Goal: Information Seeking & Learning: Check status

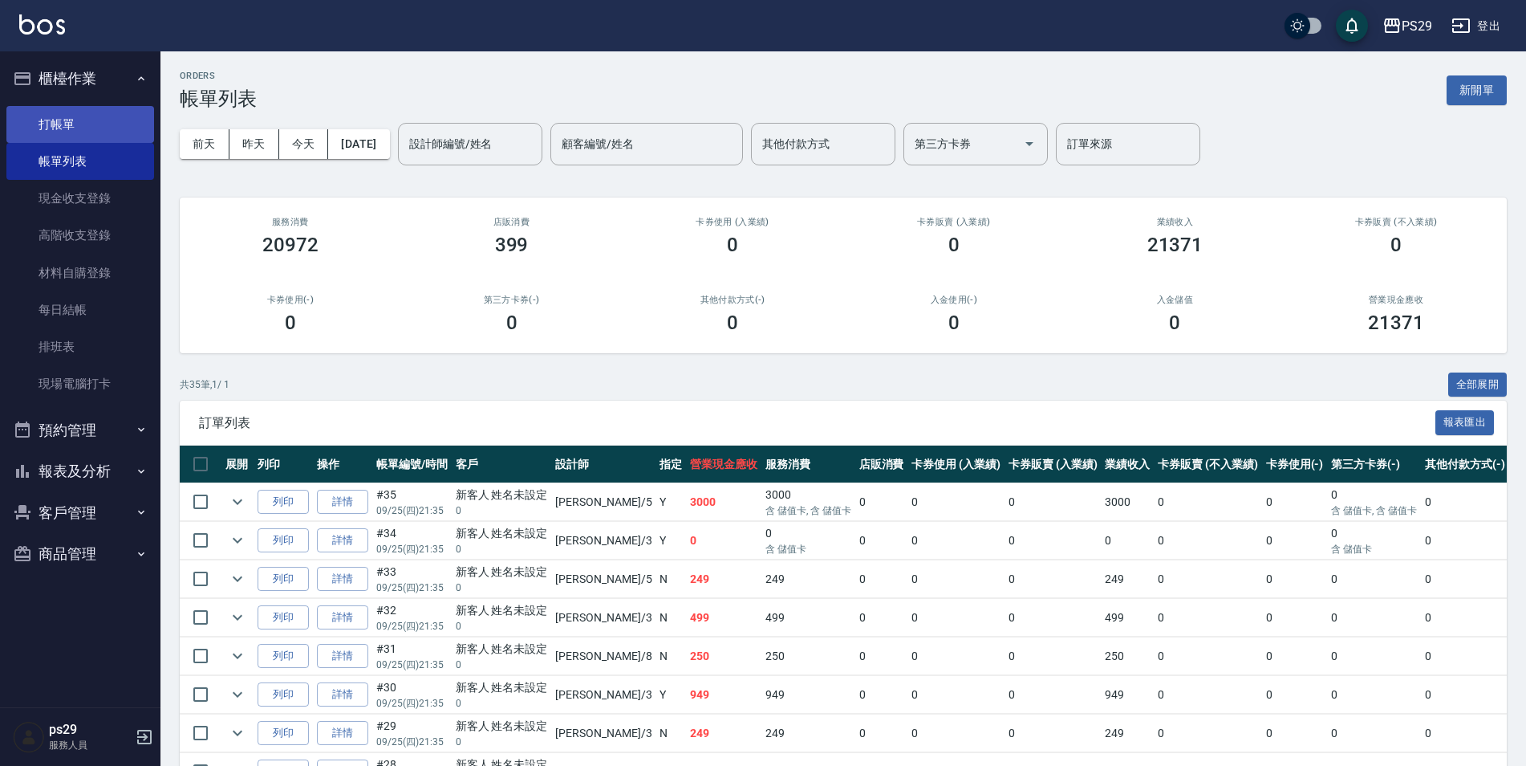
click at [59, 110] on link "打帳單" at bounding box center [80, 124] width 148 height 37
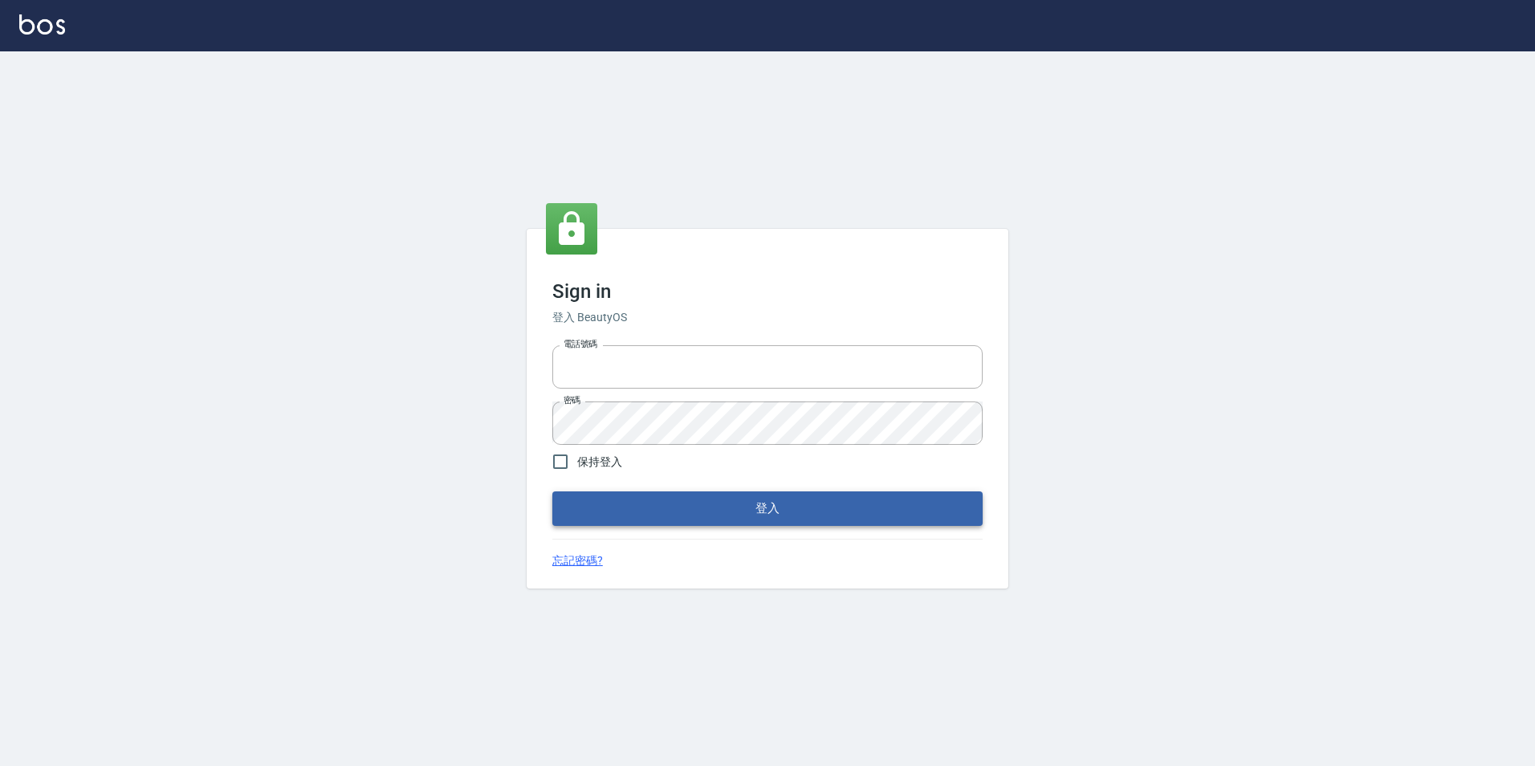
type input "0422269797"
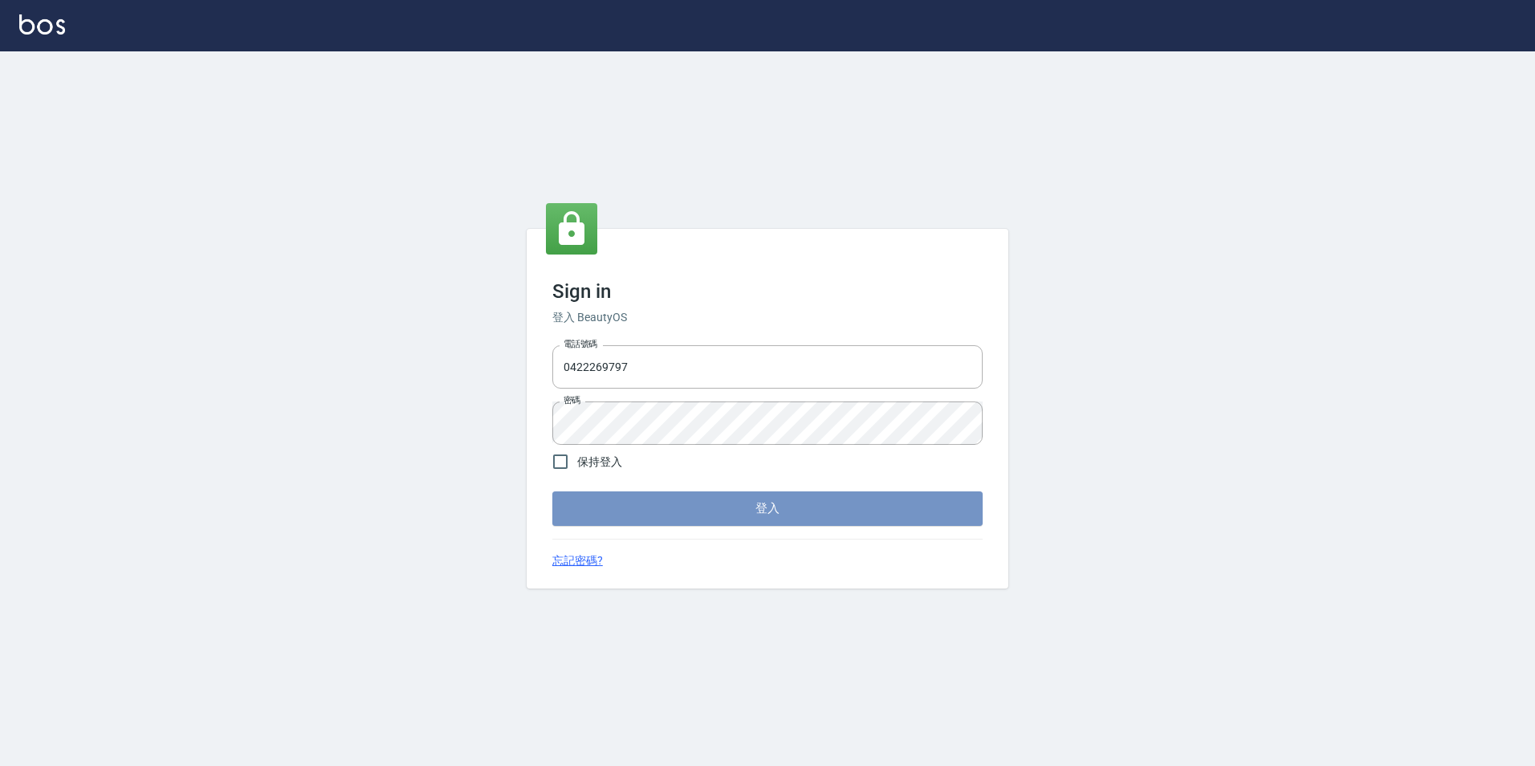
click at [701, 515] on button "登入" at bounding box center [767, 508] width 430 height 34
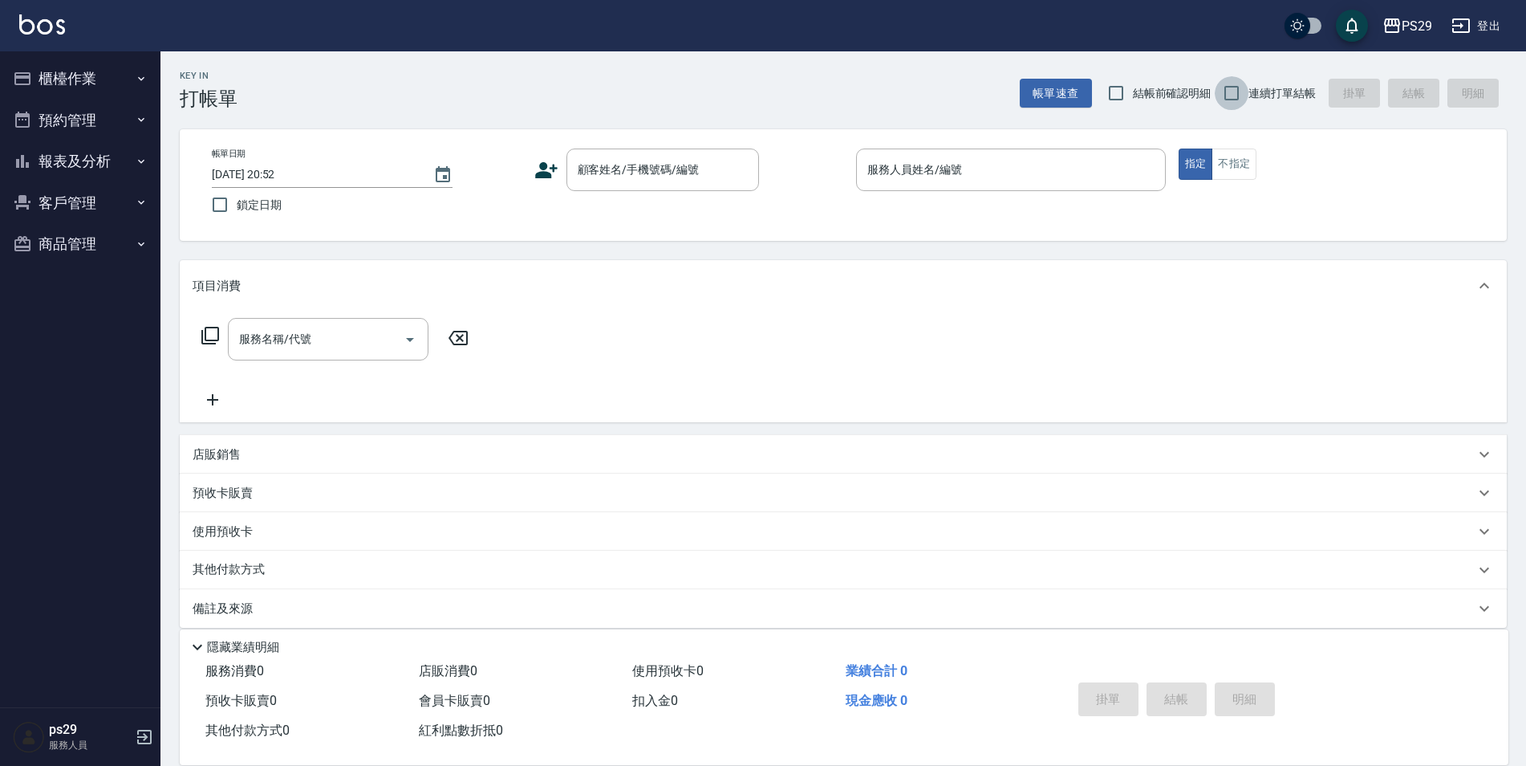
click at [1234, 83] on input "連續打單結帳" at bounding box center [1232, 93] width 34 height 34
checkbox input "true"
click at [220, 213] on input "鎖定日期" at bounding box center [220, 205] width 34 height 34
checkbox input "true"
click at [648, 168] on input "顧客姓名/手機號碼/編號" at bounding box center [651, 170] width 154 height 28
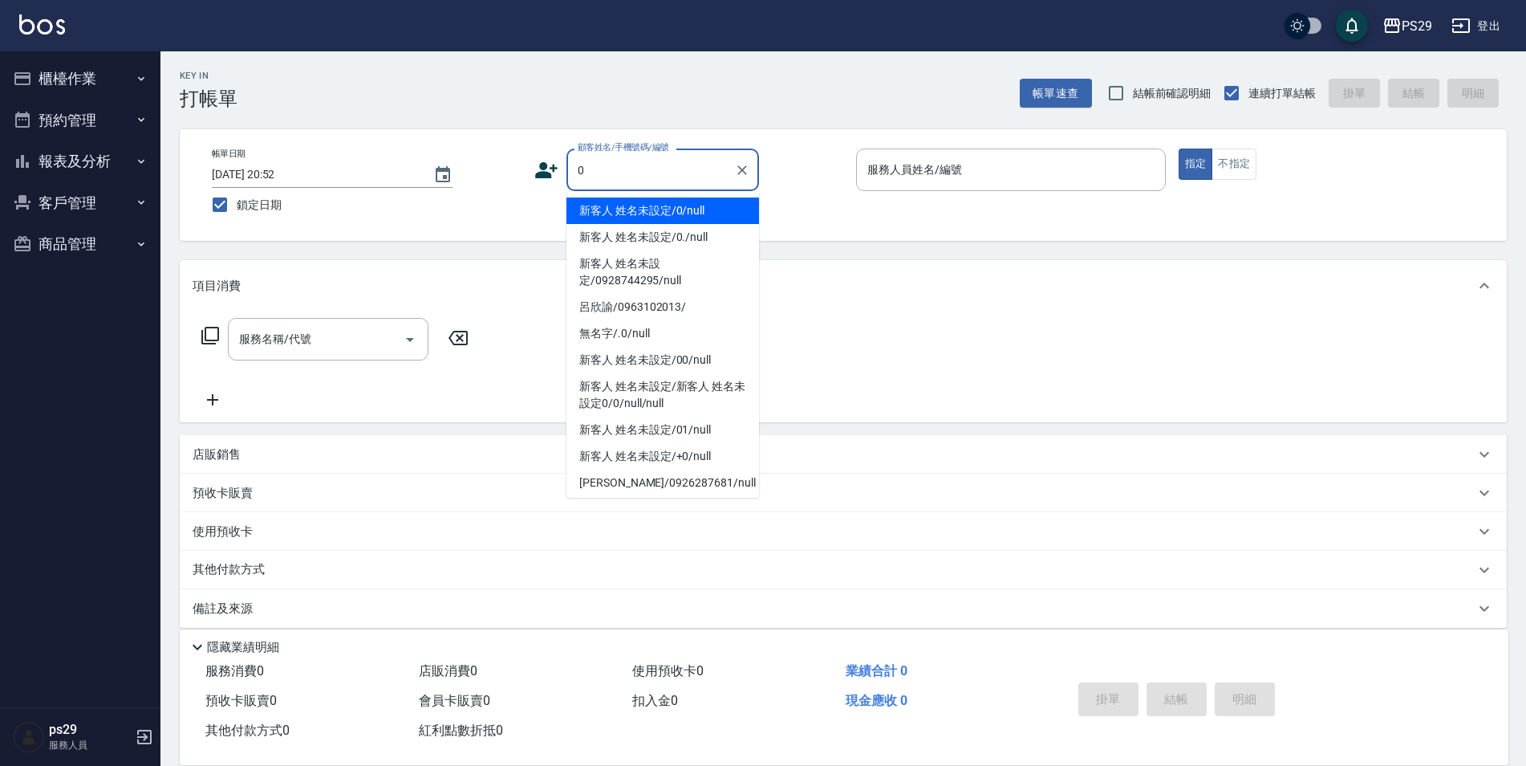
type input "新客人 姓名未設定/0/null"
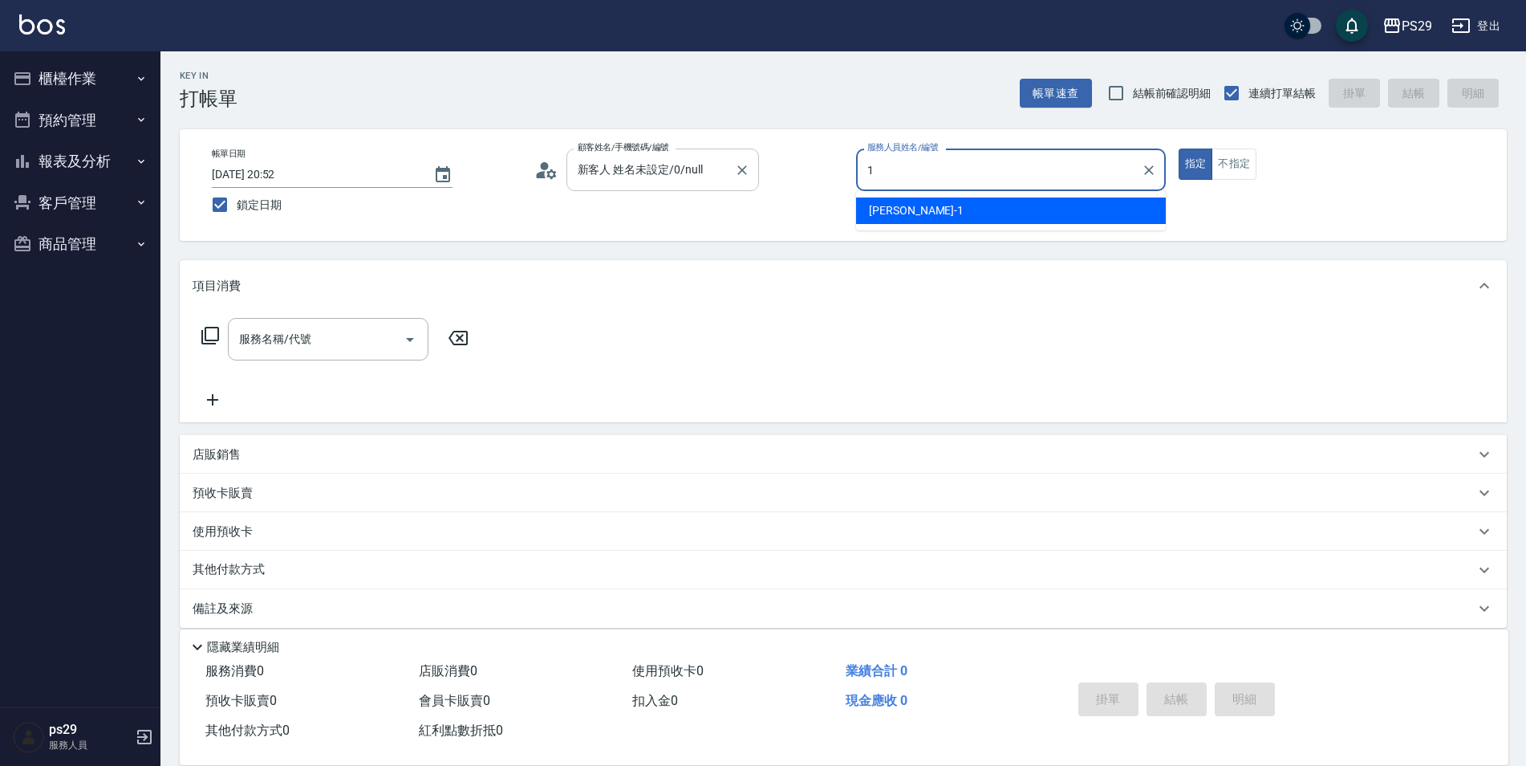
type input "1"
type button "true"
type input "許婷宜-1"
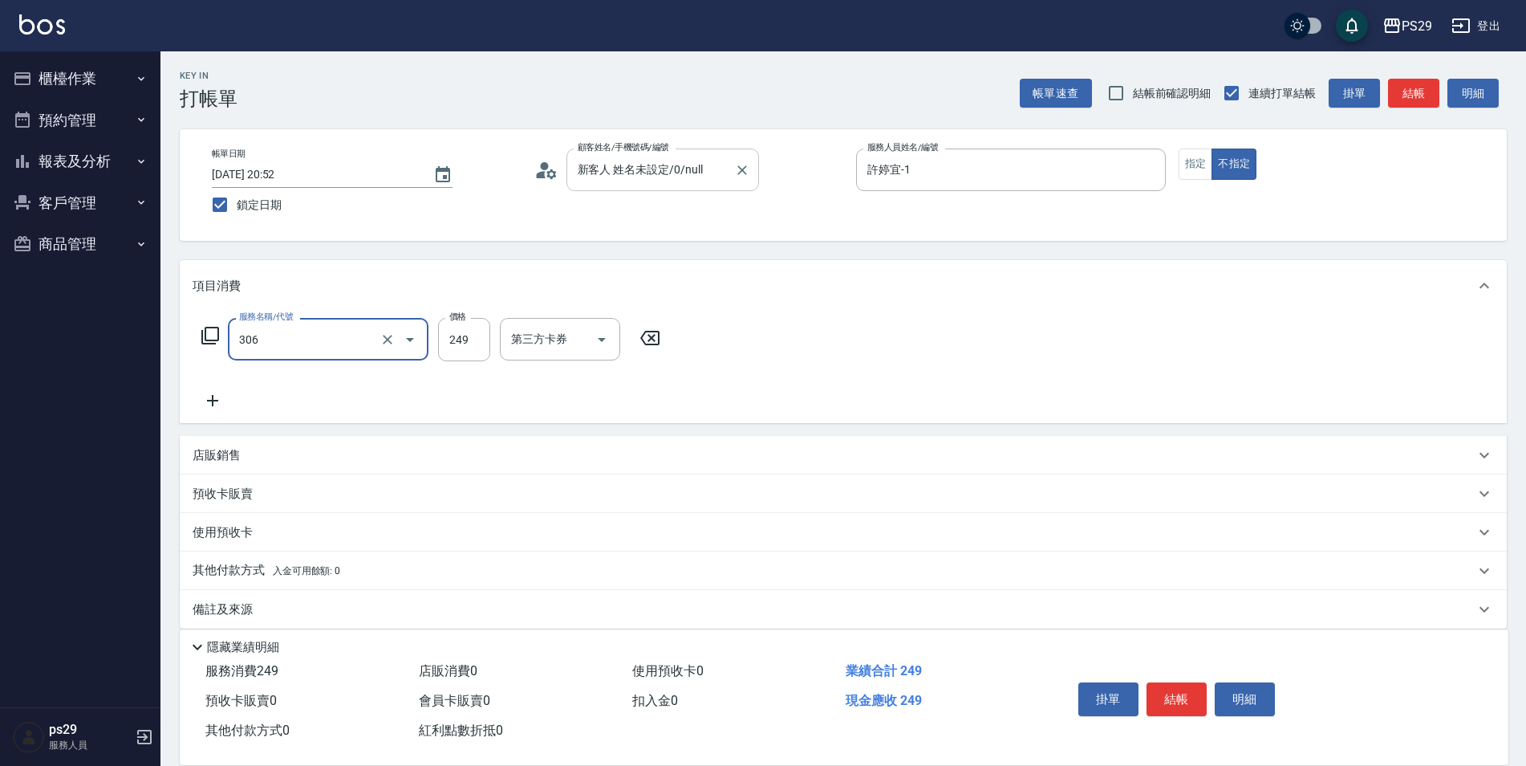
type input "剪髮(306)"
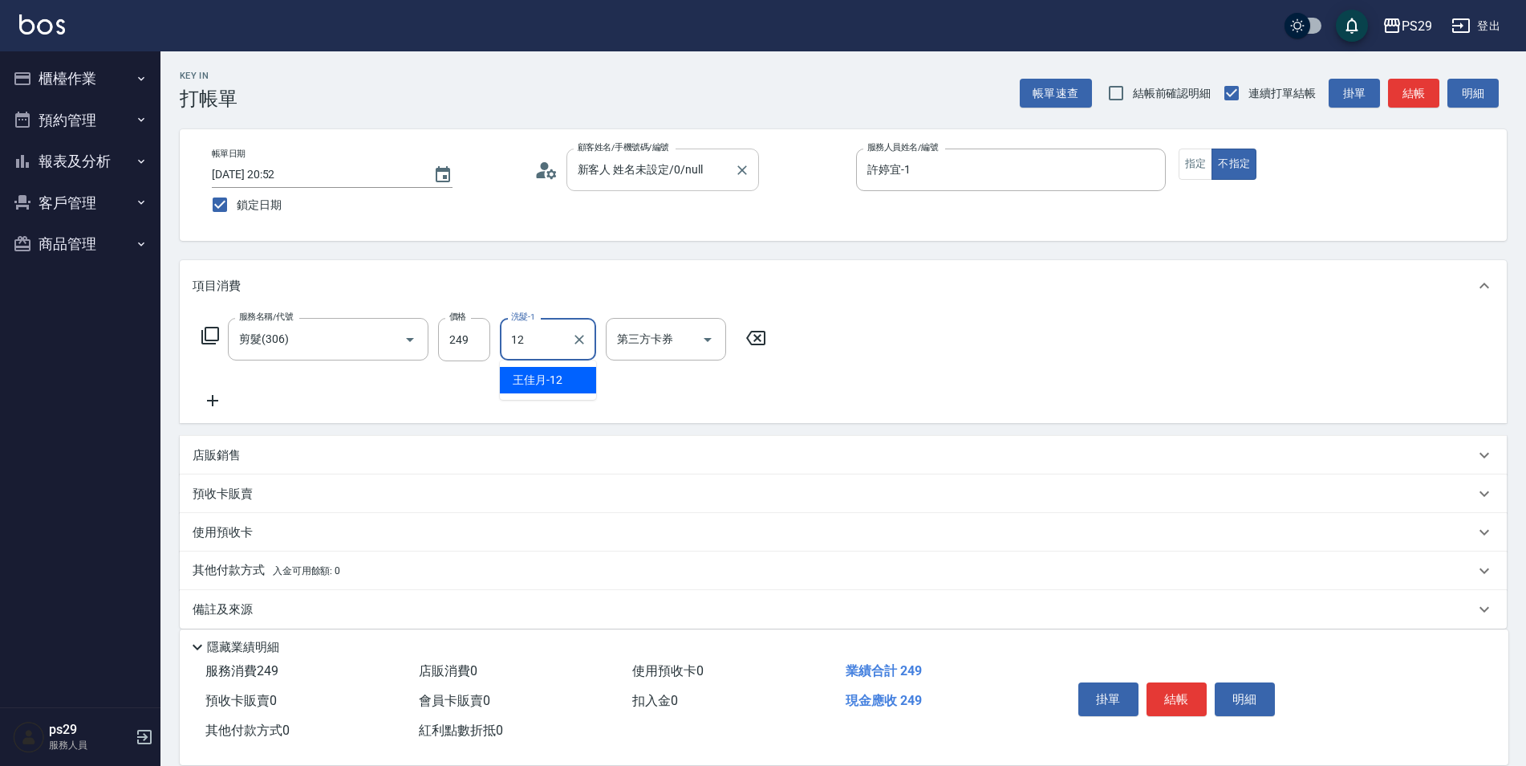
type input "王佳月-12"
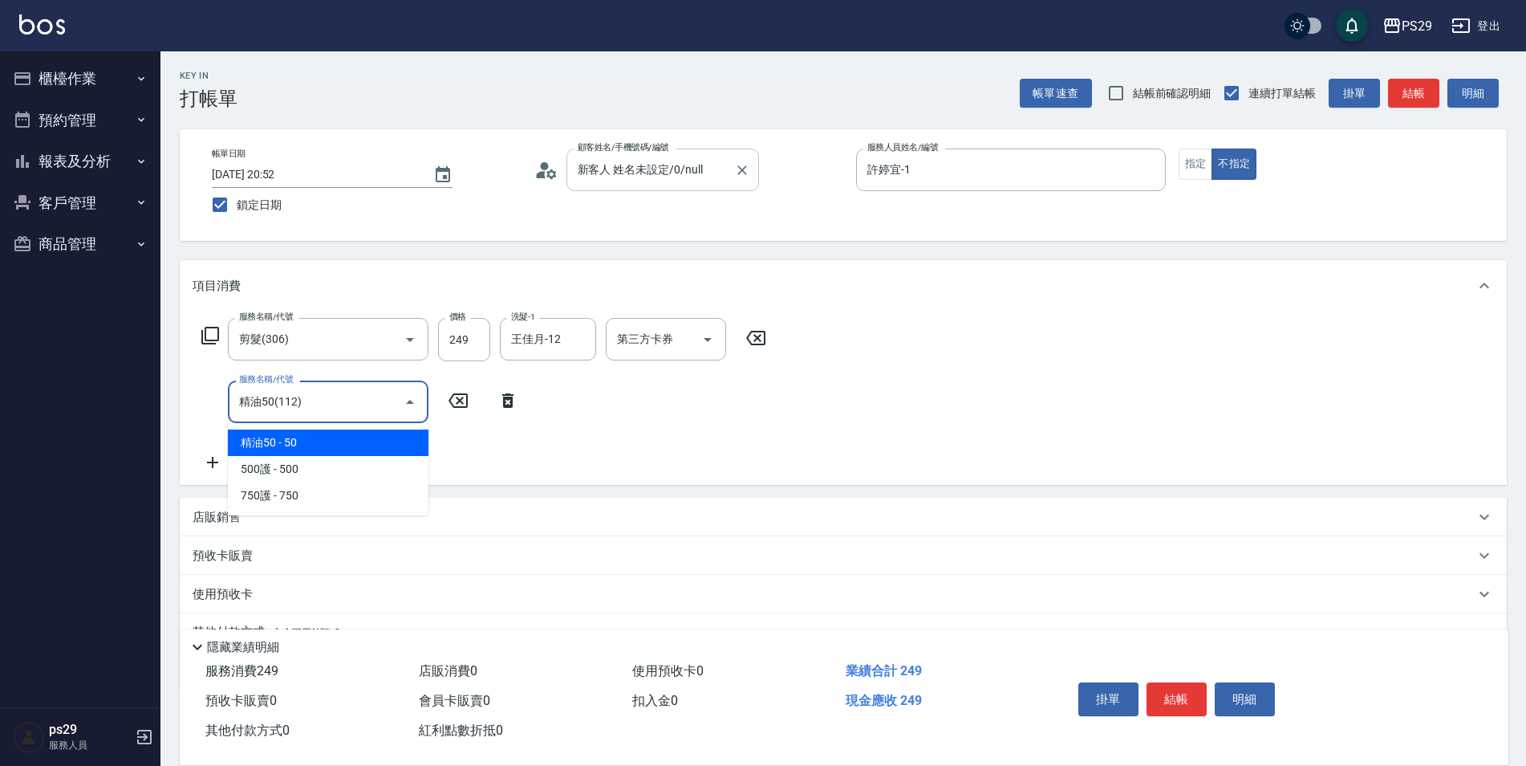
type input "精油50(112)"
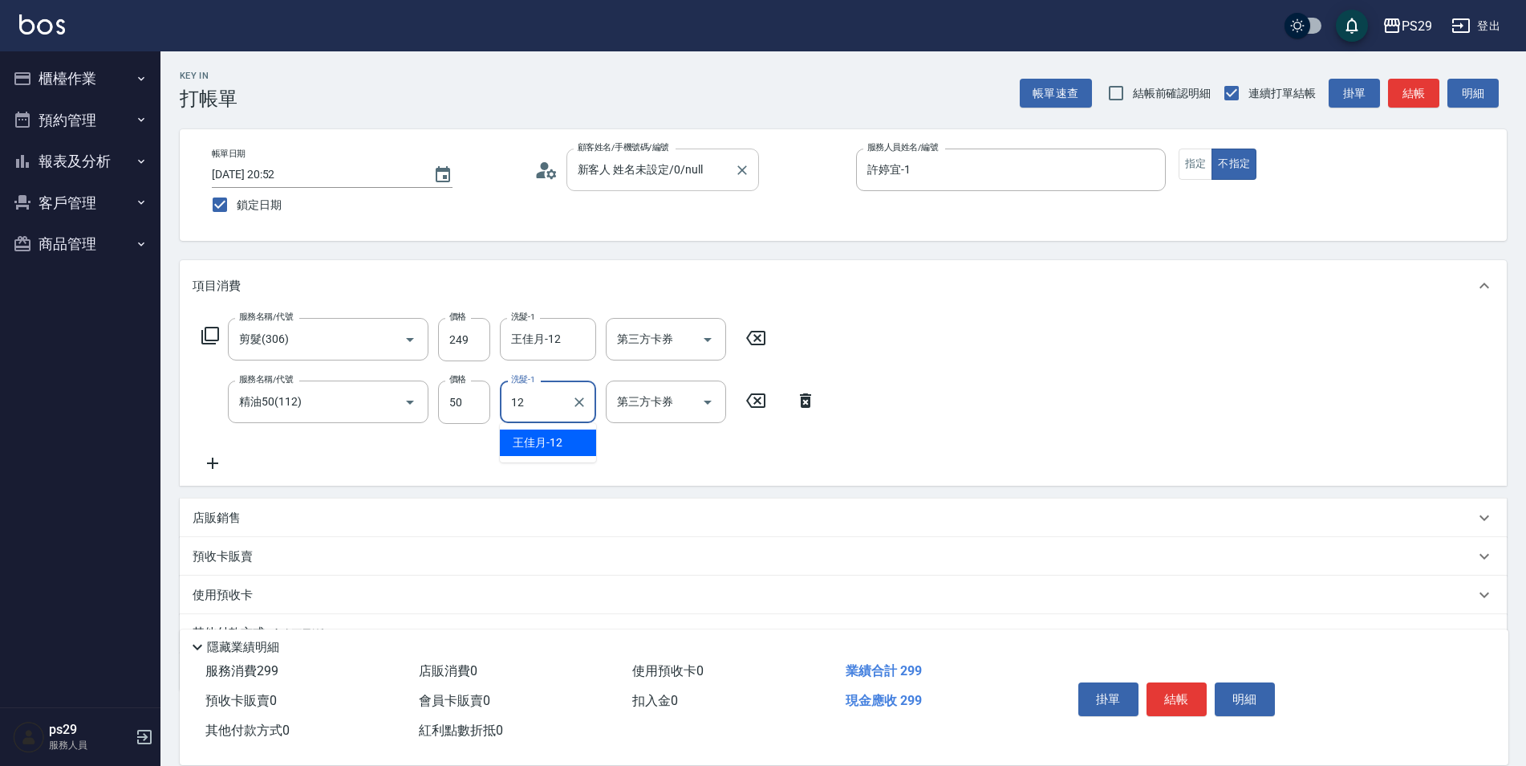
type input "王佳月-12"
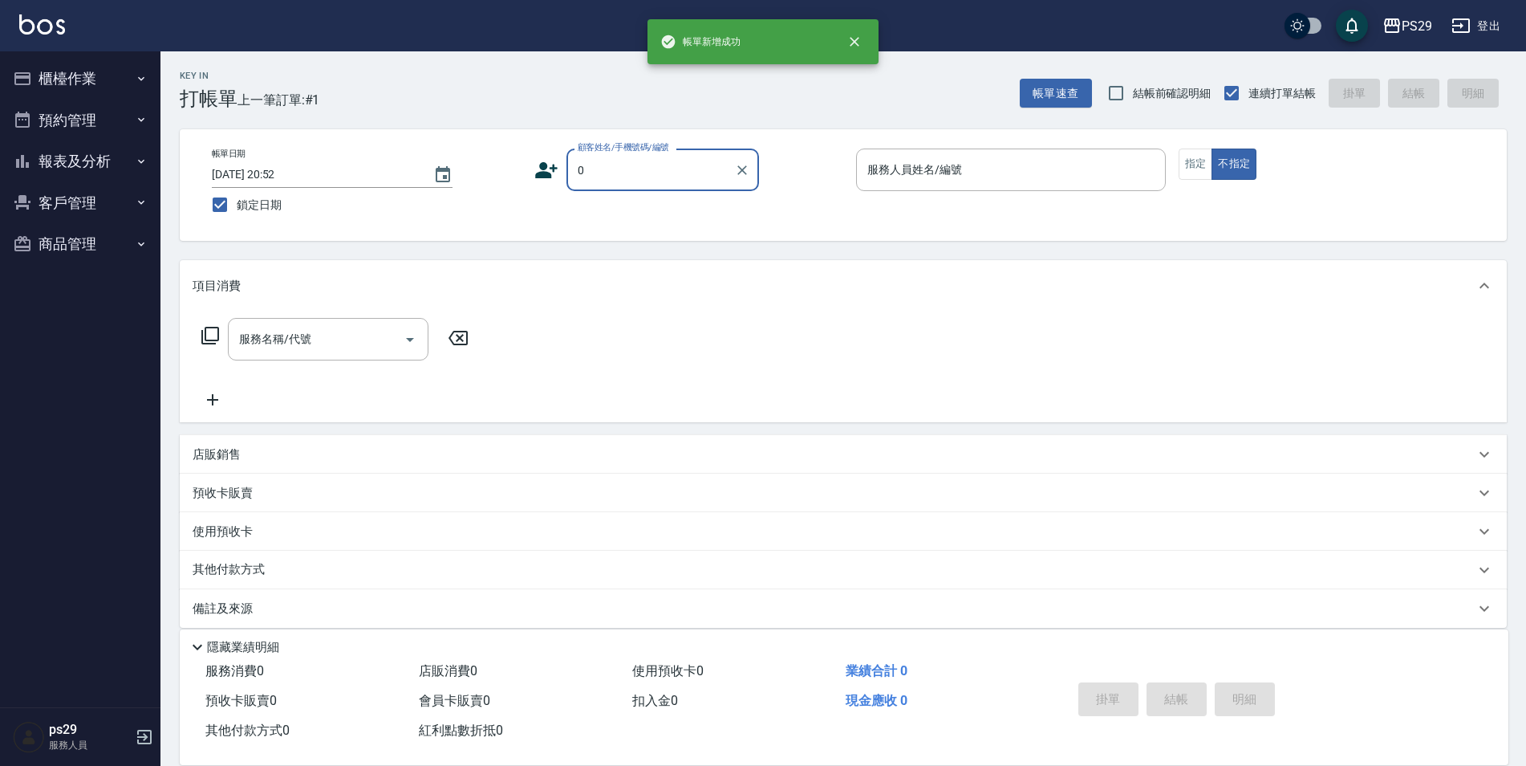
type input "新客人 姓名未設定/0/null"
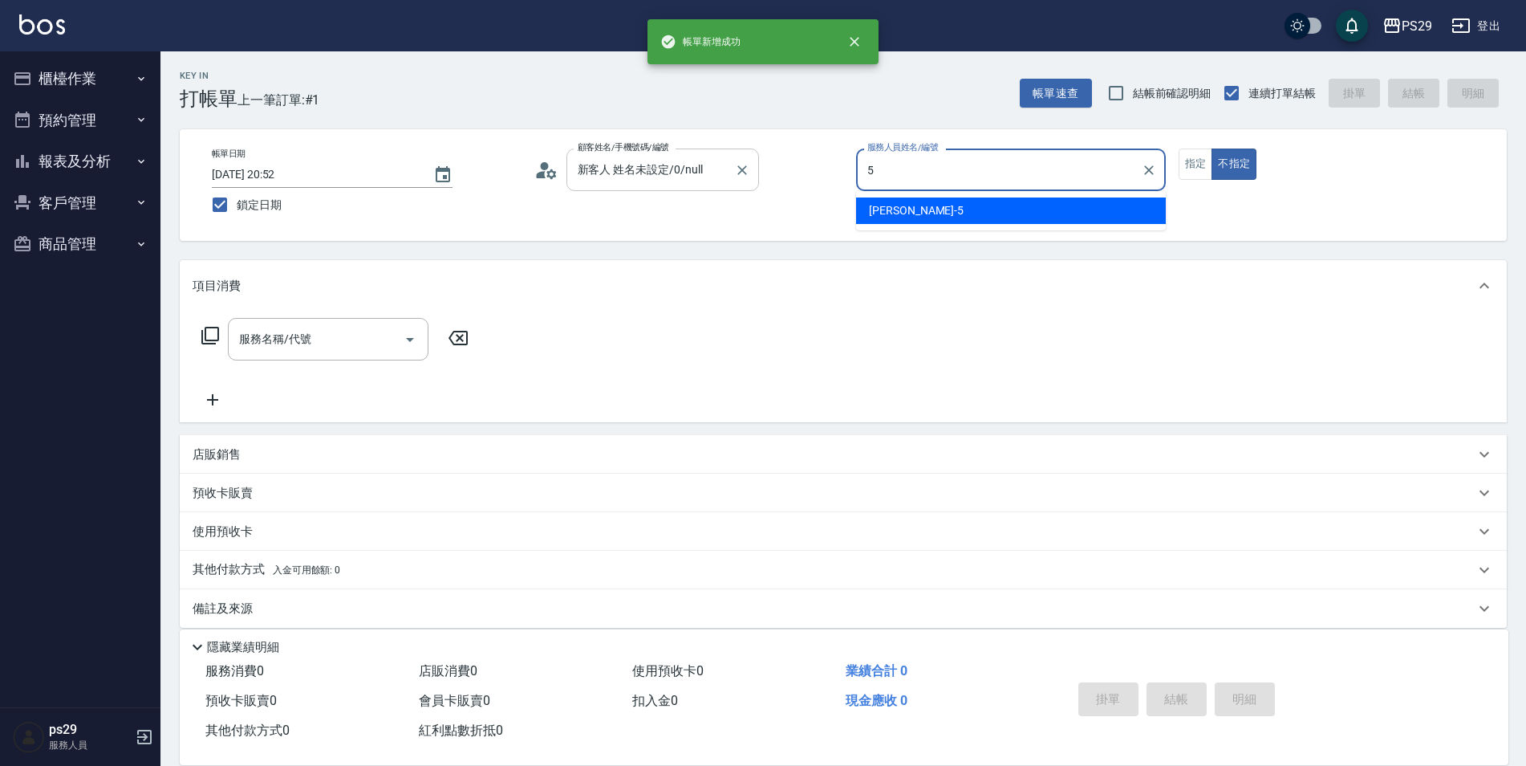
type input "[PERSON_NAME]維-5"
type button "false"
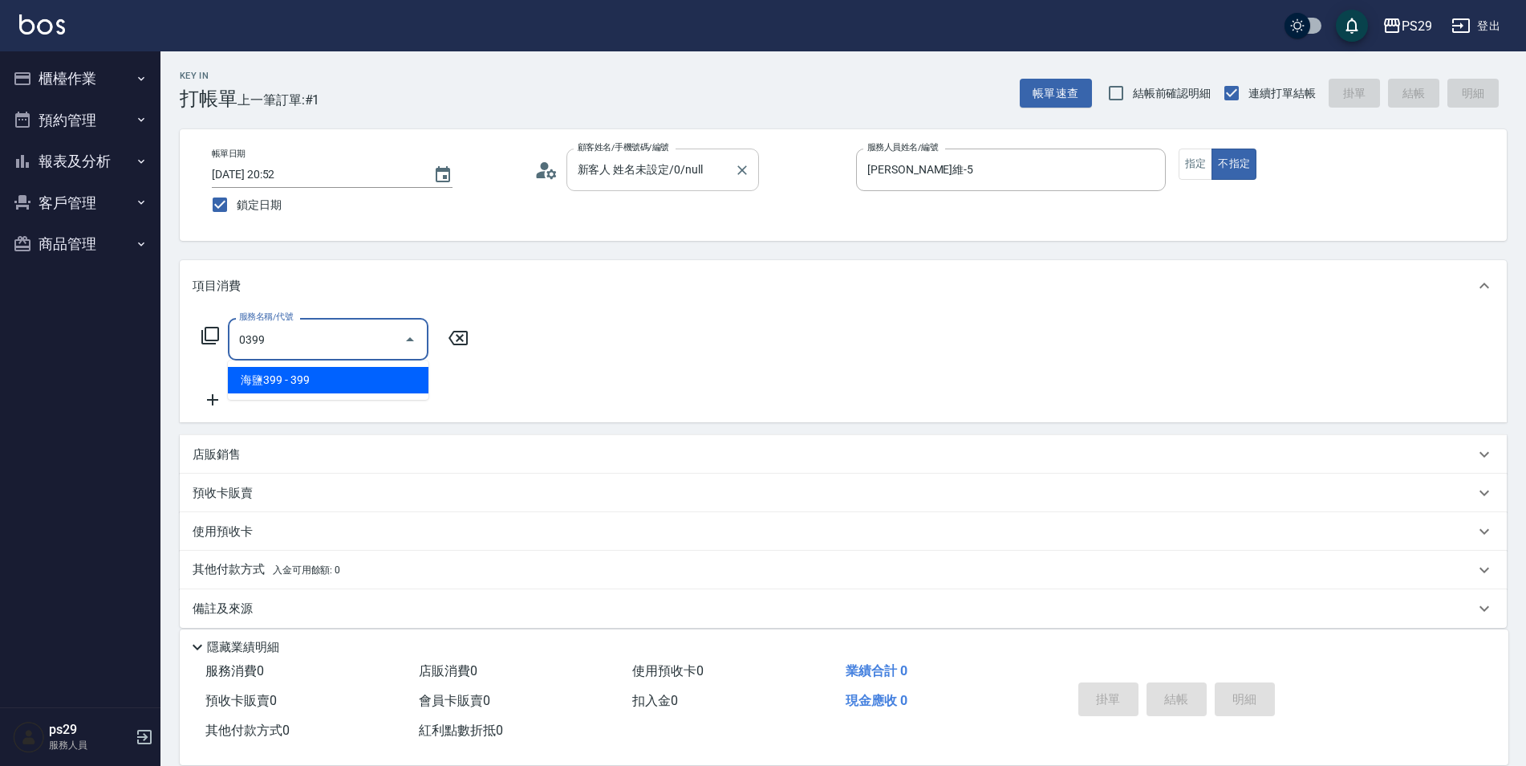
type input "海鹽399(0399)"
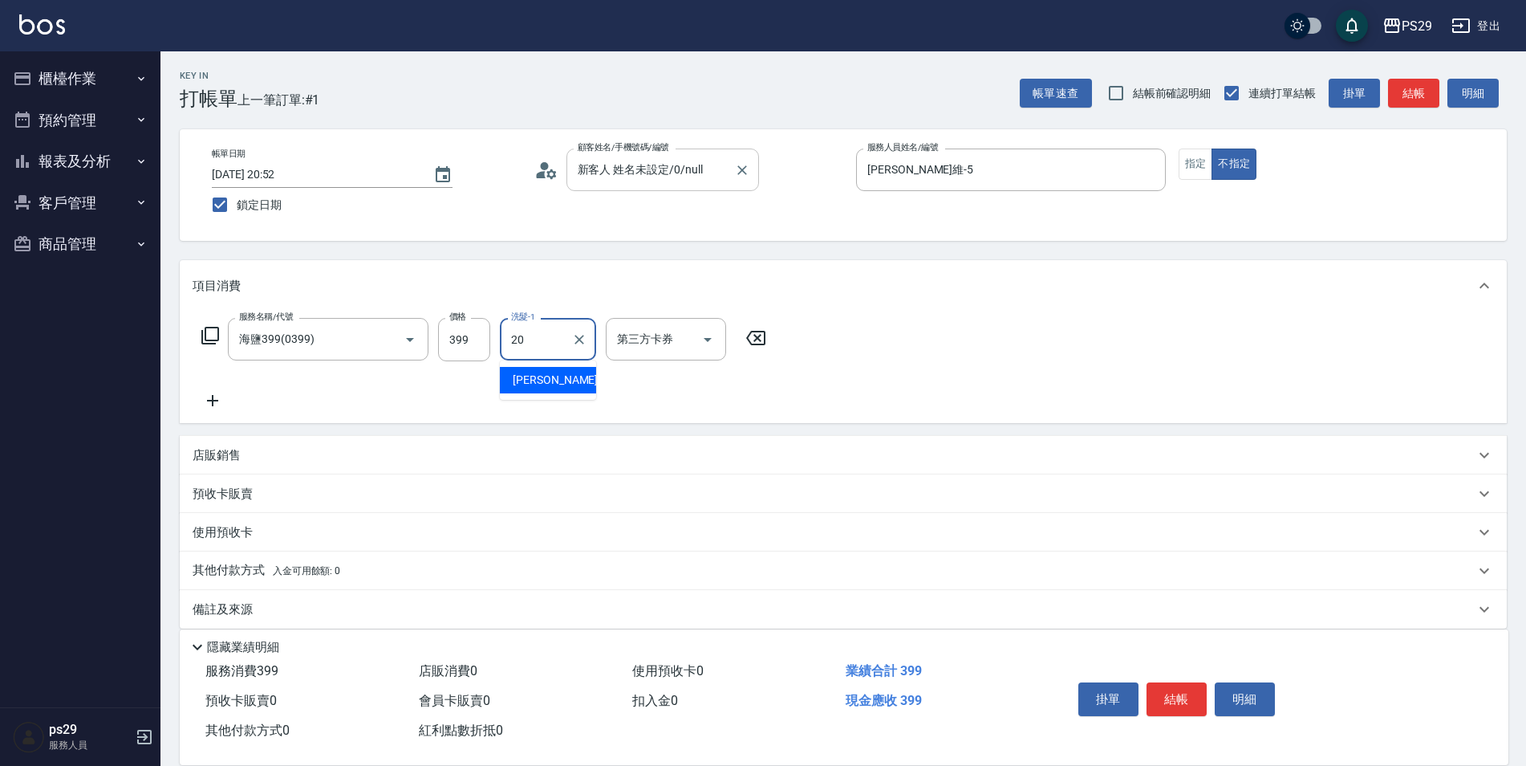
type input "[PERSON_NAME]-20"
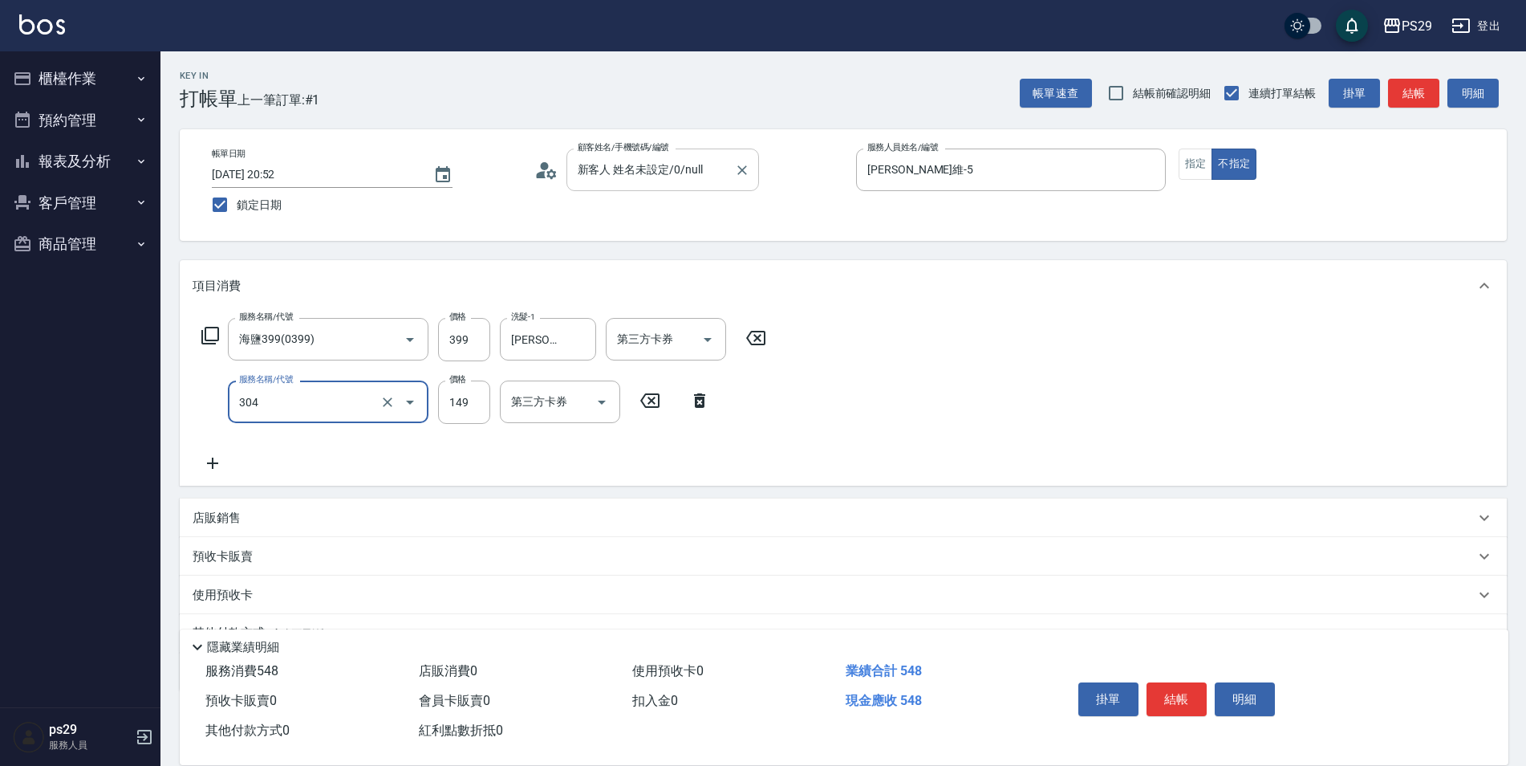
type input "剪髮(304)"
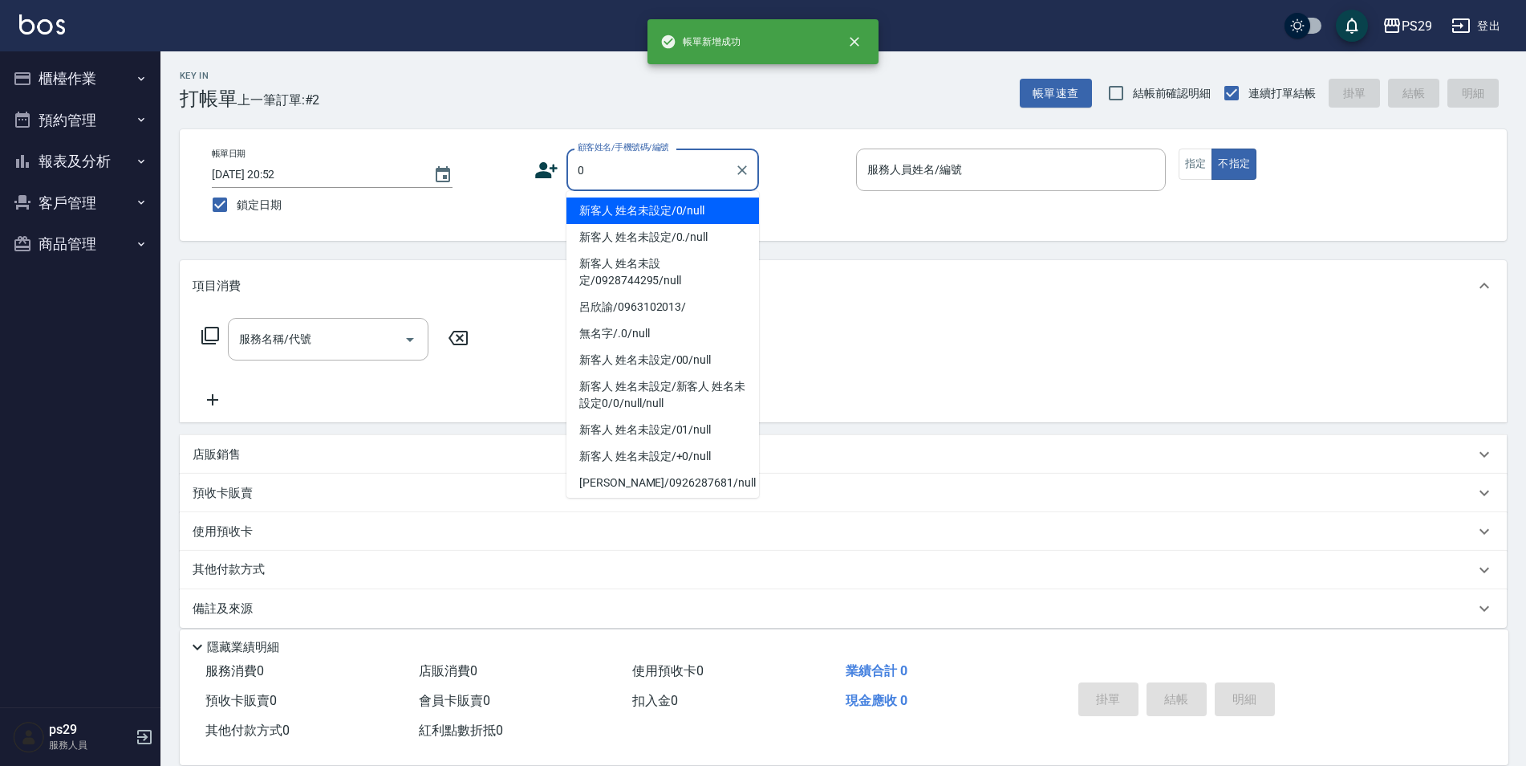
type input "新客人 姓名未設定/0/null"
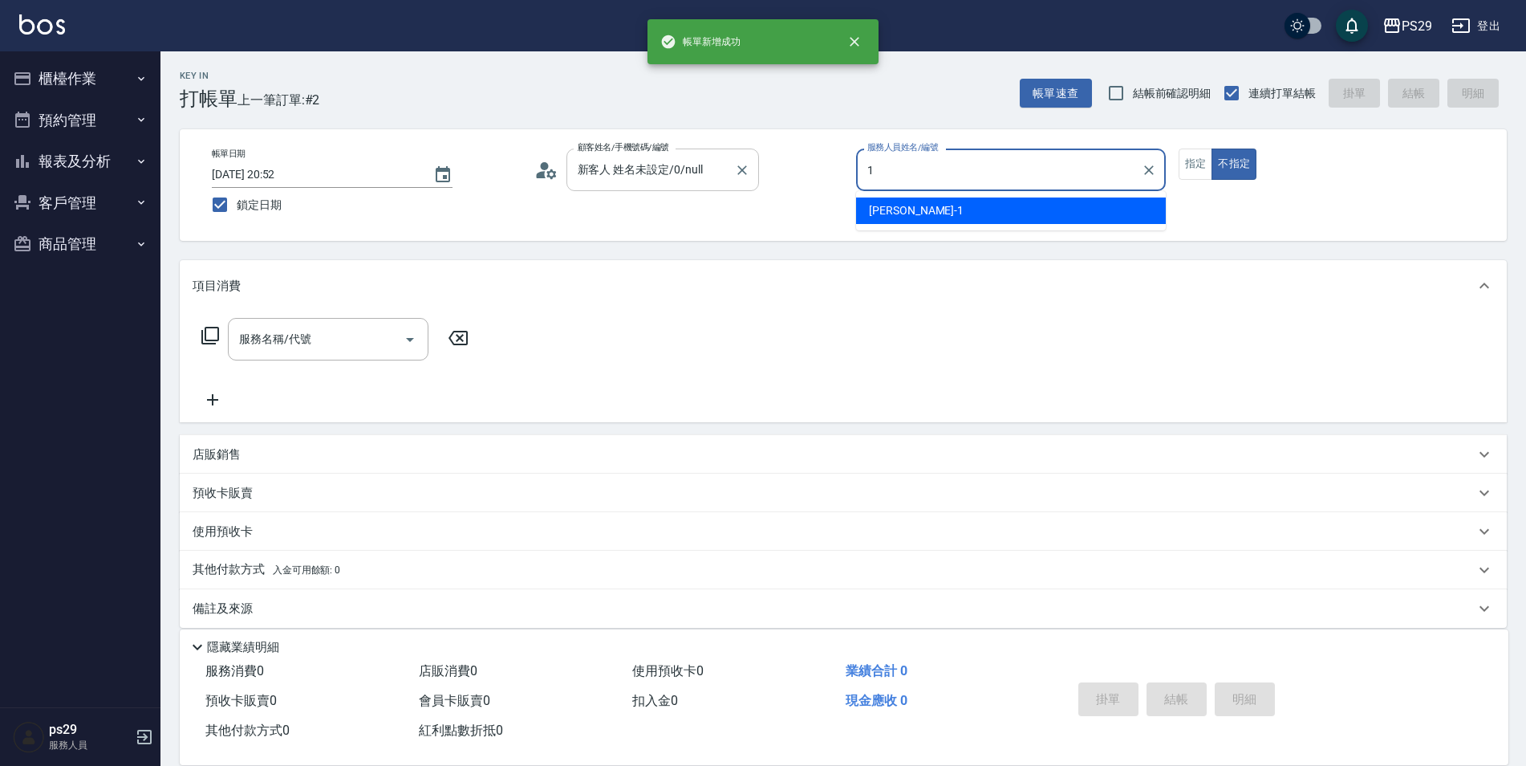
type input "許婷宜-1"
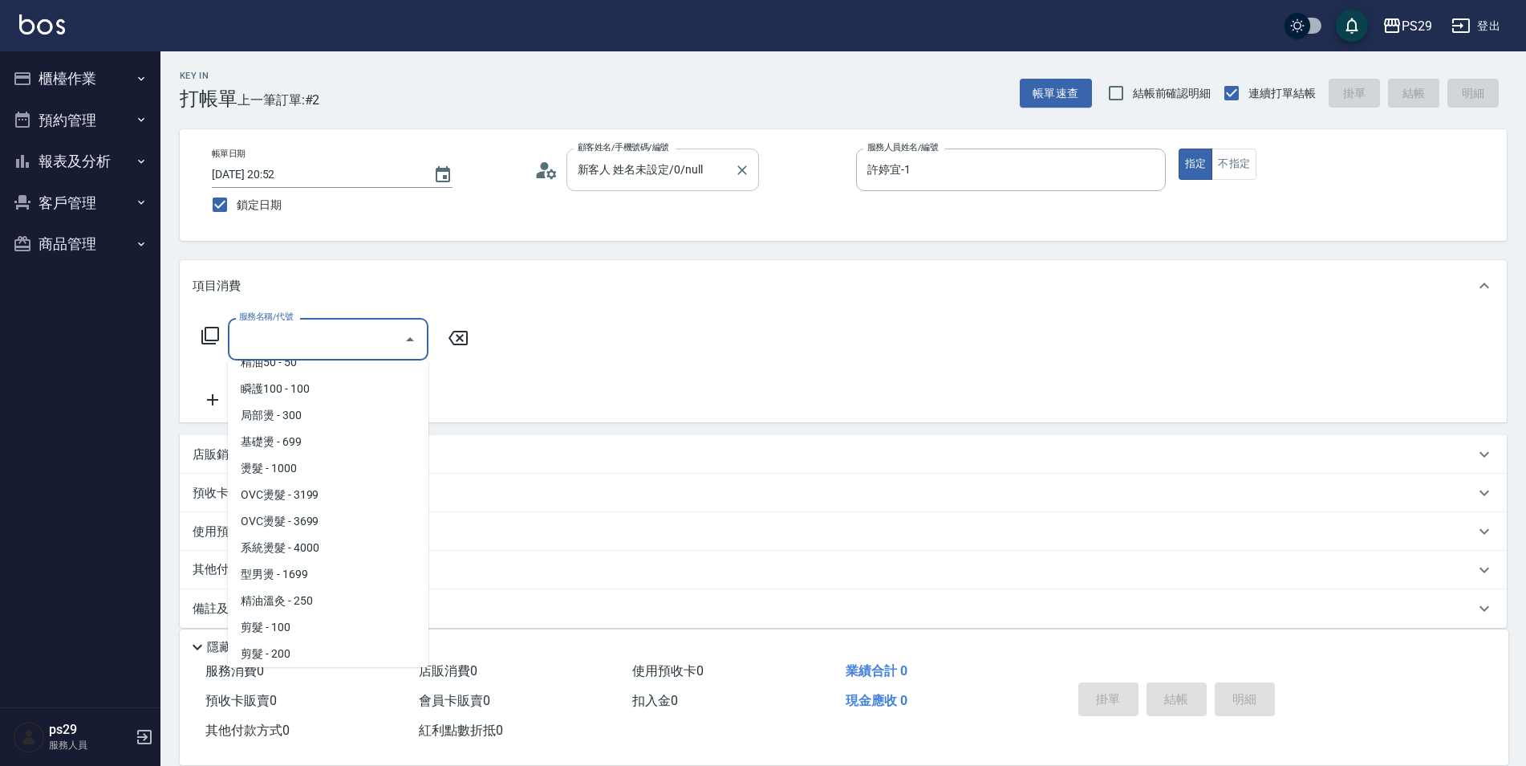
scroll to position [71, 0]
type input "OVC燙髮(203)"
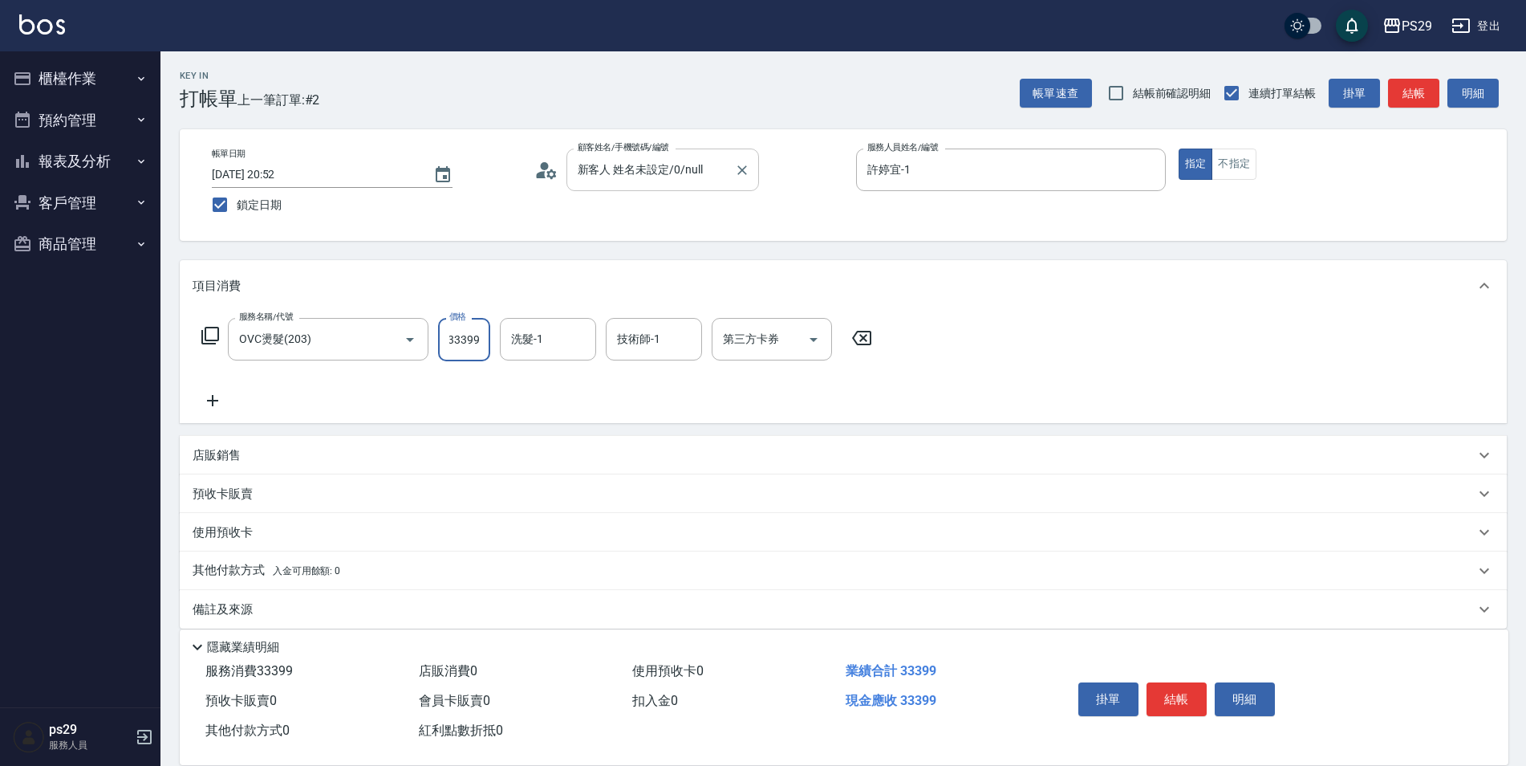
scroll to position [0, 0]
click at [457, 331] on input "33399" at bounding box center [464, 339] width 52 height 43
type input "3399"
type input "王佳月-12"
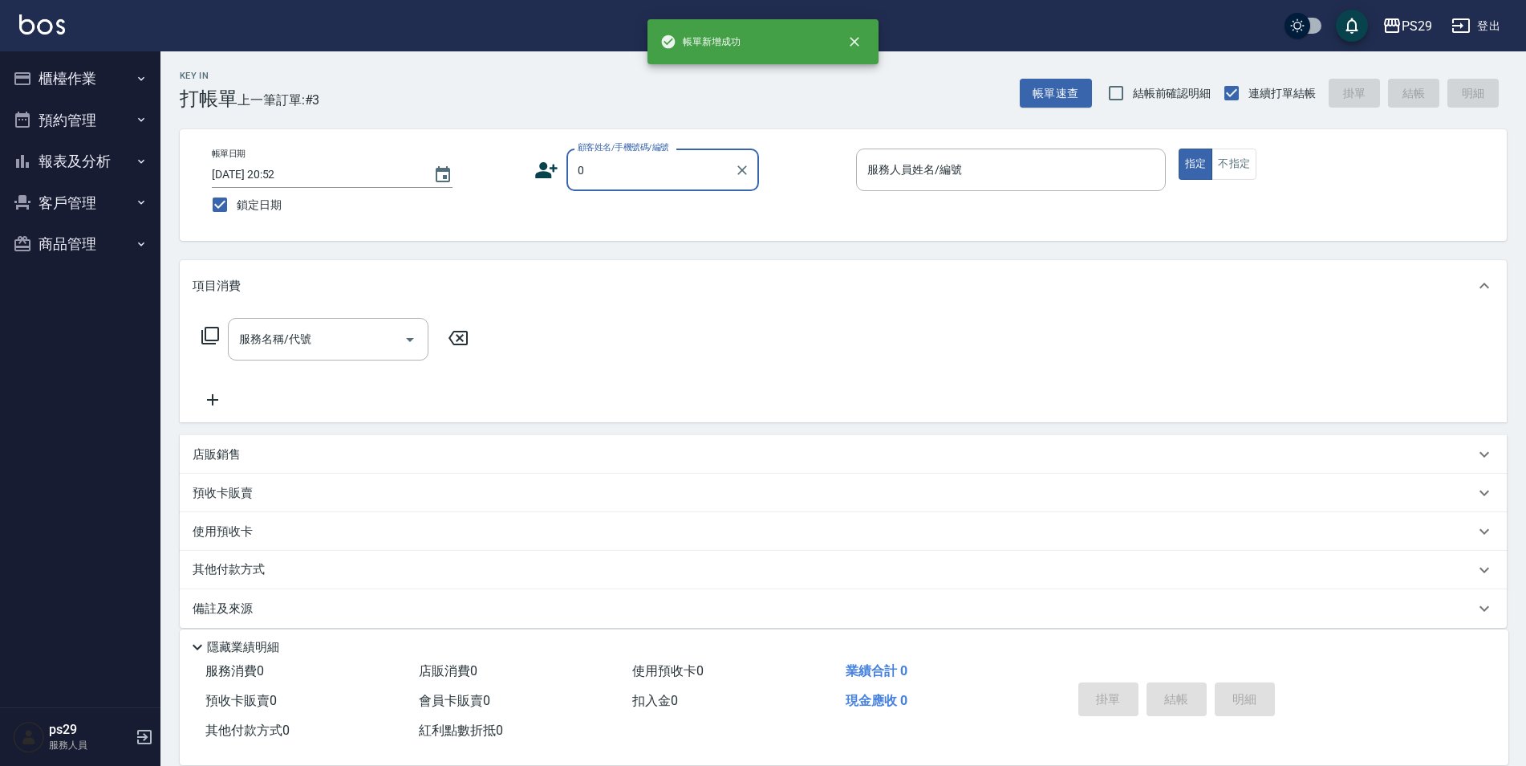
type input "新客人 姓名未設定/0/null"
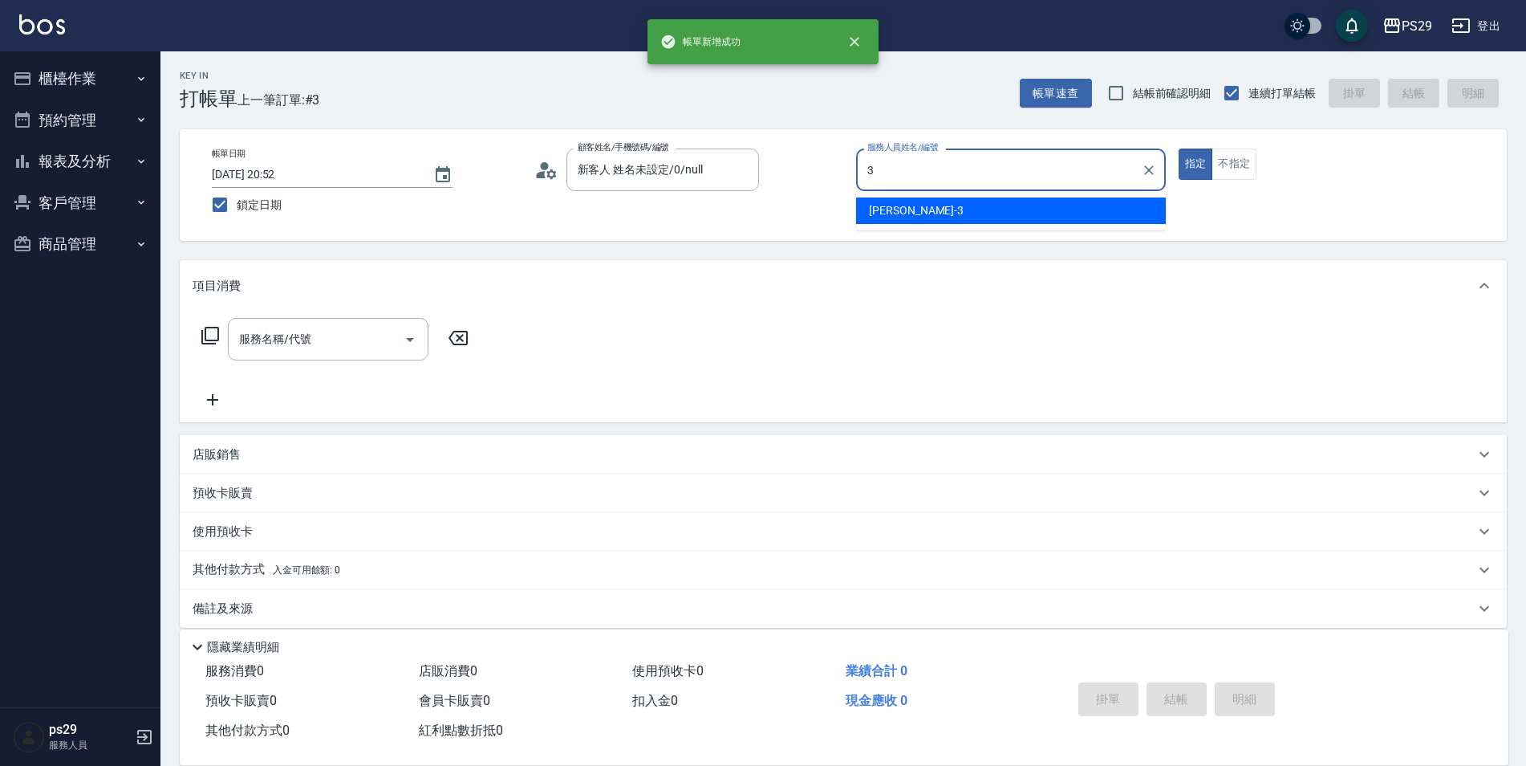
type input "[PERSON_NAME]-3"
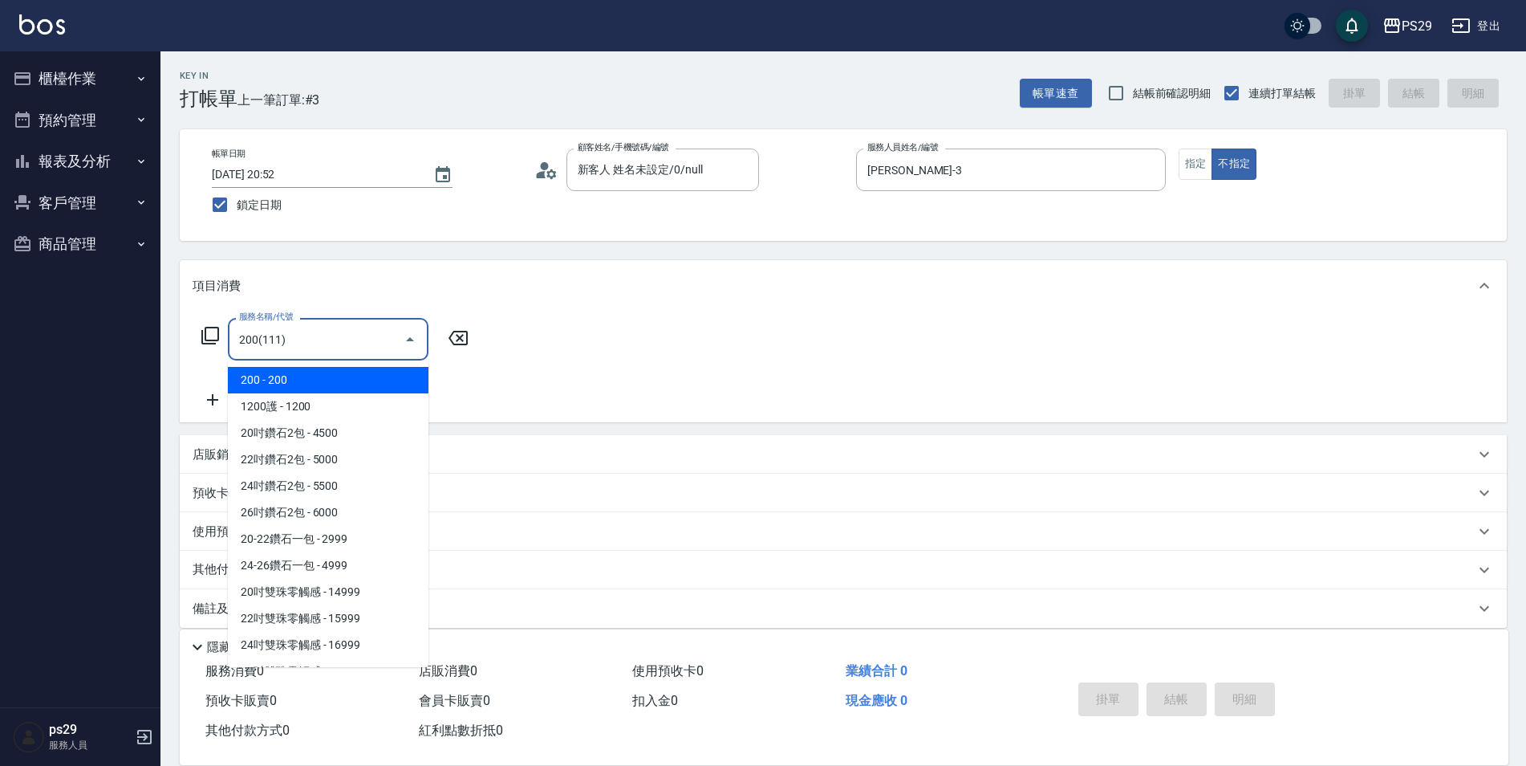
type input "200(111)"
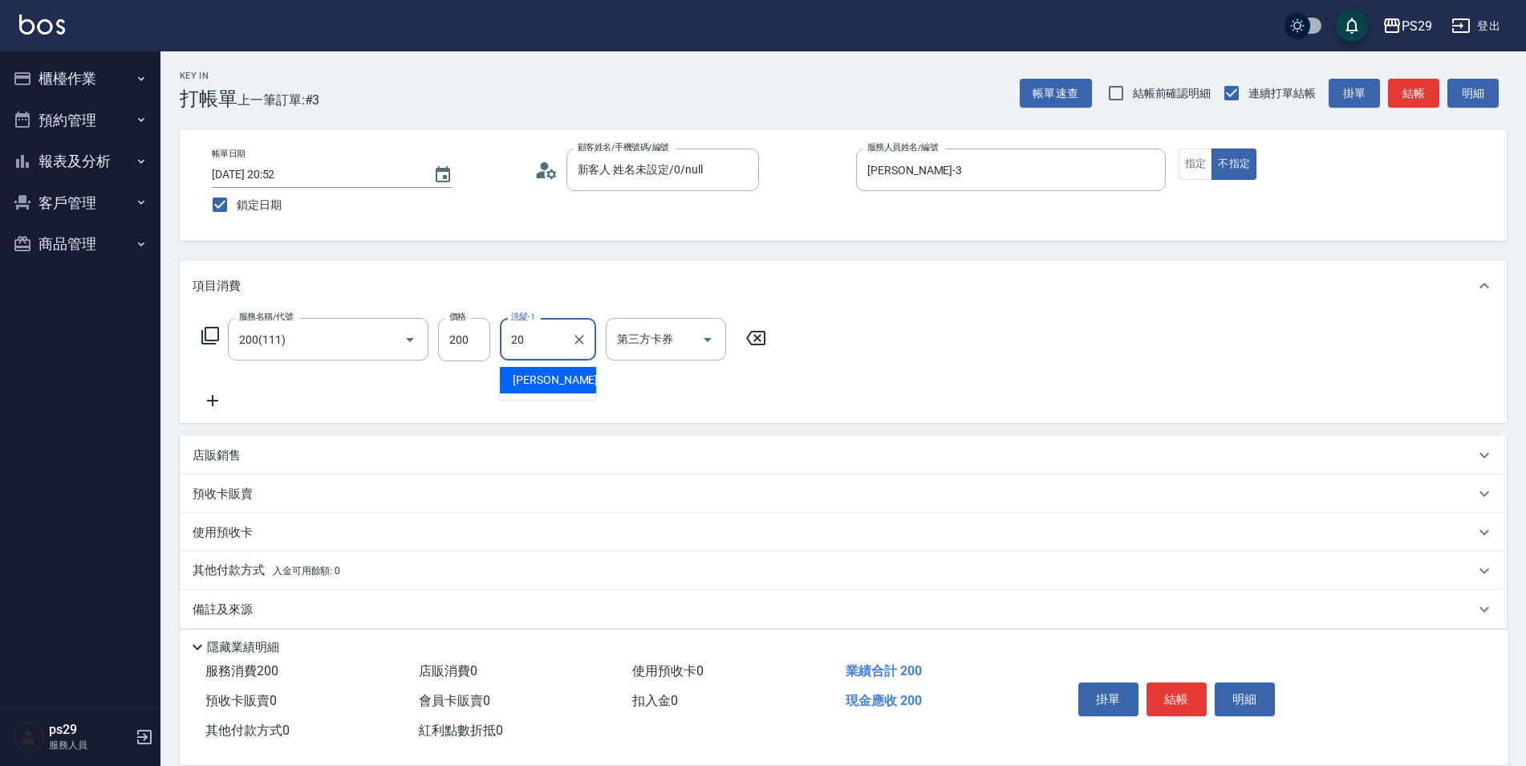
type input "[PERSON_NAME]-20"
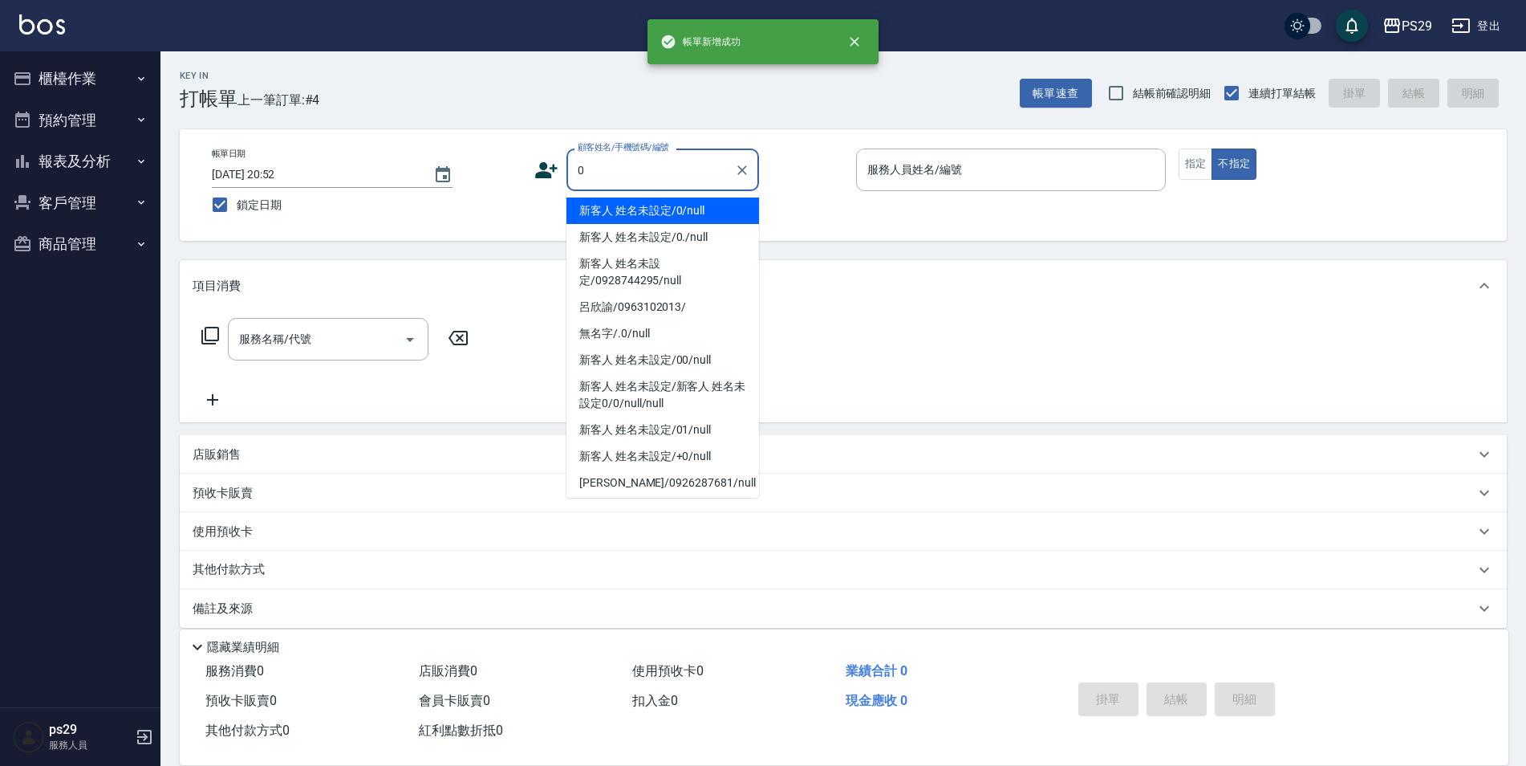
type input "新客人 姓名未設定/0/null"
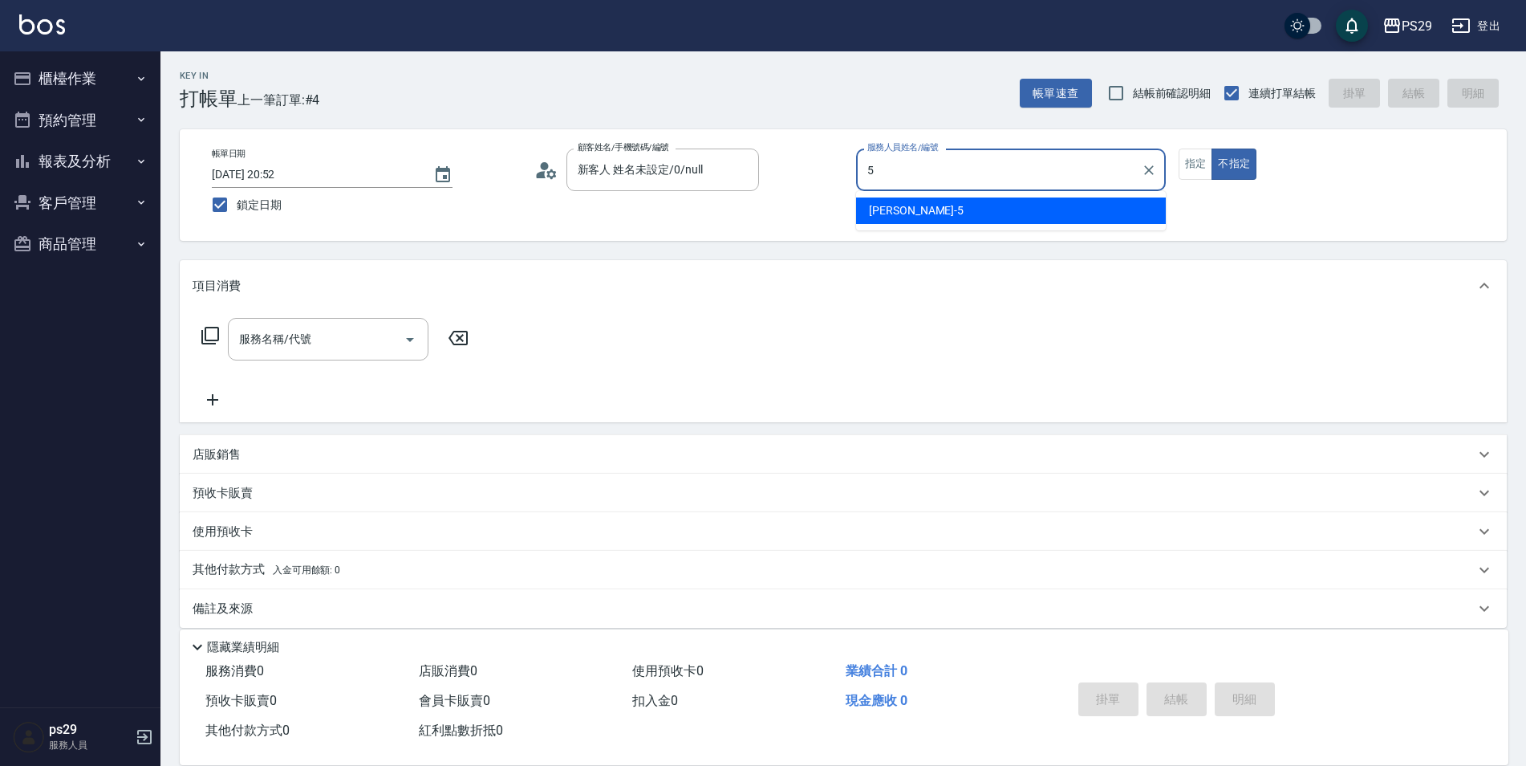
type input "[PERSON_NAME]維-5"
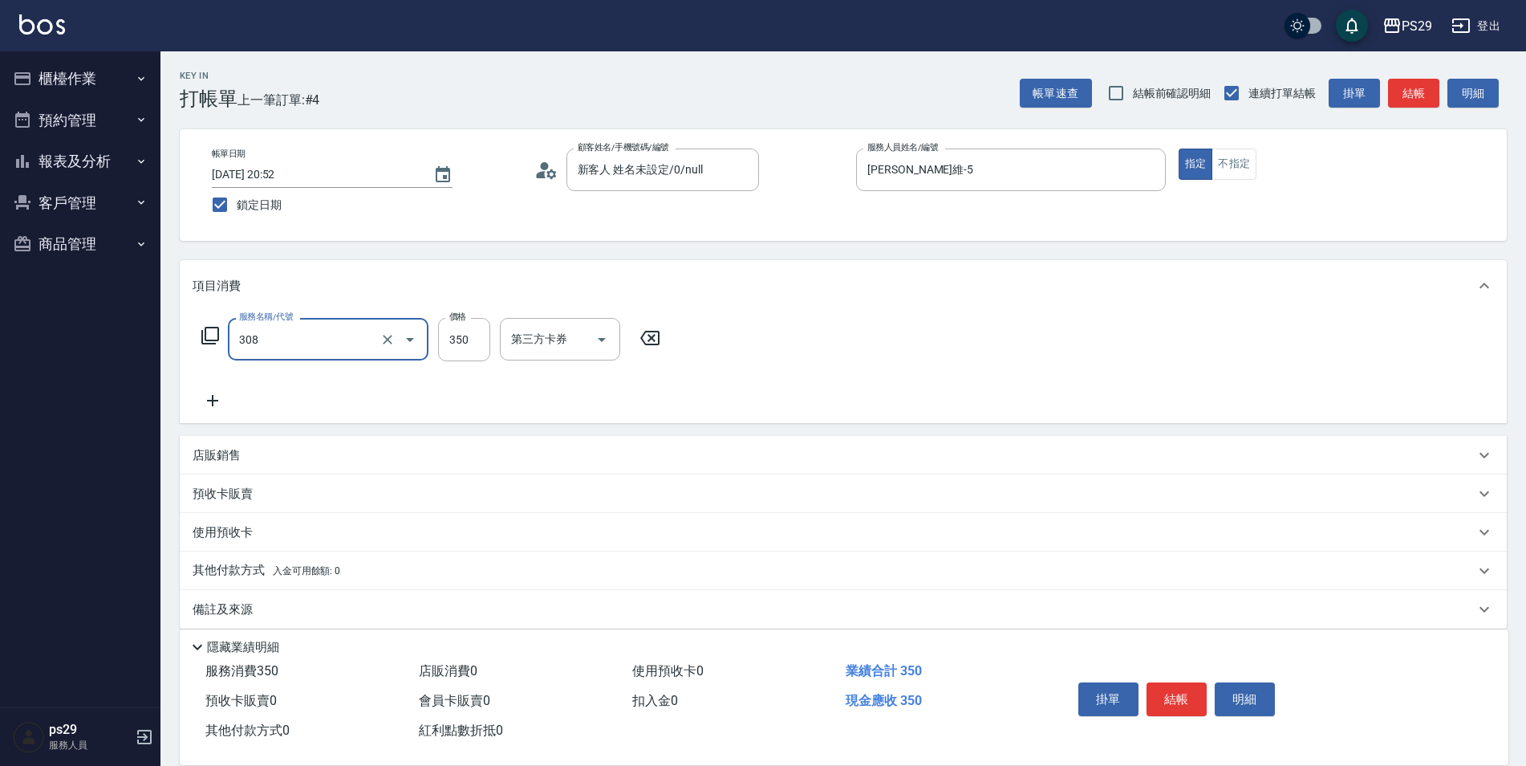
type input "洗+剪(308)"
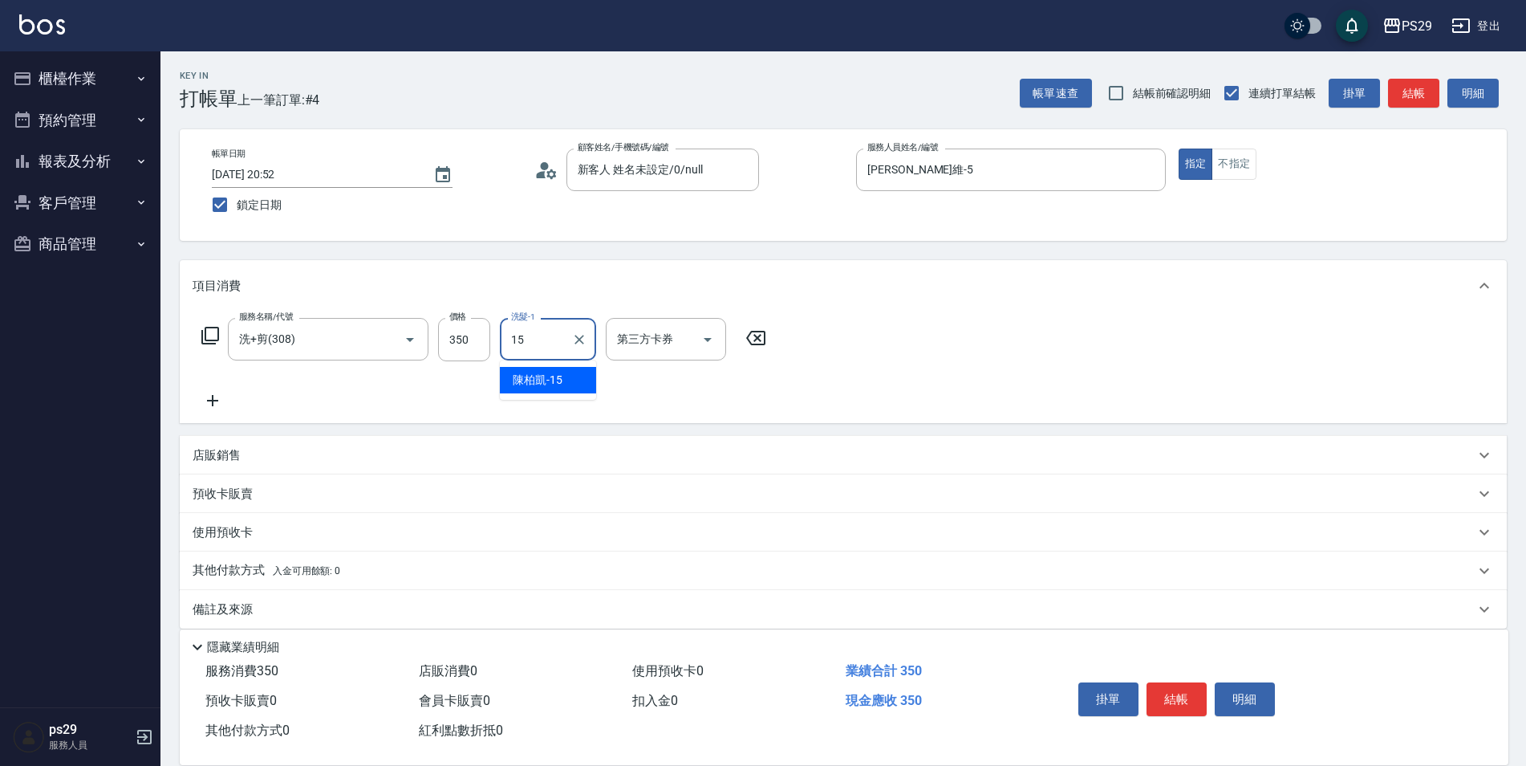
type input "陳柏凱-15"
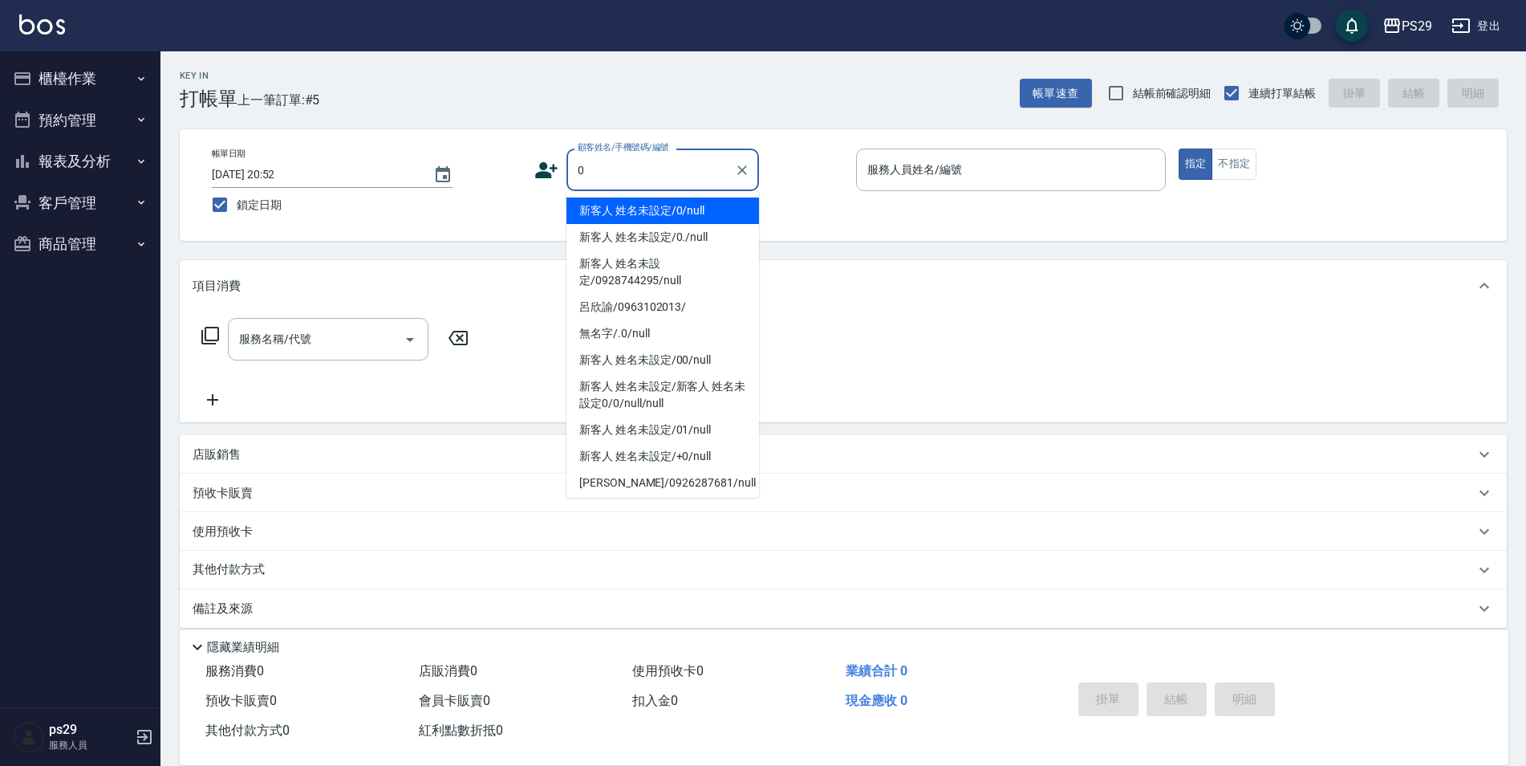
type input "新客人 姓名未設定/0/null"
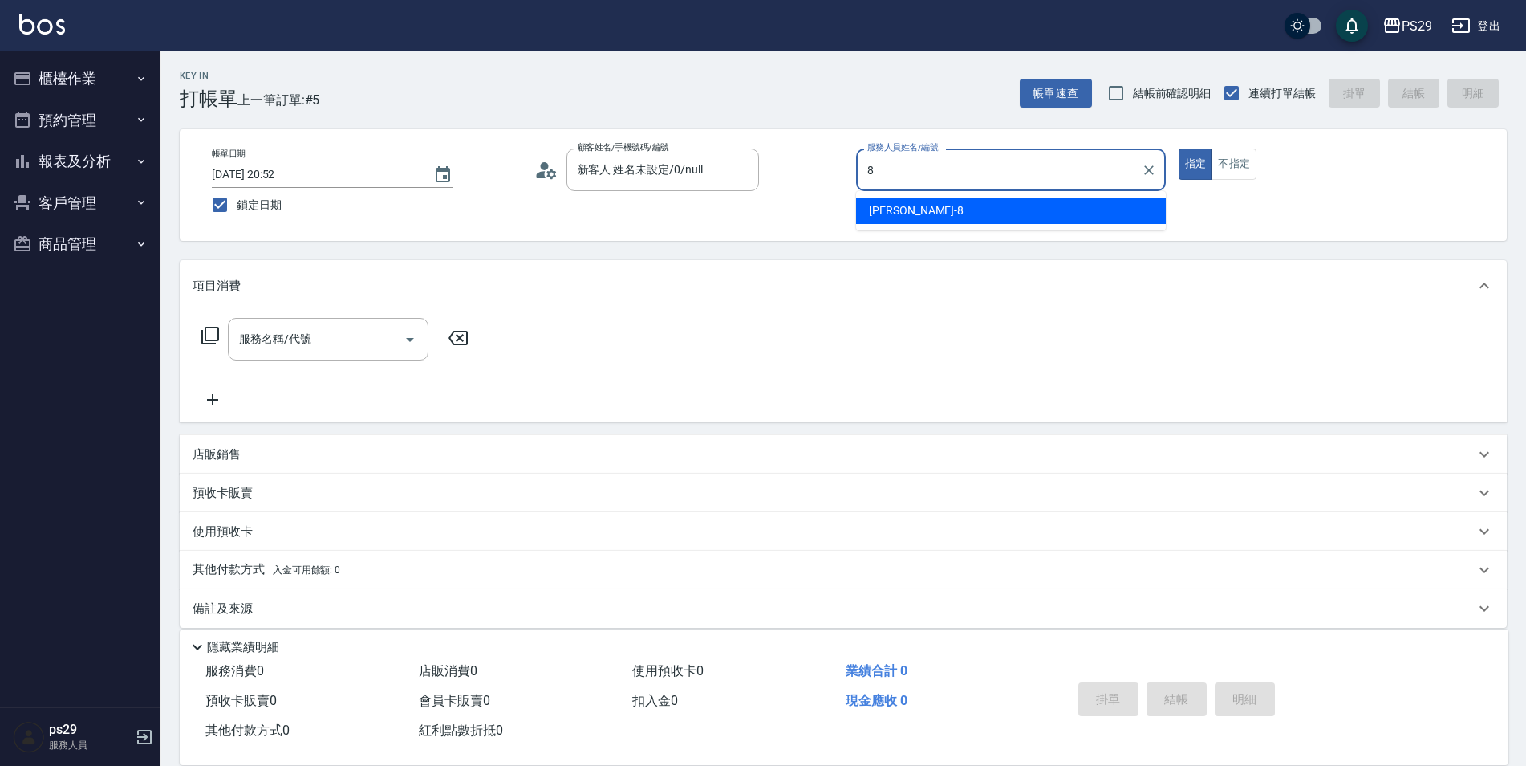
type input "[PERSON_NAME]-8"
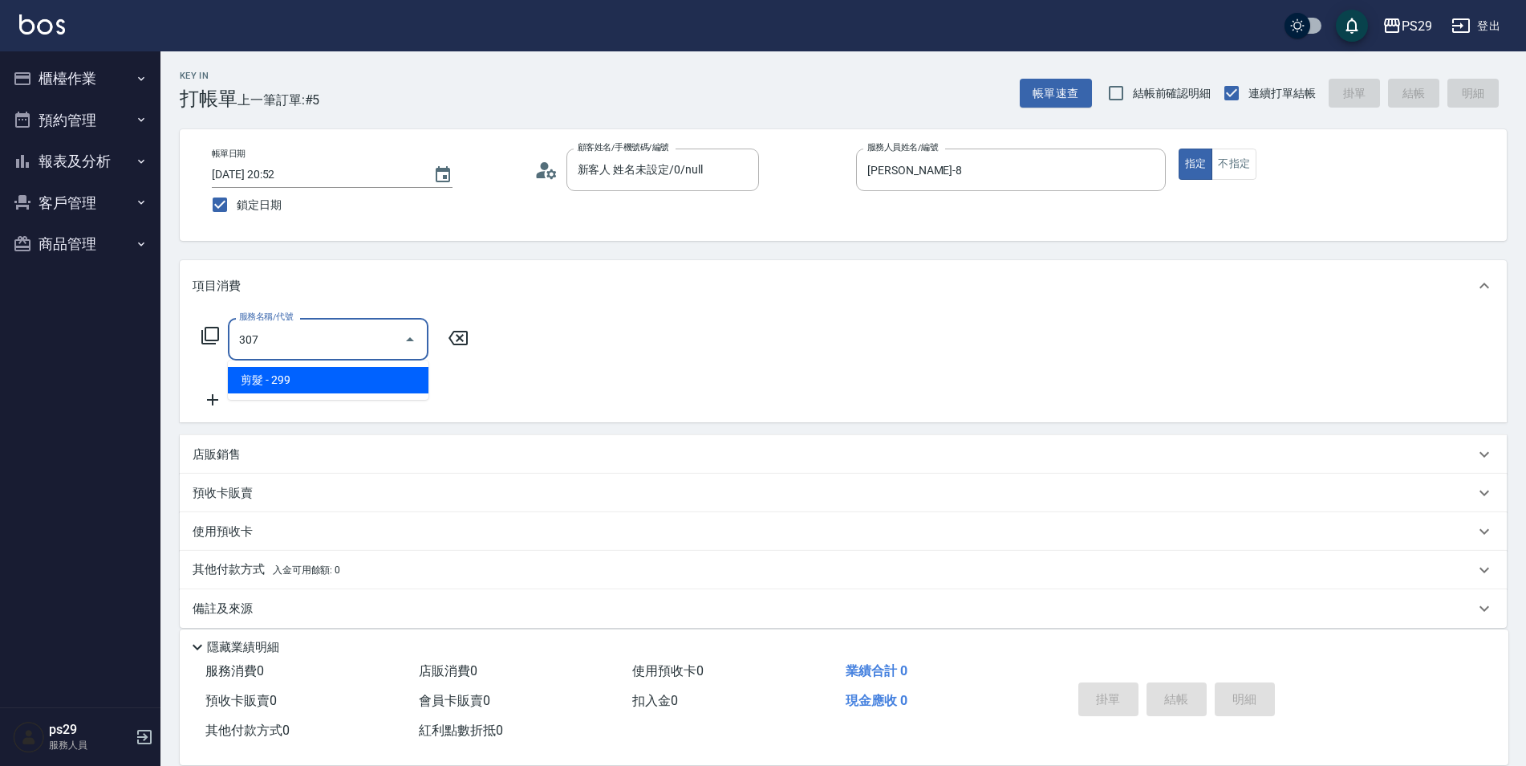
type input "剪髮(307)"
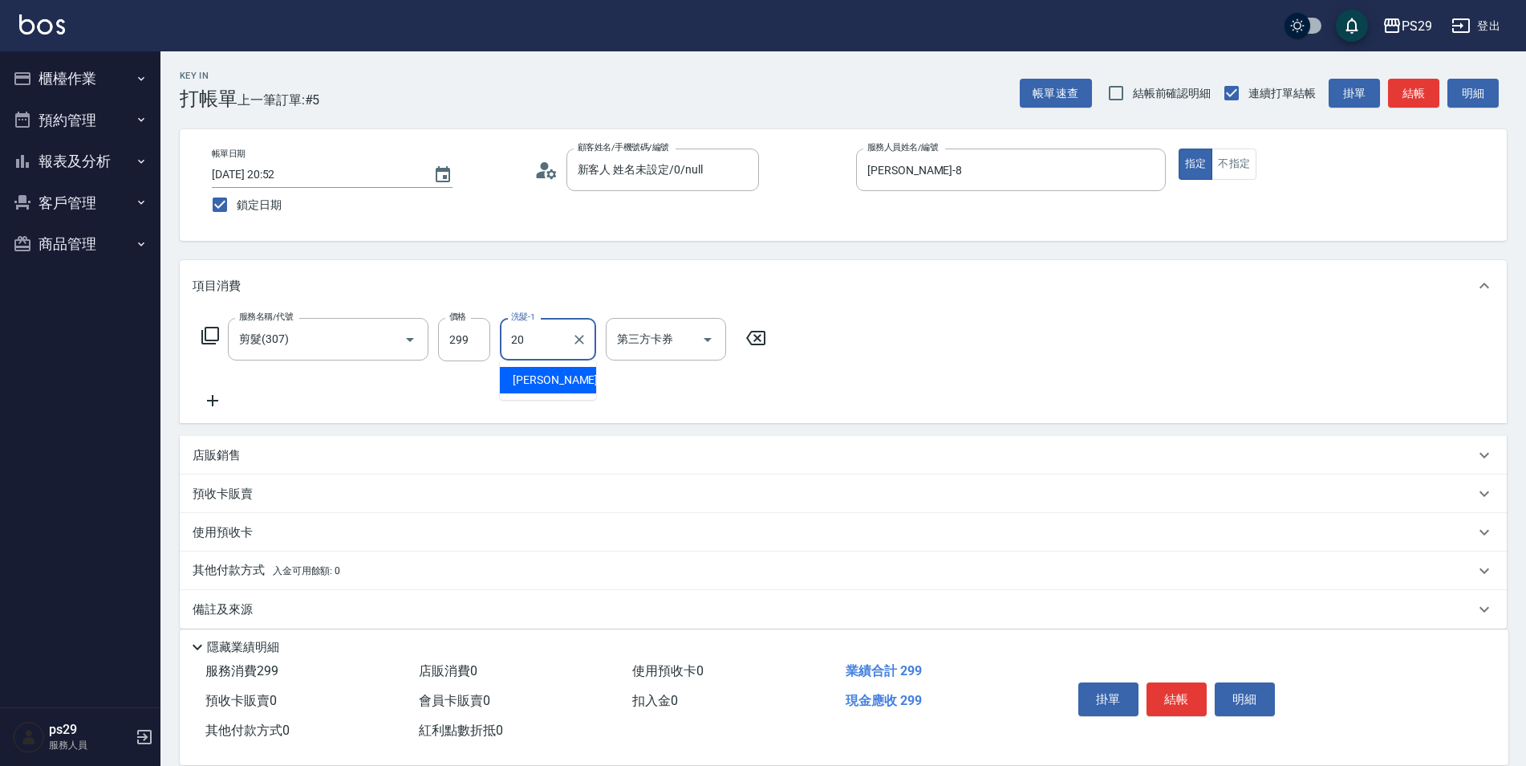
type input "[PERSON_NAME]-20"
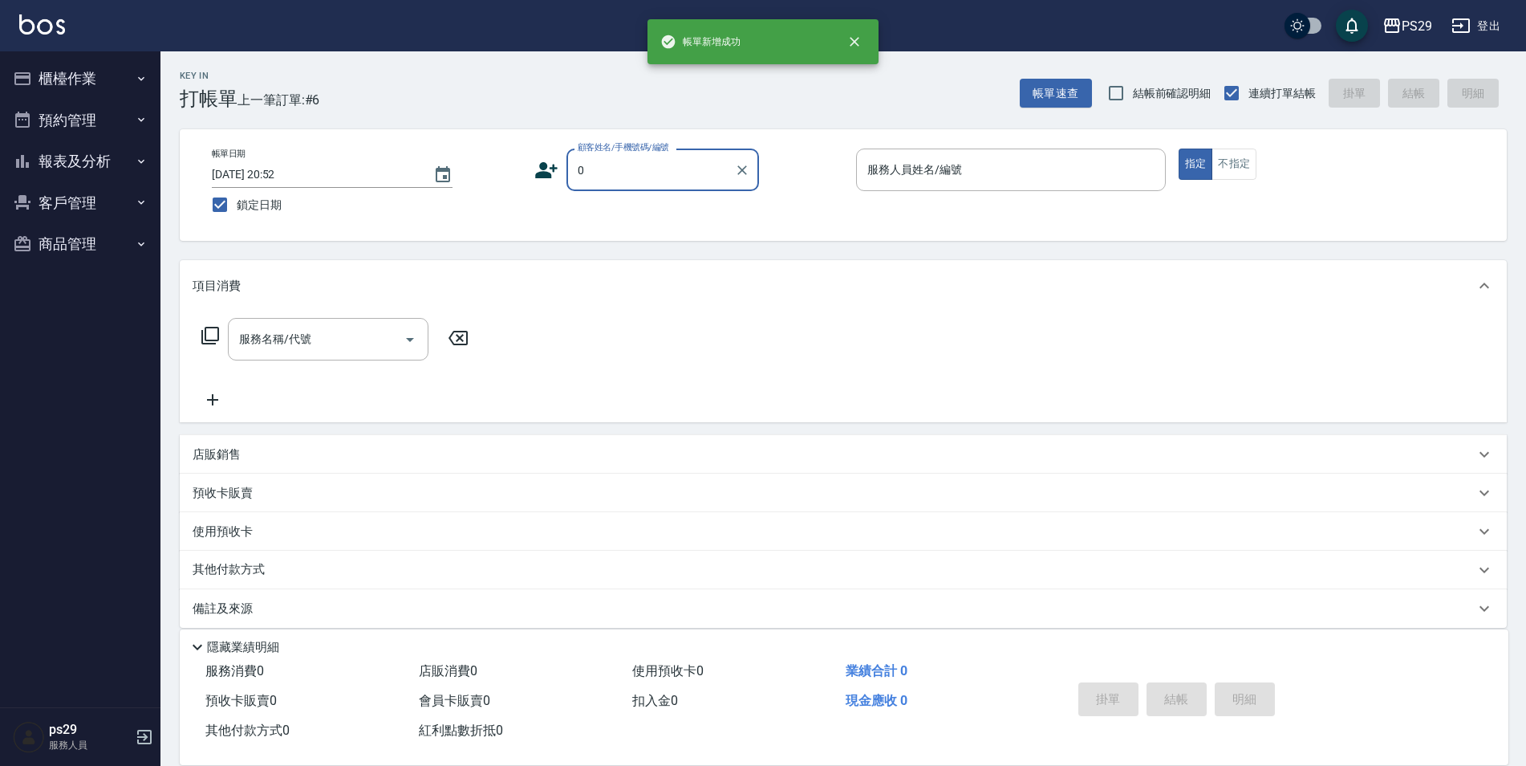
type input "新客人 姓名未設定/0/null"
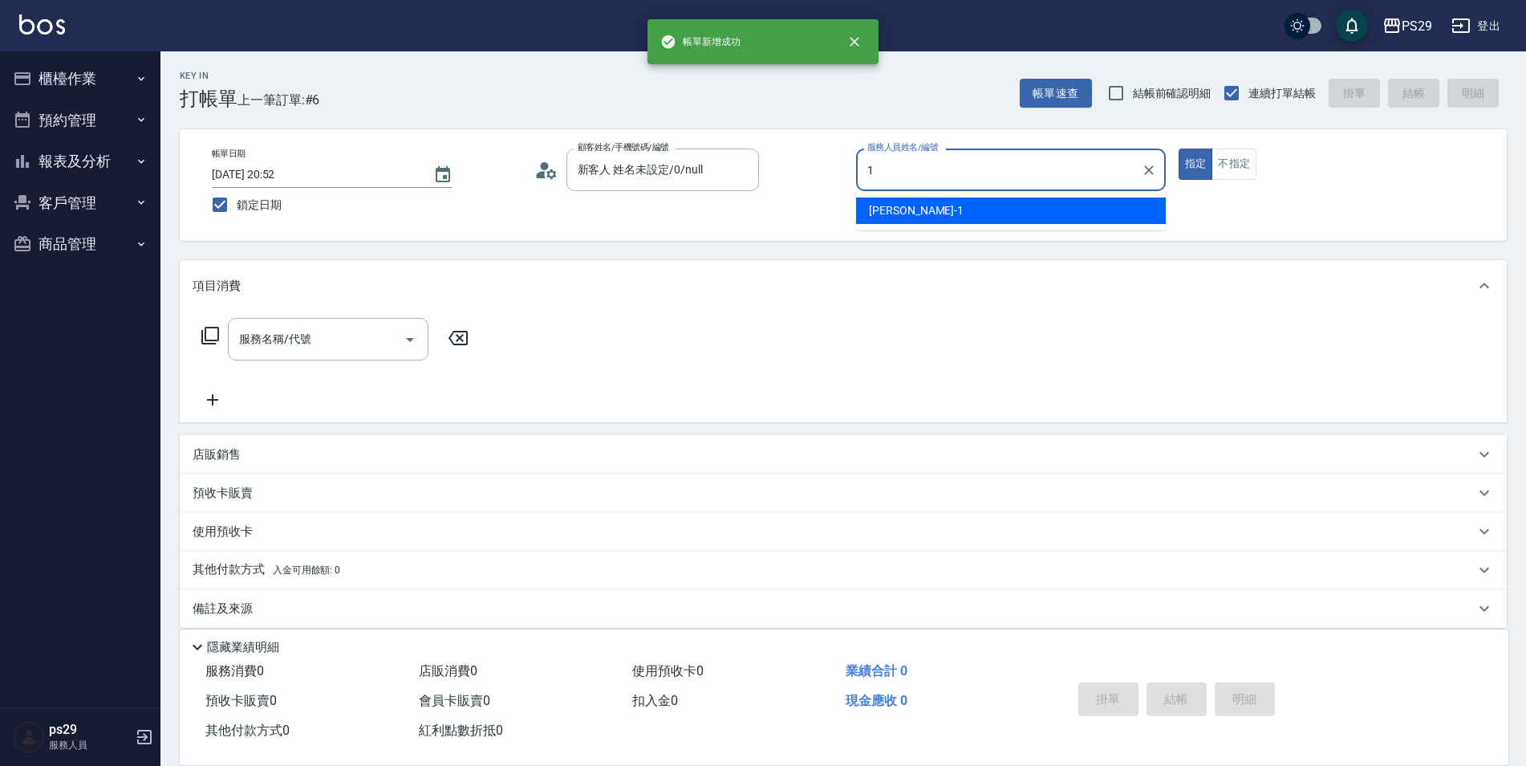
type input "許婷宜-1"
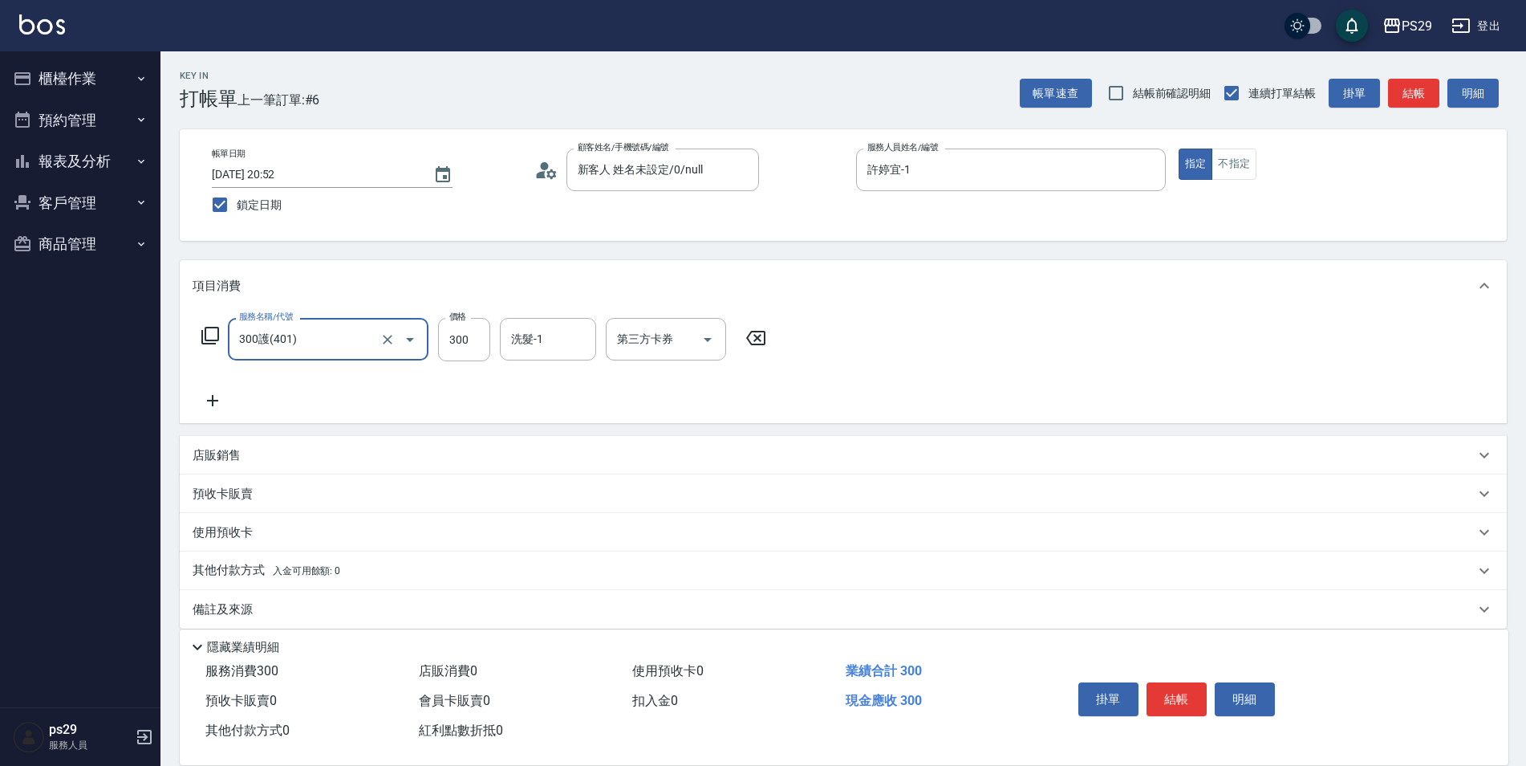
type input "300護(401)"
type input "王佳月-12"
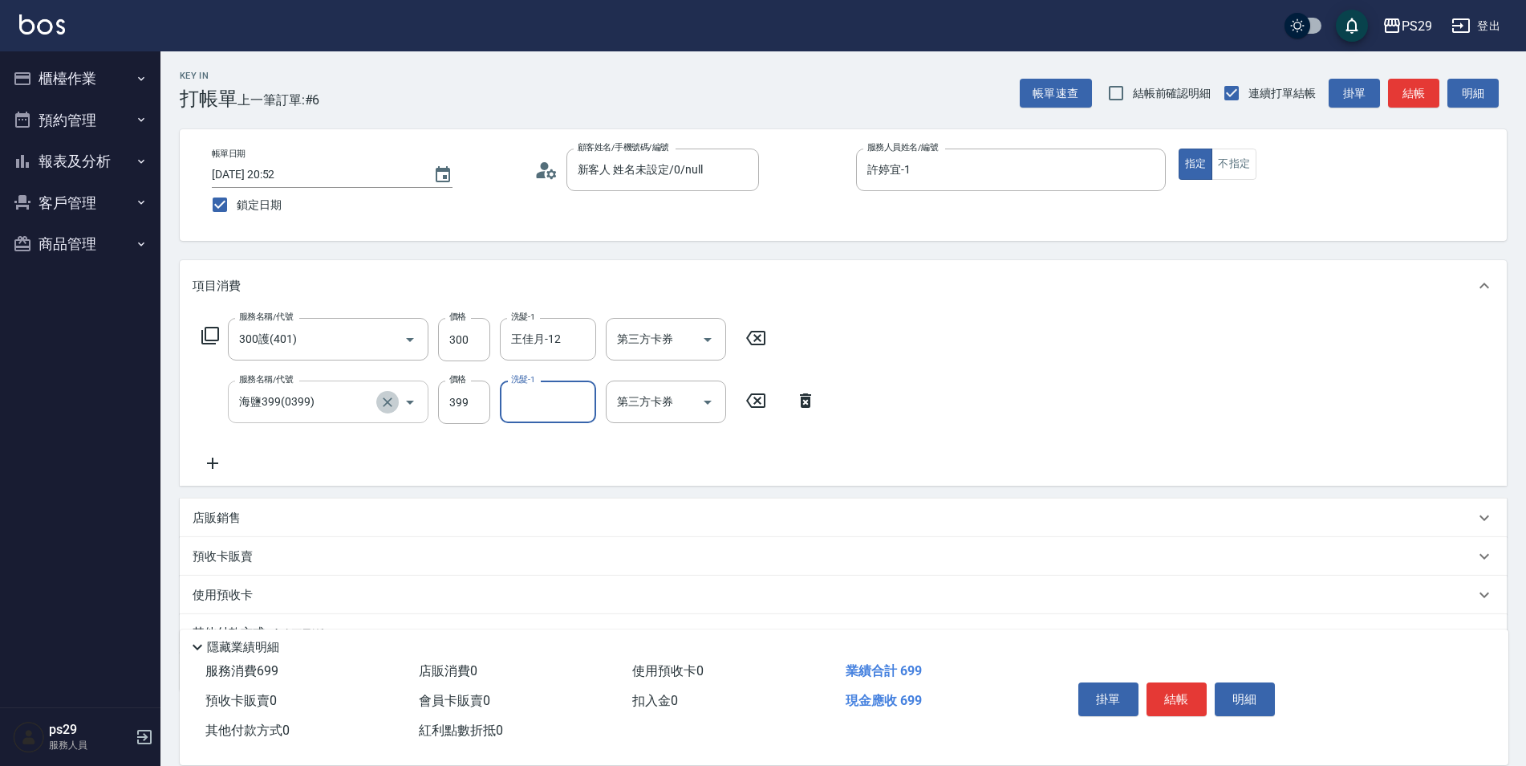
click at [394, 410] on button "Clear" at bounding box center [387, 402] width 22 height 22
type input "海鹽399(0399)"
click at [389, 405] on icon "Clear" at bounding box center [388, 402] width 16 height 16
type input "300護(401)"
type input "王佳月-12"
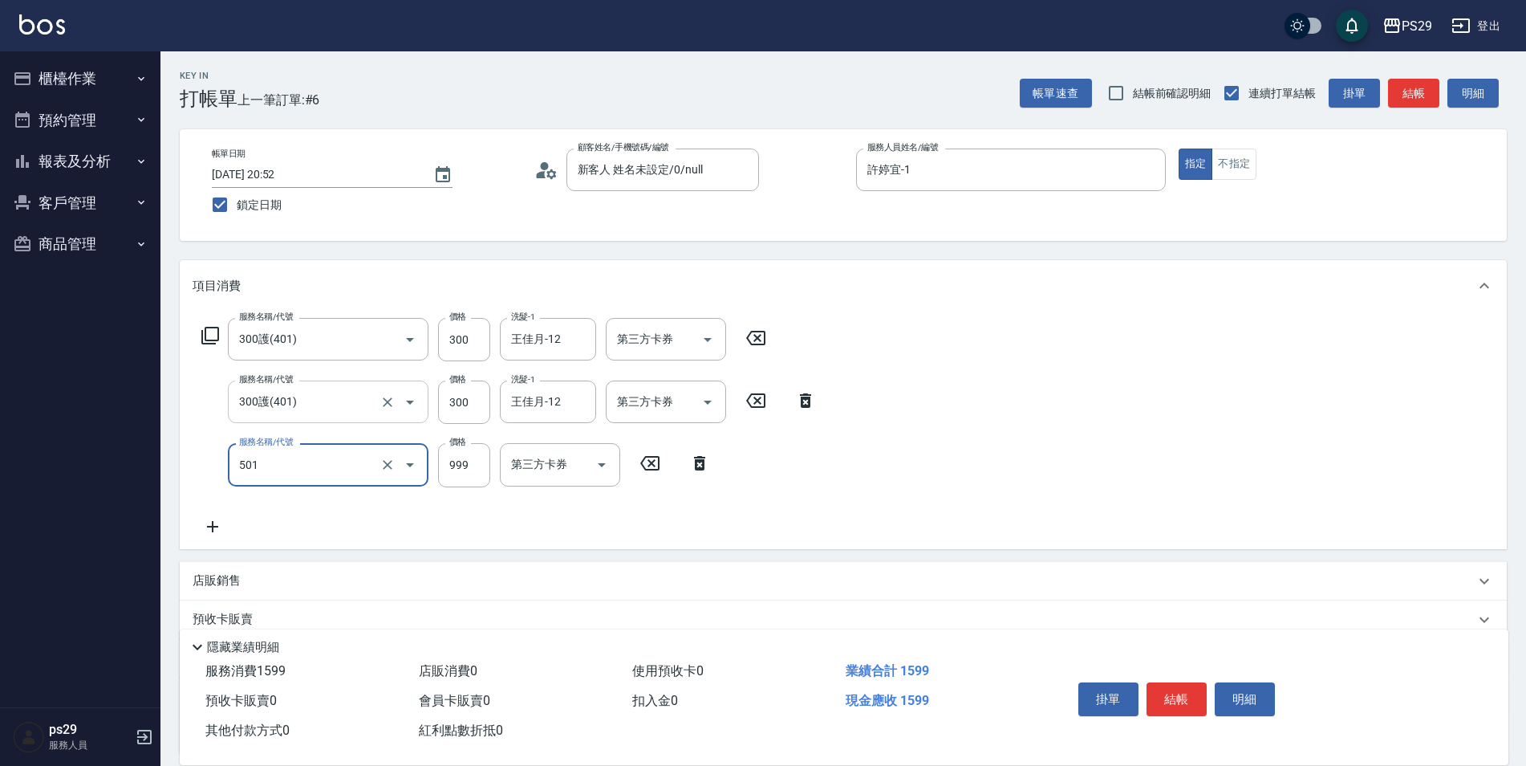
type input "染髮(501)"
type input "1200"
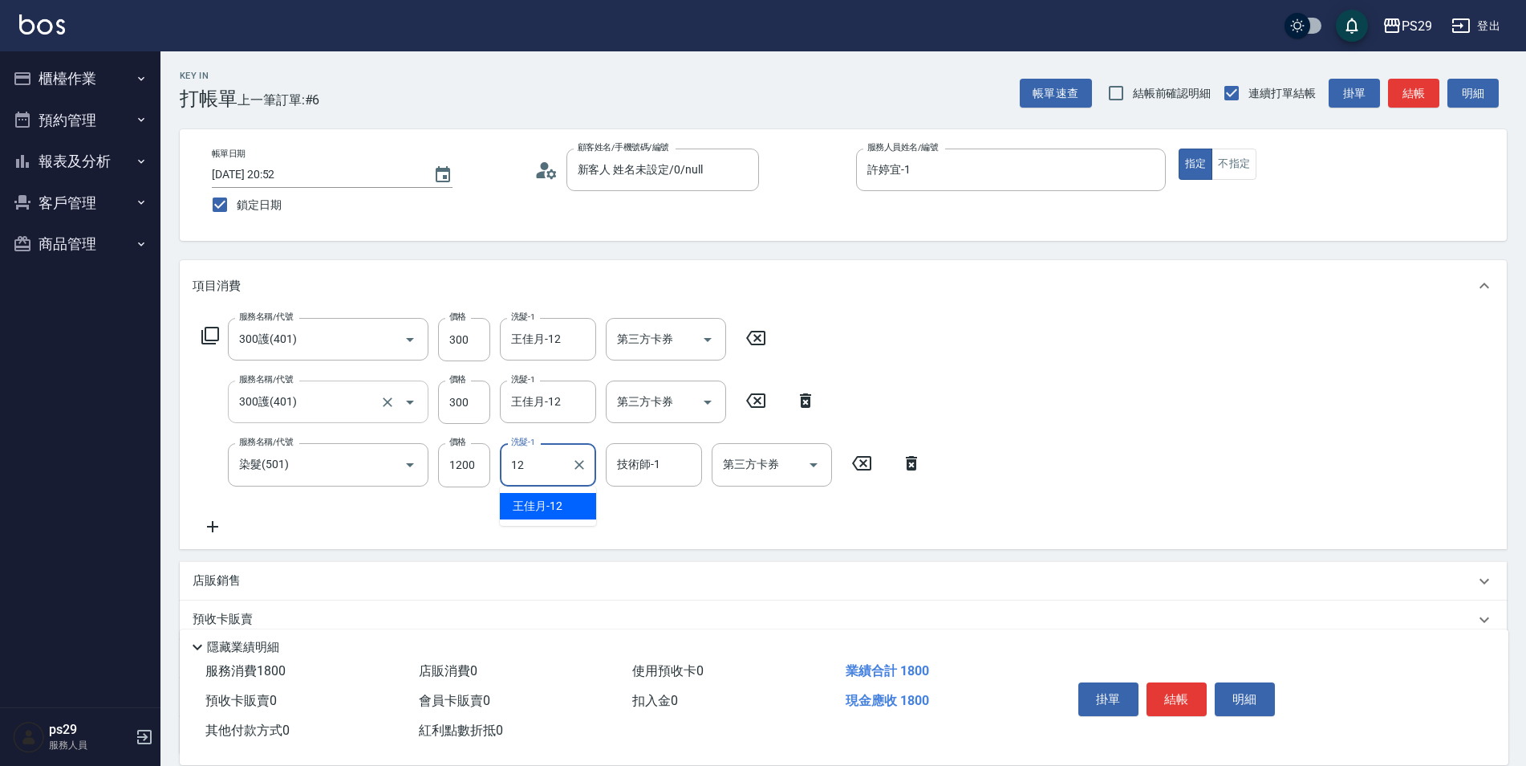
type input "王佳月-12"
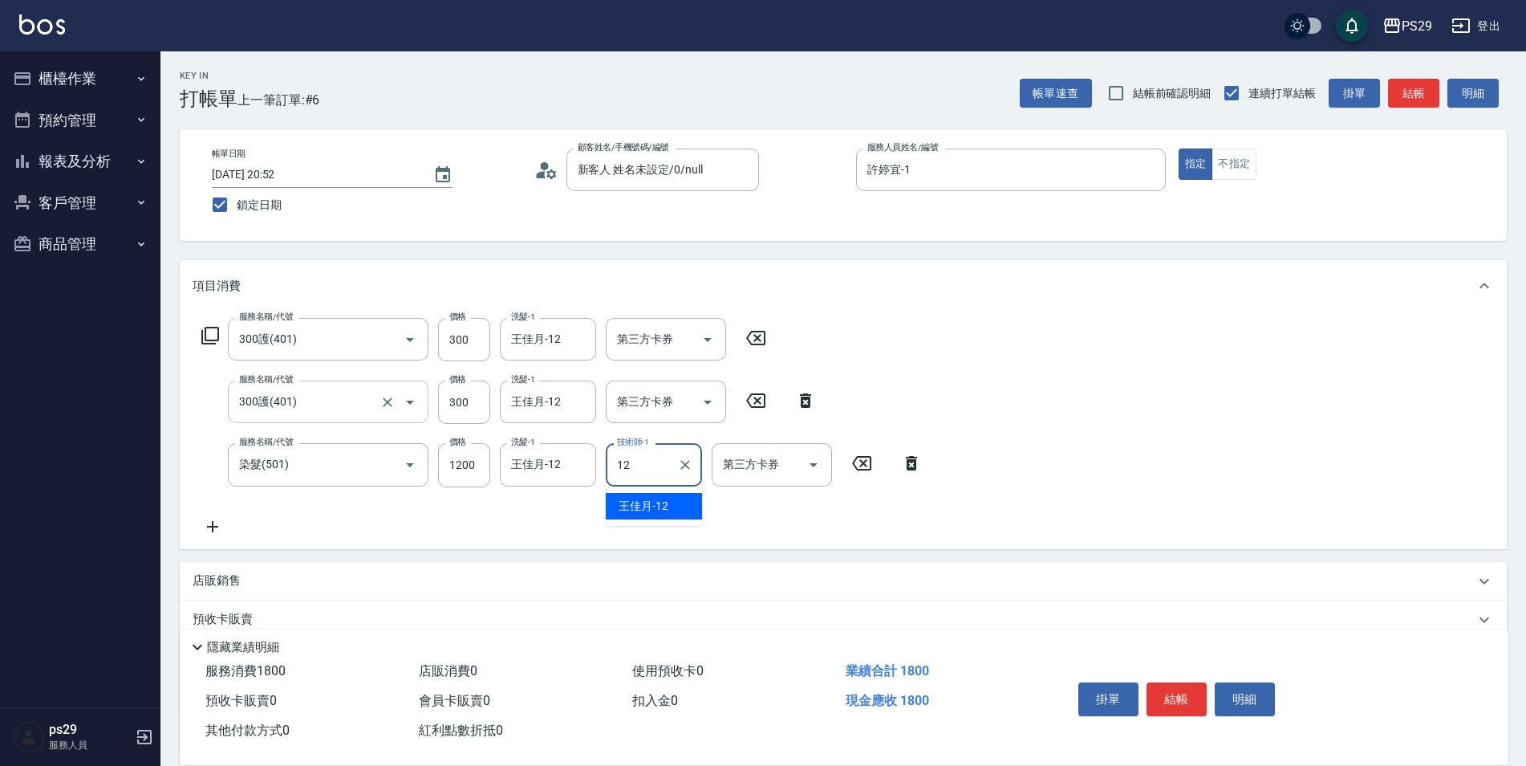
type input "王佳月-12"
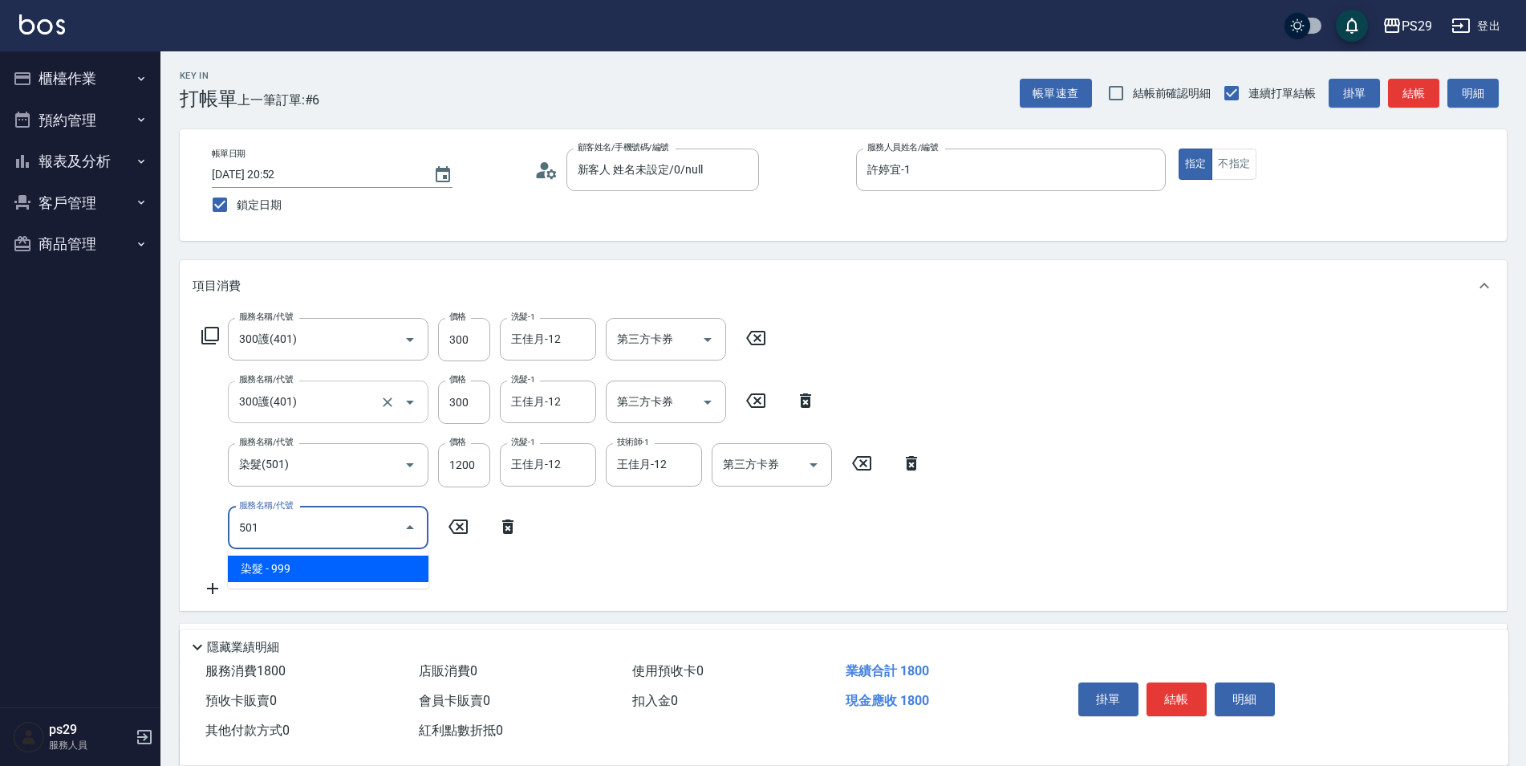
type input "染髮(501)"
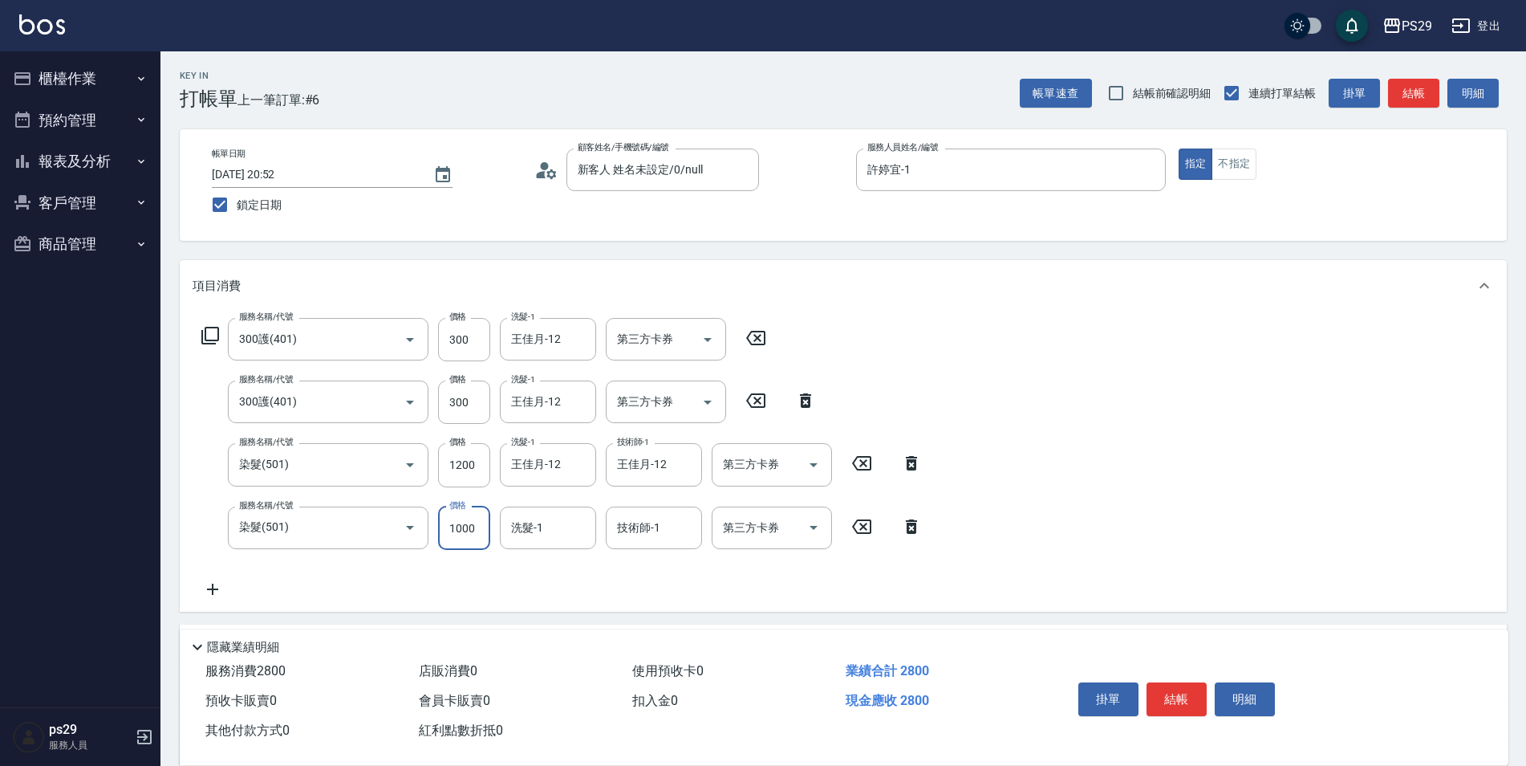
type input "1000"
type input "王佳月-12"
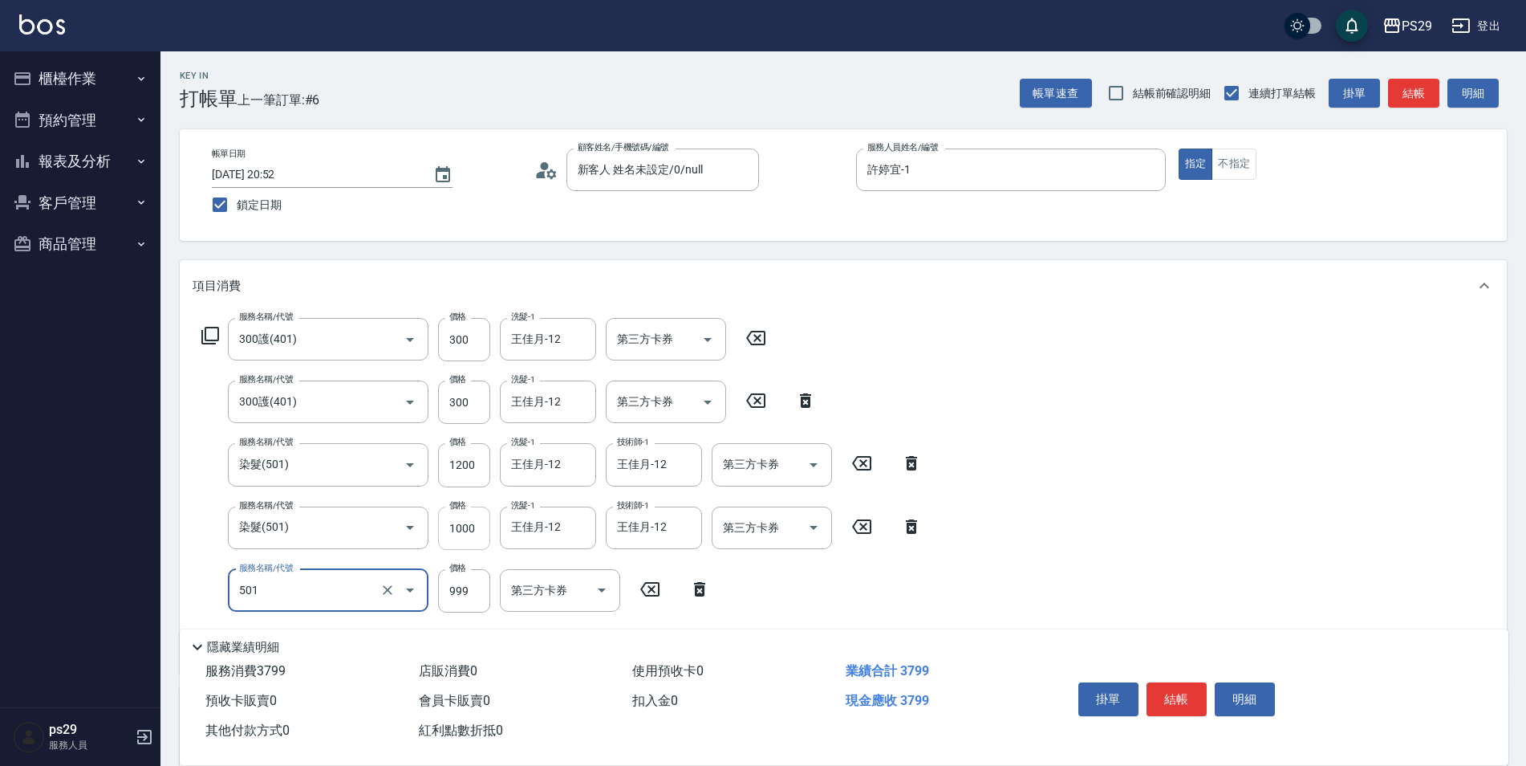
type input "染髮(501)"
type input "1000"
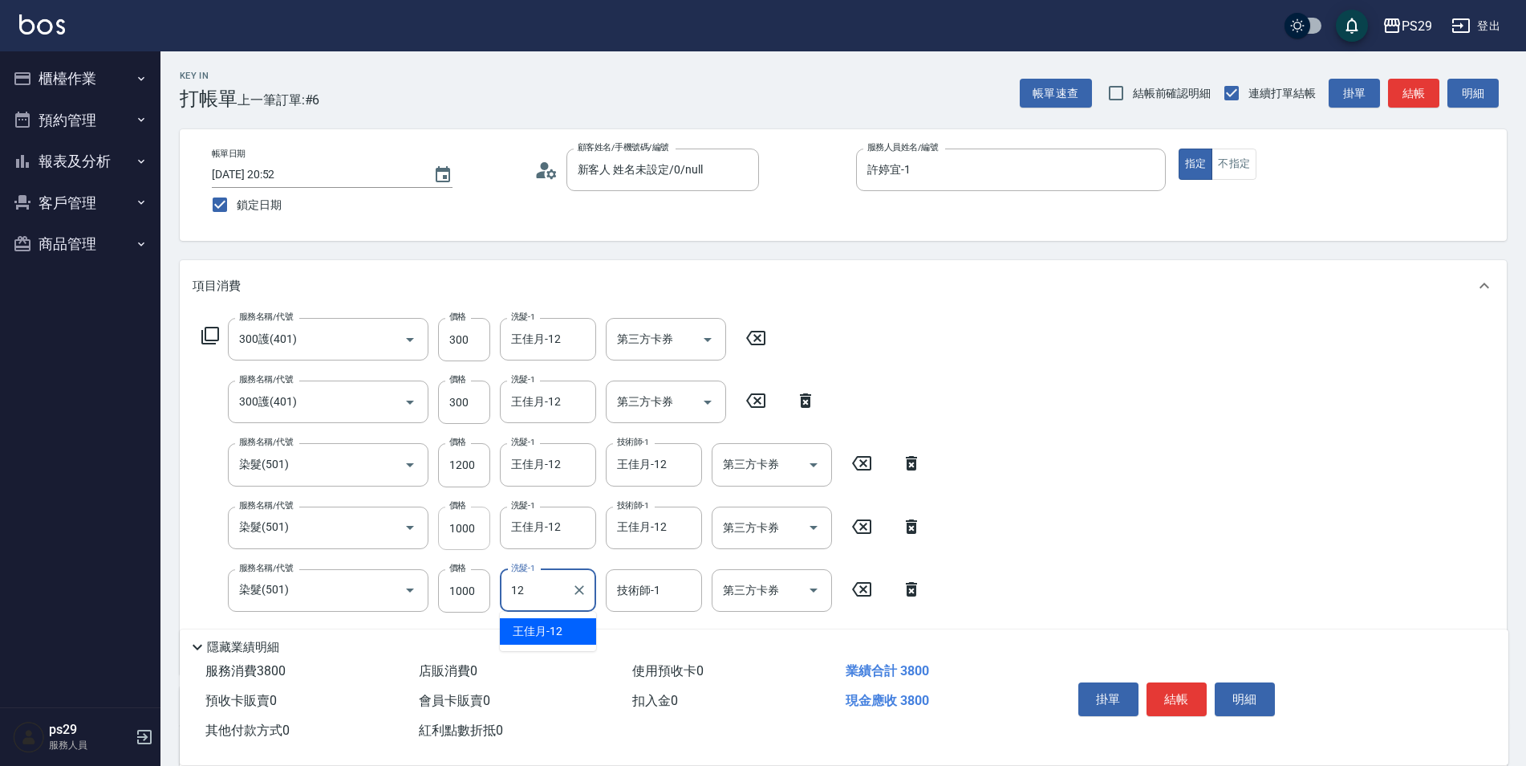
type input "王佳月-12"
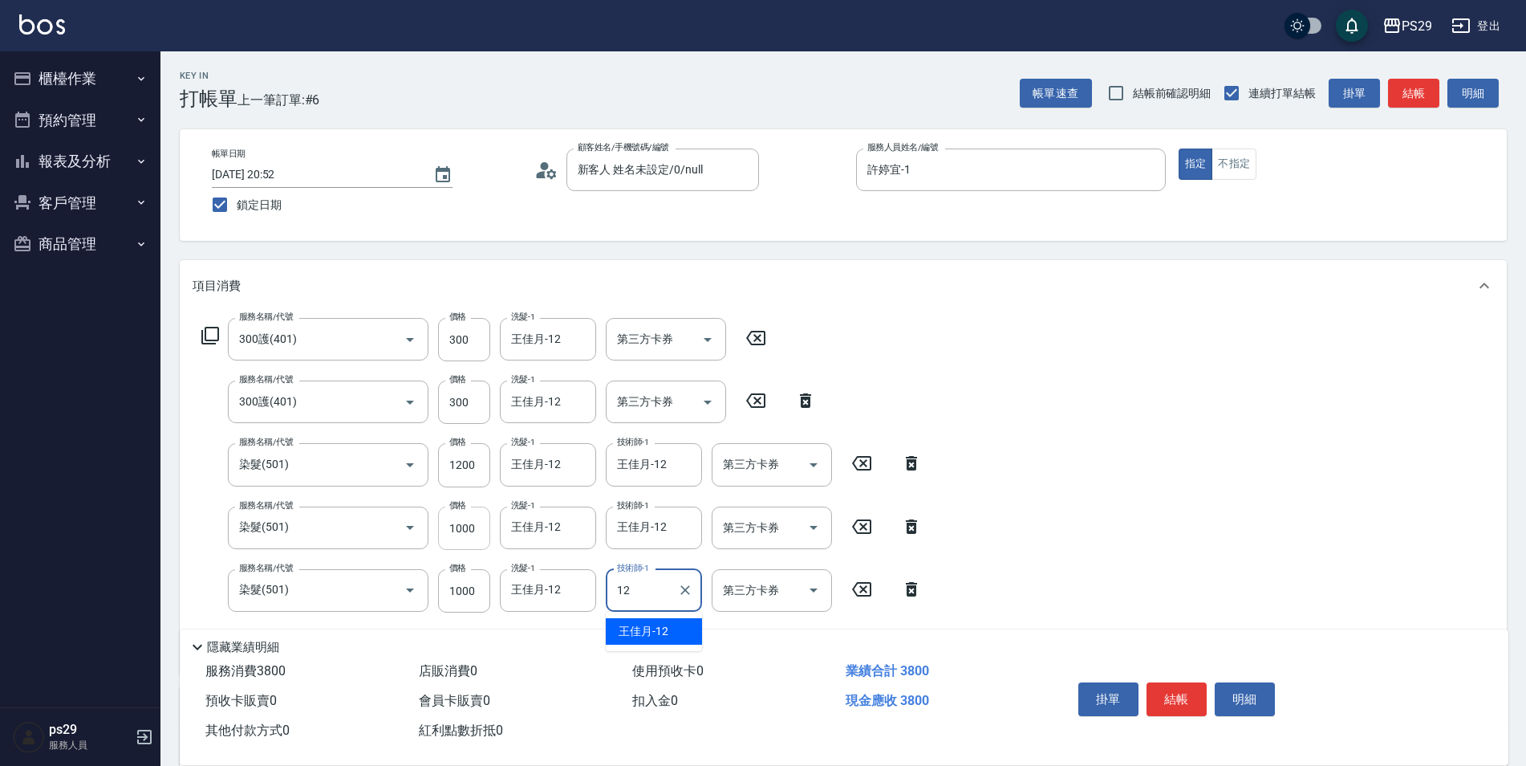
type input "王佳月-12"
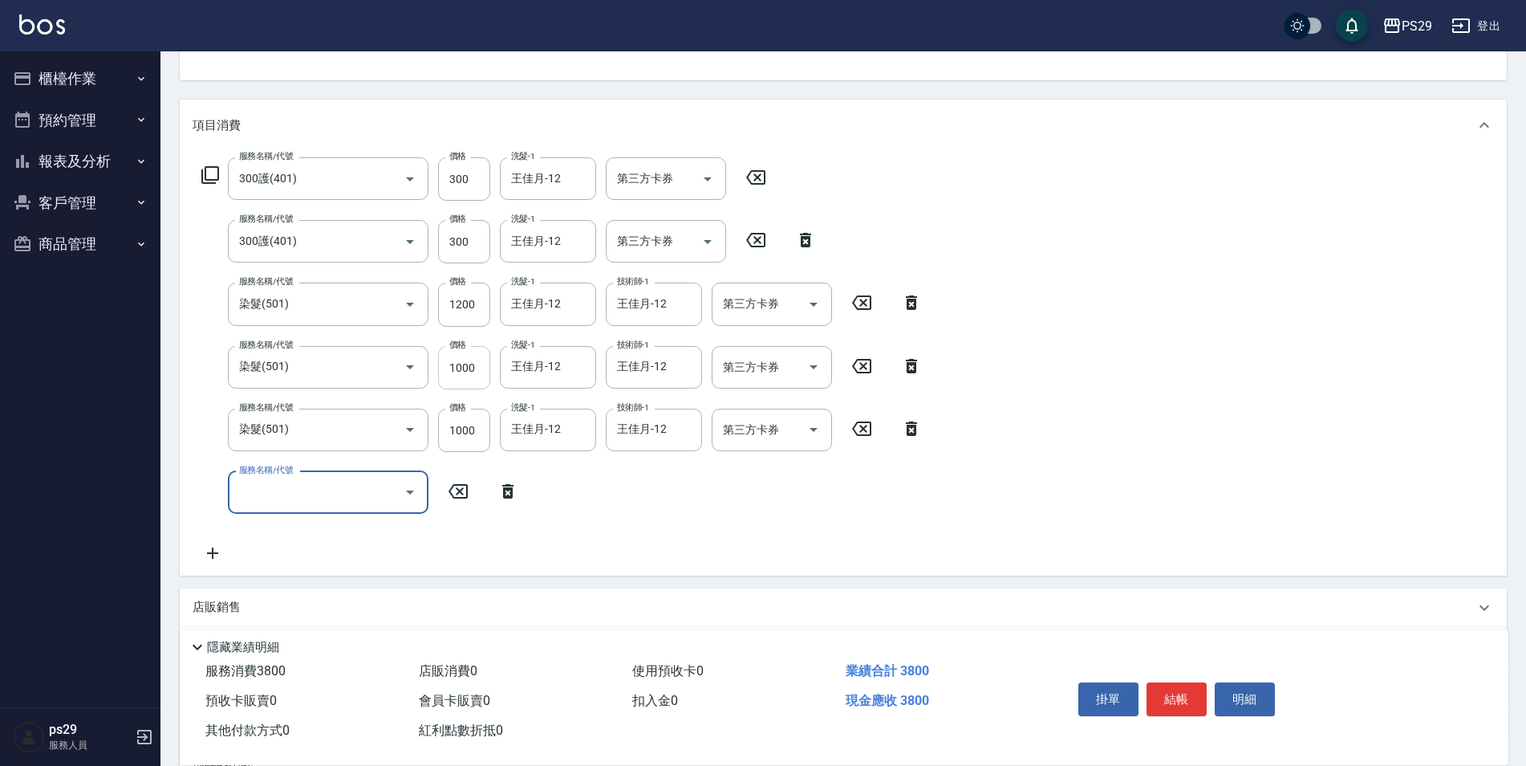
scroll to position [330, 0]
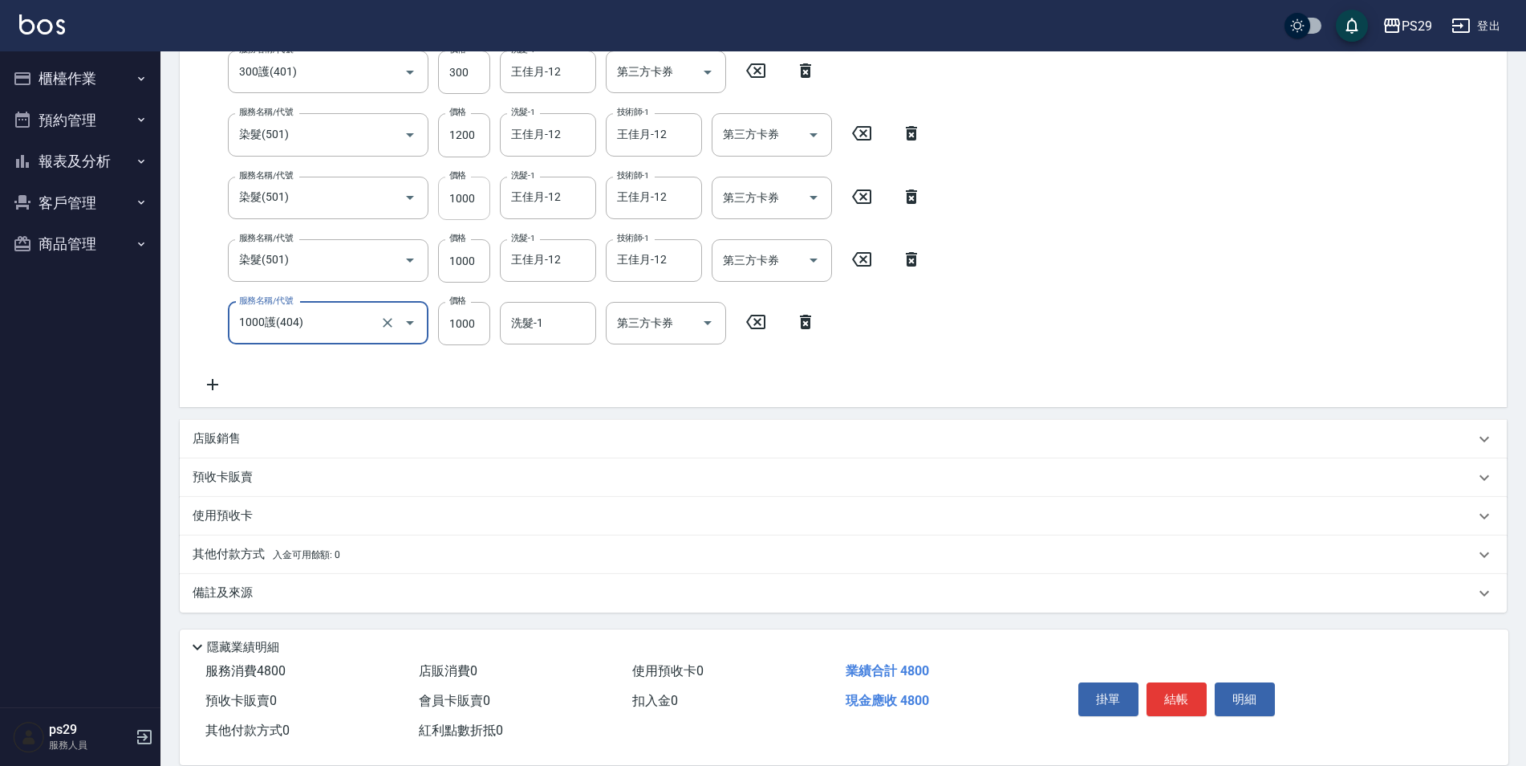
type input "1000護(404)"
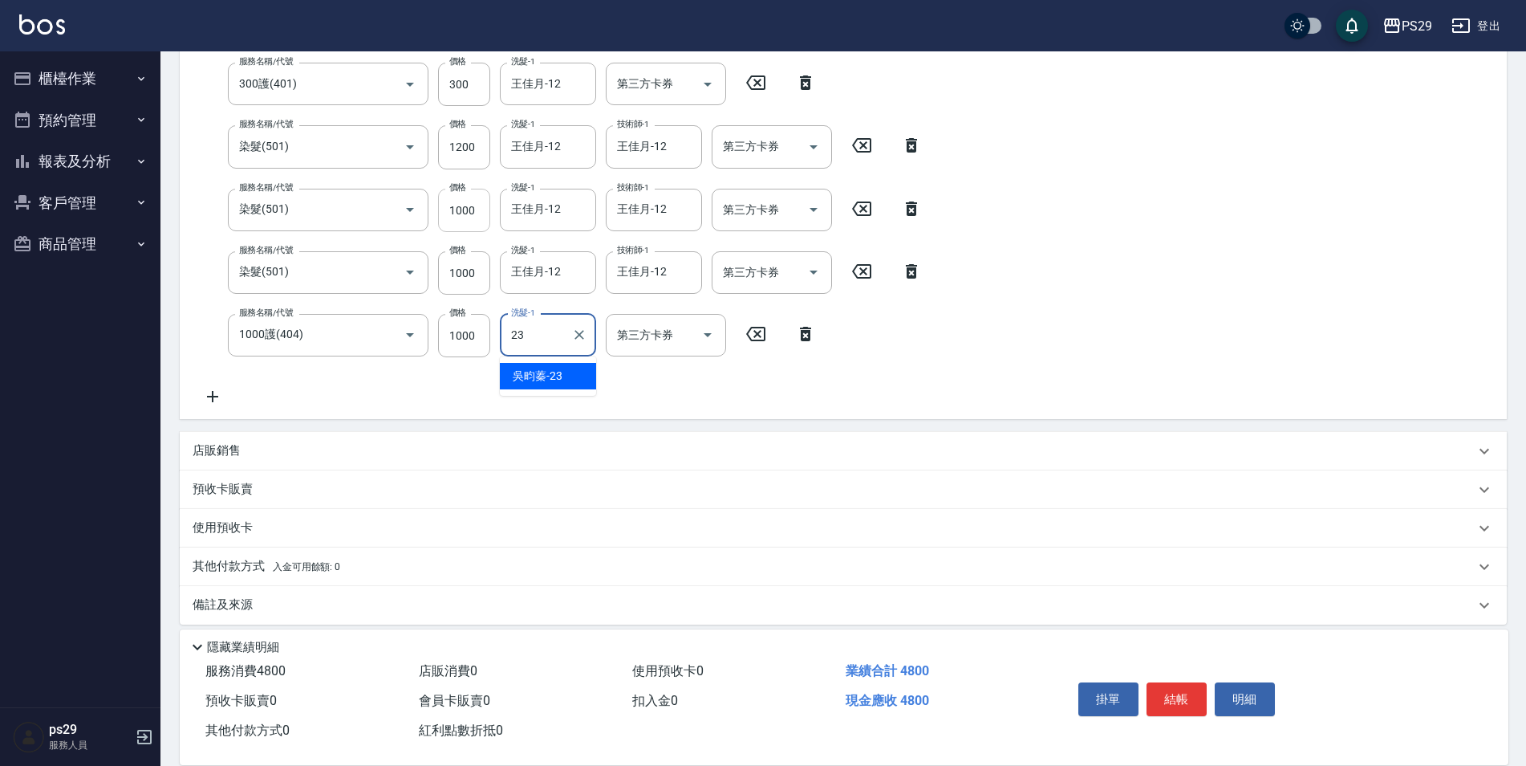
type input "吳畇蓁-23"
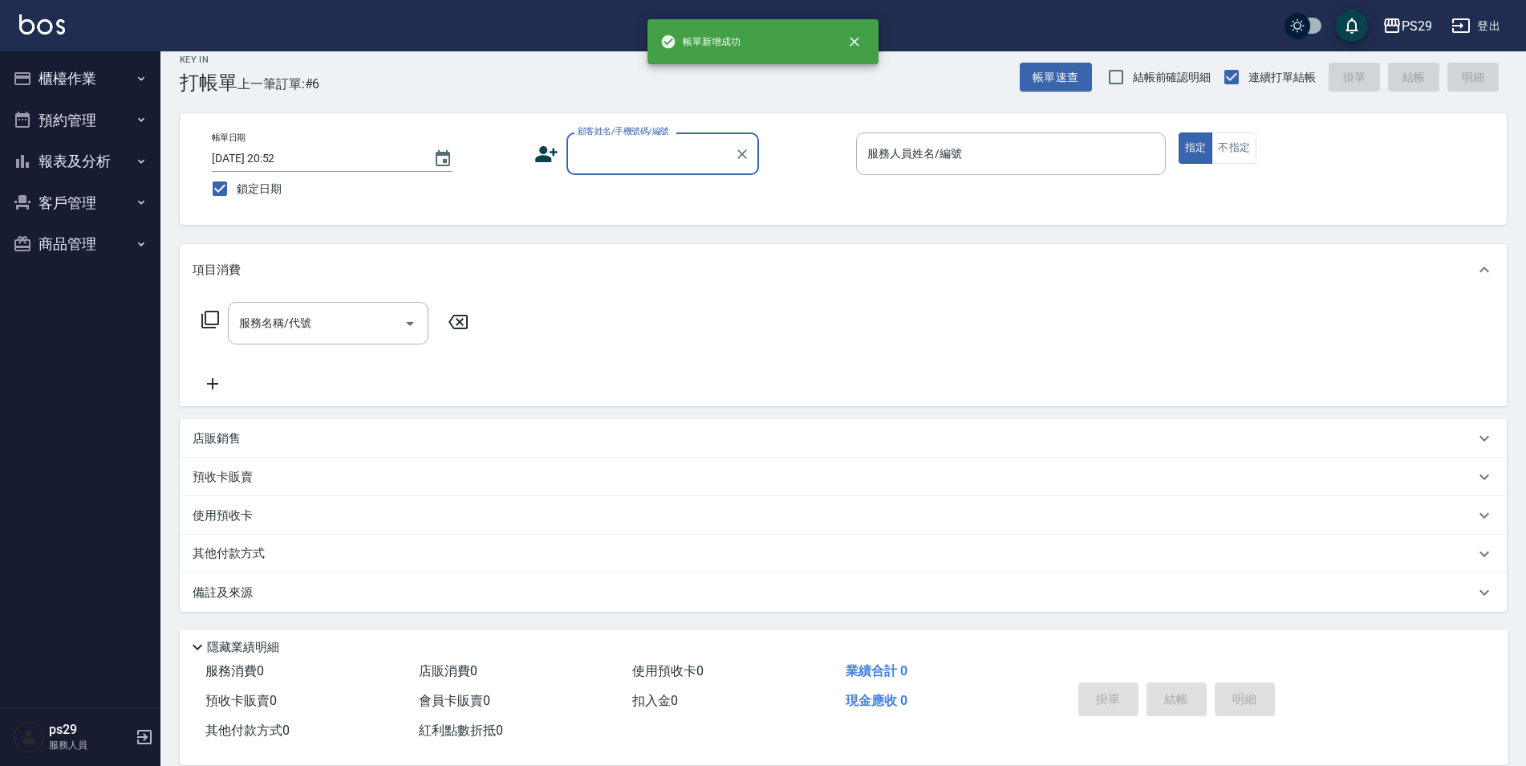
scroll to position [0, 0]
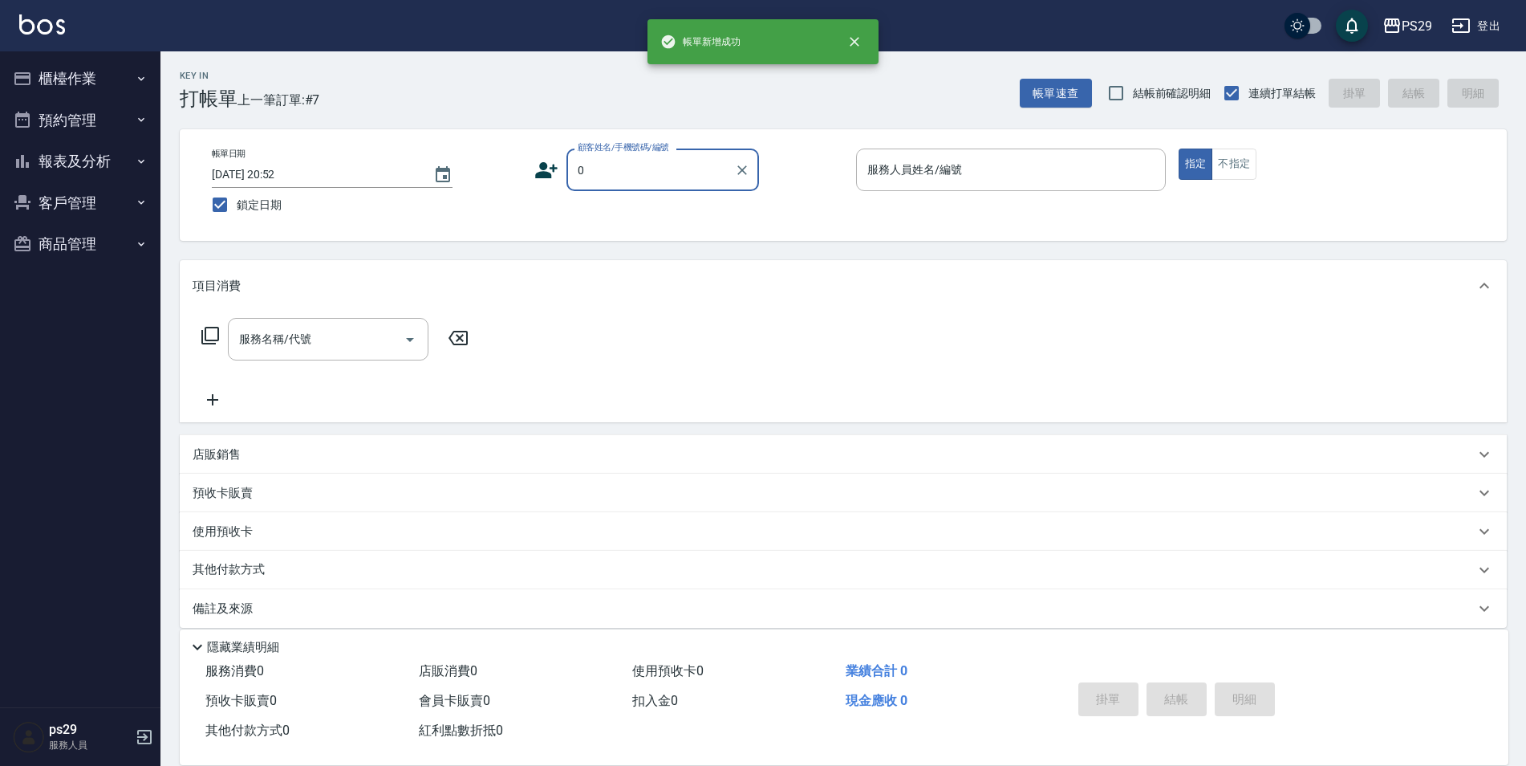
type input "新客人 姓名未設定/0/null"
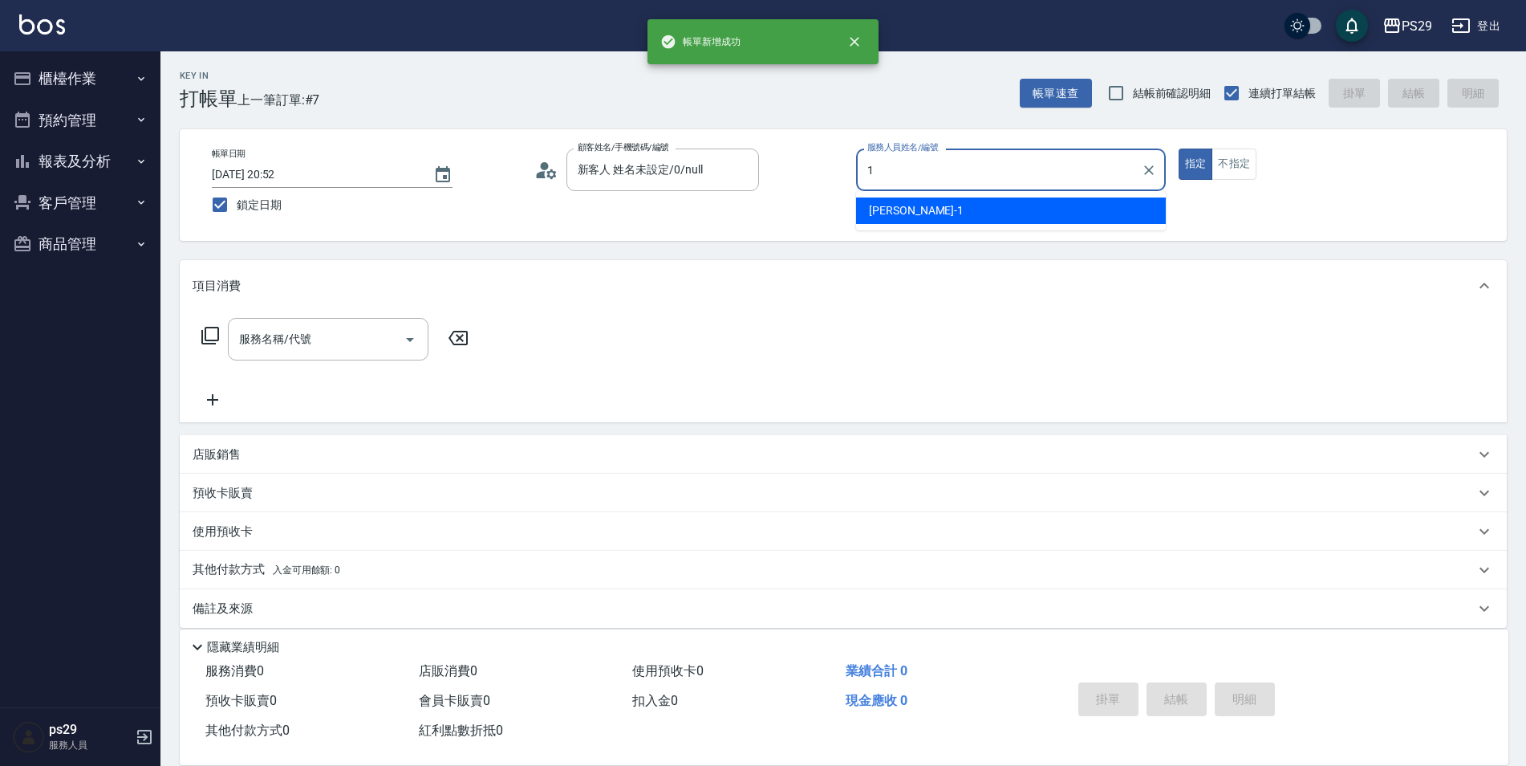
type input "許婷宜-1"
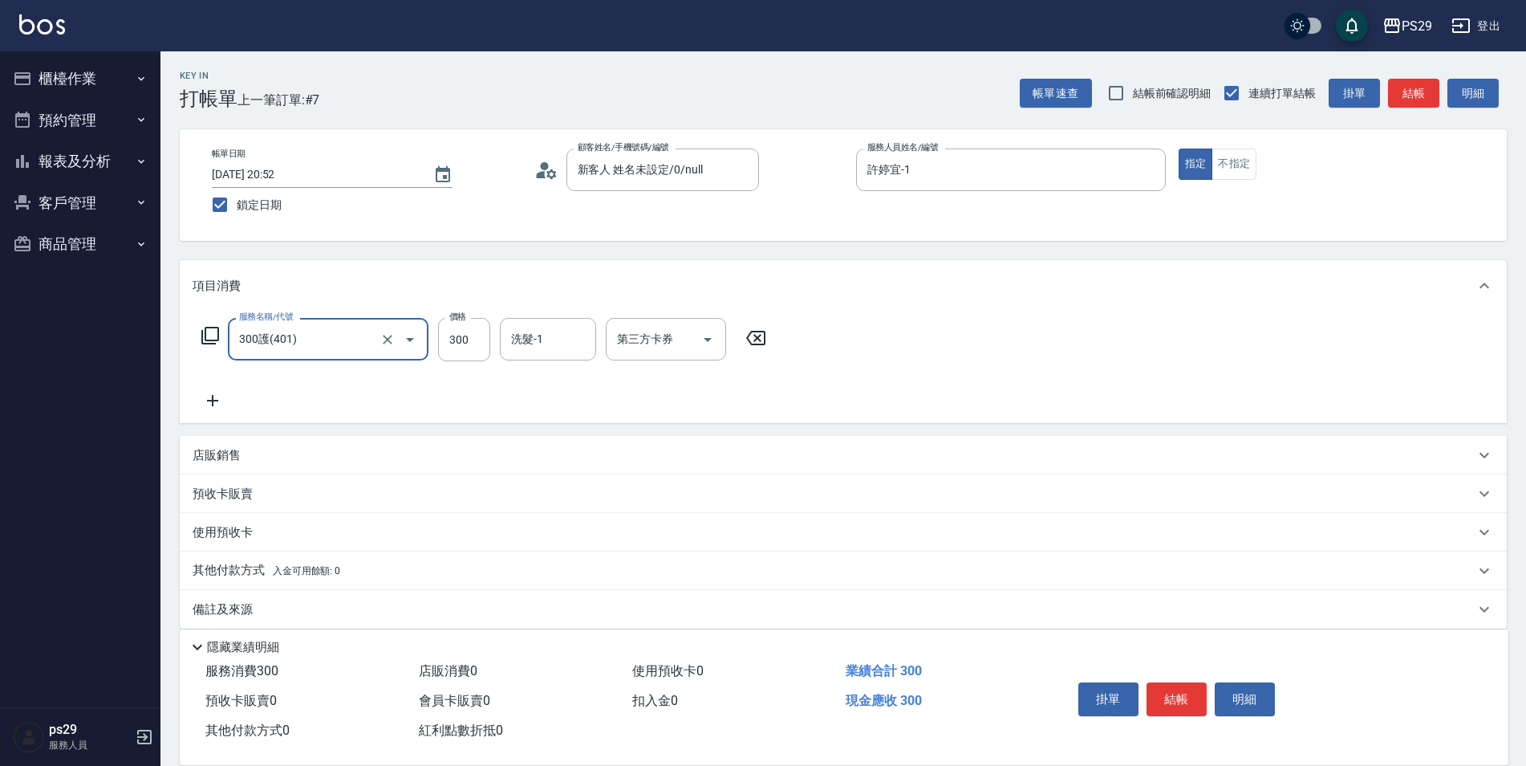
type input "300護(401)"
type input "王佳月-12"
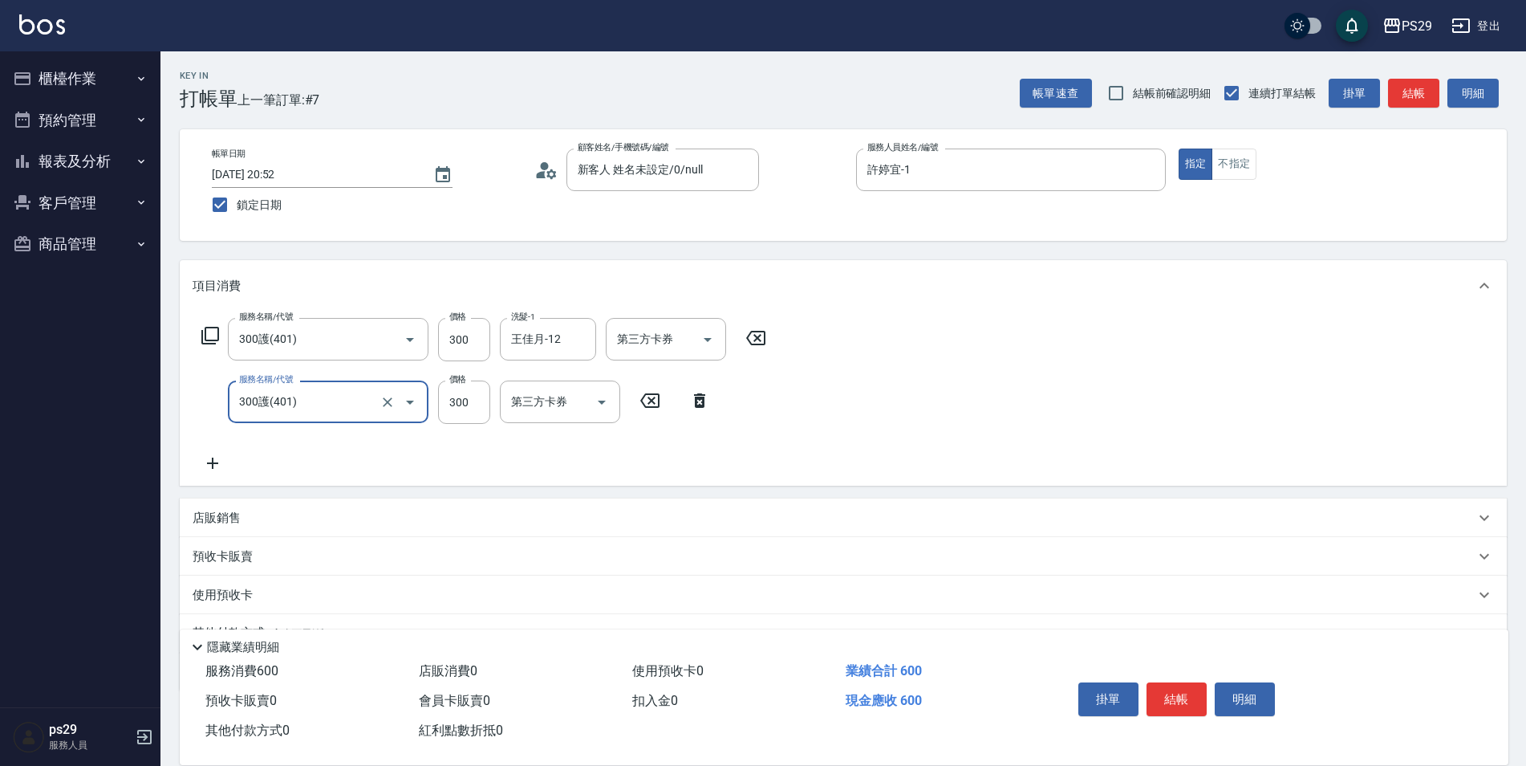
type input "300護(401)"
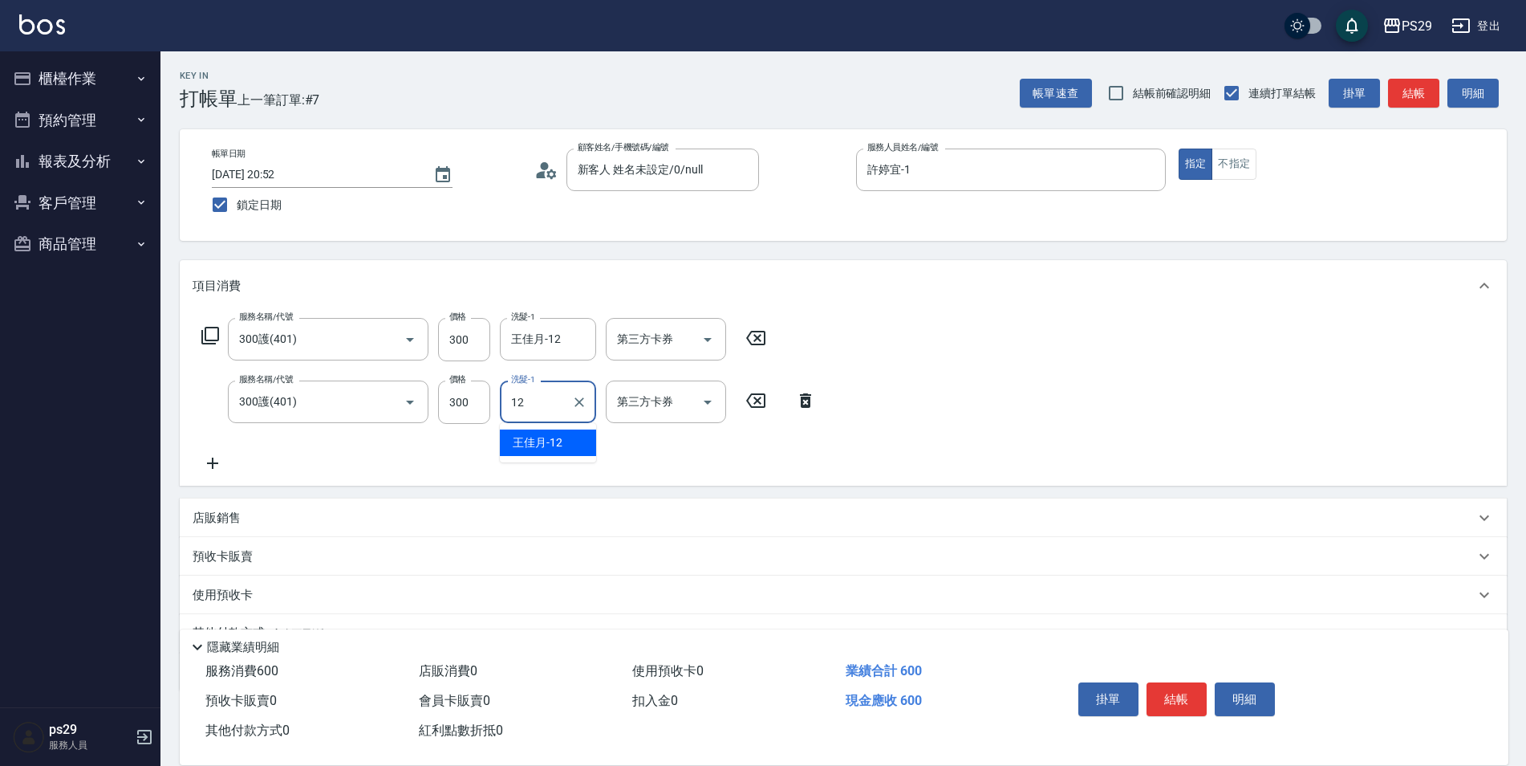
type input "王佳月-12"
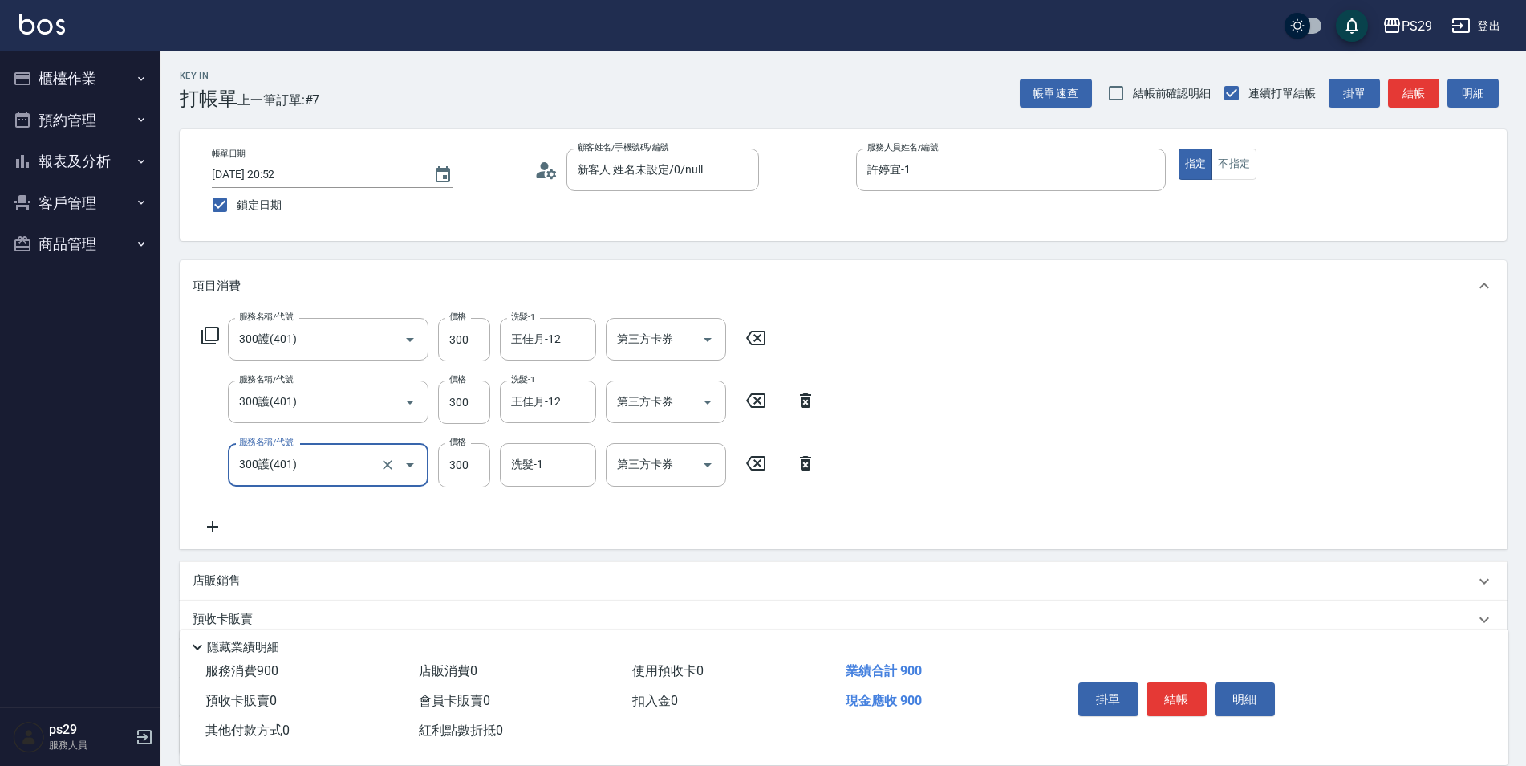
type input "300護(401)"
type input "王佳月-12"
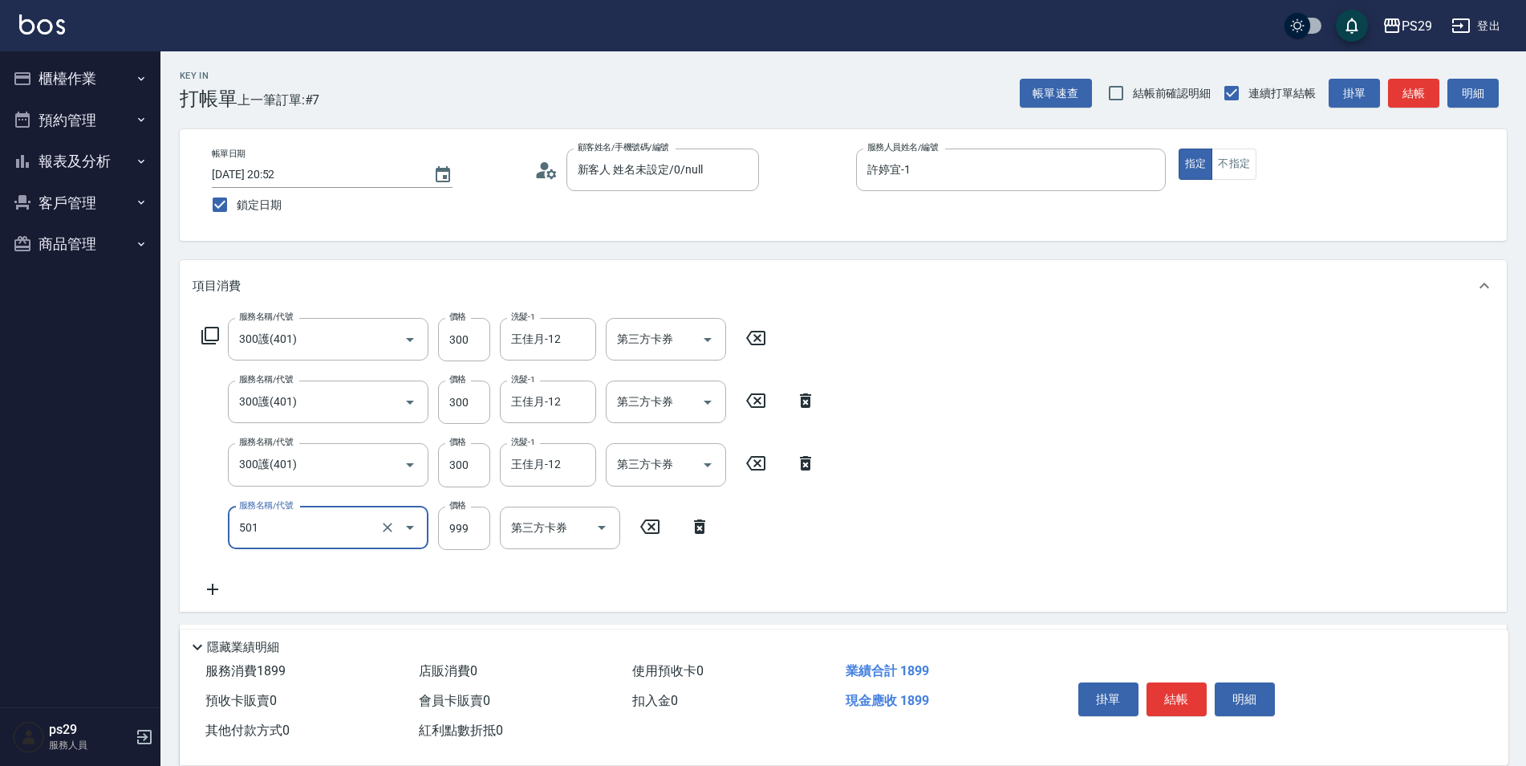
type input "染髮(501)"
type input "800"
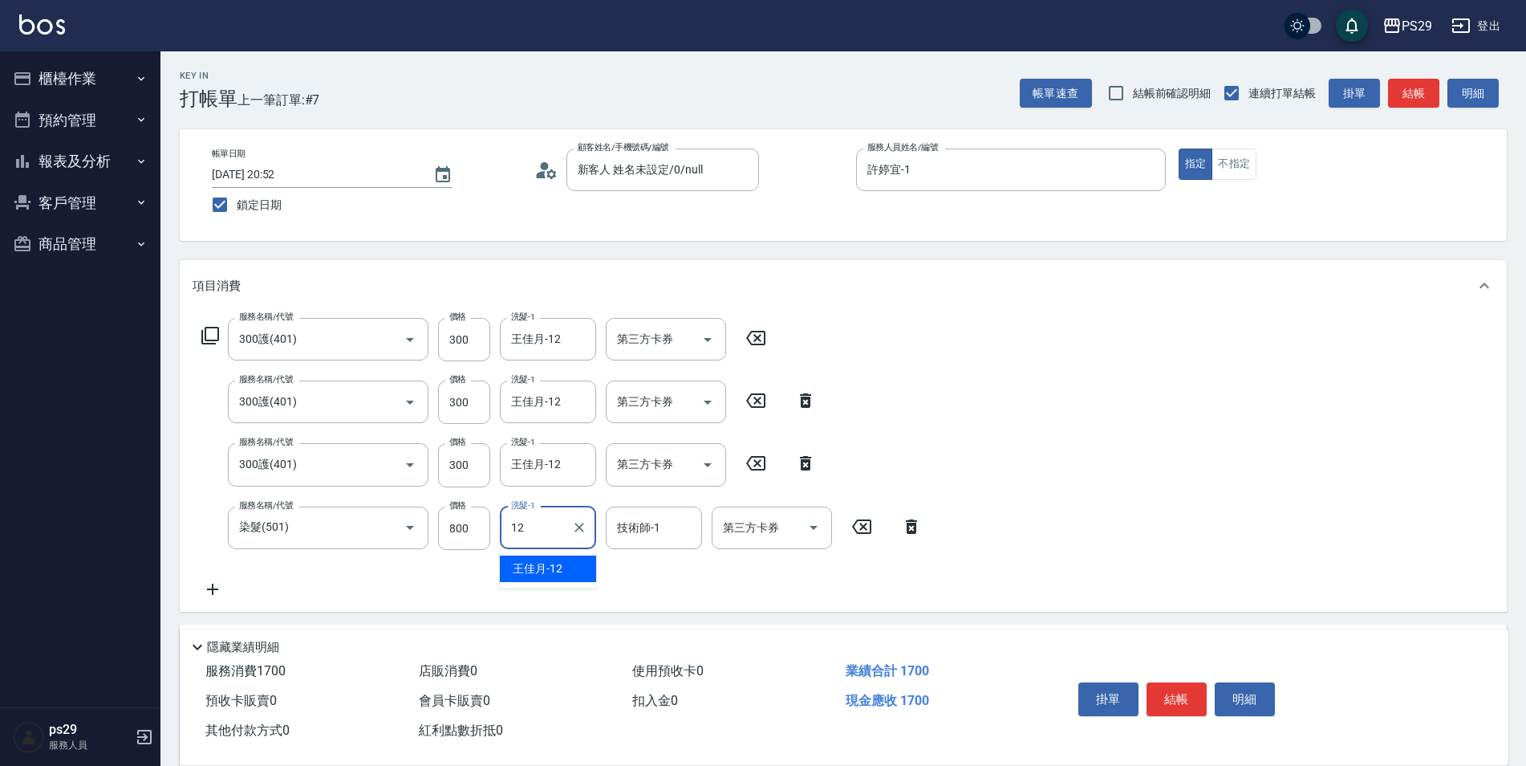
type input "王佳月-12"
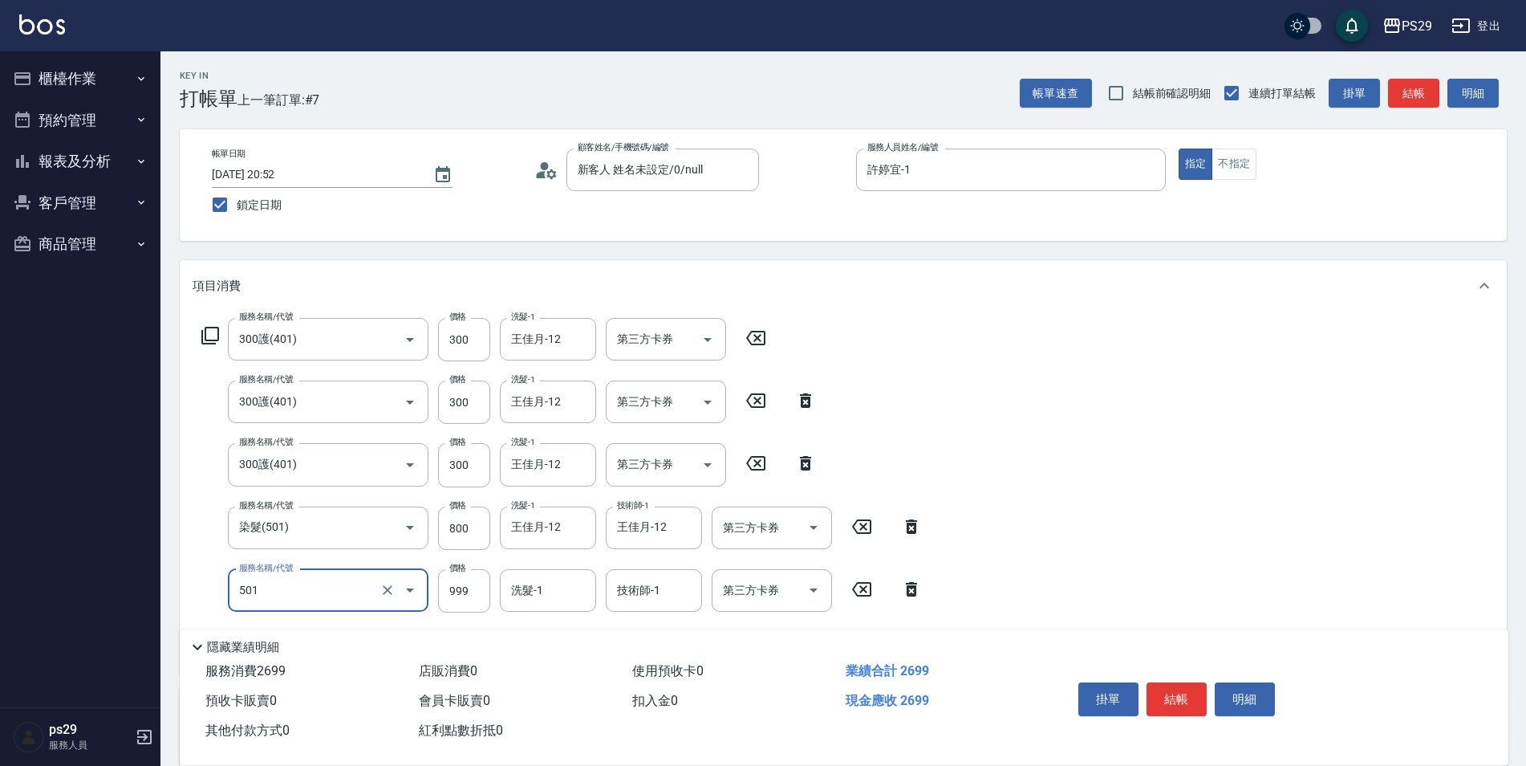
type input "染髮(501)"
type input "王佳月-12"
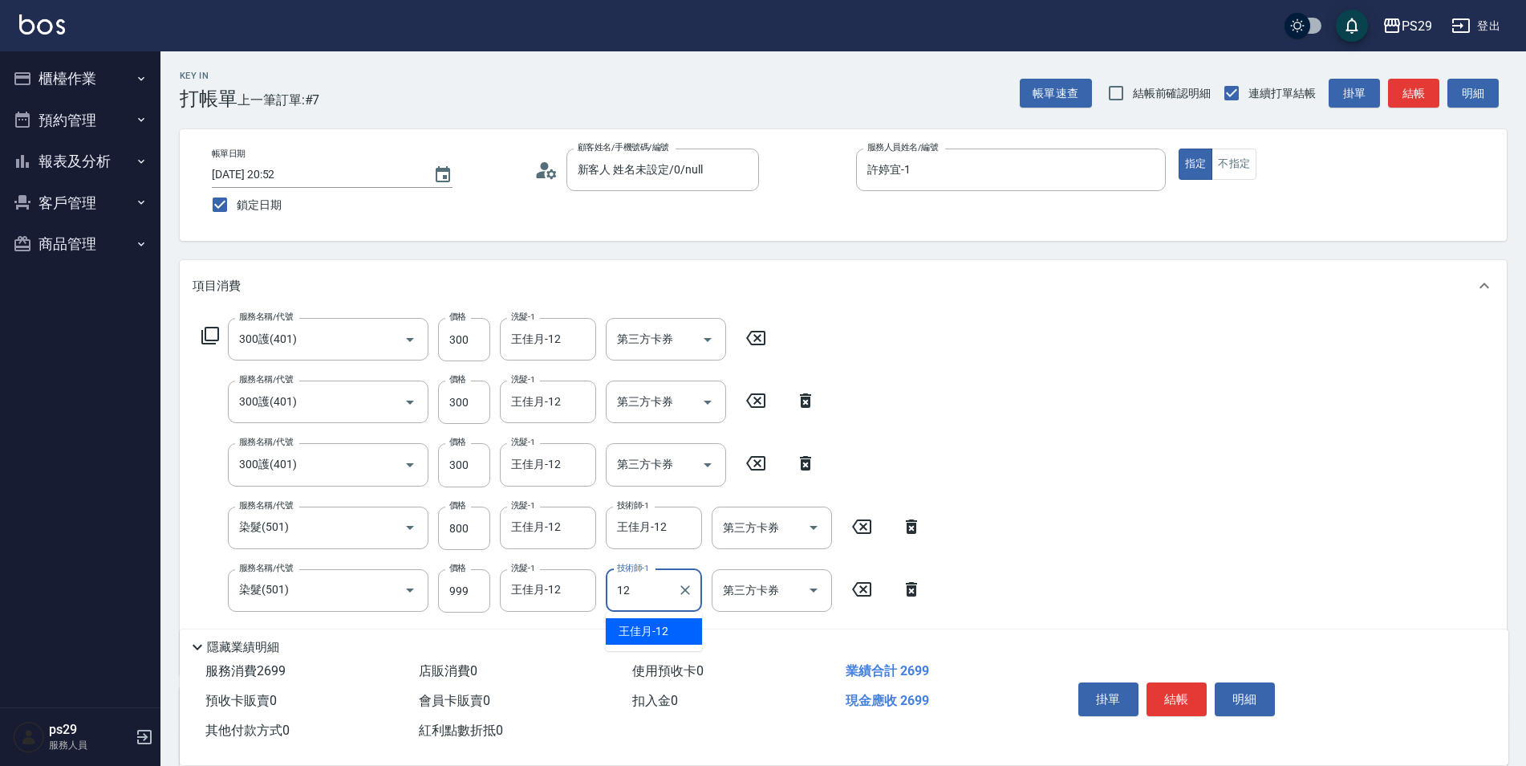
type input "王佳月-12"
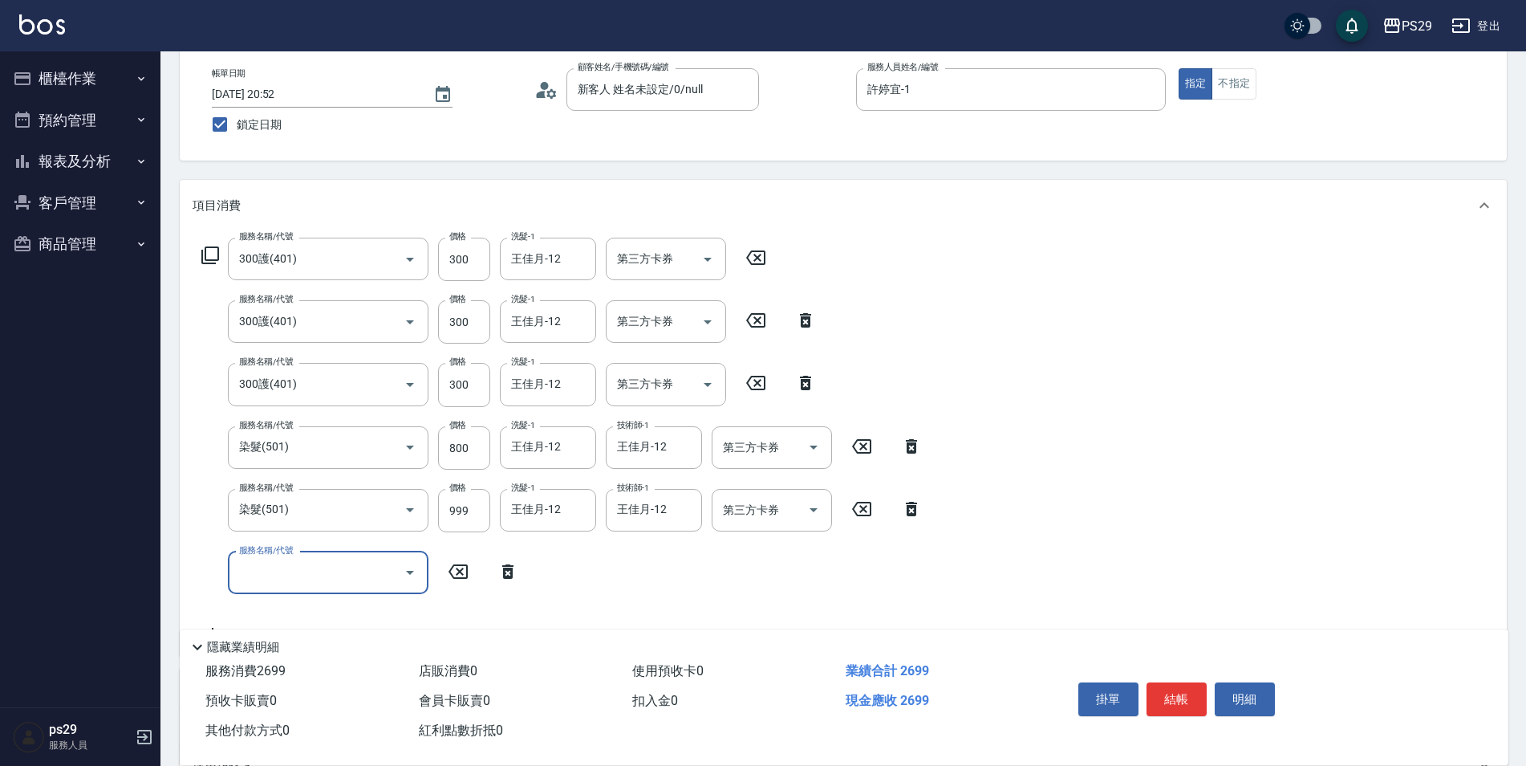
scroll to position [321, 0]
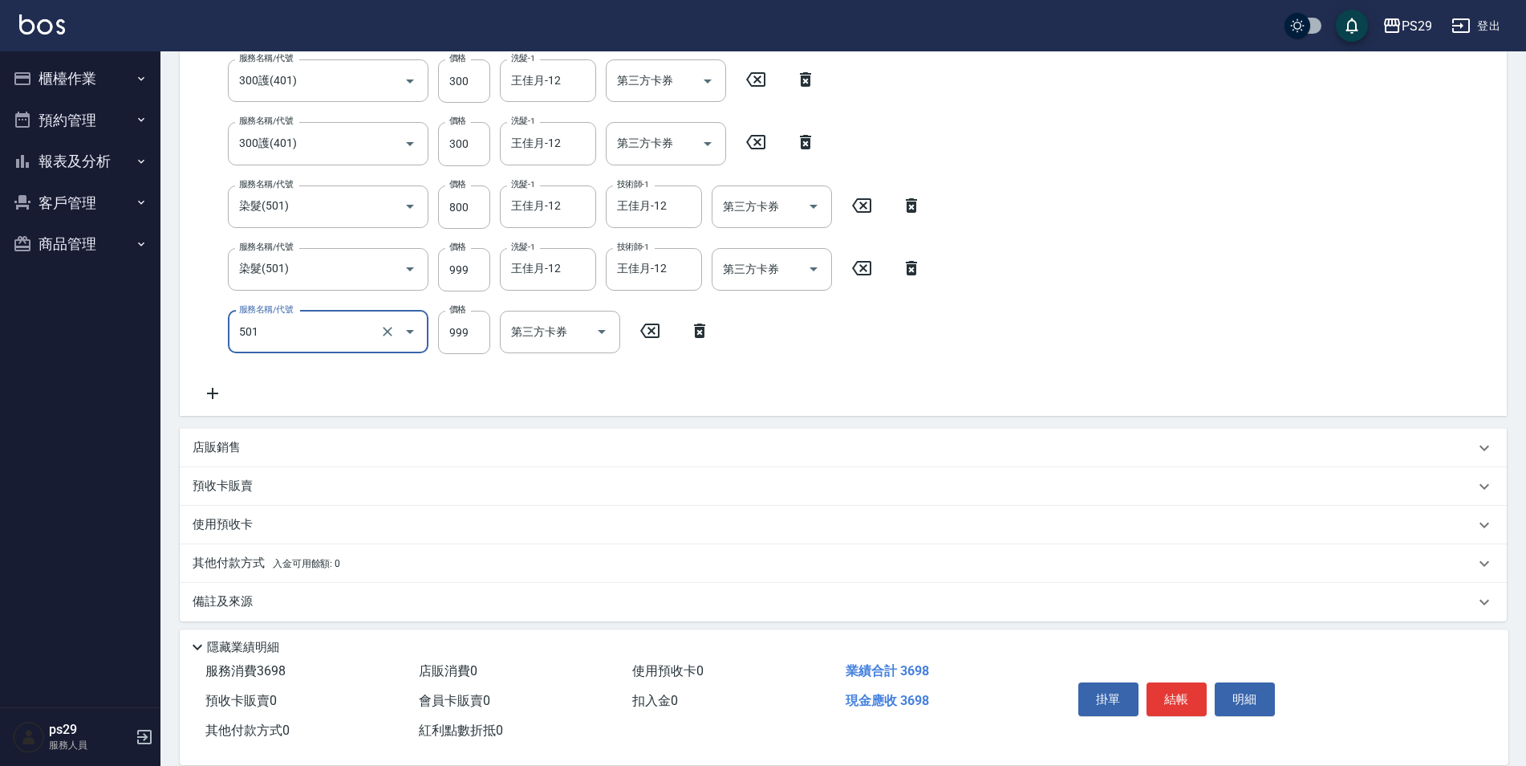
type input "染髮(501)"
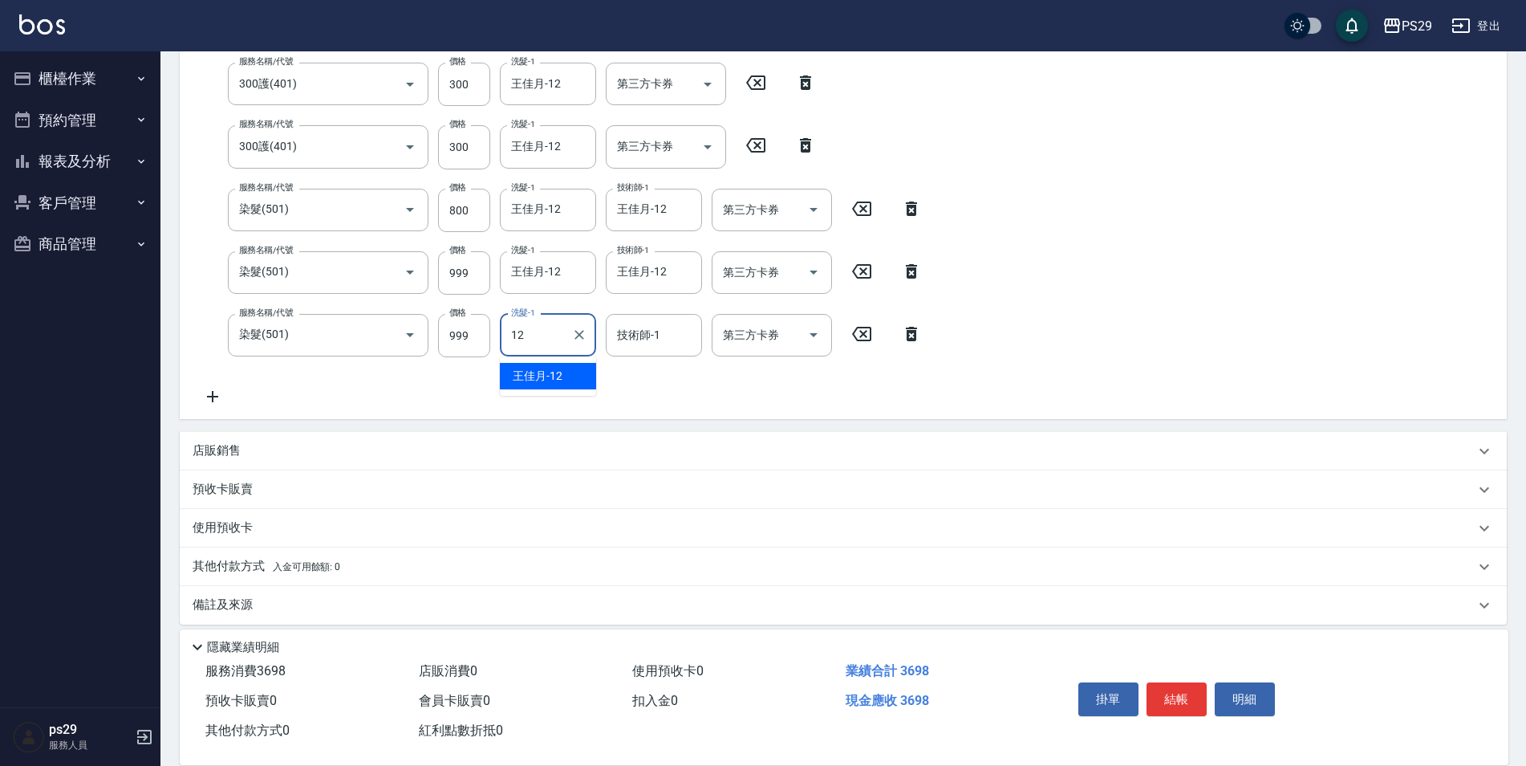
type input "王佳月-12"
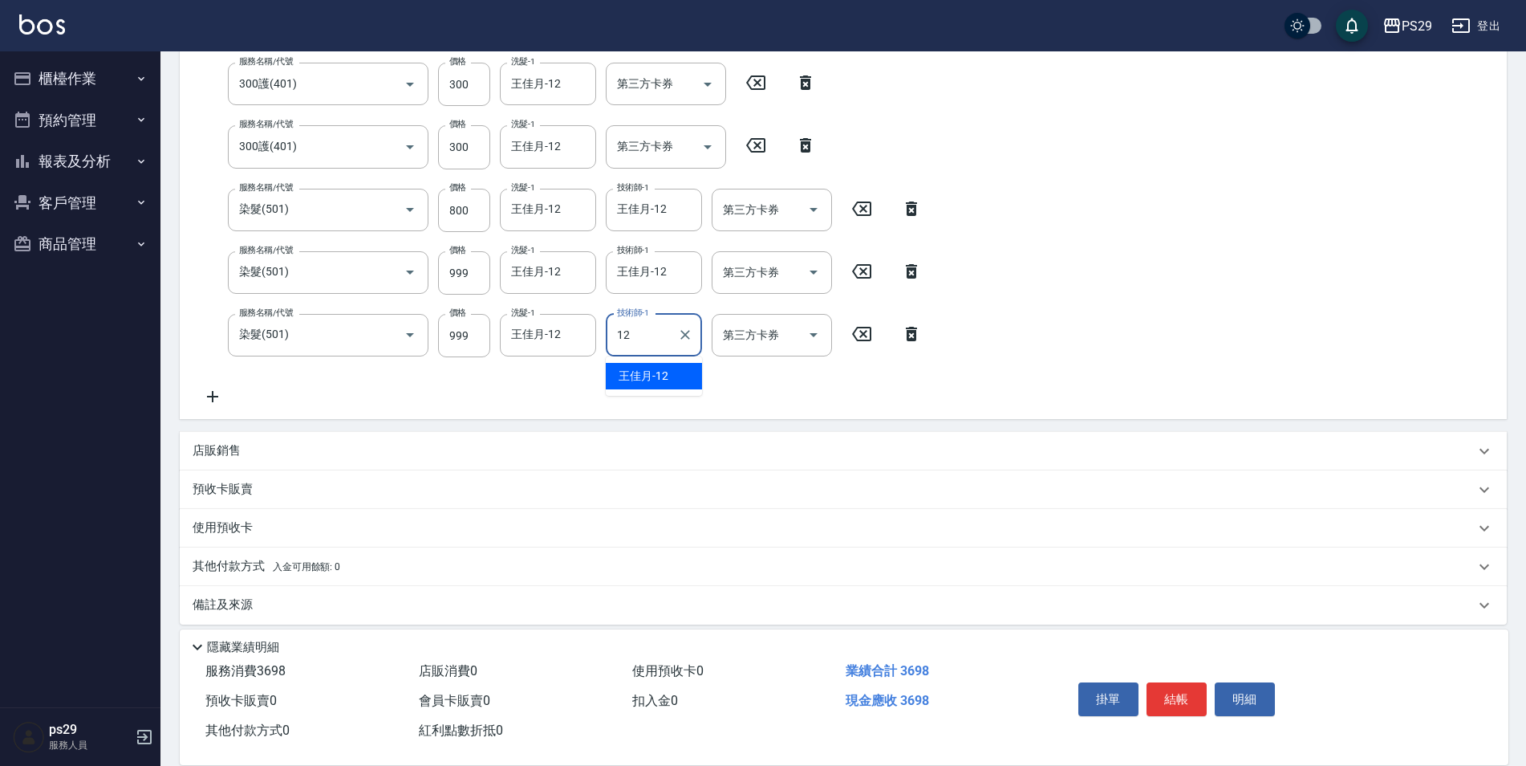
type input "王佳月-12"
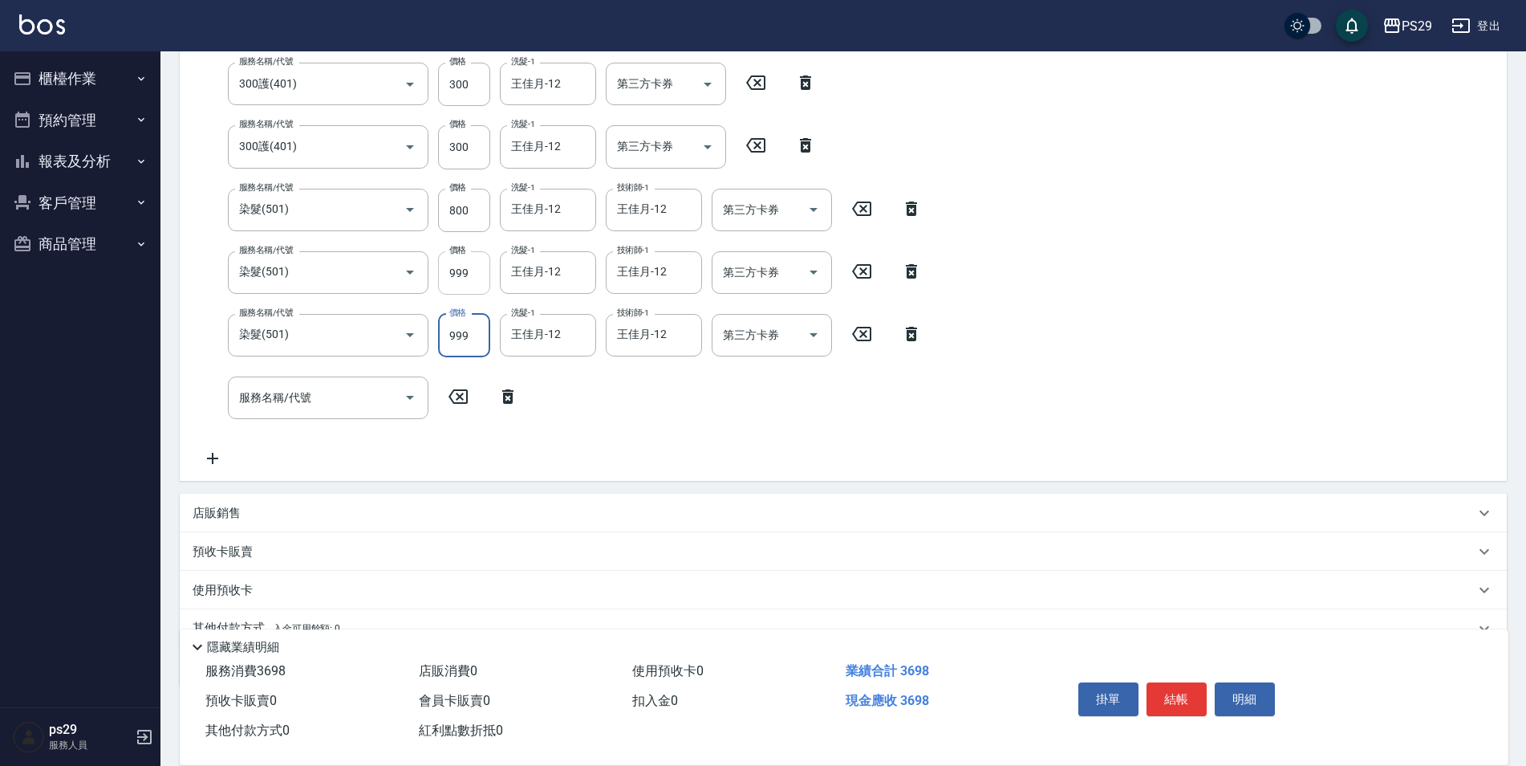
drag, startPoint x: 470, startPoint y: 273, endPoint x: 441, endPoint y: 269, distance: 30.0
click at [441, 269] on input "999" at bounding box center [464, 272] width 52 height 43
type input "800"
drag, startPoint x: 471, startPoint y: 270, endPoint x: 443, endPoint y: 270, distance: 28.1
click at [443, 270] on input "999" at bounding box center [464, 272] width 52 height 43
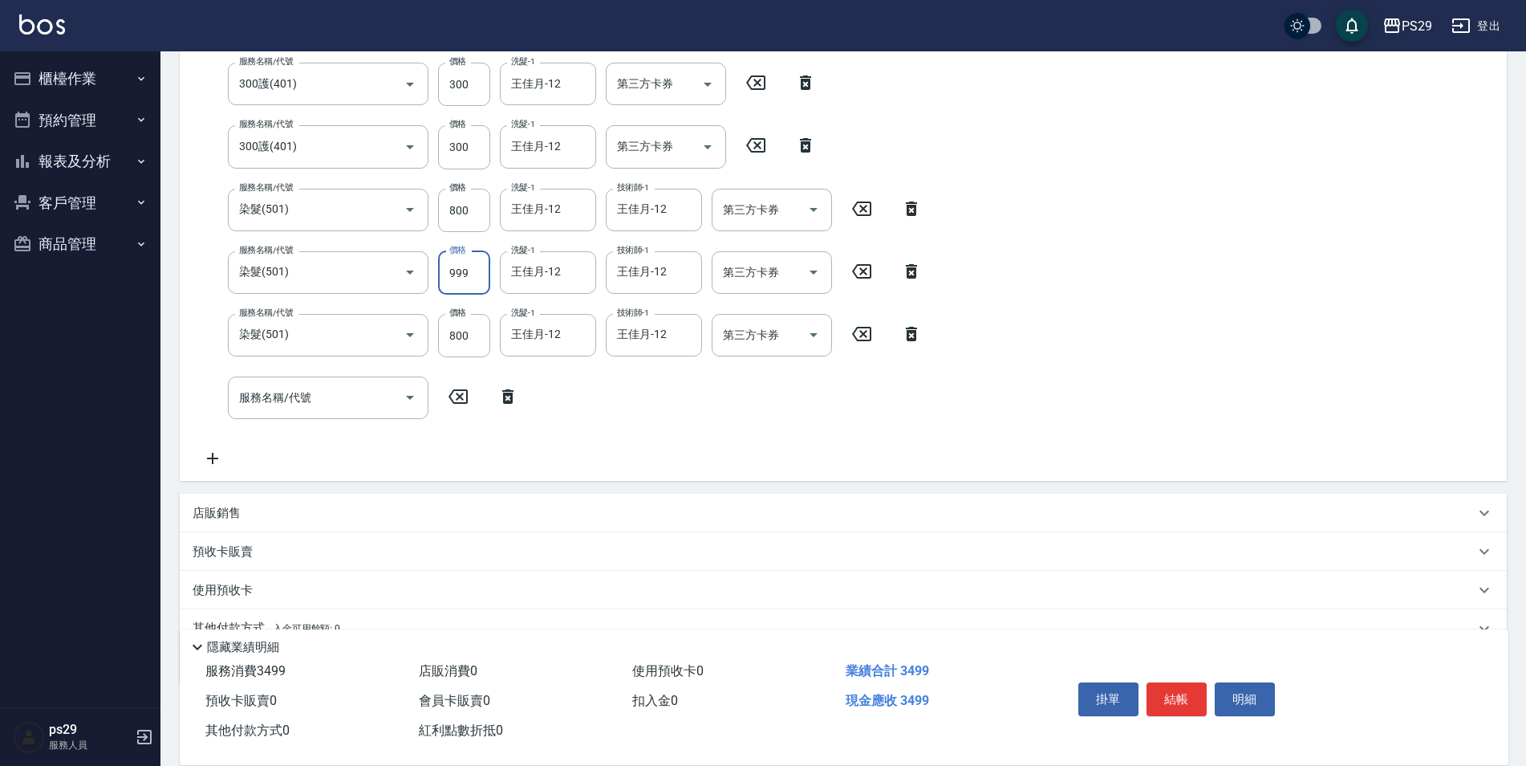
click at [474, 272] on input "999" at bounding box center [464, 272] width 52 height 43
type input "800"
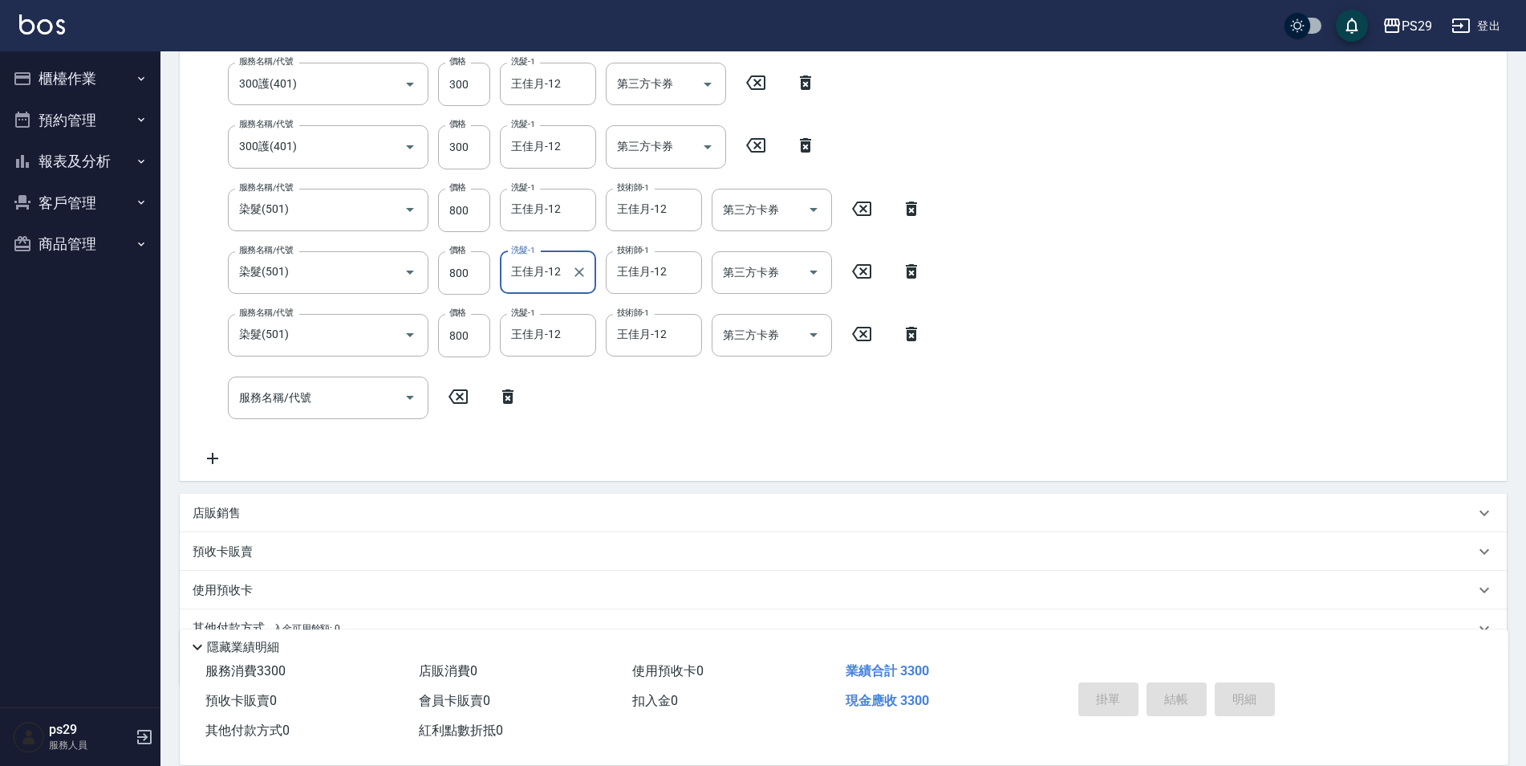
scroll to position [0, 0]
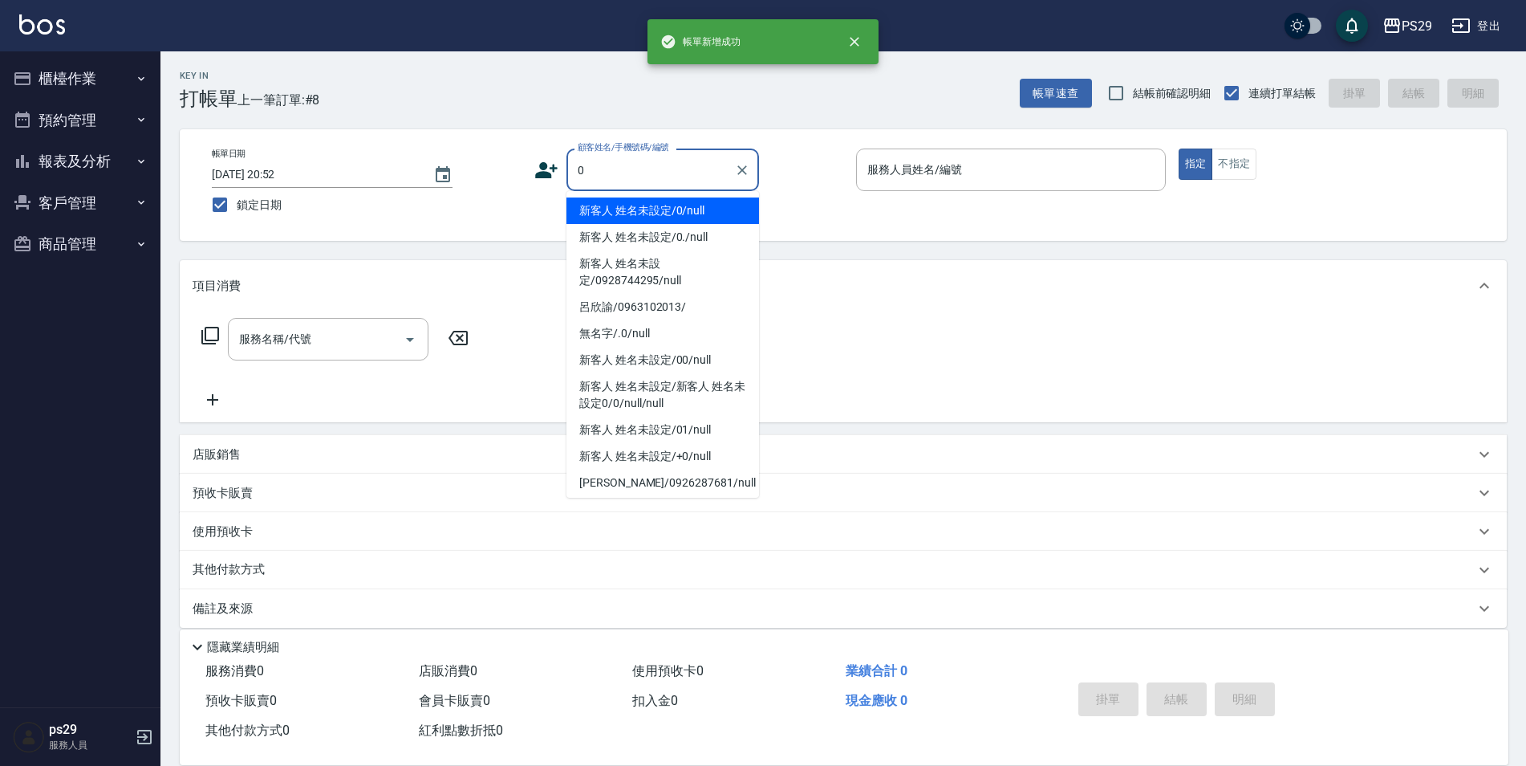
type input "新客人 姓名未設定/0/null"
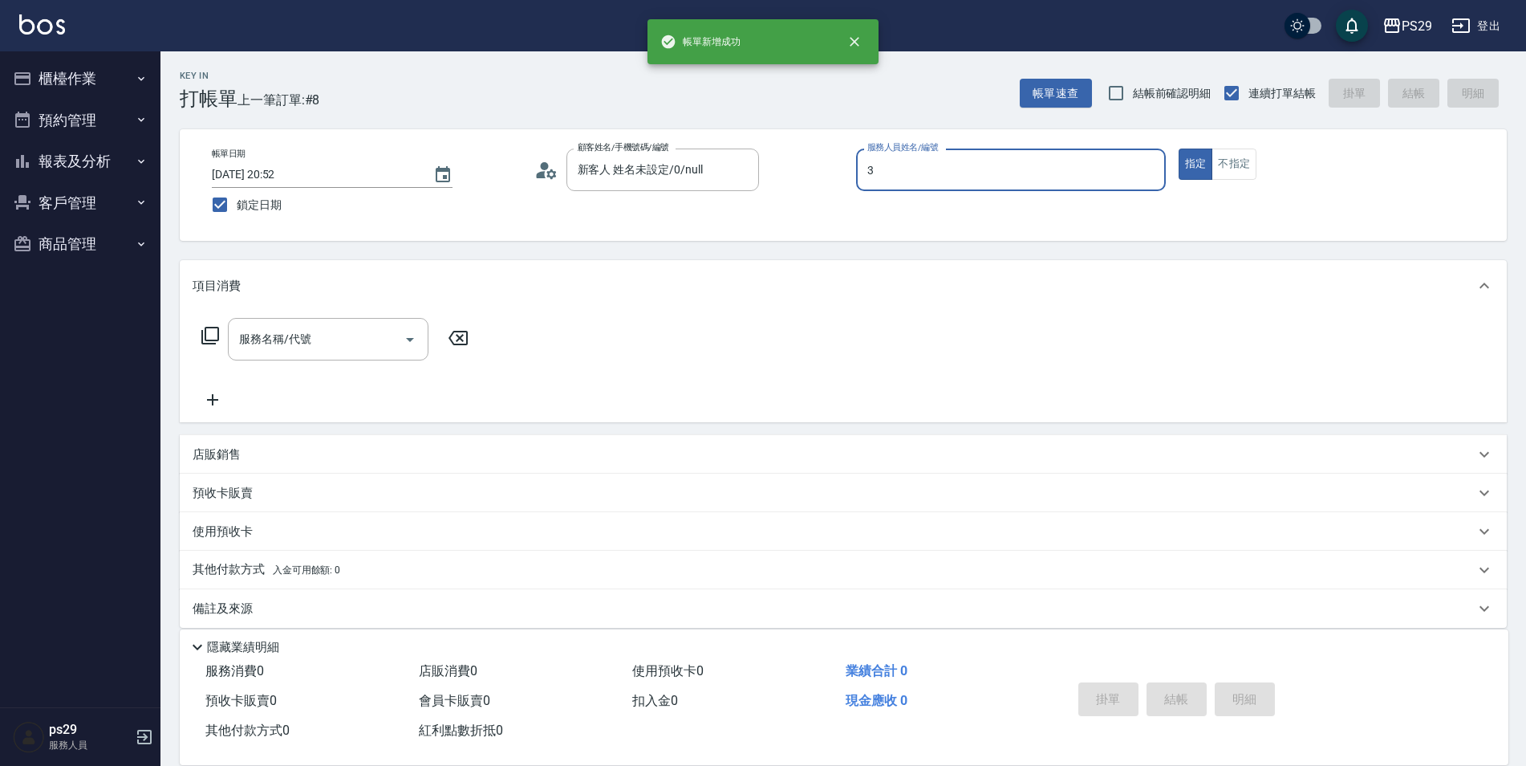
type input "[PERSON_NAME]-3"
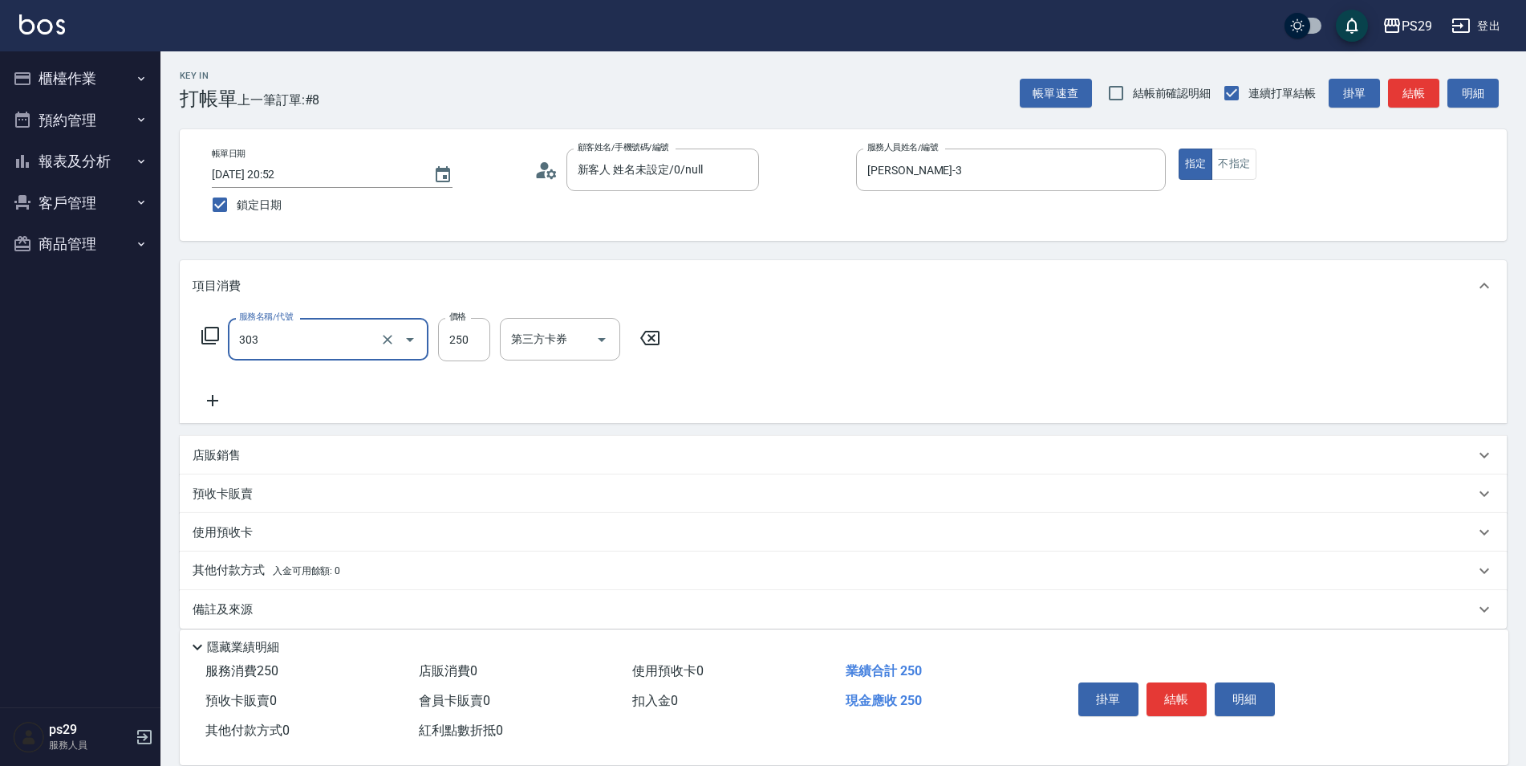
type input "剪髮(303)"
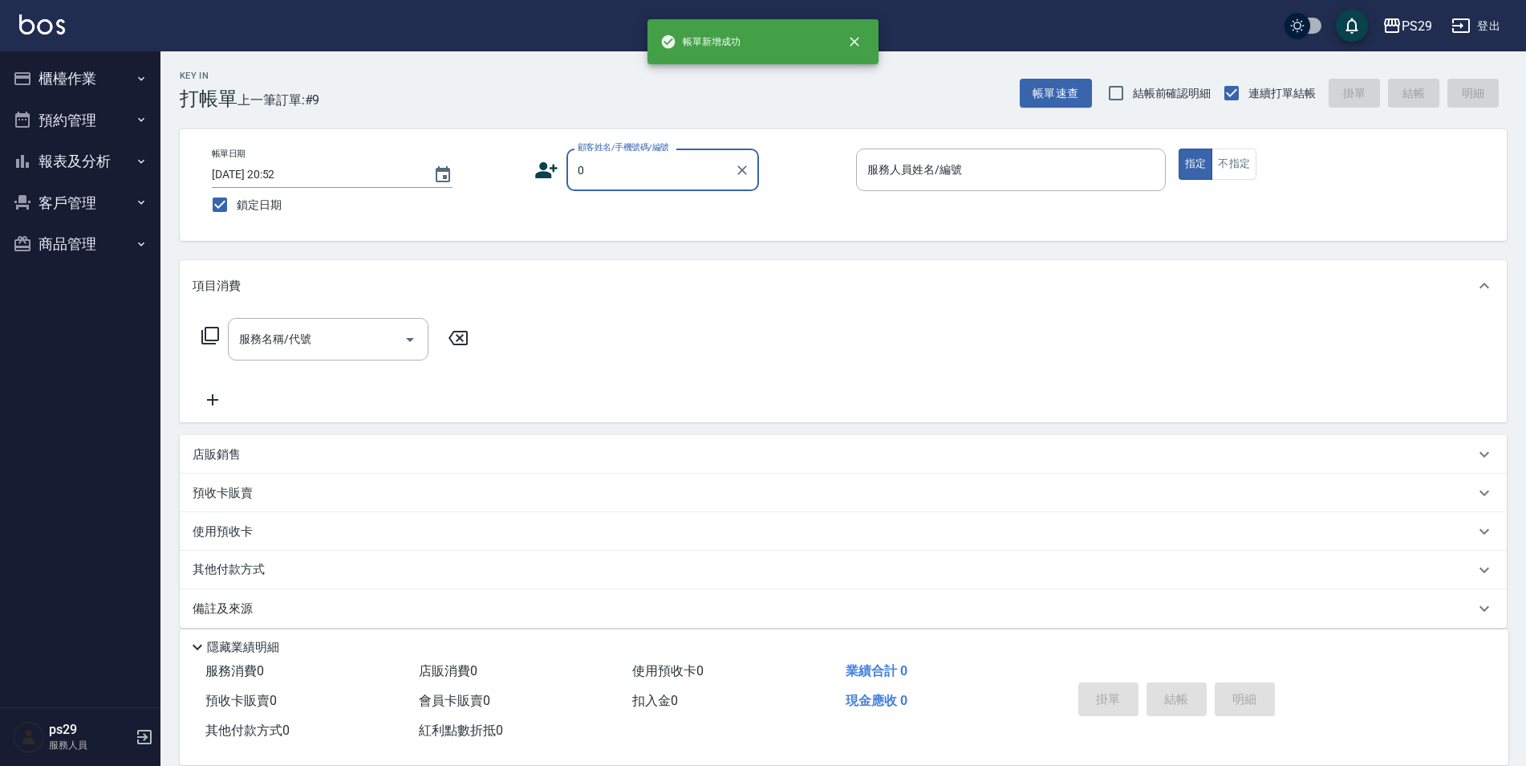
type input "新客人 姓名未設定/0/null"
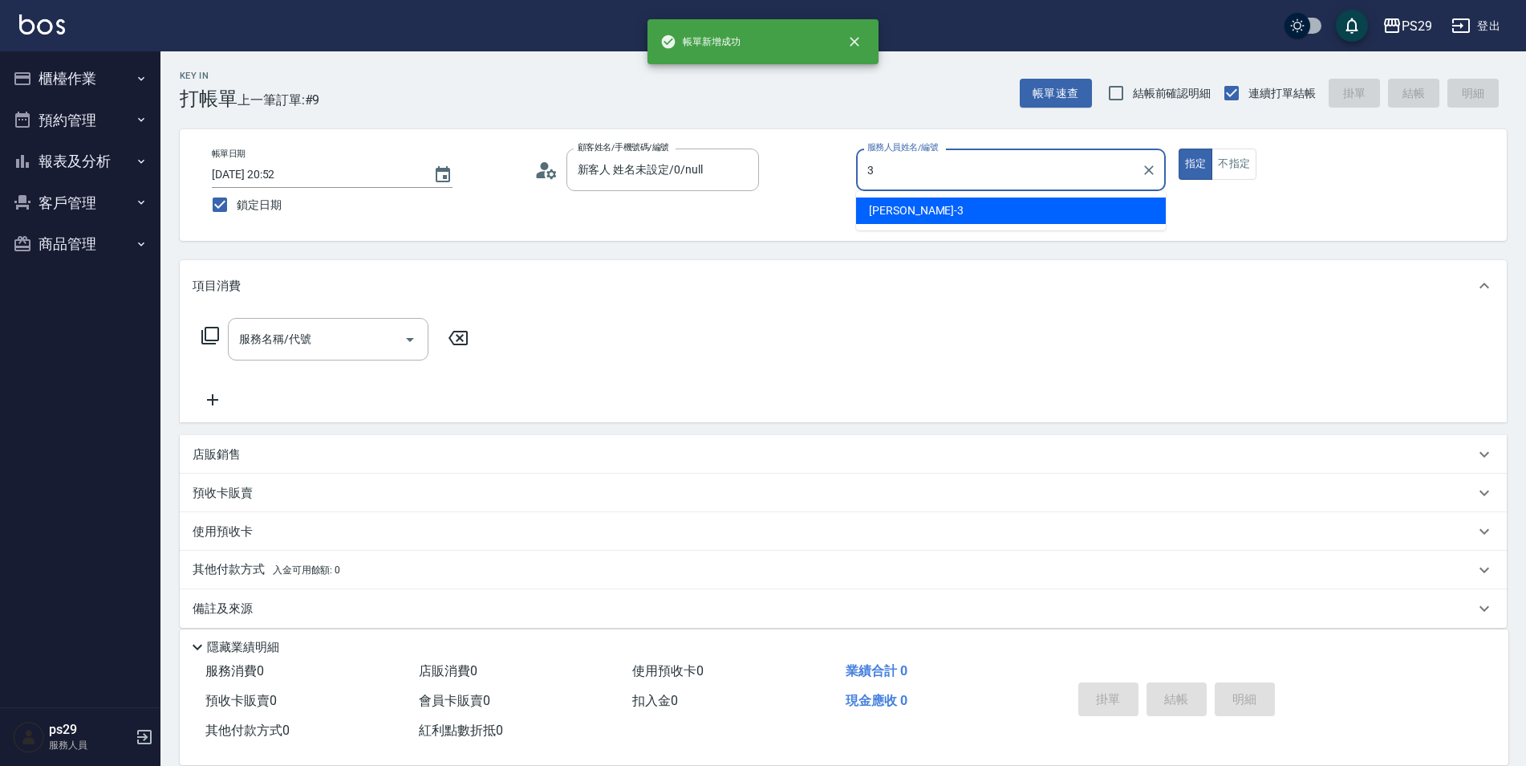
type input "[PERSON_NAME]-3"
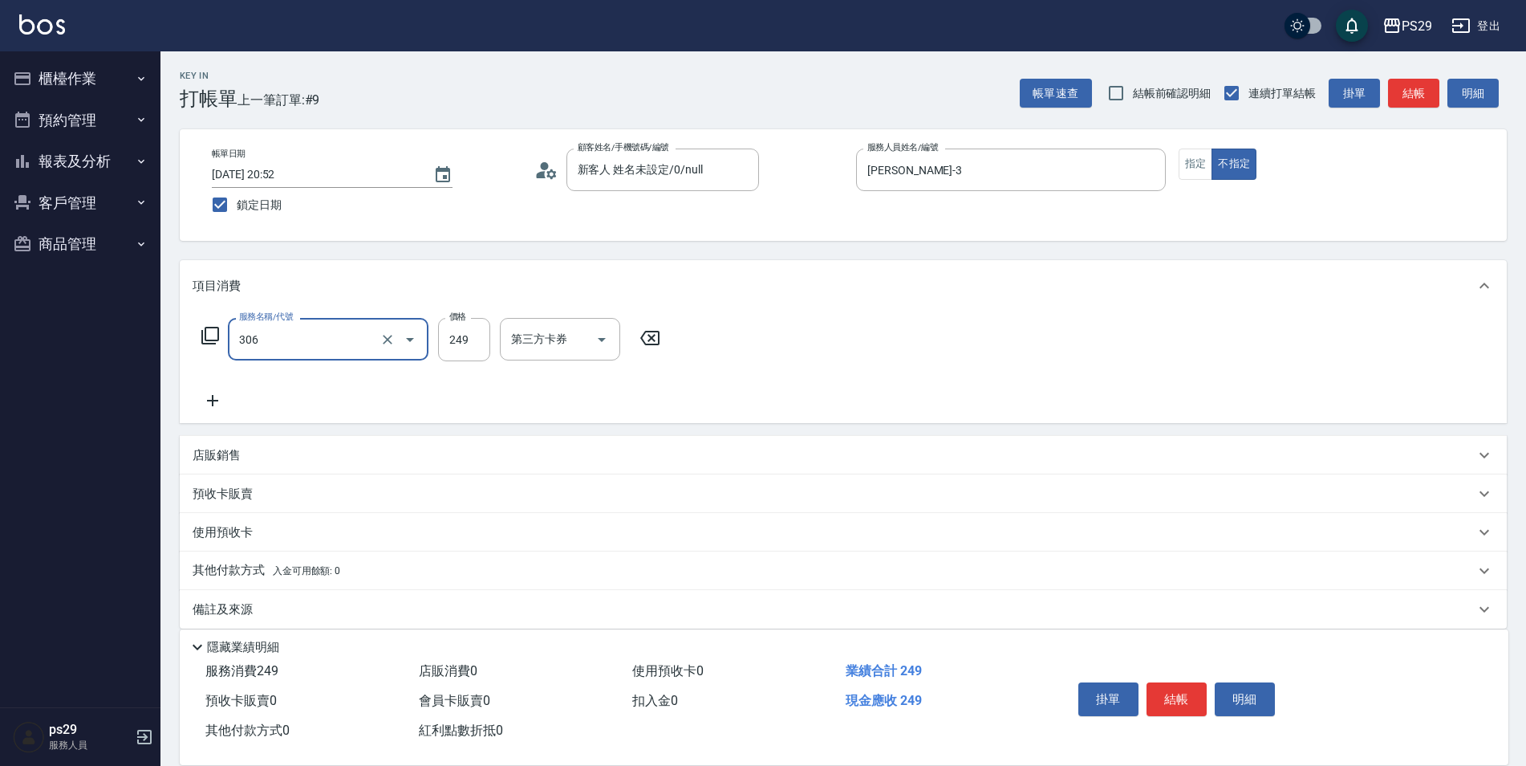
type input "剪髮(306)"
type input "1"
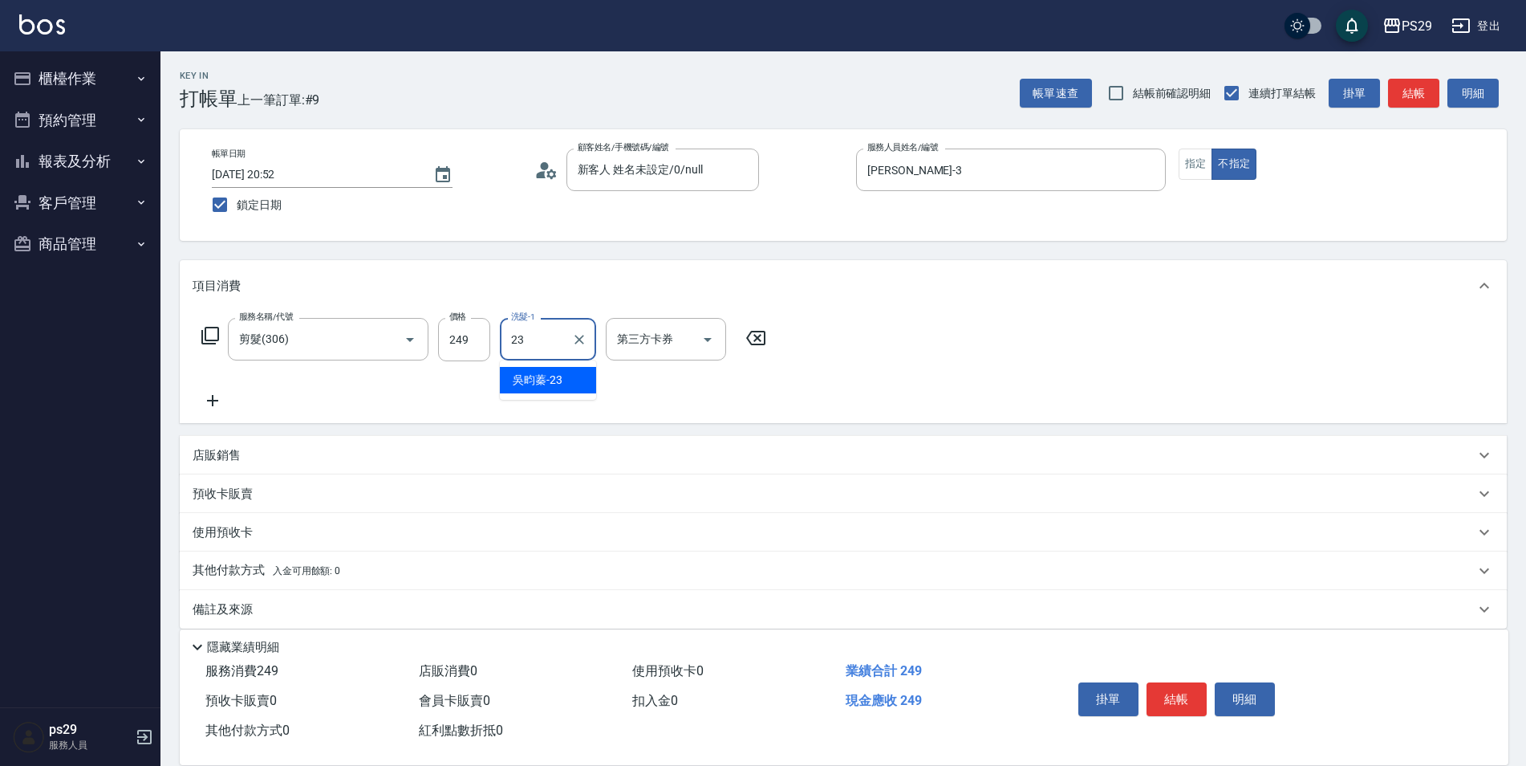
type input "吳畇蓁-23"
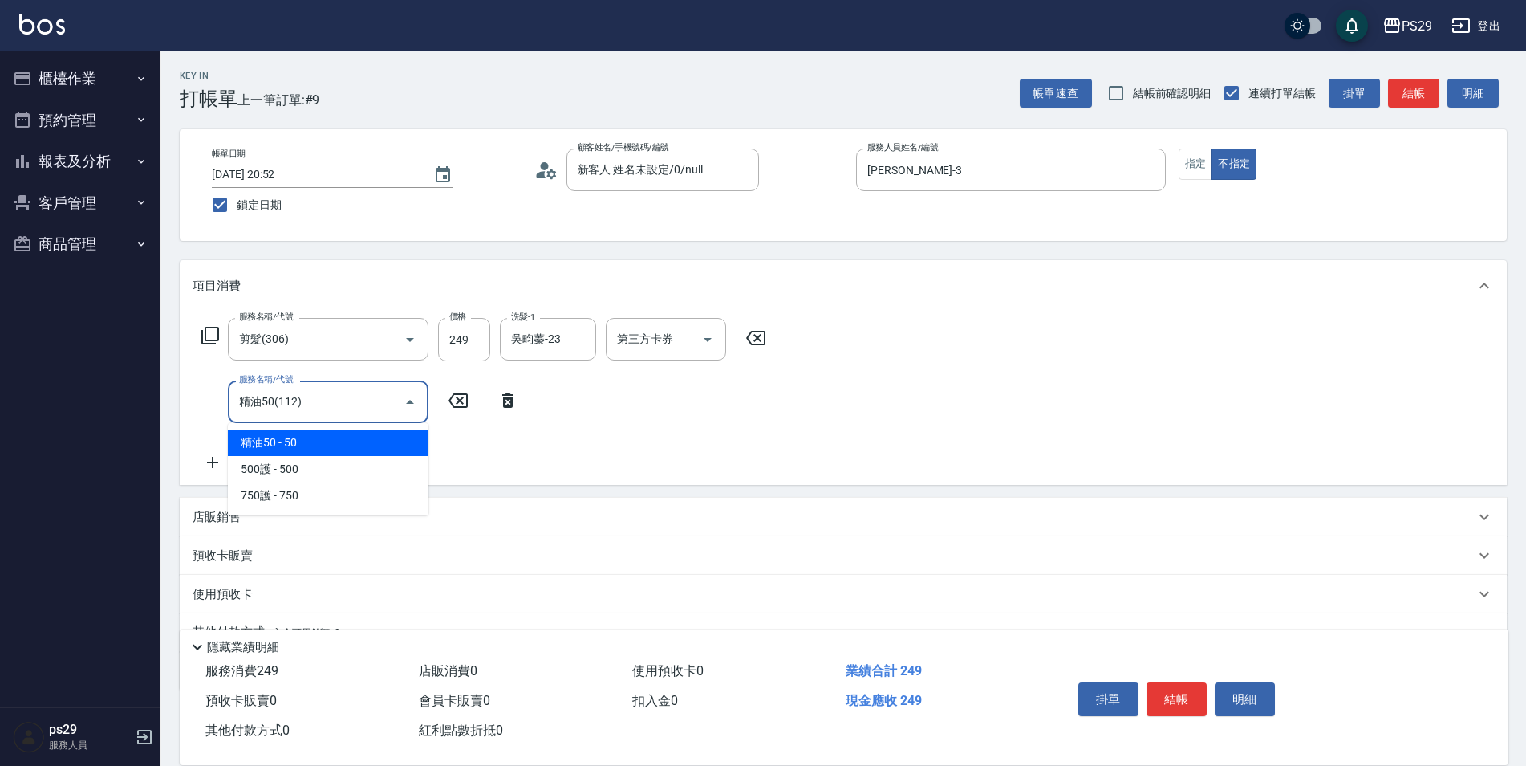
type input "精油50(112)"
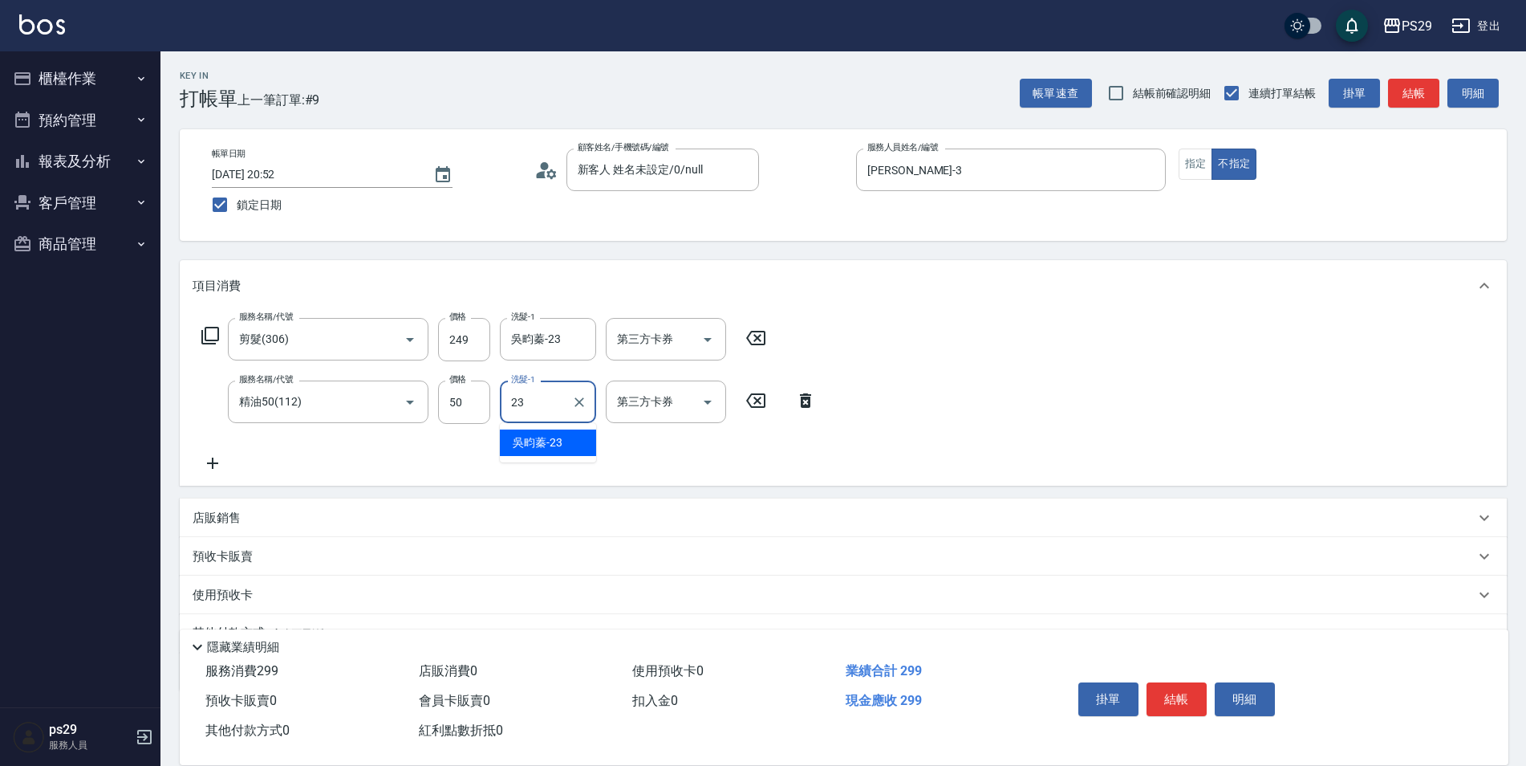
type input "吳畇蓁-23"
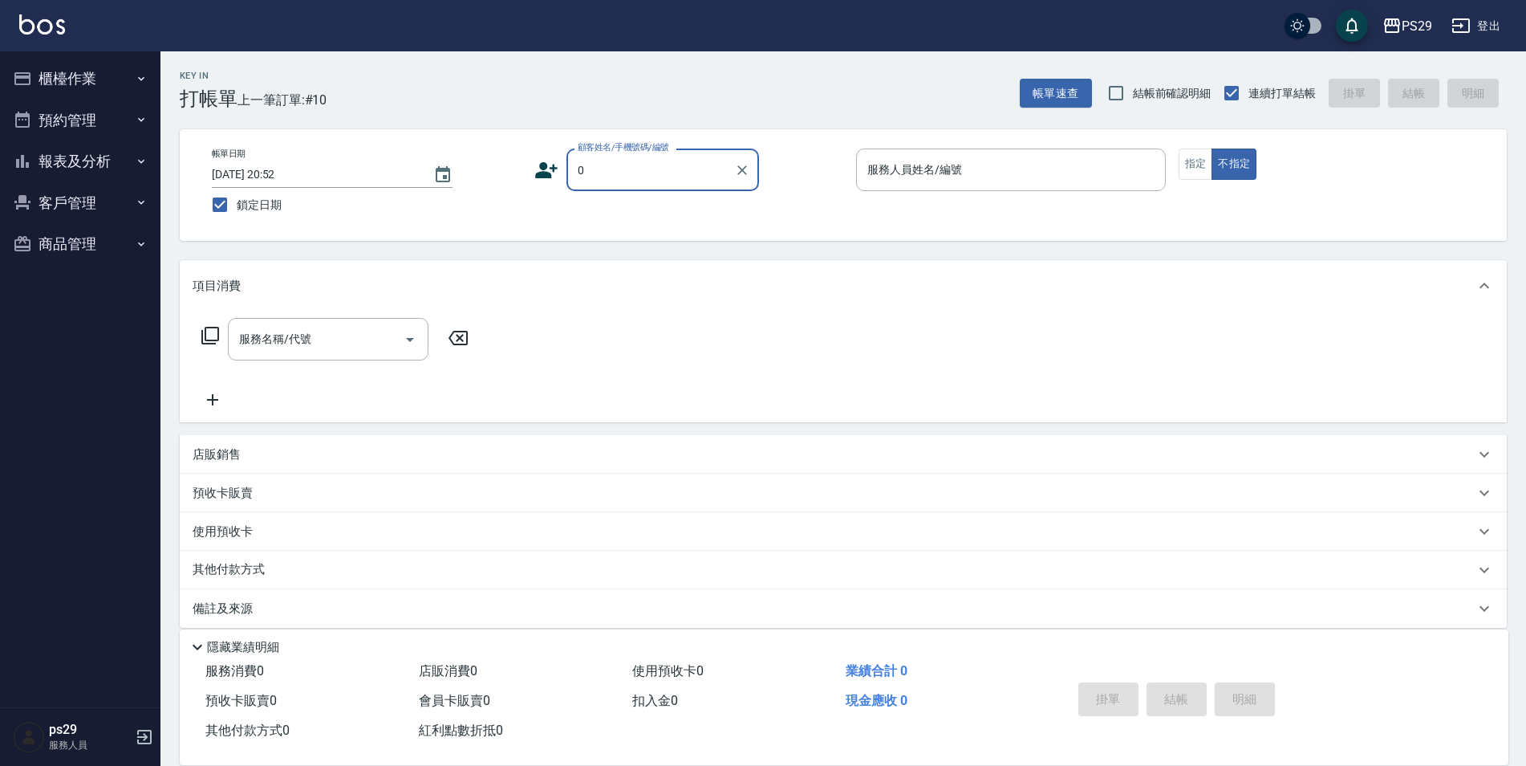
type input "新客人 姓名未設定/0/null"
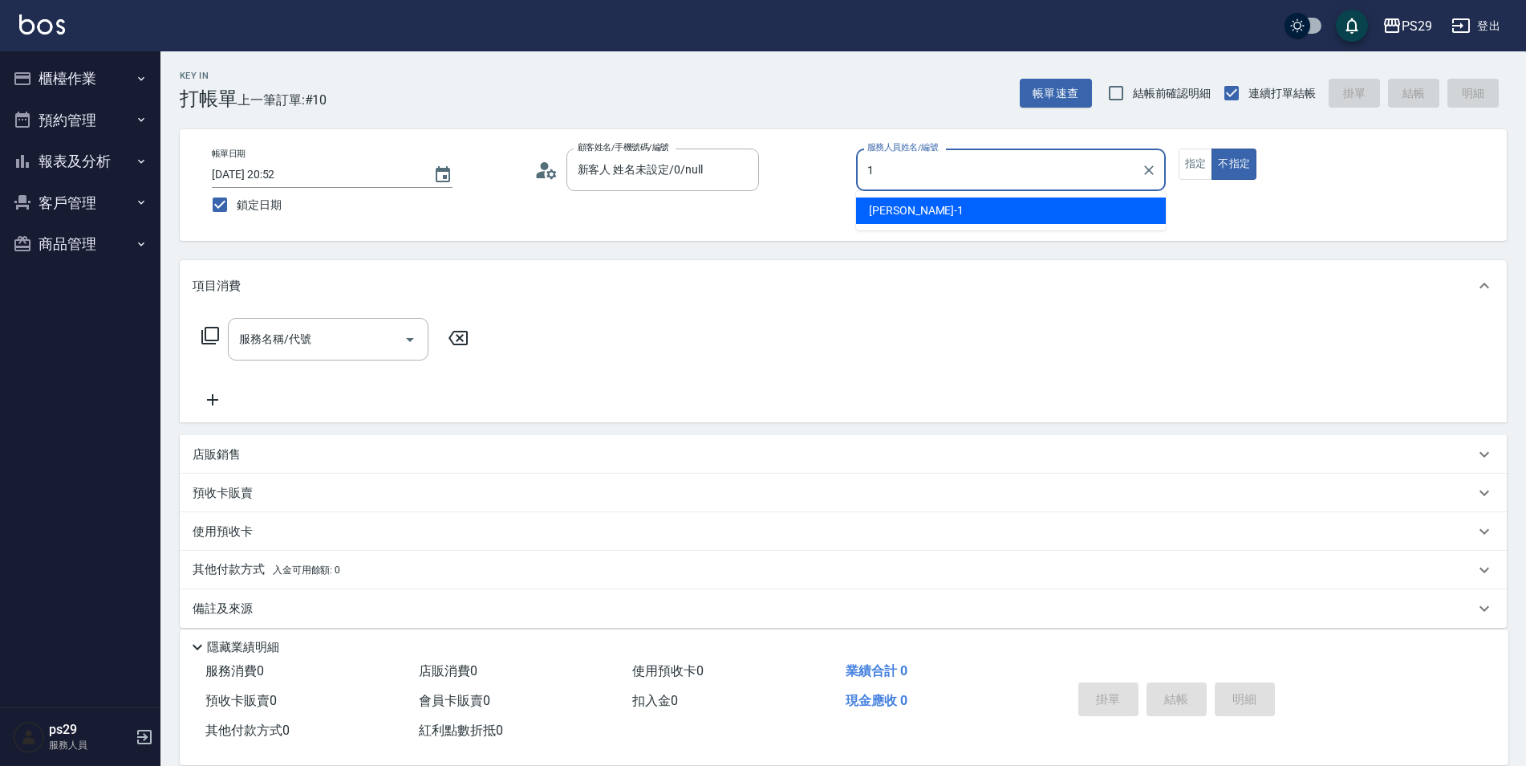
type input "許婷宜-1"
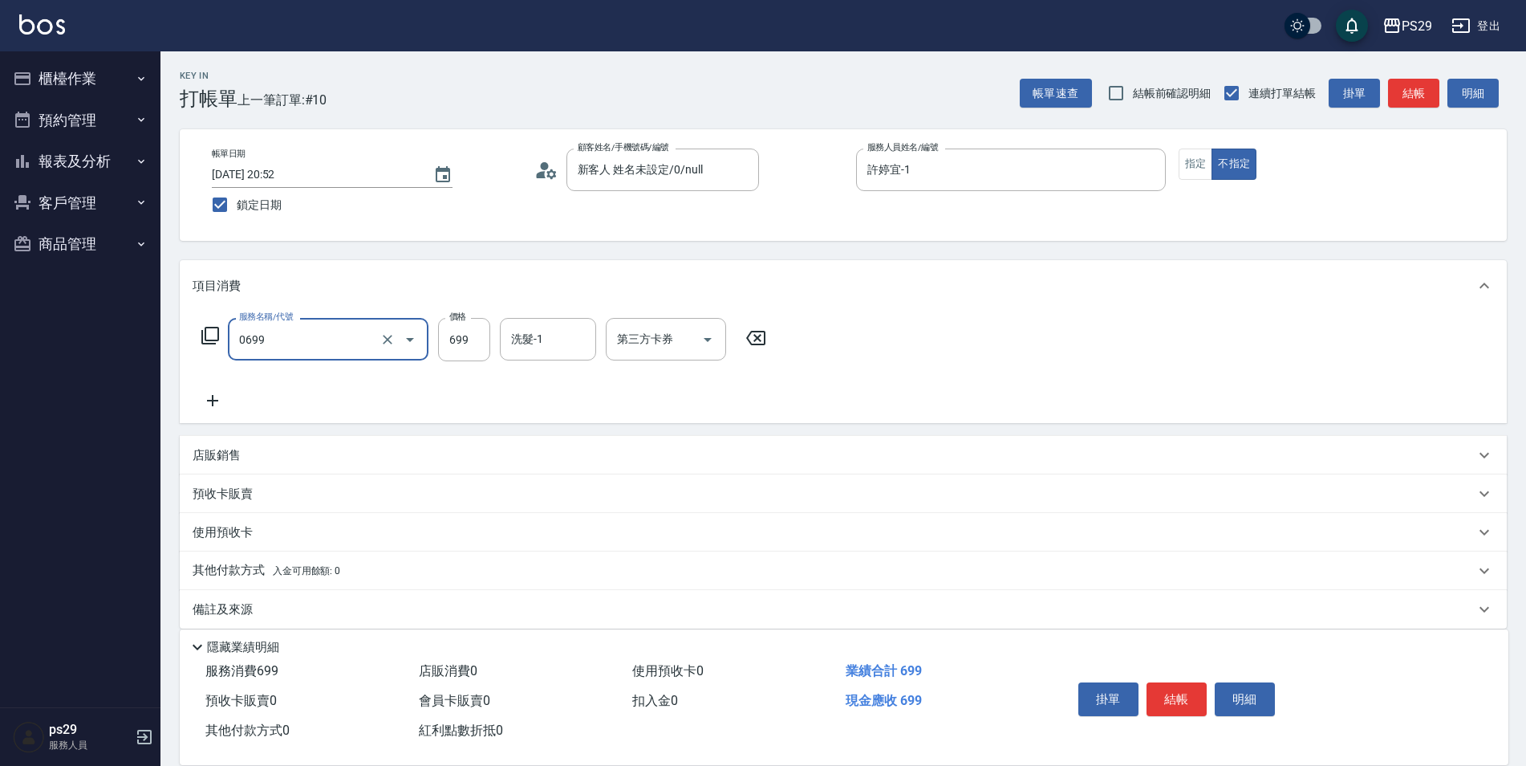
type input "精油SPA(0699)"
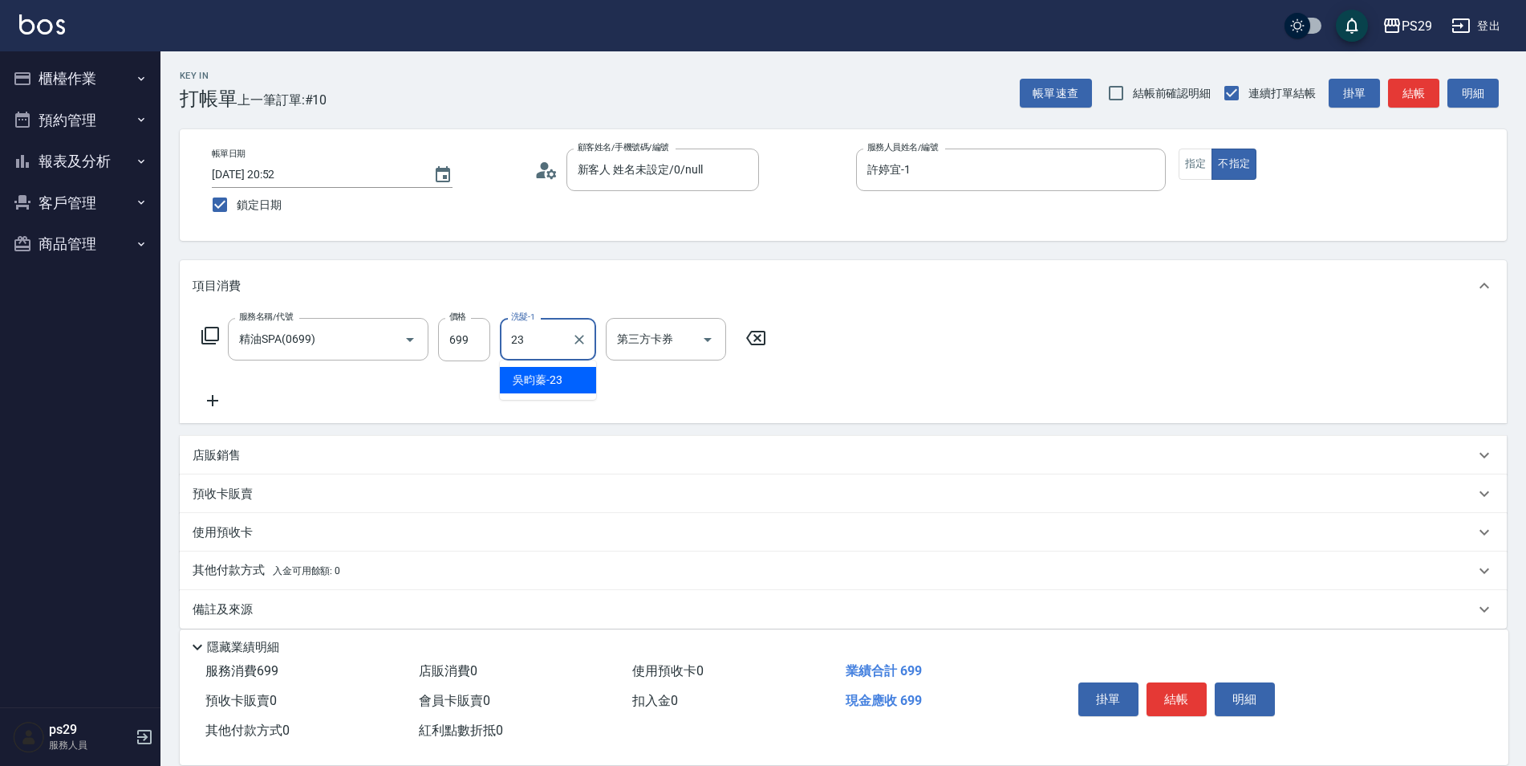
type input "吳畇蓁-23"
click at [575, 340] on icon "Clear" at bounding box center [579, 339] width 16 height 16
type input "[PERSON_NAME]-20"
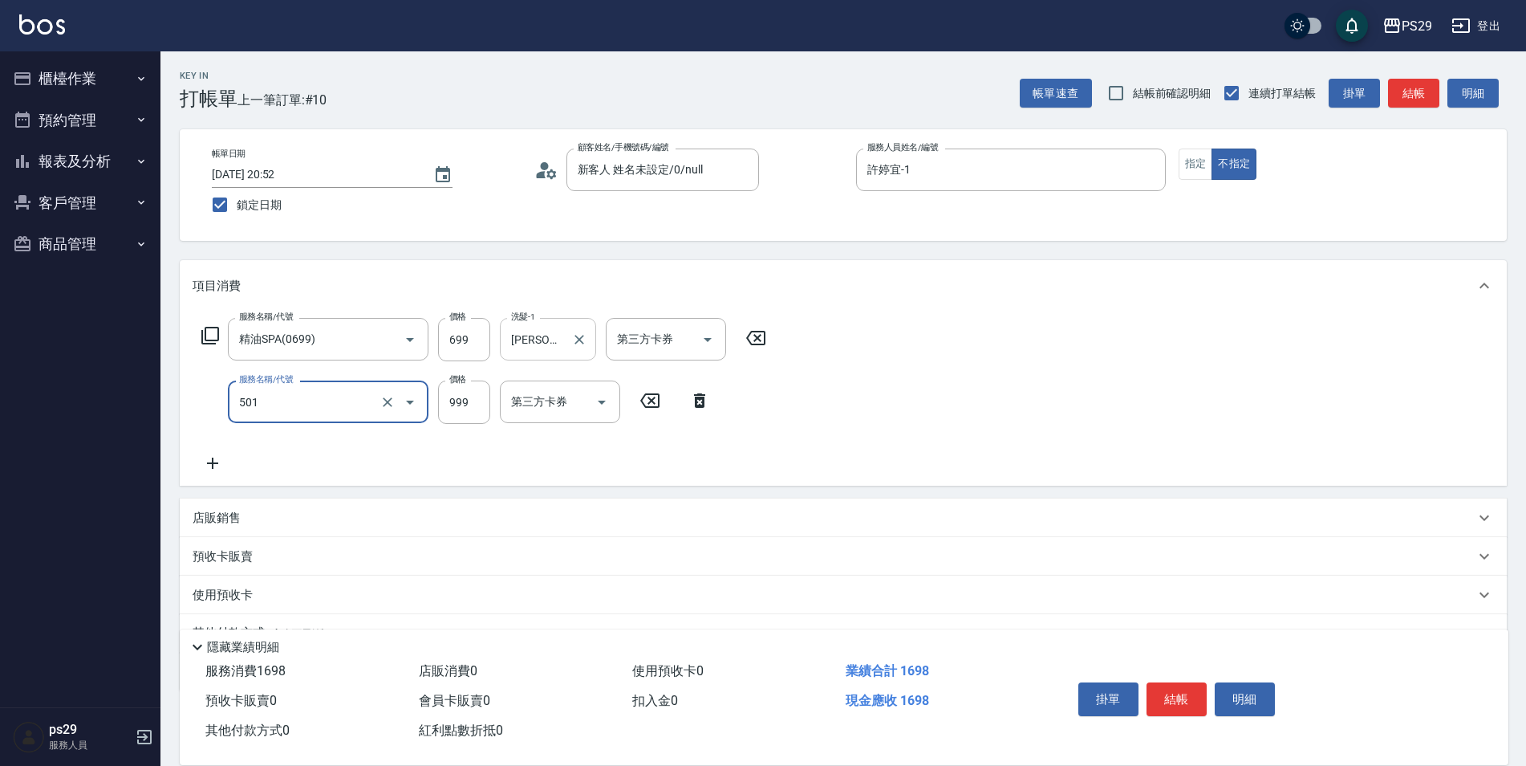
type input "染髮(501)"
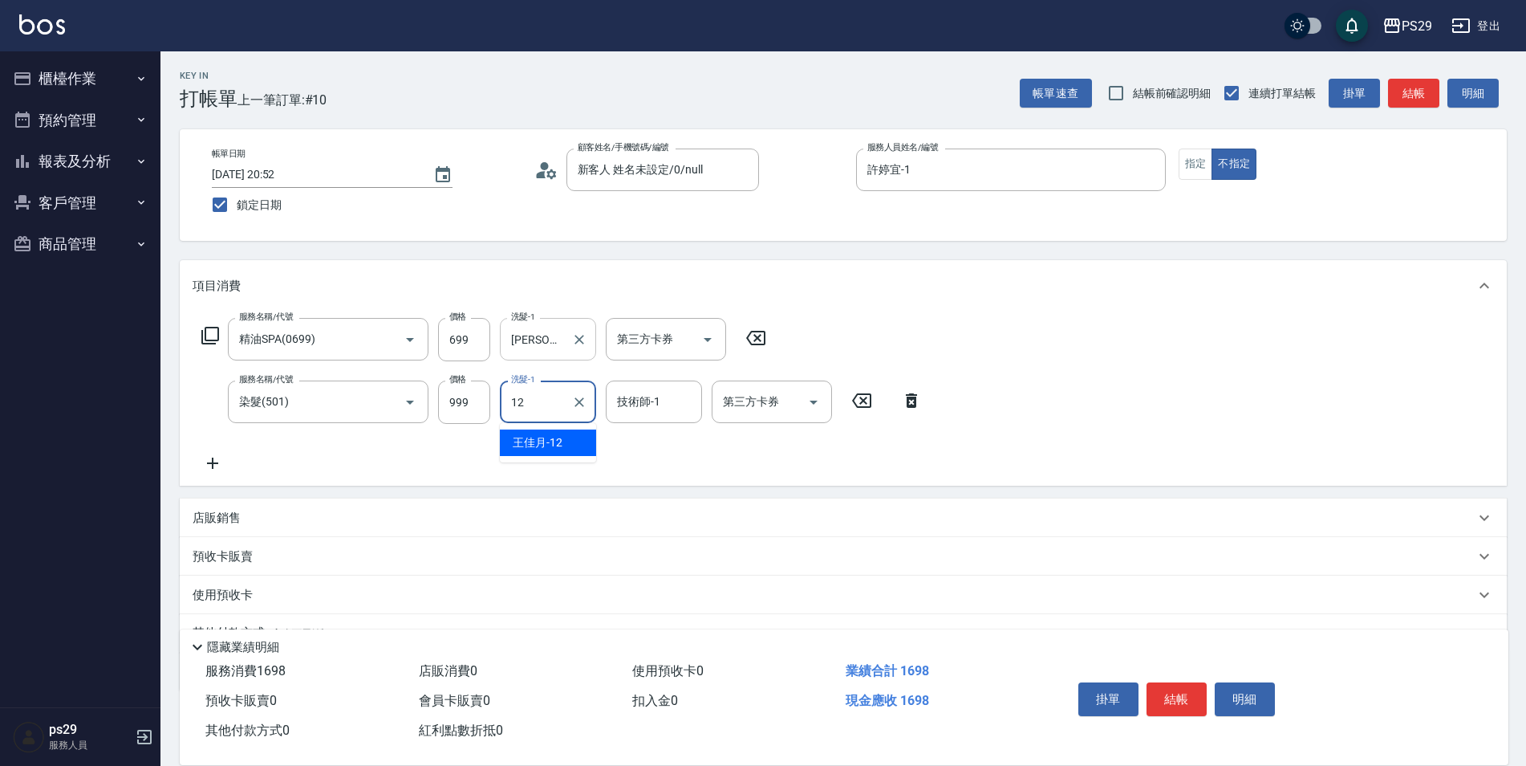
type input "王佳月-12"
click at [481, 400] on input "120" at bounding box center [464, 401] width 52 height 43
click at [481, 400] on input "0" at bounding box center [464, 401] width 52 height 43
type input "1200"
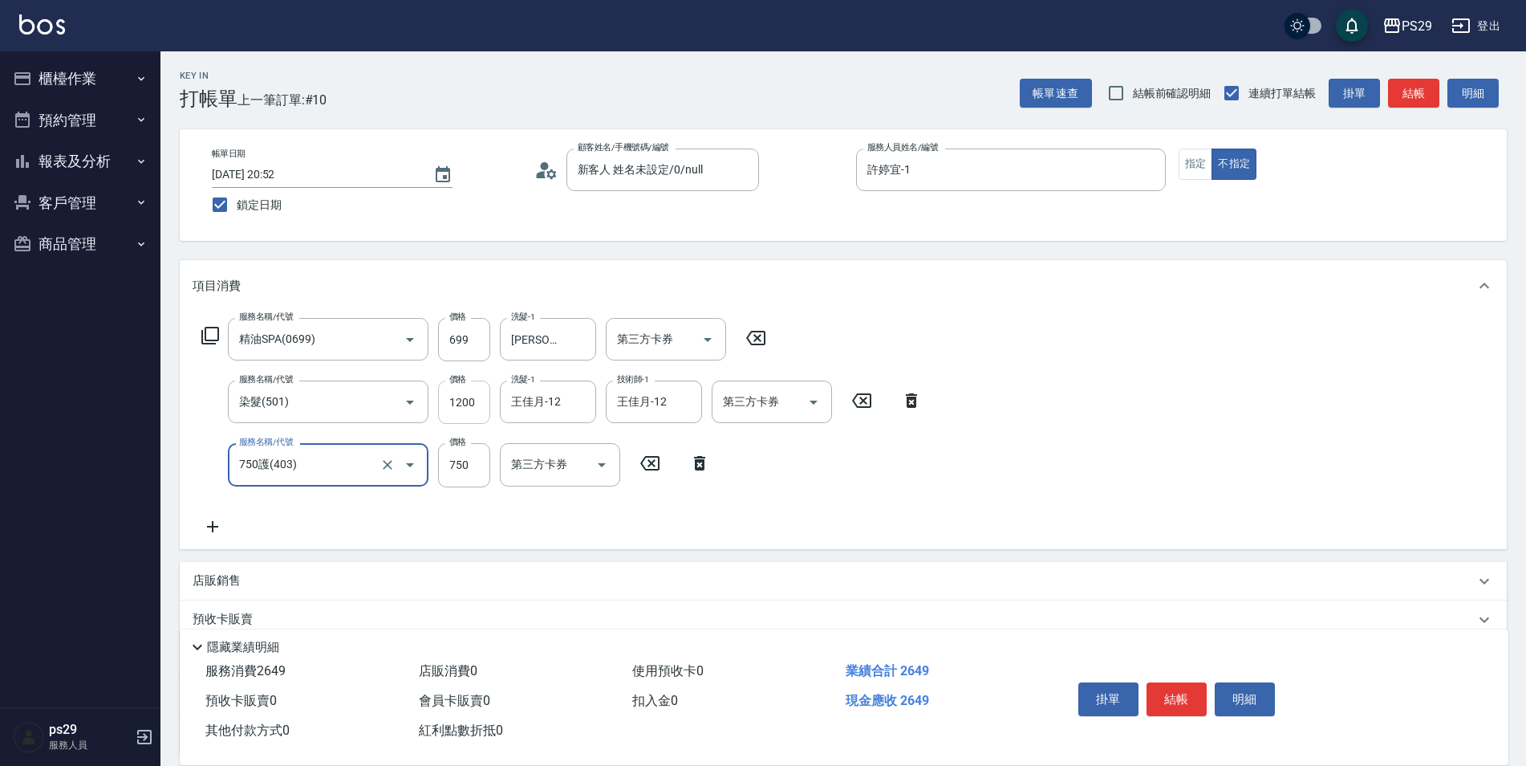
type input "750護(403)"
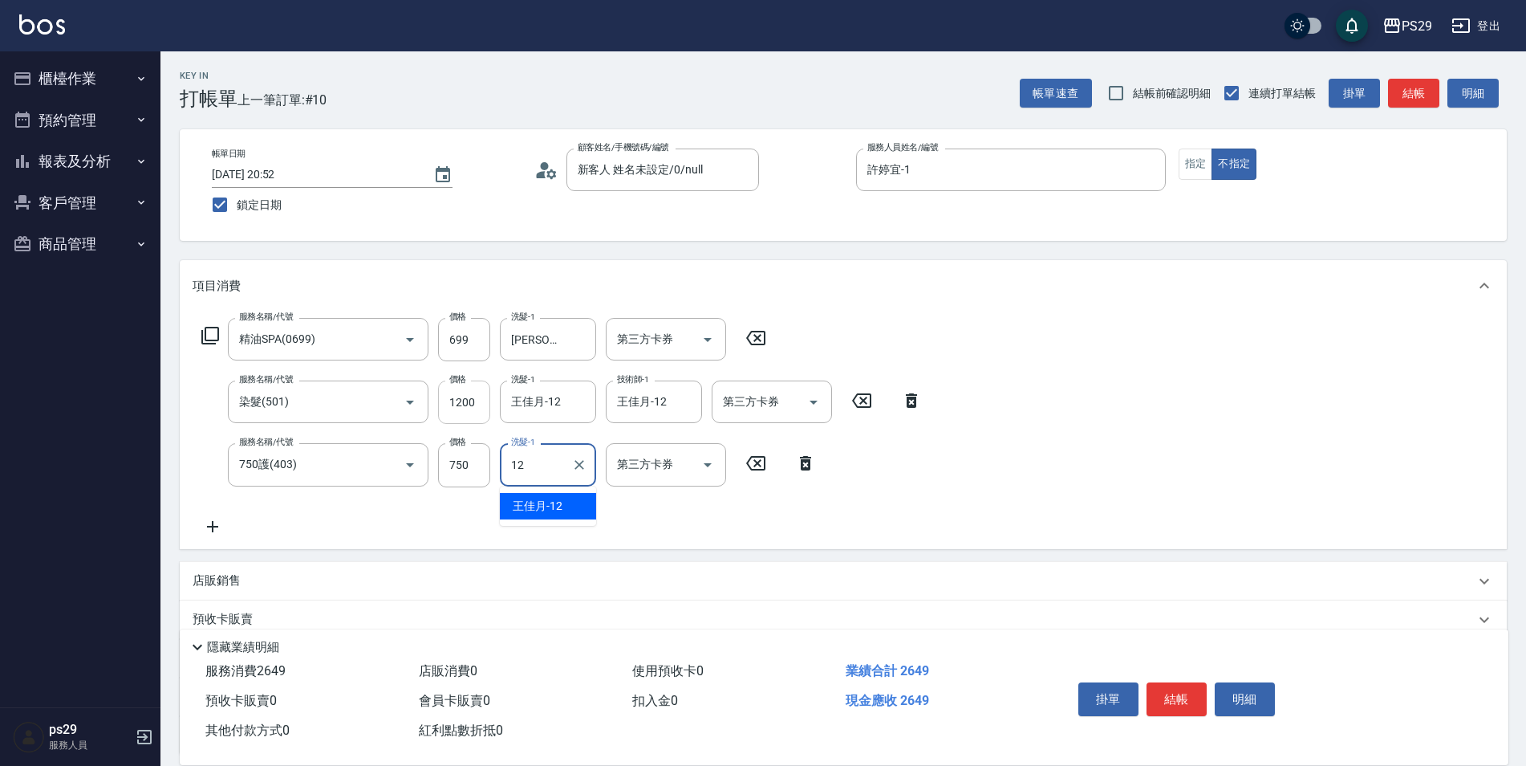
type input "王佳月-12"
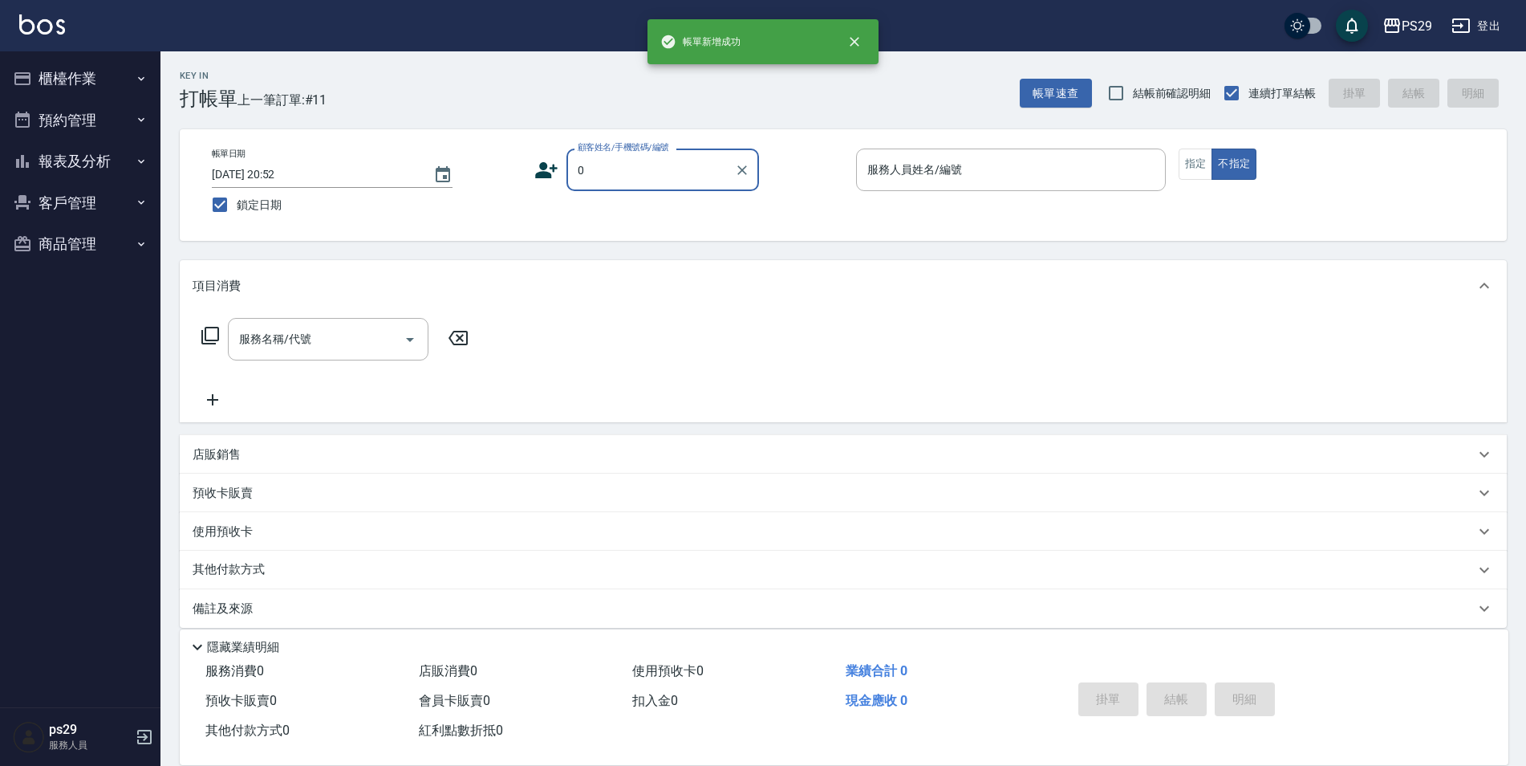
type input "新客人 姓名未設定/0/null"
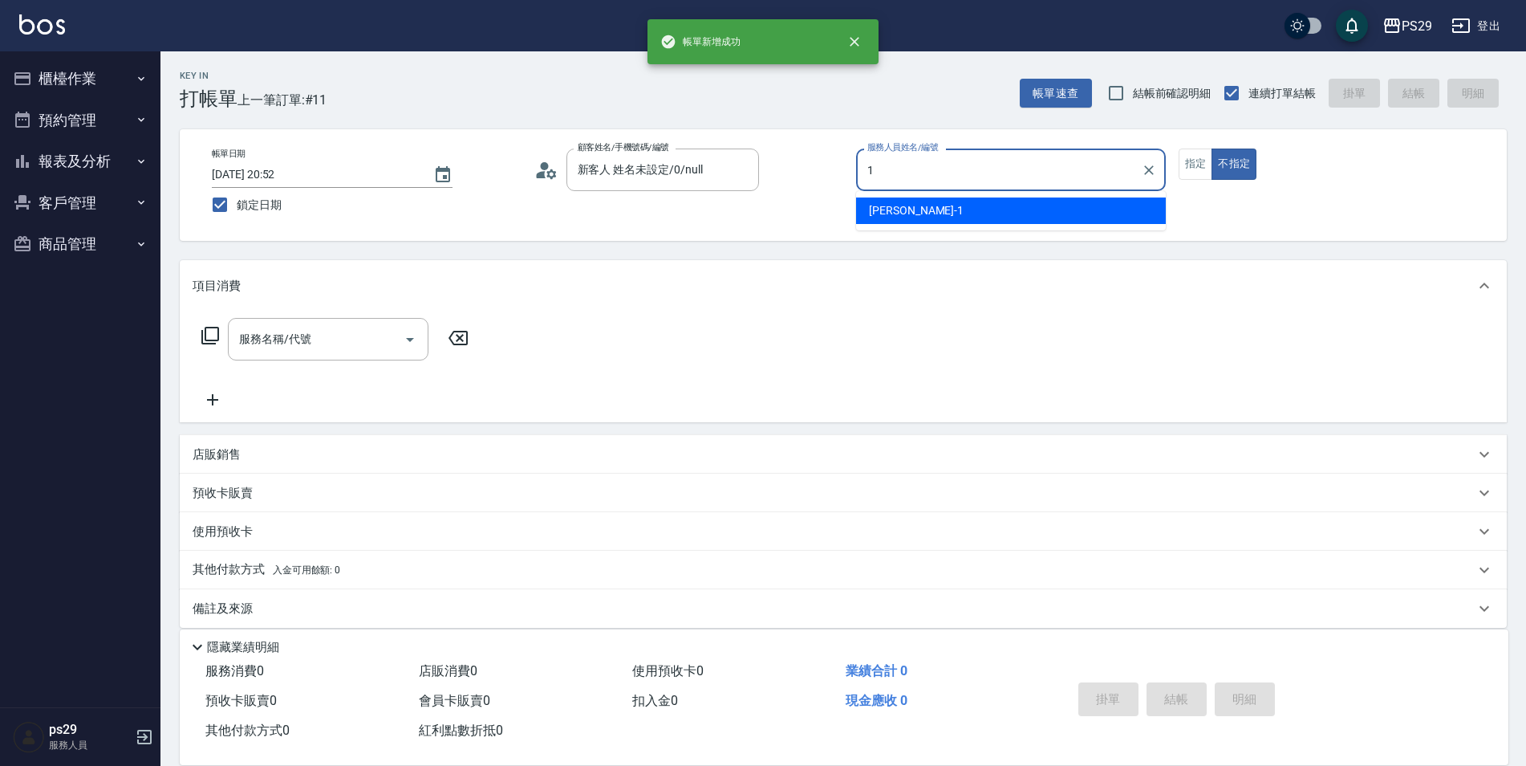
type input "許婷宜-1"
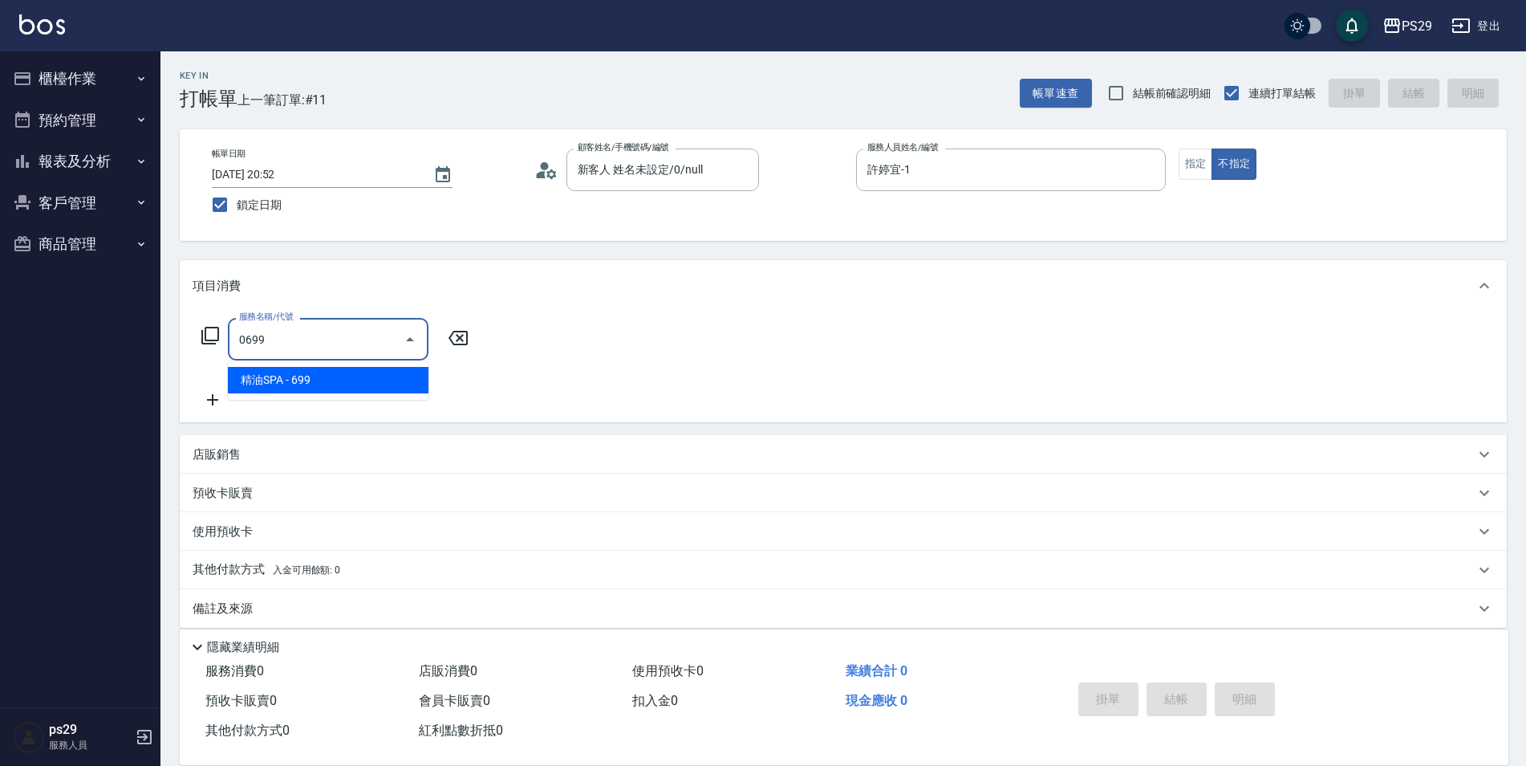
type input "精油SPA(0699)"
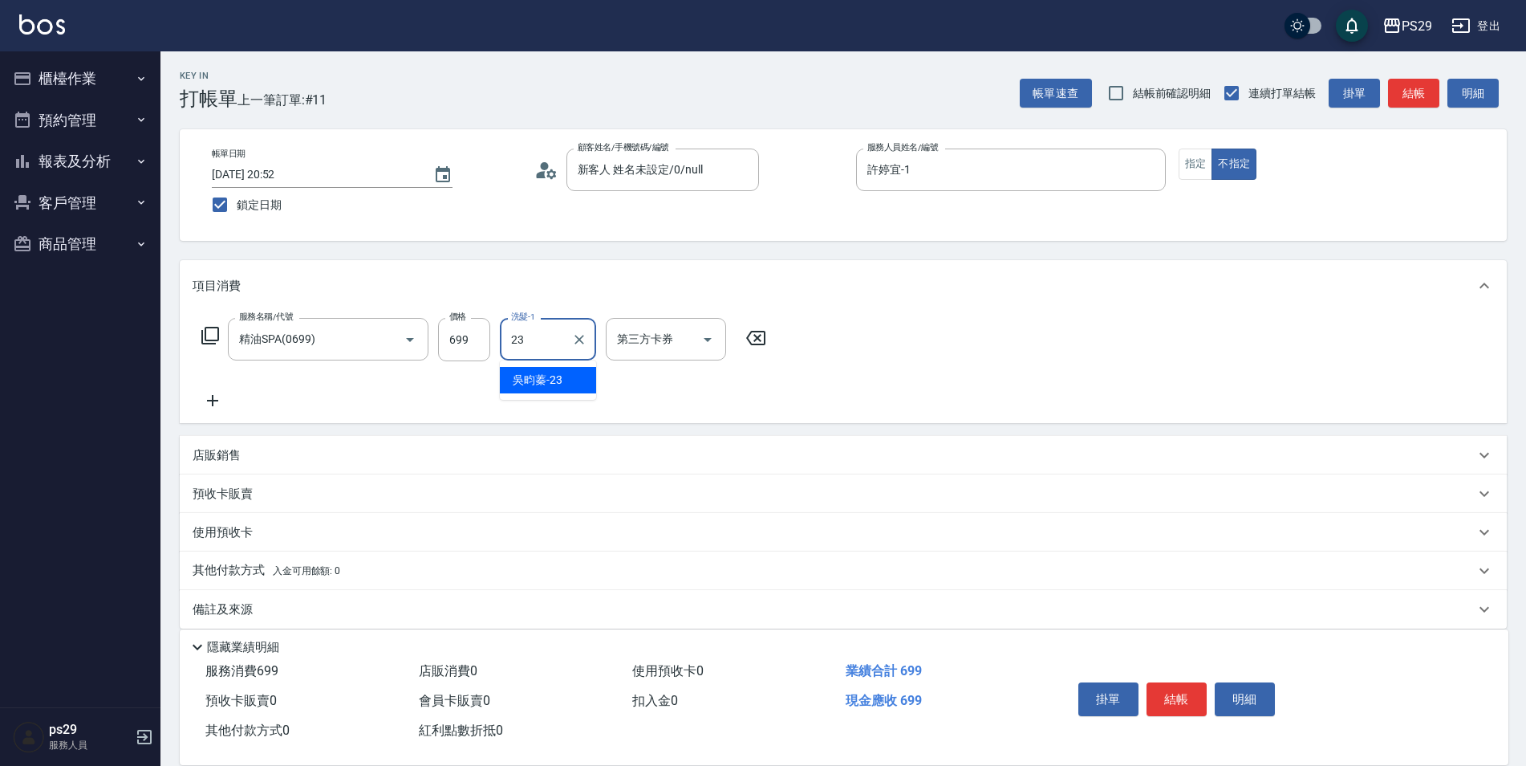
type input "吳畇蓁-23"
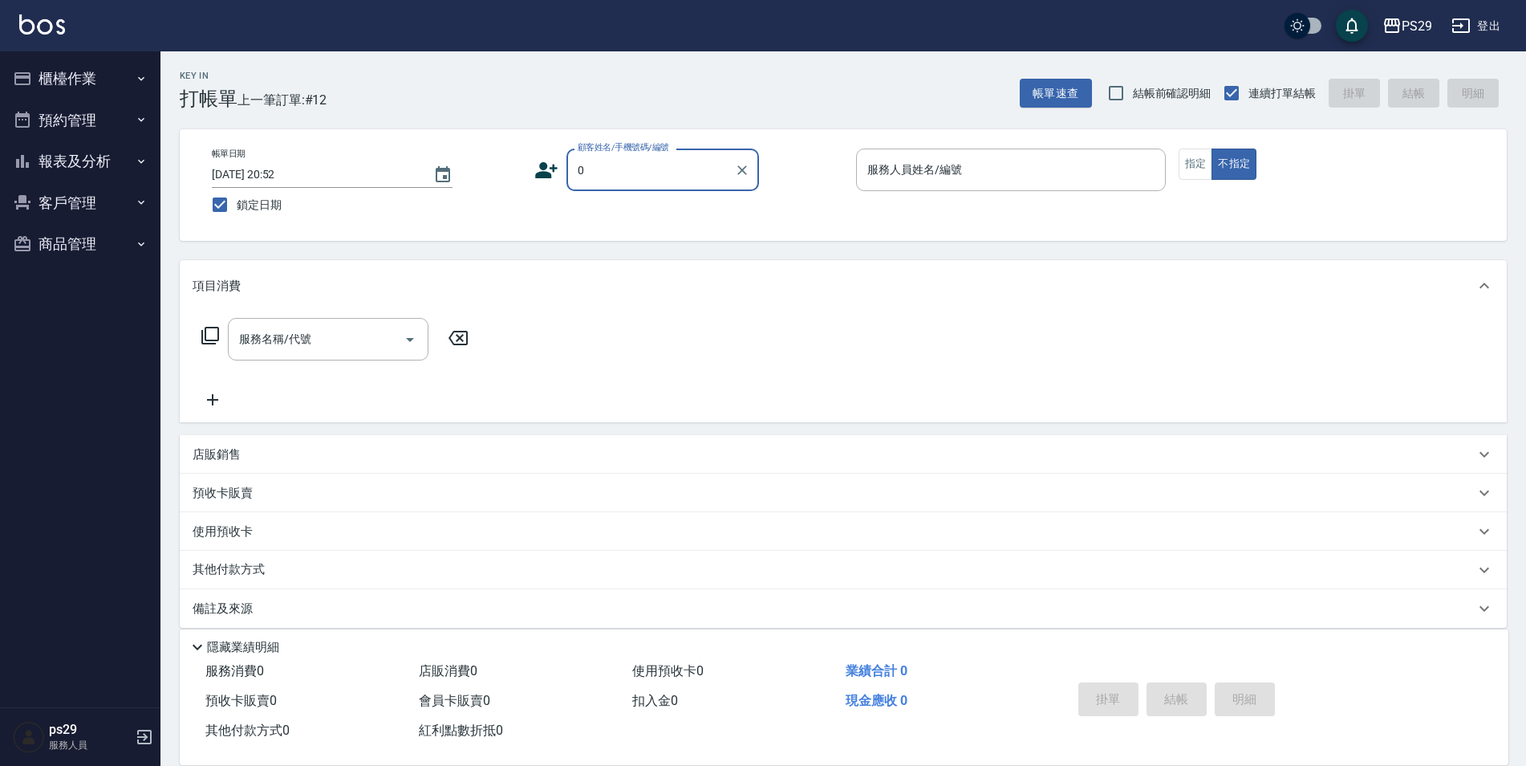
type input "新客人 姓名未設定/0/null"
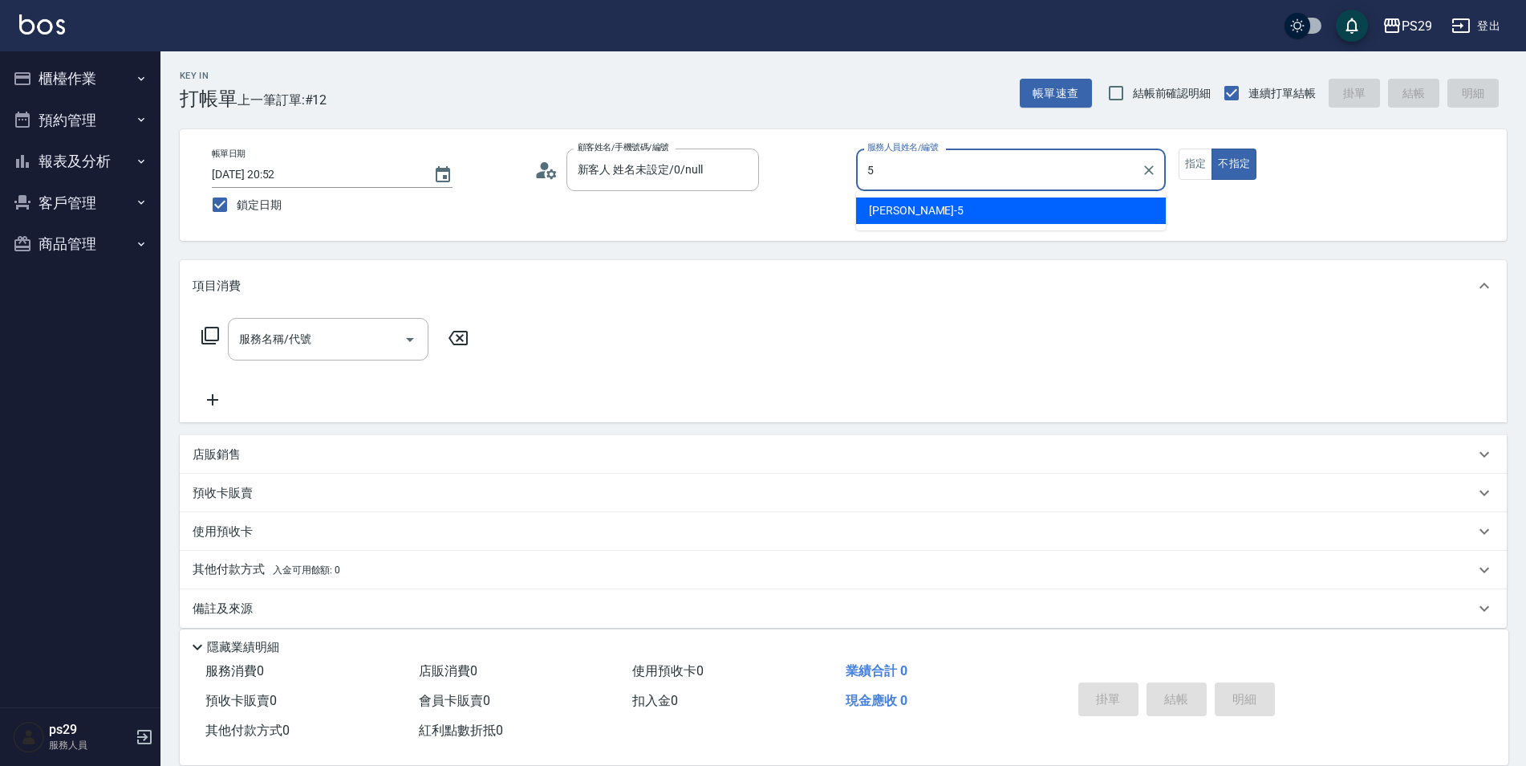
type input "[PERSON_NAME]維-5"
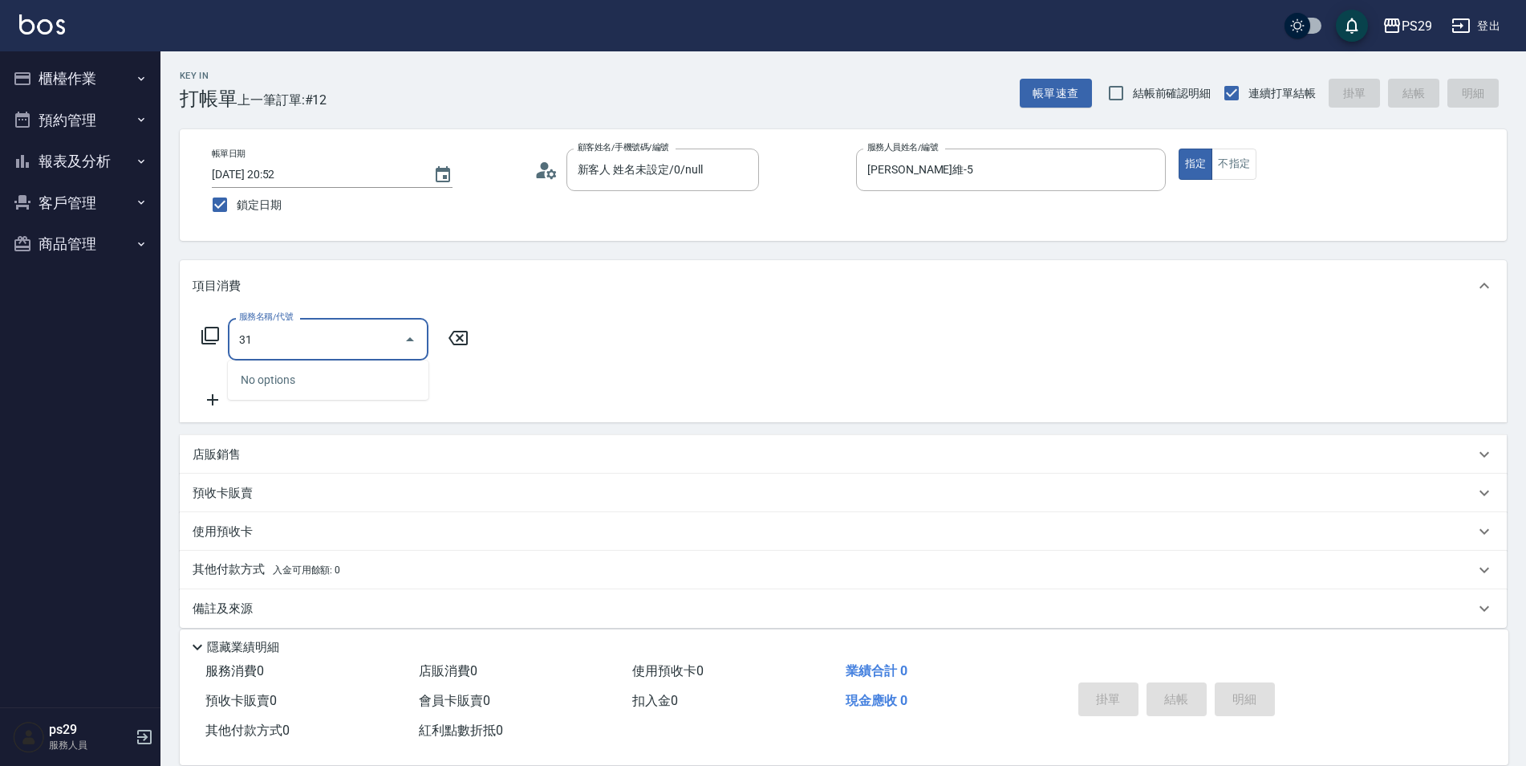
type input "3"
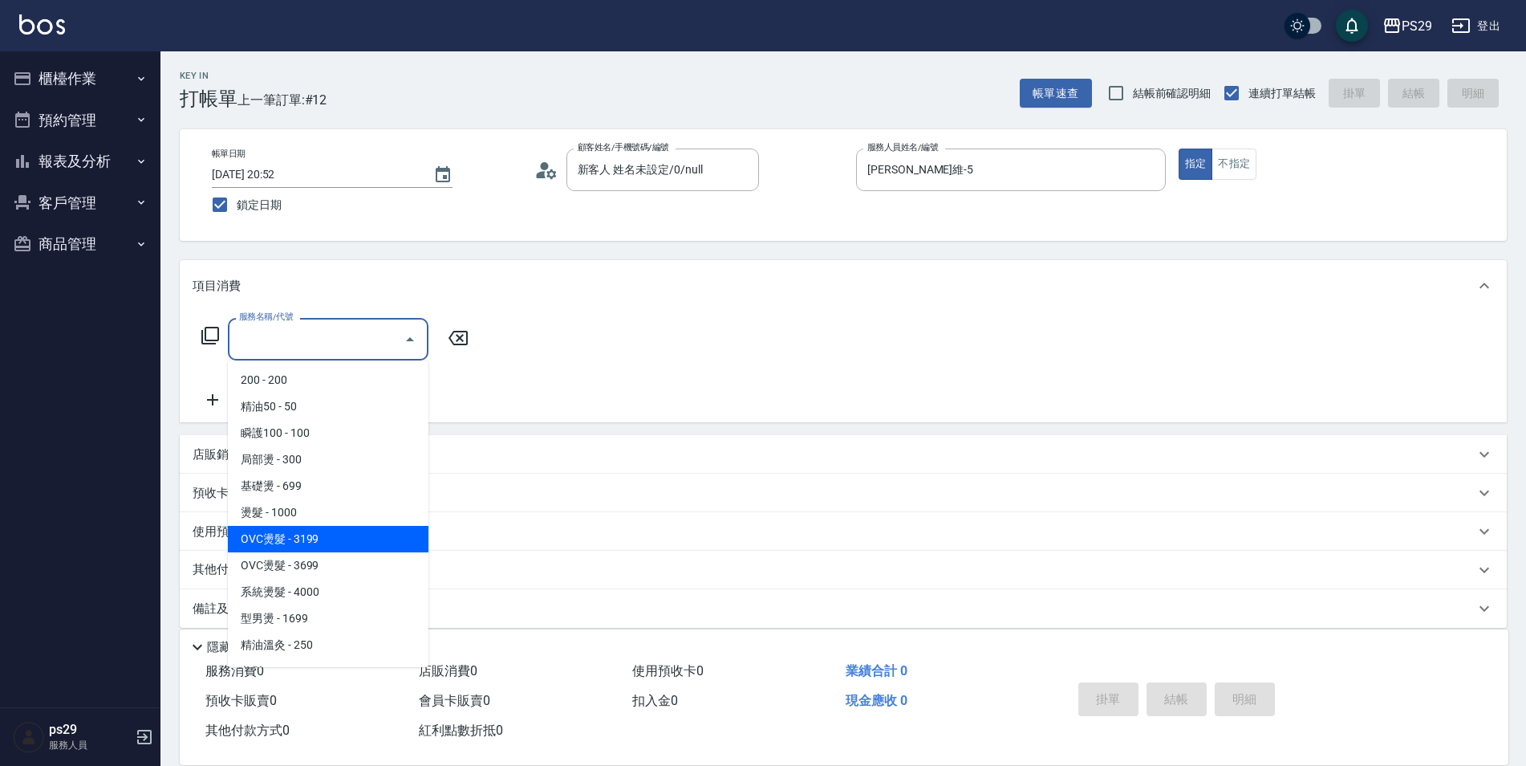
type input "OVC燙髮(203)"
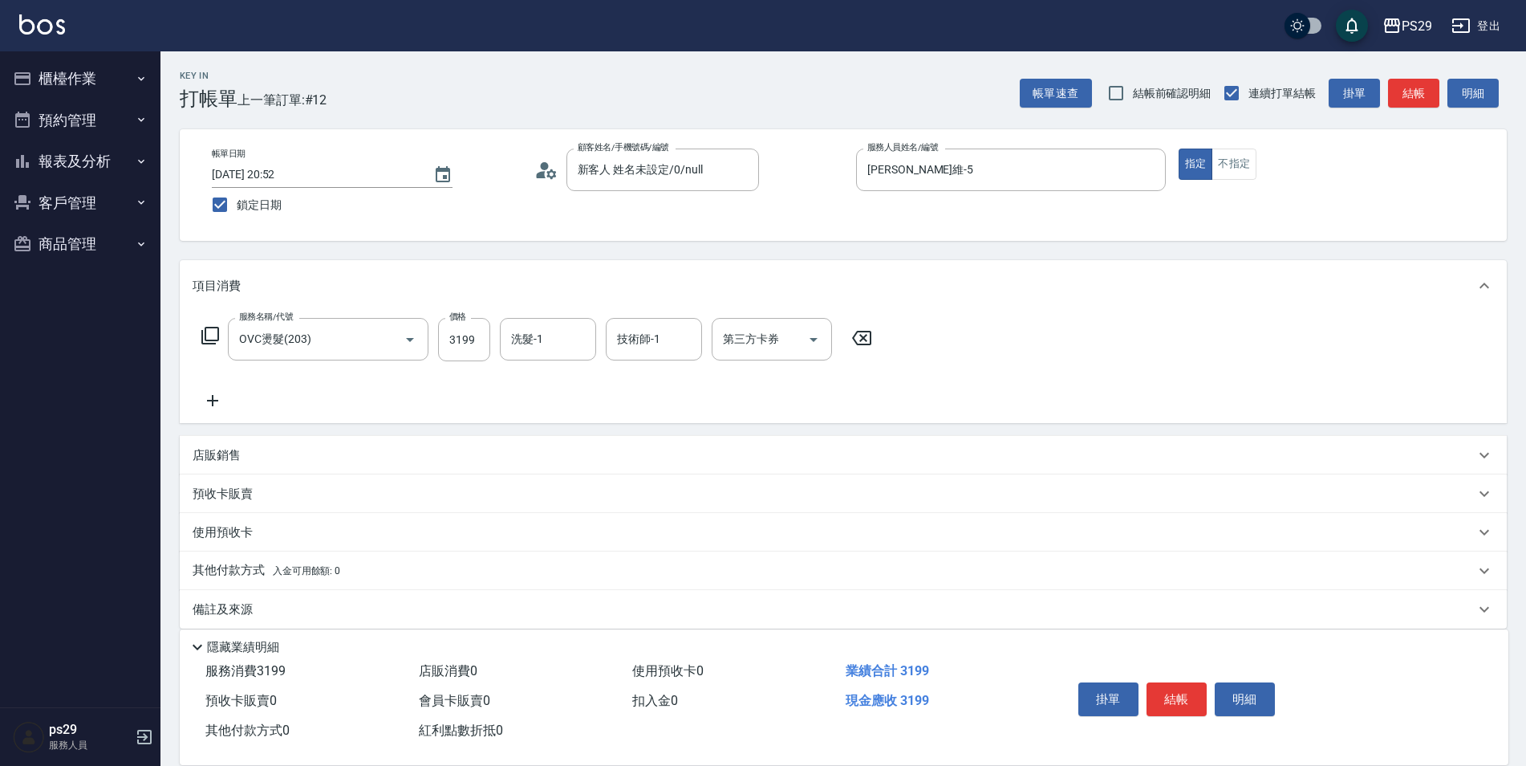
click at [857, 336] on icon at bounding box center [862, 337] width 40 height 19
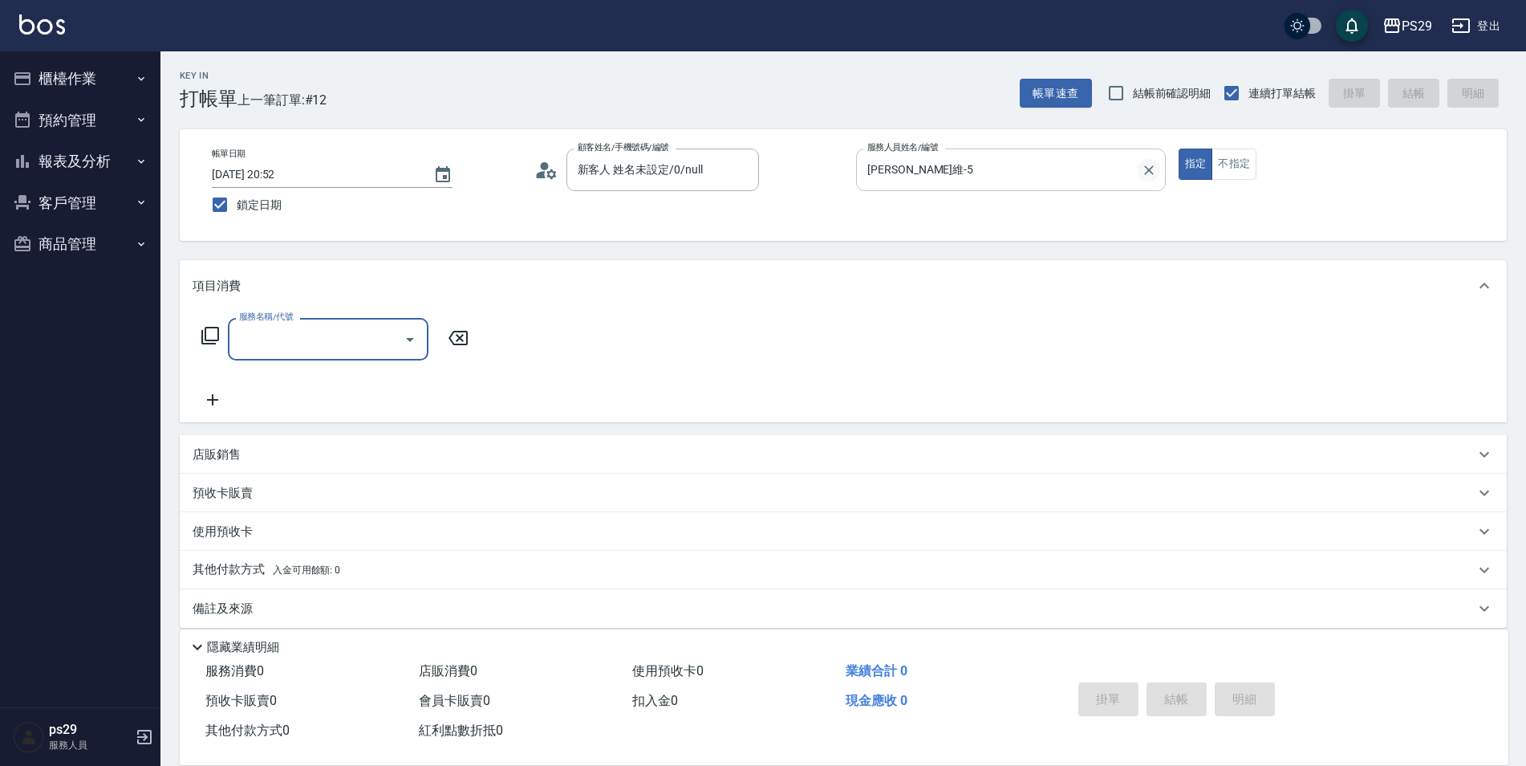
click at [1153, 169] on icon "Clear" at bounding box center [1149, 170] width 16 height 16
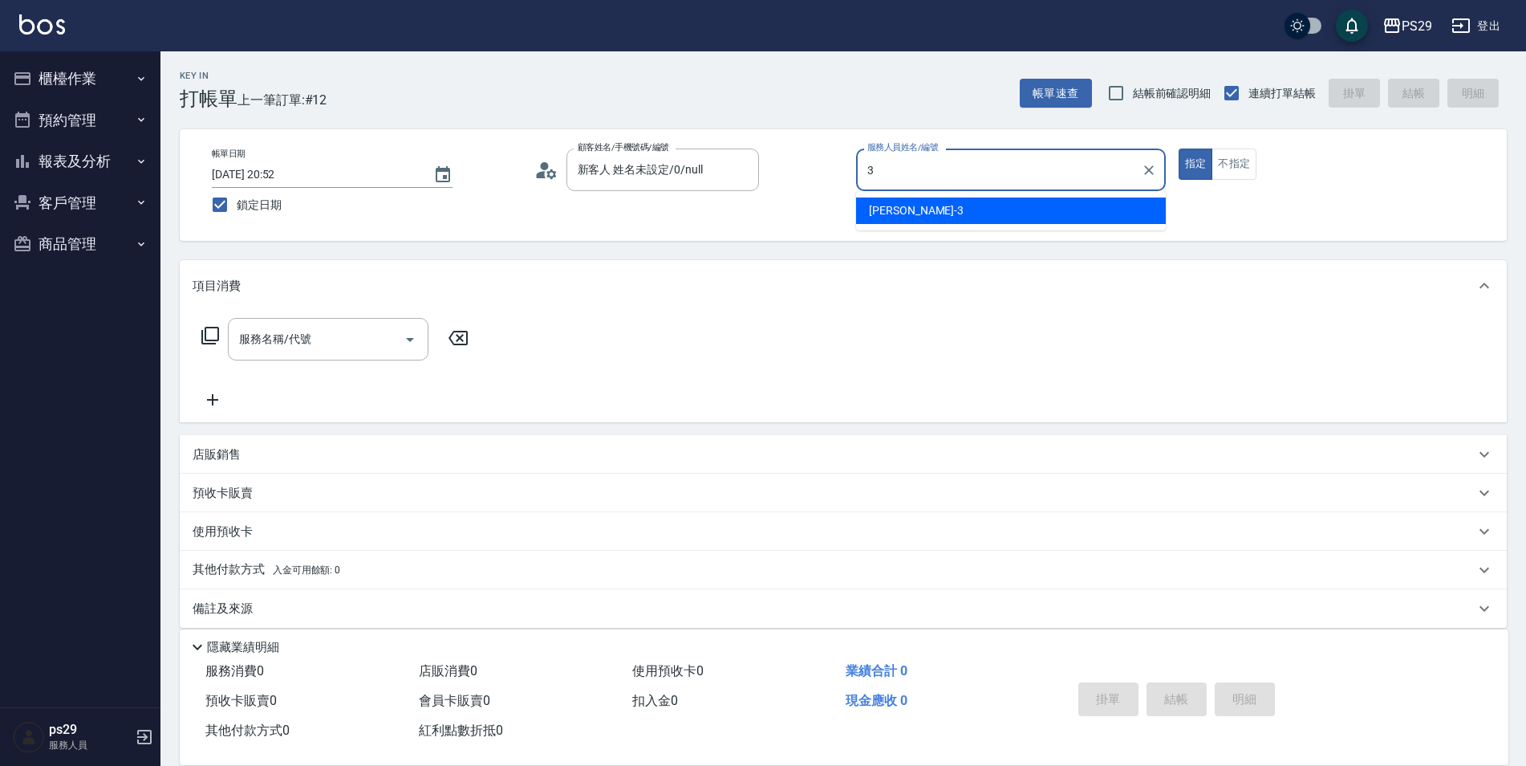
type input "[PERSON_NAME]-3"
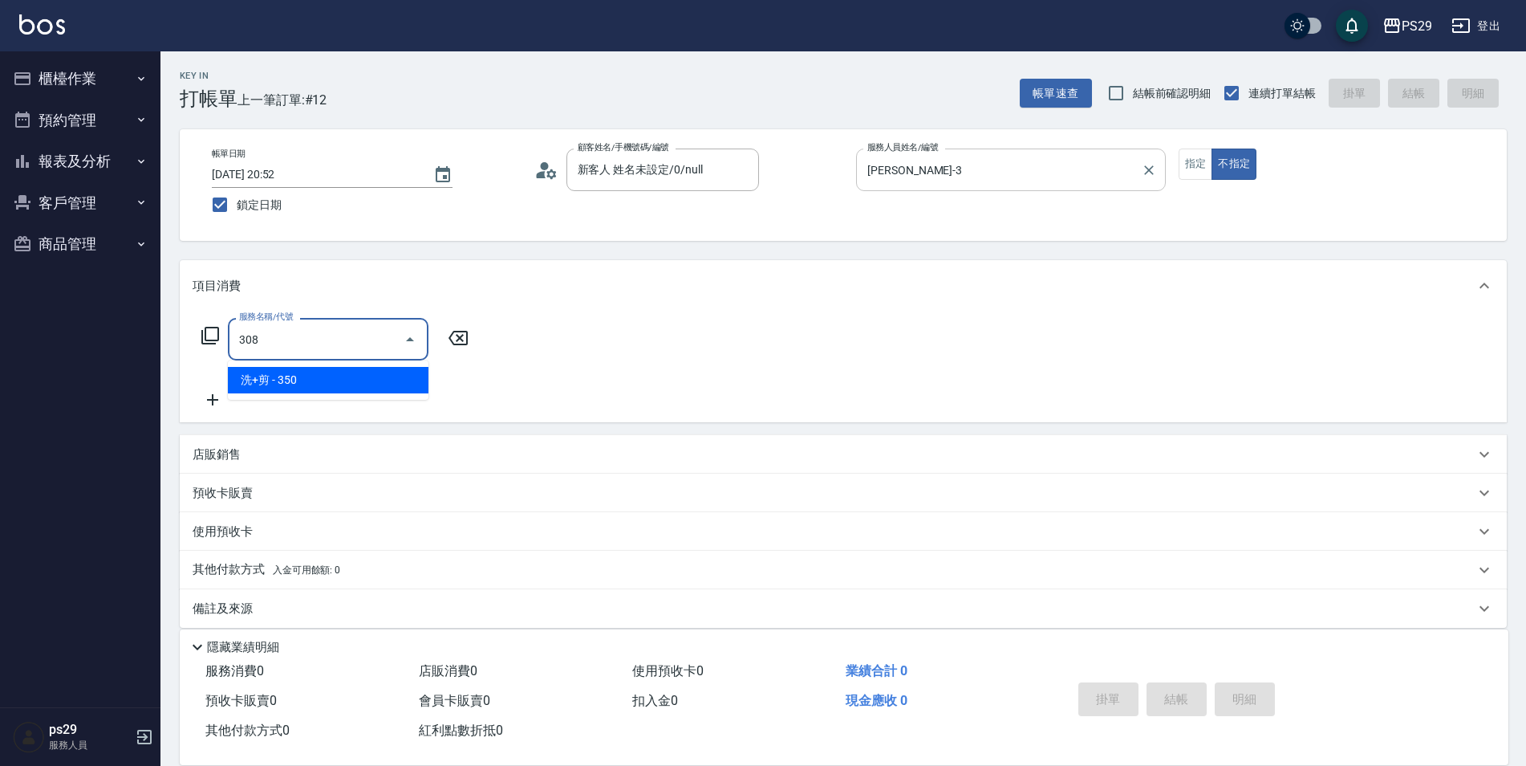
type input "洗+剪(308)"
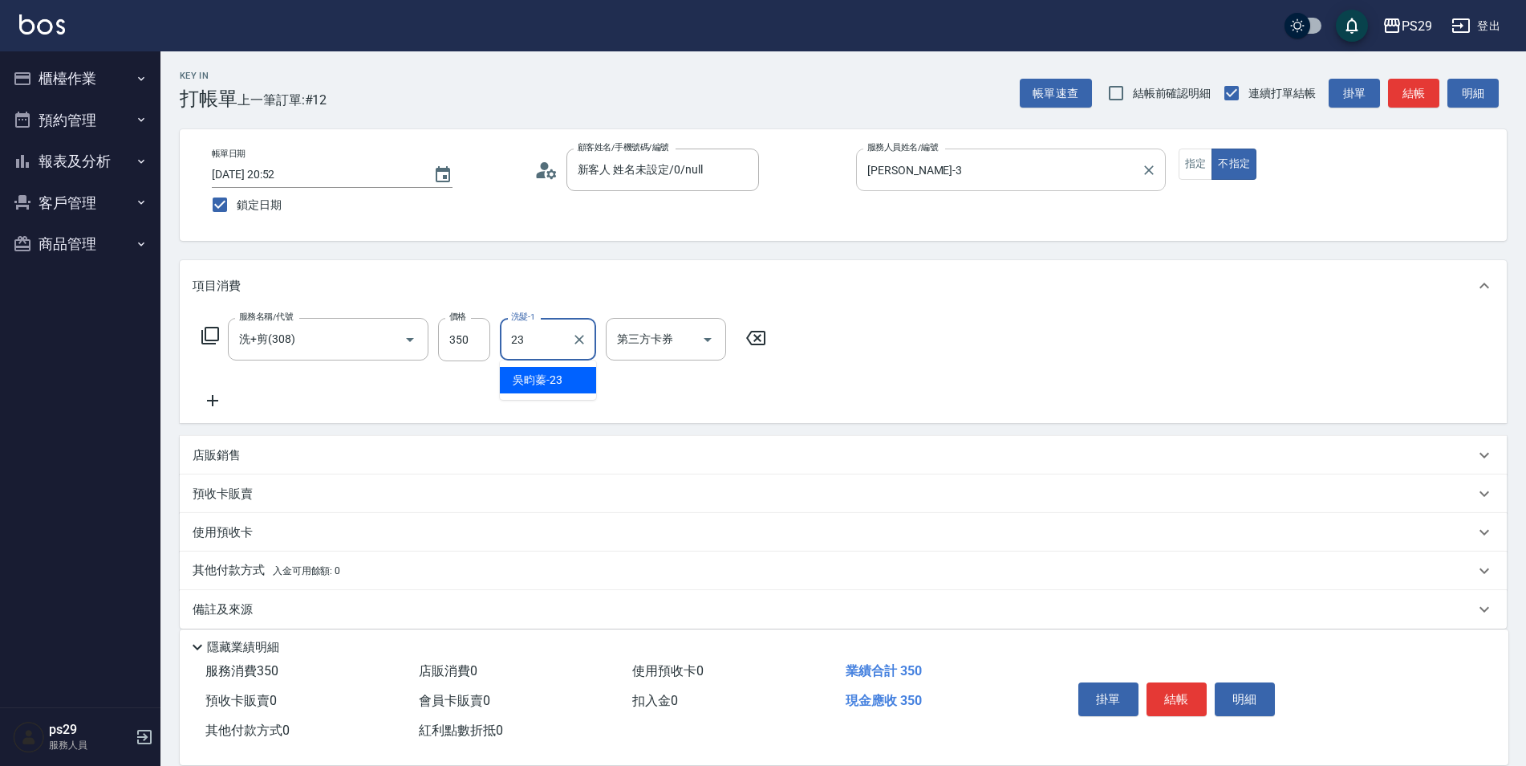
type input "吳畇蓁-23"
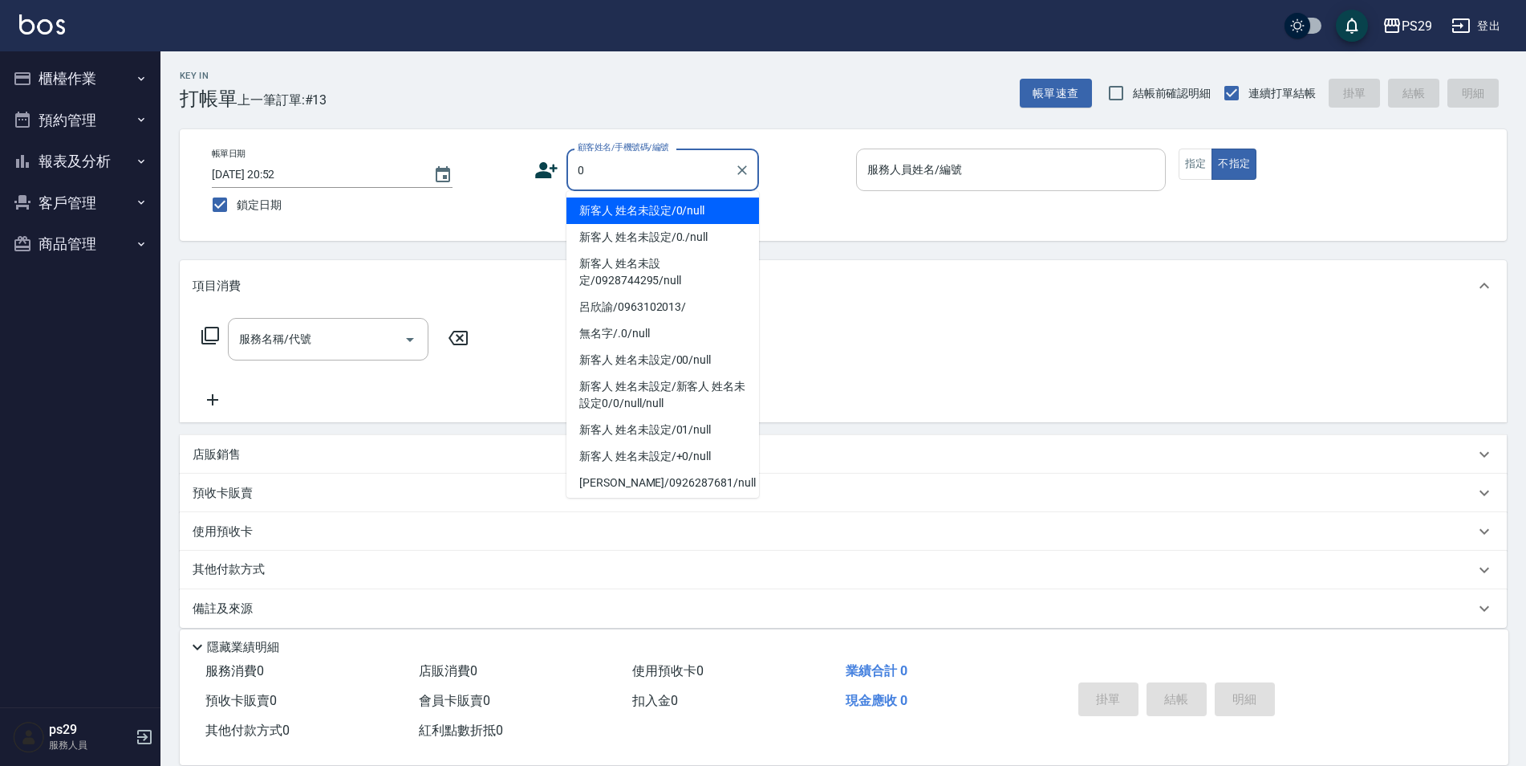
type input "新客人 姓名未設定/0/null"
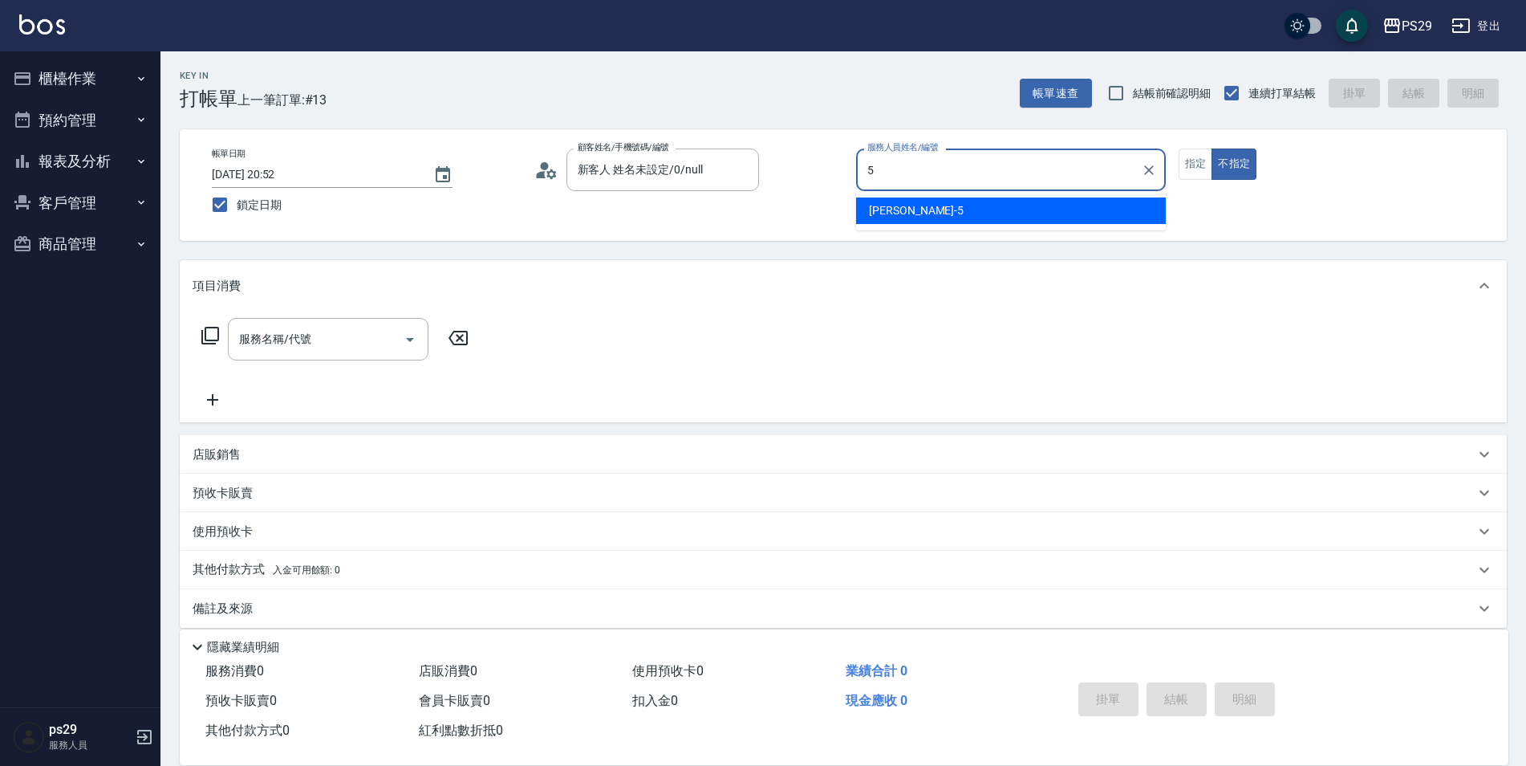
type input "[PERSON_NAME]維-5"
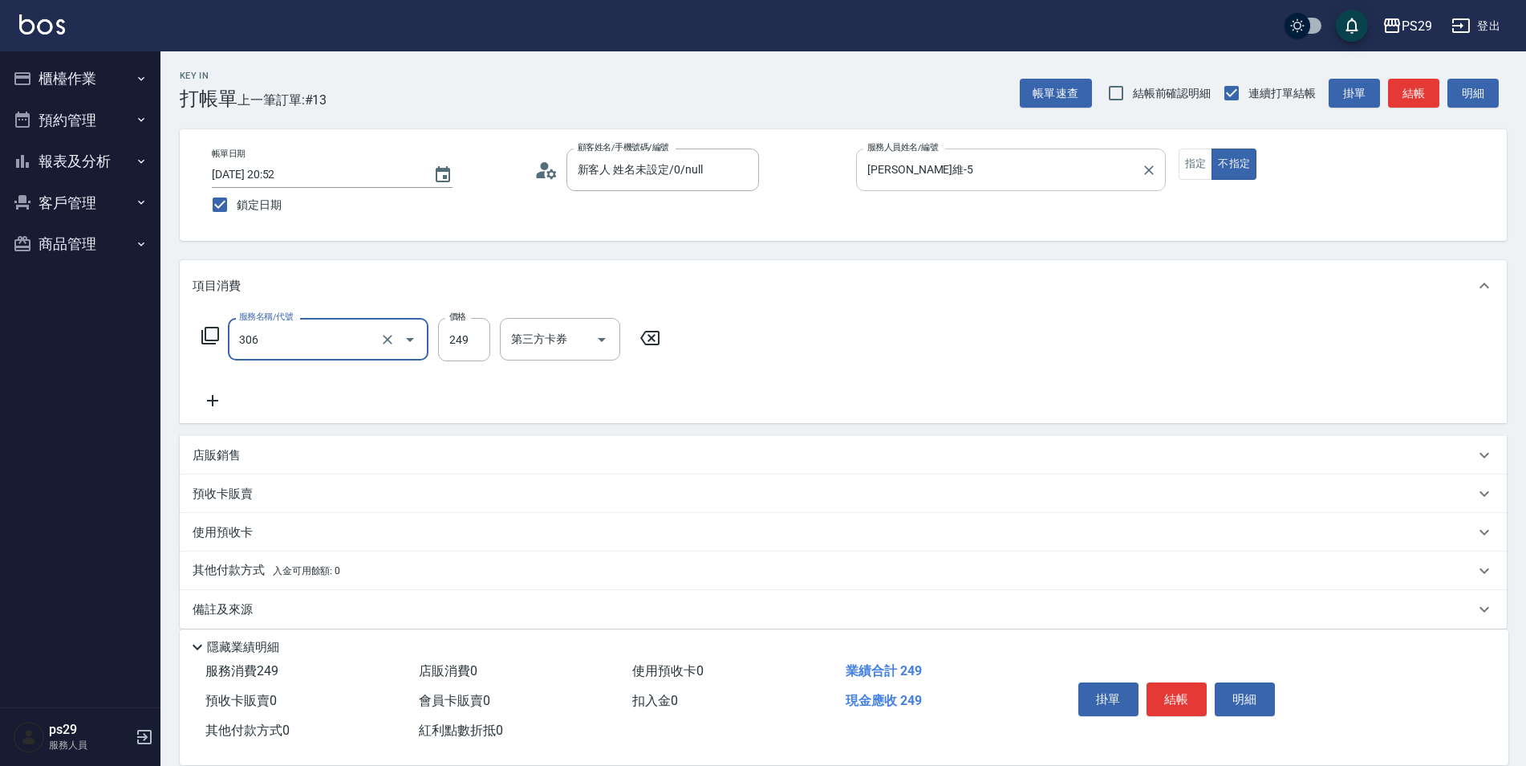
type input "剪髮(306)"
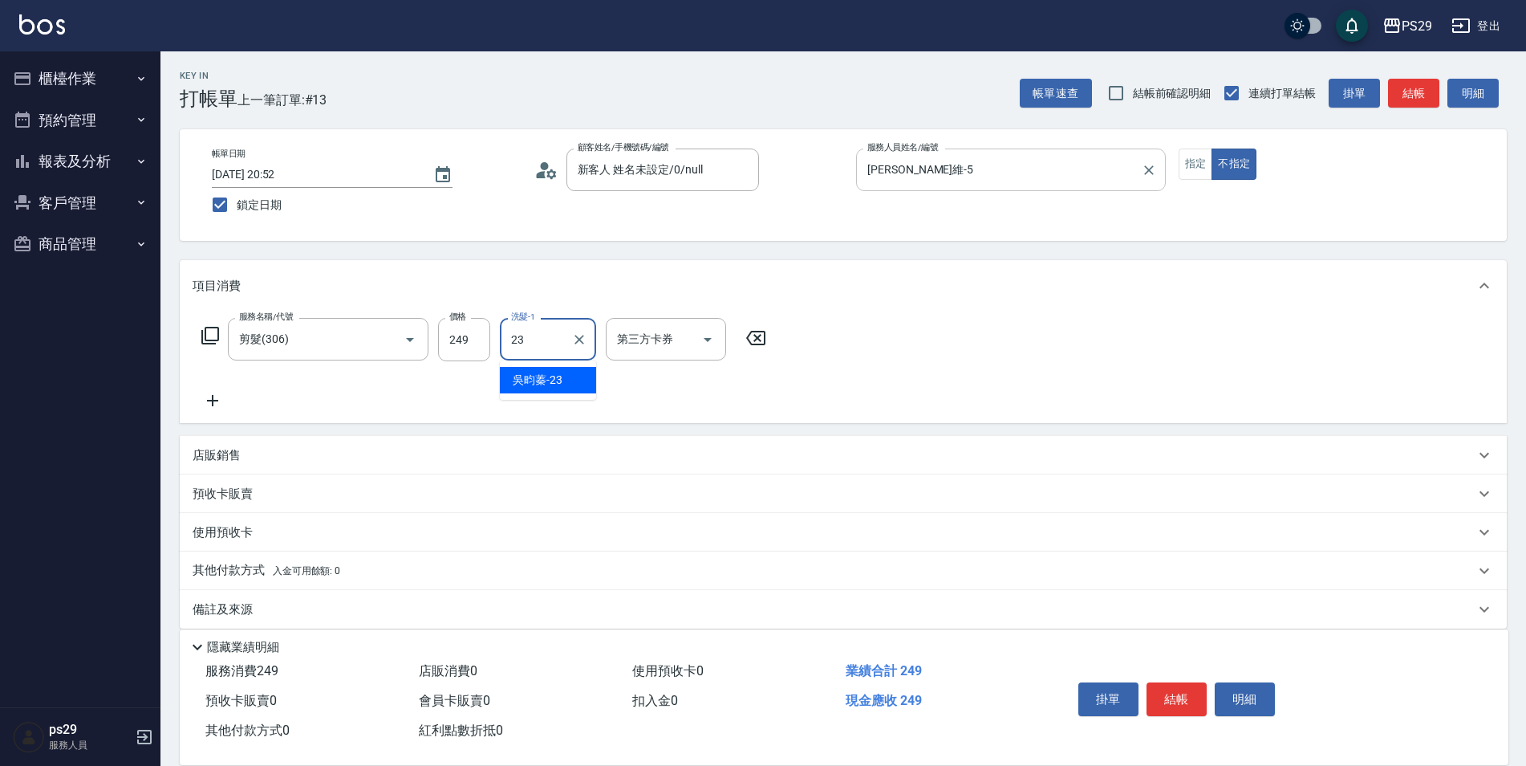
type input "吳畇蓁-23"
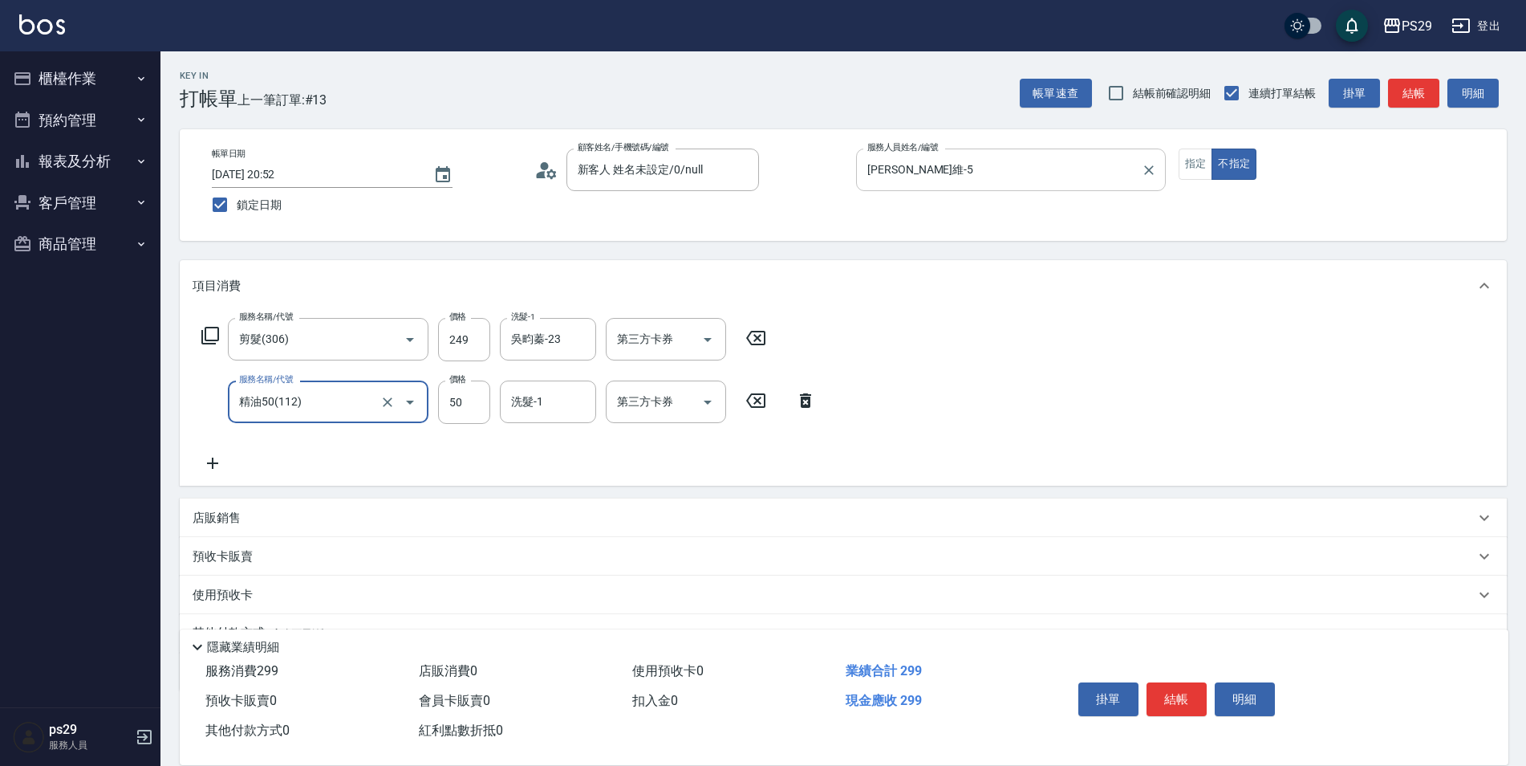
type input "精油50(112)"
type input "吳畇蓁-23"
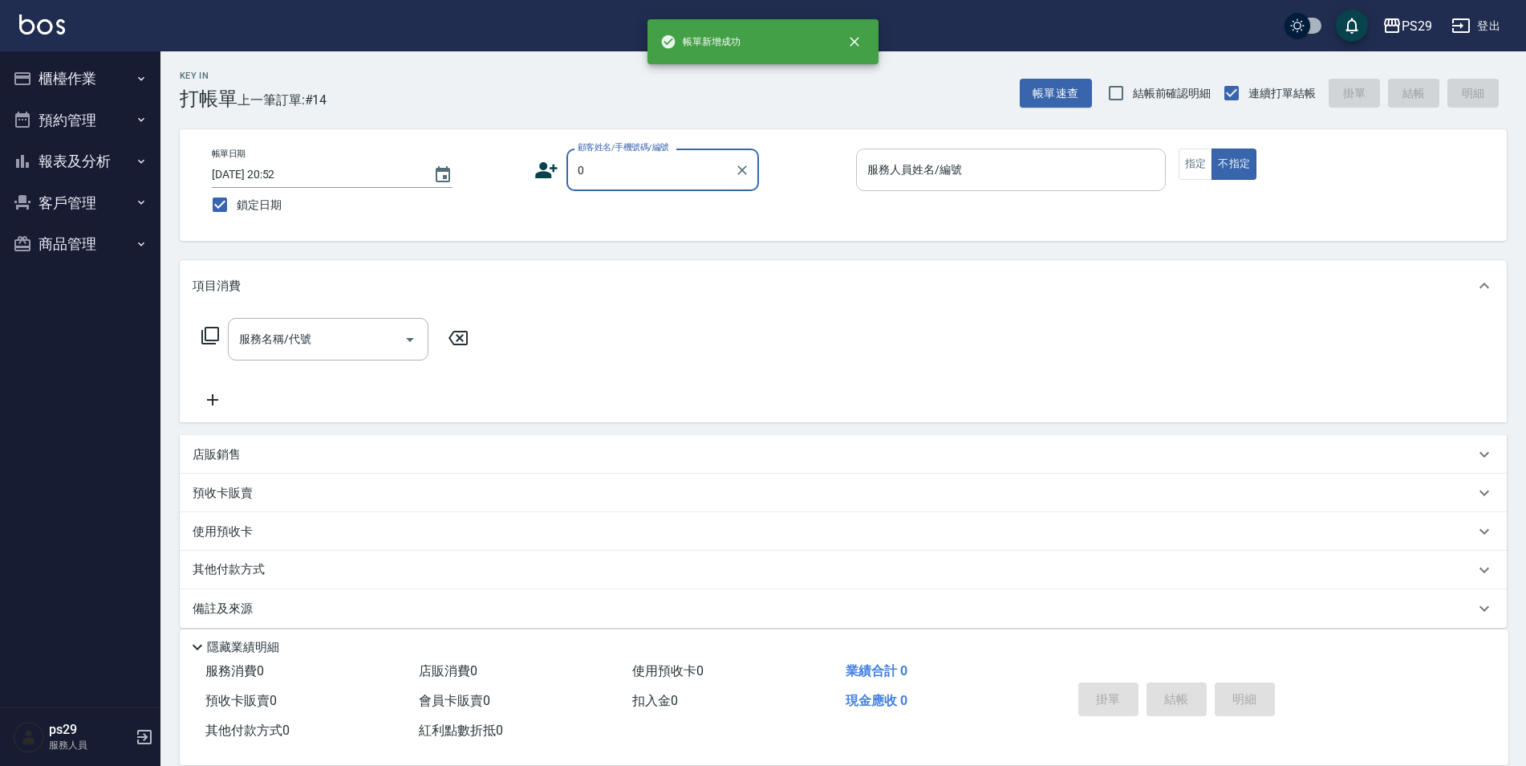
type input "新客人 姓名未設定/0/null"
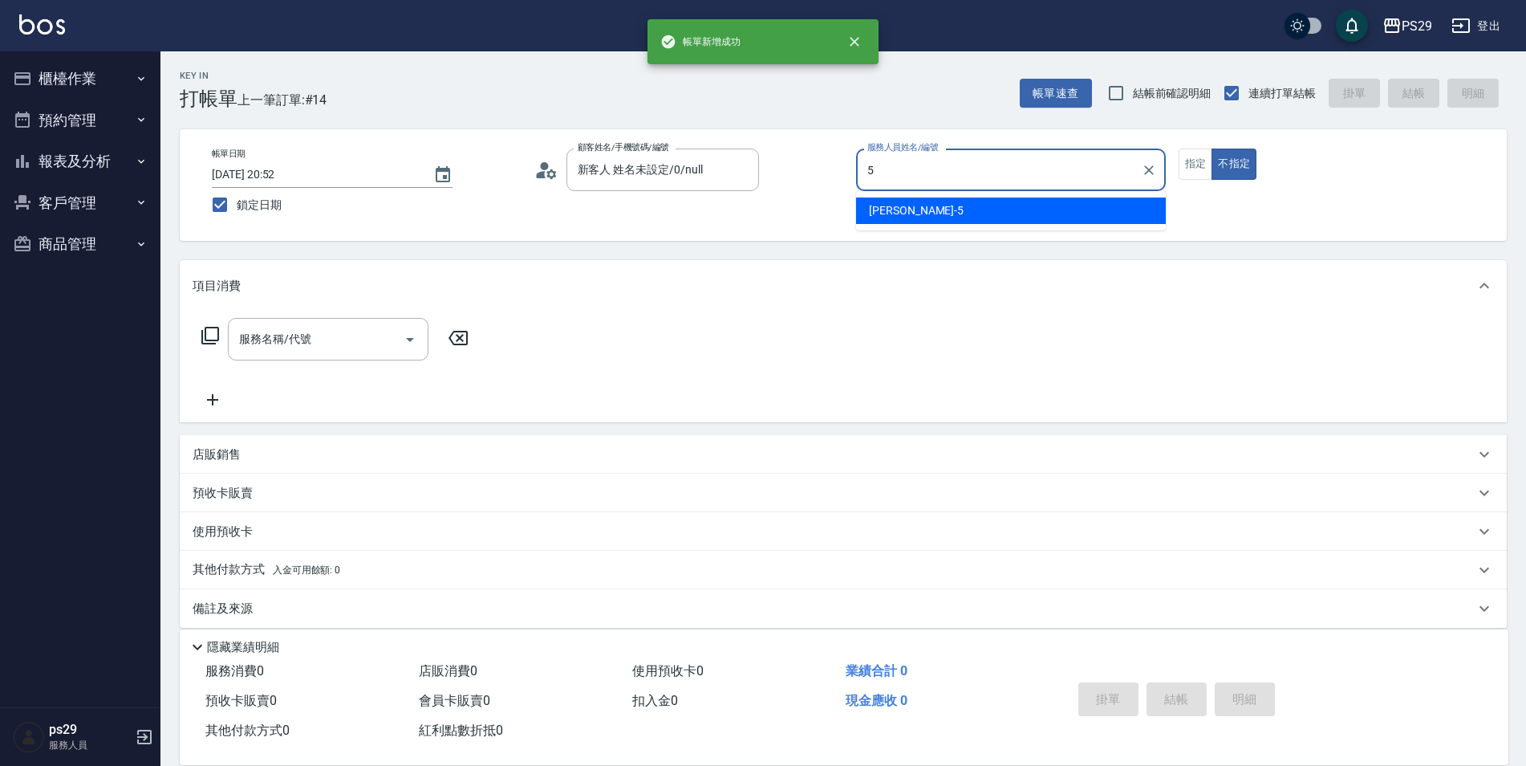
type input "[PERSON_NAME]維-5"
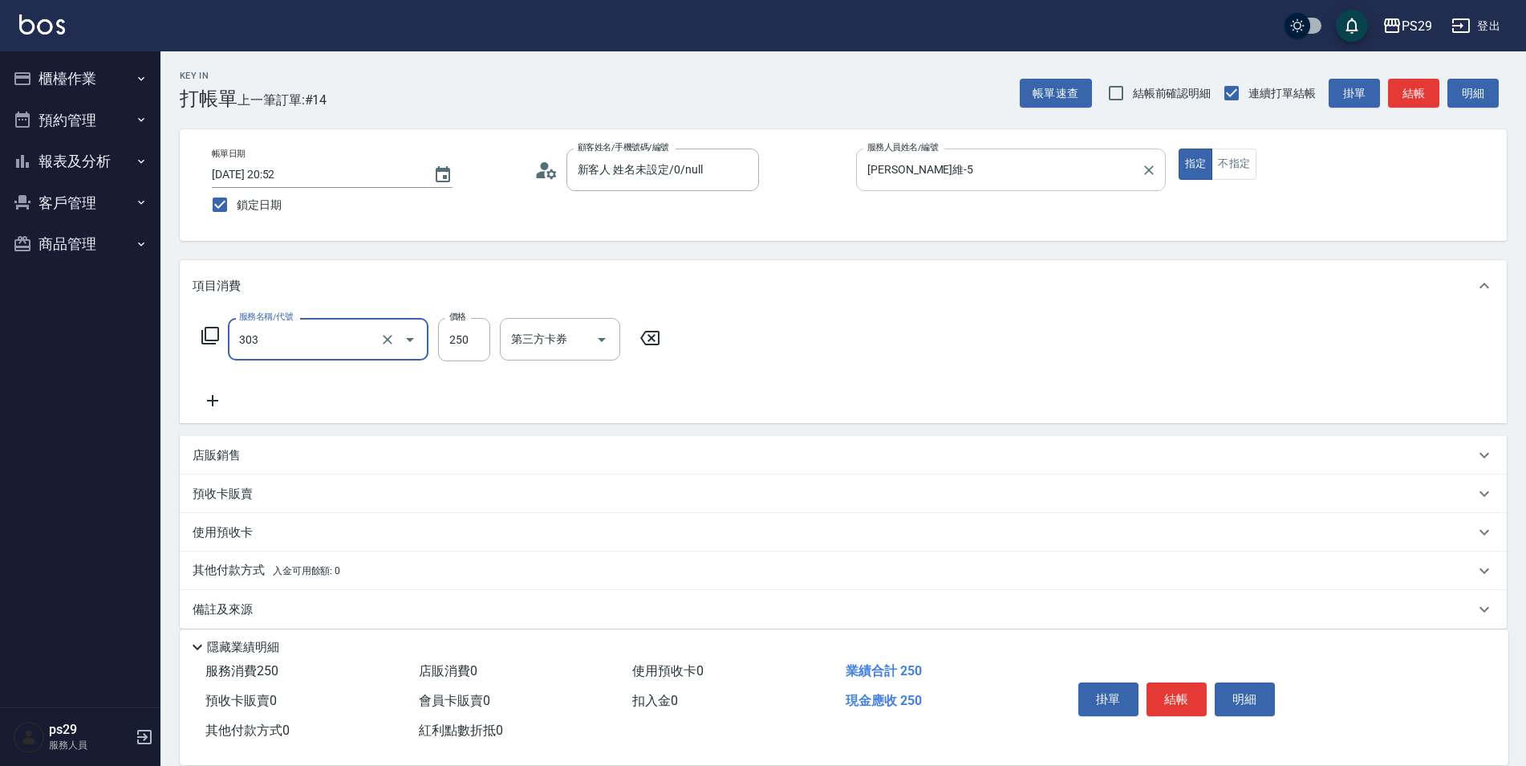
type input "剪髮(303)"
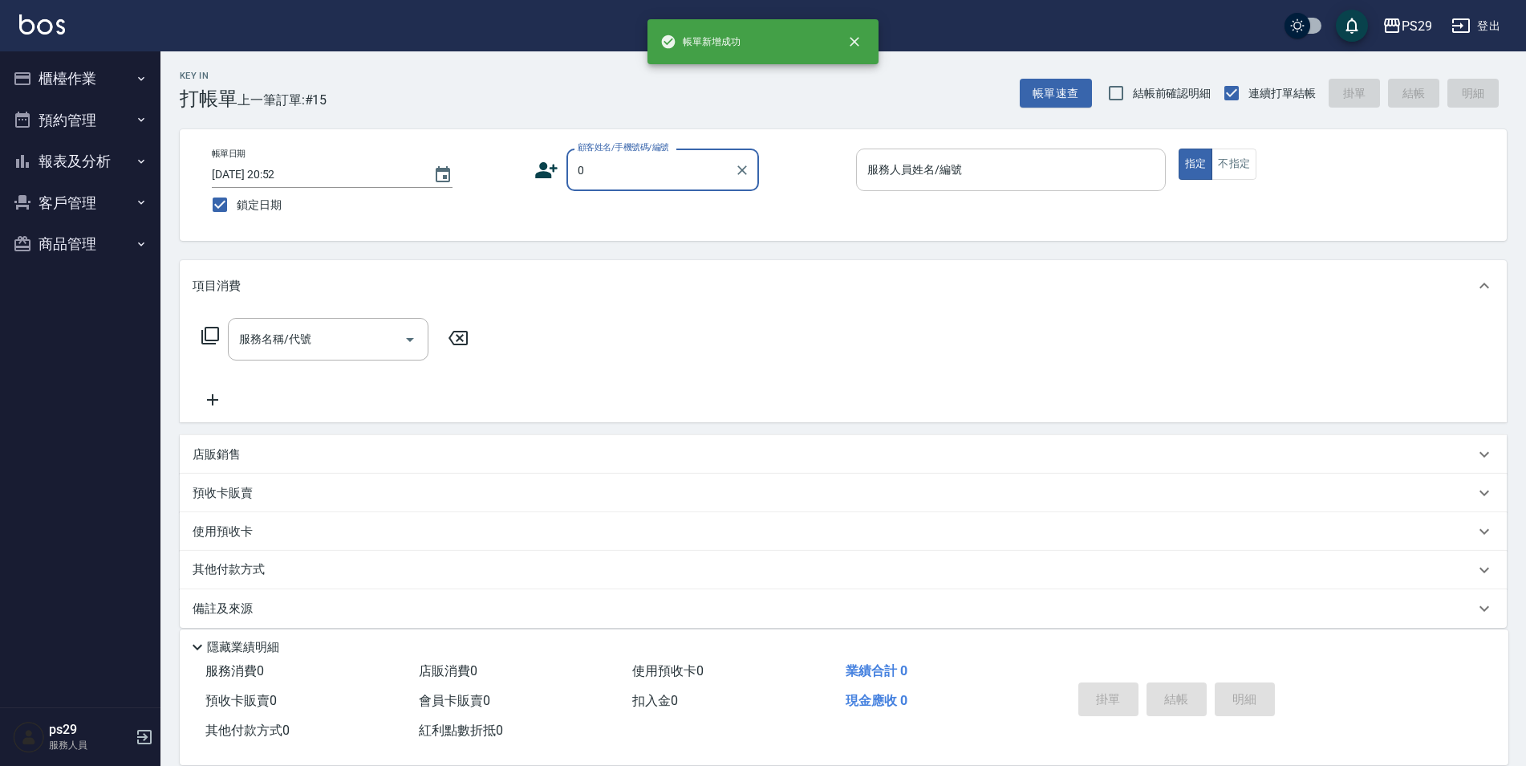
type input "新客人 姓名未設定/0/null"
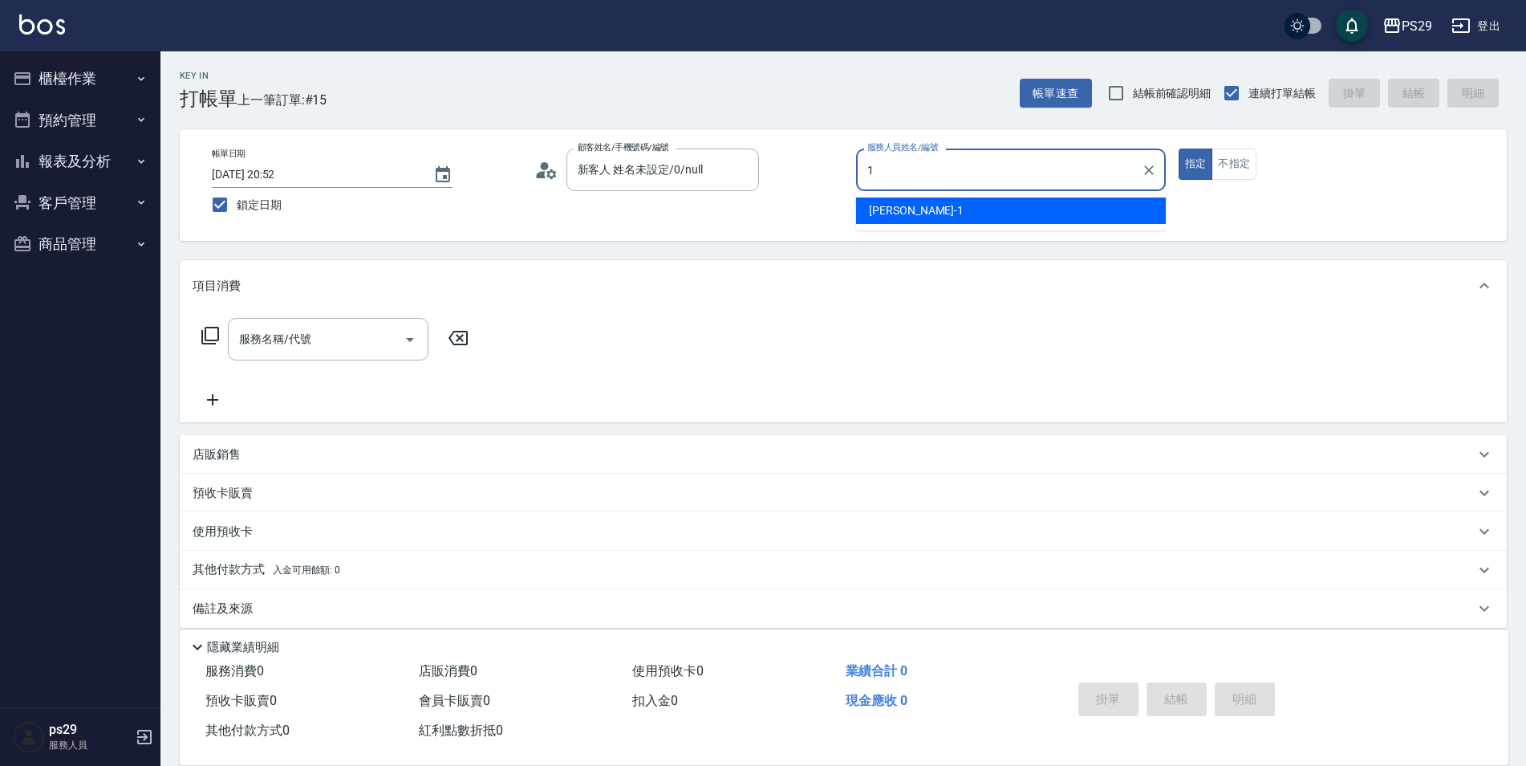
type input "許婷宜-1"
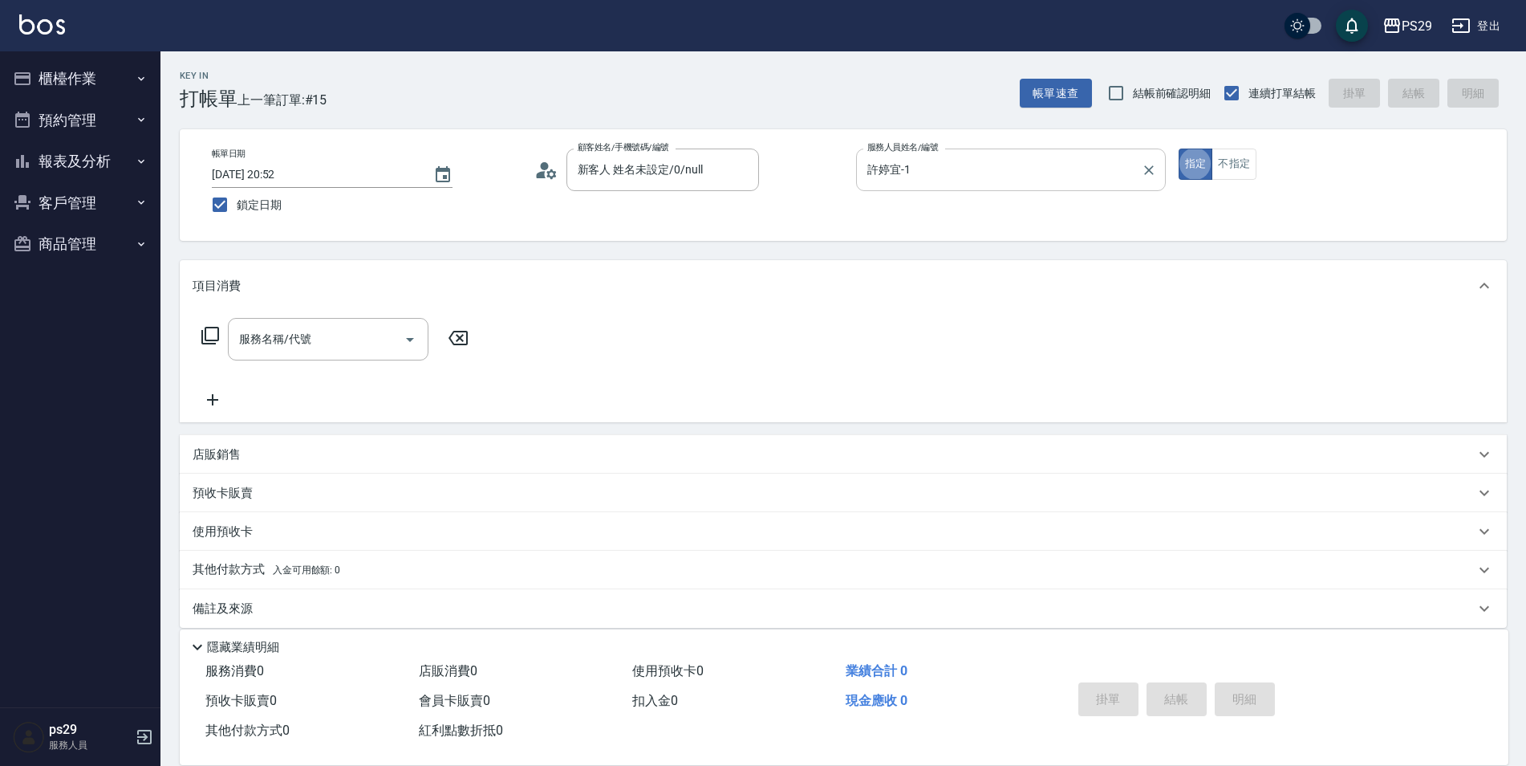
click at [1148, 164] on icon "Clear" at bounding box center [1149, 170] width 16 height 16
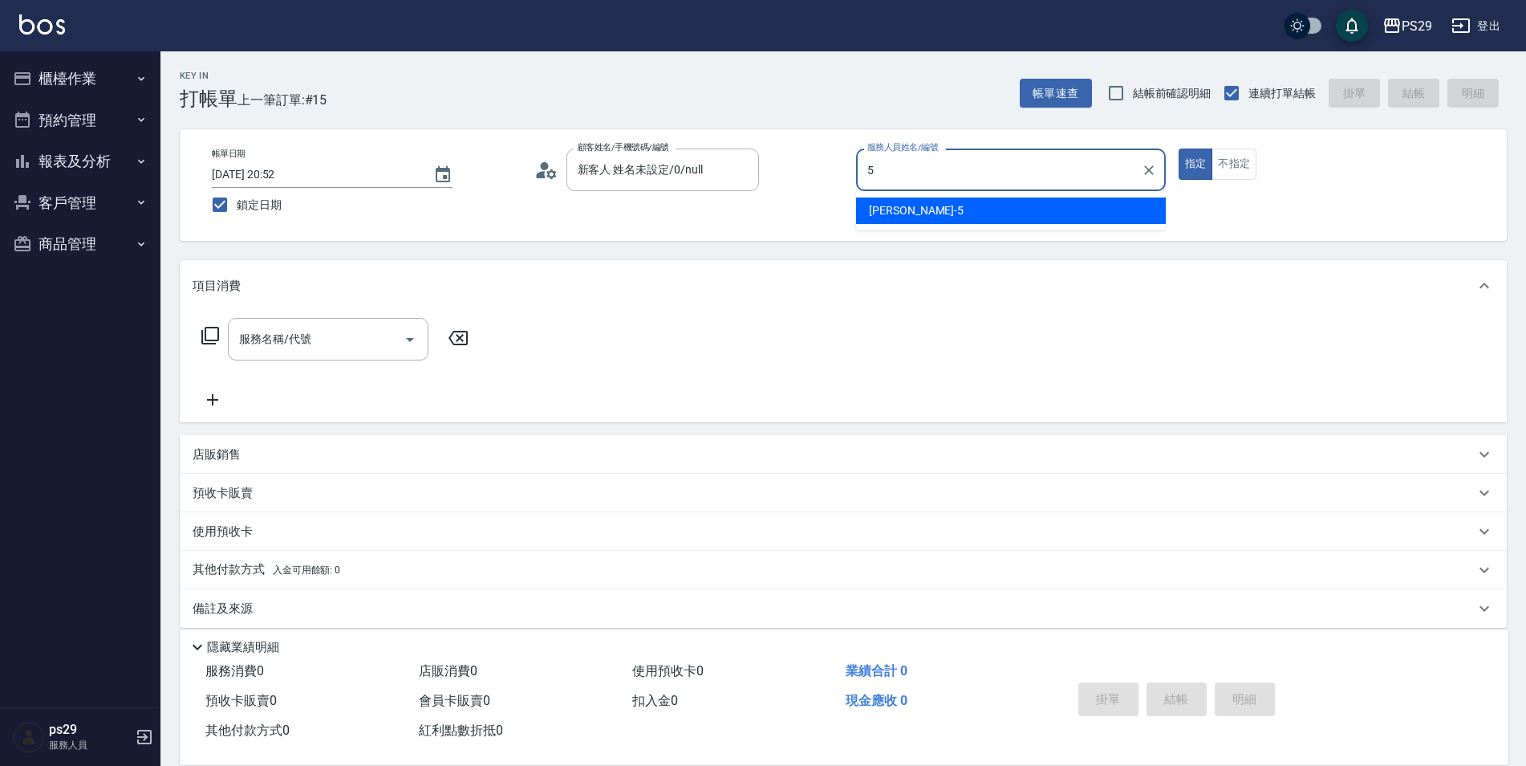
type input "[PERSON_NAME]維-5"
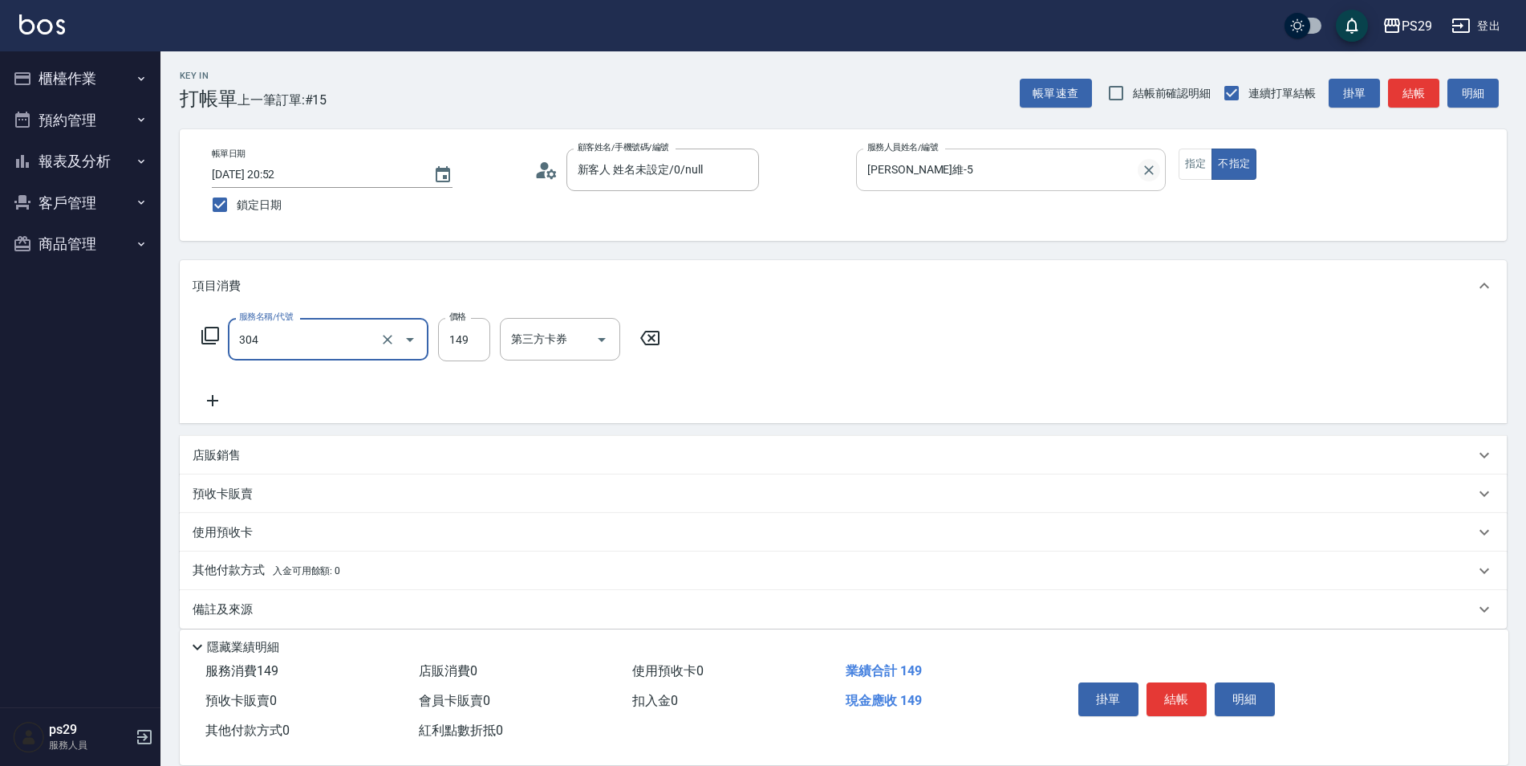
type input "剪髮(304)"
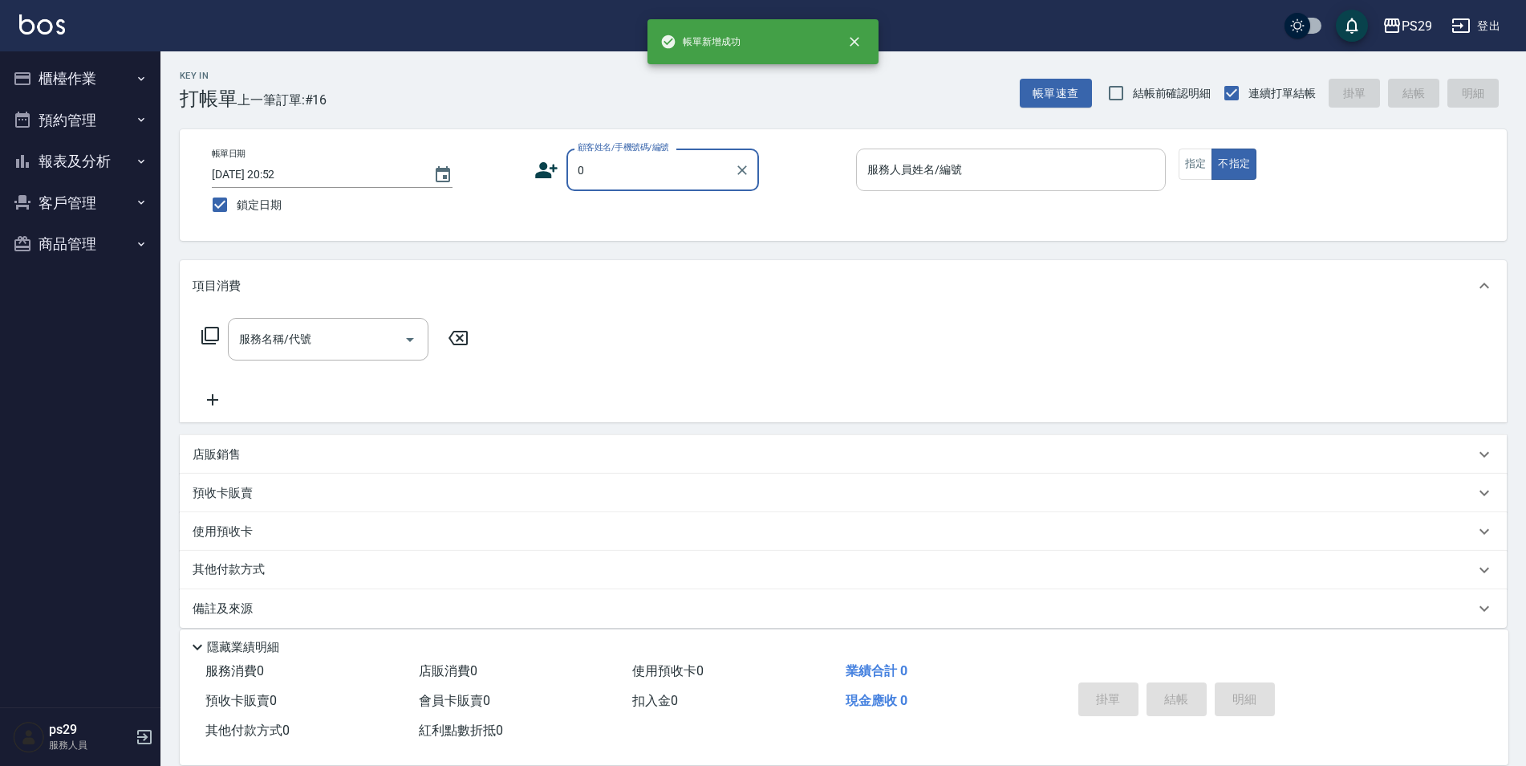
type input "新客人 姓名未設定/0/null"
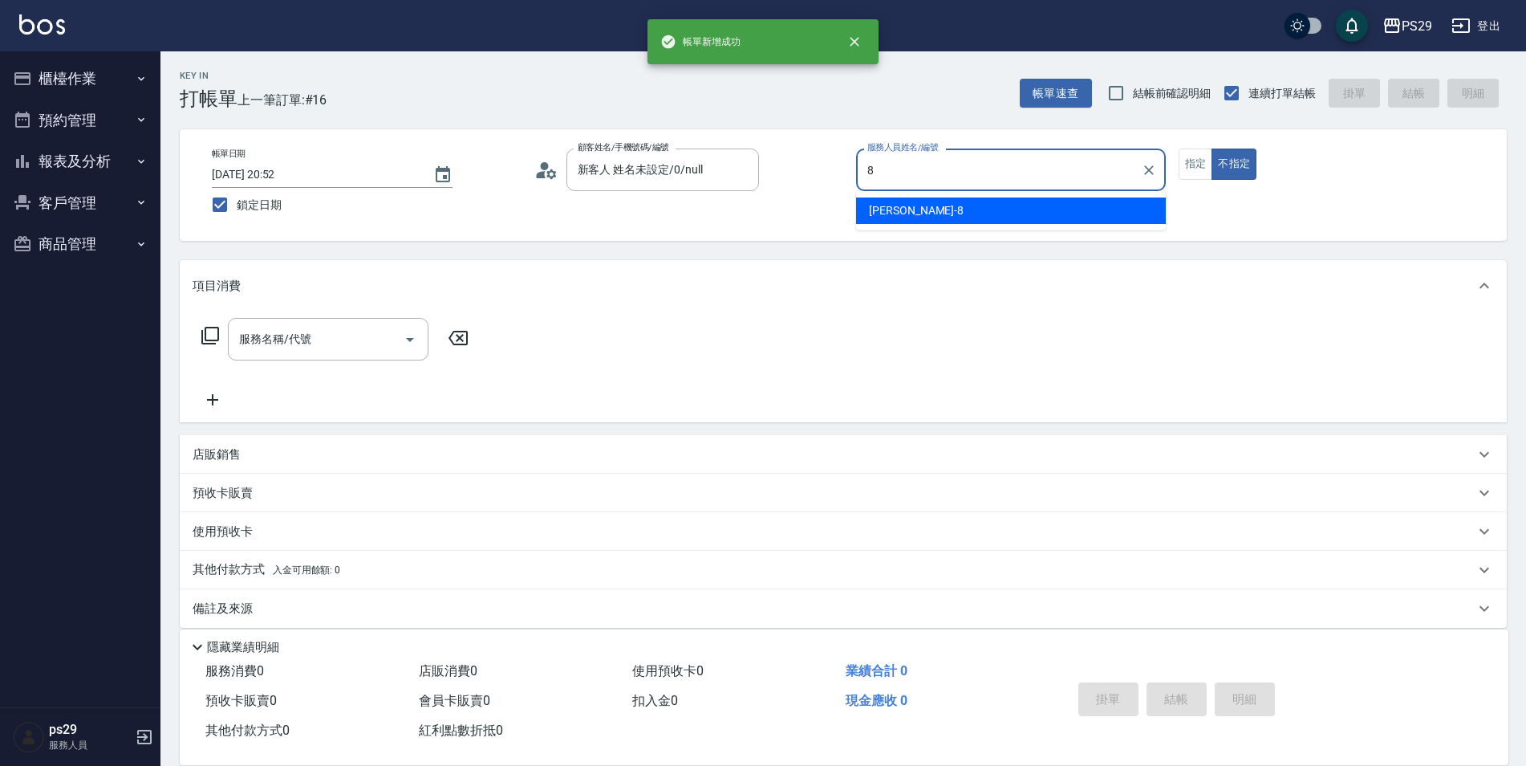
type input "[PERSON_NAME]-8"
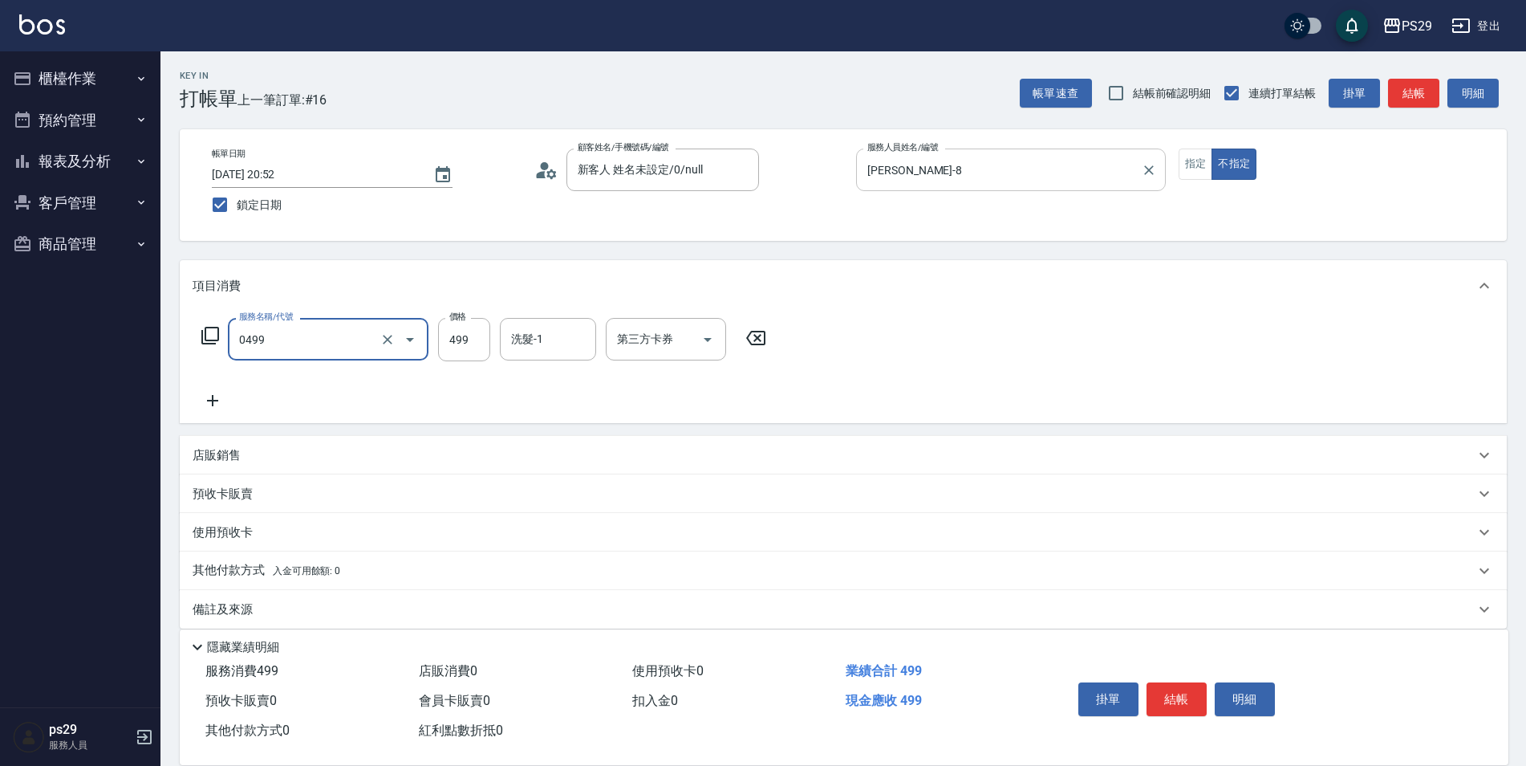
type input "[PERSON_NAME]499(0499)"
type input "[PERSON_NAME]-20"
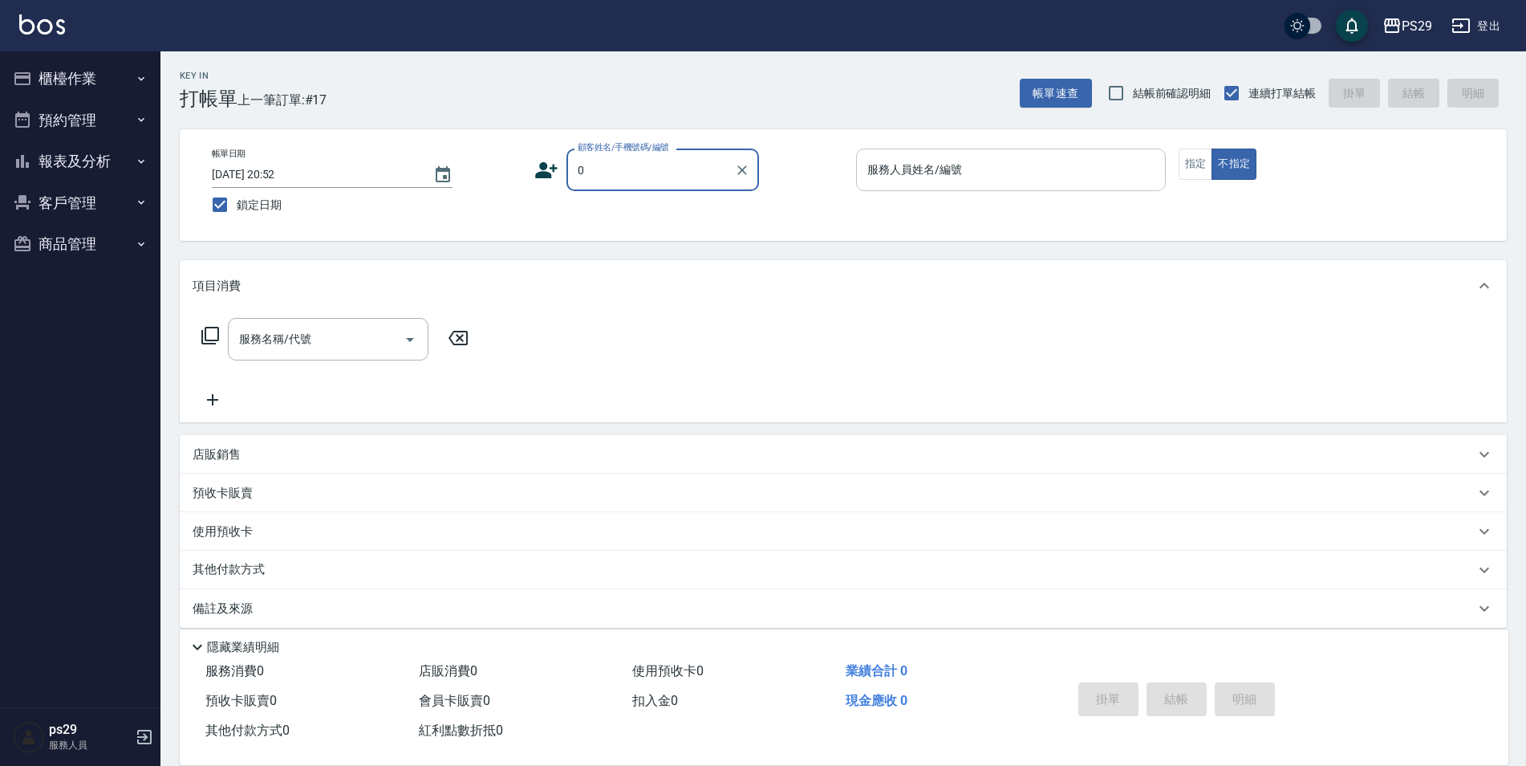
type input "新客人 姓名未設定/0/null"
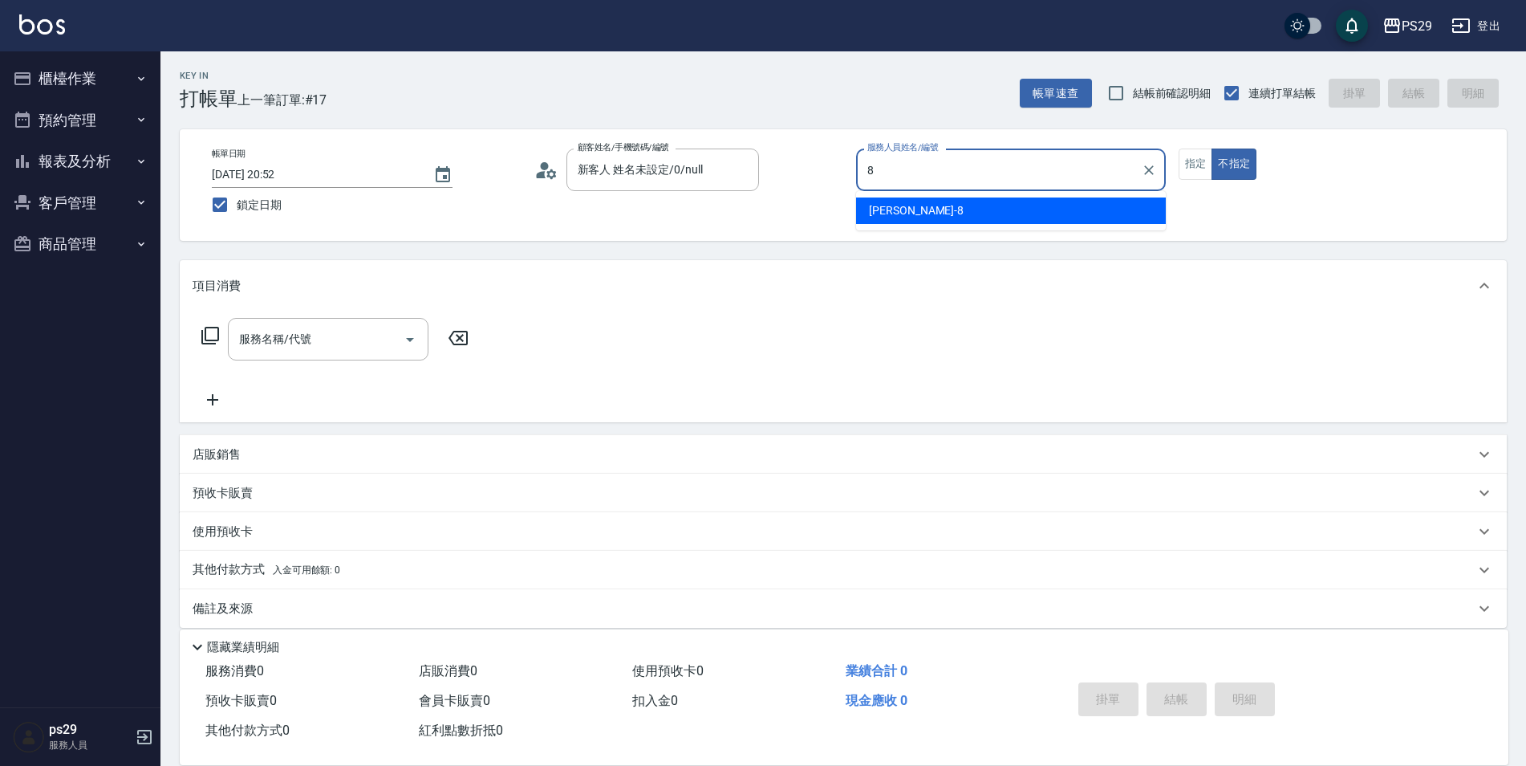
type input "[PERSON_NAME]-8"
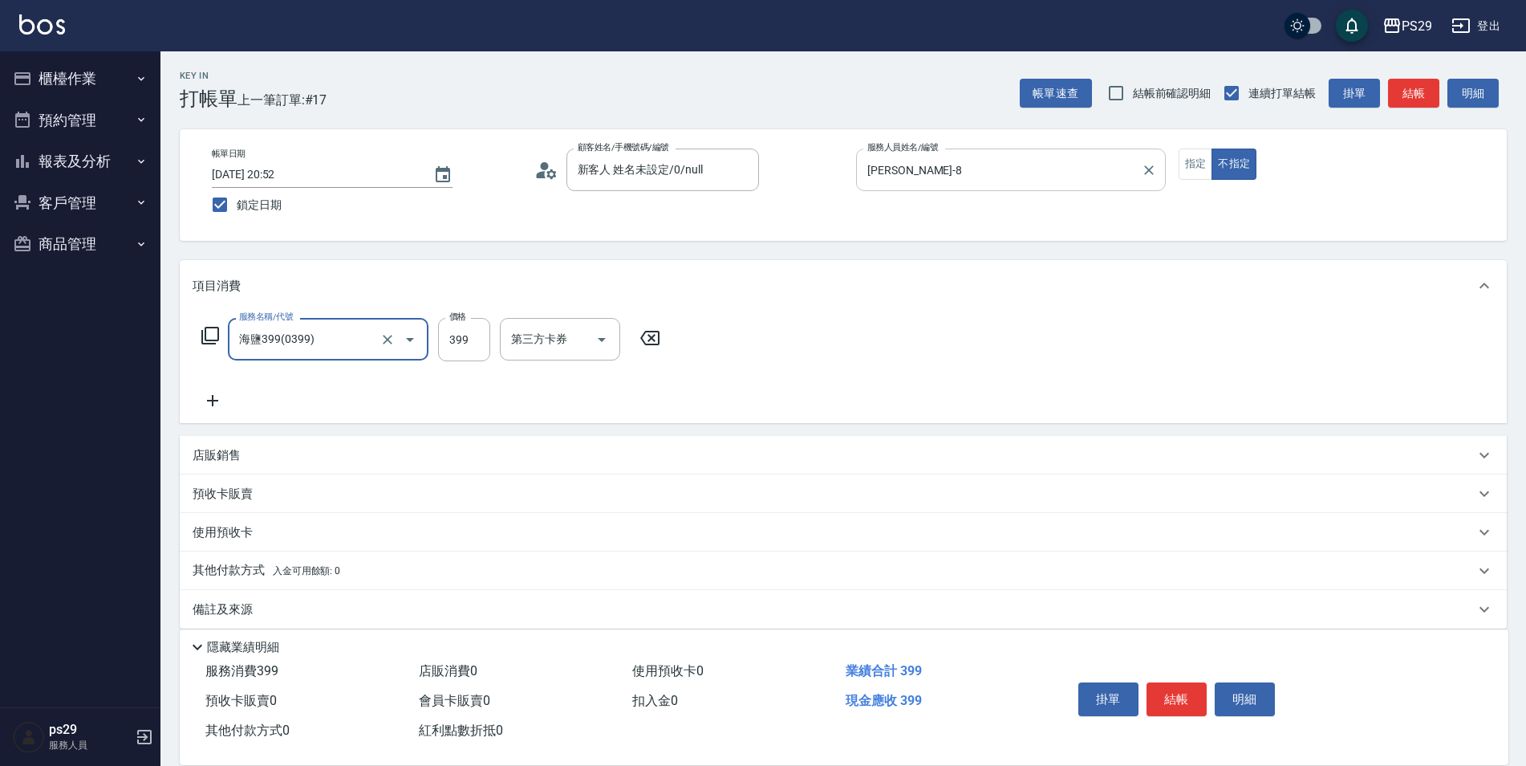
type input "海鹽399(0399)"
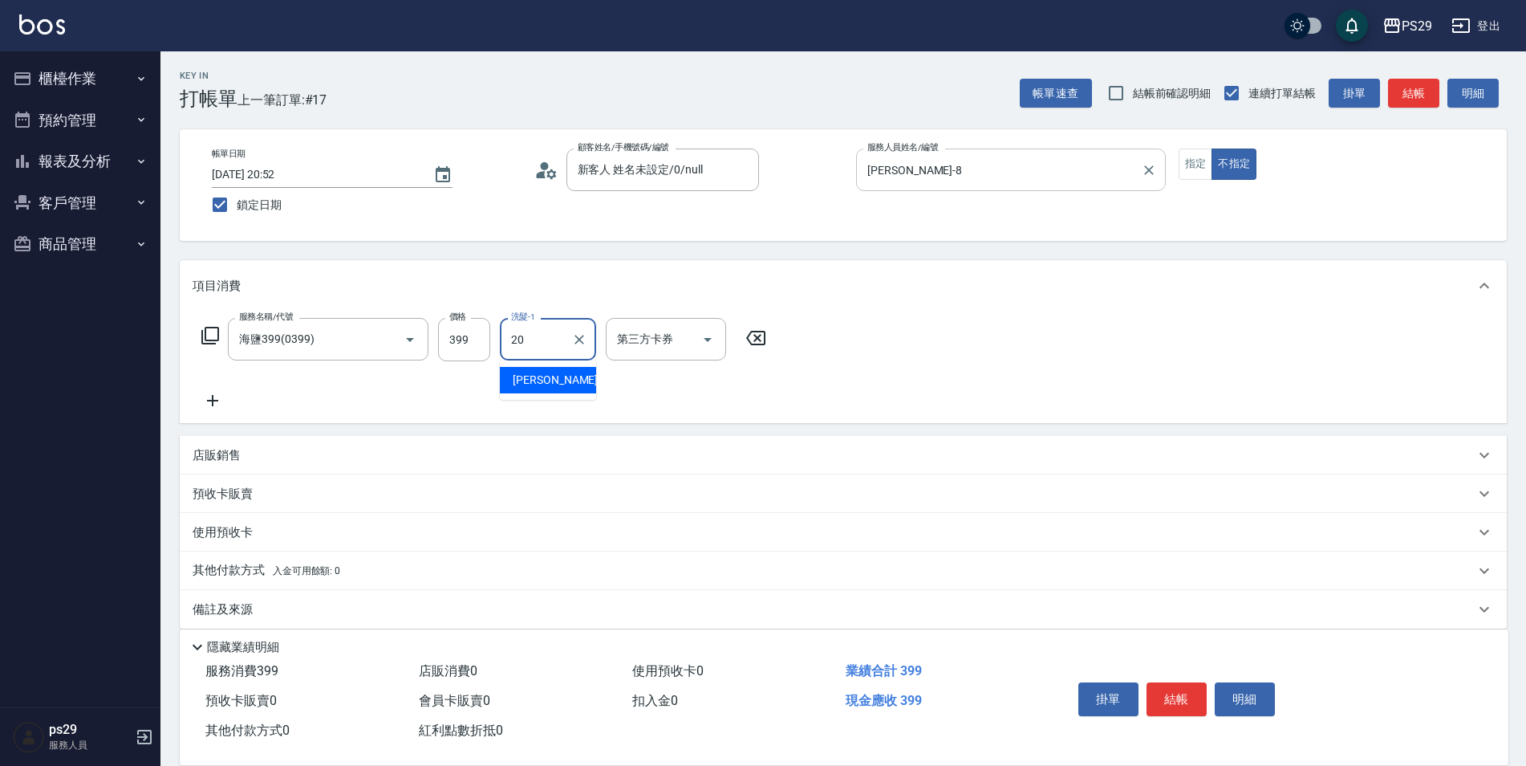
type input "[PERSON_NAME]-20"
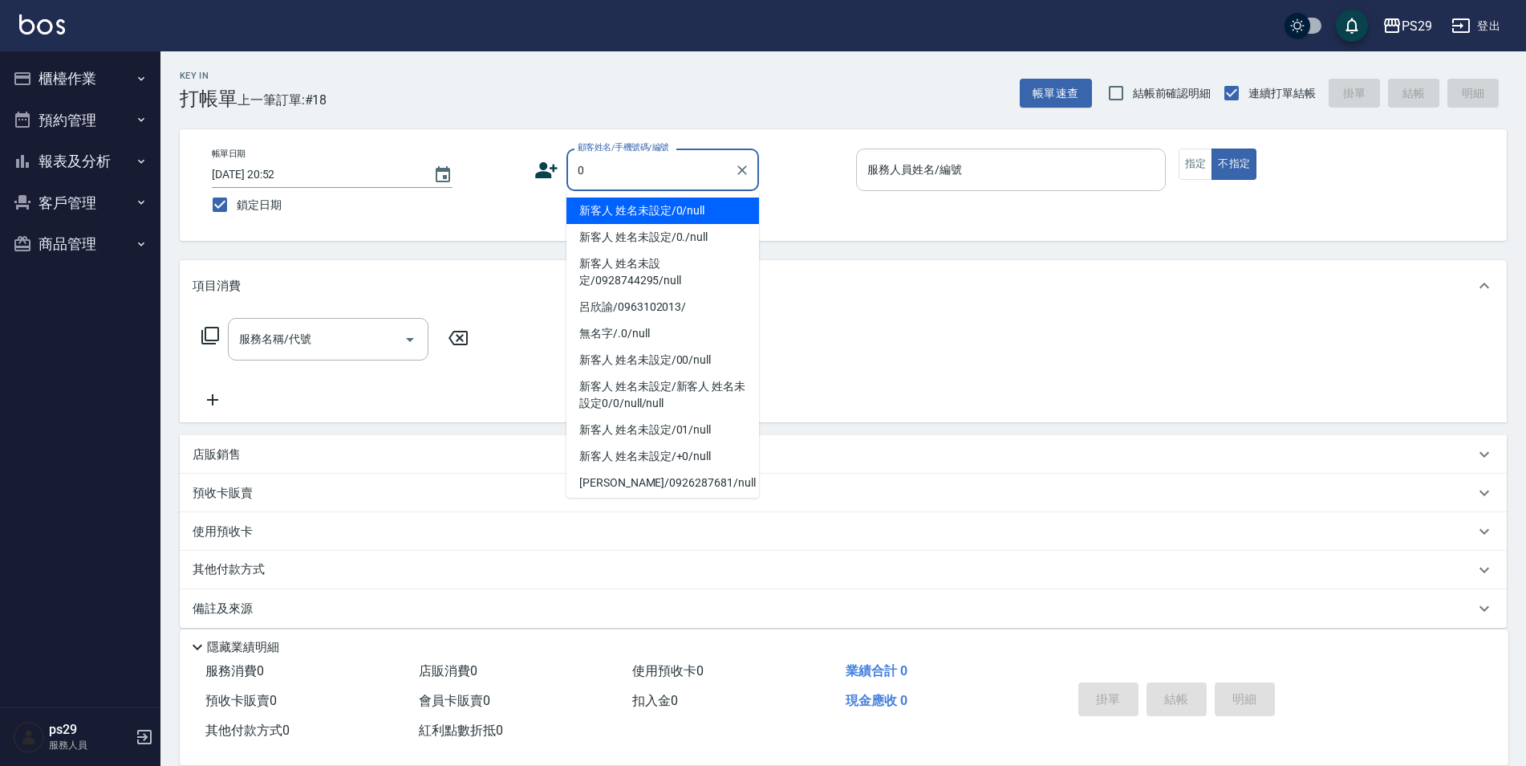
type input "新客人 姓名未設定/0/null"
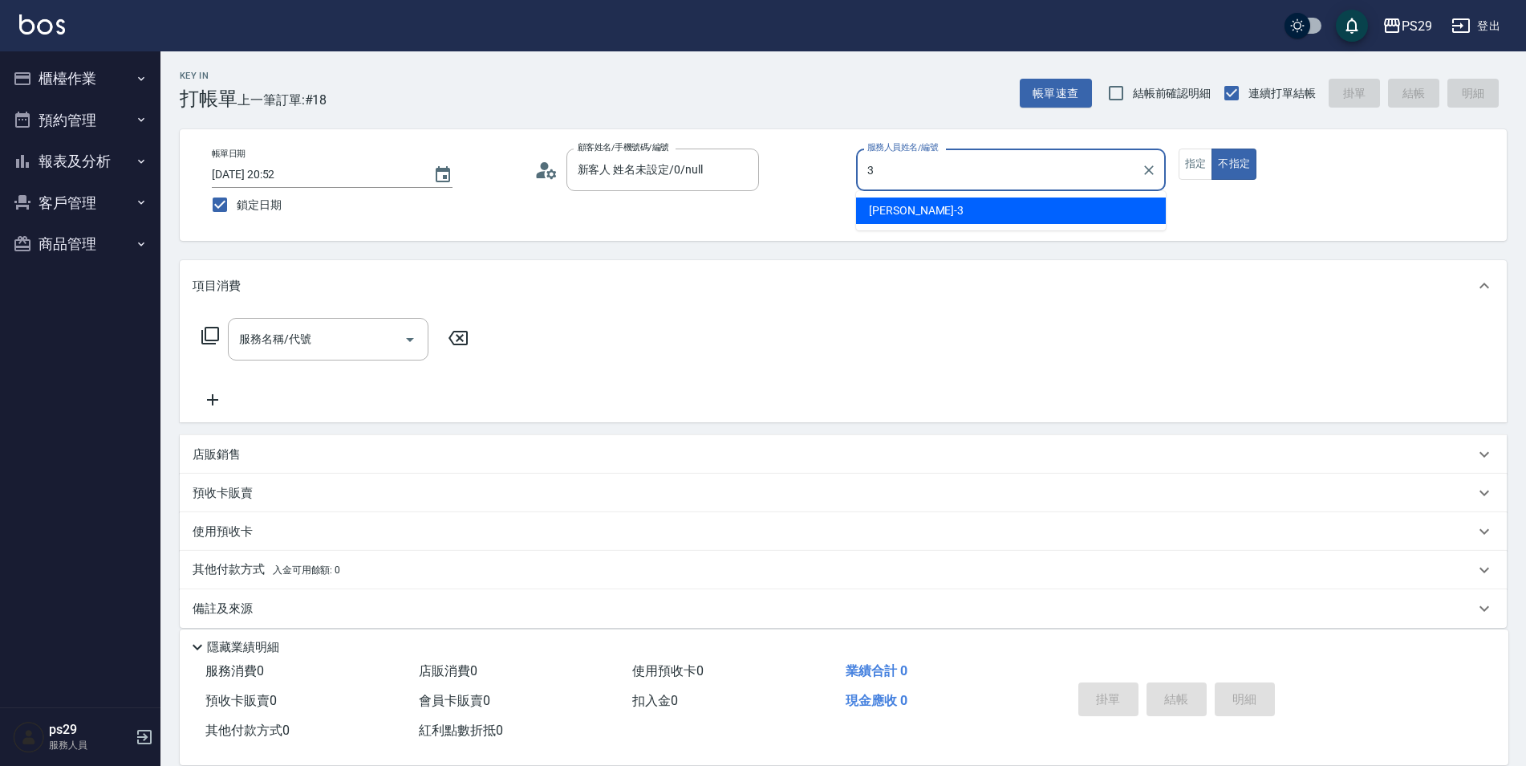
type input "[PERSON_NAME]-3"
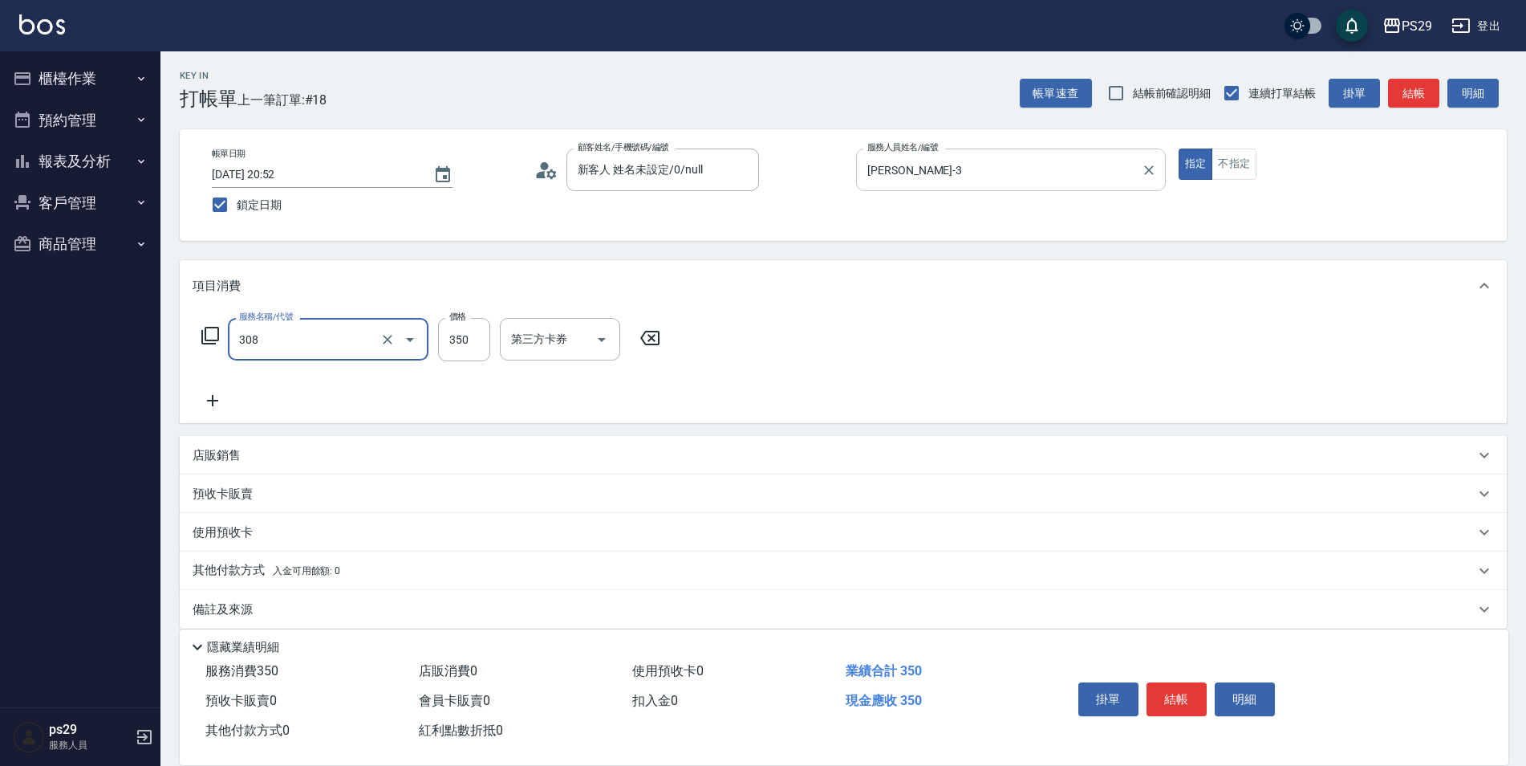
type input "洗+剪(308)"
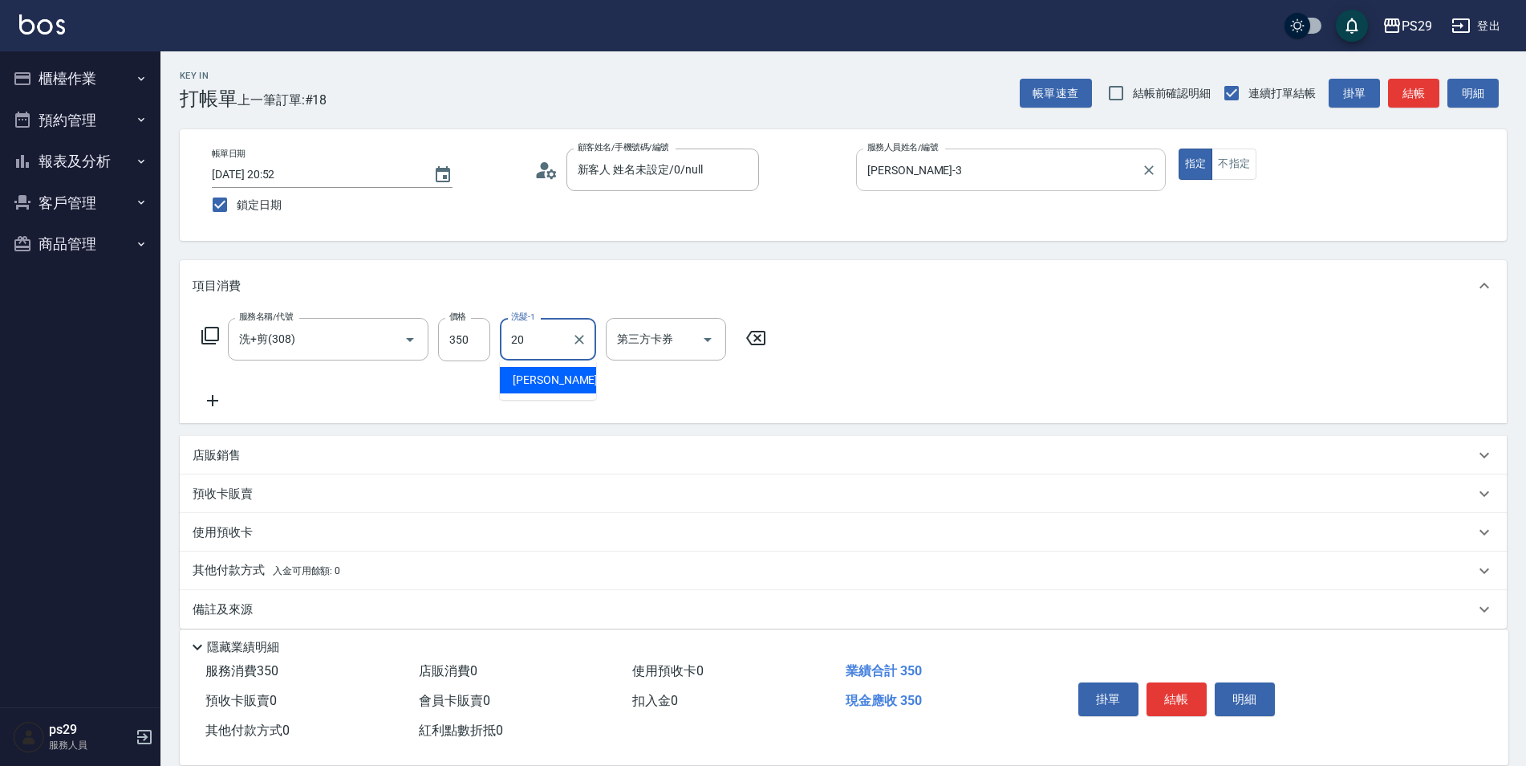
type input "[PERSON_NAME]-20"
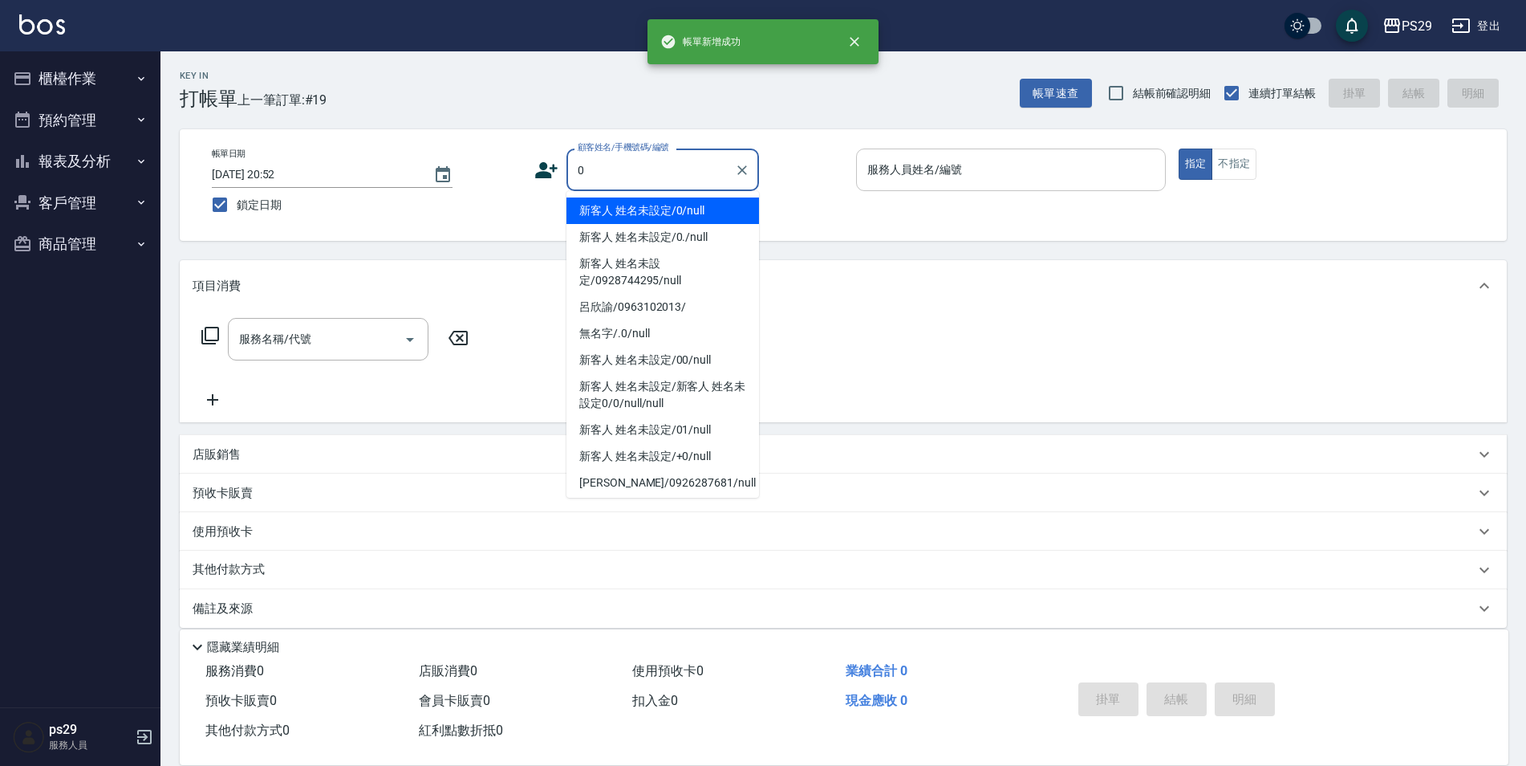
type input "新客人 姓名未設定/0/null"
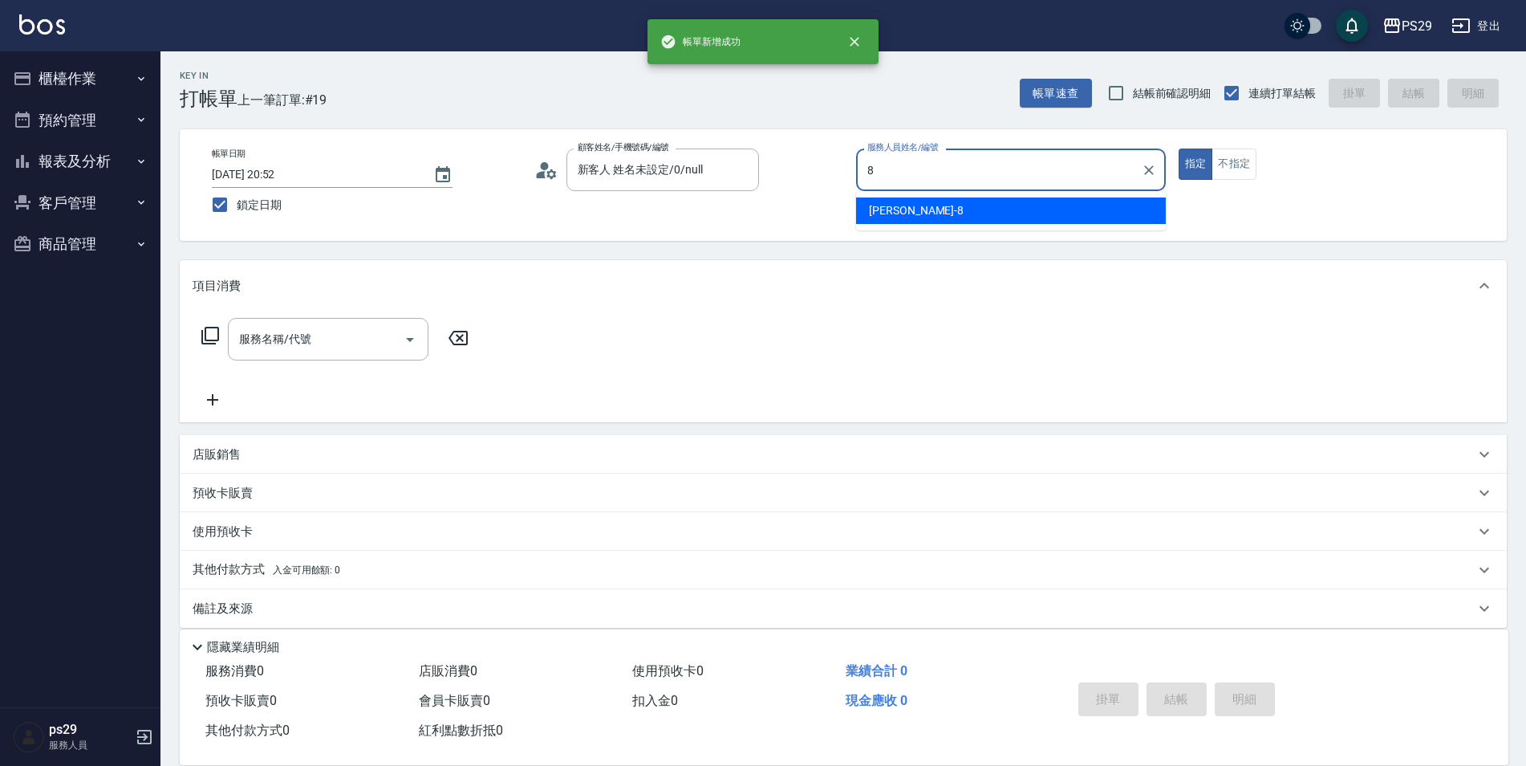
type input "[PERSON_NAME]-8"
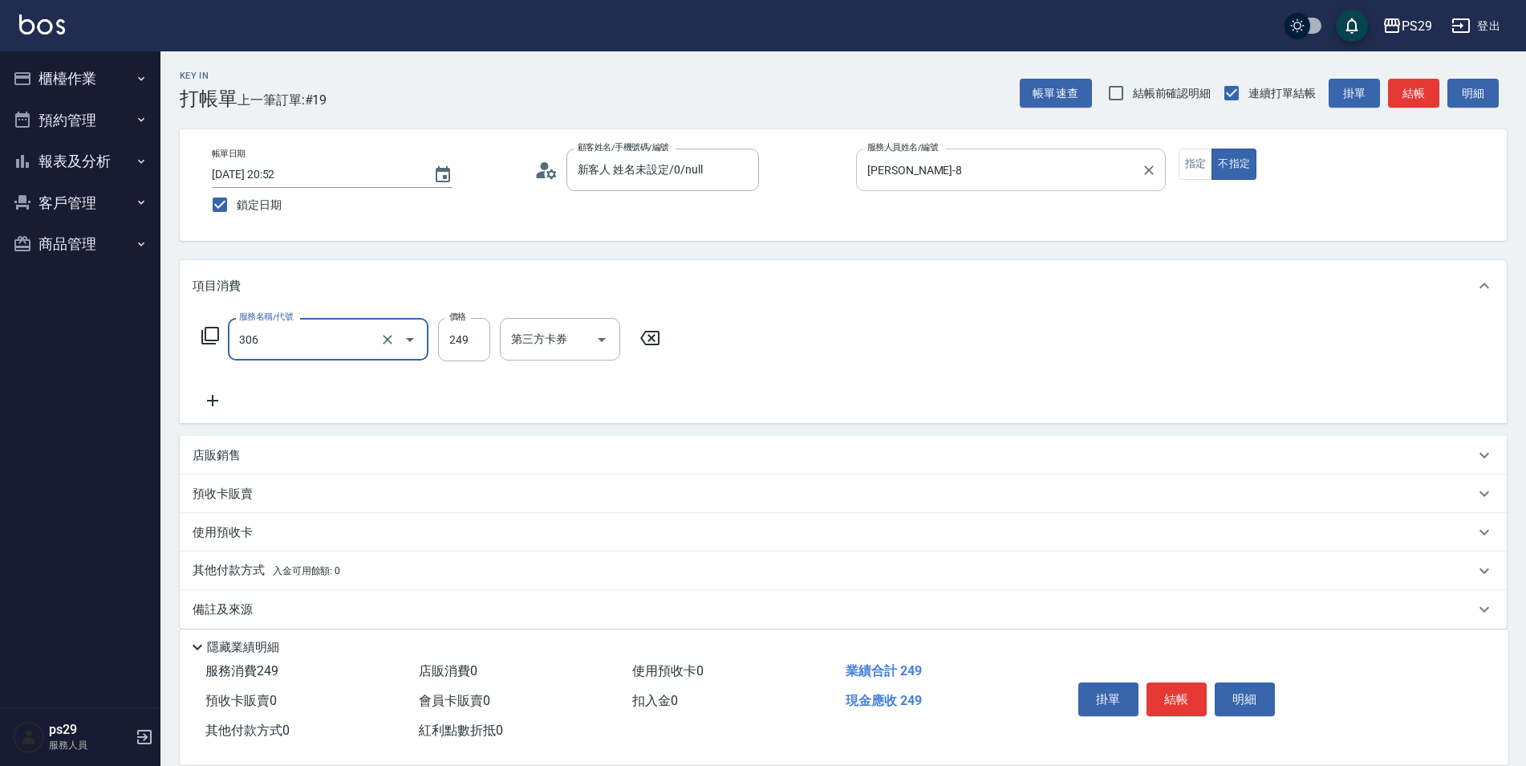
type input "剪髮(306)"
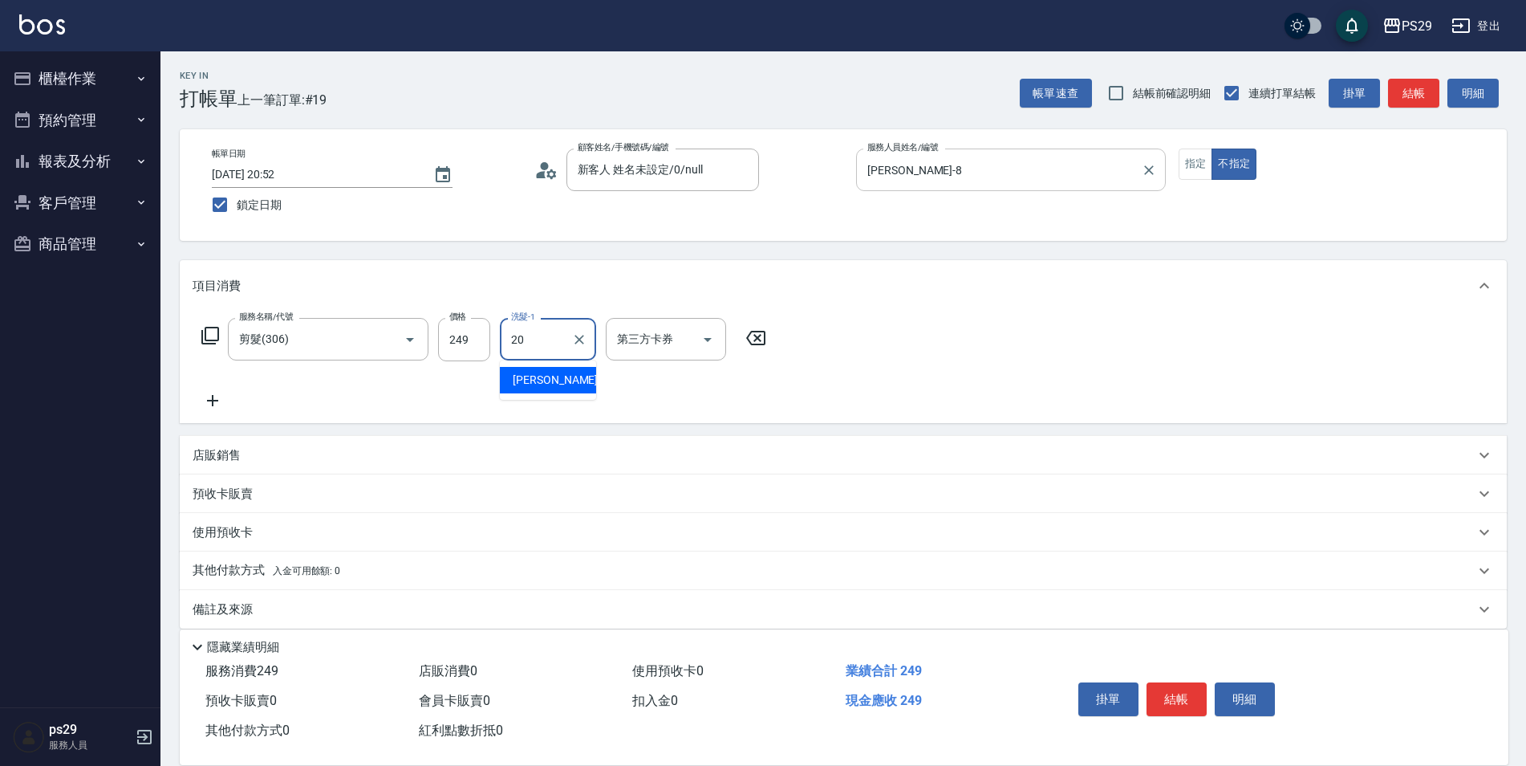
type input "[PERSON_NAME]-20"
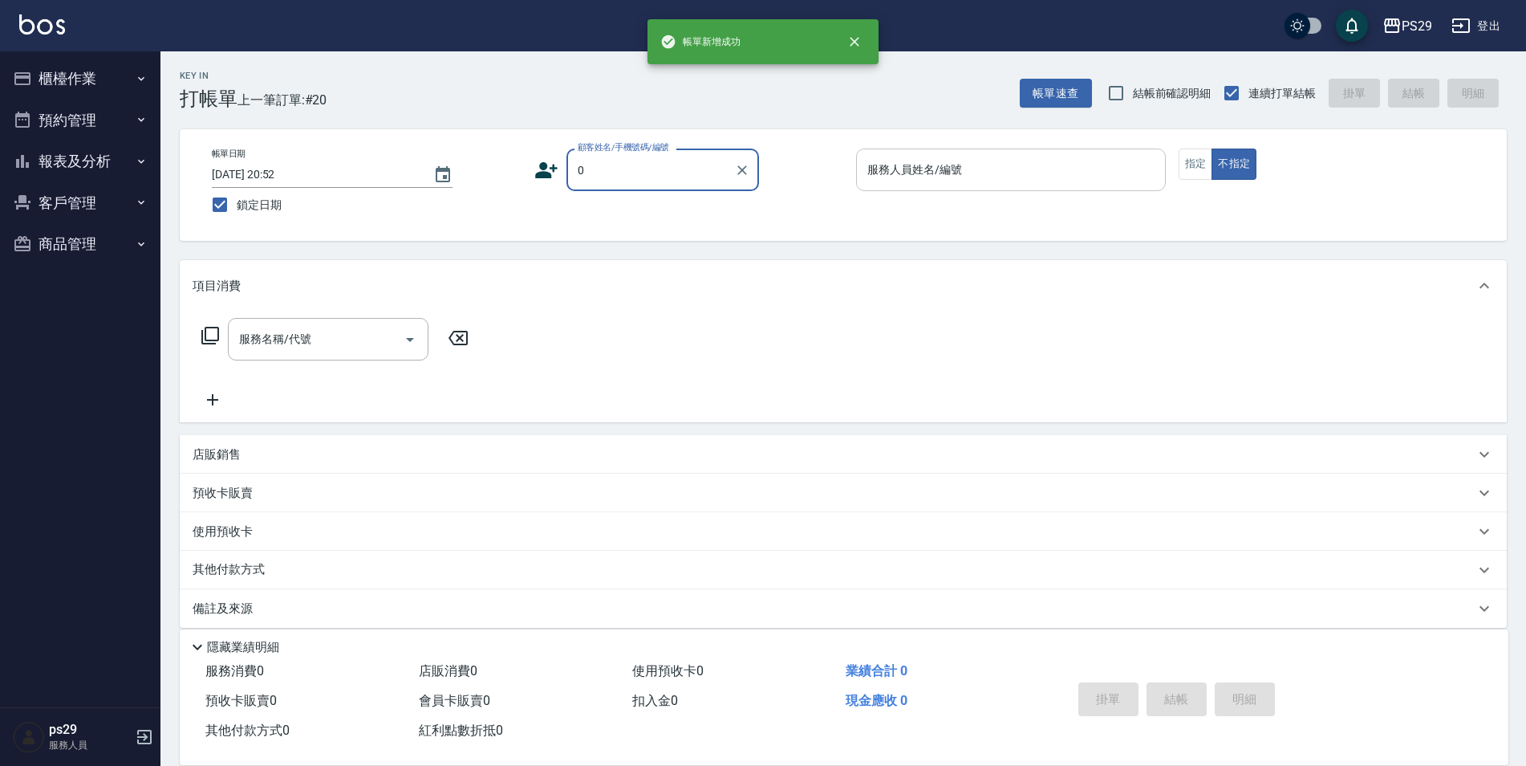
type input "新客人 姓名未設定/0/null"
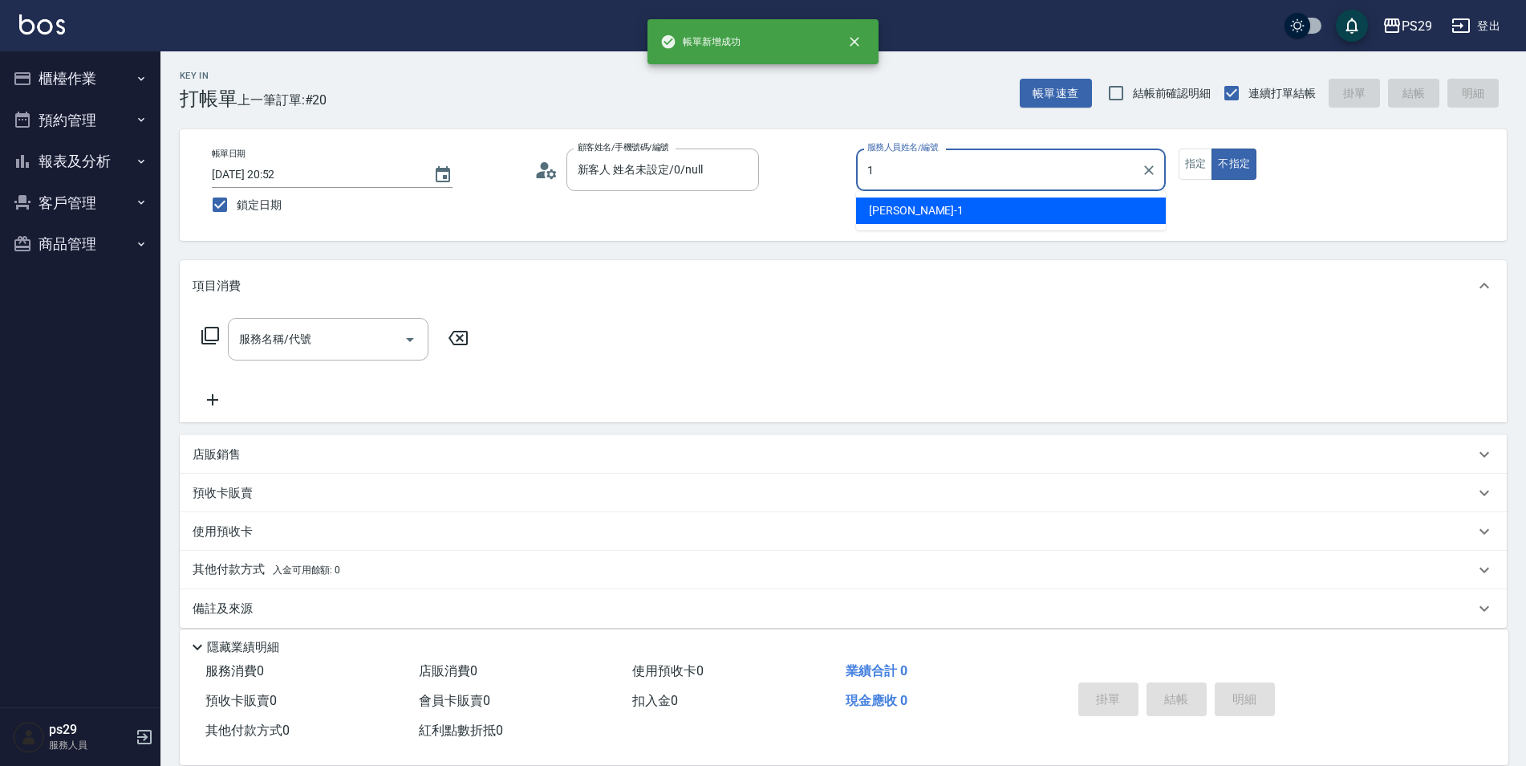
type input "許婷宜-1"
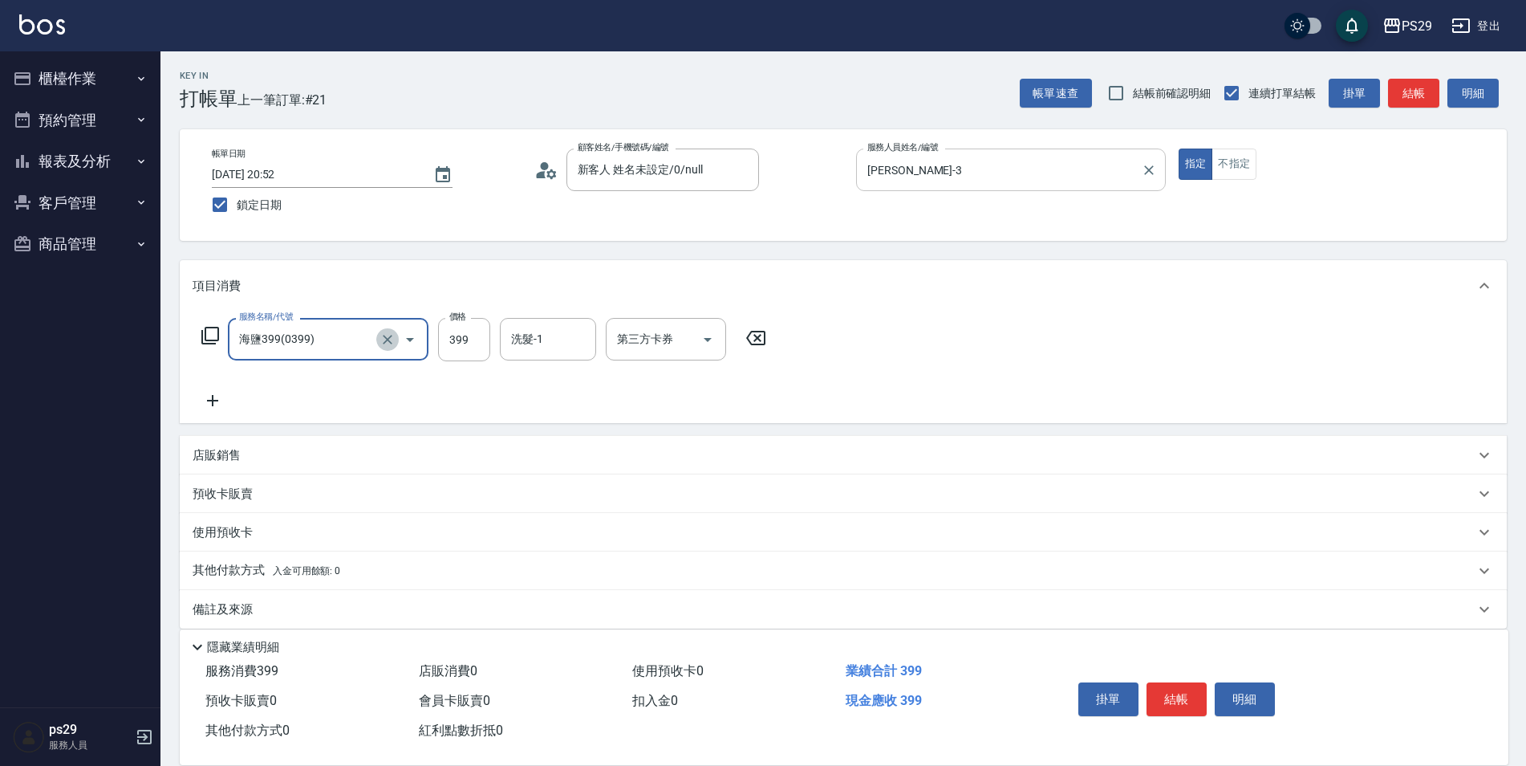
click at [392, 343] on icon "Clear" at bounding box center [388, 340] width 10 height 10
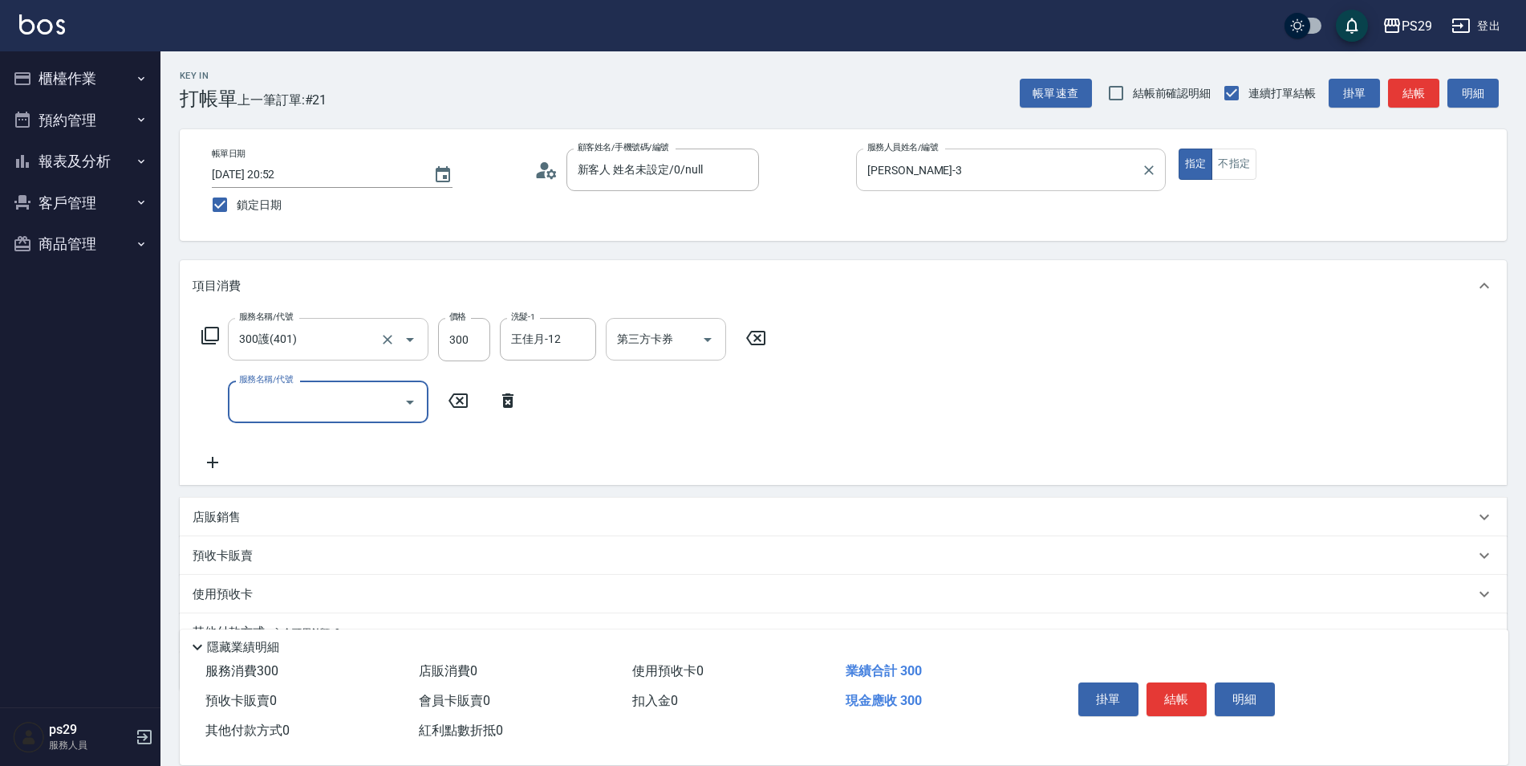
click at [677, 343] on input "第三方卡券" at bounding box center [654, 339] width 82 height 28
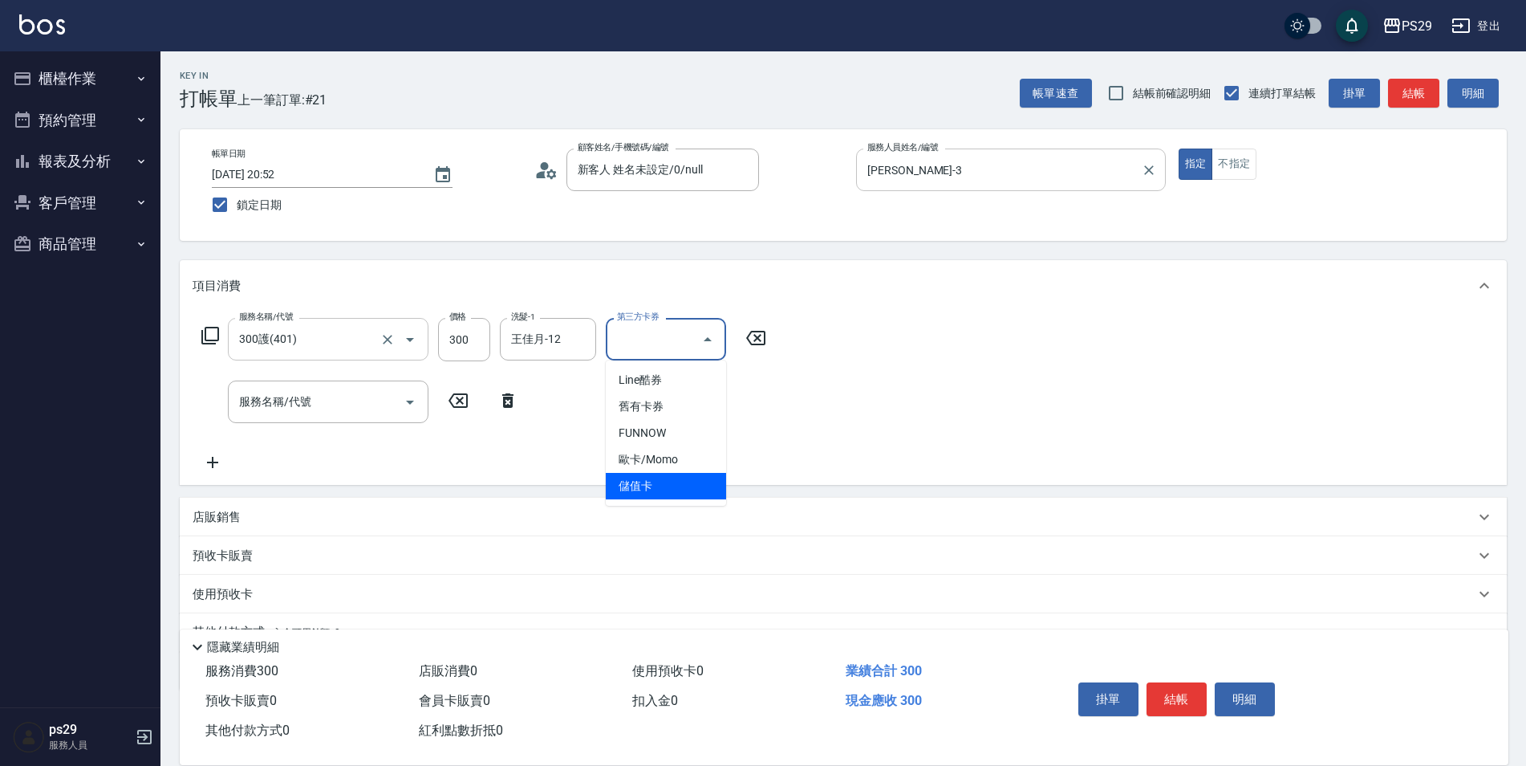
click at [626, 491] on span "儲值卡" at bounding box center [666, 486] width 120 height 26
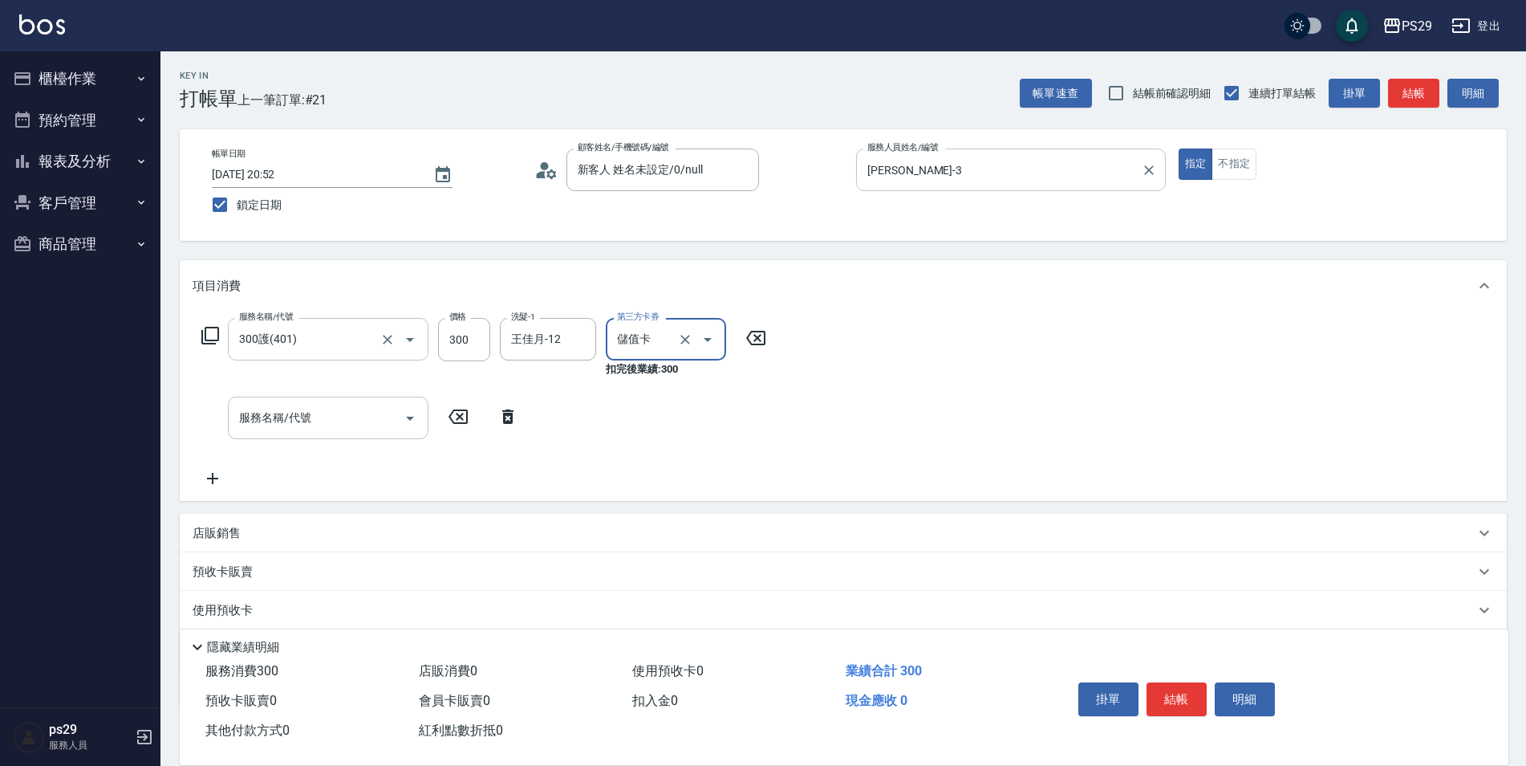
click at [259, 404] on div "服務名稱/代號 服務名稱/代號" at bounding box center [328, 417] width 201 height 43
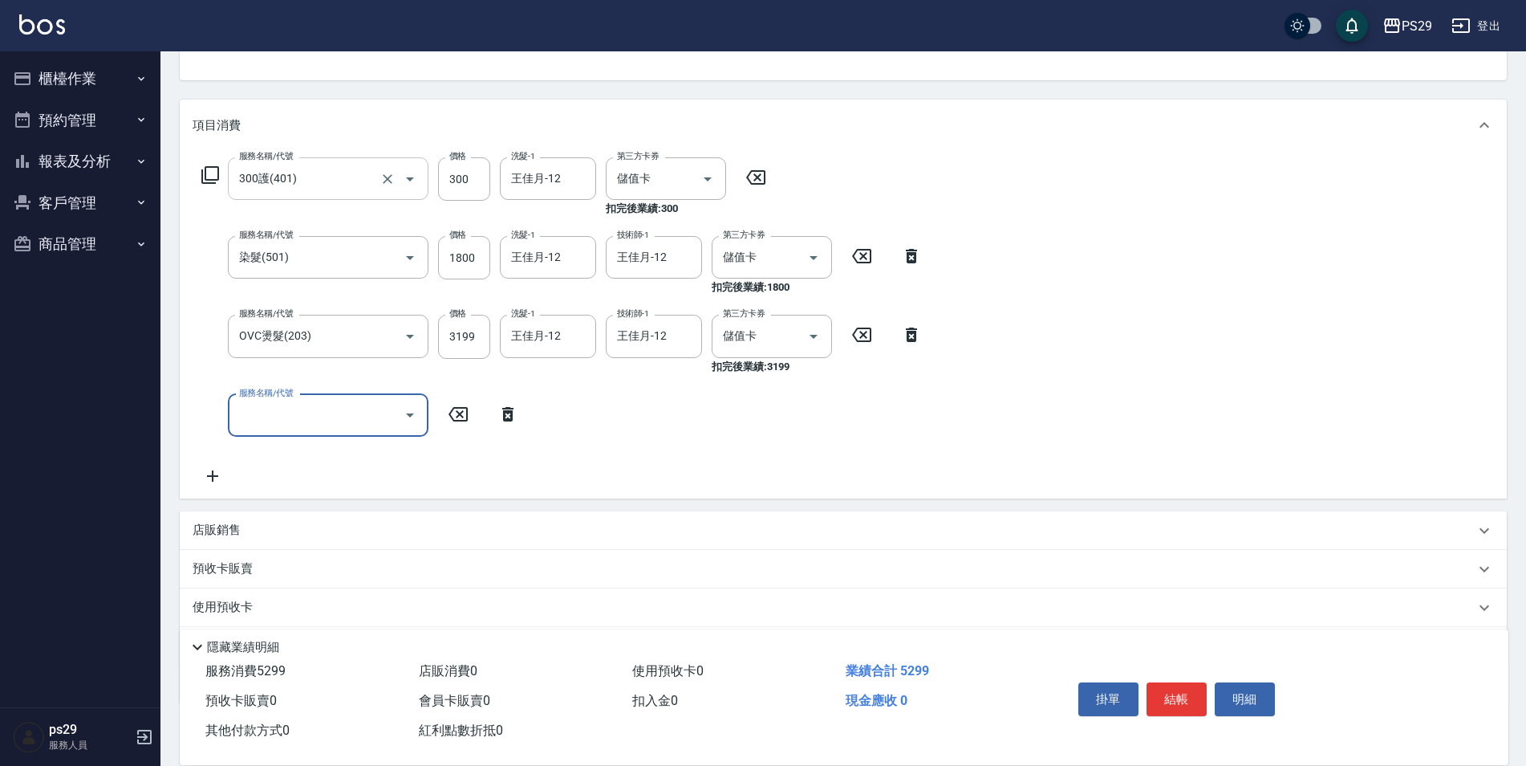
scroll to position [253, 0]
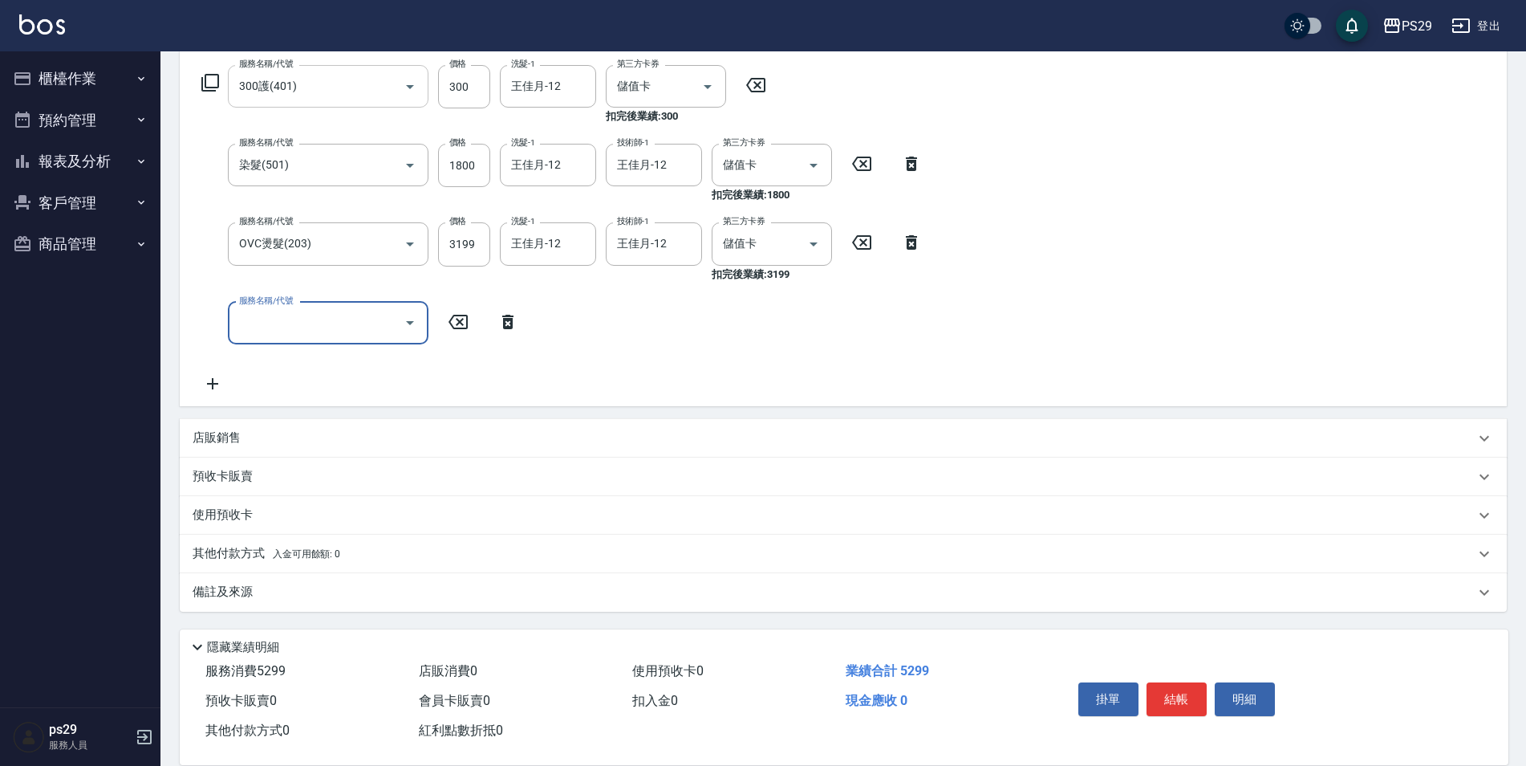
click at [248, 441] on div "店販銷售" at bounding box center [834, 437] width 1283 height 17
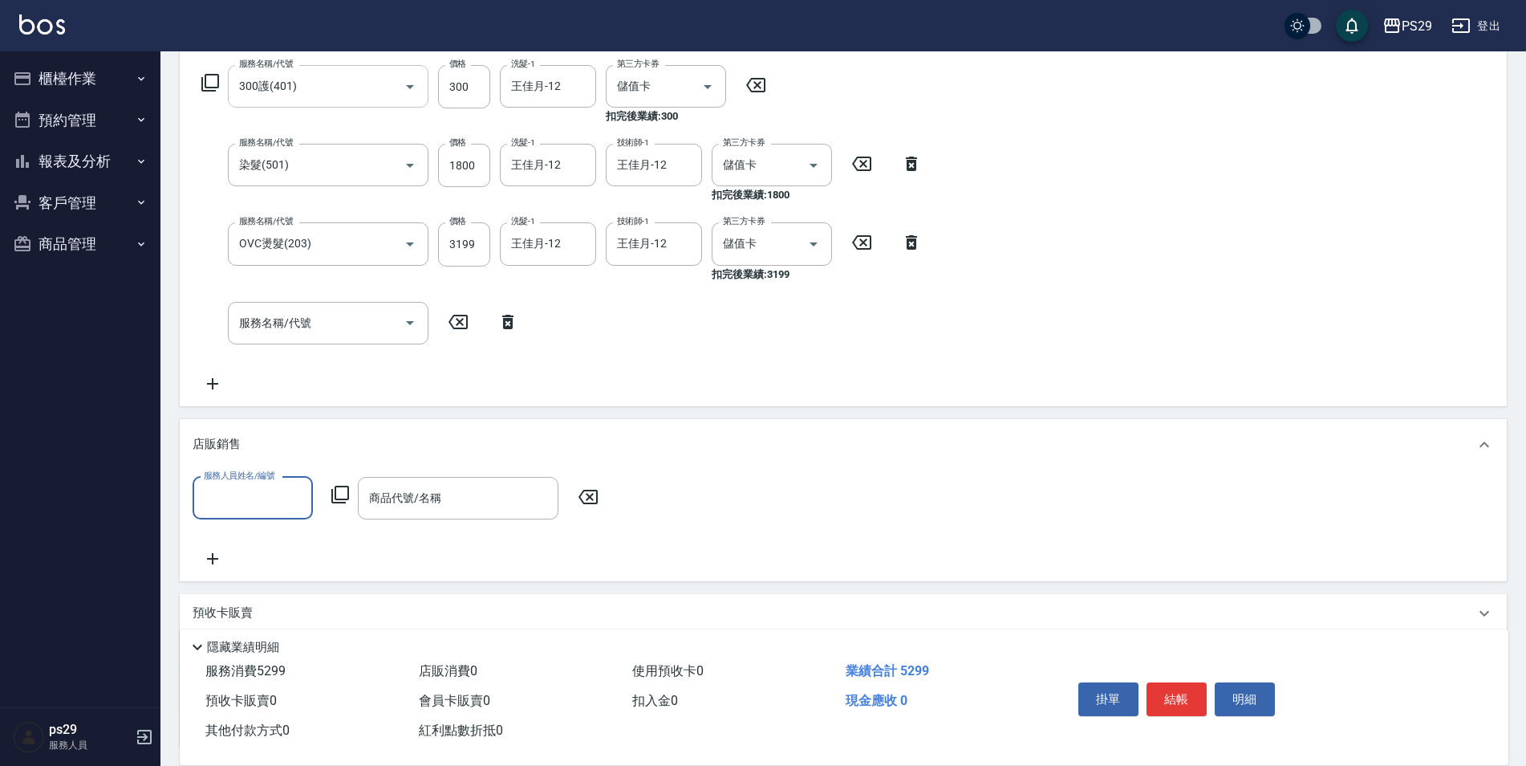
scroll to position [389, 0]
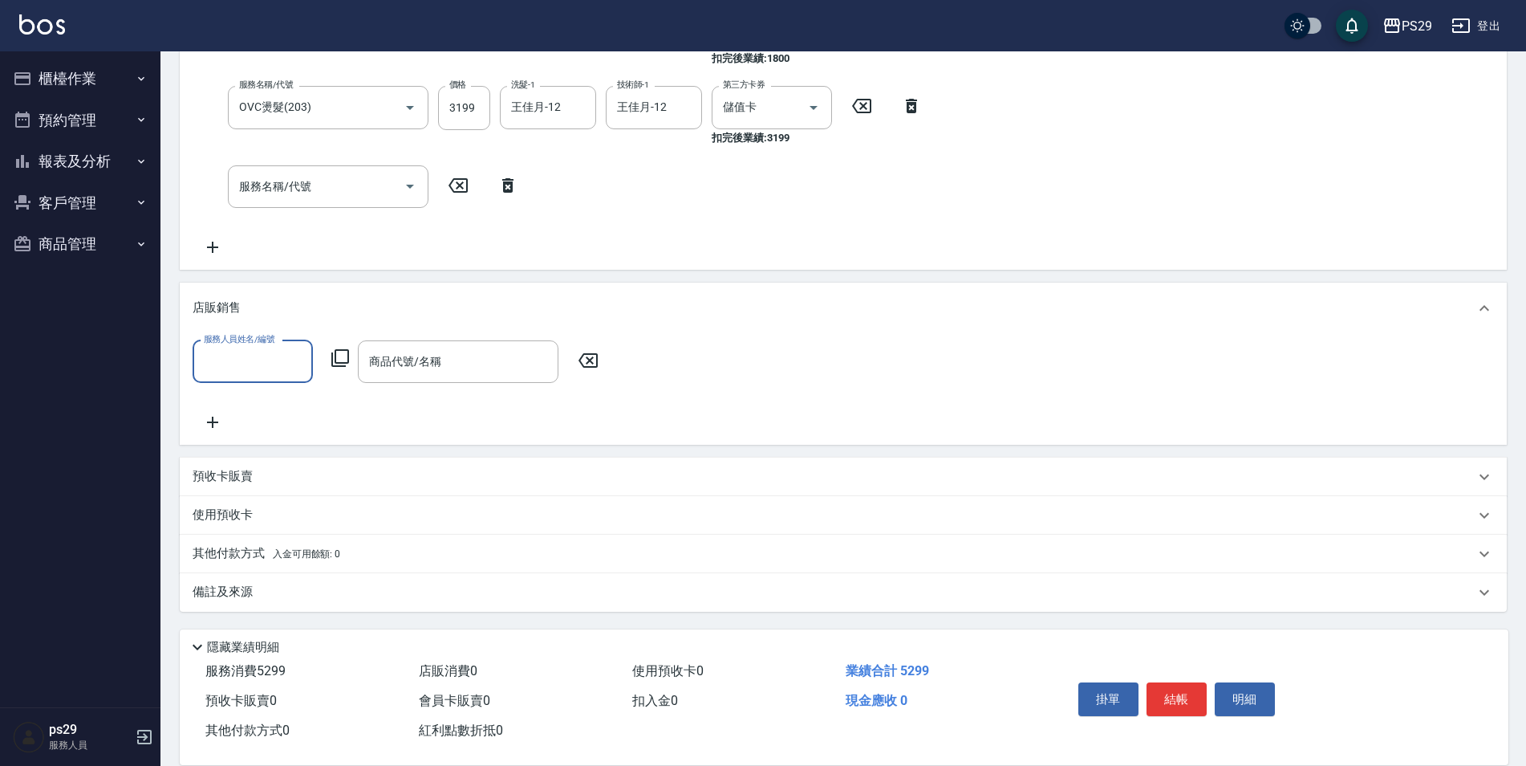
click at [269, 478] on div "預收卡販賣" at bounding box center [834, 476] width 1283 height 17
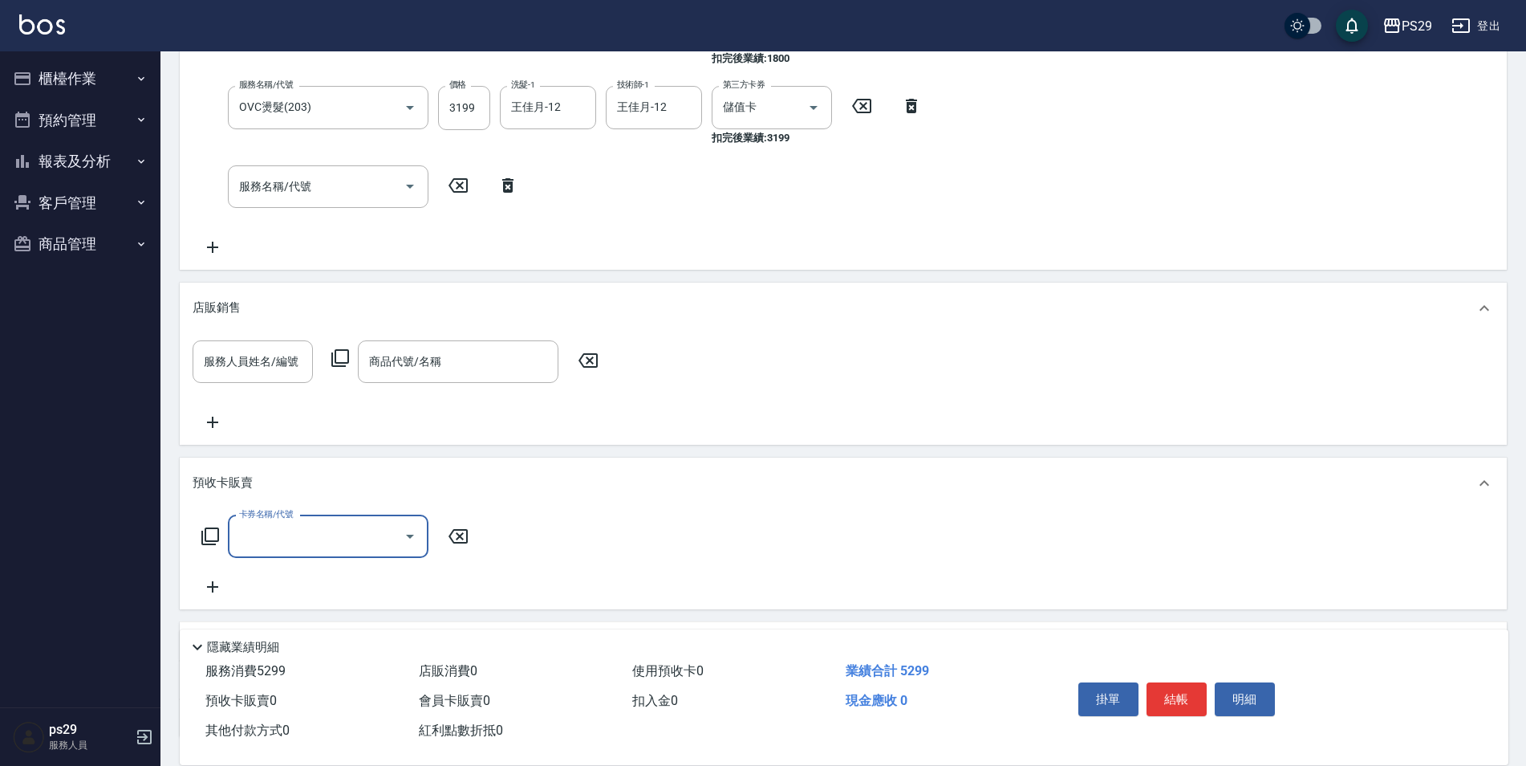
scroll to position [0, 0]
click at [306, 183] on div "服務名稱/代號 服務名稱/代號" at bounding box center [328, 186] width 201 height 43
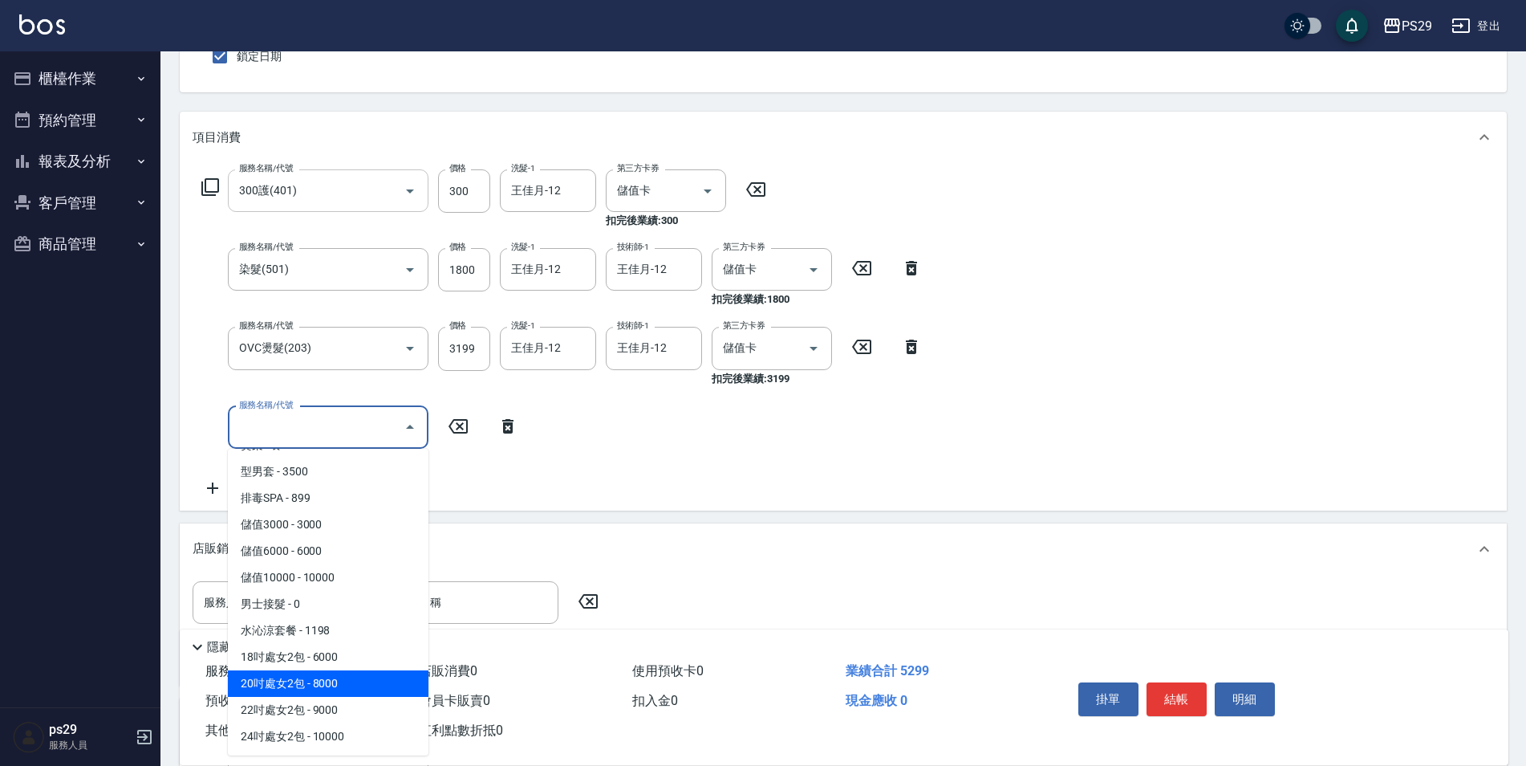
scroll to position [1852, 0]
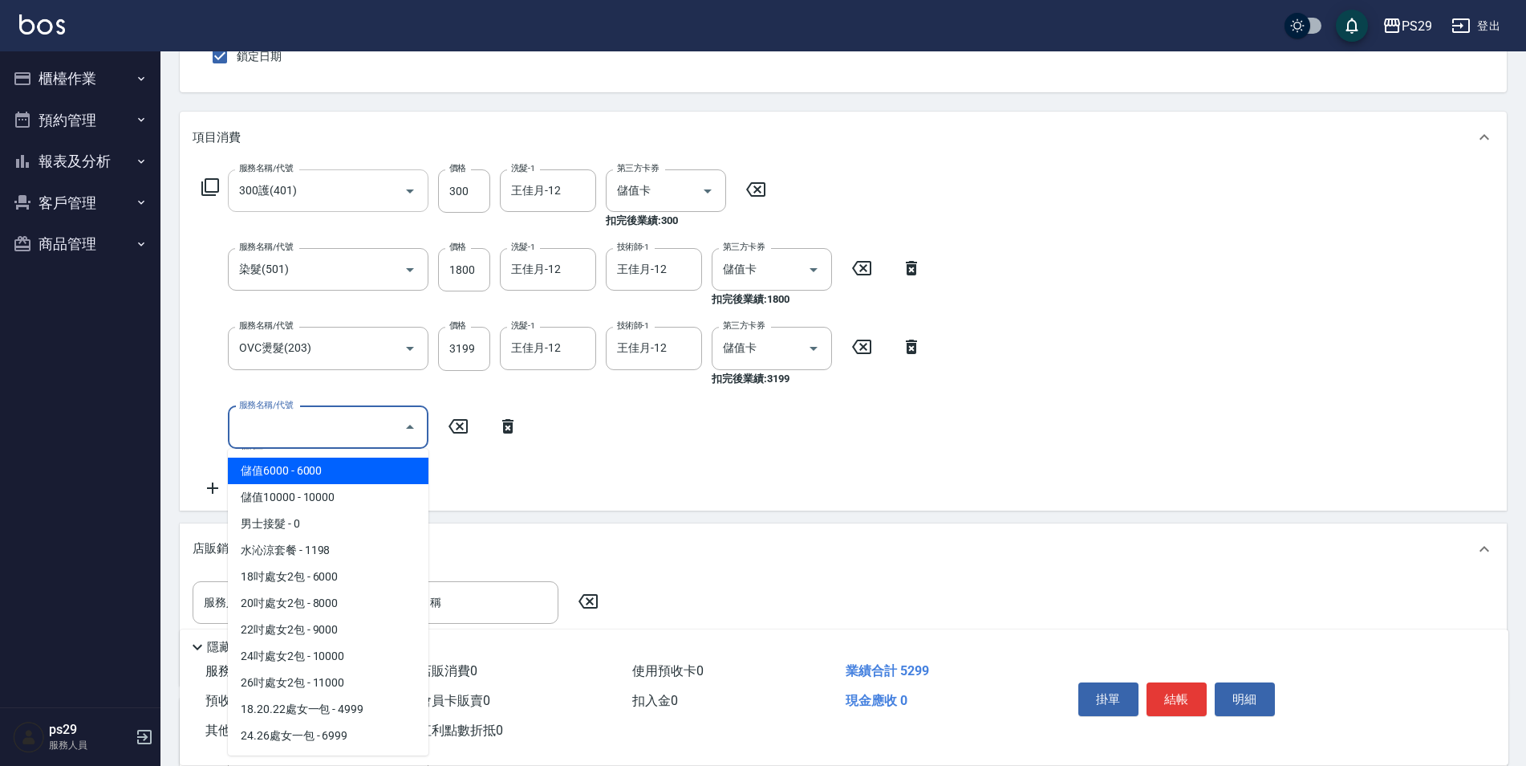
click at [311, 474] on span "儲值6000 - 6000" at bounding box center [328, 470] width 201 height 26
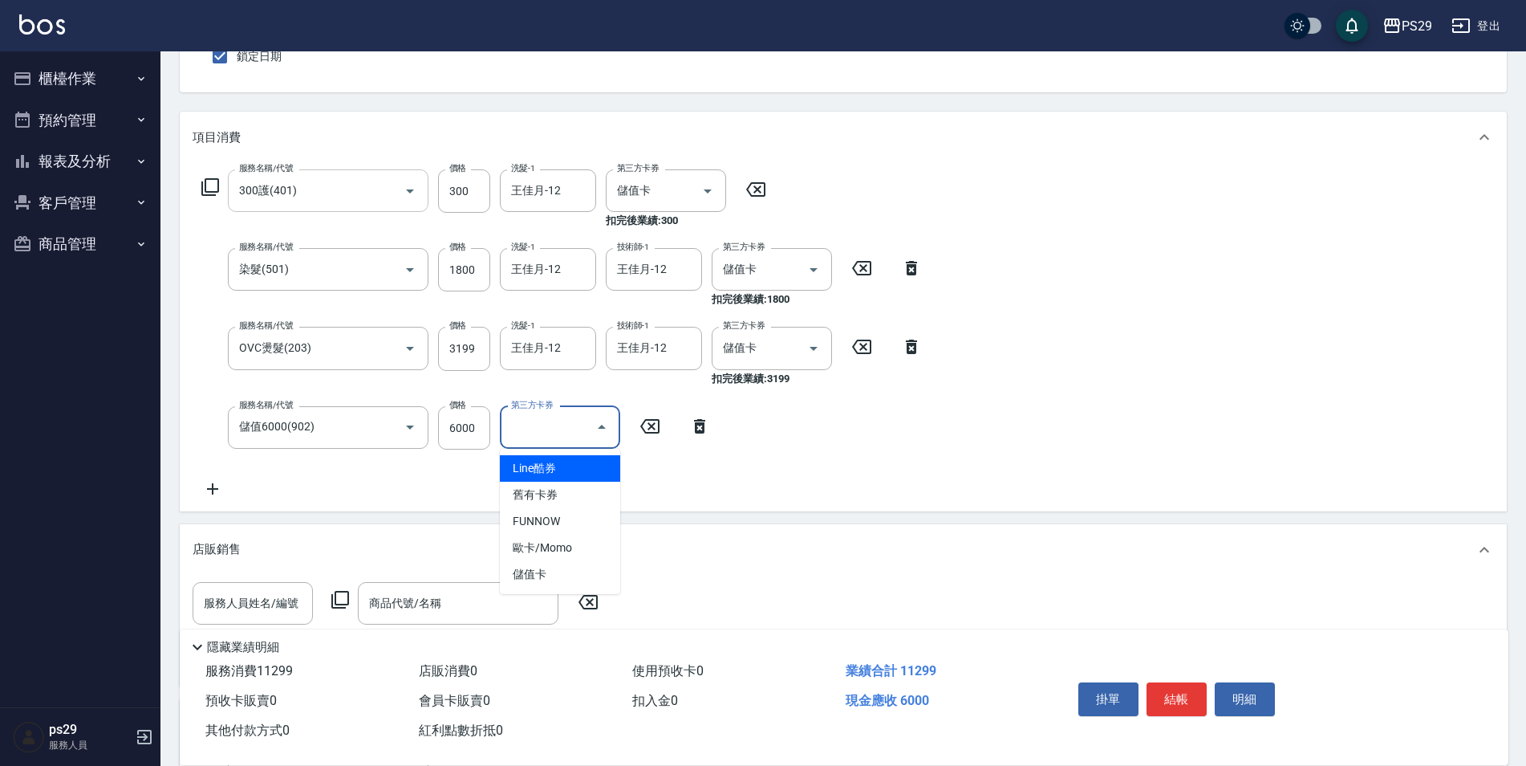
click at [564, 433] on input "第三方卡券" at bounding box center [548, 427] width 82 height 28
click at [521, 566] on span "儲值卡" at bounding box center [560, 574] width 120 height 26
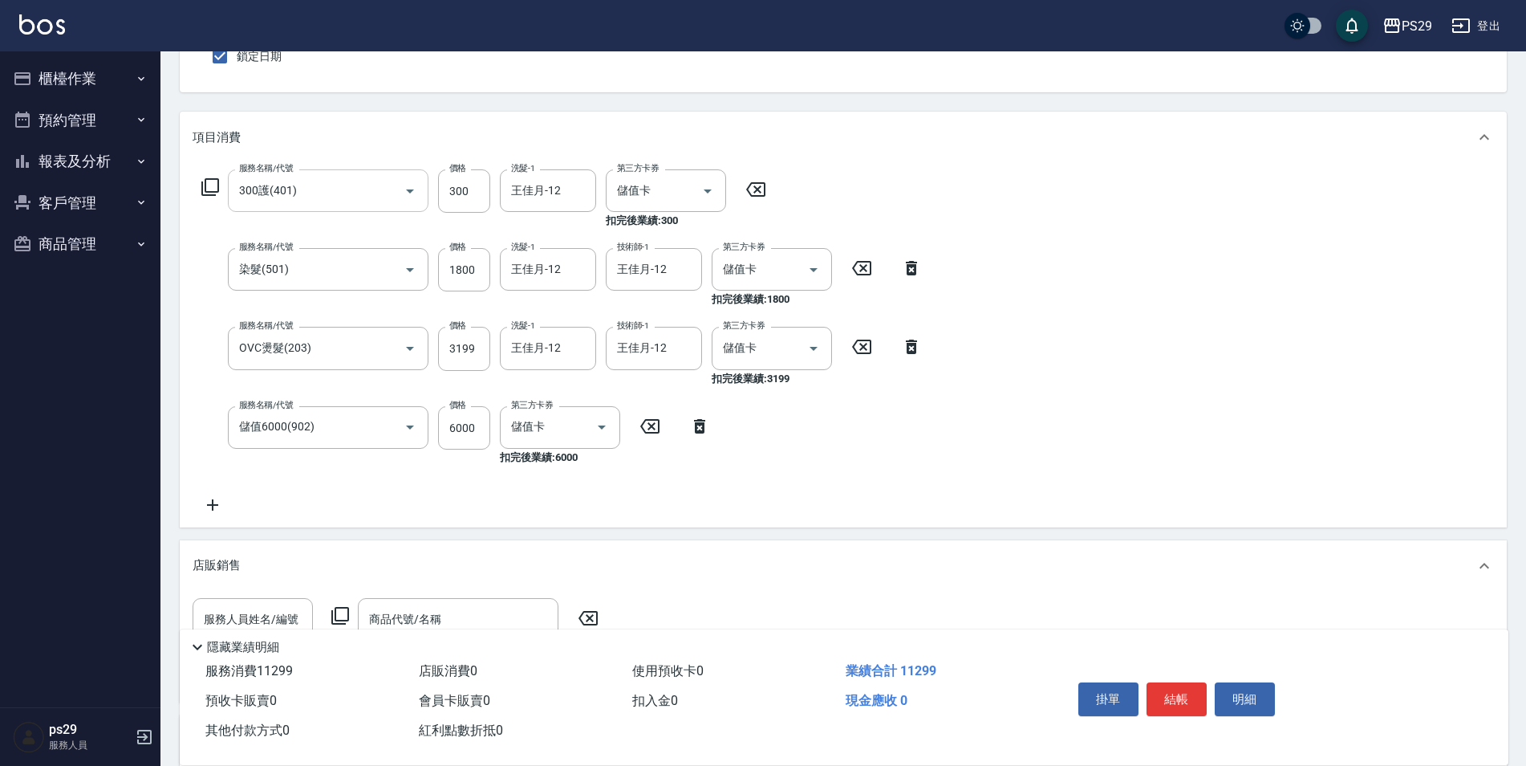
click at [753, 189] on icon at bounding box center [756, 189] width 40 height 19
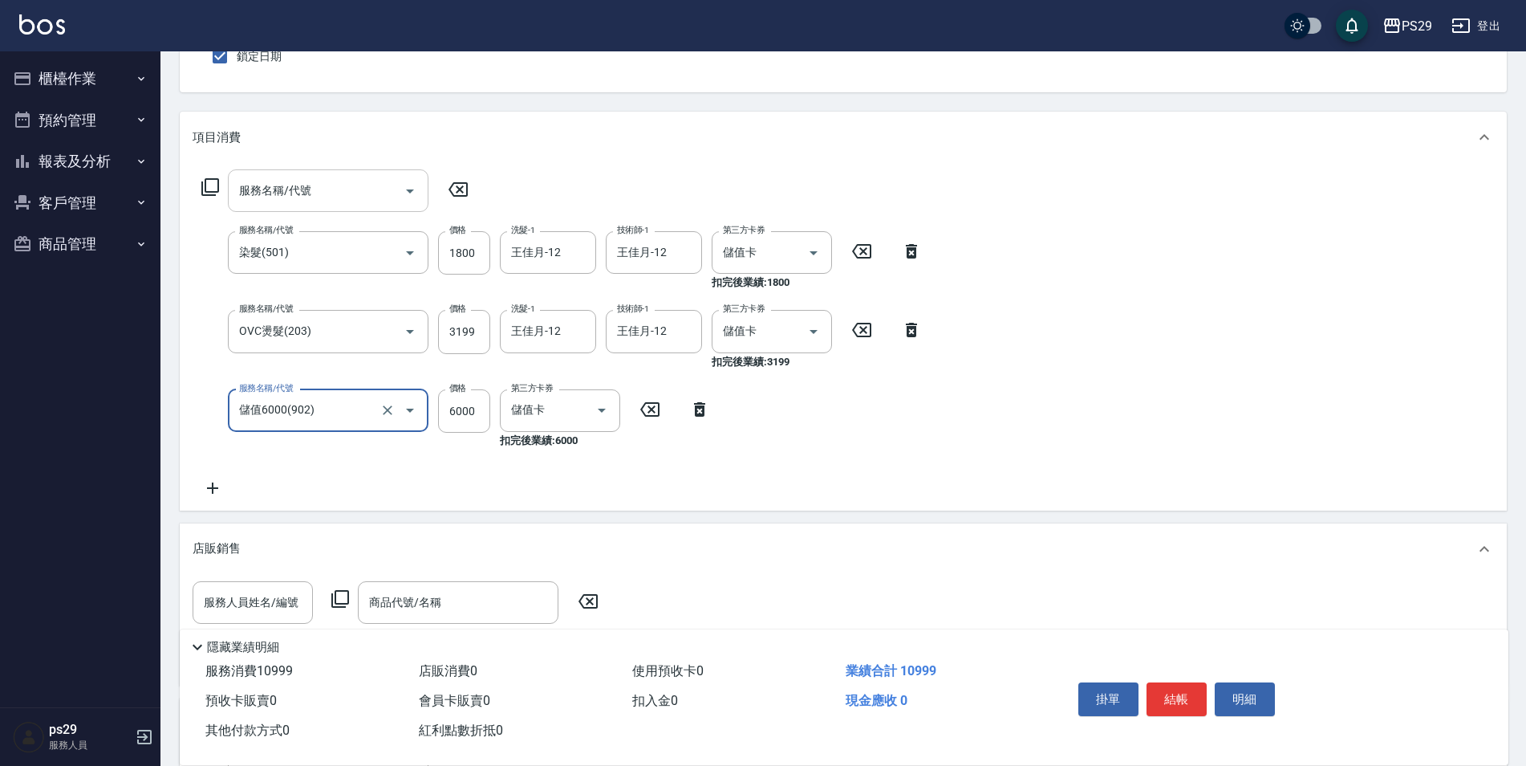
click at [854, 248] on icon at bounding box center [862, 251] width 40 height 19
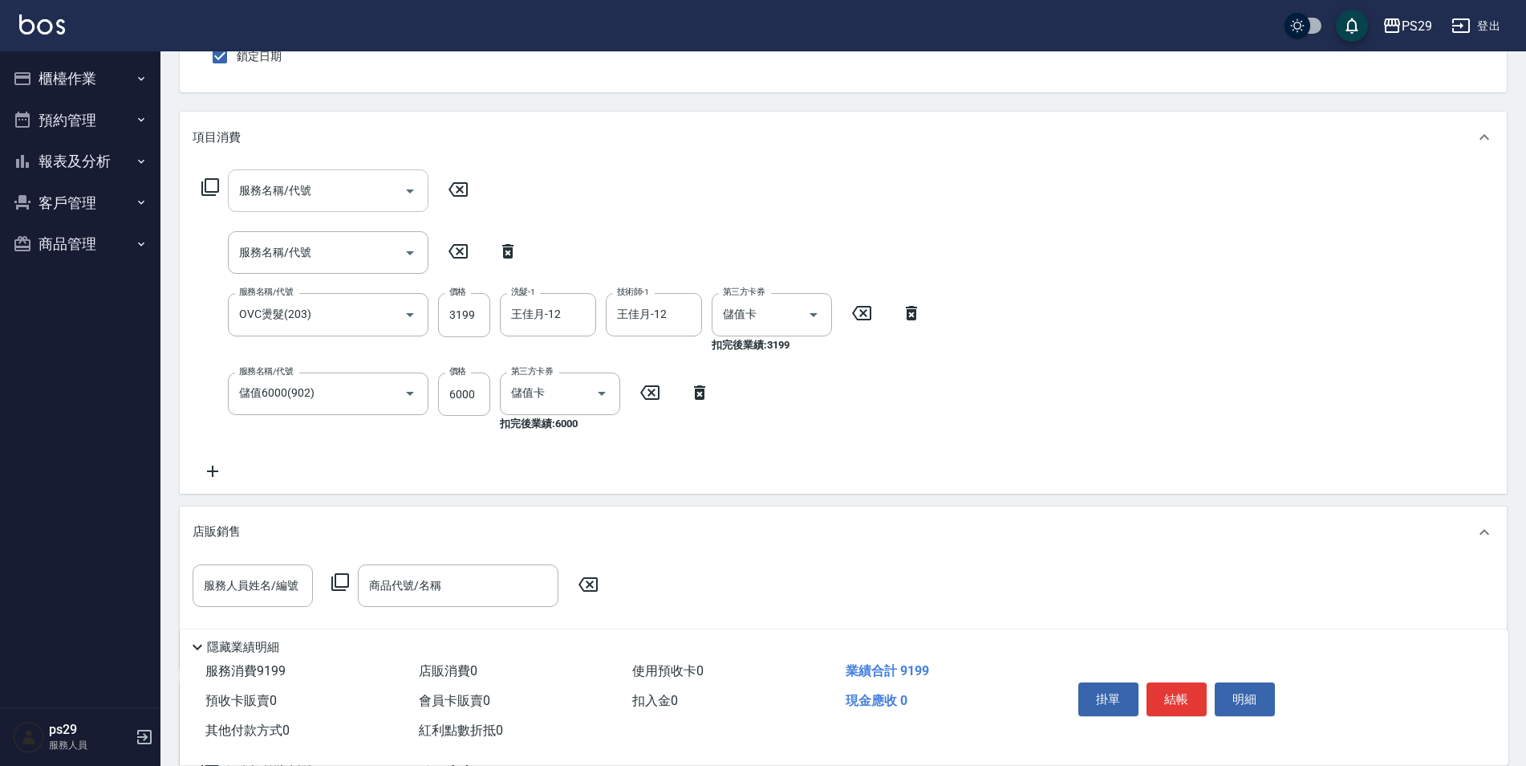
click at [856, 307] on icon at bounding box center [862, 312] width 40 height 19
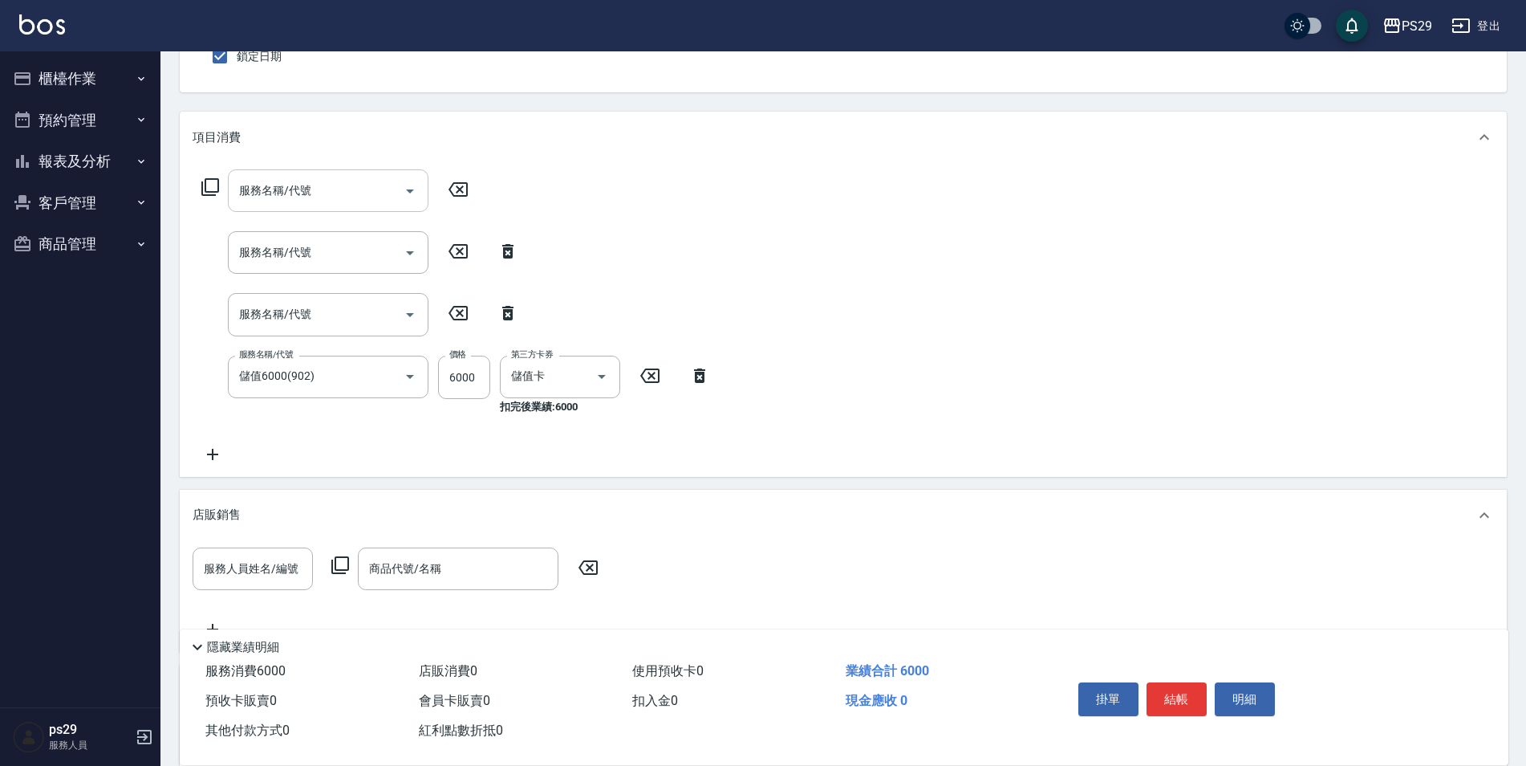
click at [651, 377] on icon at bounding box center [650, 375] width 40 height 19
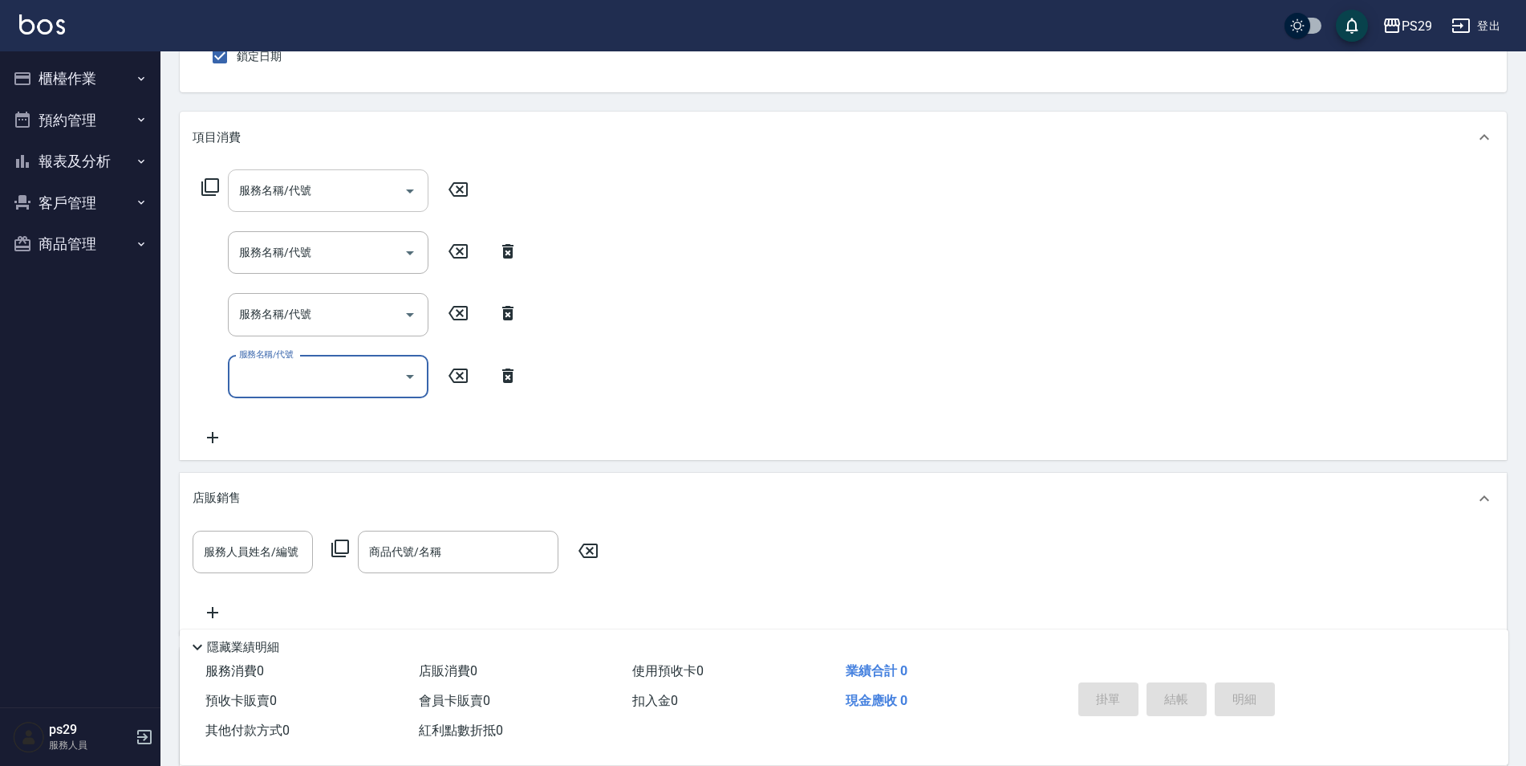
scroll to position [0, 0]
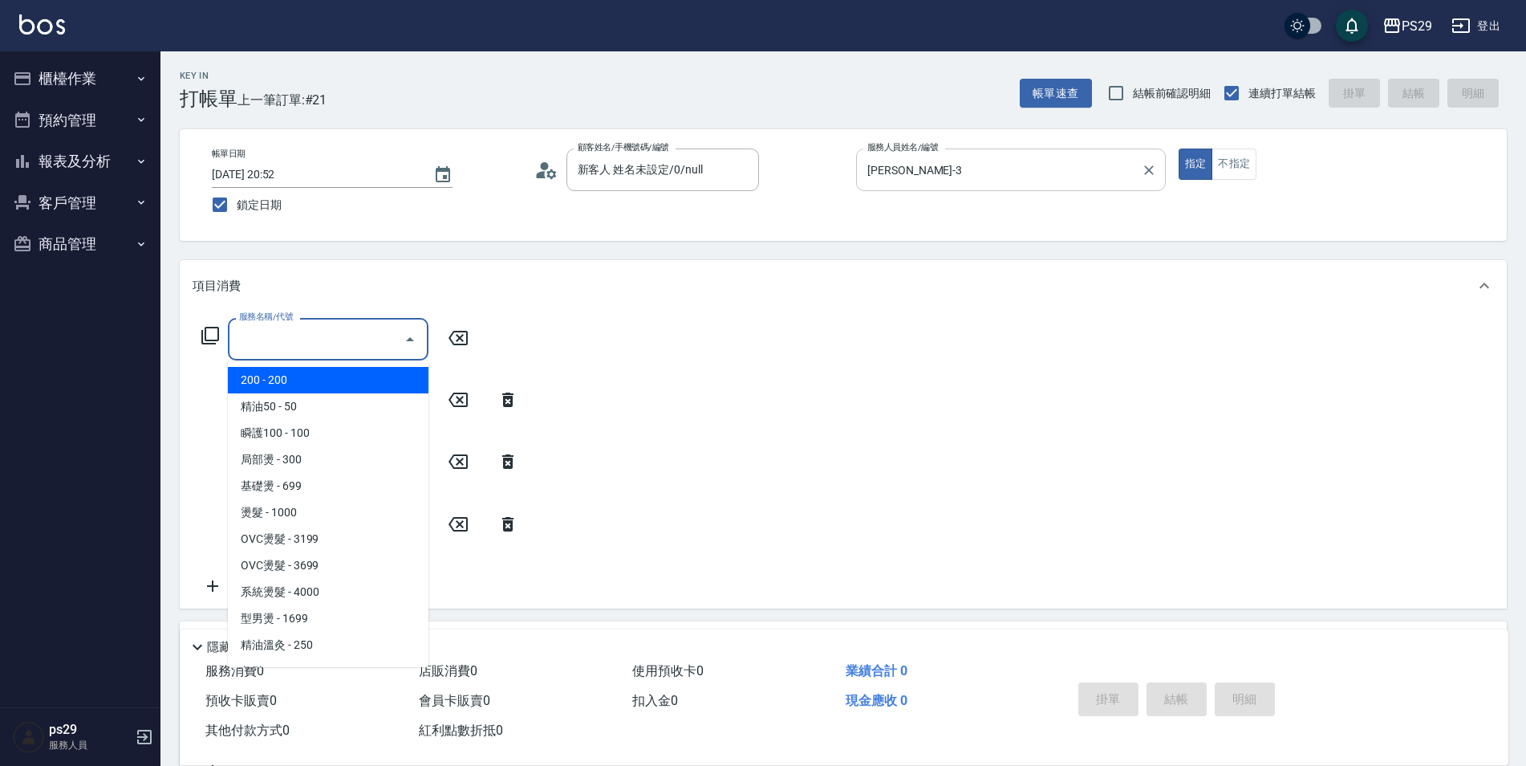
click at [271, 340] on input "服務名稱/代號" at bounding box center [316, 339] width 162 height 28
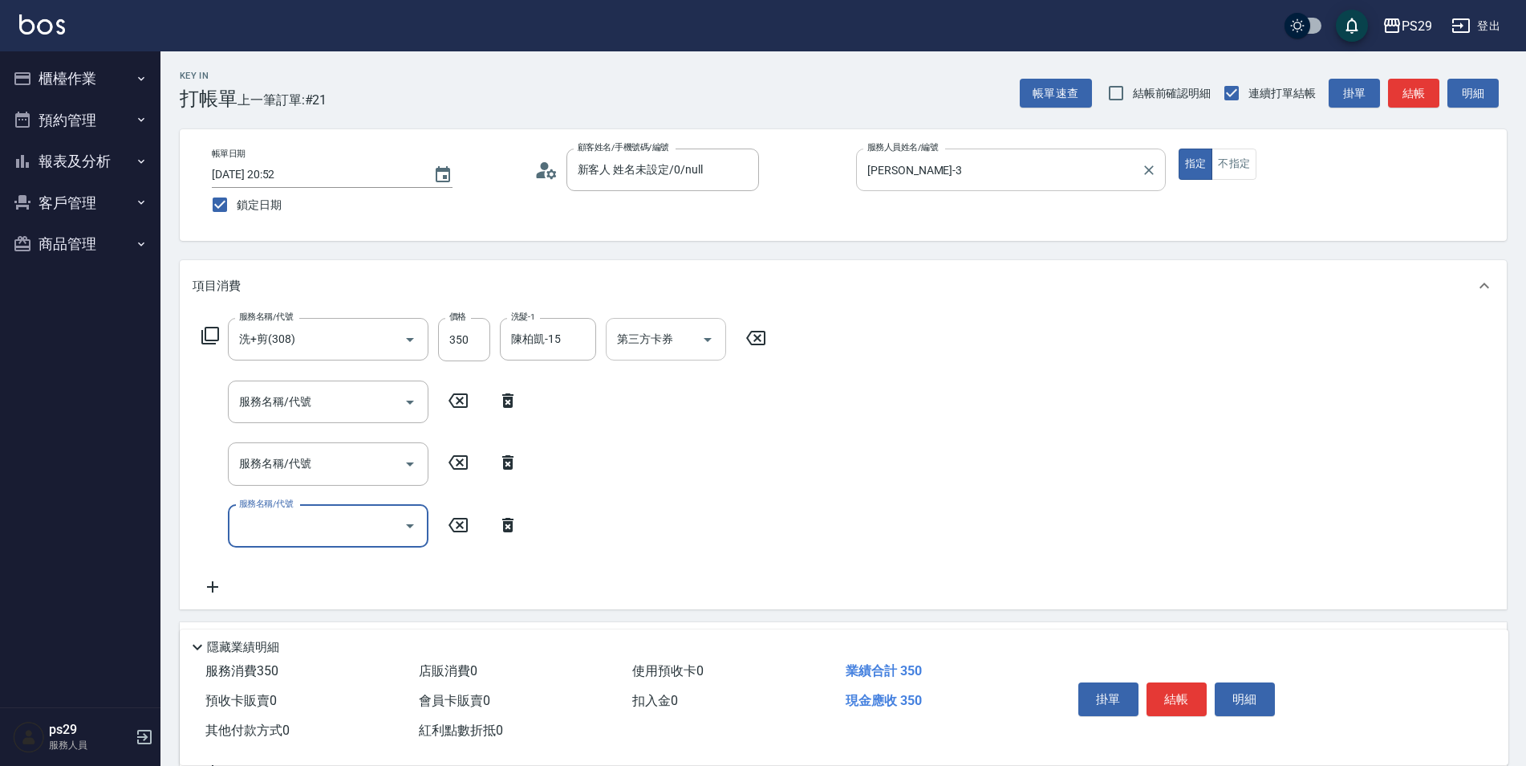
click at [703, 343] on icon "Open" at bounding box center [707, 339] width 19 height 19
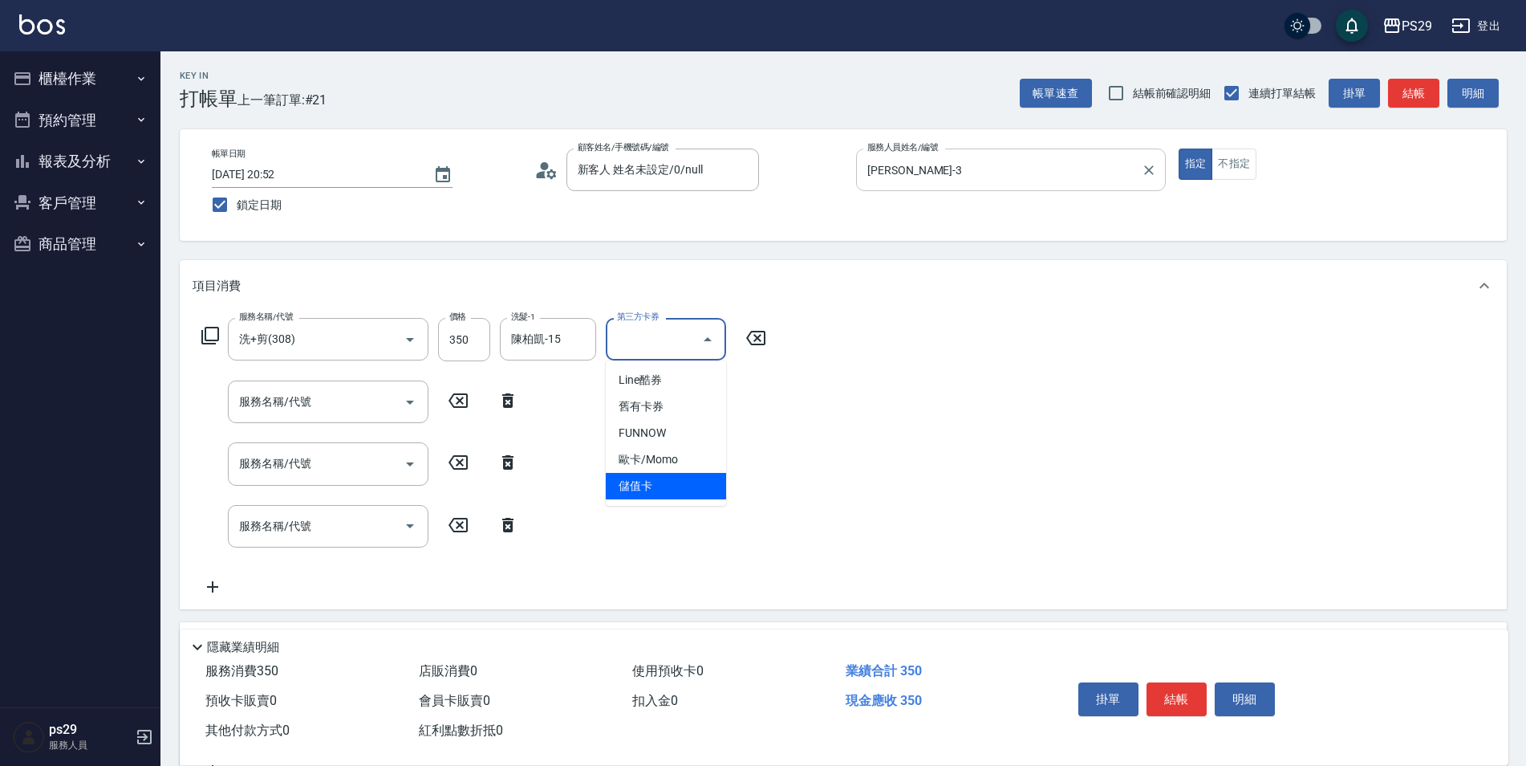
click at [628, 486] on span "儲值卡" at bounding box center [666, 486] width 120 height 26
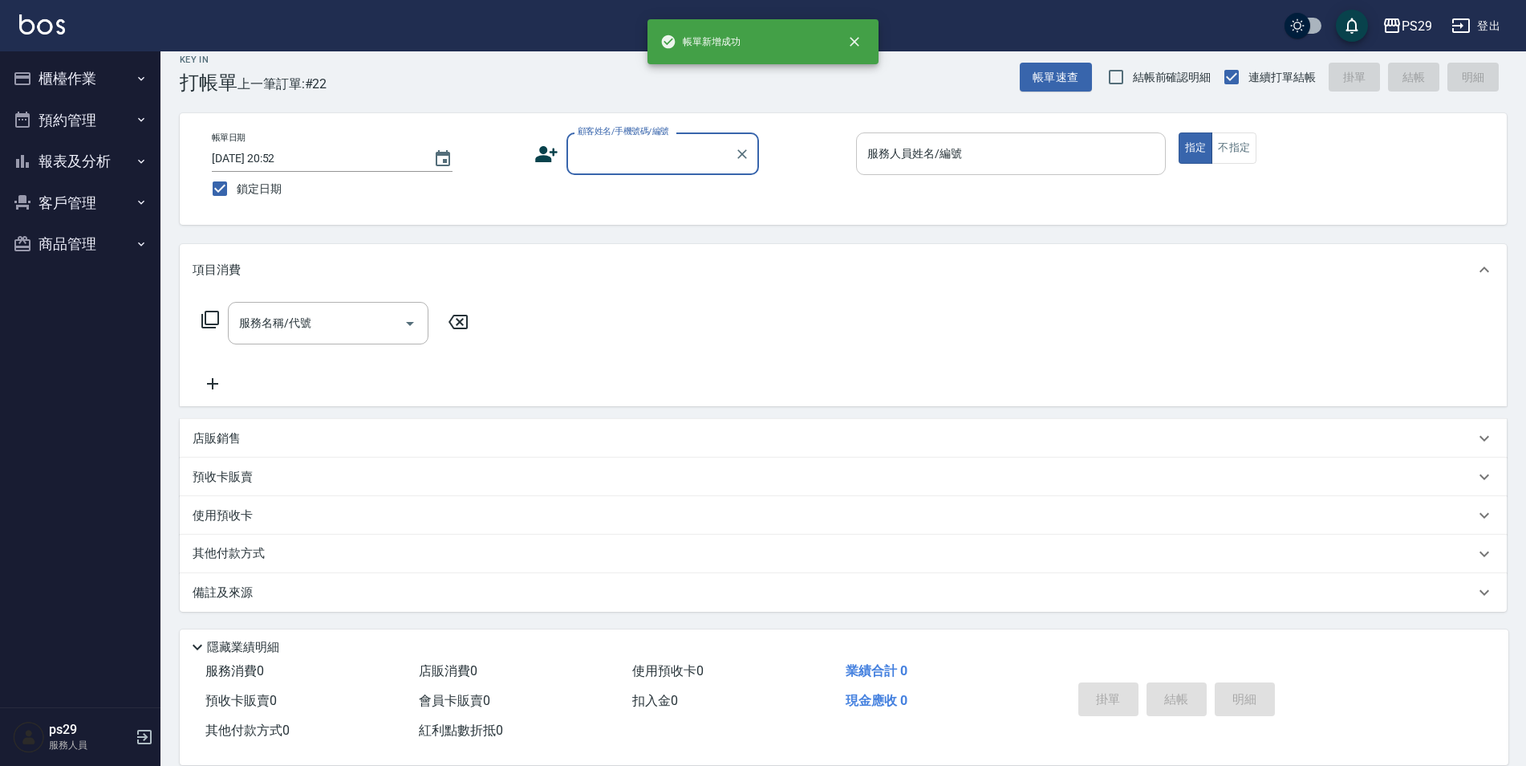
scroll to position [16, 0]
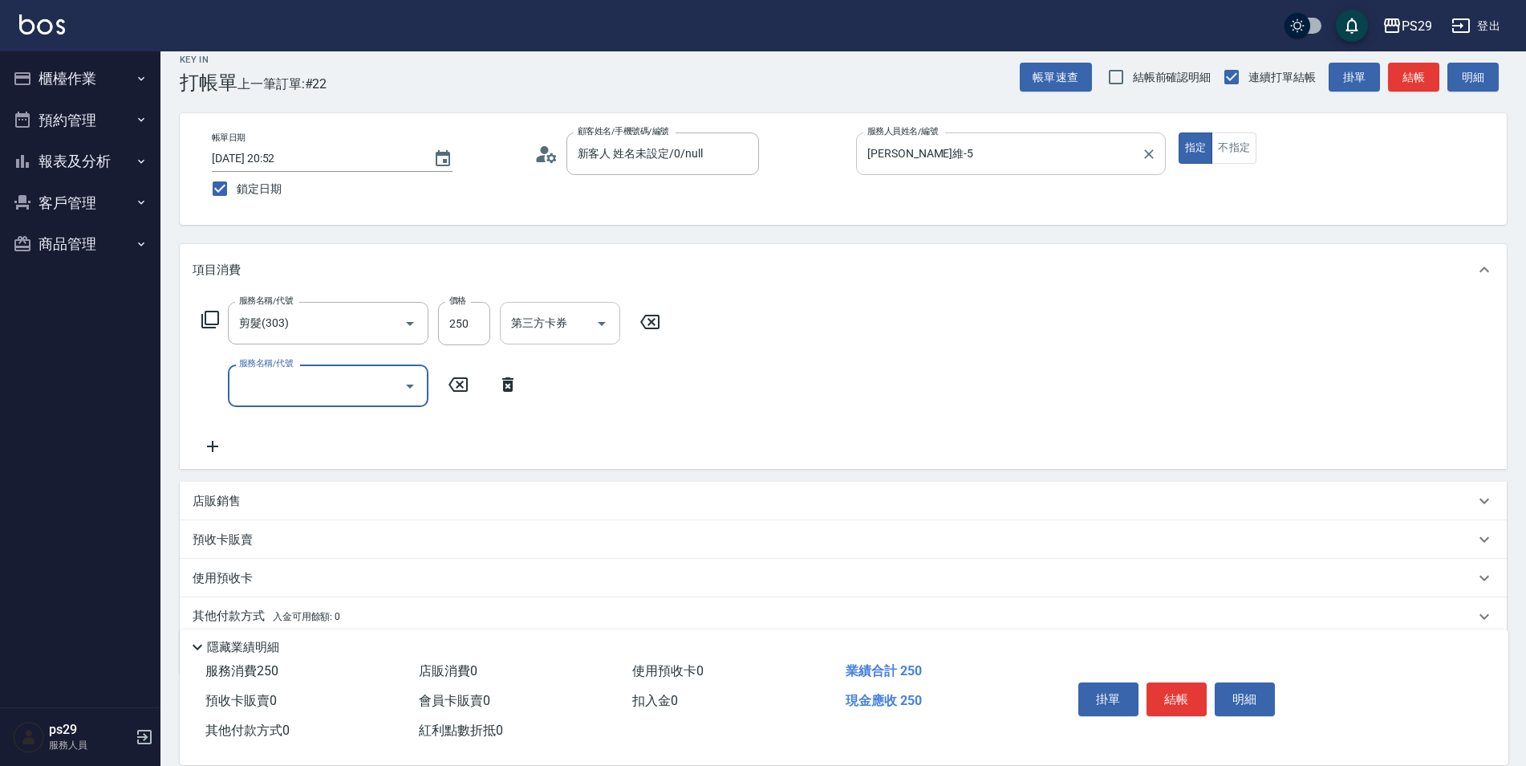
click at [587, 310] on input "第三方卡券" at bounding box center [548, 323] width 82 height 28
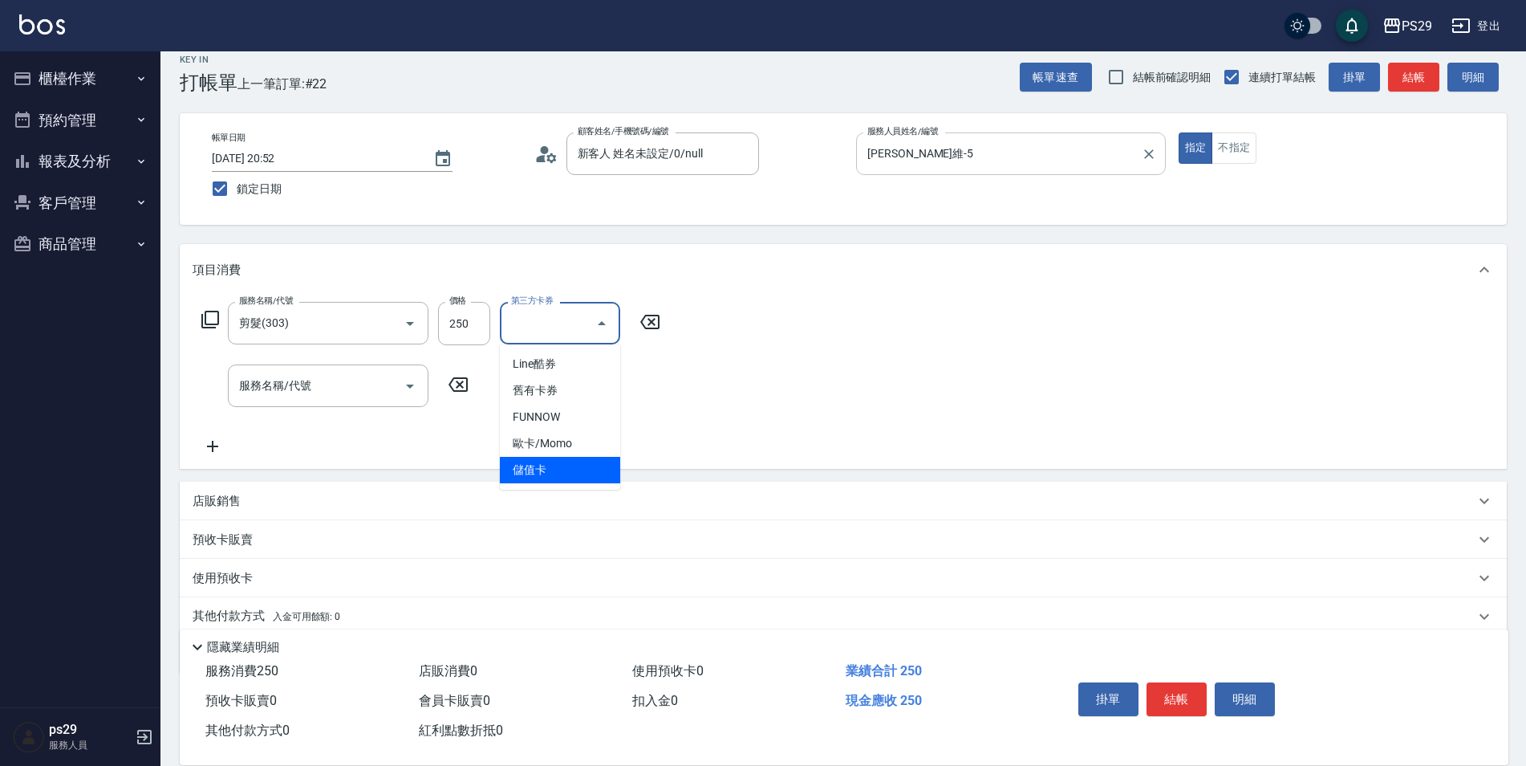
click at [569, 461] on span "儲值卡" at bounding box center [560, 470] width 120 height 26
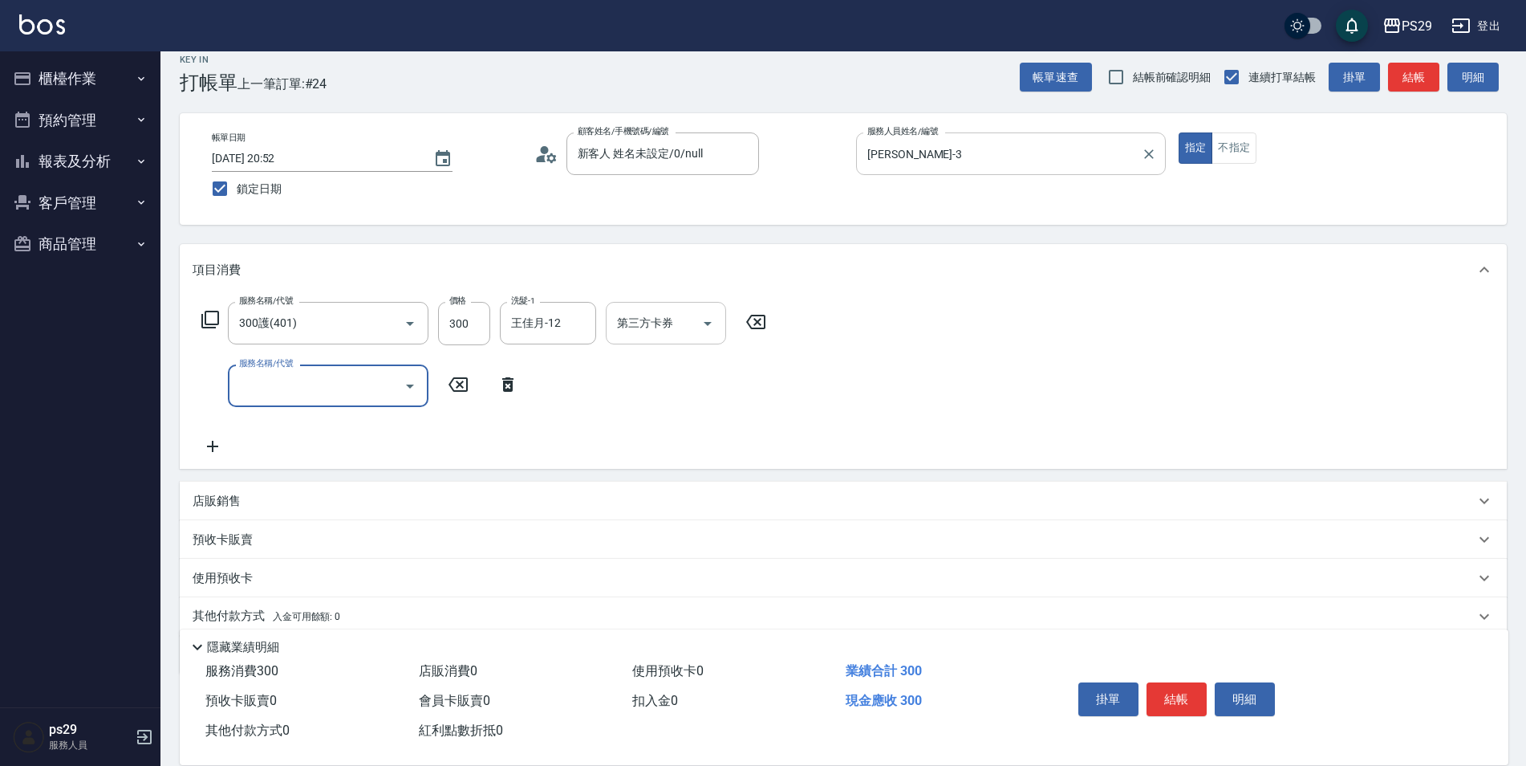
click at [691, 336] on input "第三方卡券" at bounding box center [654, 323] width 82 height 28
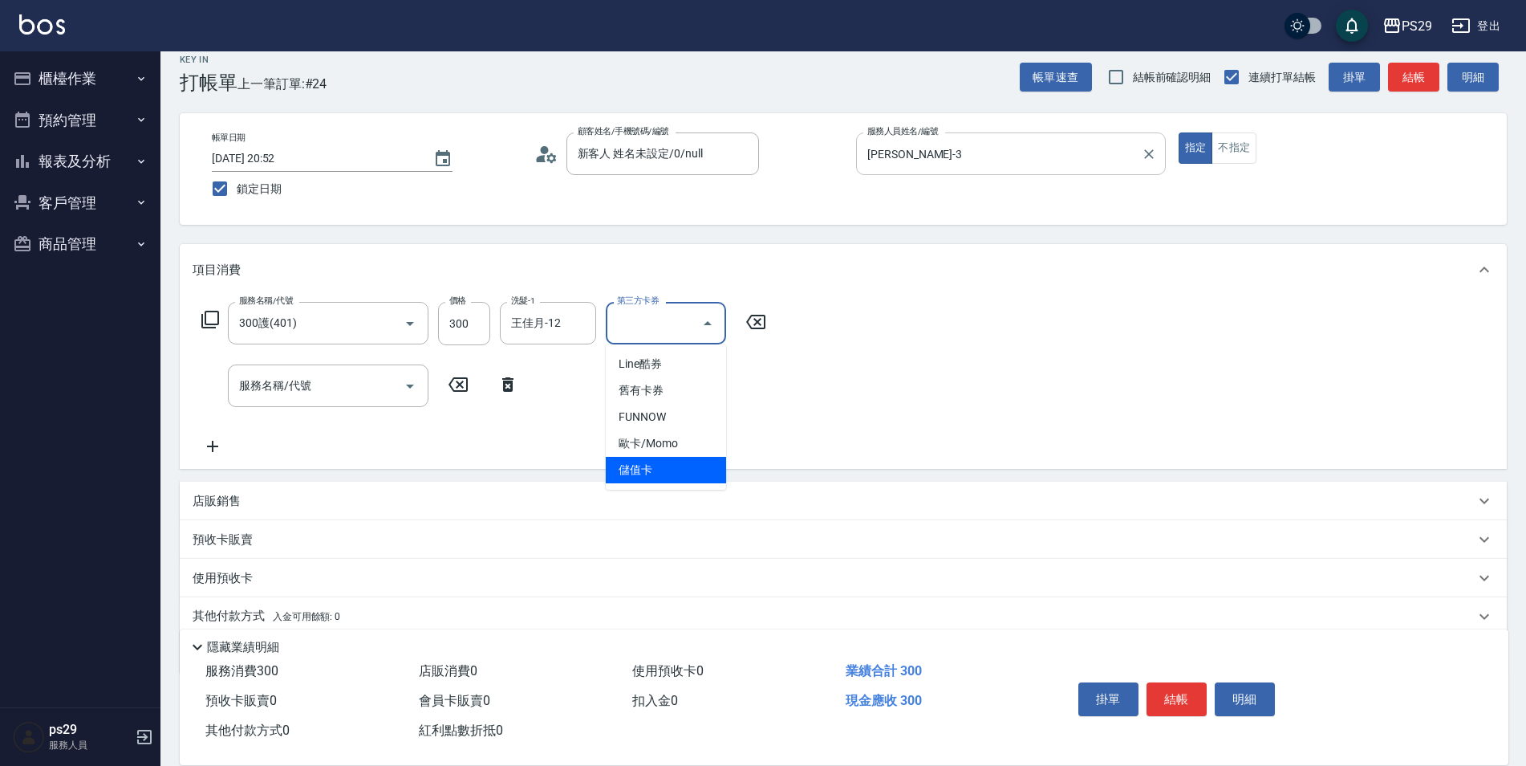
click at [665, 470] on span "儲值卡" at bounding box center [666, 470] width 120 height 26
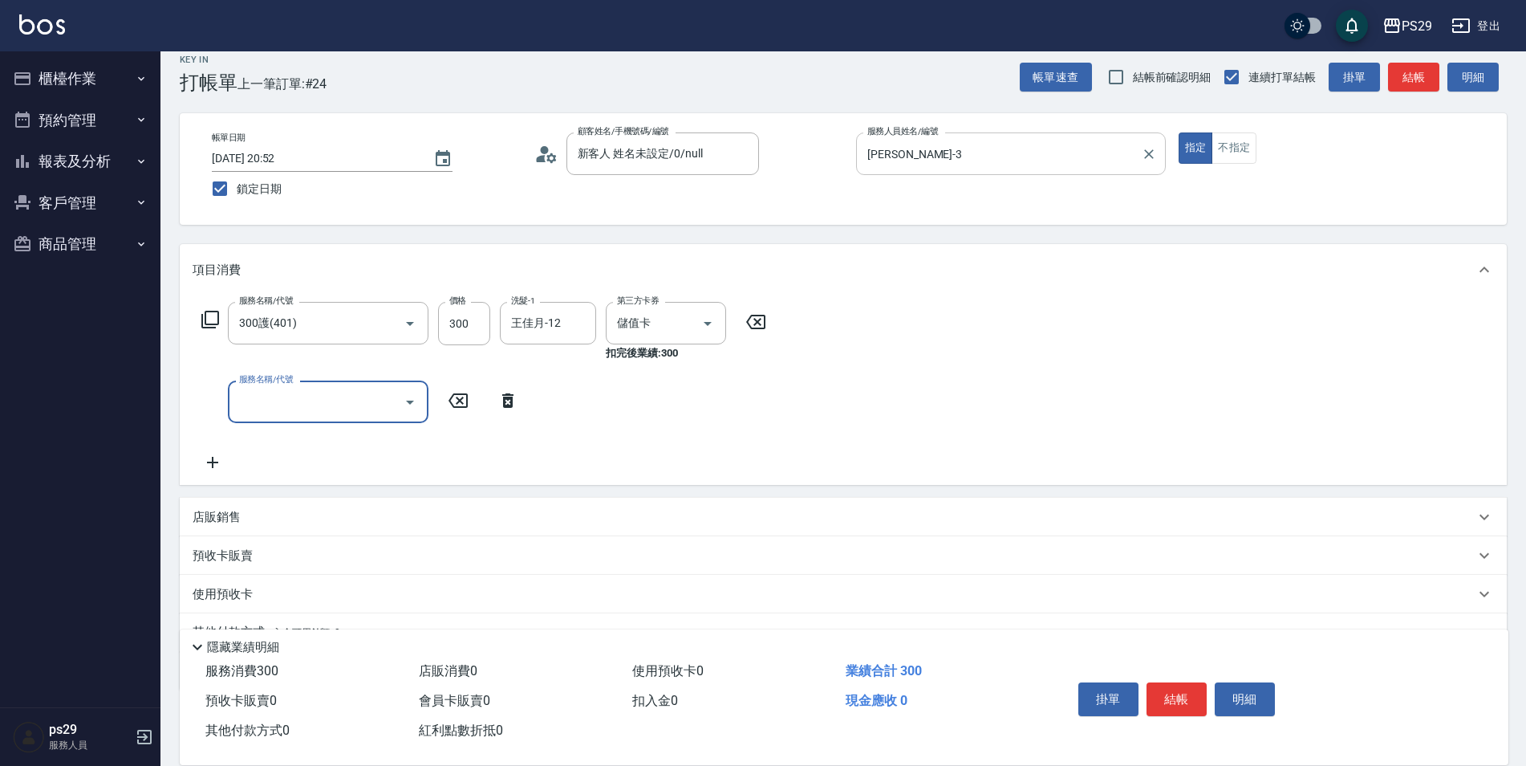
click at [257, 391] on div "服務名稱/代號 服務名稱/代號" at bounding box center [328, 401] width 201 height 43
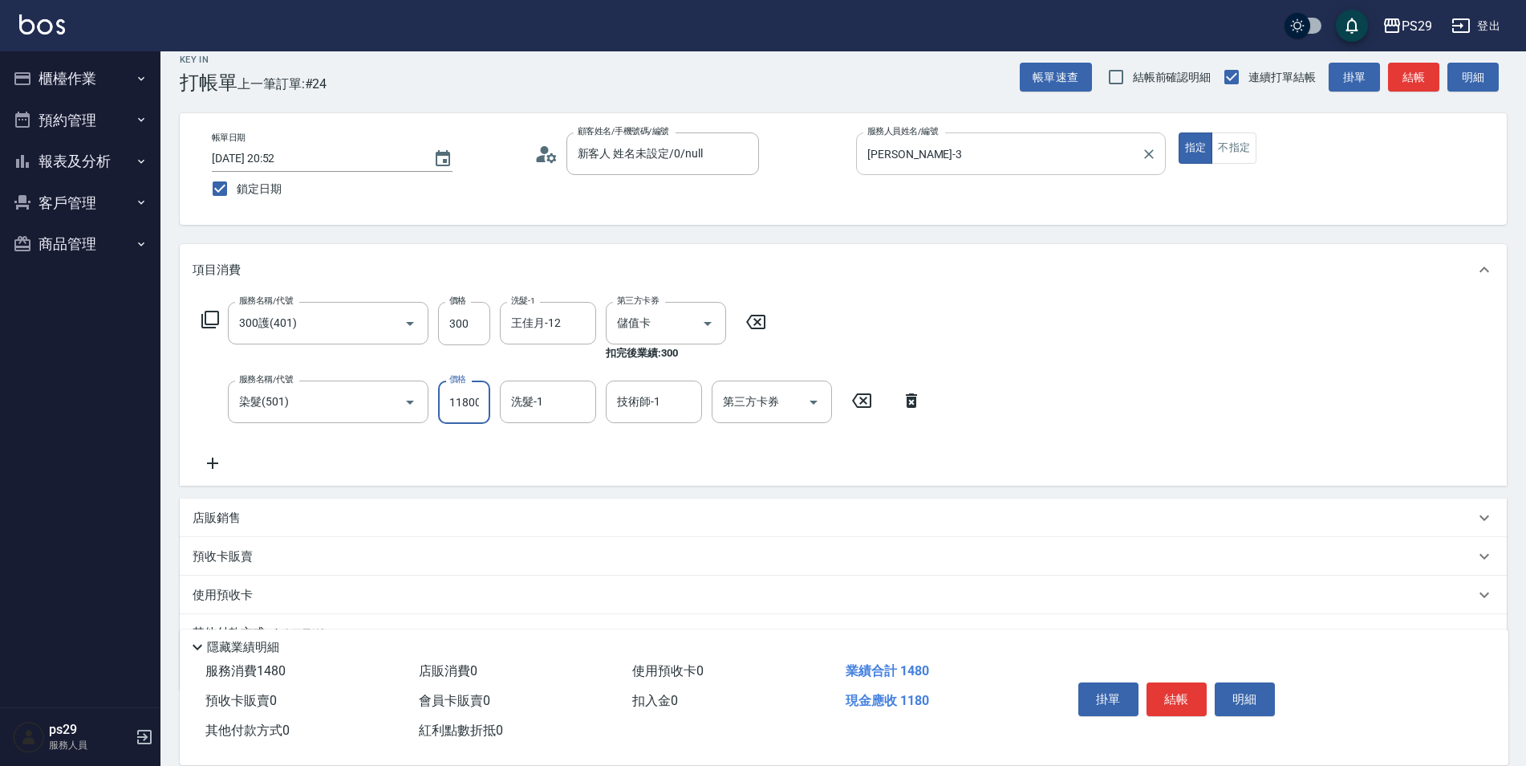
scroll to position [0, 2]
click at [458, 402] on input "11800" at bounding box center [464, 401] width 52 height 43
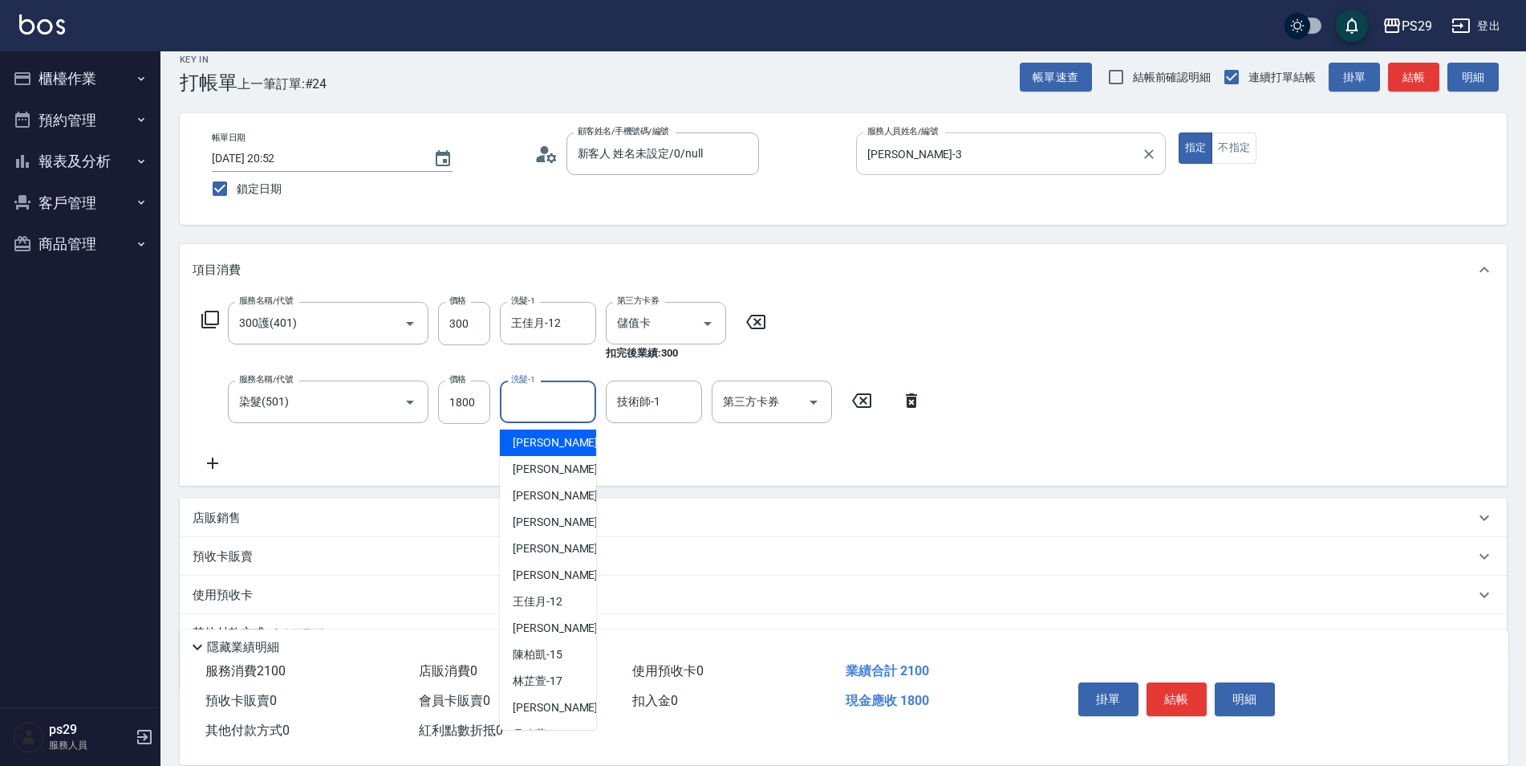
click at [514, 402] on input "洗髮-1" at bounding box center [548, 402] width 82 height 28
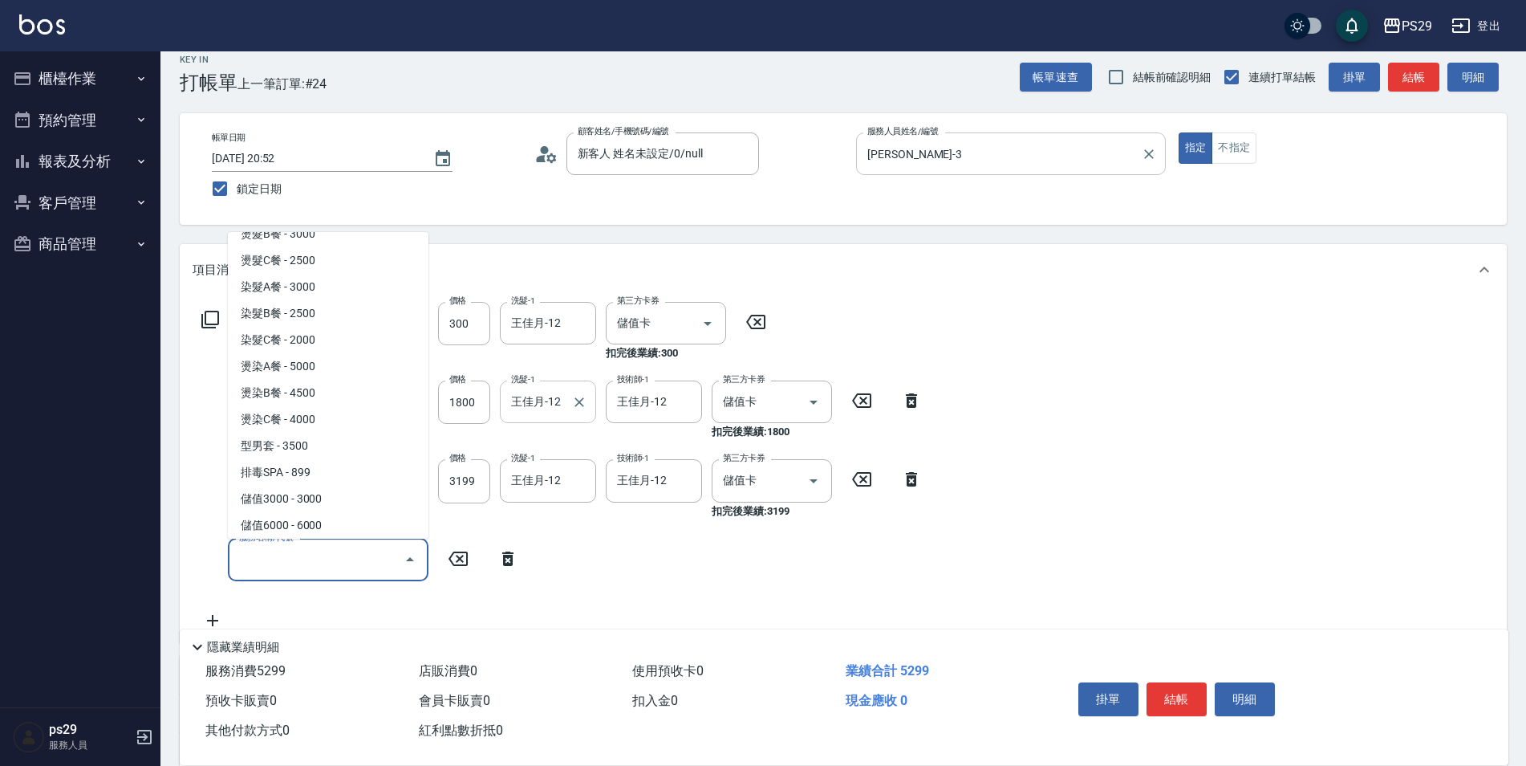
scroll to position [1607, 0]
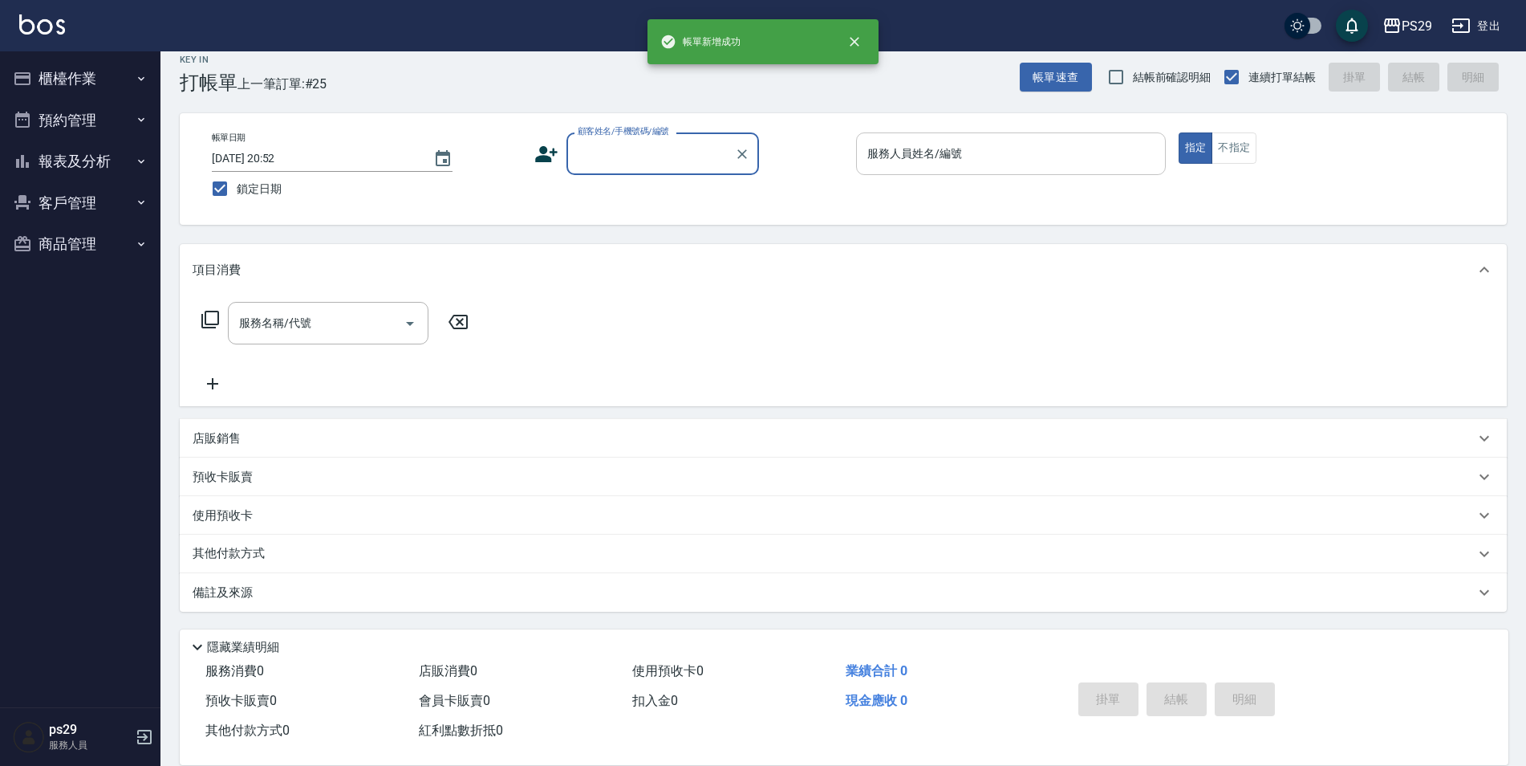
click at [69, 112] on button "預約管理" at bounding box center [80, 121] width 148 height 42
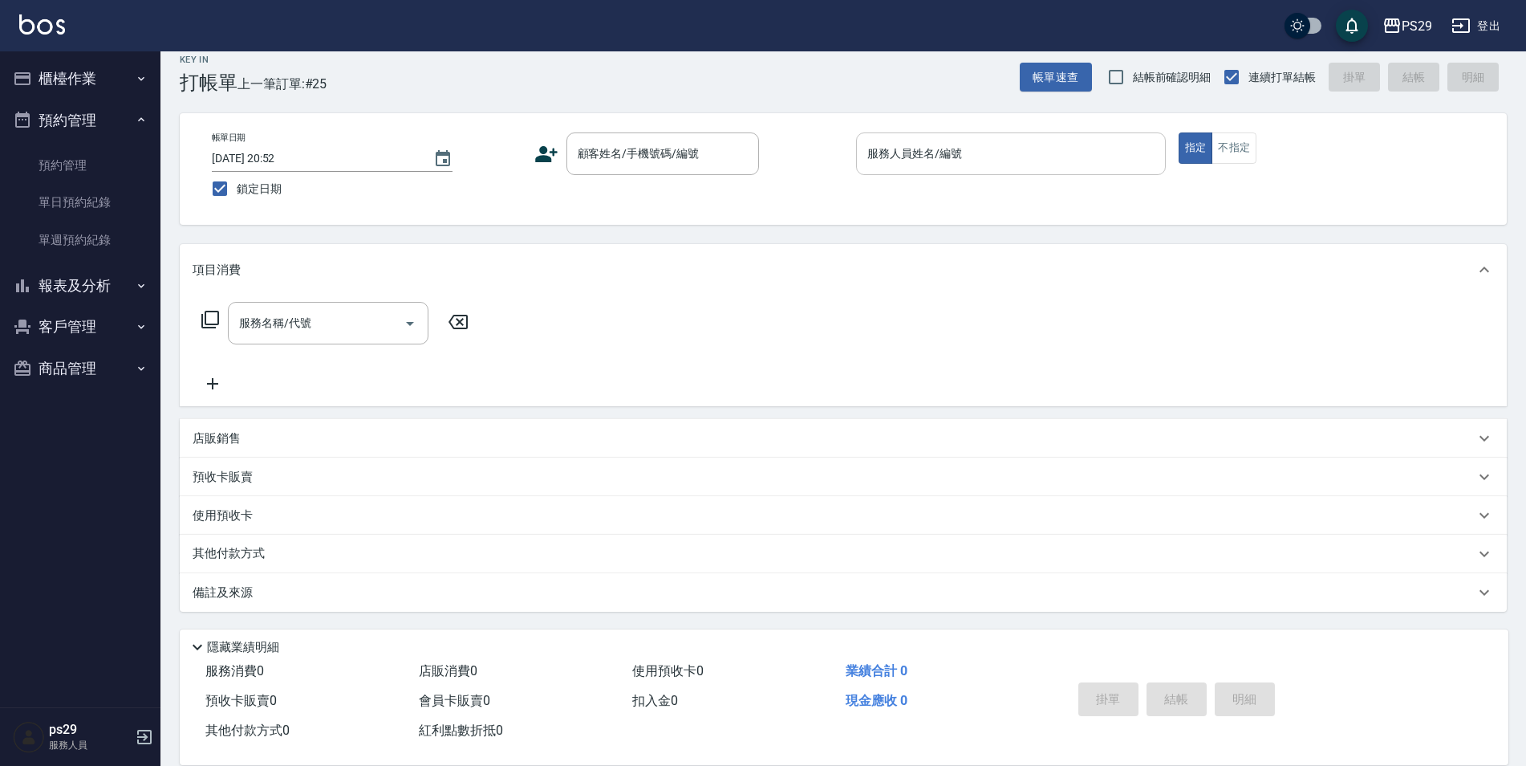
click at [64, 286] on button "報表及分析" at bounding box center [80, 286] width 148 height 42
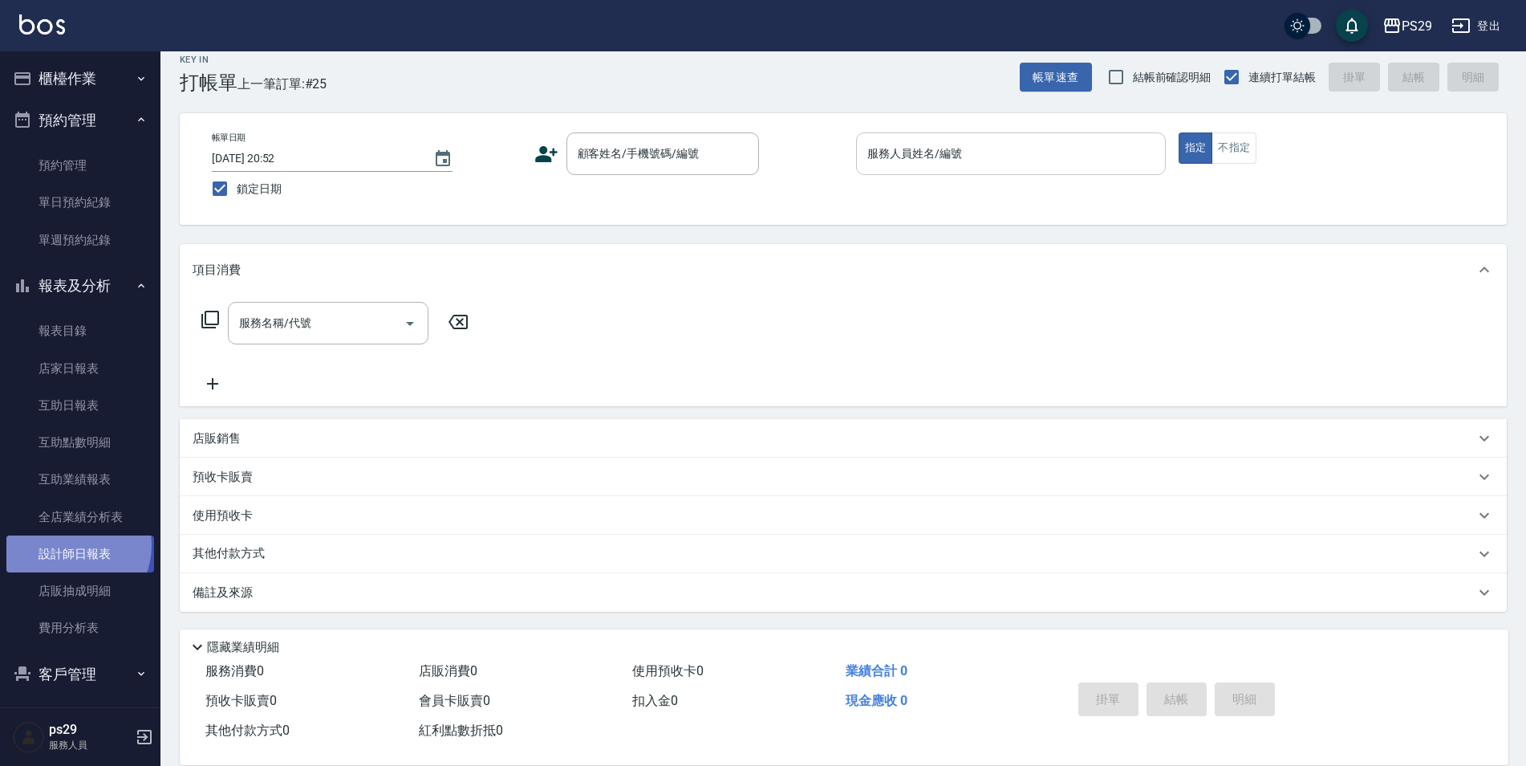
click at [69, 545] on link "設計師日報表" at bounding box center [80, 553] width 148 height 37
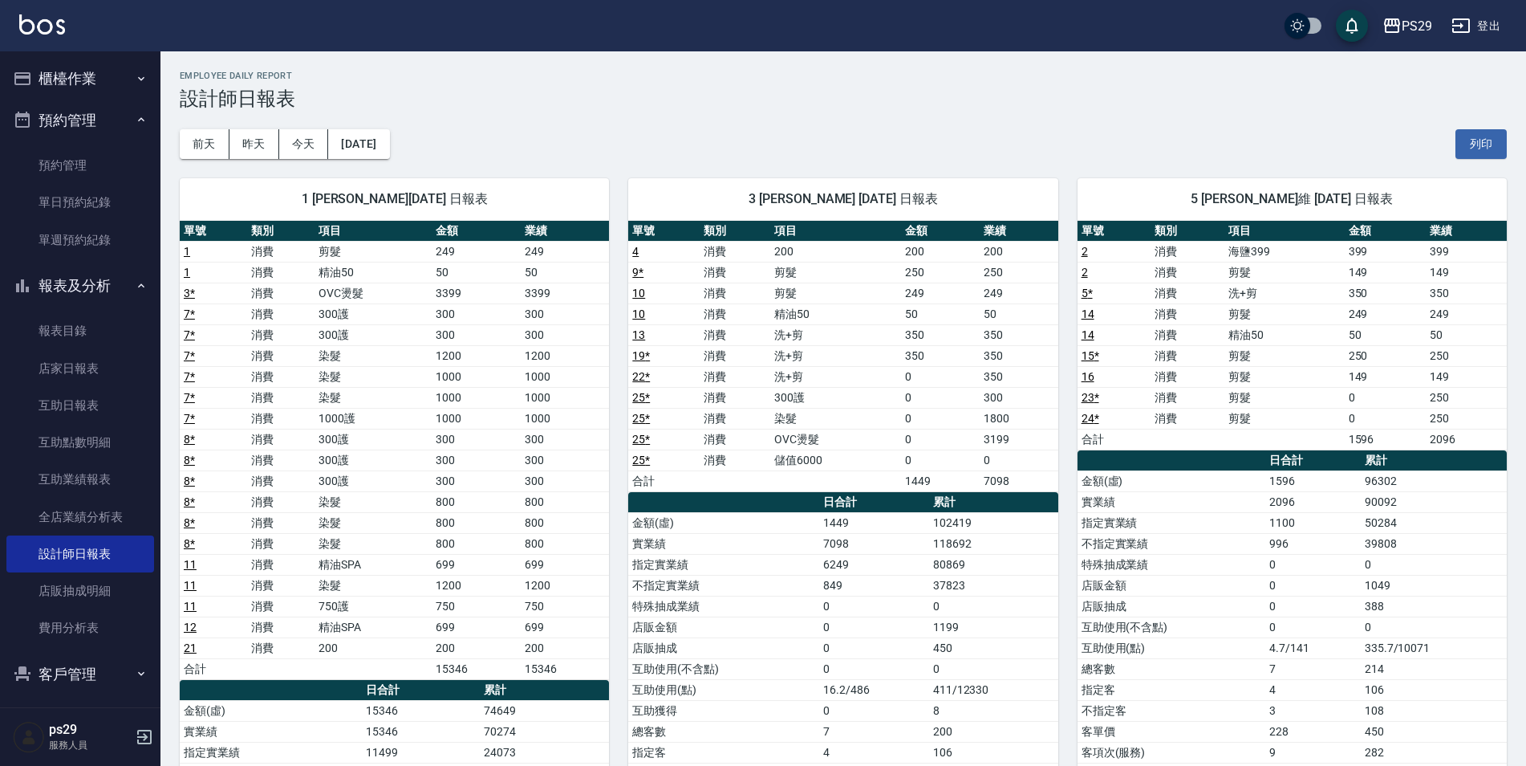
click at [79, 67] on button "櫃檯作業" at bounding box center [80, 79] width 148 height 42
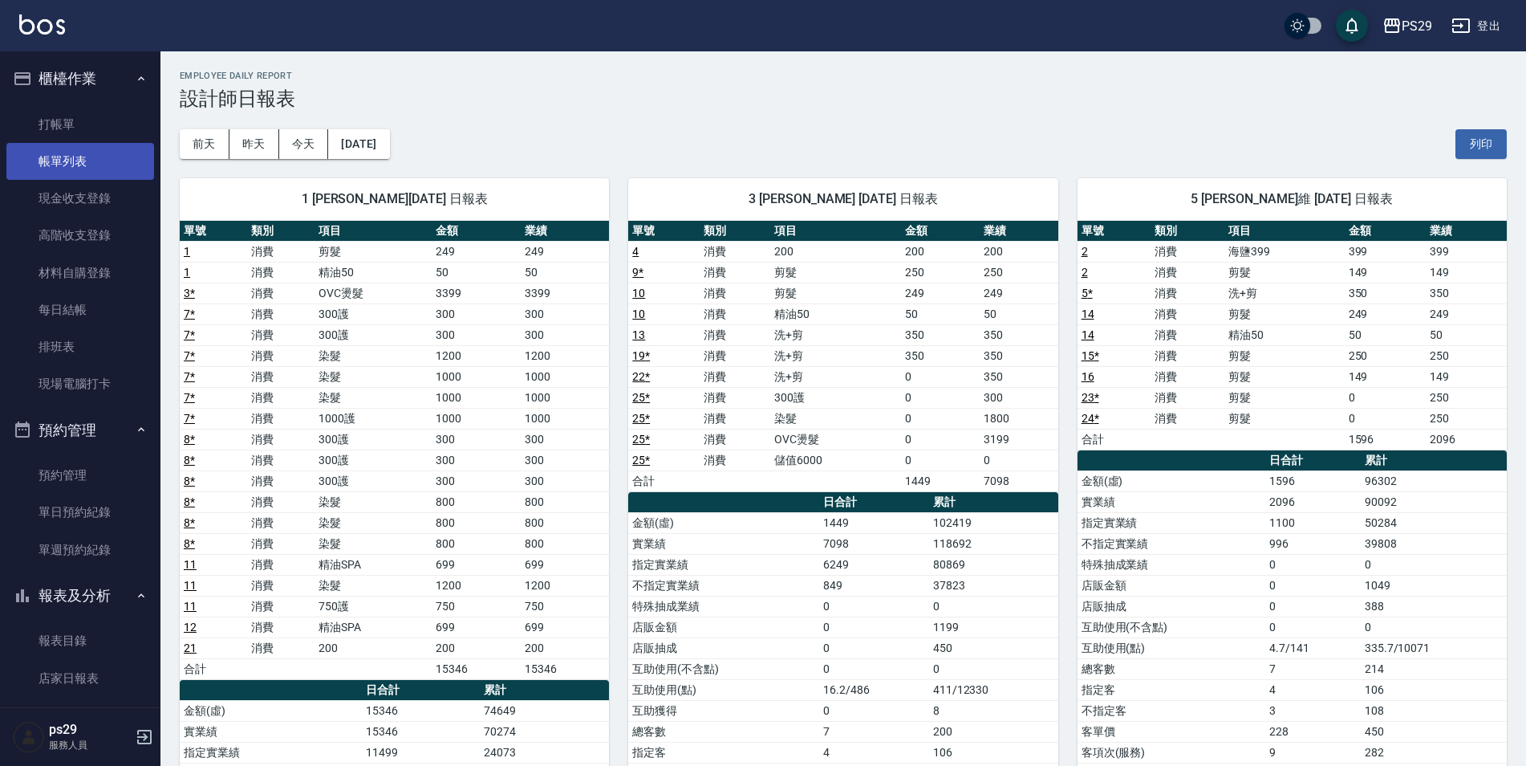
click at [77, 159] on link "帳單列表" at bounding box center [80, 161] width 148 height 37
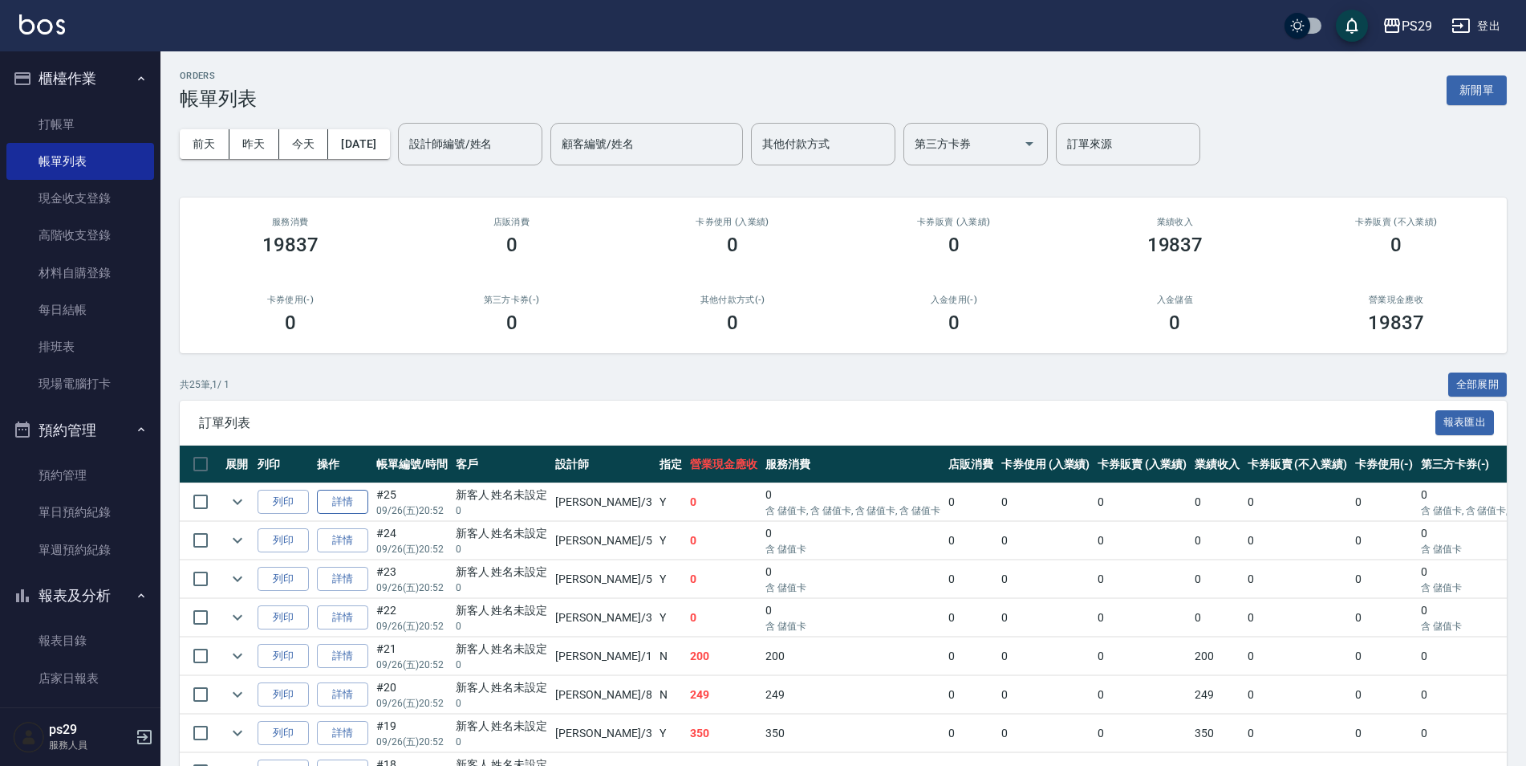
click at [335, 497] on link "詳情" at bounding box center [342, 502] width 51 height 25
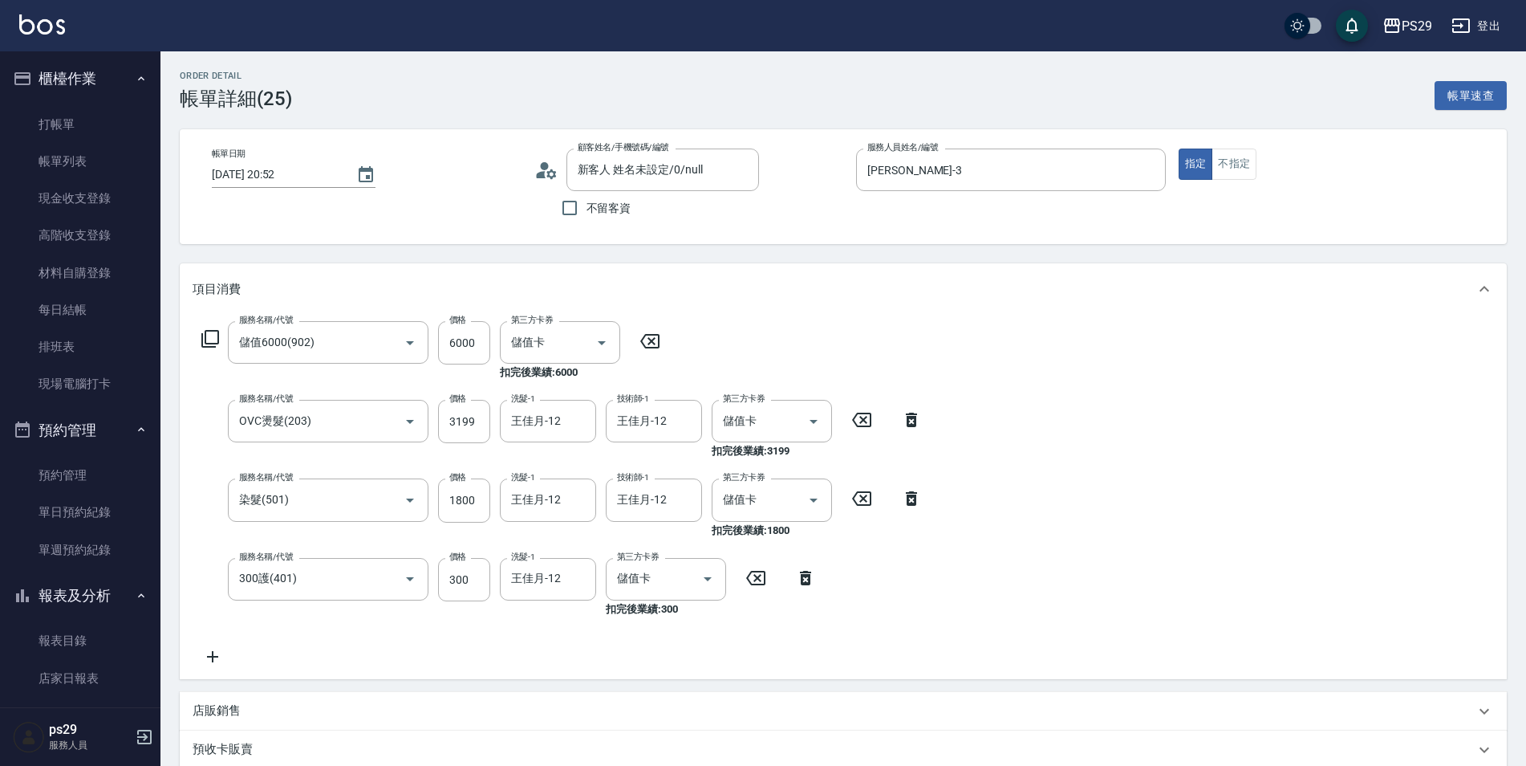
scroll to position [321, 0]
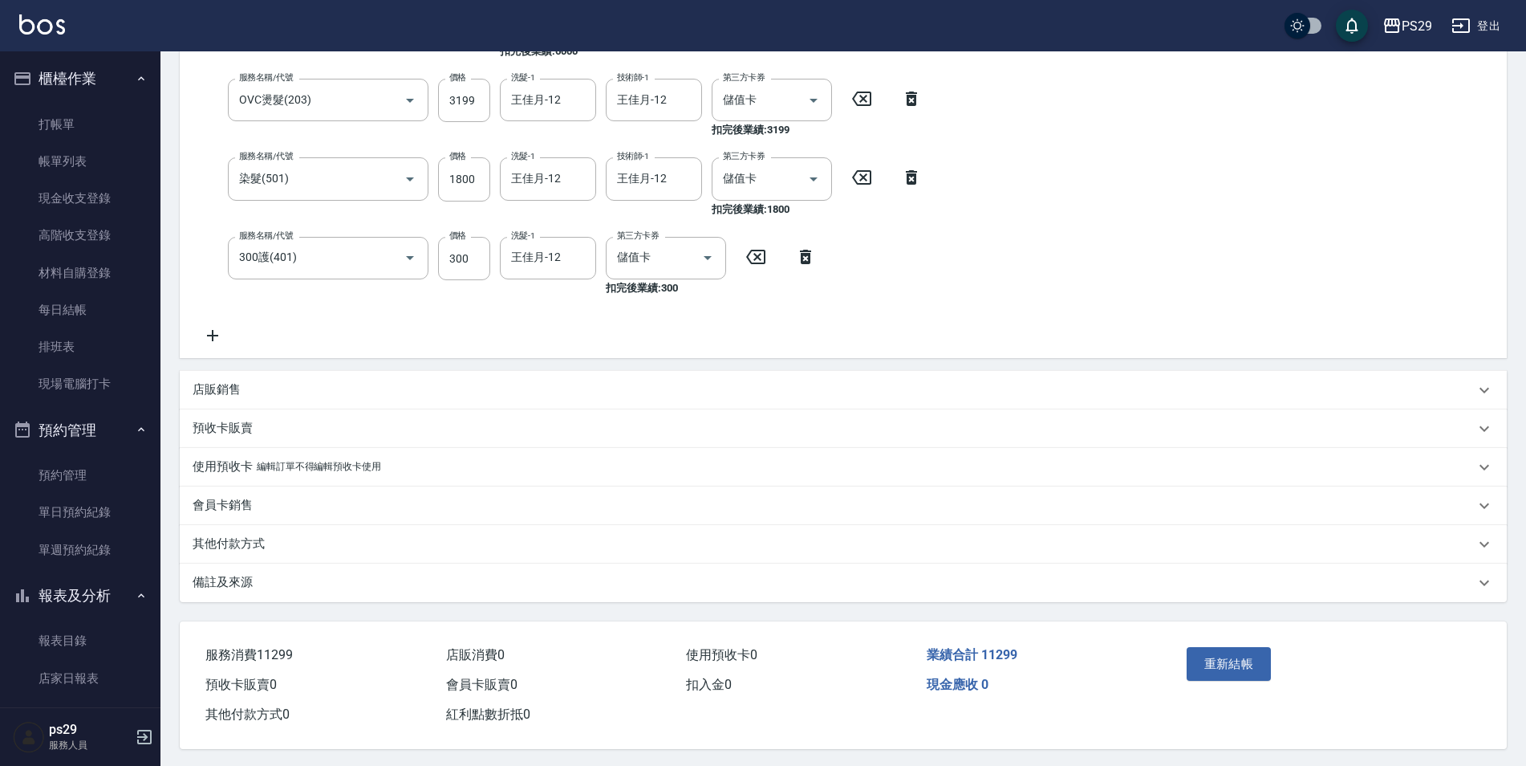
click at [263, 502] on div "會員卡銷售" at bounding box center [834, 505] width 1283 height 17
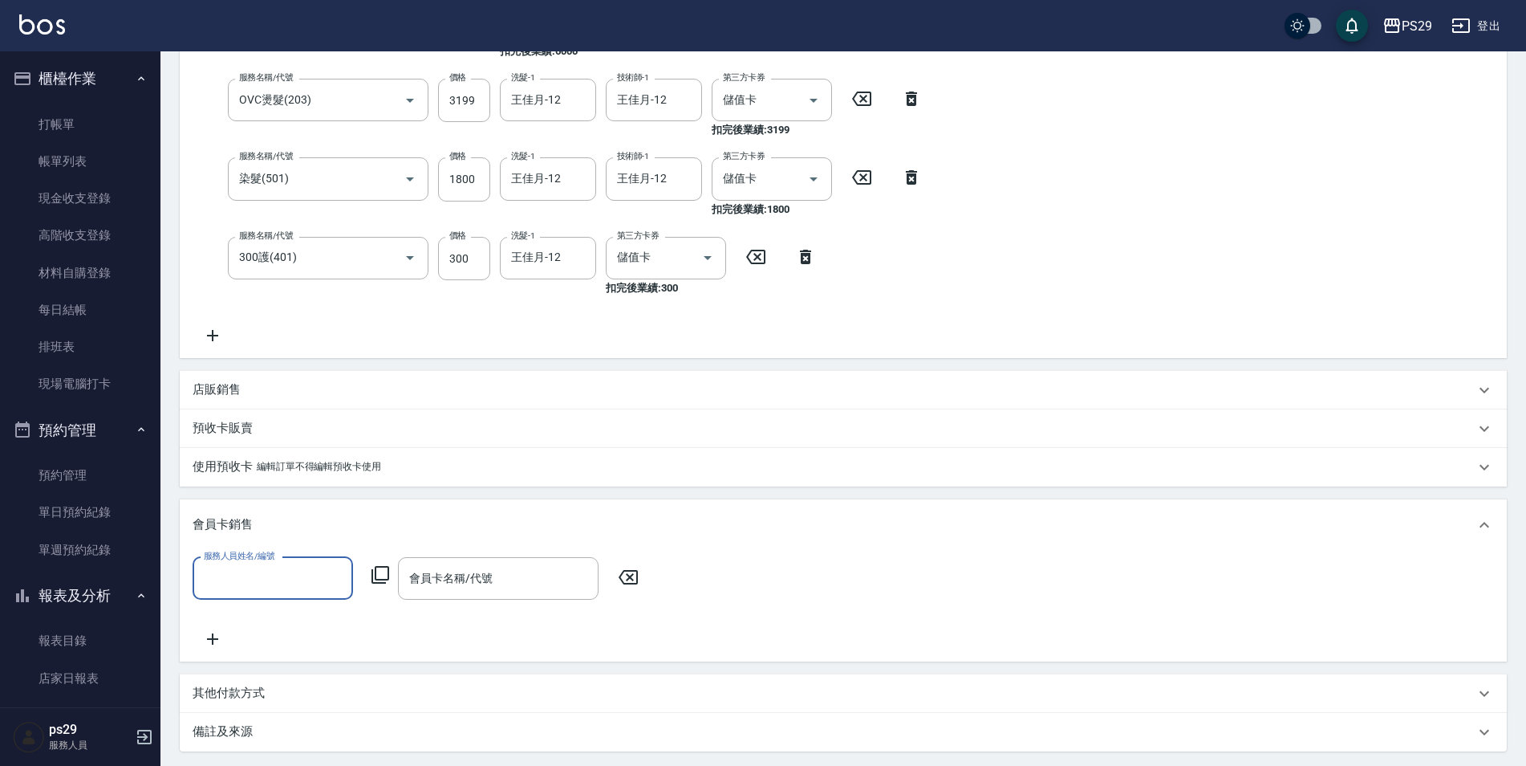
scroll to position [0, 0]
click at [262, 436] on div "預收卡販賣" at bounding box center [834, 428] width 1283 height 17
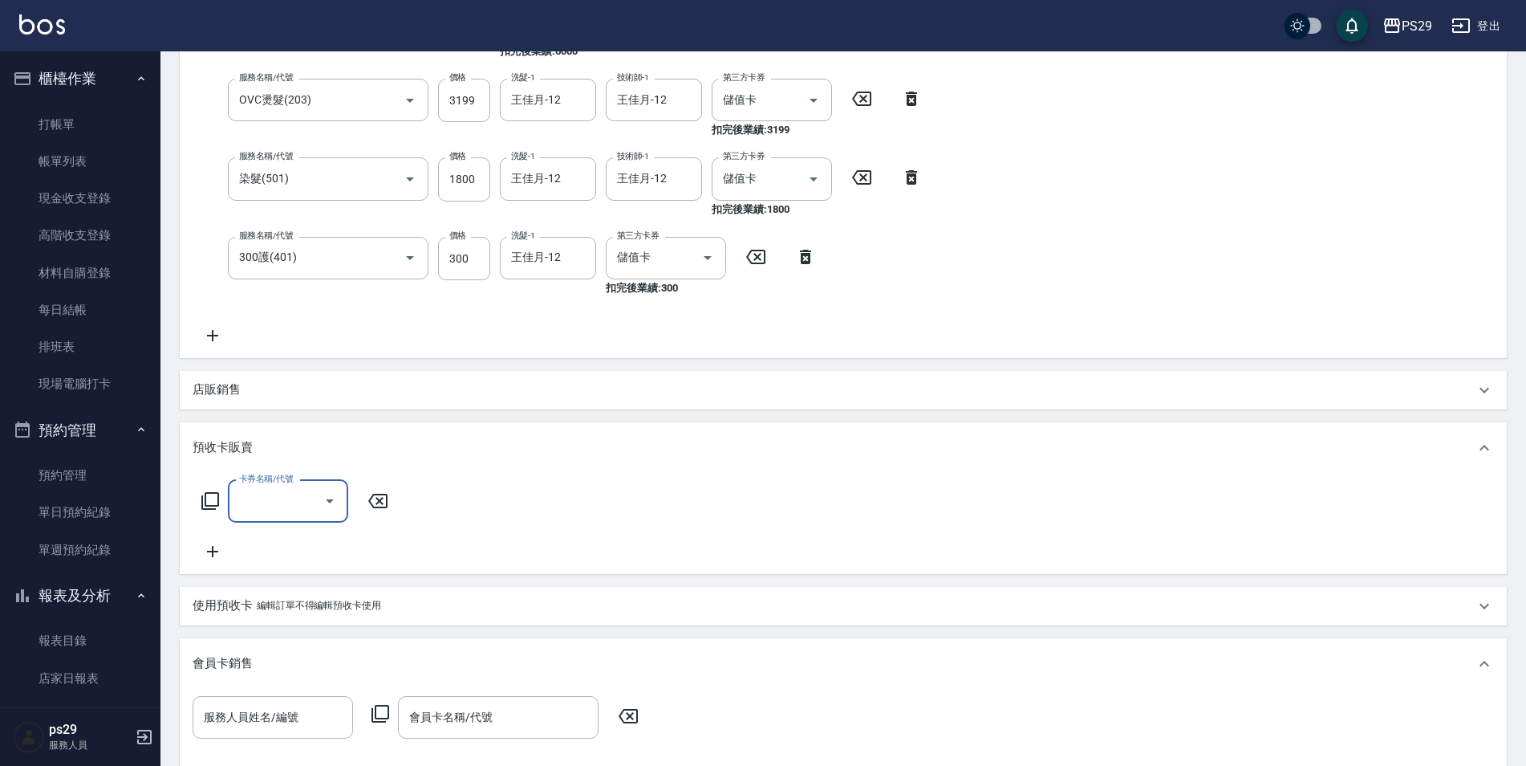
click at [303, 384] on div "店販銷售" at bounding box center [834, 389] width 1283 height 17
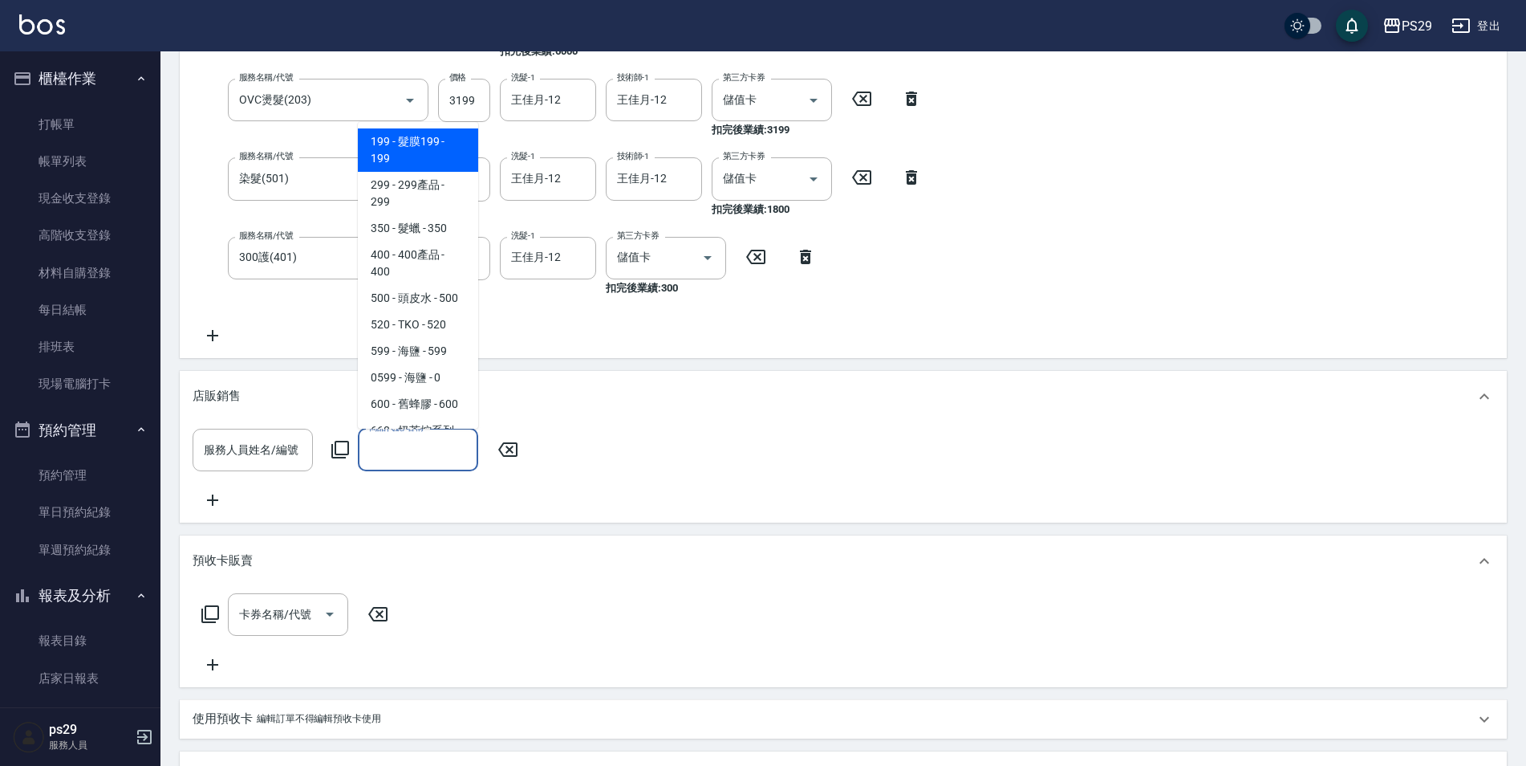
click at [400, 445] on input "商品代號/名稱" at bounding box center [418, 450] width 106 height 28
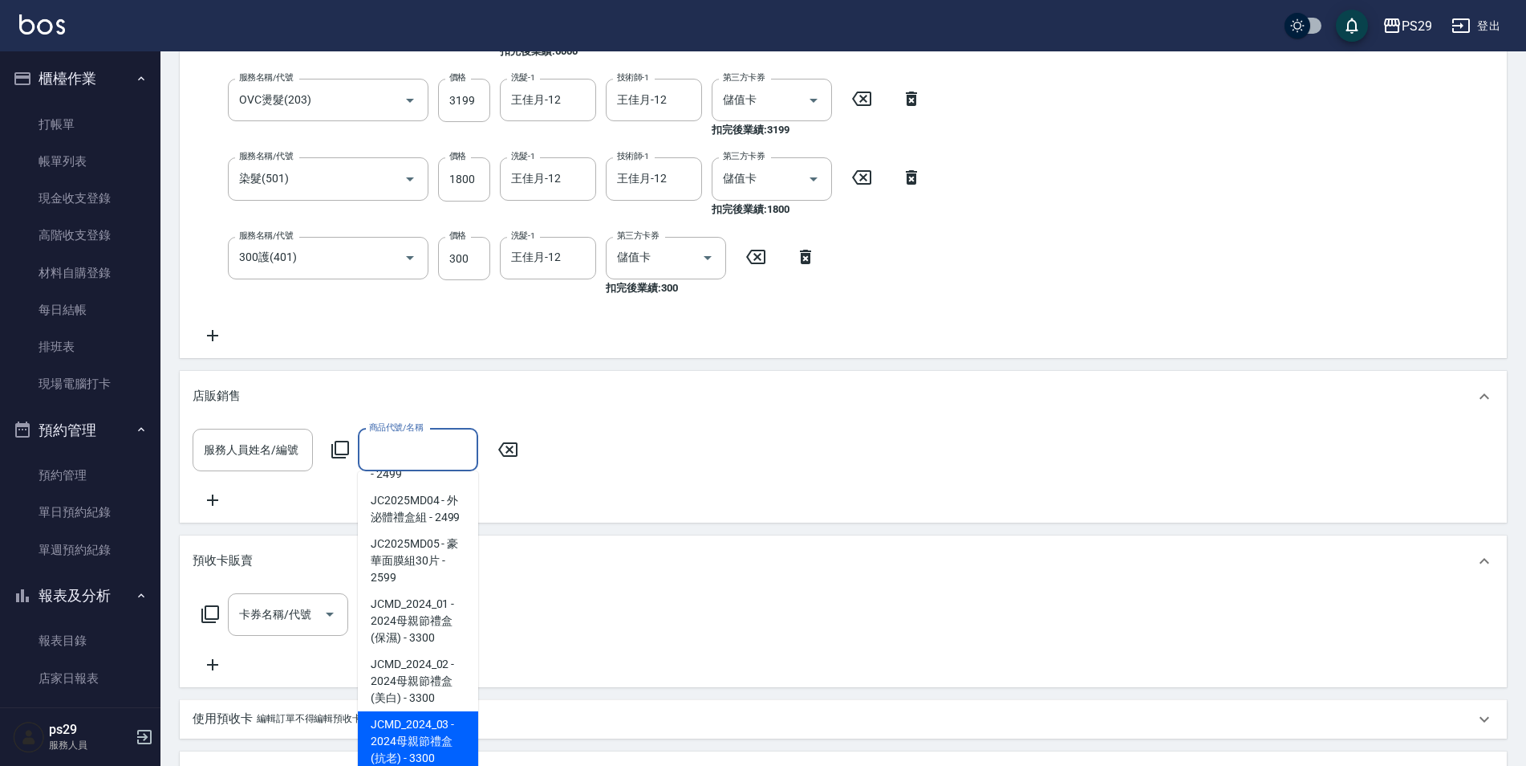
scroll to position [642, 0]
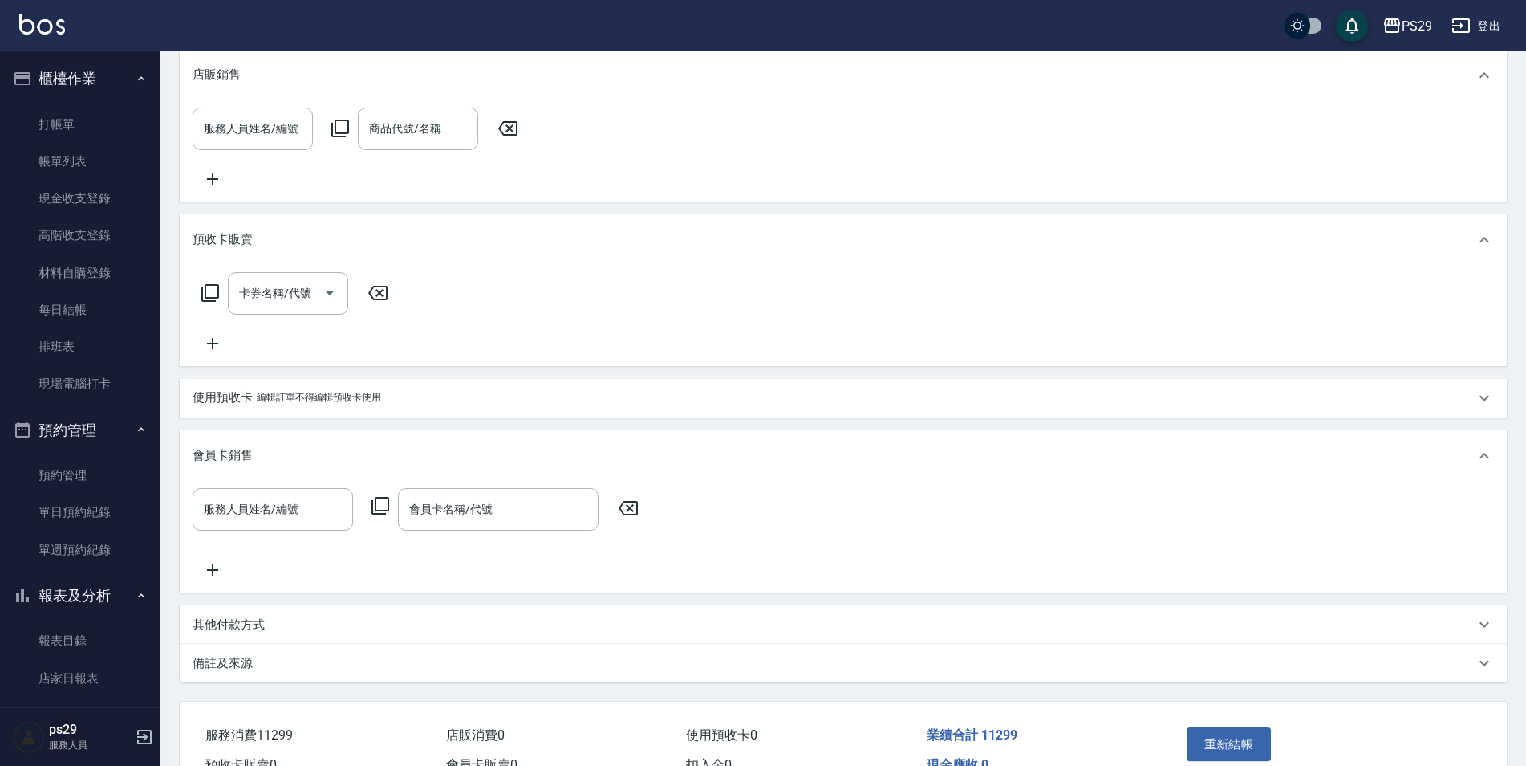
click at [686, 248] on div "預收卡販賣" at bounding box center [834, 239] width 1283 height 17
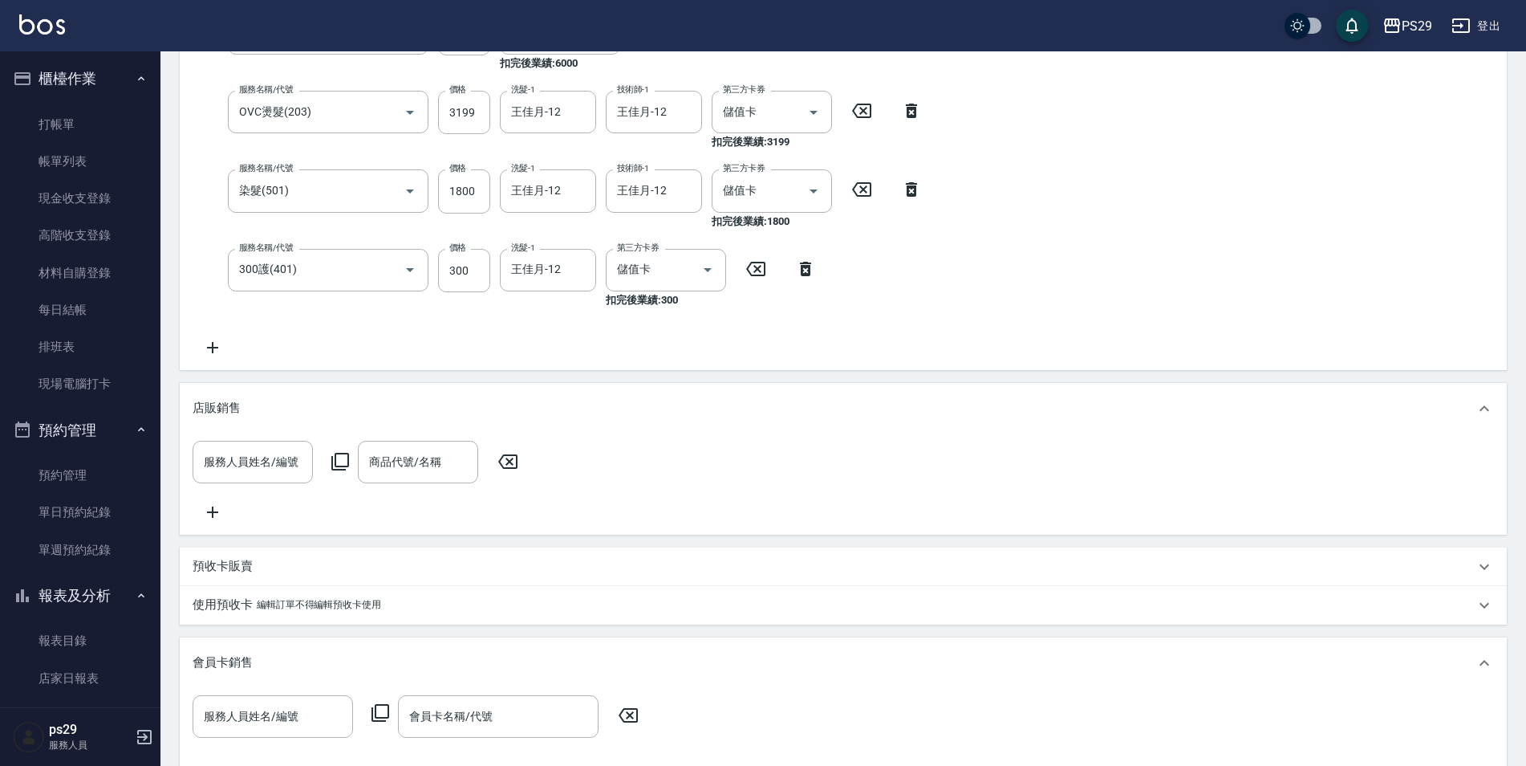
scroll to position [550, 0]
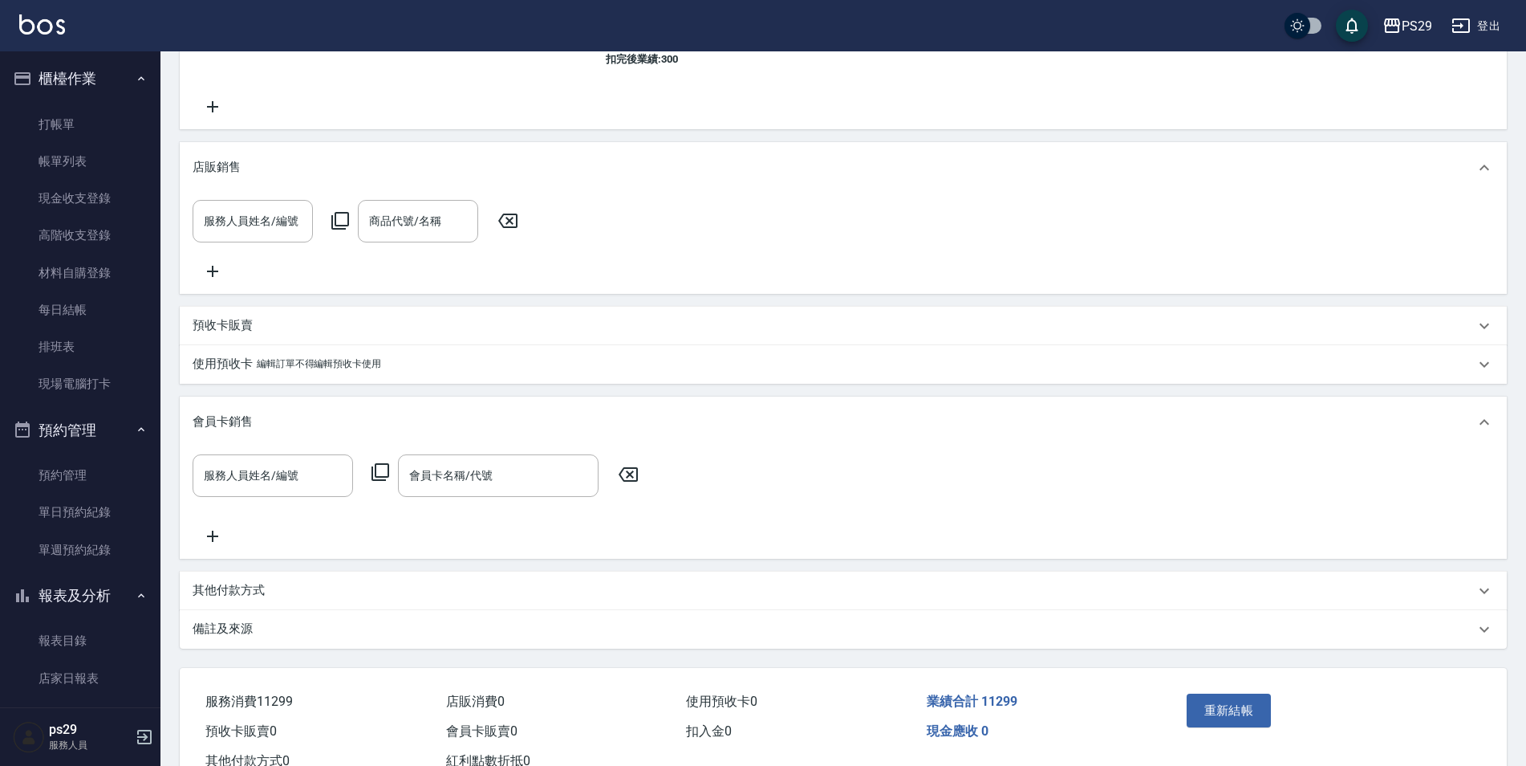
click at [632, 482] on icon at bounding box center [628, 474] width 19 height 14
click at [229, 430] on p "會員卡銷售" at bounding box center [223, 421] width 60 height 17
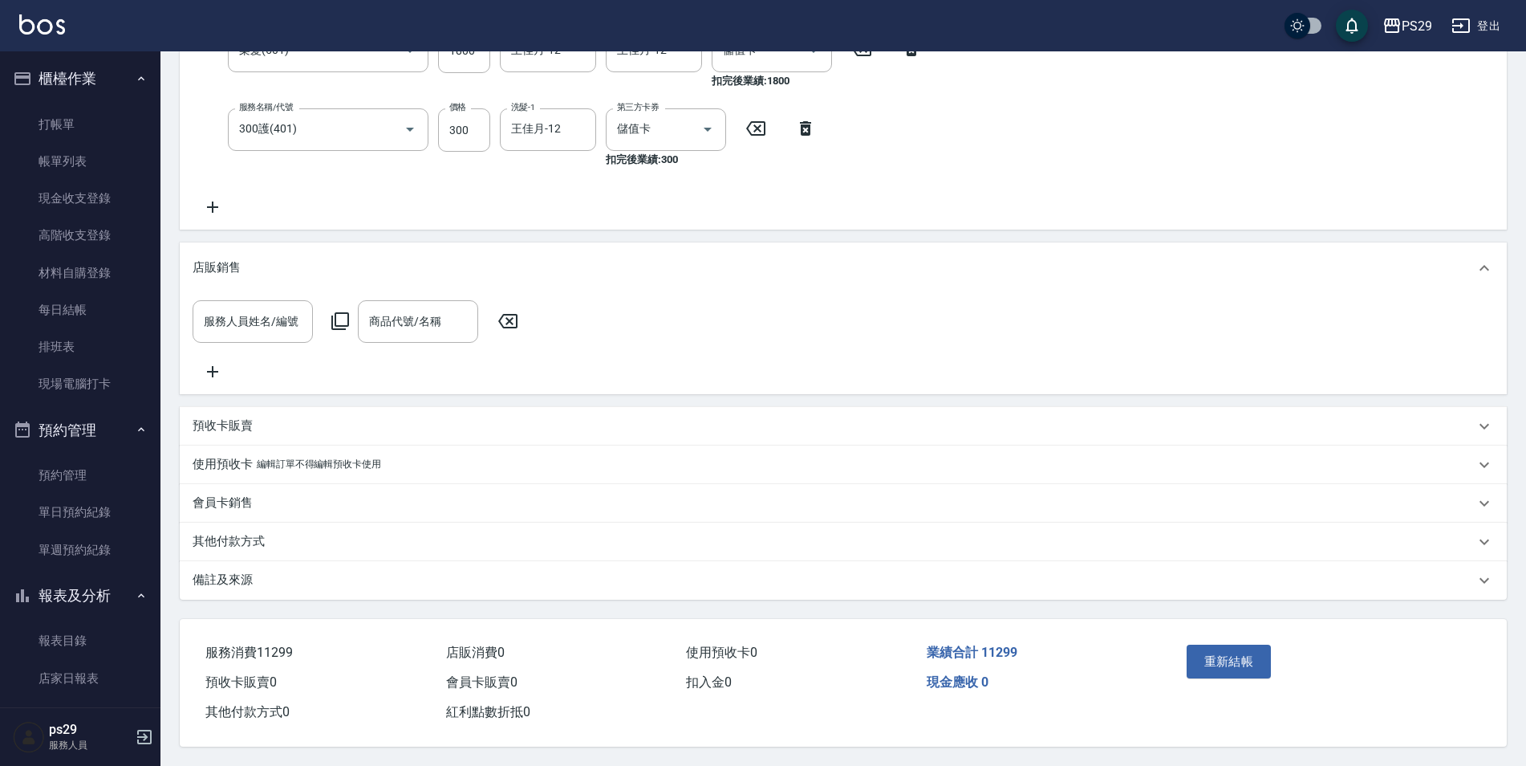
scroll to position [469, 0]
click at [210, 259] on p "店販銷售" at bounding box center [217, 267] width 48 height 17
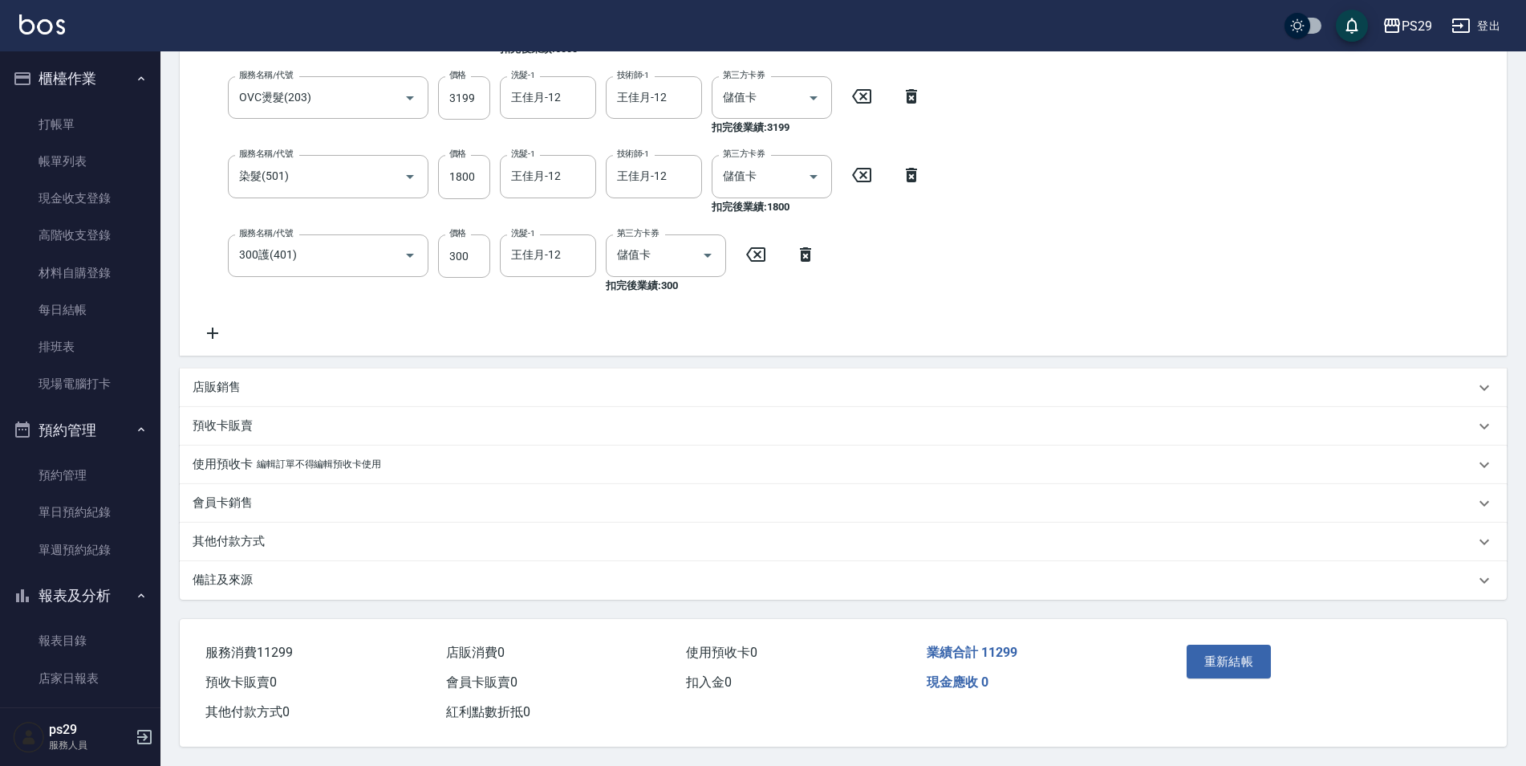
scroll to position [331, 0]
click at [268, 456] on p "編輯訂單不得編輯預收卡使用" at bounding box center [319, 464] width 124 height 17
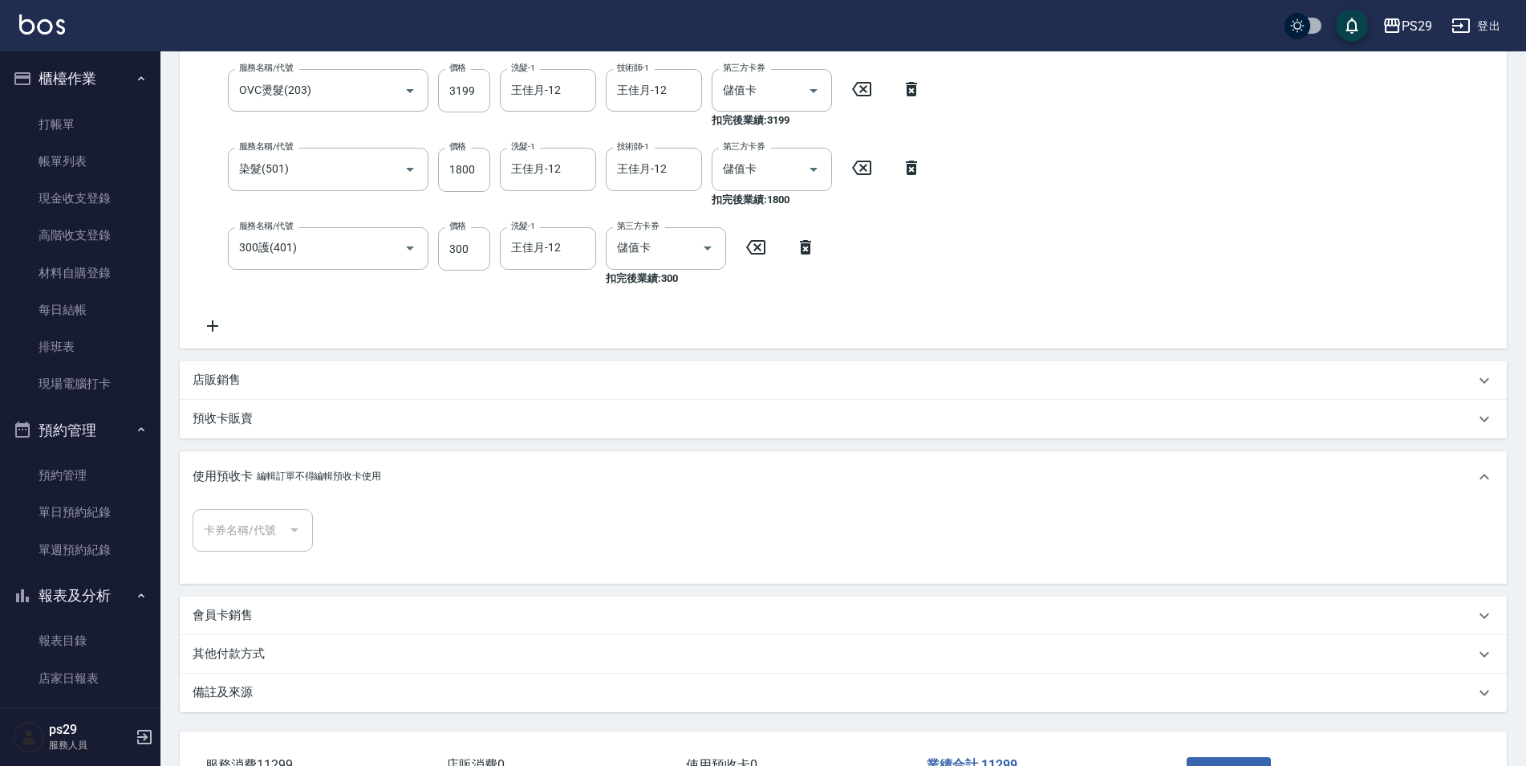
click at [241, 476] on p "使用預收卡" at bounding box center [223, 476] width 60 height 17
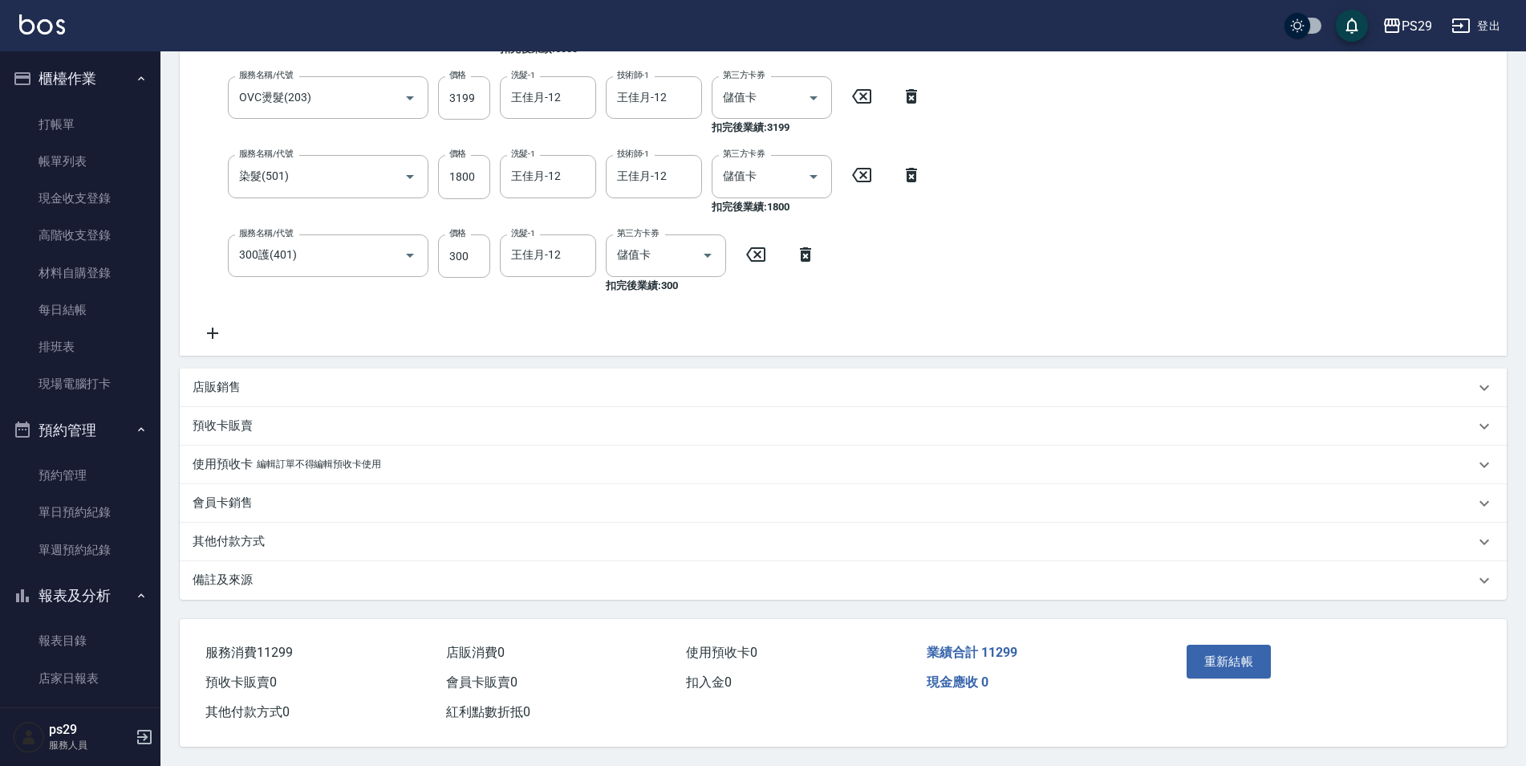
click at [229, 494] on p "會員卡銷售" at bounding box center [223, 502] width 60 height 17
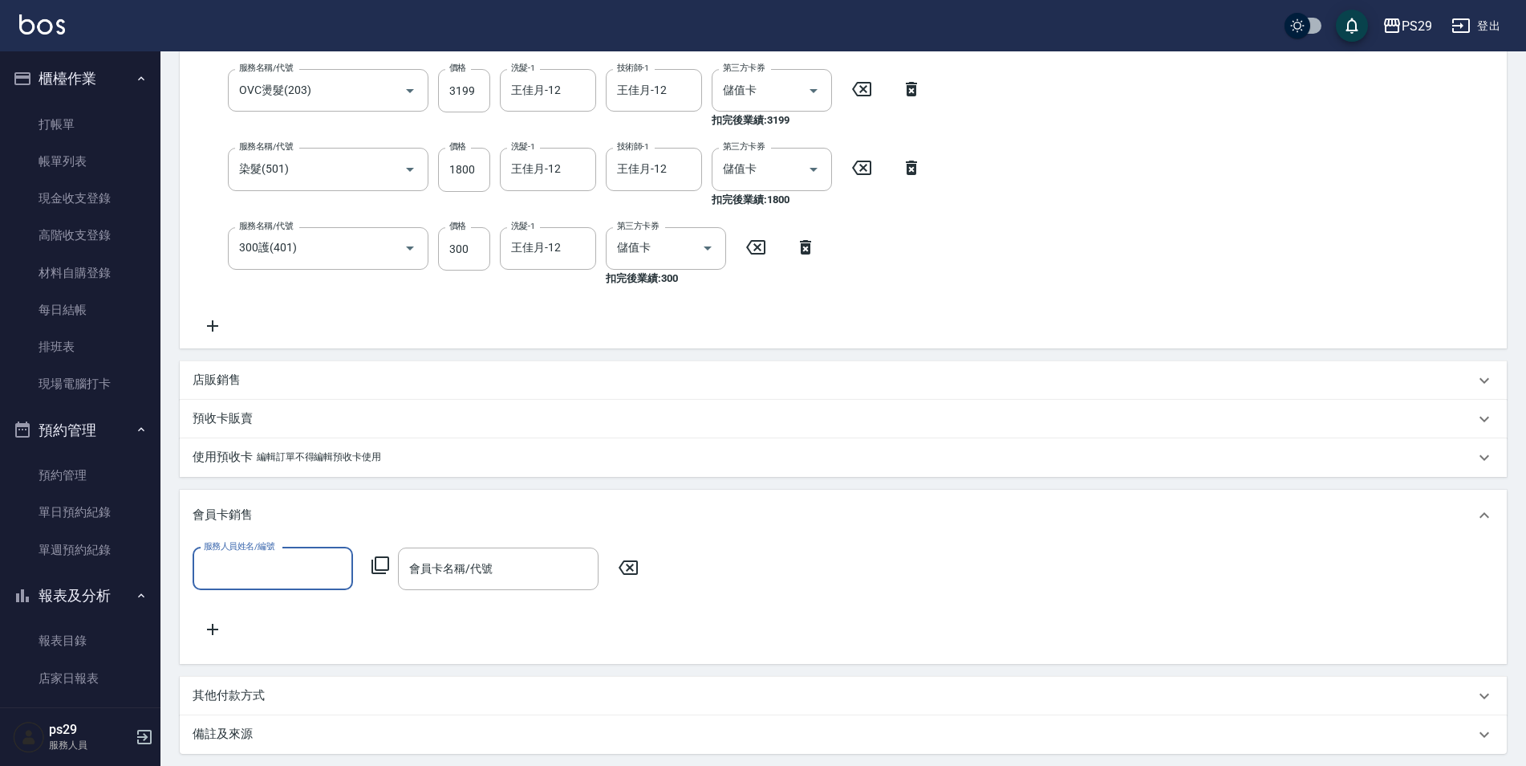
scroll to position [0, 0]
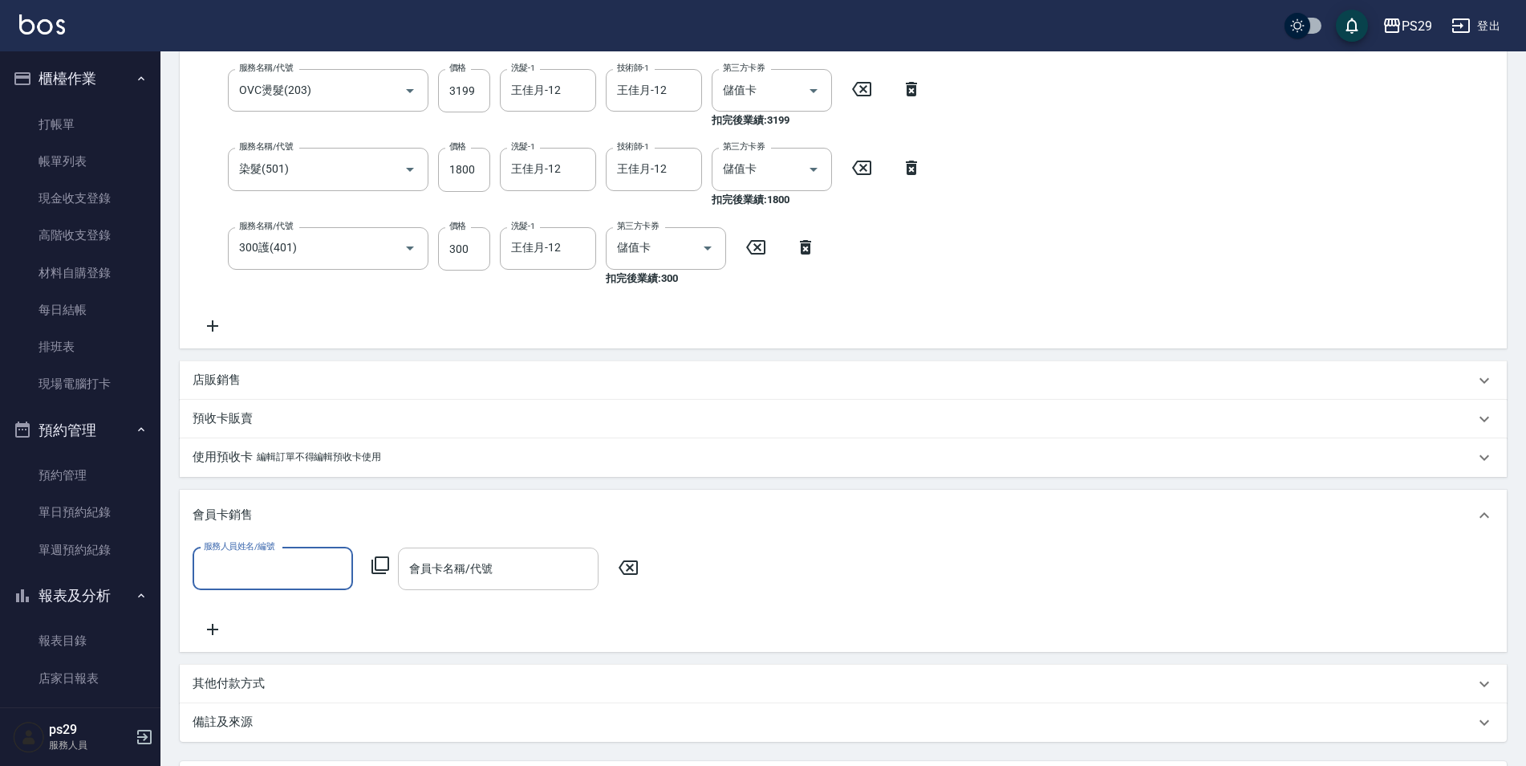
click at [484, 566] on input "會員卡名稱/代號" at bounding box center [498, 569] width 186 height 28
click at [244, 380] on div "店販銷售" at bounding box center [834, 380] width 1283 height 17
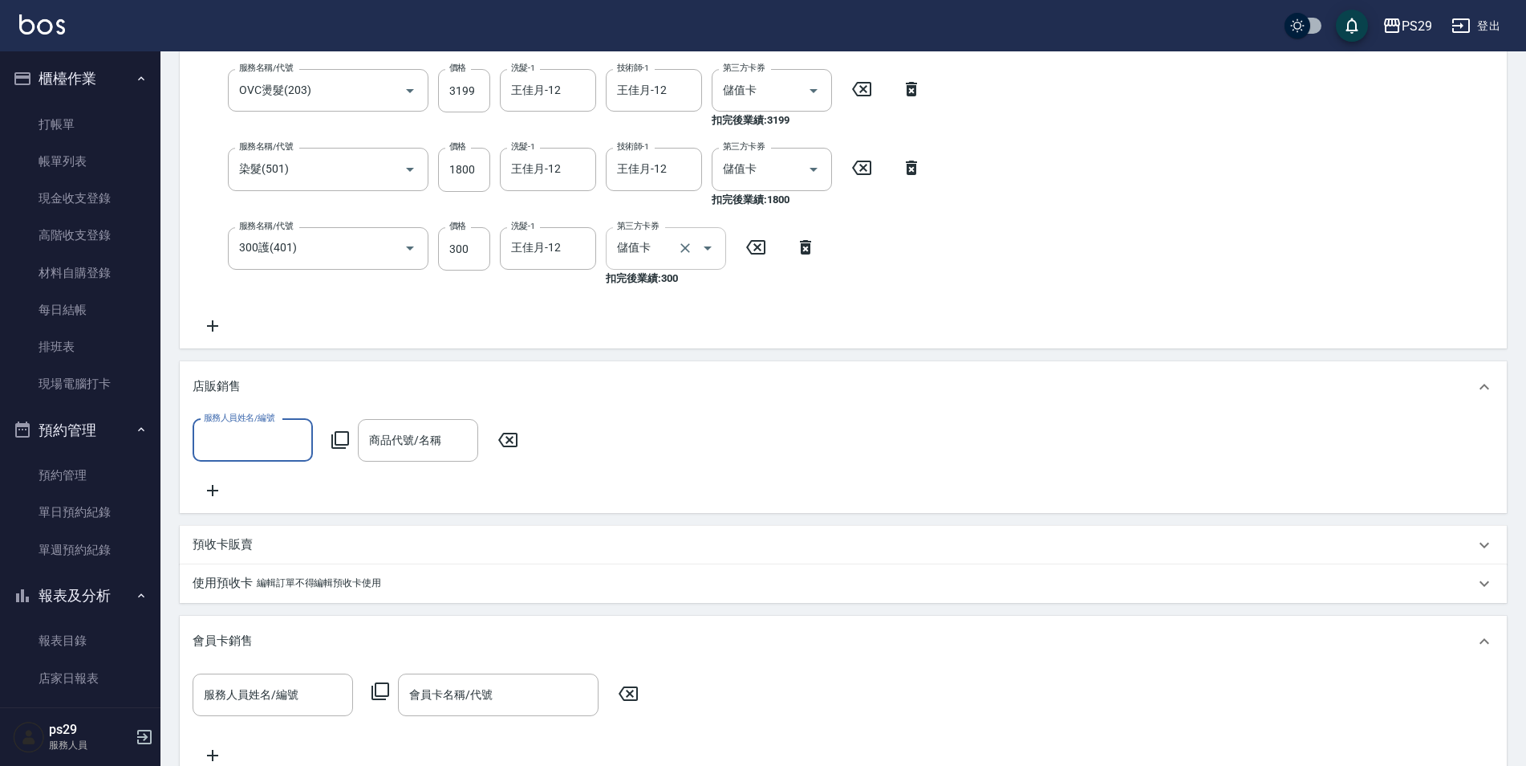
click at [713, 250] on icon "Open" at bounding box center [707, 247] width 19 height 19
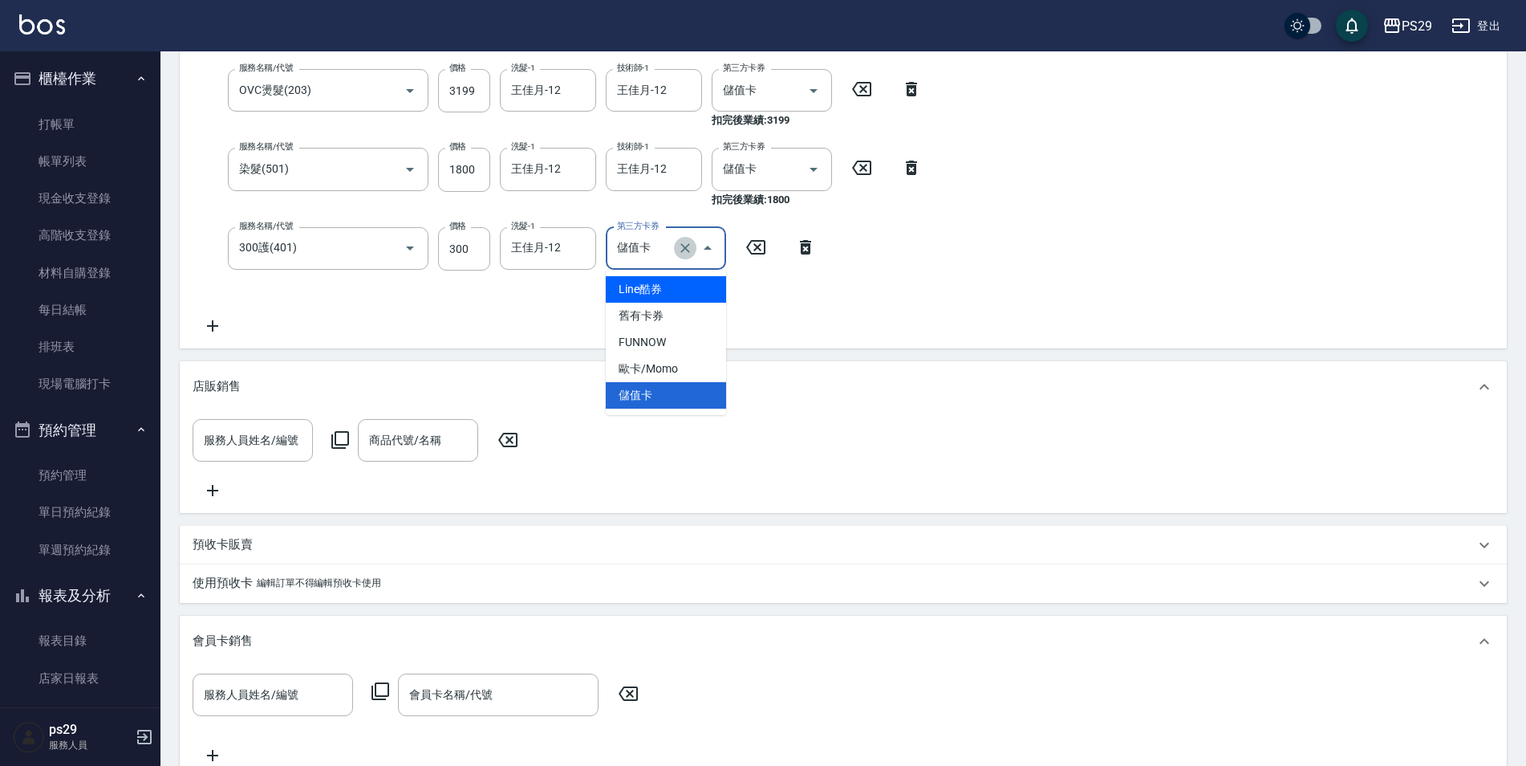
click at [688, 246] on icon "Clear" at bounding box center [686, 248] width 10 height 10
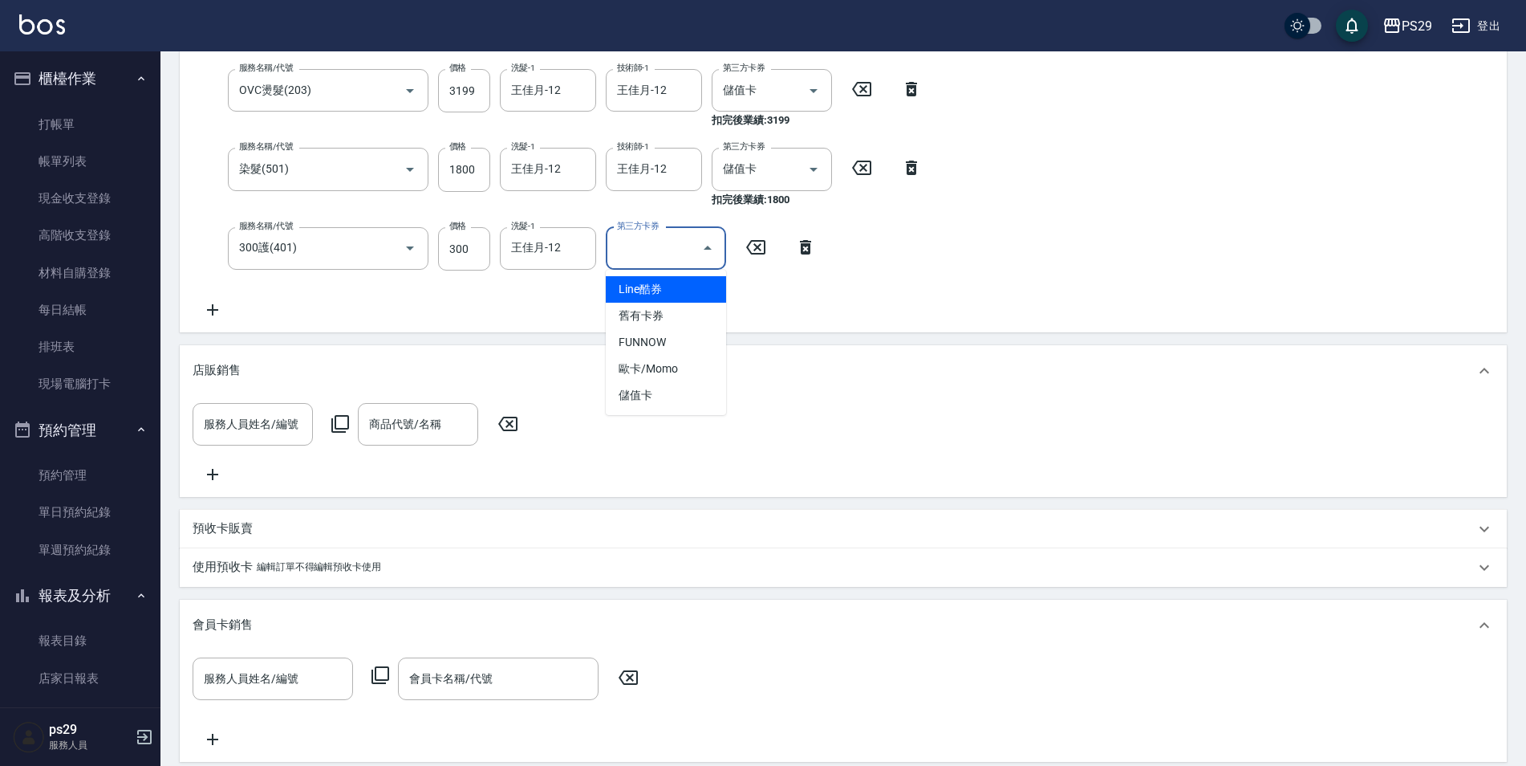
click at [872, 298] on div "服務名稱/代號 儲值6000(902) 服務名稱/代號 價格 6000 價格 第三方卡券 儲值卡 第三方卡券 扣完後業績: 6000 服務名稱/代號 OVC燙…" at bounding box center [562, 154] width 739 height 329
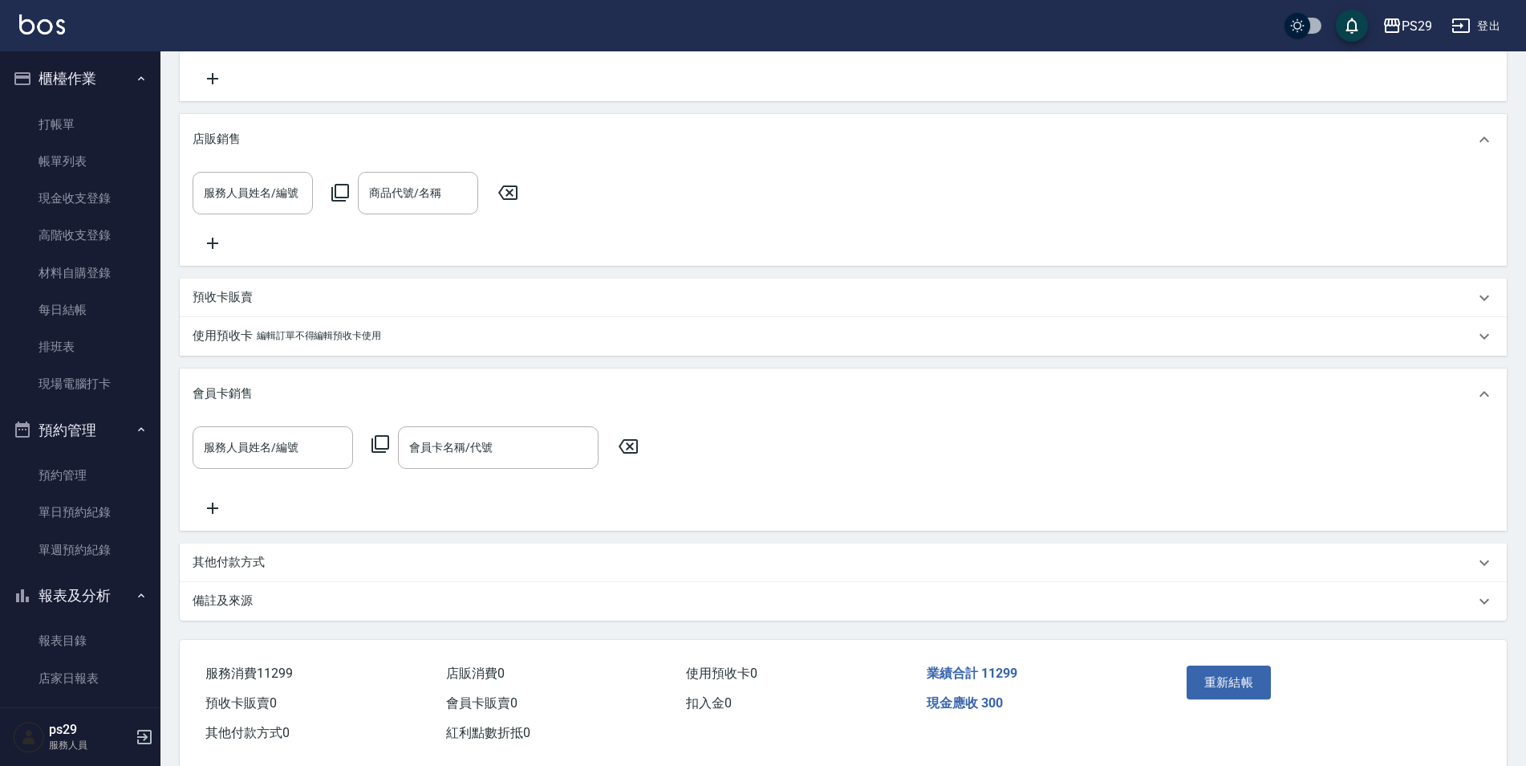
scroll to position [614, 0]
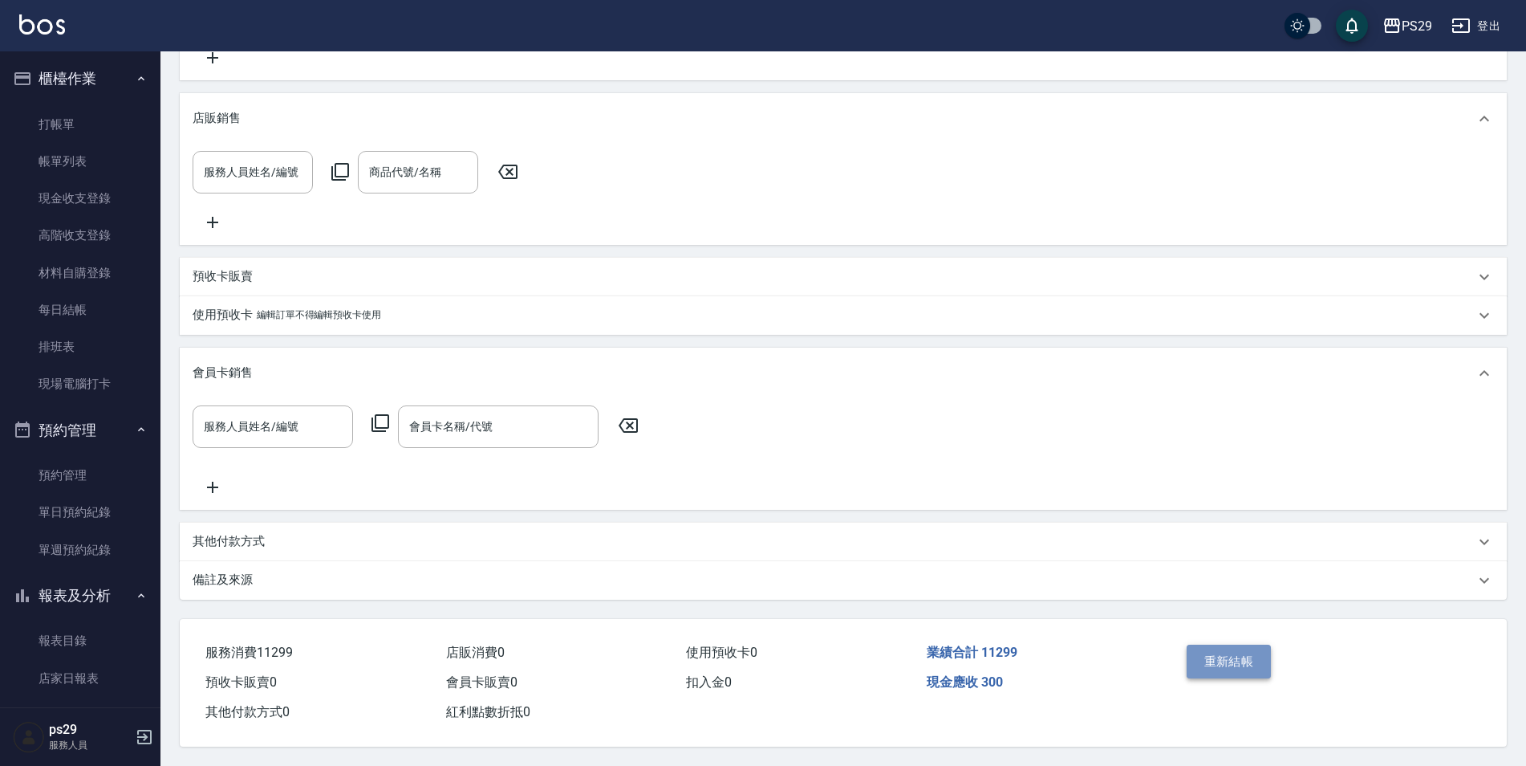
click at [1211, 644] on button "重新結帳" at bounding box center [1229, 661] width 85 height 34
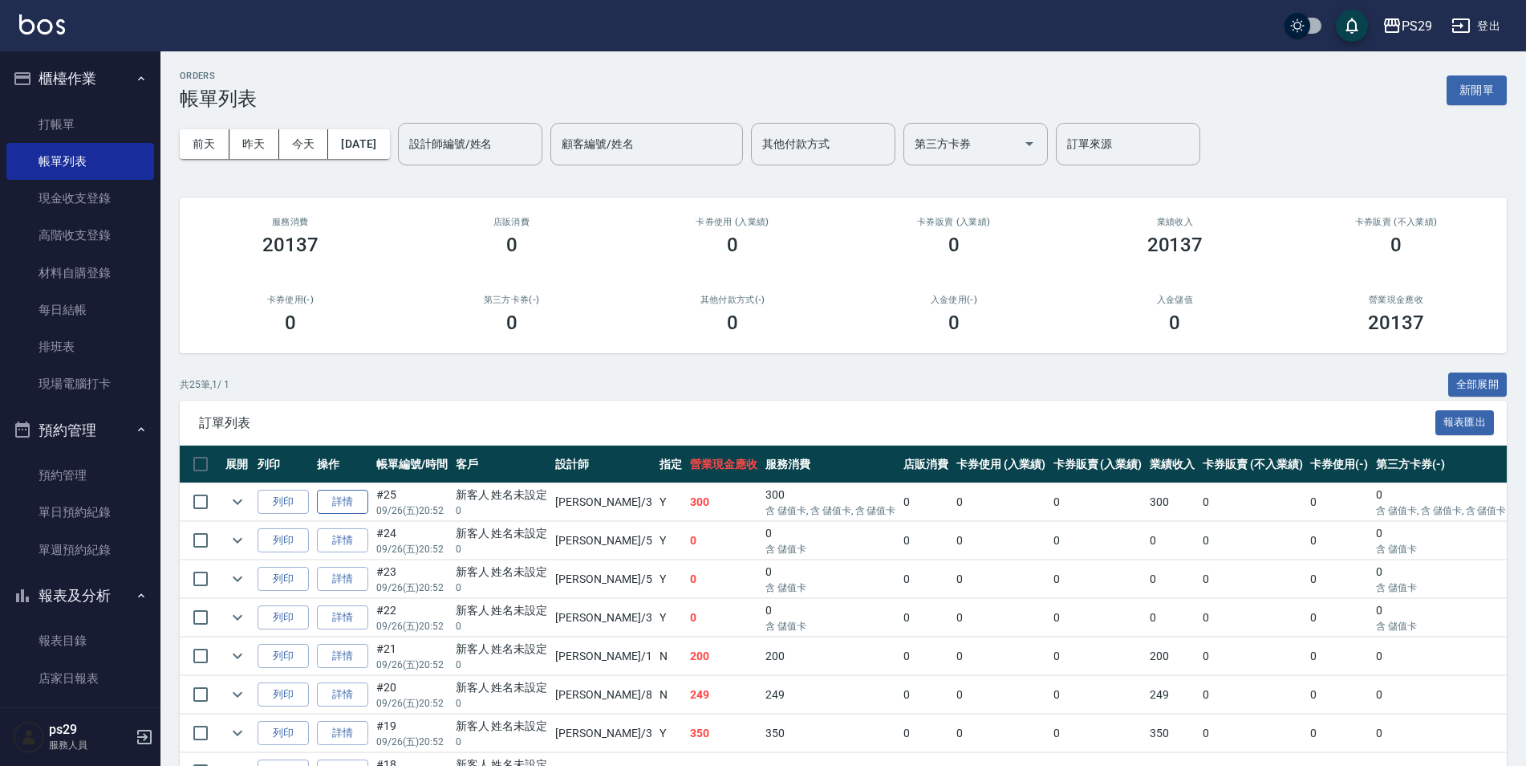
click at [350, 495] on link "詳情" at bounding box center [342, 502] width 51 height 25
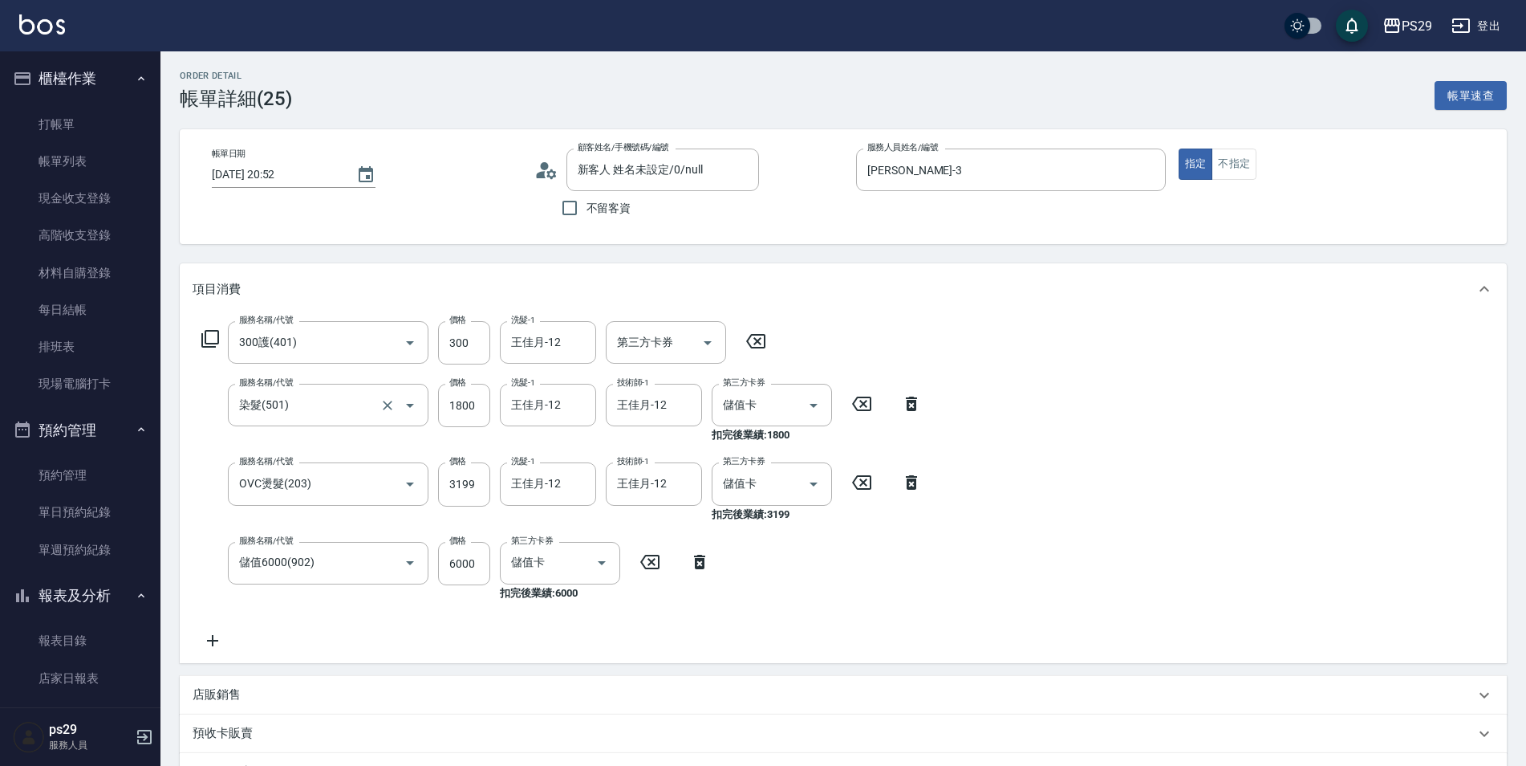
drag, startPoint x: 210, startPoint y: 339, endPoint x: 231, endPoint y: 429, distance: 91.5
click at [231, 435] on div "服務名稱/代號 300護(401) 服務名稱/代號 價格 300 價格 洗髮-1 [PERSON_NAME]-12 洗髮-1 第三方卡券 第三方卡券 服務名稱…" at bounding box center [562, 485] width 739 height 329
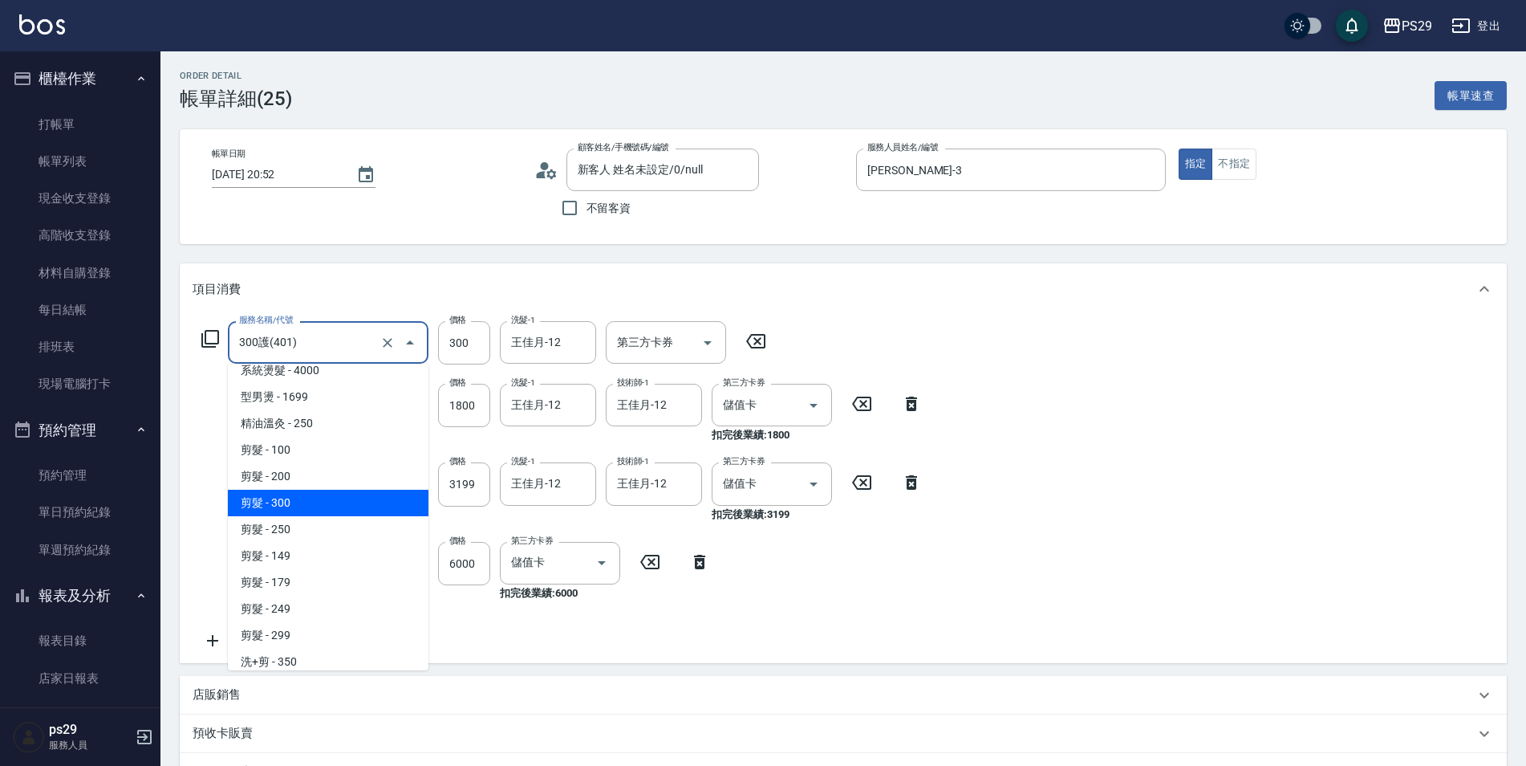
scroll to position [49, 0]
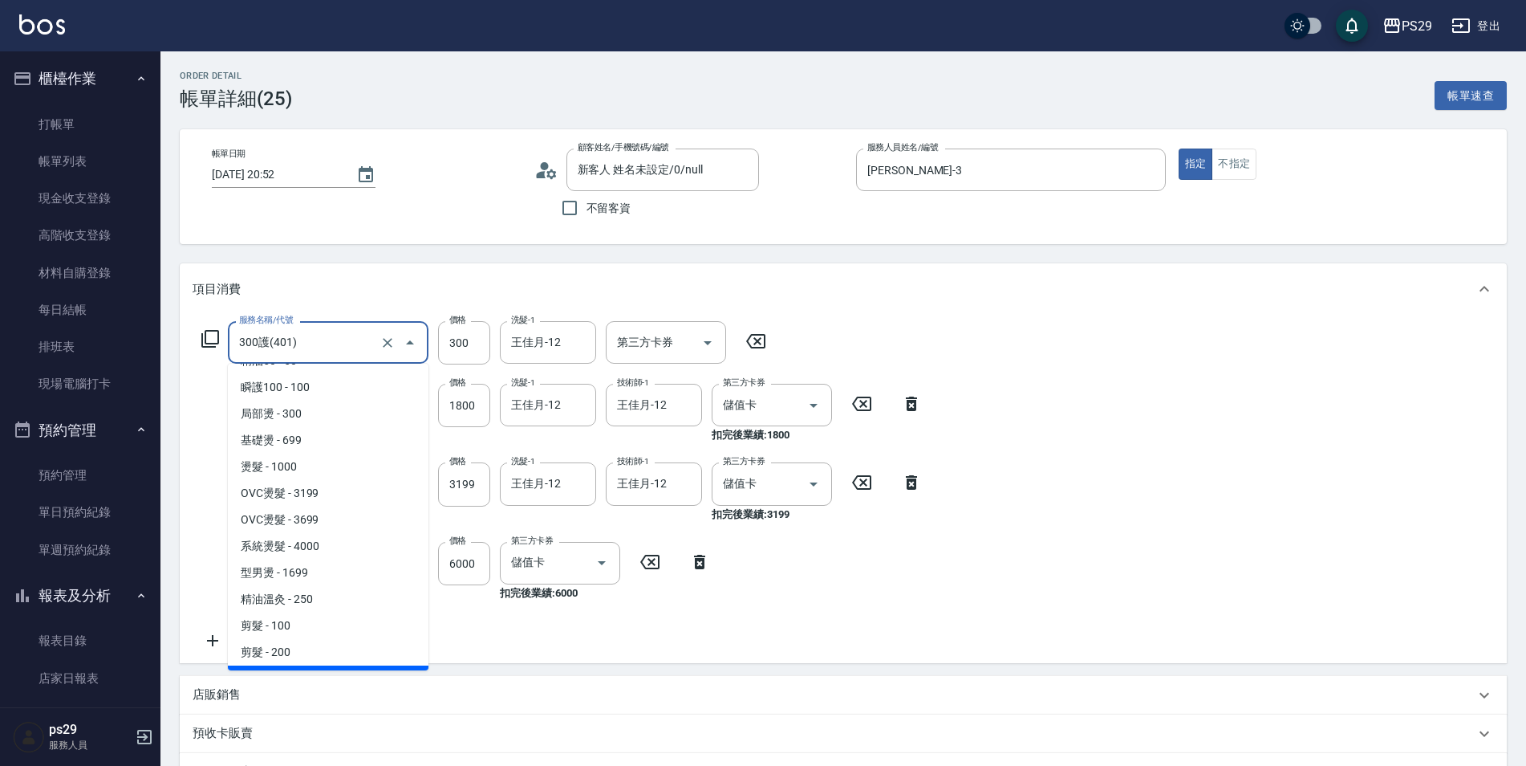
drag, startPoint x: 335, startPoint y: 335, endPoint x: 353, endPoint y: 321, distance: 22.3
click at [353, 322] on div "300護(401) 服務名稱/代號" at bounding box center [328, 342] width 201 height 43
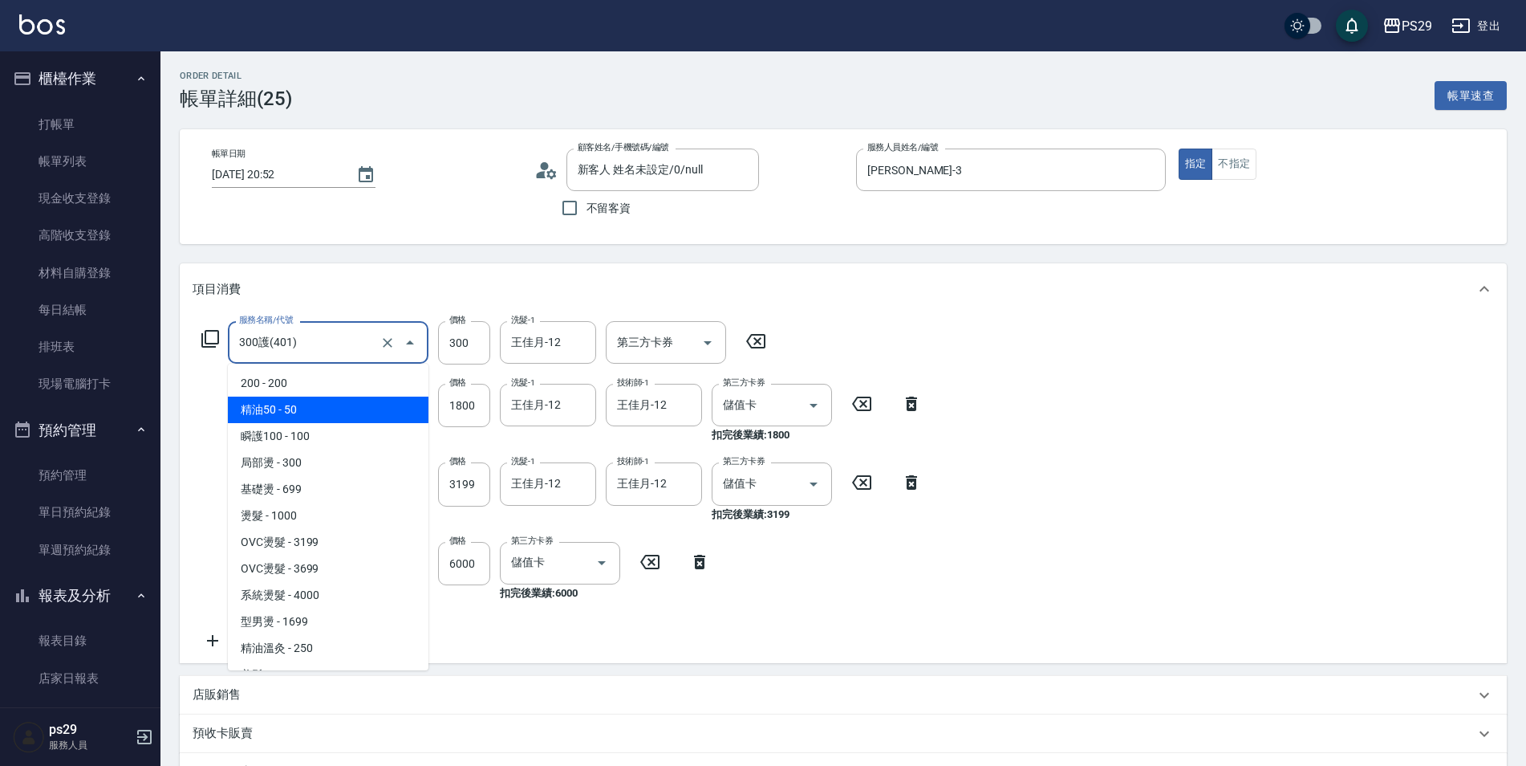
click at [430, 263] on div "項目消費" at bounding box center [843, 288] width 1327 height 51
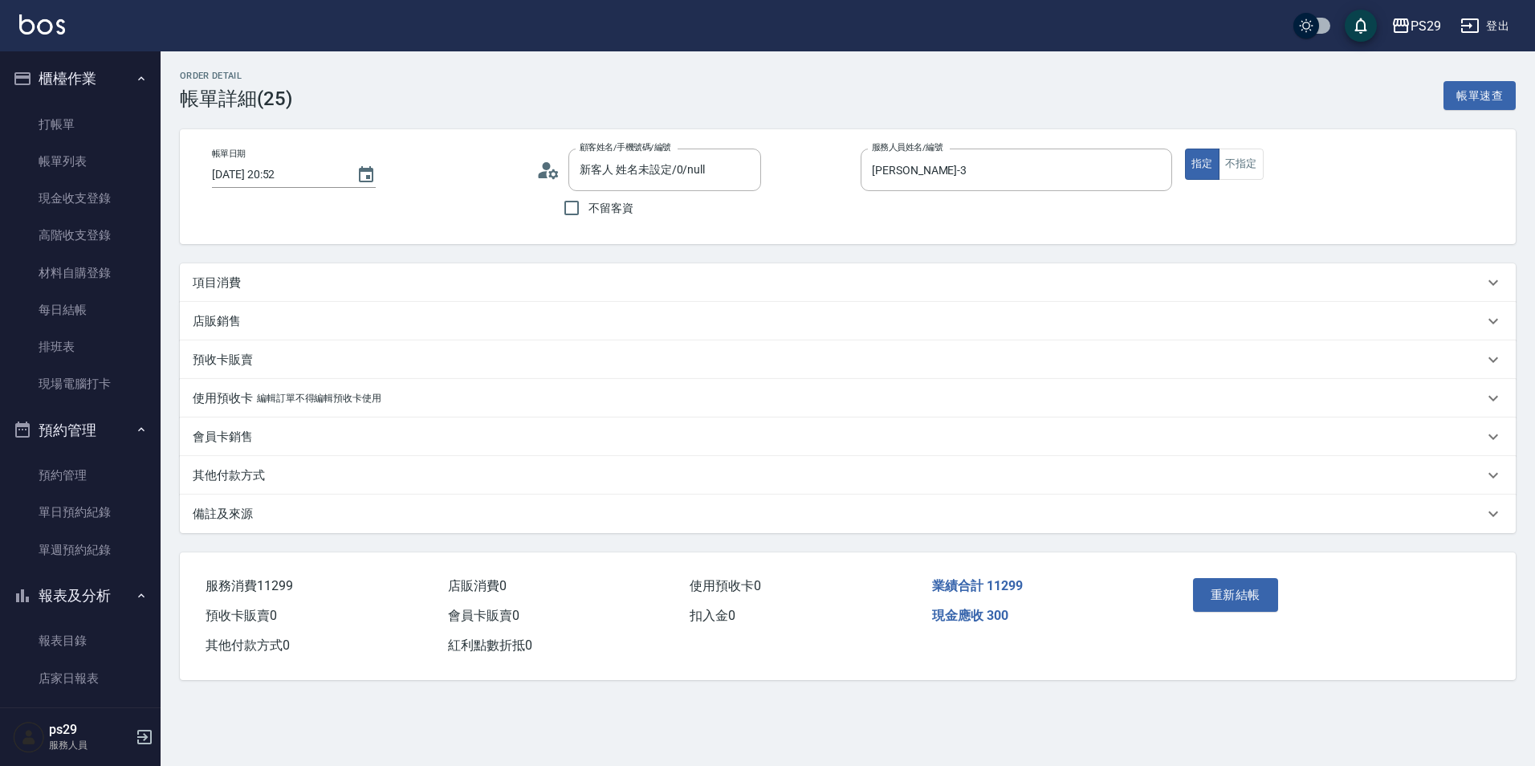
click at [392, 283] on div "項目消費" at bounding box center [838, 282] width 1291 height 17
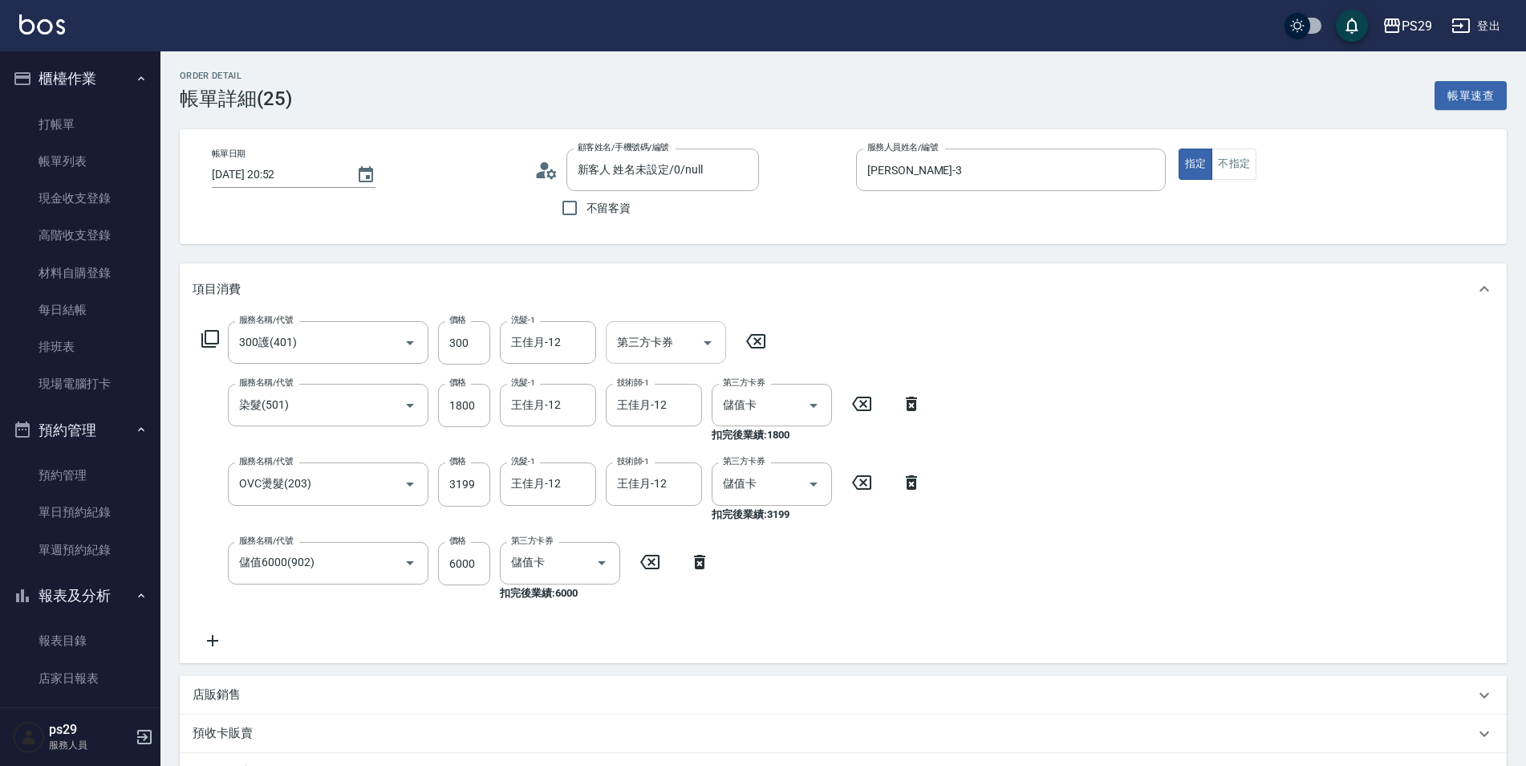
click at [642, 334] on input "第三方卡券" at bounding box center [654, 342] width 82 height 28
click at [643, 482] on span "儲值卡" at bounding box center [666, 489] width 120 height 26
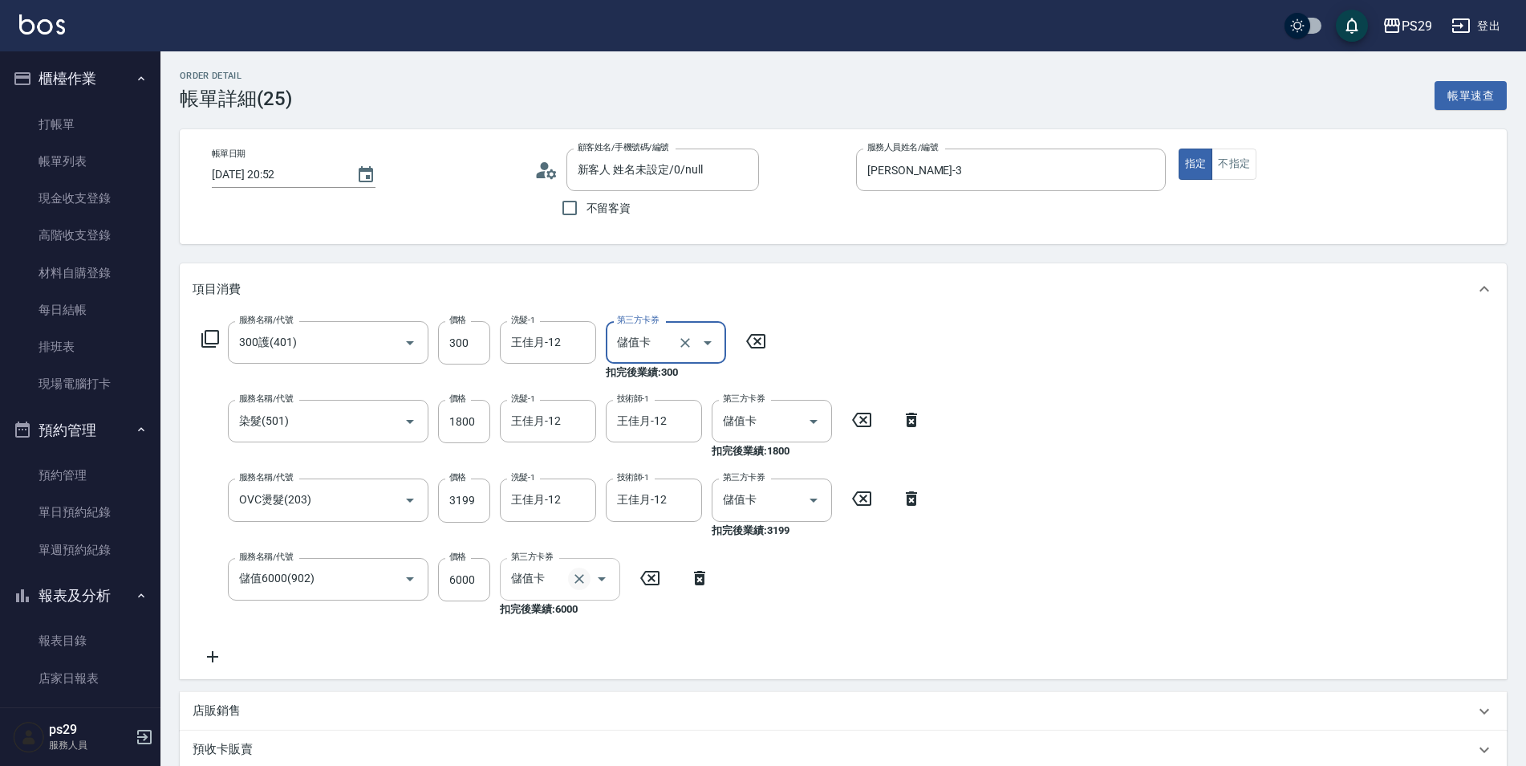
click at [571, 580] on icon "Clear" at bounding box center [579, 579] width 16 height 16
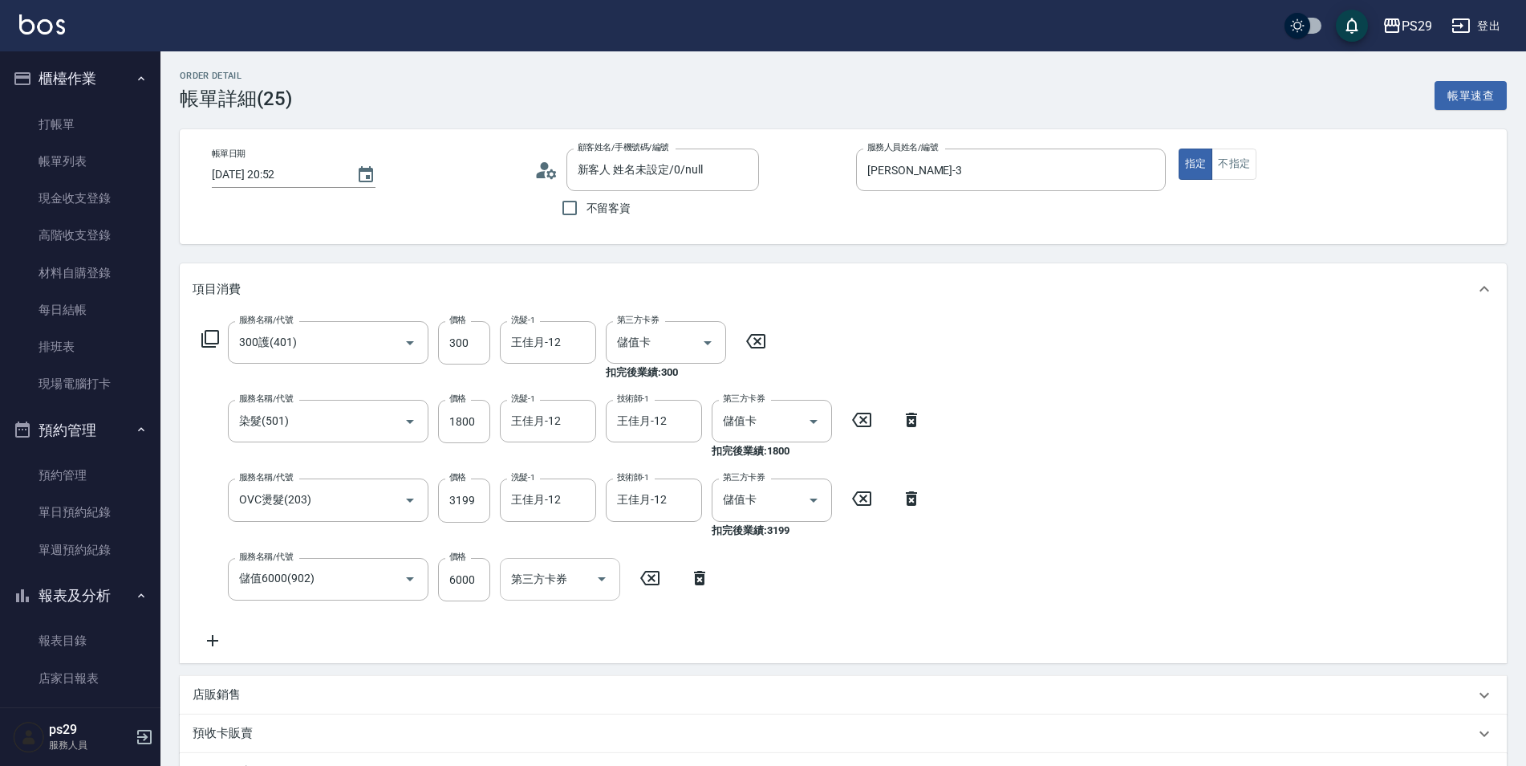
click at [591, 622] on div "服務名稱/代號 300護(401) 服務名稱/代號 價格 300 價格 洗髮-1 [PERSON_NAME]-12 洗髮-1 第三方卡券 儲值卡 第三方卡券 …" at bounding box center [562, 485] width 739 height 329
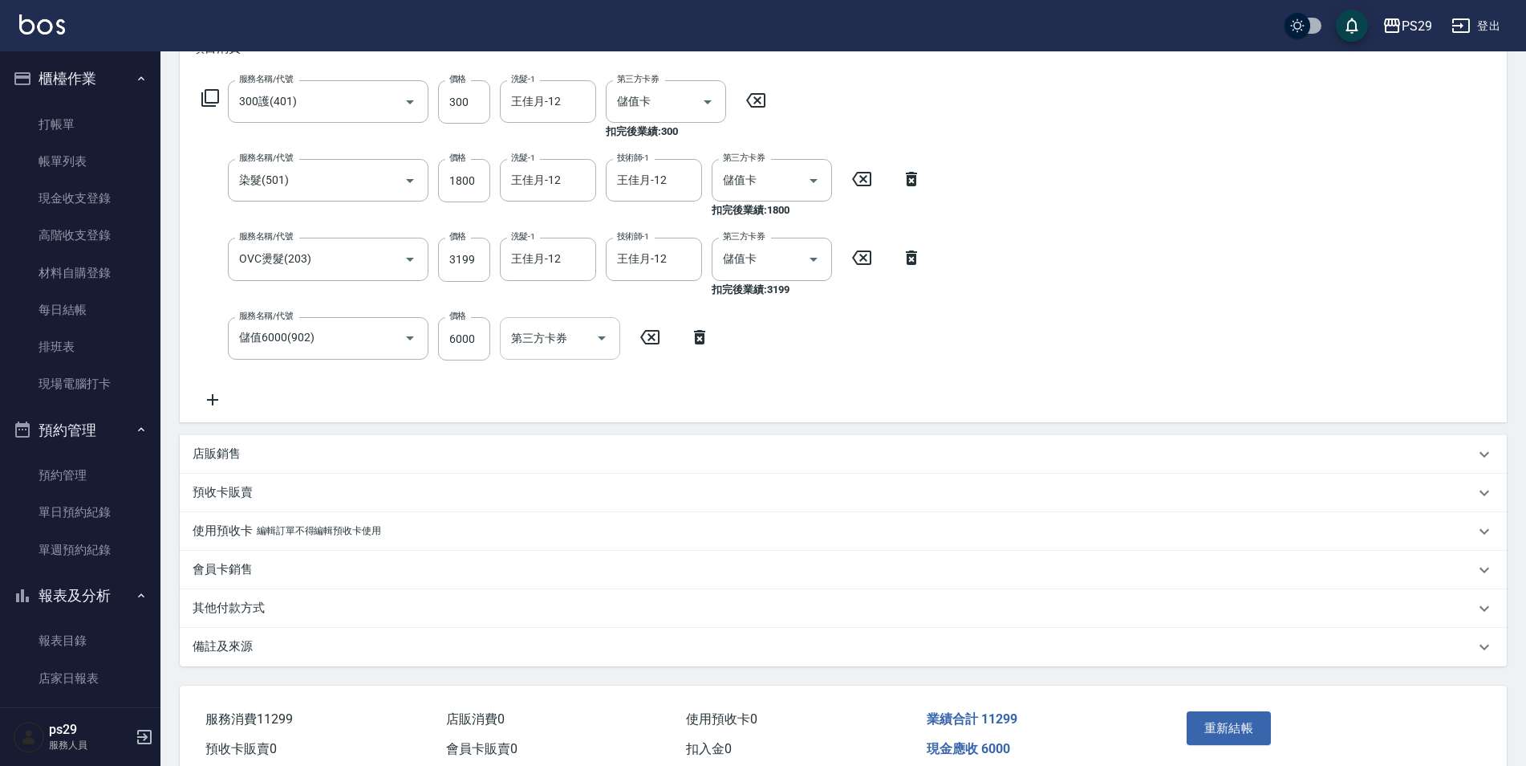
click at [1223, 726] on button "重新結帳" at bounding box center [1229, 728] width 85 height 34
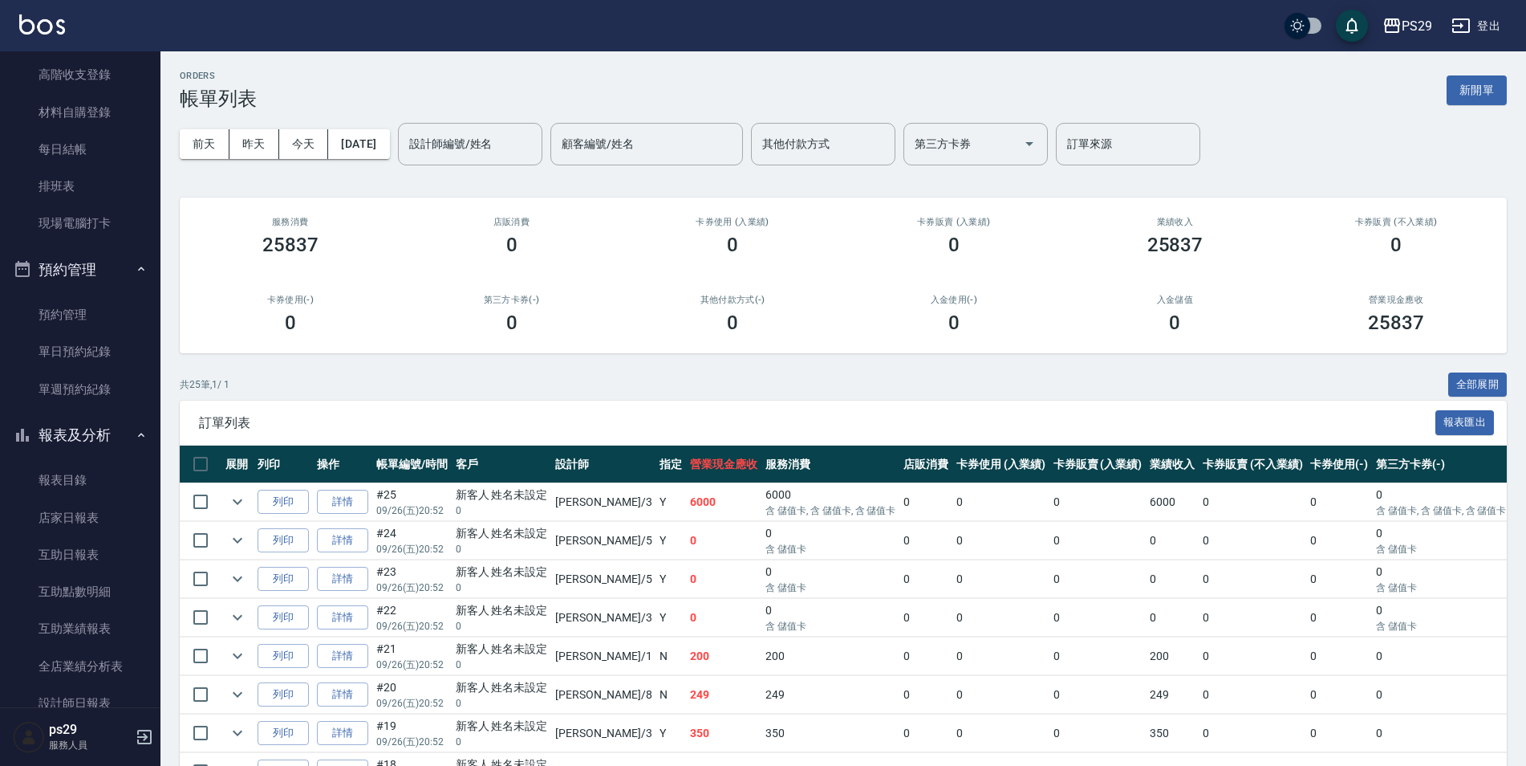
scroll to position [321, 0]
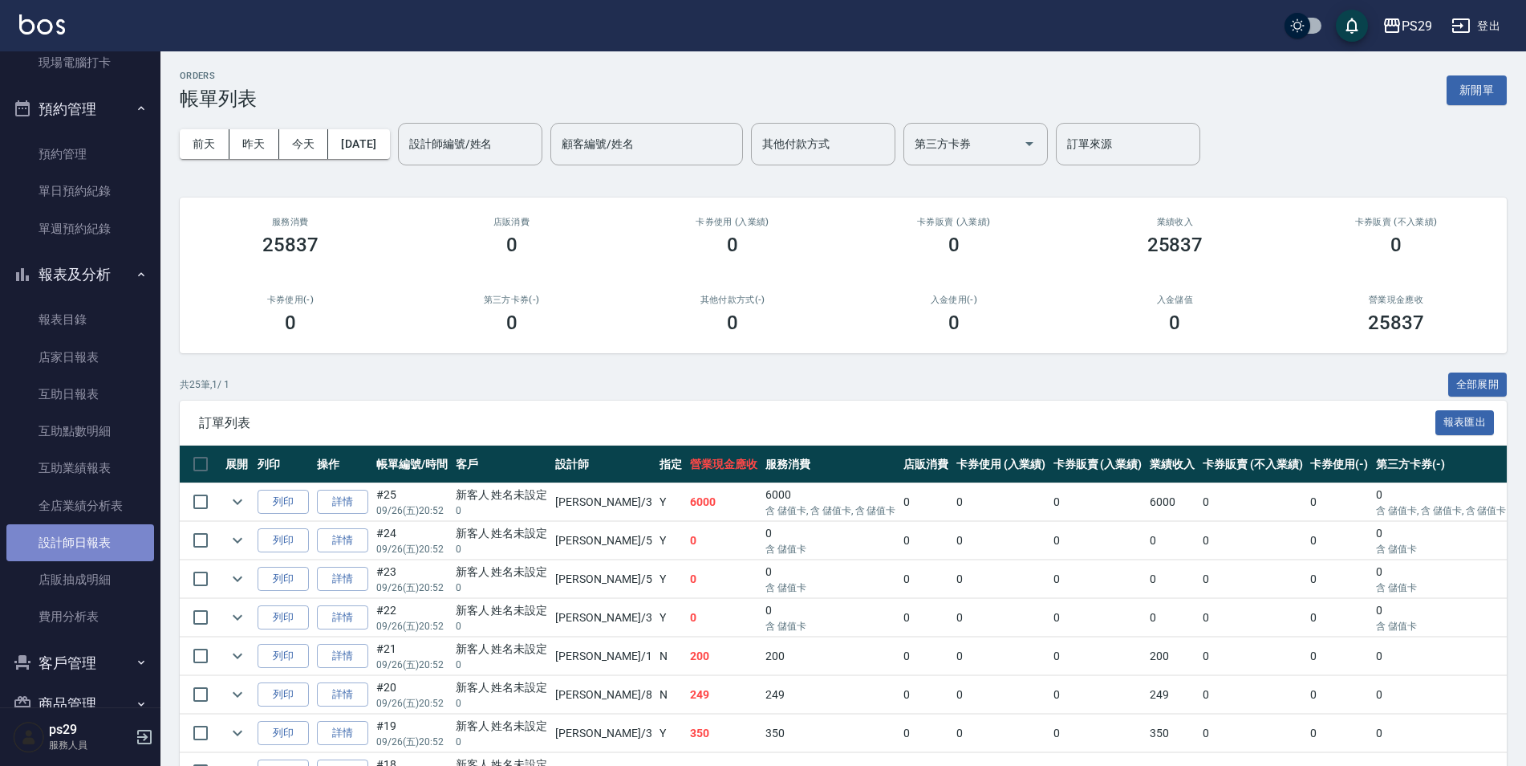
click at [93, 542] on link "設計師日報表" at bounding box center [80, 542] width 148 height 37
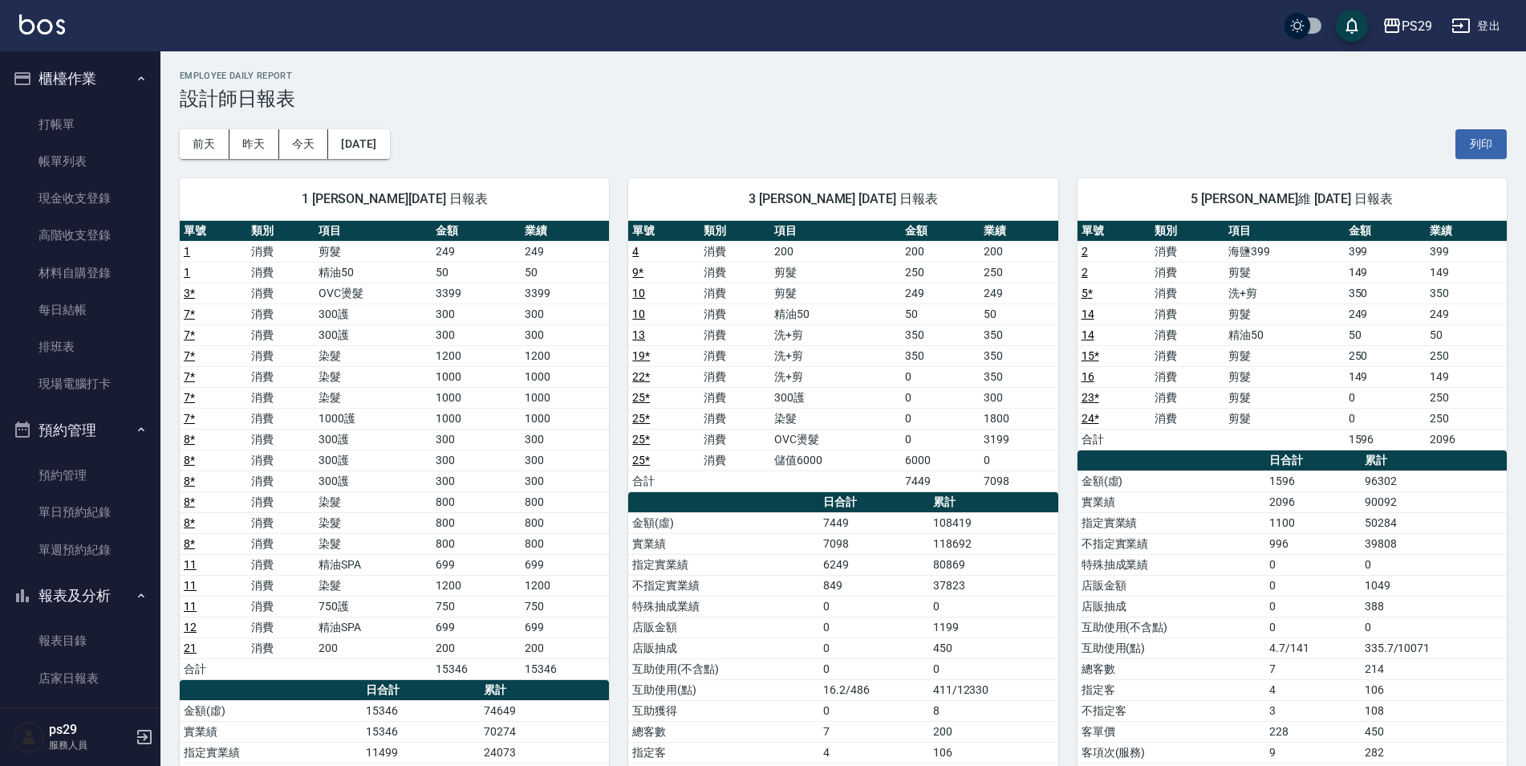
click at [75, 98] on button "櫃檯作業" at bounding box center [80, 79] width 148 height 42
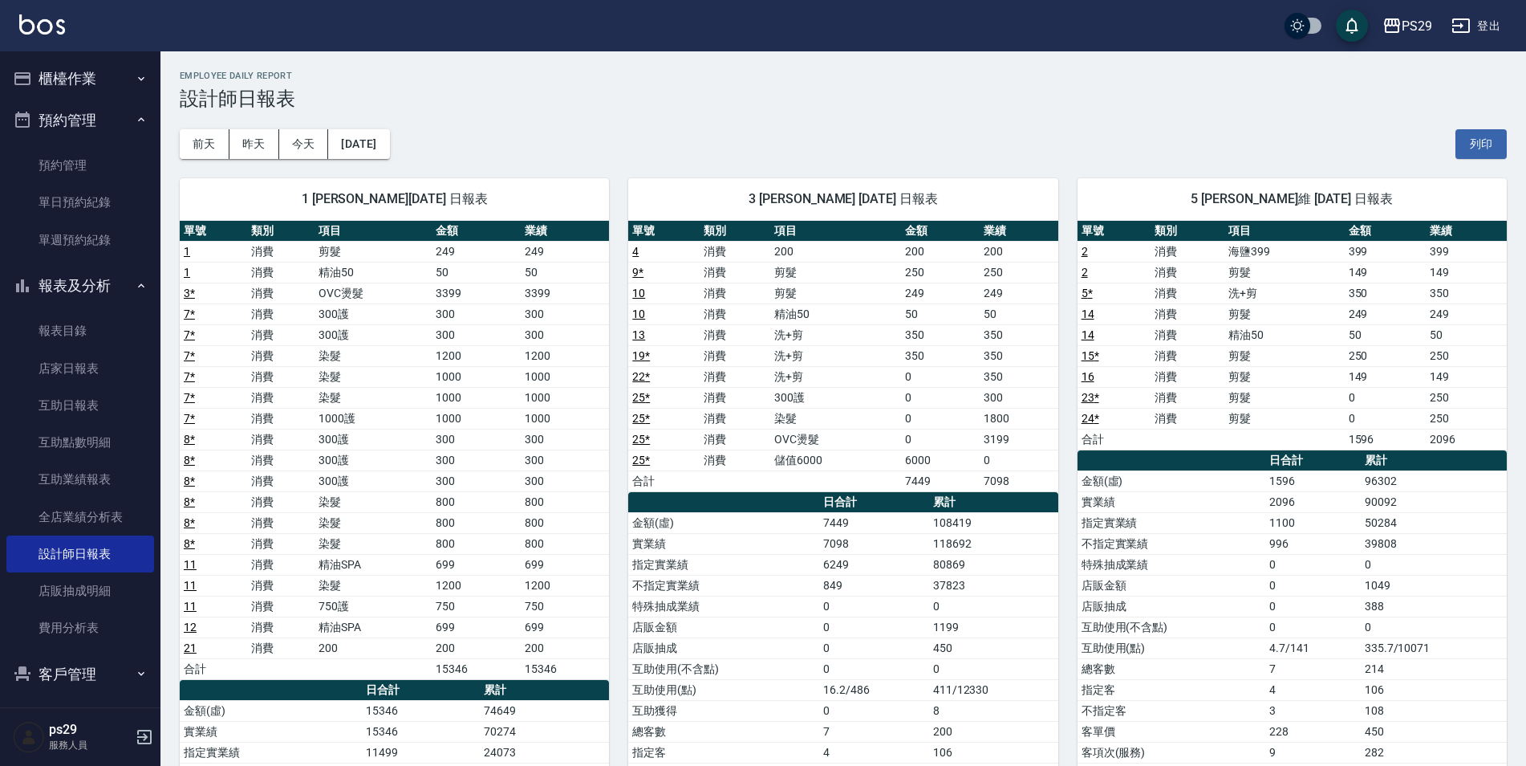
click at [77, 107] on link "打帳單" at bounding box center [80, 124] width 148 height 37
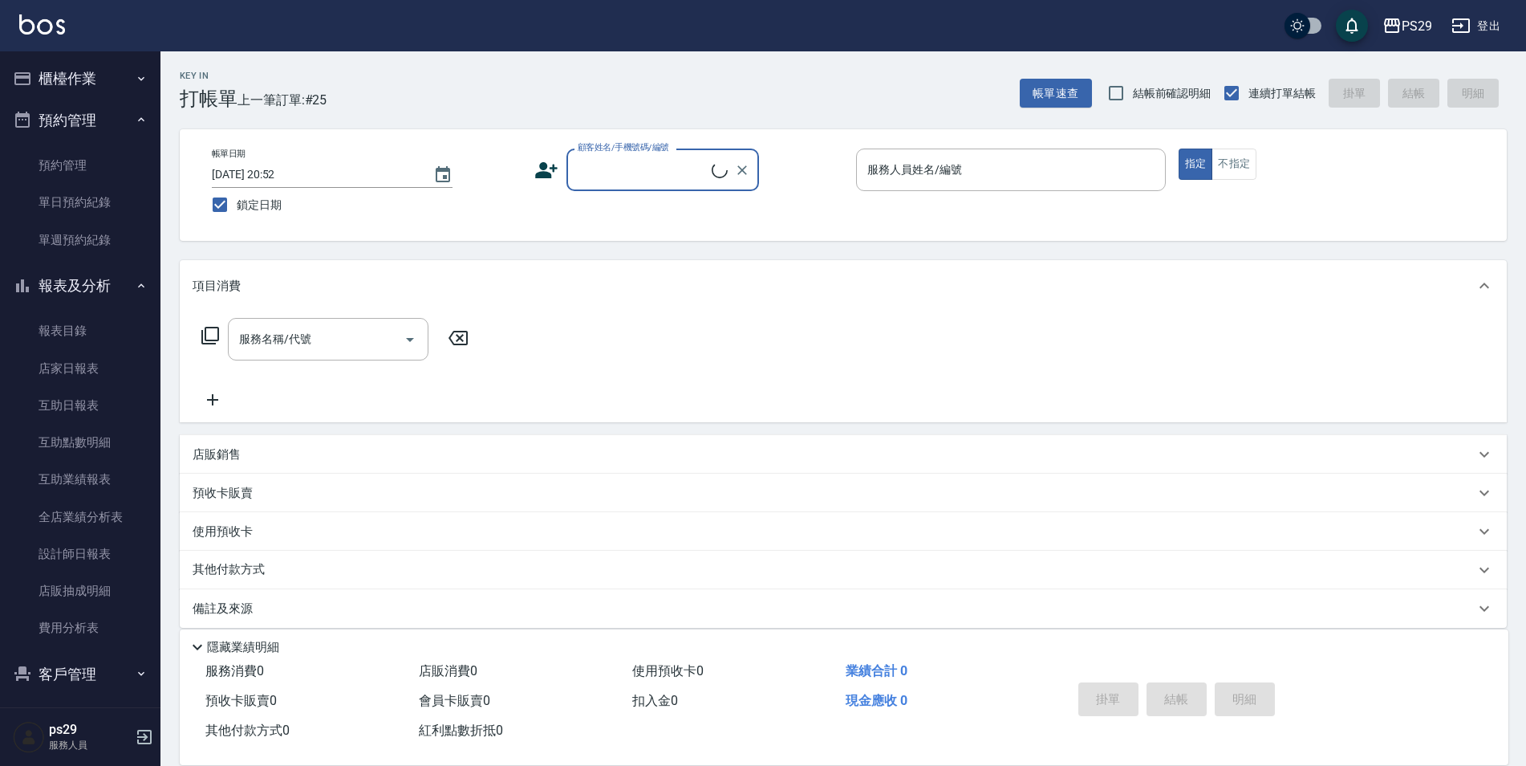
click at [79, 107] on button "預約管理" at bounding box center [80, 121] width 148 height 42
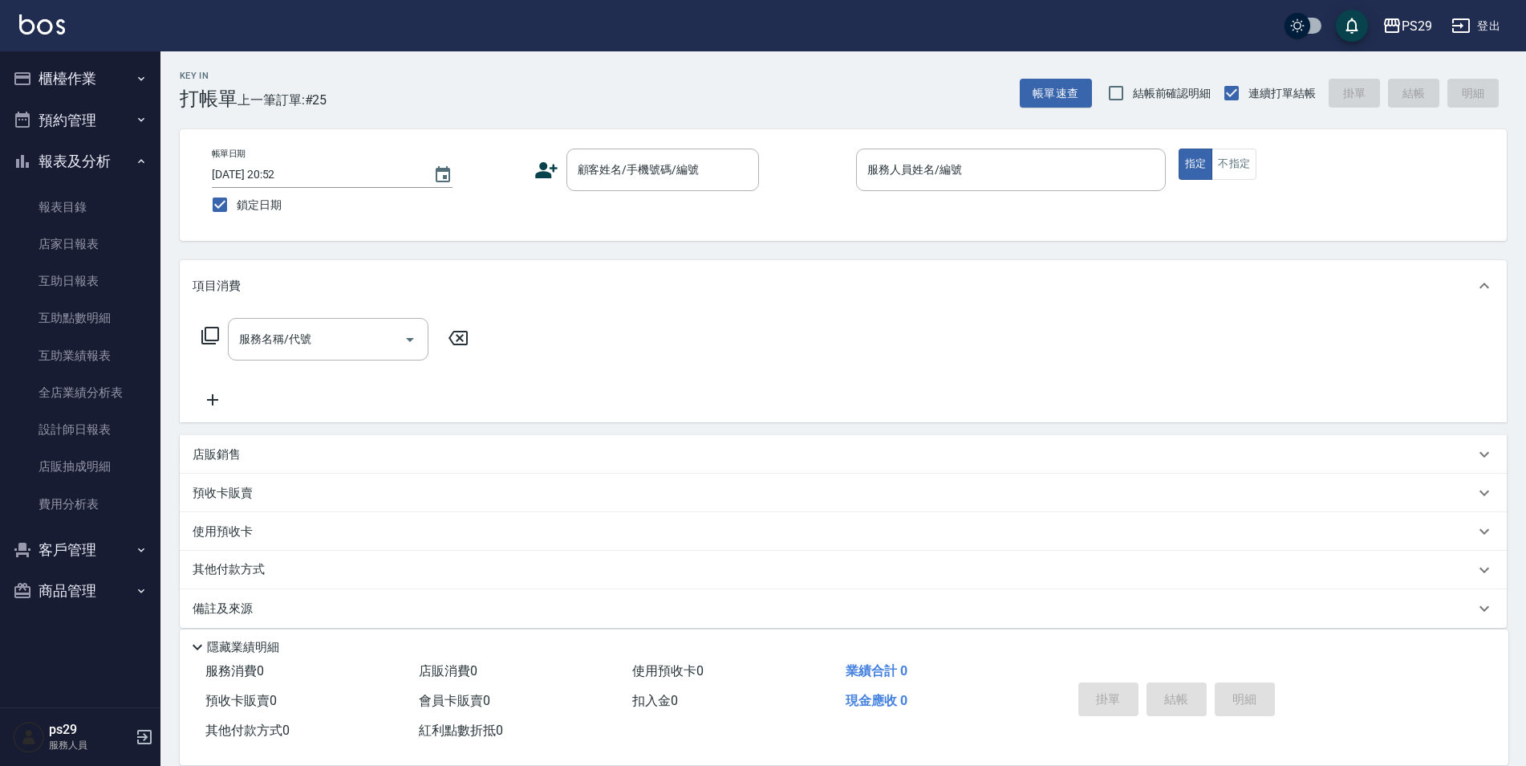
click at [94, 68] on button "櫃檯作業" at bounding box center [80, 79] width 148 height 42
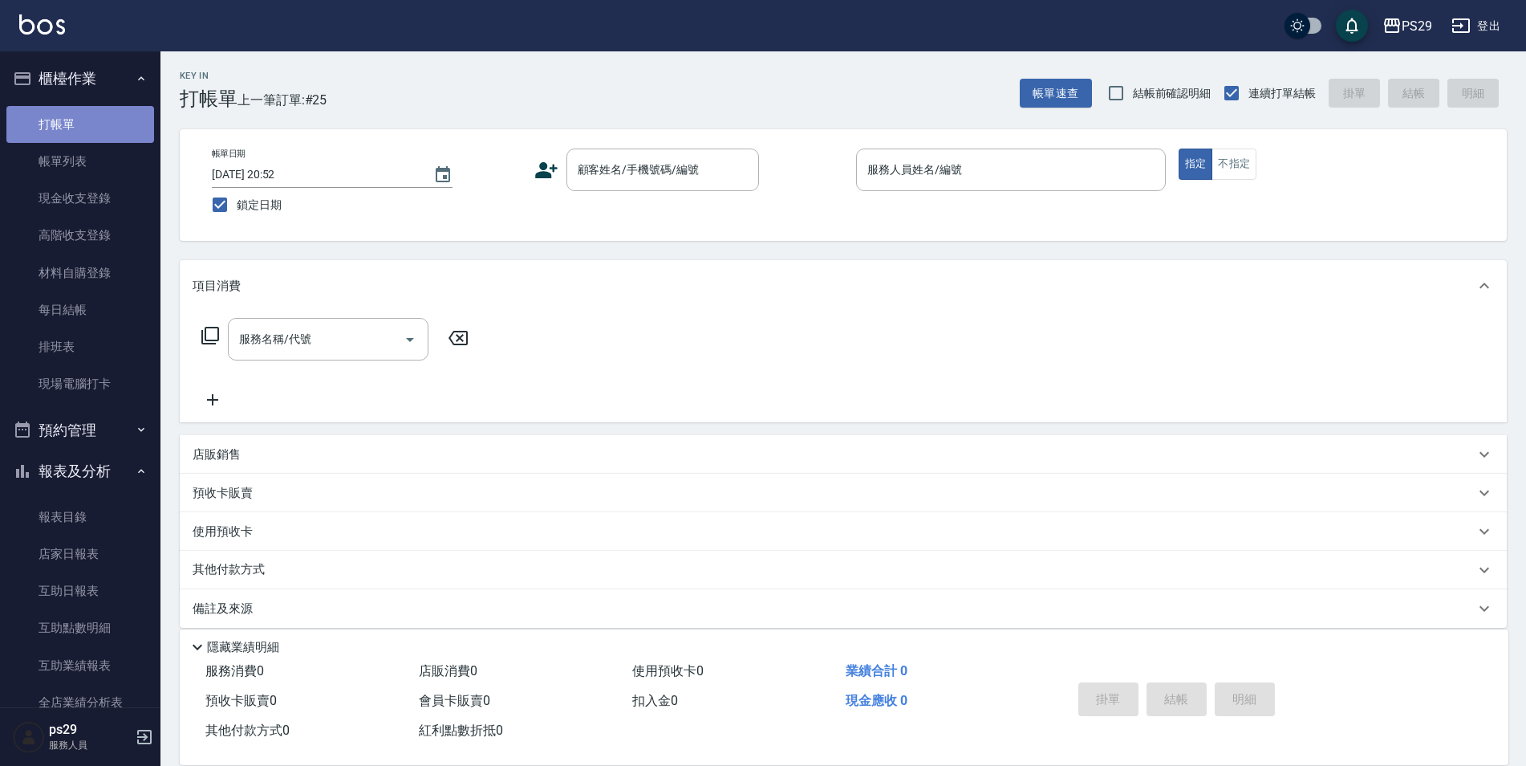
click at [86, 131] on link "打帳單" at bounding box center [80, 124] width 148 height 37
click at [6, 106] on link "打帳單" at bounding box center [80, 124] width 148 height 37
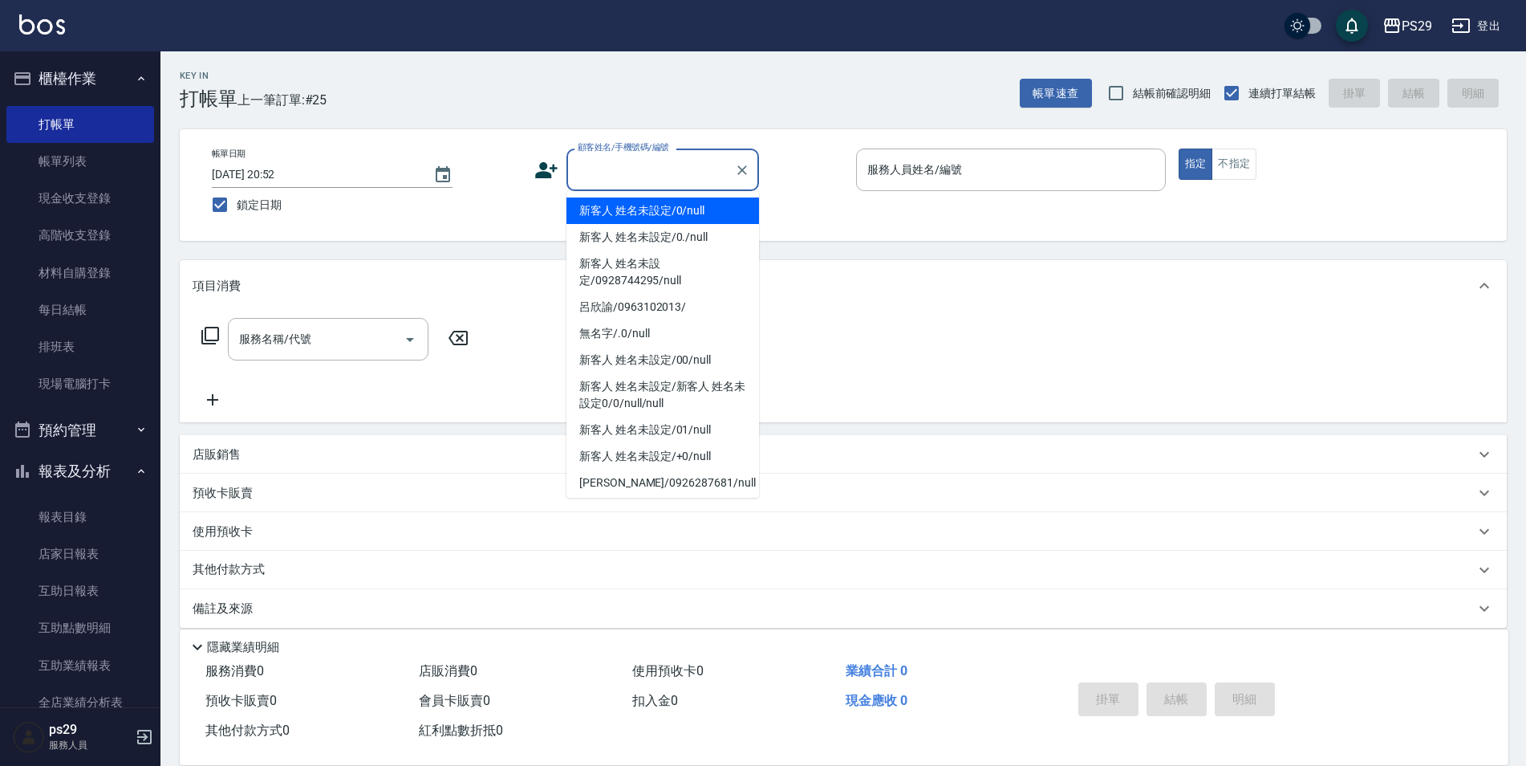
click at [601, 157] on div "顧客姓名/手機號碼/編號 顧客姓名/手機號碼/編號" at bounding box center [663, 169] width 193 height 43
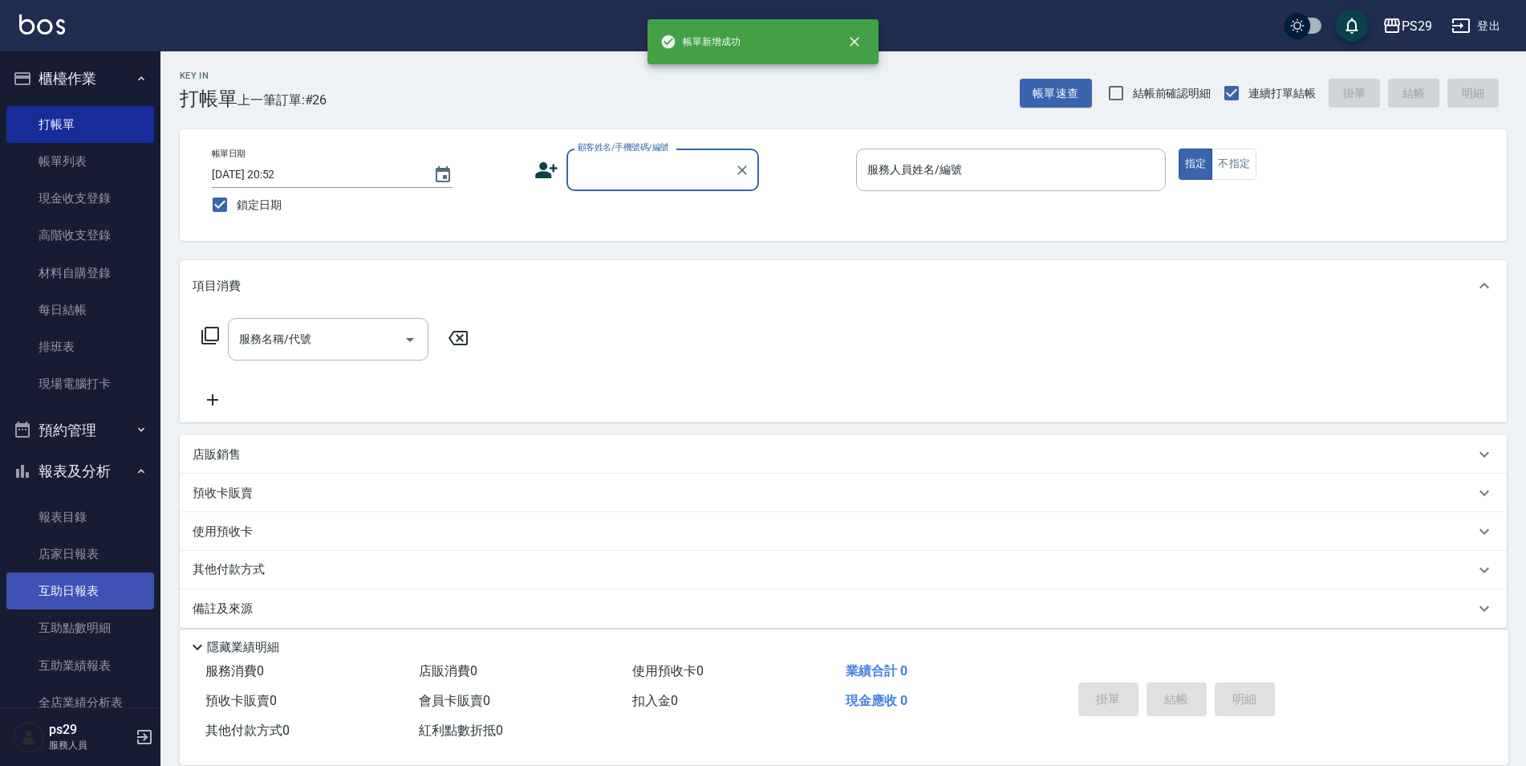
scroll to position [161, 0]
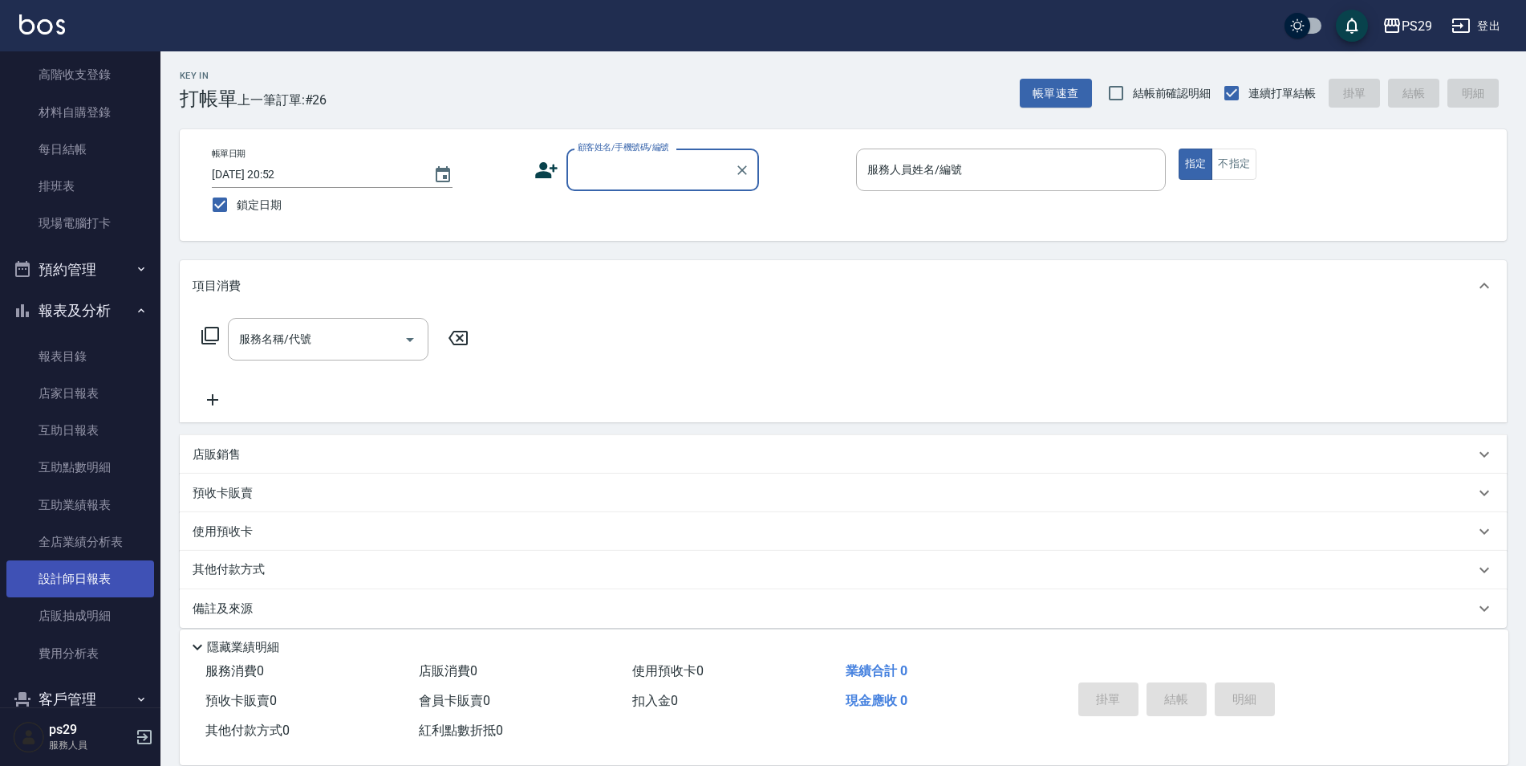
click at [61, 573] on link "設計師日報表" at bounding box center [80, 578] width 148 height 37
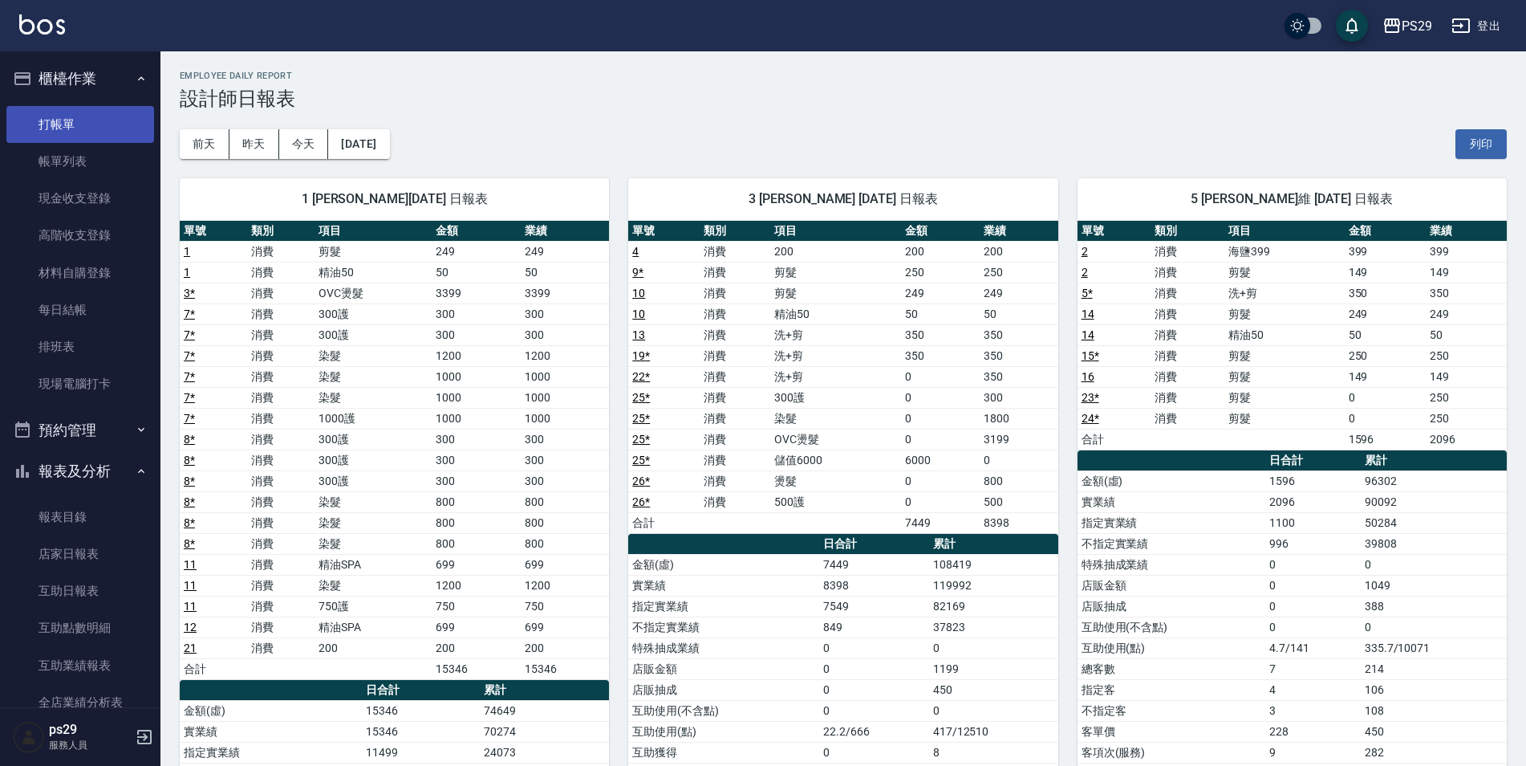
click at [73, 118] on link "打帳單" at bounding box center [80, 124] width 148 height 37
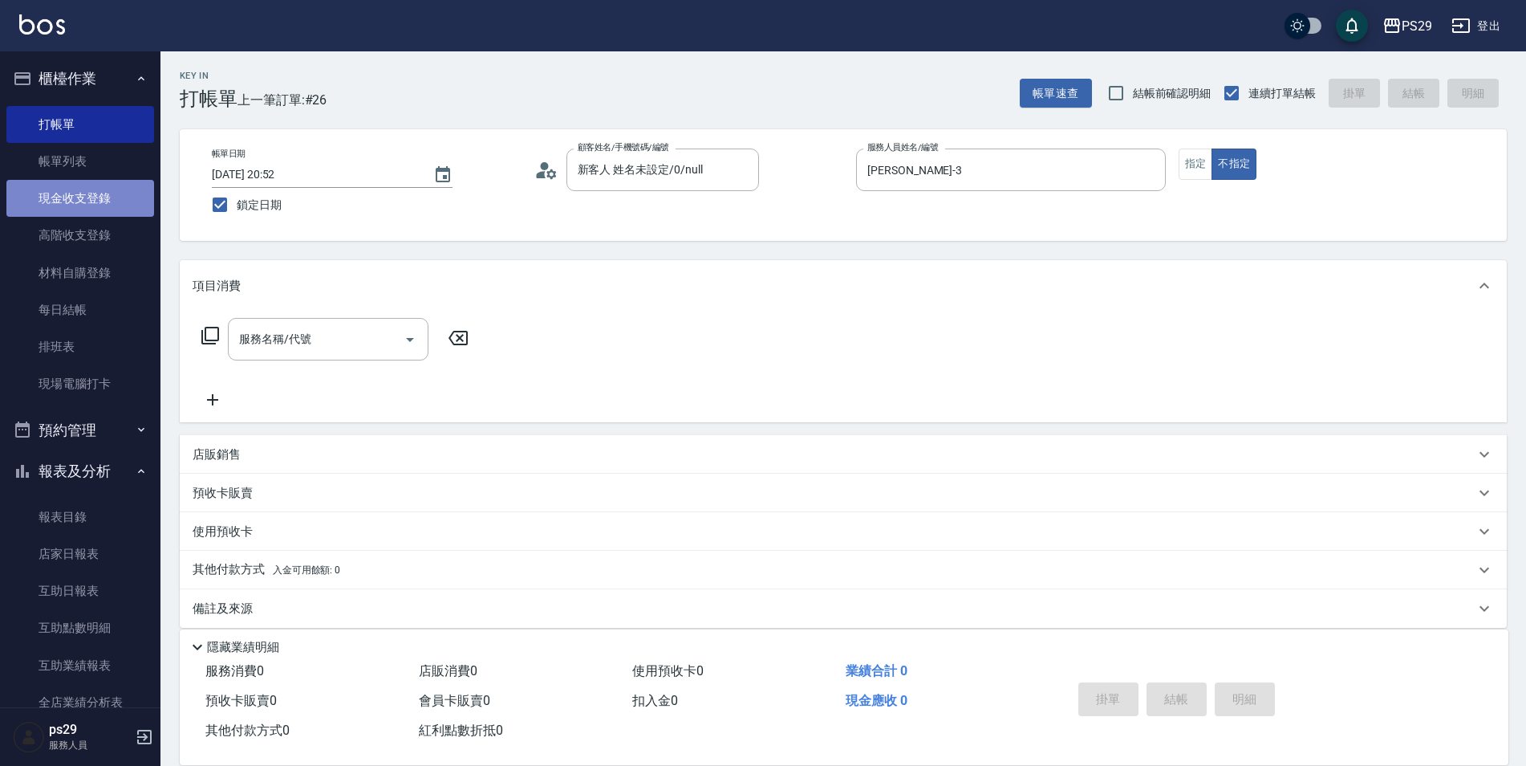
click at [82, 182] on link "現金收支登錄" at bounding box center [80, 198] width 148 height 37
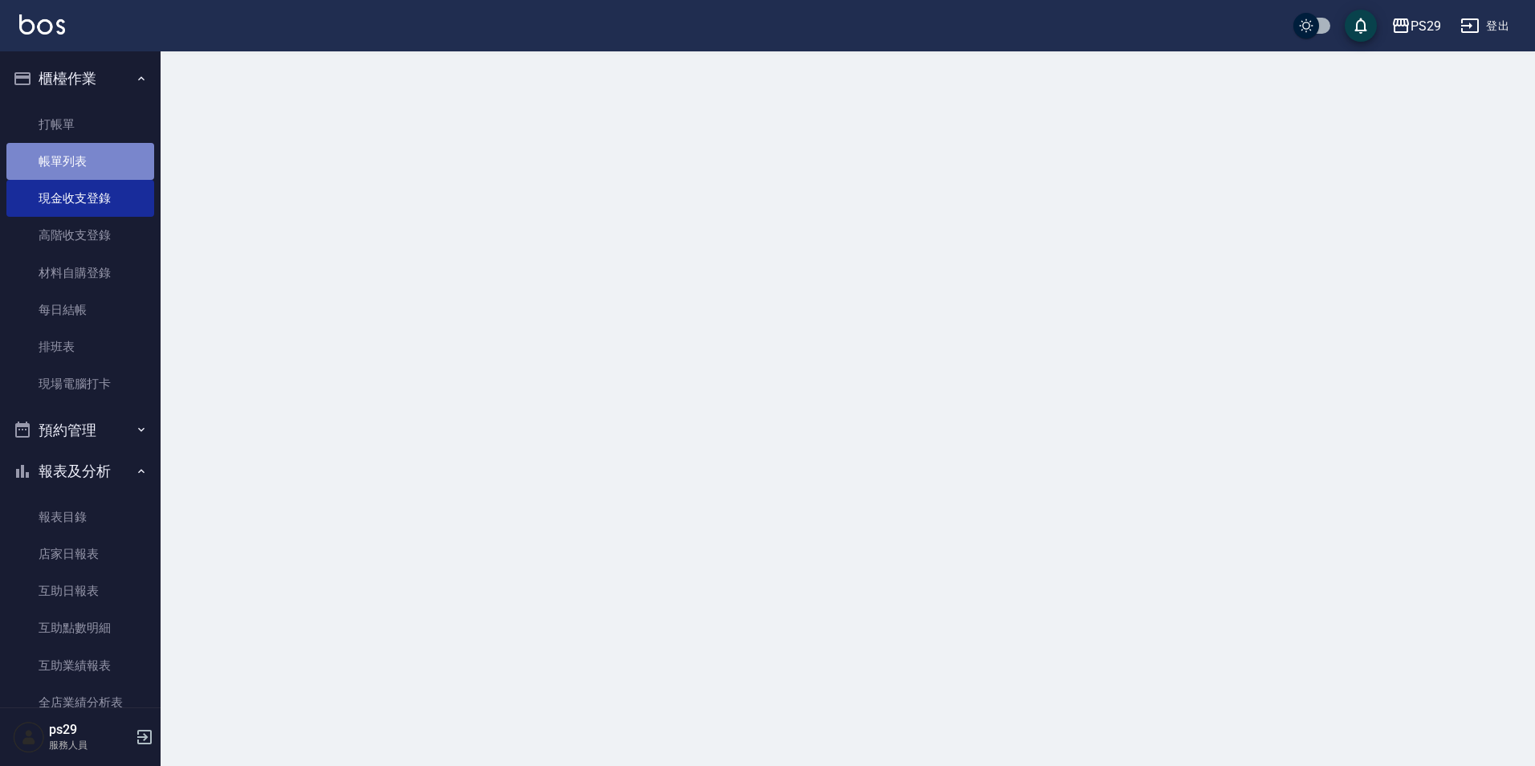
click at [95, 149] on link "帳單列表" at bounding box center [80, 161] width 148 height 37
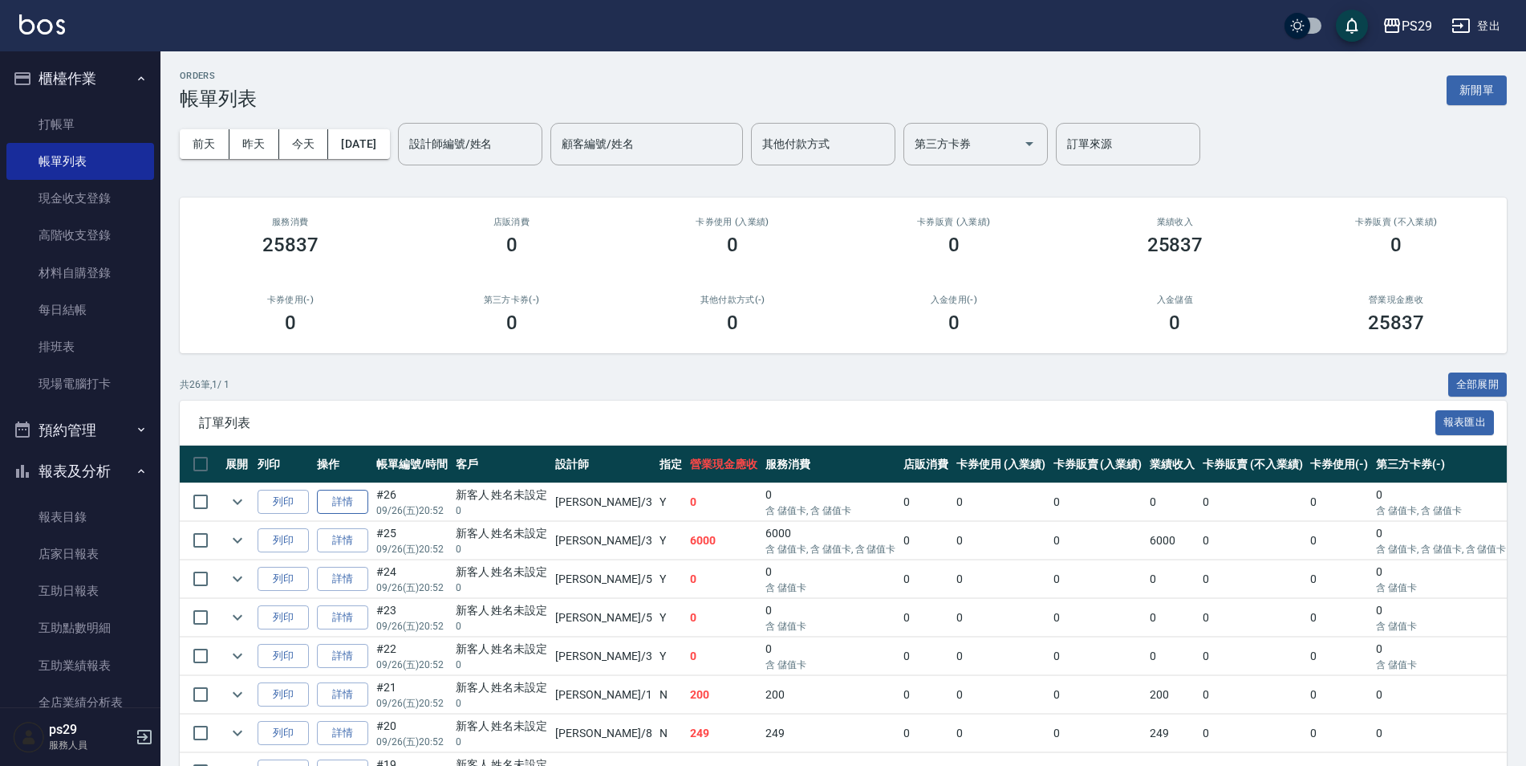
click at [317, 492] on link "詳情" at bounding box center [342, 502] width 51 height 25
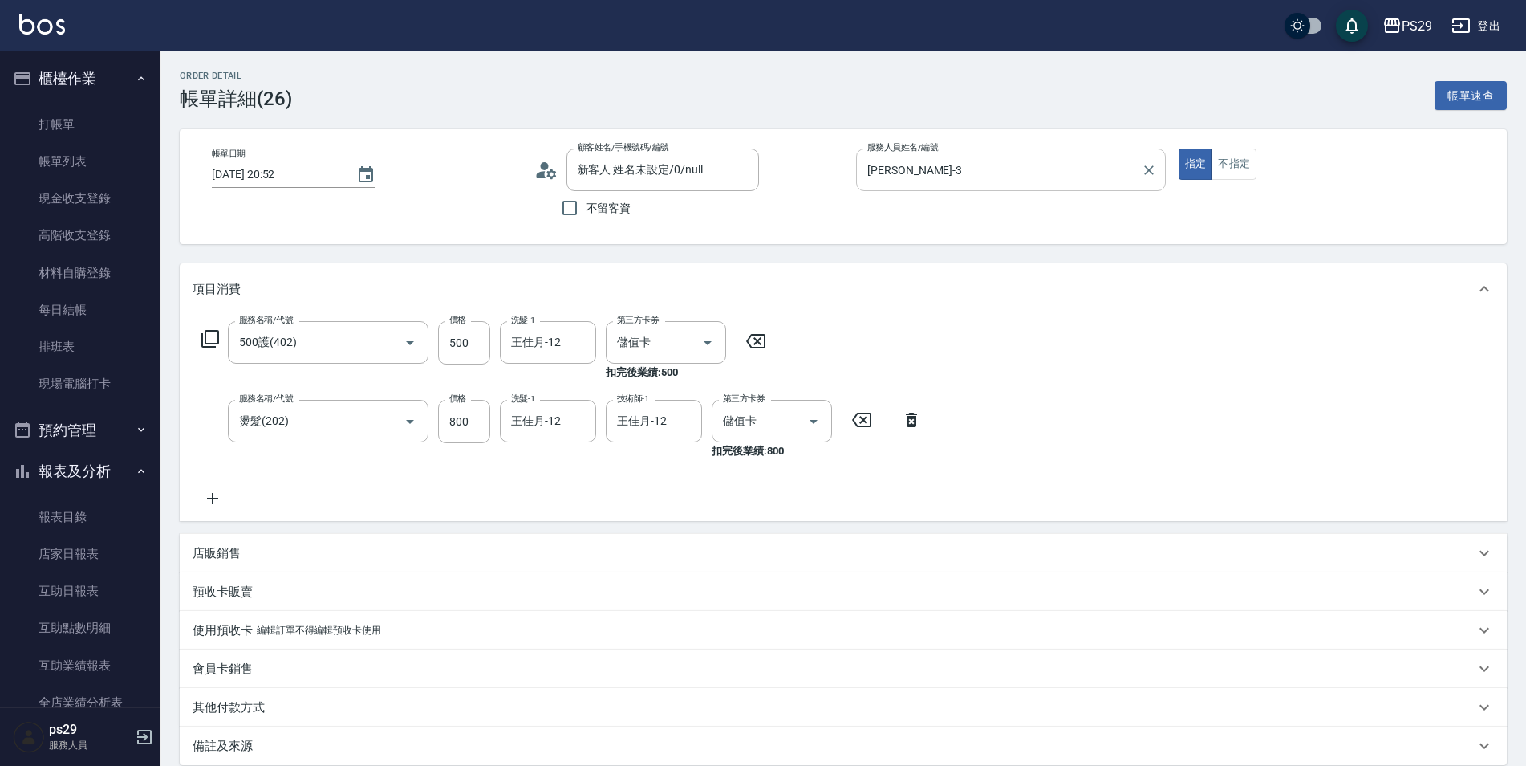
click at [1162, 175] on div "[PERSON_NAME]-3 服務人員姓名/編號" at bounding box center [1011, 169] width 310 height 43
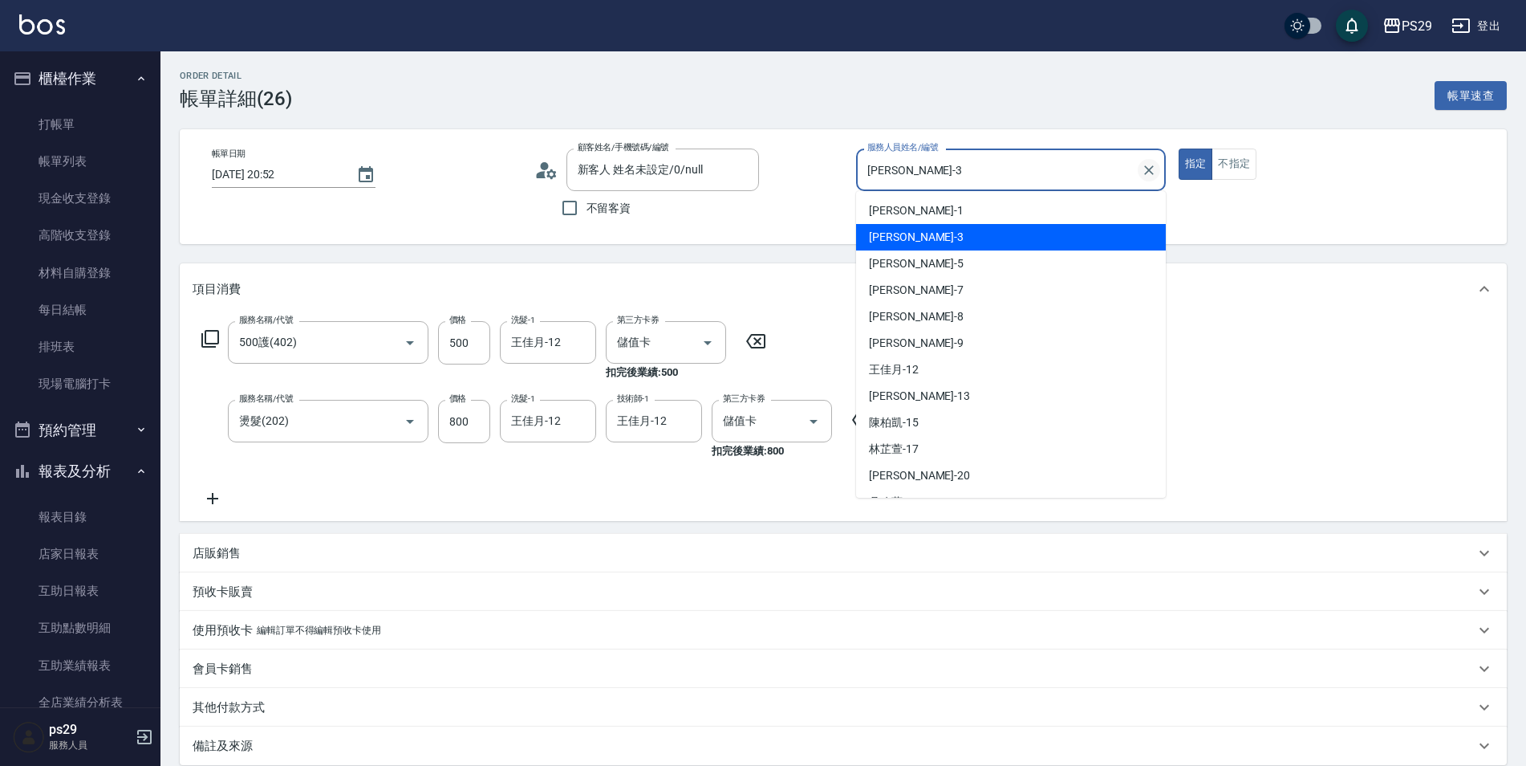
click at [1152, 174] on icon "Clear" at bounding box center [1149, 170] width 16 height 16
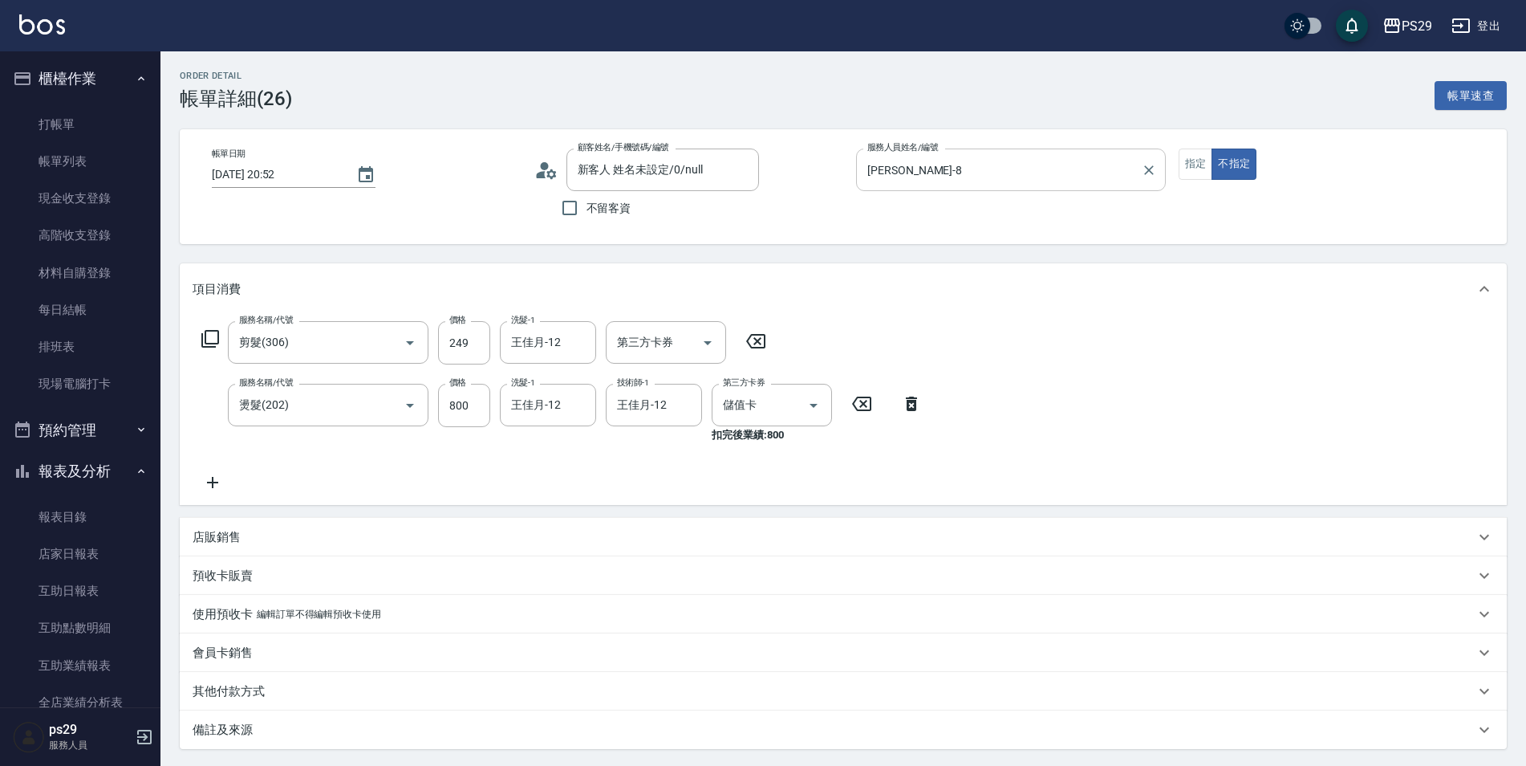
click at [915, 408] on icon at bounding box center [911, 403] width 11 height 14
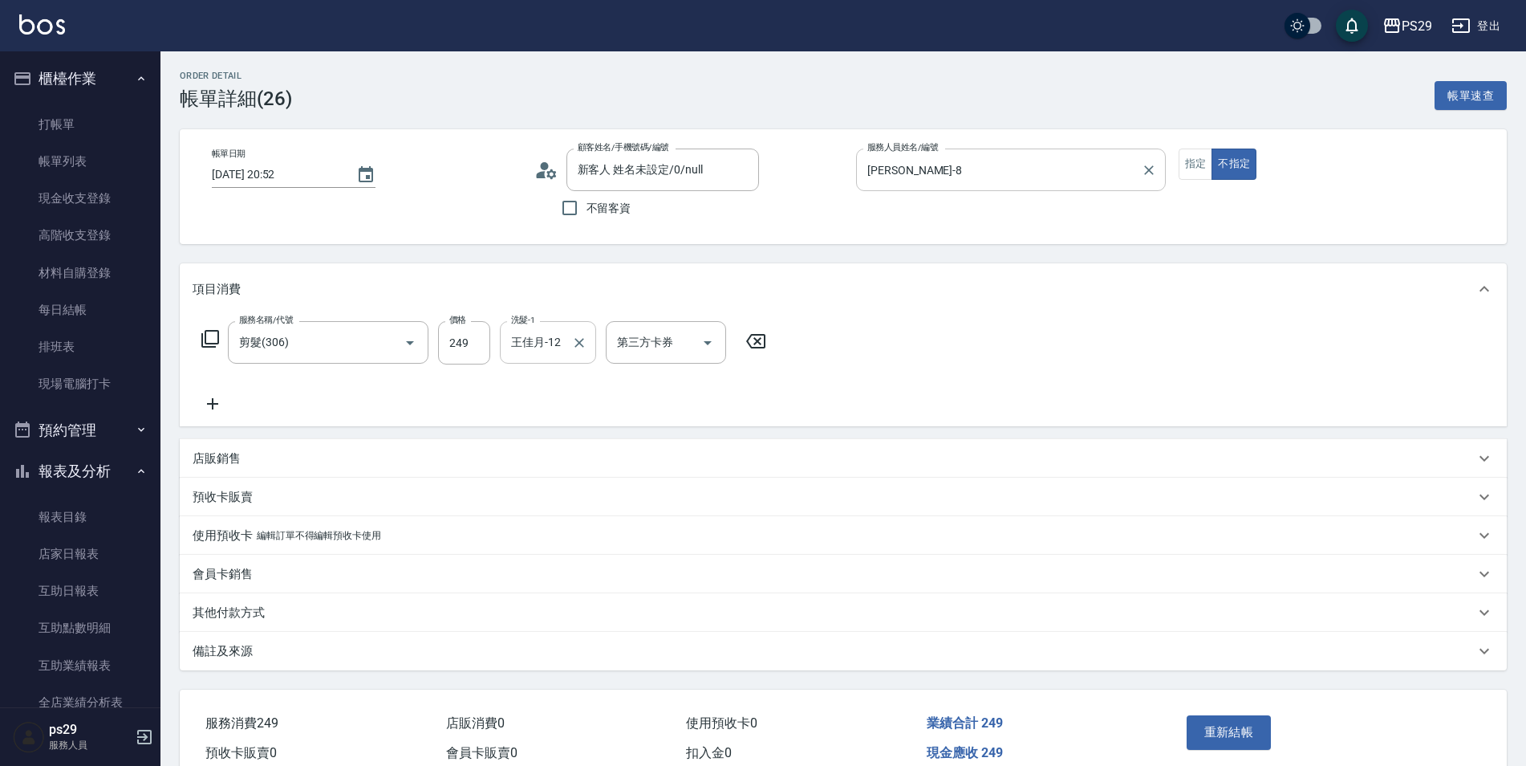
click at [596, 350] on div "[PERSON_NAME]-12 洗髮-1" at bounding box center [548, 342] width 96 height 43
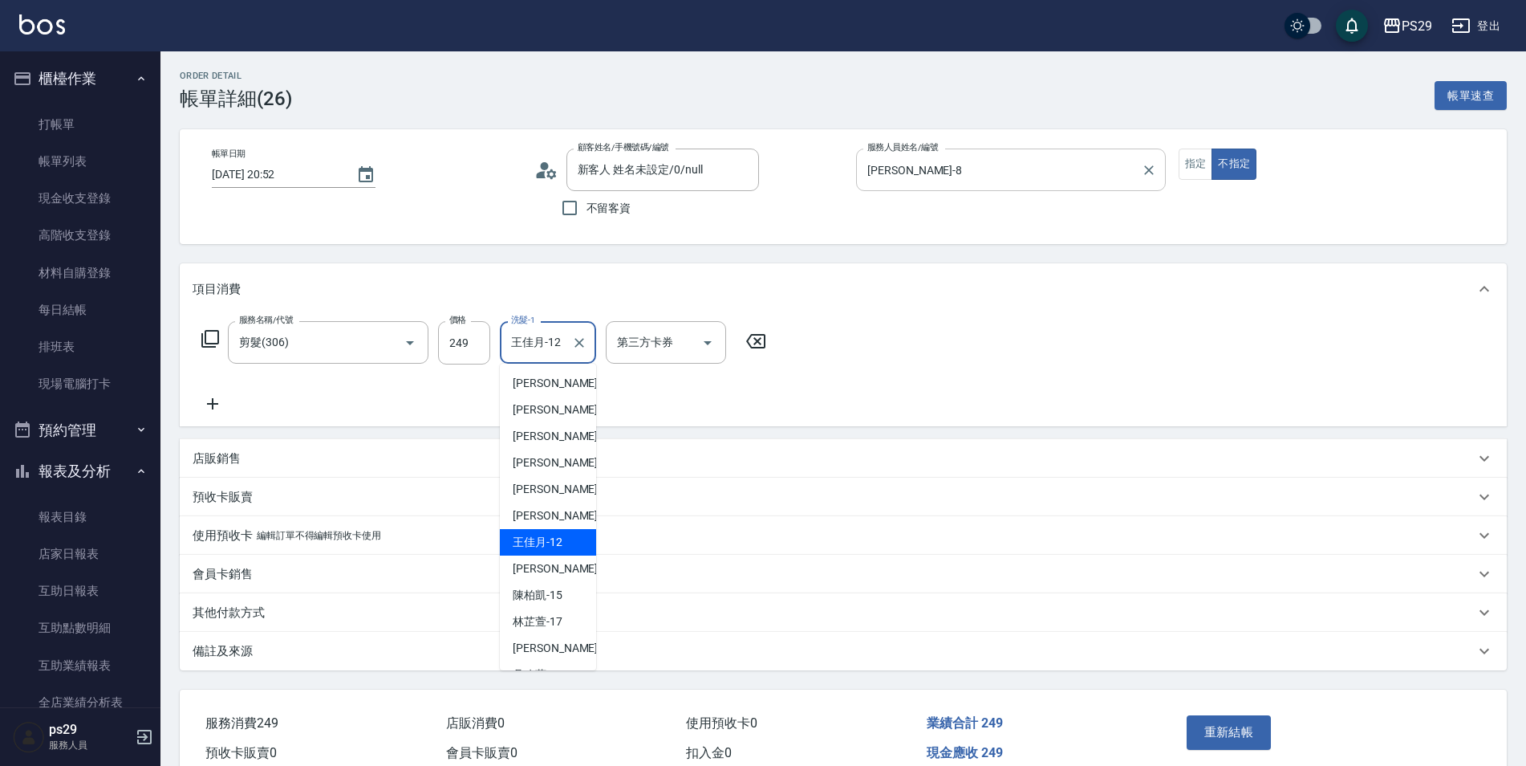
click at [588, 350] on div at bounding box center [578, 342] width 21 height 43
click at [580, 350] on icon "Clear" at bounding box center [579, 343] width 16 height 16
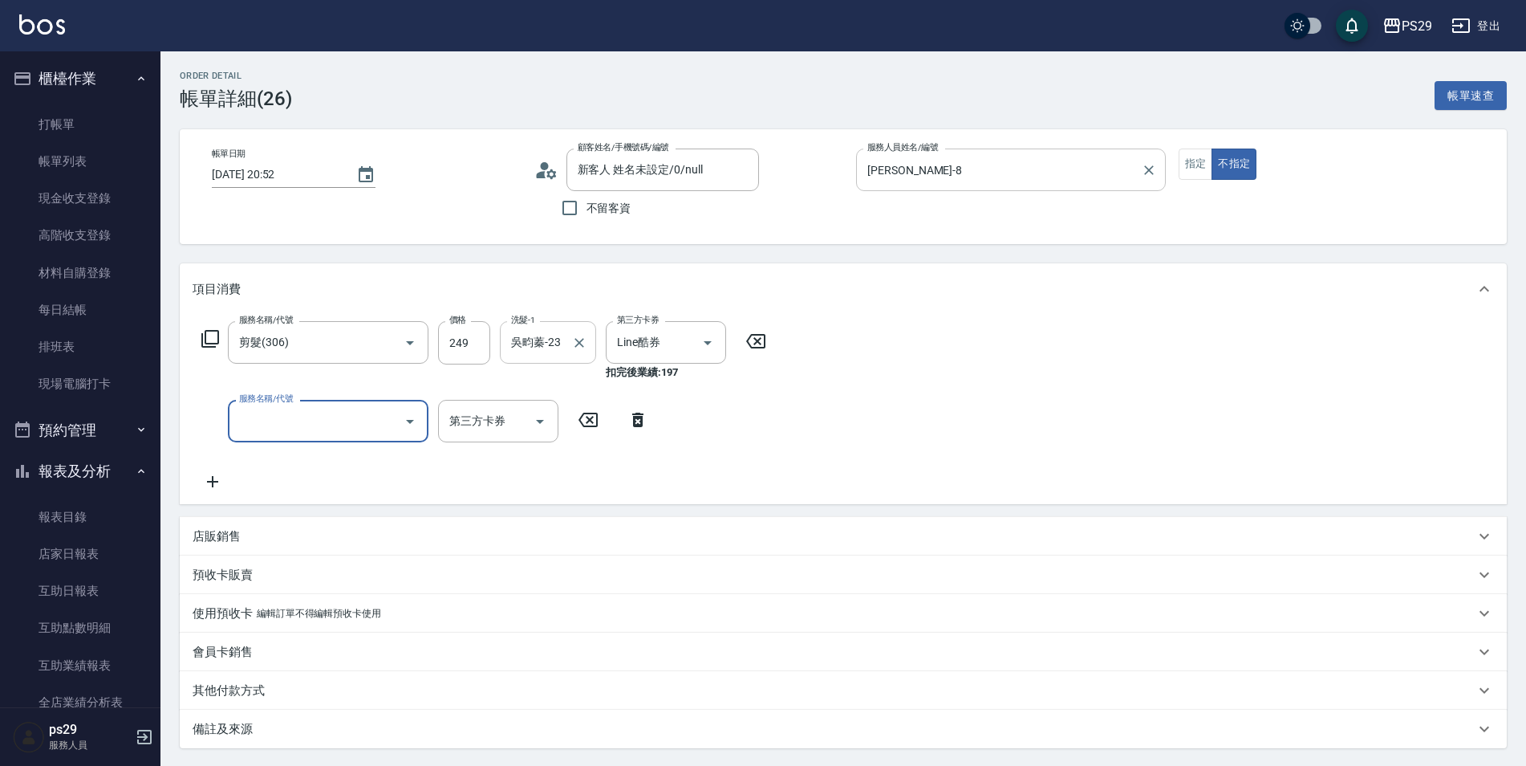
scroll to position [156, 0]
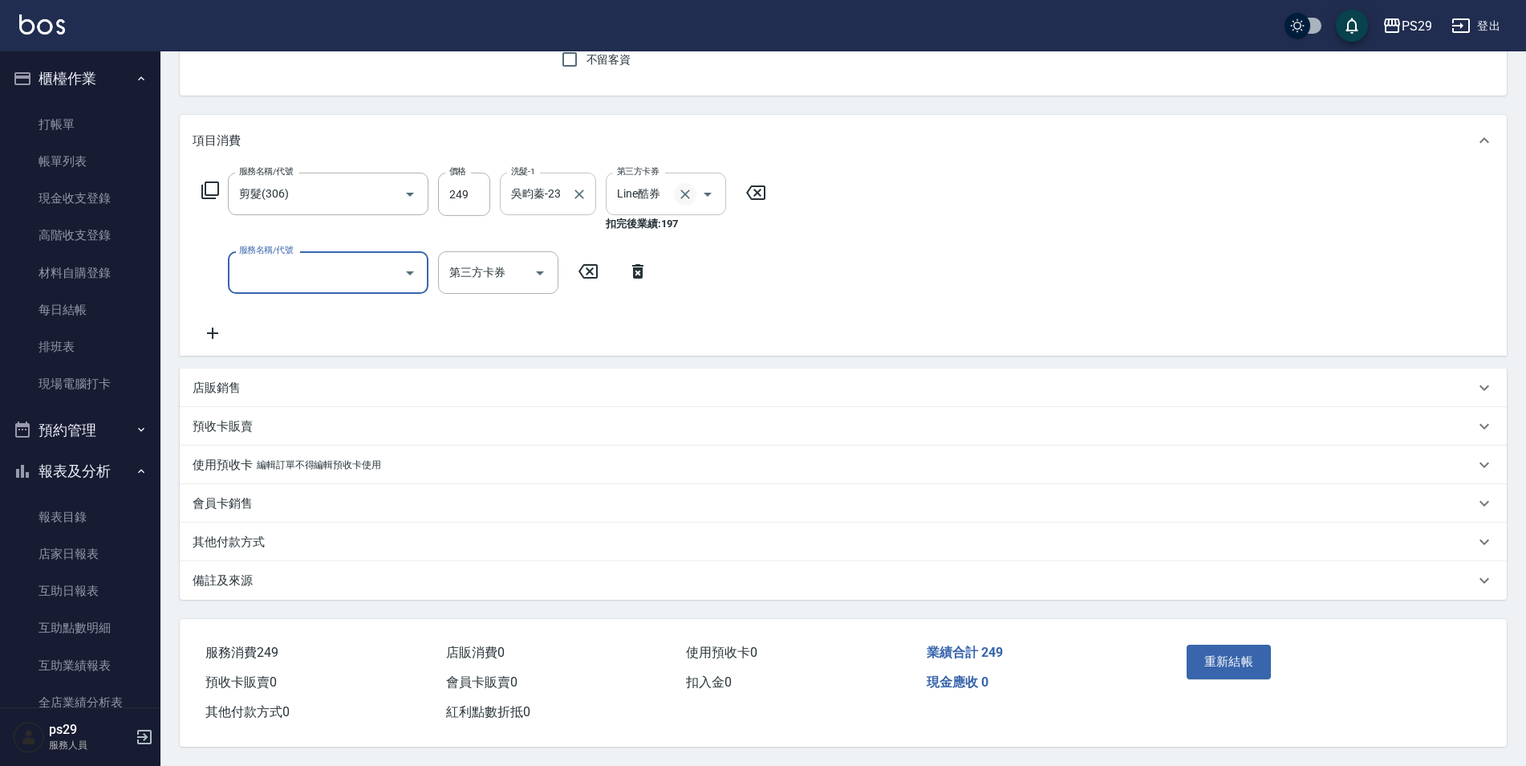
click at [689, 188] on icon "Clear" at bounding box center [685, 194] width 16 height 16
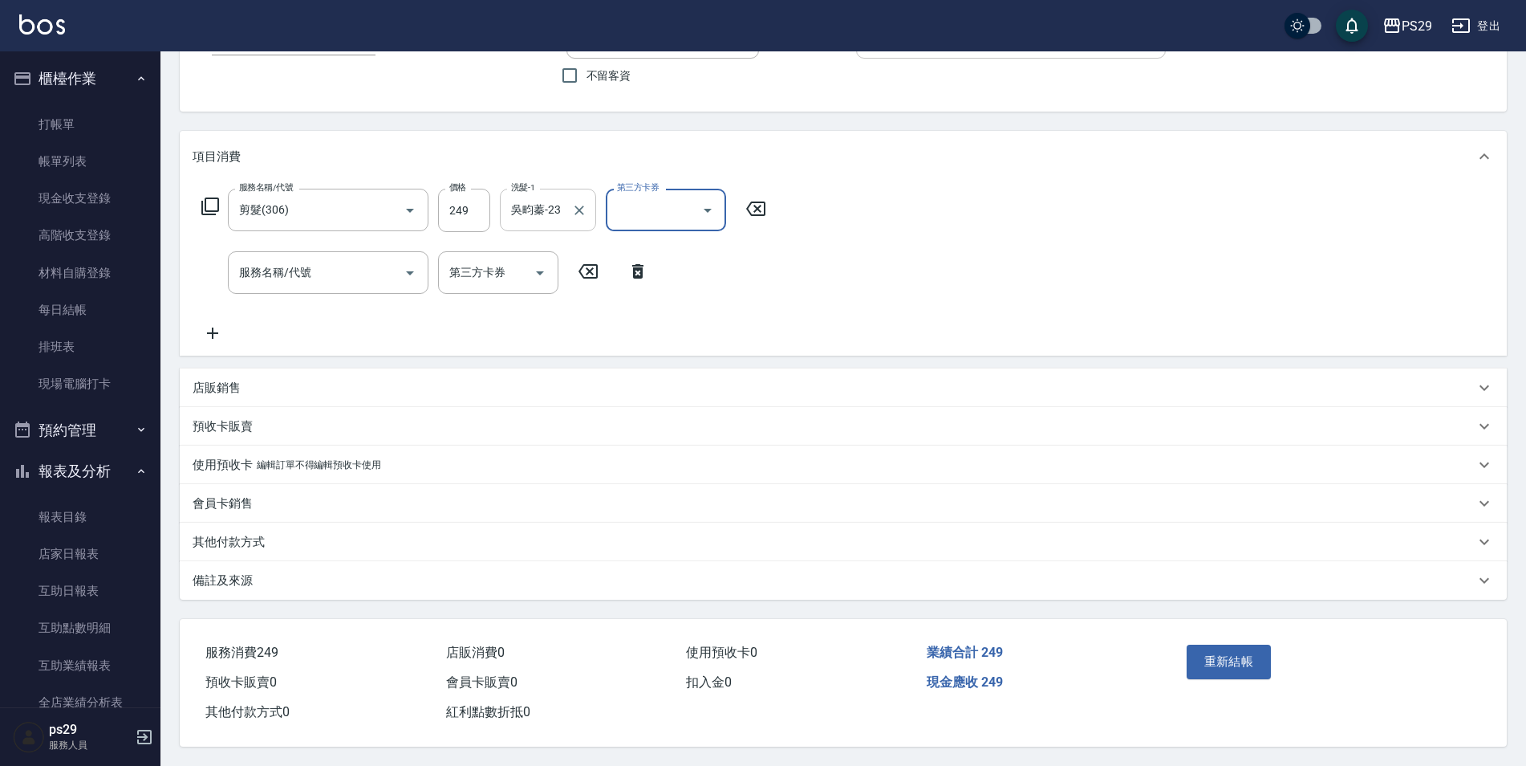
click at [742, 255] on div "服務名稱/代號 剪髮(306) 服務名稱/代號 價格 249 價格 洗髮-1 [PERSON_NAME]-23 洗髮-1 第三方卡券 第三方卡券 服務名稱/代…" at bounding box center [484, 266] width 583 height 154
click at [626, 262] on icon at bounding box center [638, 271] width 40 height 19
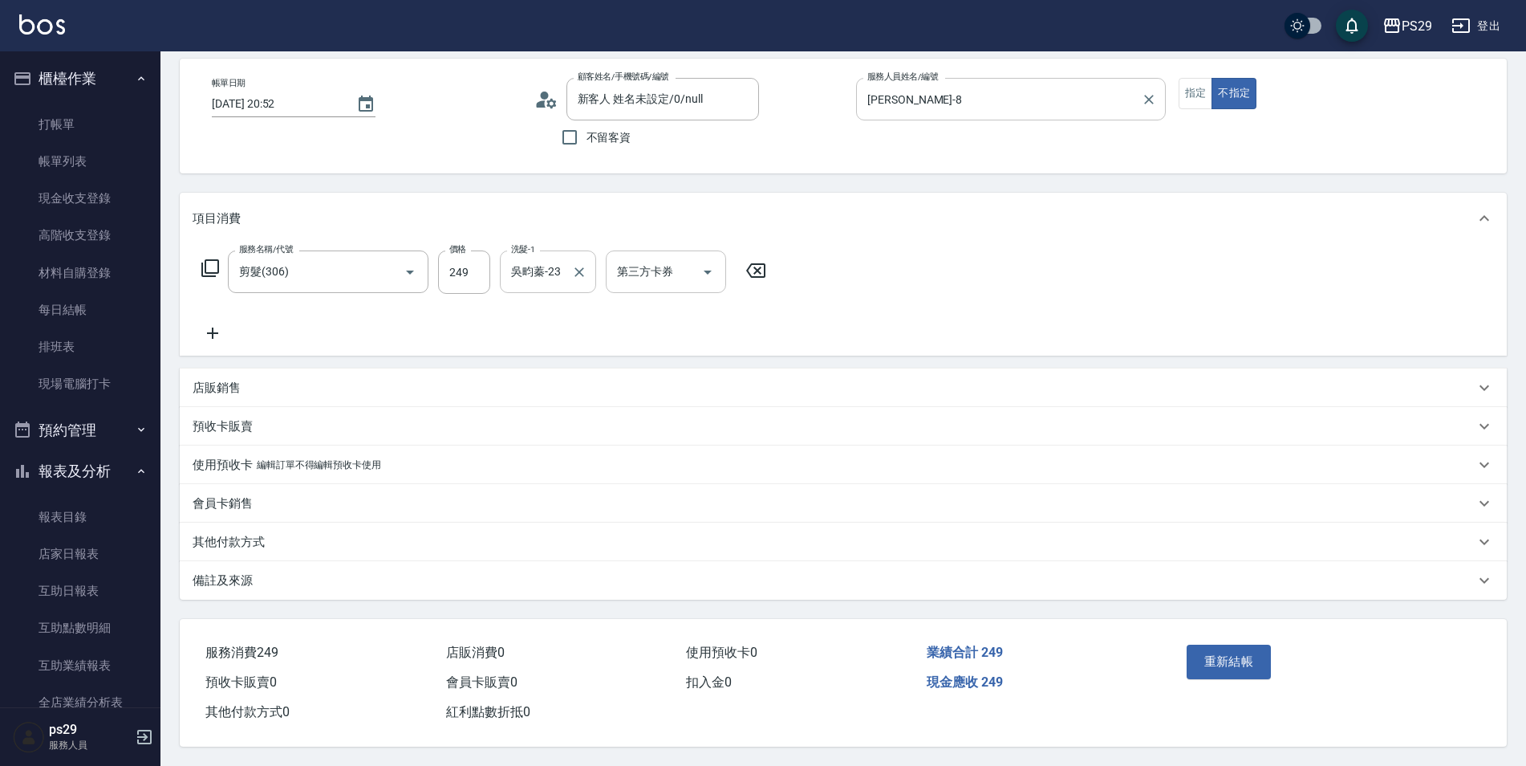
scroll to position [78, 0]
click at [1211, 664] on button "重新結帳" at bounding box center [1229, 661] width 85 height 34
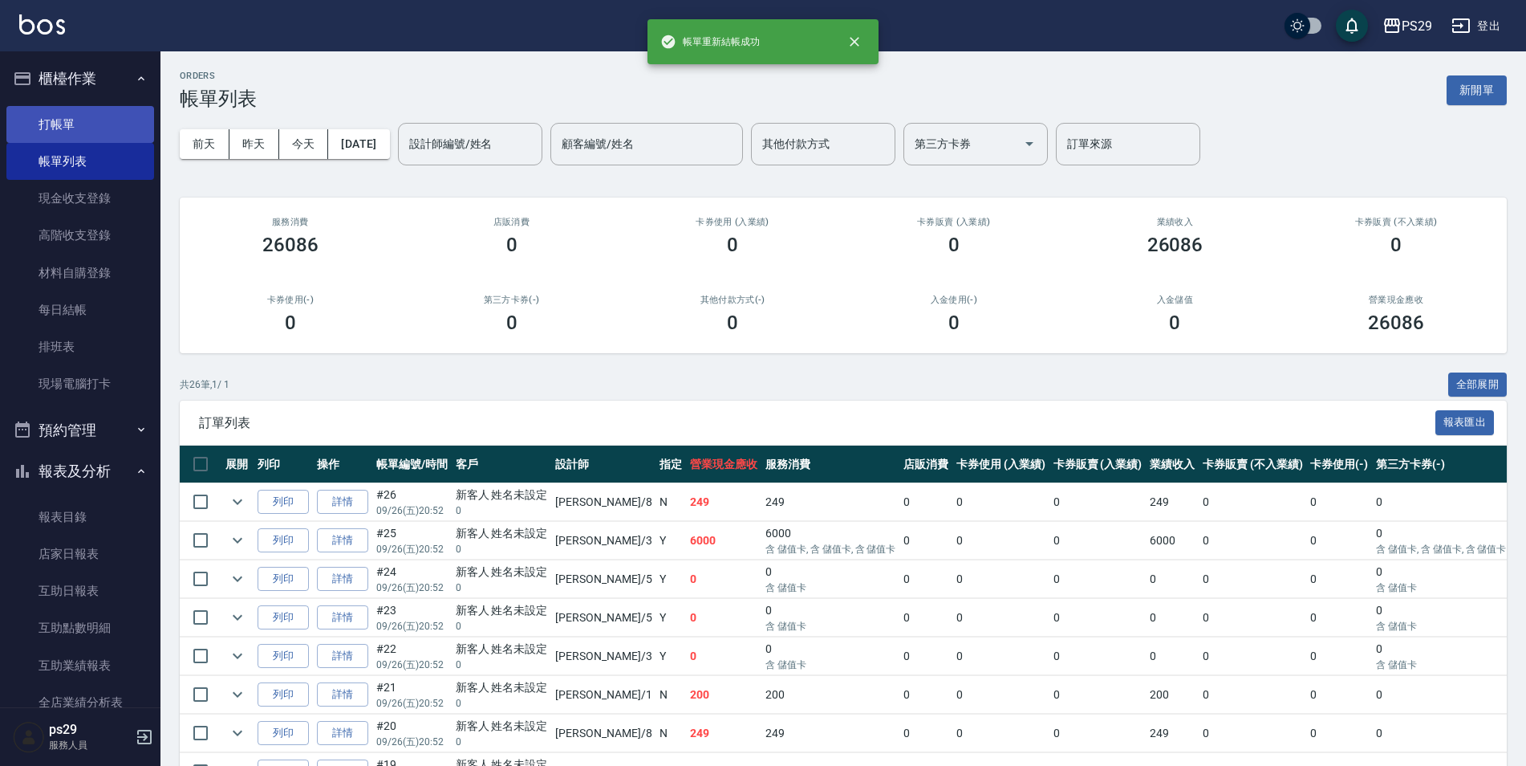
click at [47, 131] on link "打帳單" at bounding box center [80, 124] width 148 height 37
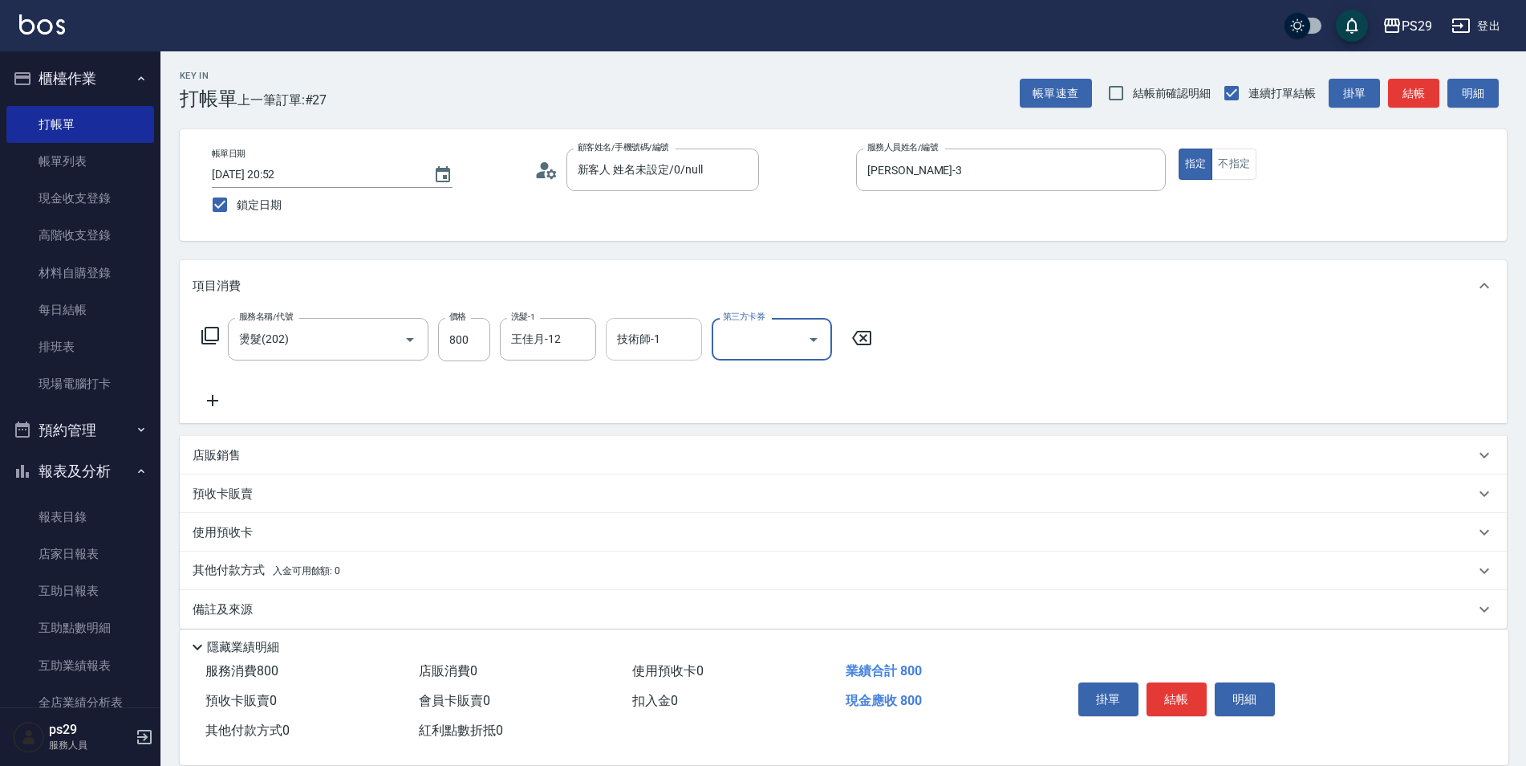
click at [665, 331] on input "技術師-1" at bounding box center [654, 339] width 82 height 28
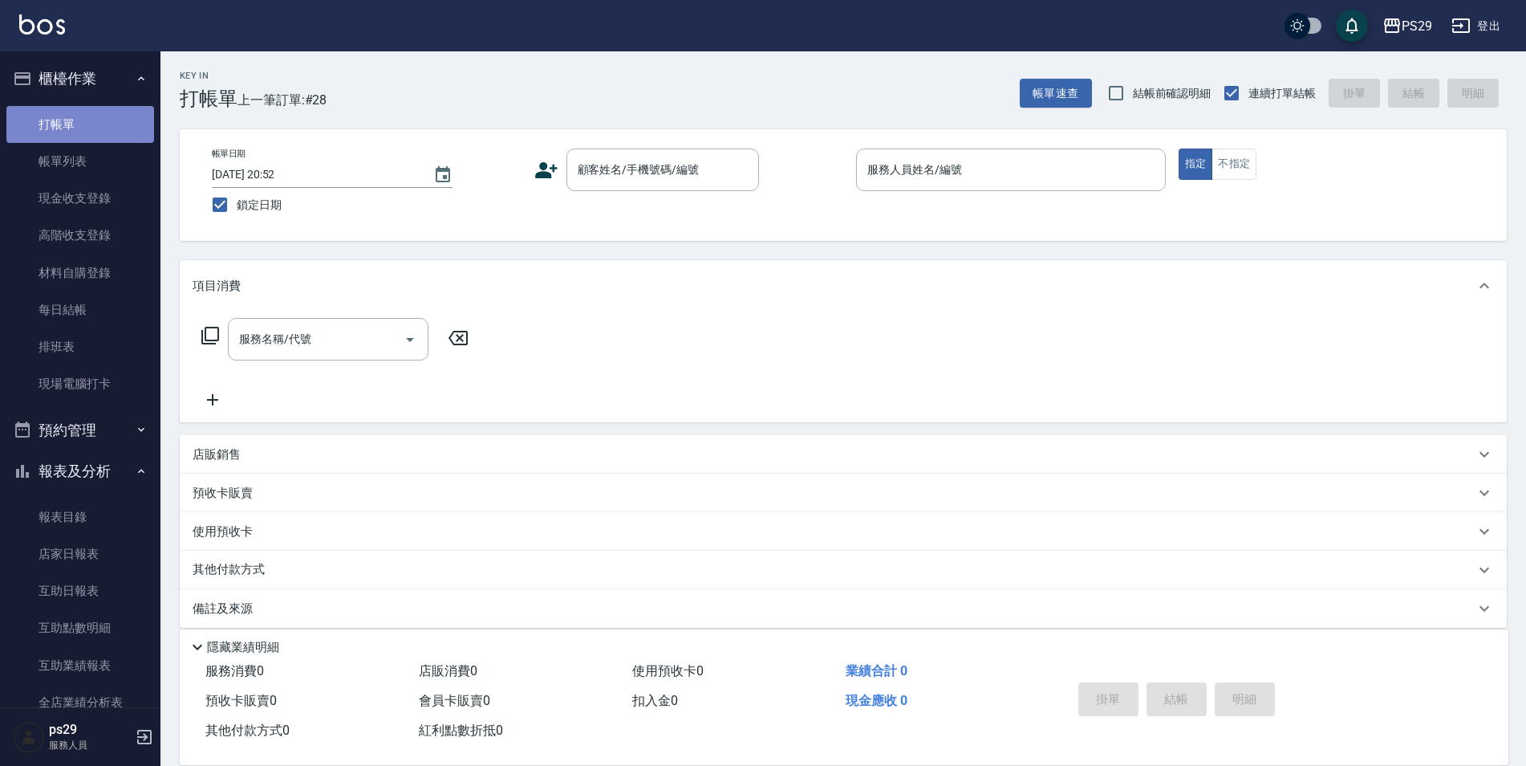
click at [119, 106] on link "打帳單" at bounding box center [80, 124] width 148 height 37
click at [126, 77] on button "櫃檯作業" at bounding box center [80, 79] width 148 height 42
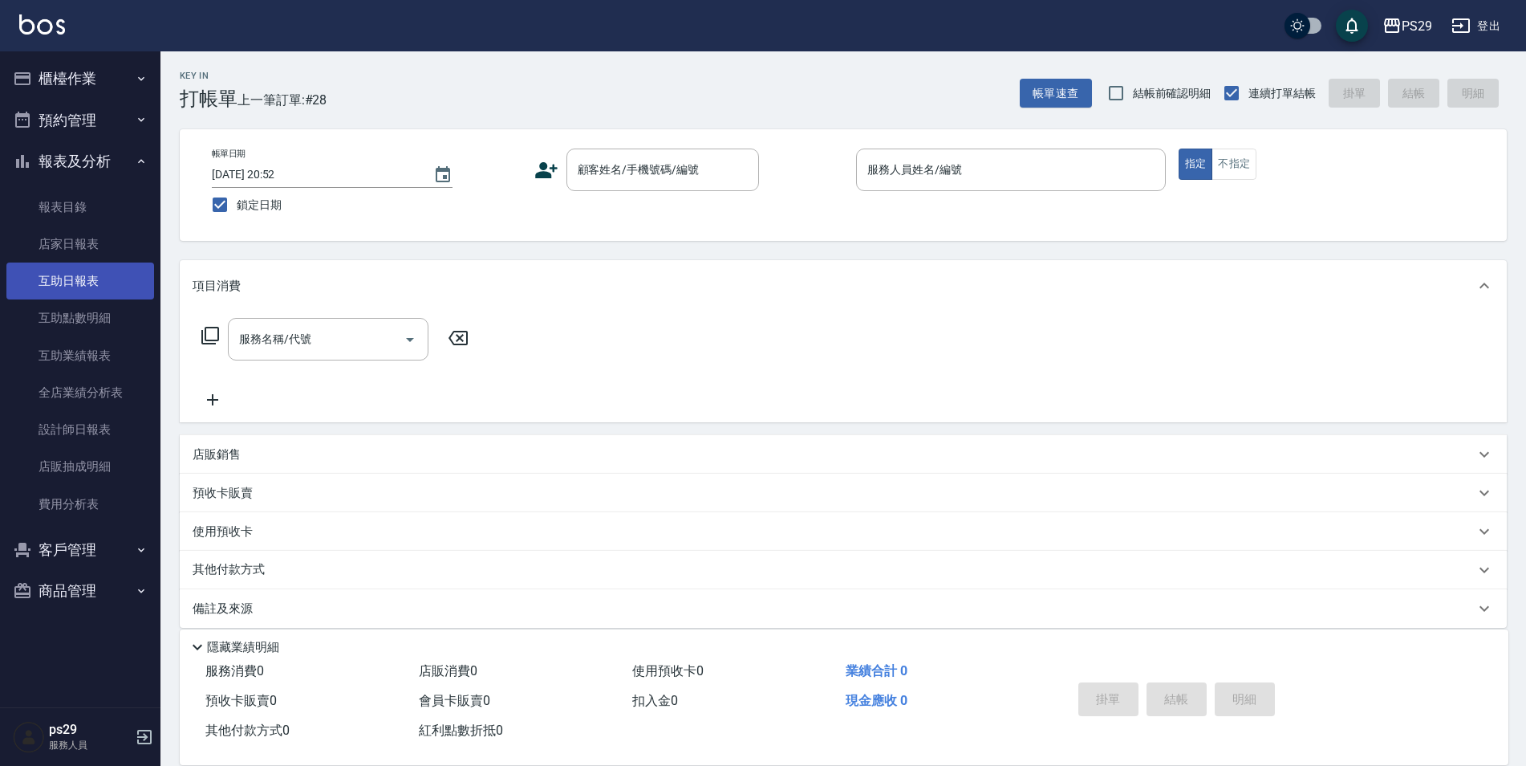
click at [103, 292] on link "互助日報表" at bounding box center [80, 280] width 148 height 37
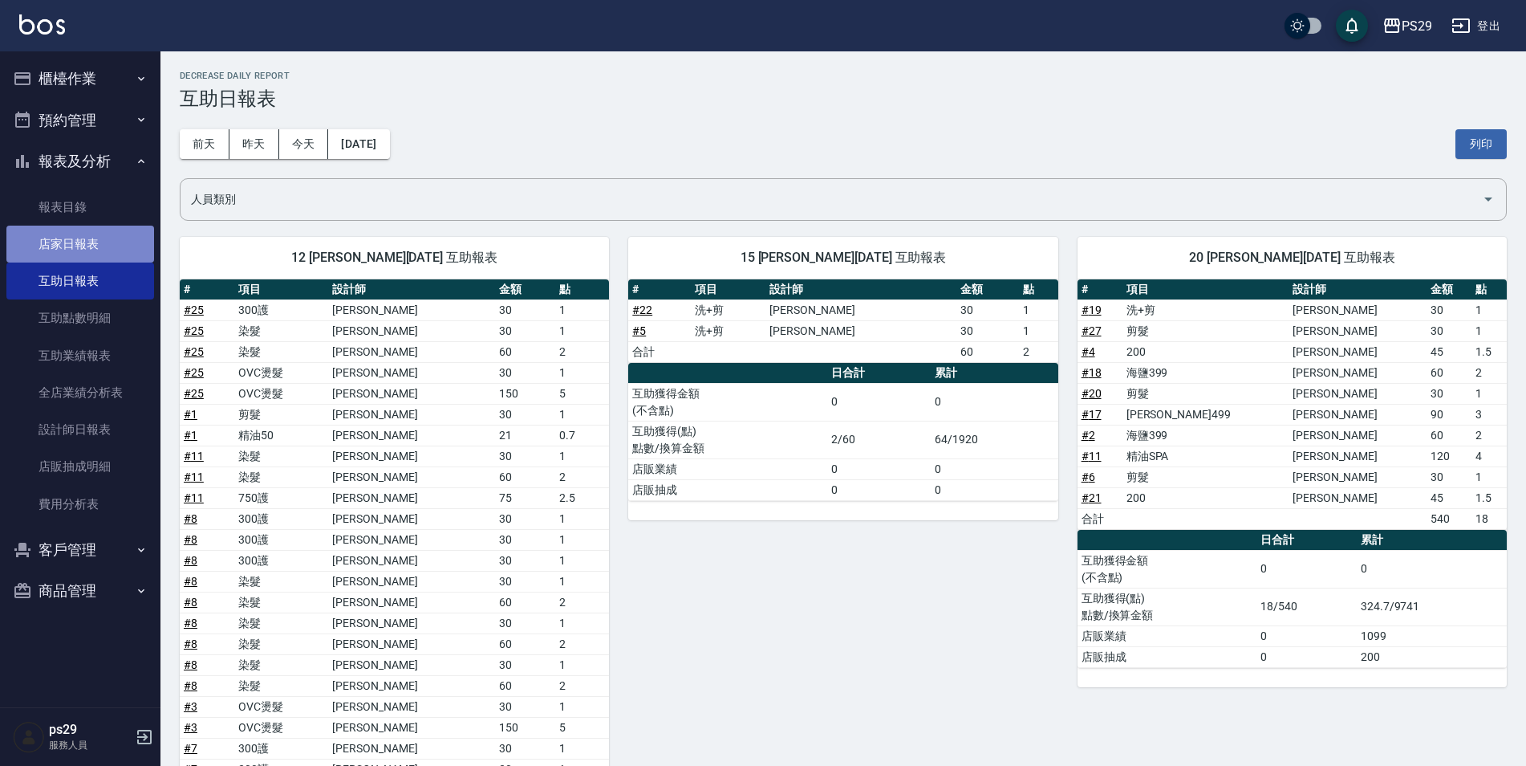
click at [106, 249] on link "店家日報表" at bounding box center [80, 244] width 148 height 37
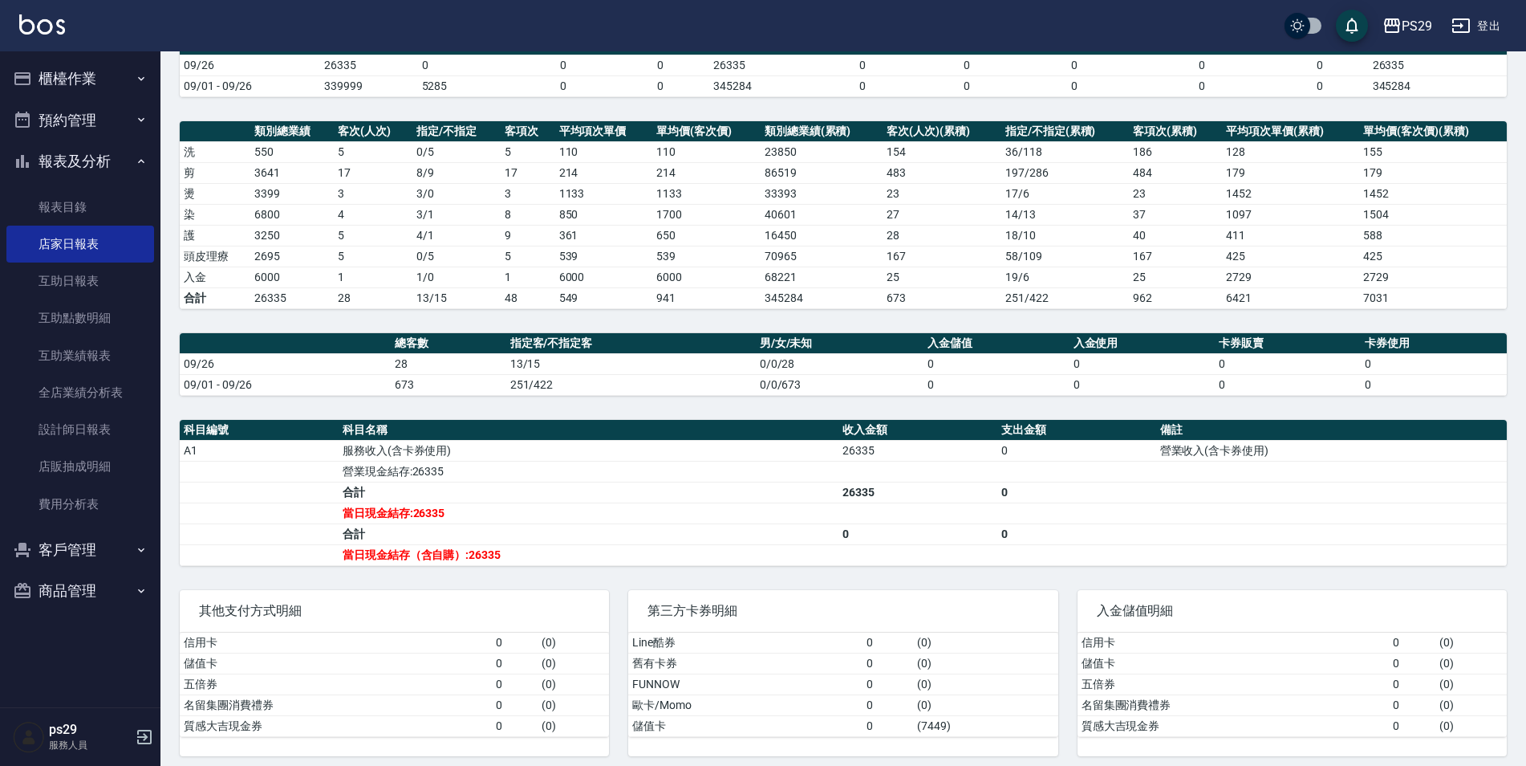
scroll to position [170, 0]
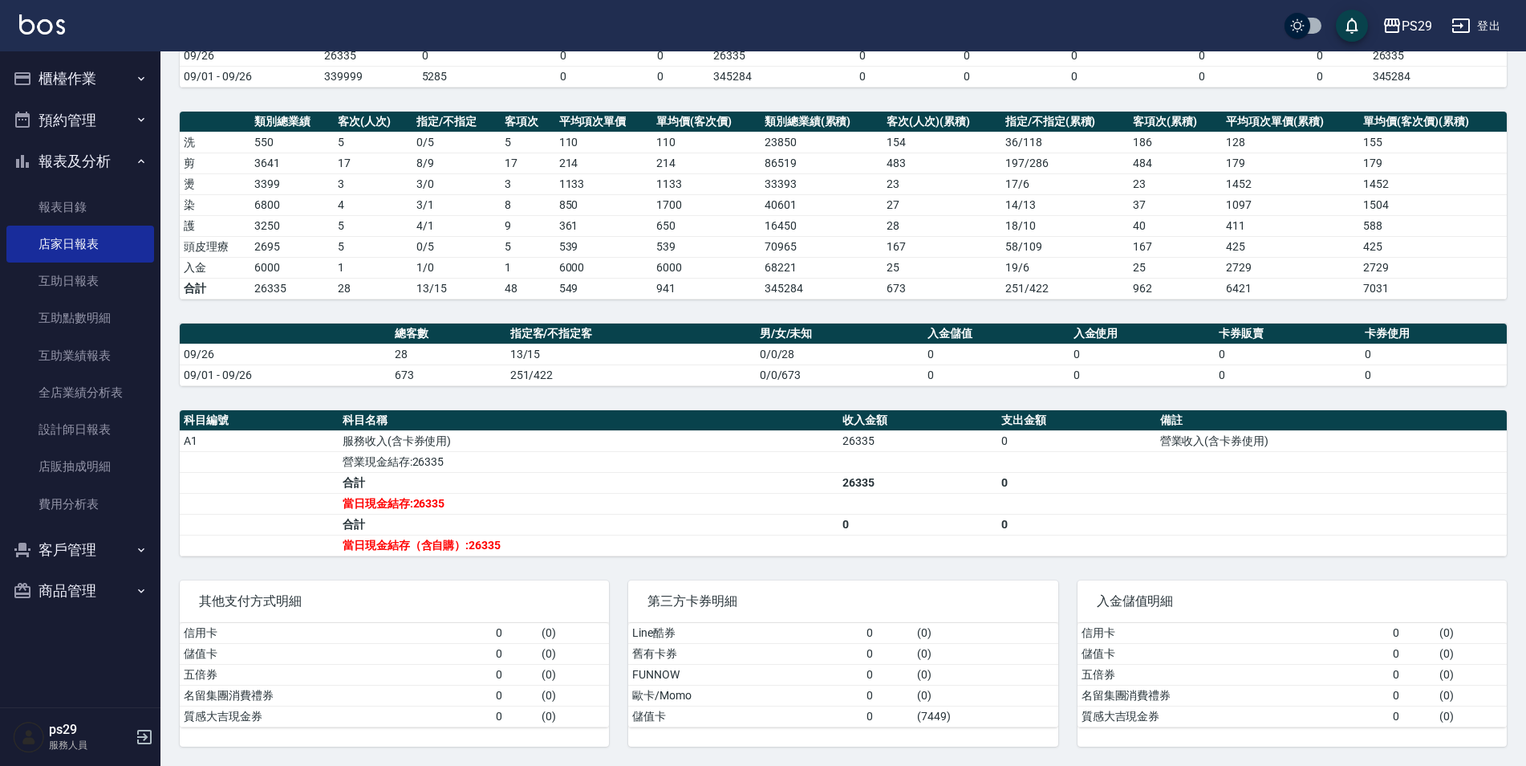
click at [328, 198] on td "6800" at bounding box center [291, 204] width 83 height 21
click at [87, 413] on link "設計師日報表" at bounding box center [80, 429] width 148 height 37
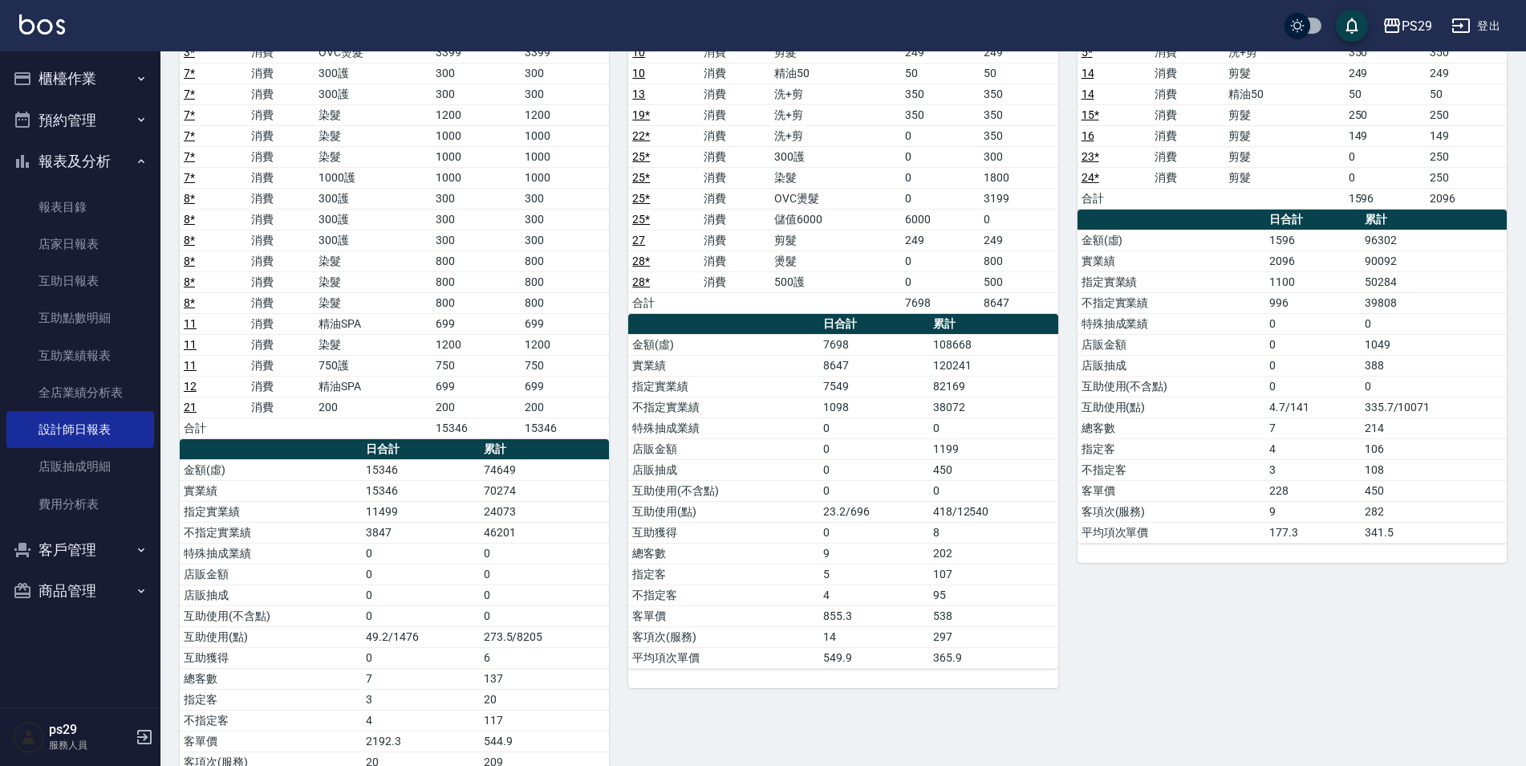
scroll to position [80, 0]
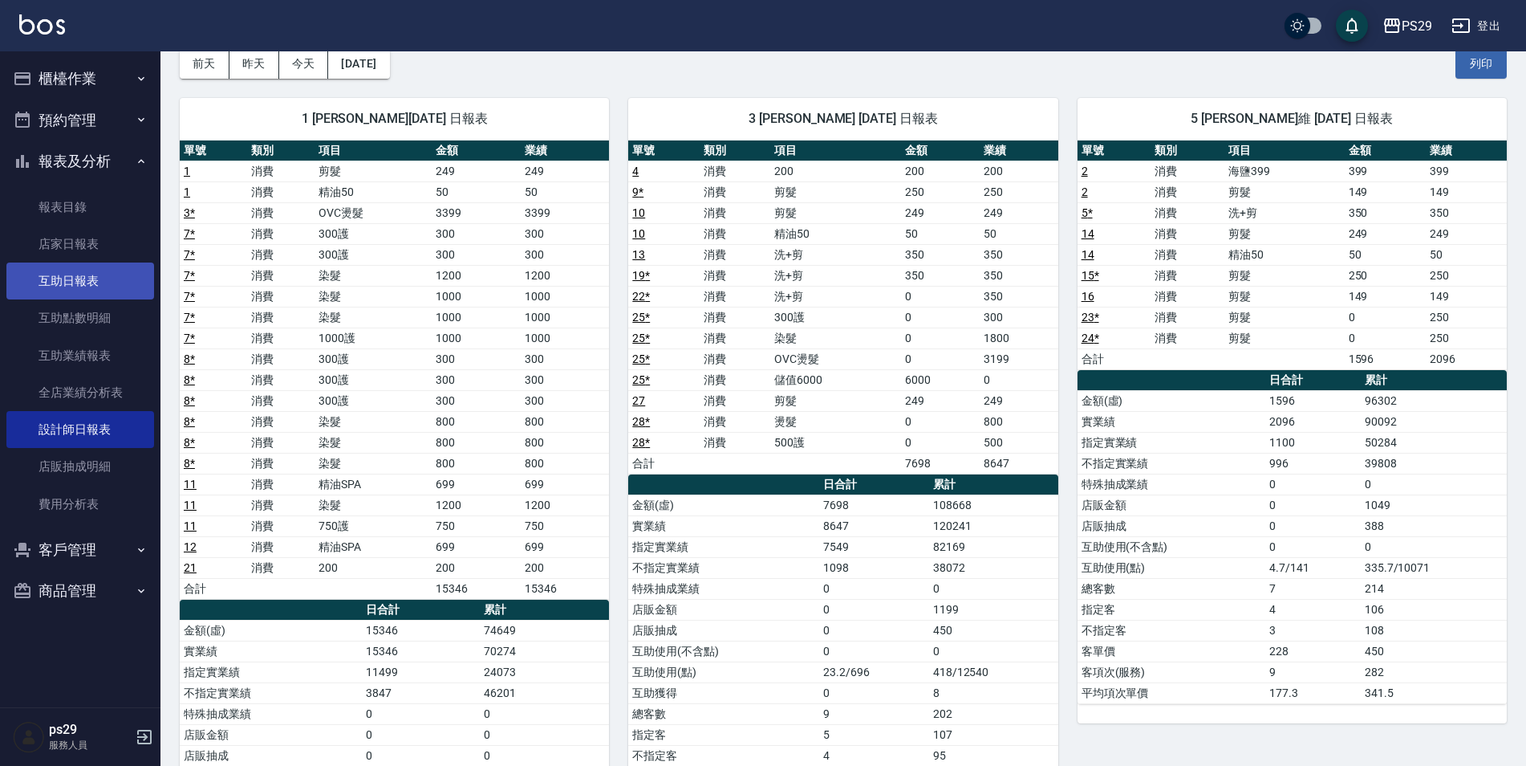
click at [68, 279] on link "互助日報表" at bounding box center [80, 280] width 148 height 37
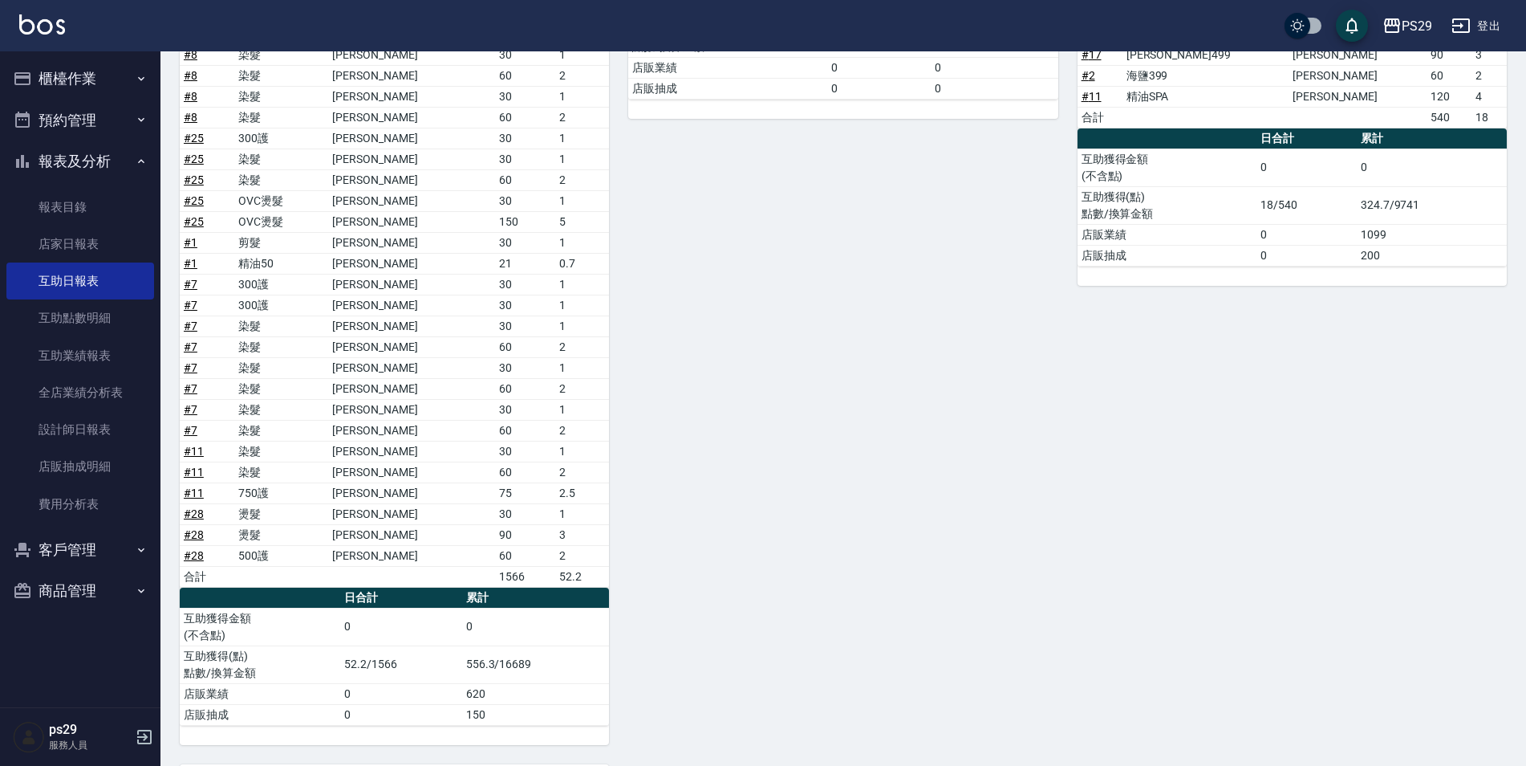
scroll to position [161, 0]
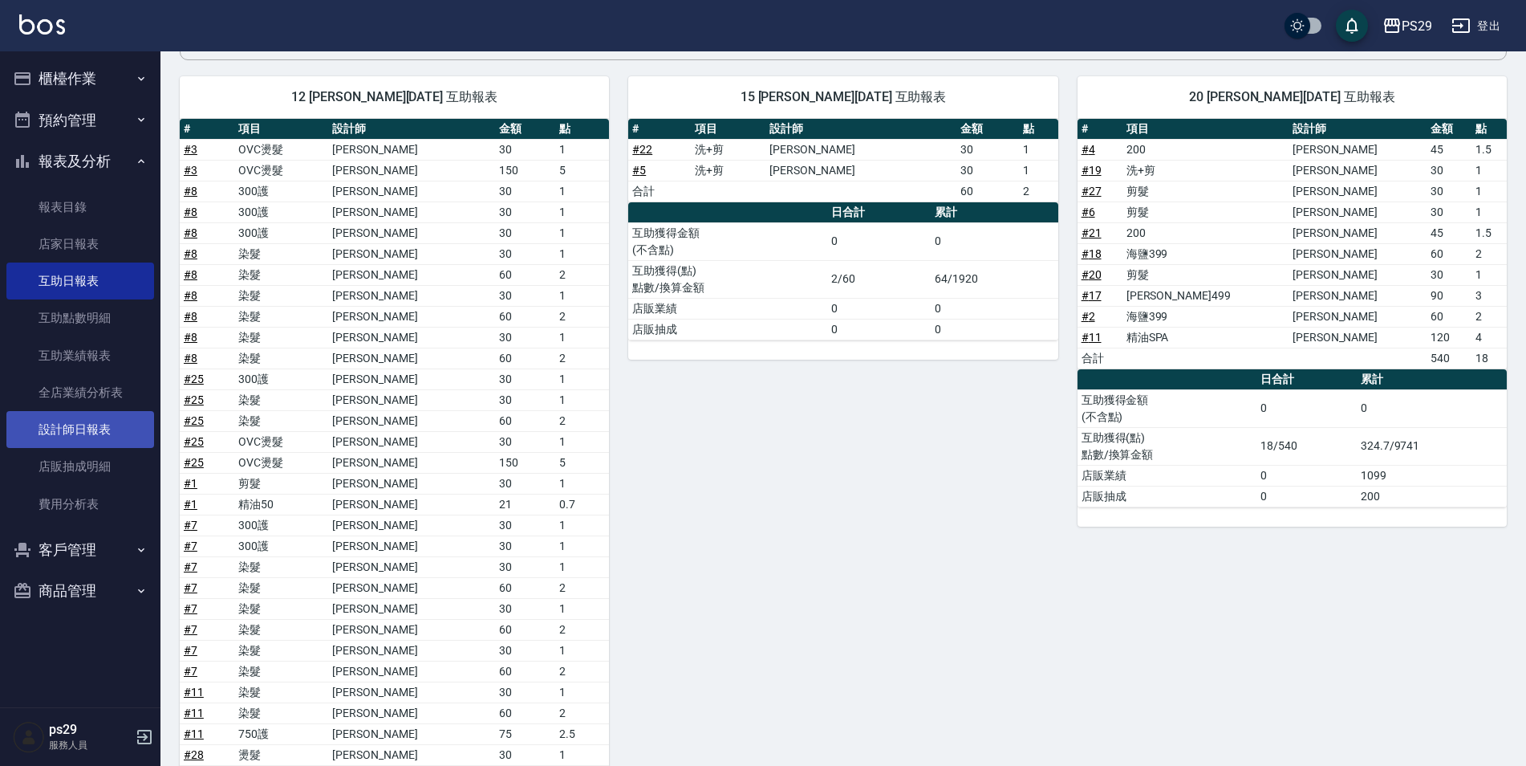
click at [72, 437] on link "設計師日報表" at bounding box center [80, 429] width 148 height 37
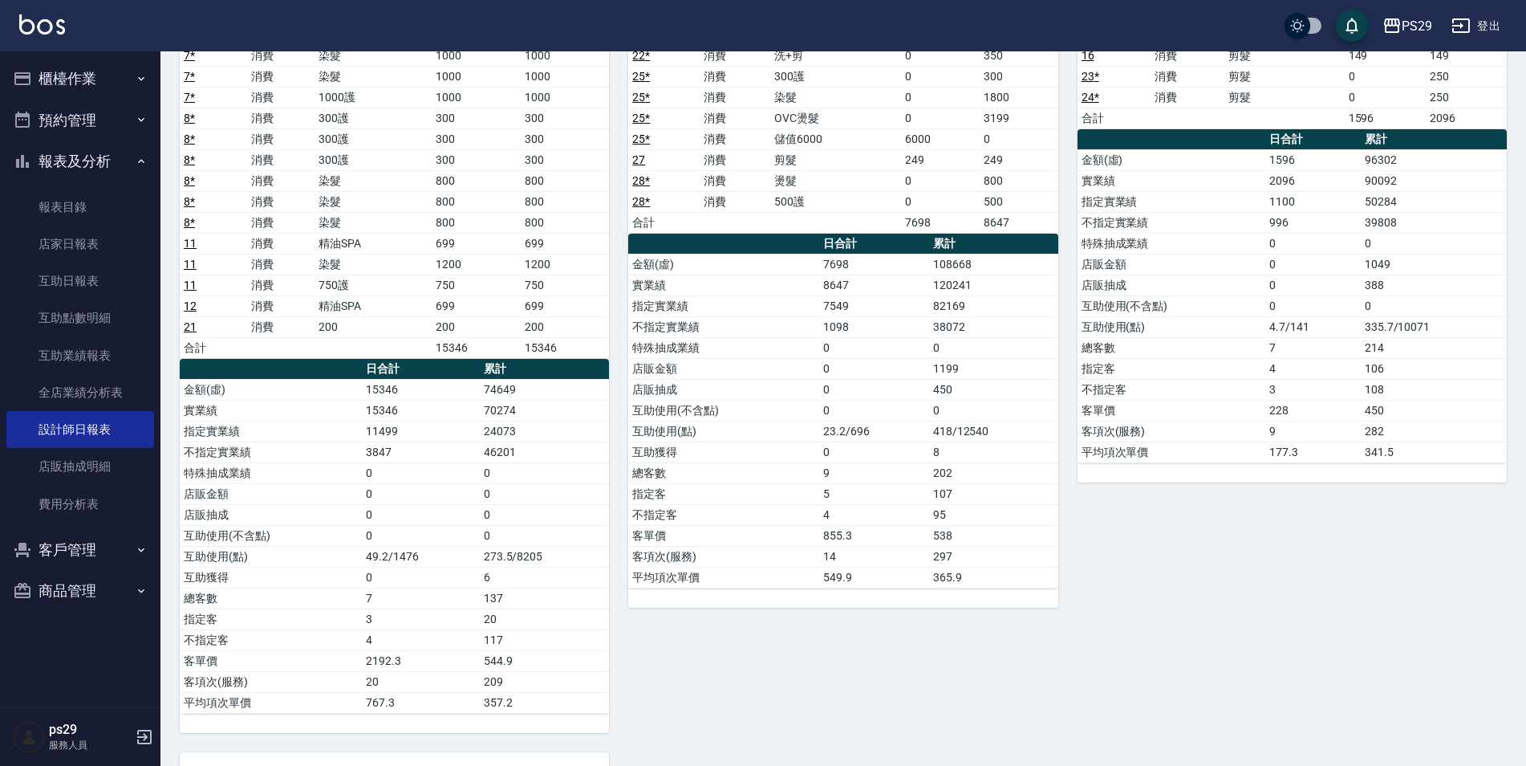
scroll to position [80, 0]
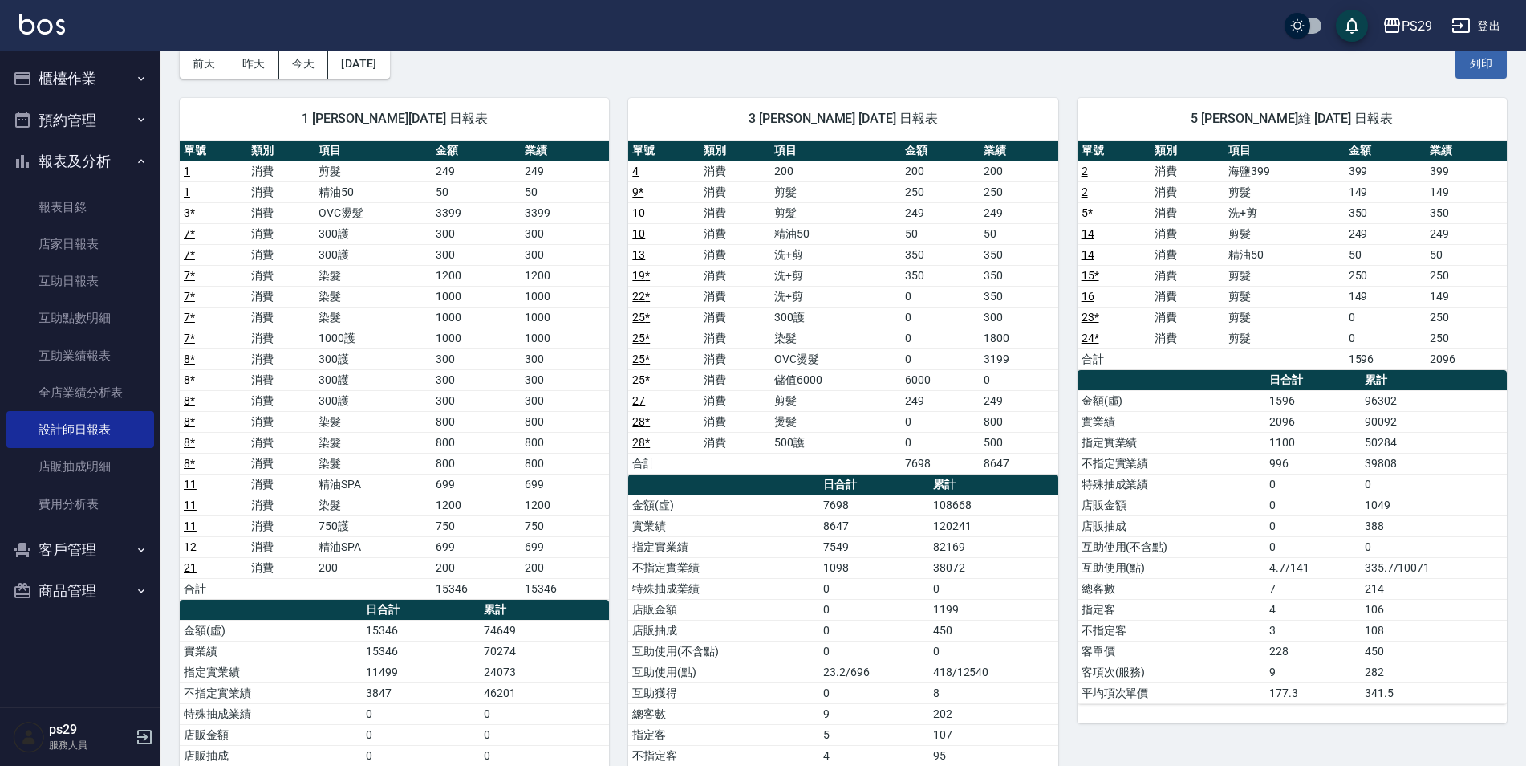
click at [43, 29] on img at bounding box center [42, 24] width 46 height 20
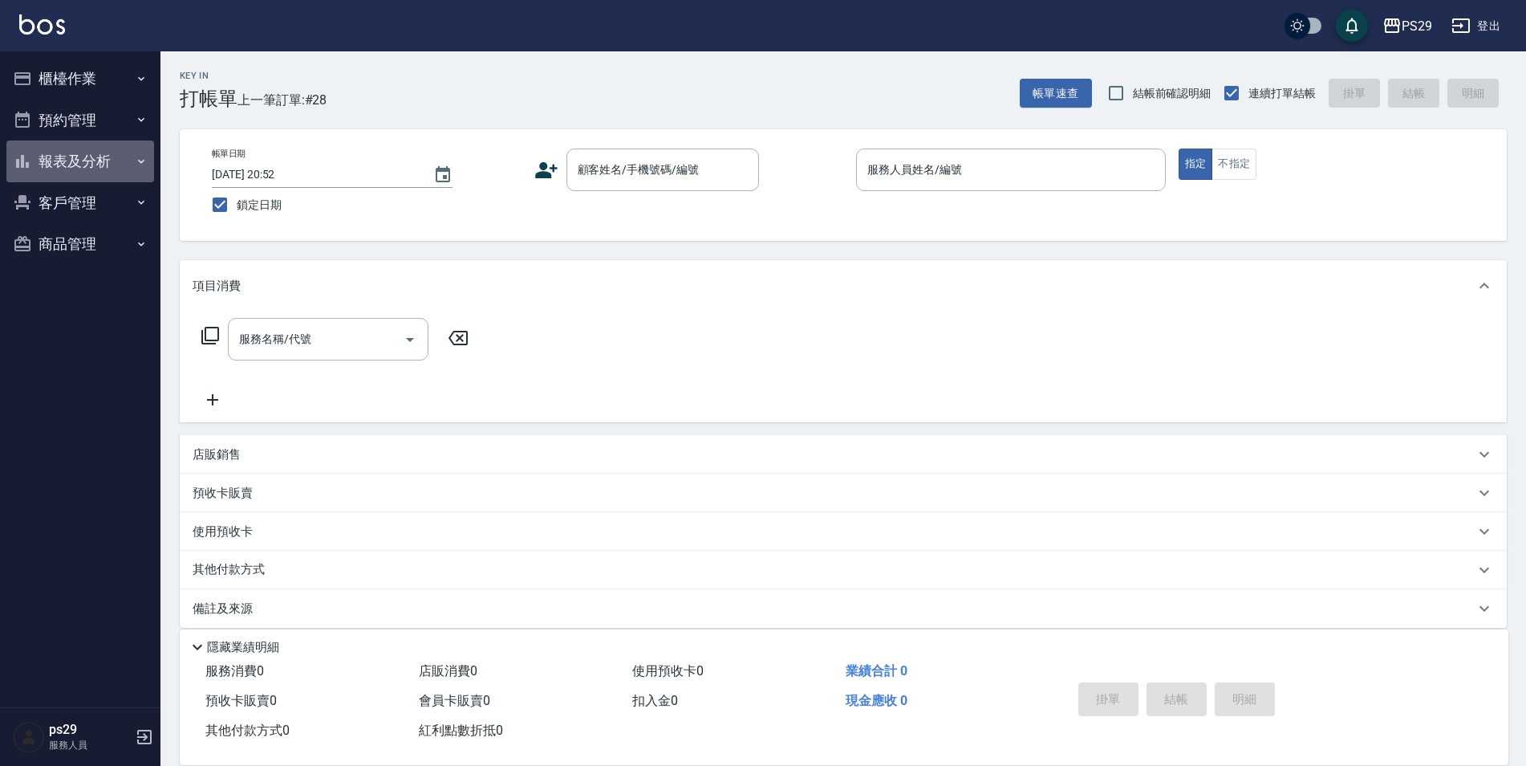
click at [121, 165] on button "報表及分析" at bounding box center [80, 161] width 148 height 42
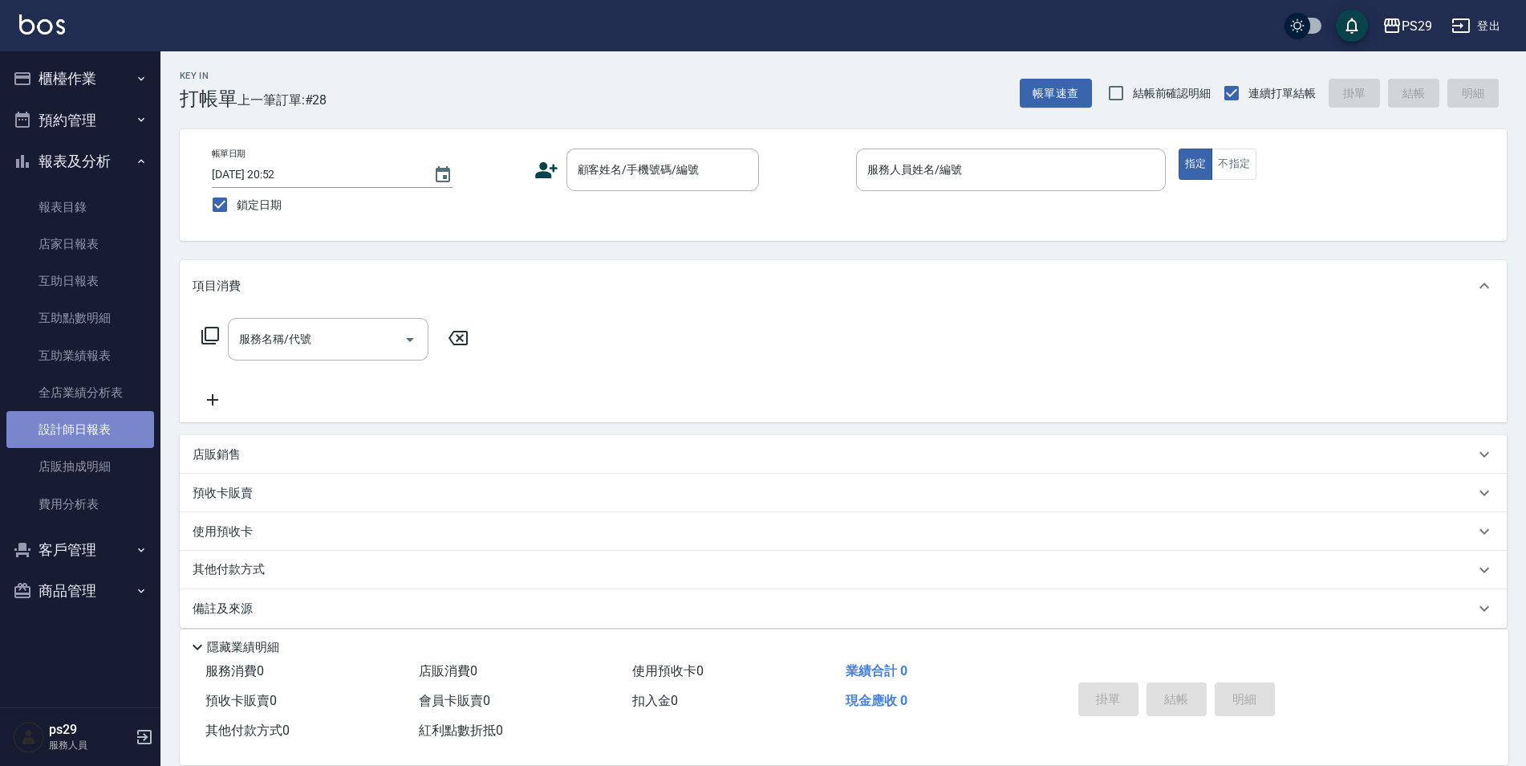
click at [109, 436] on link "設計師日報表" at bounding box center [80, 429] width 148 height 37
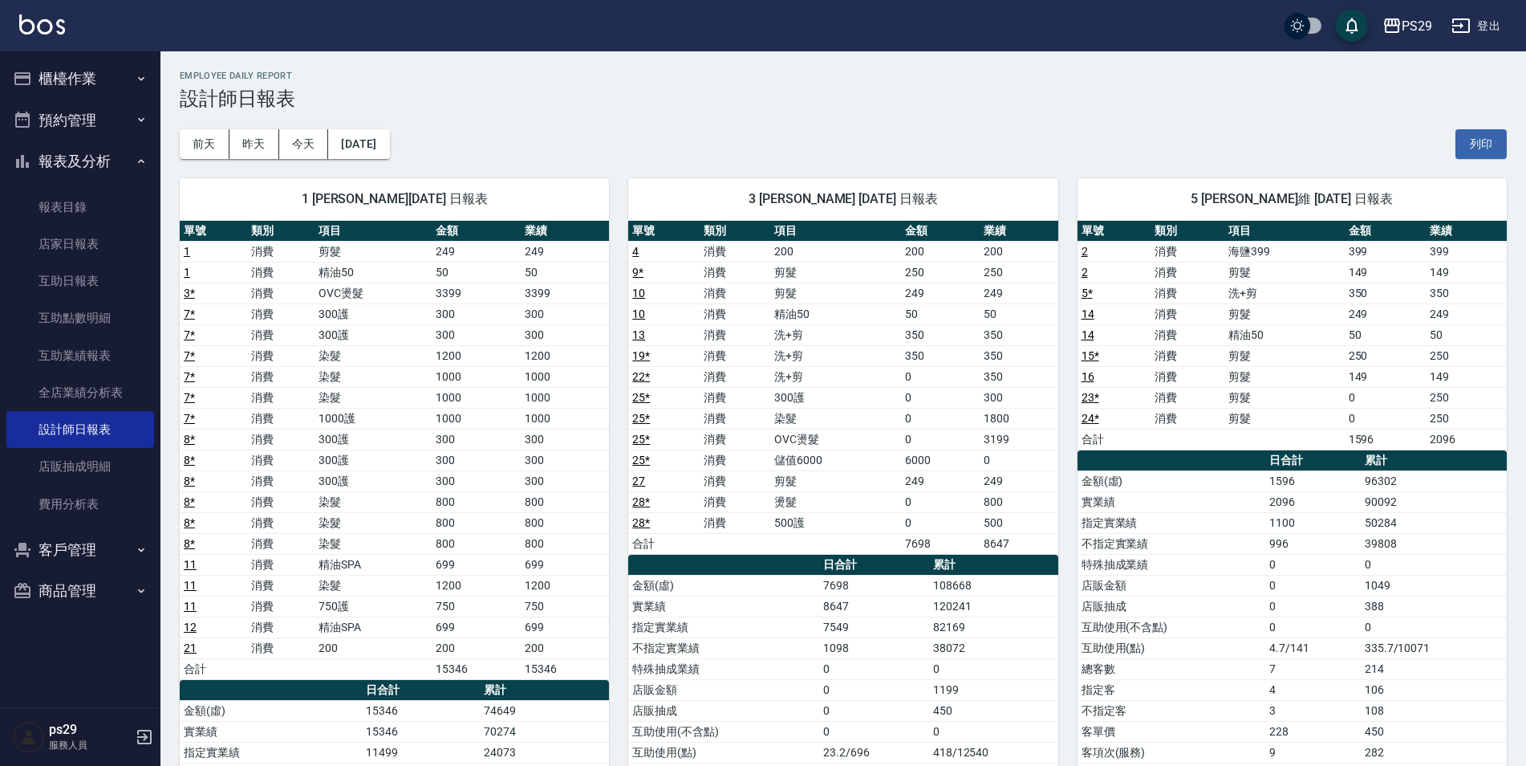
click at [48, 31] on img at bounding box center [42, 24] width 46 height 20
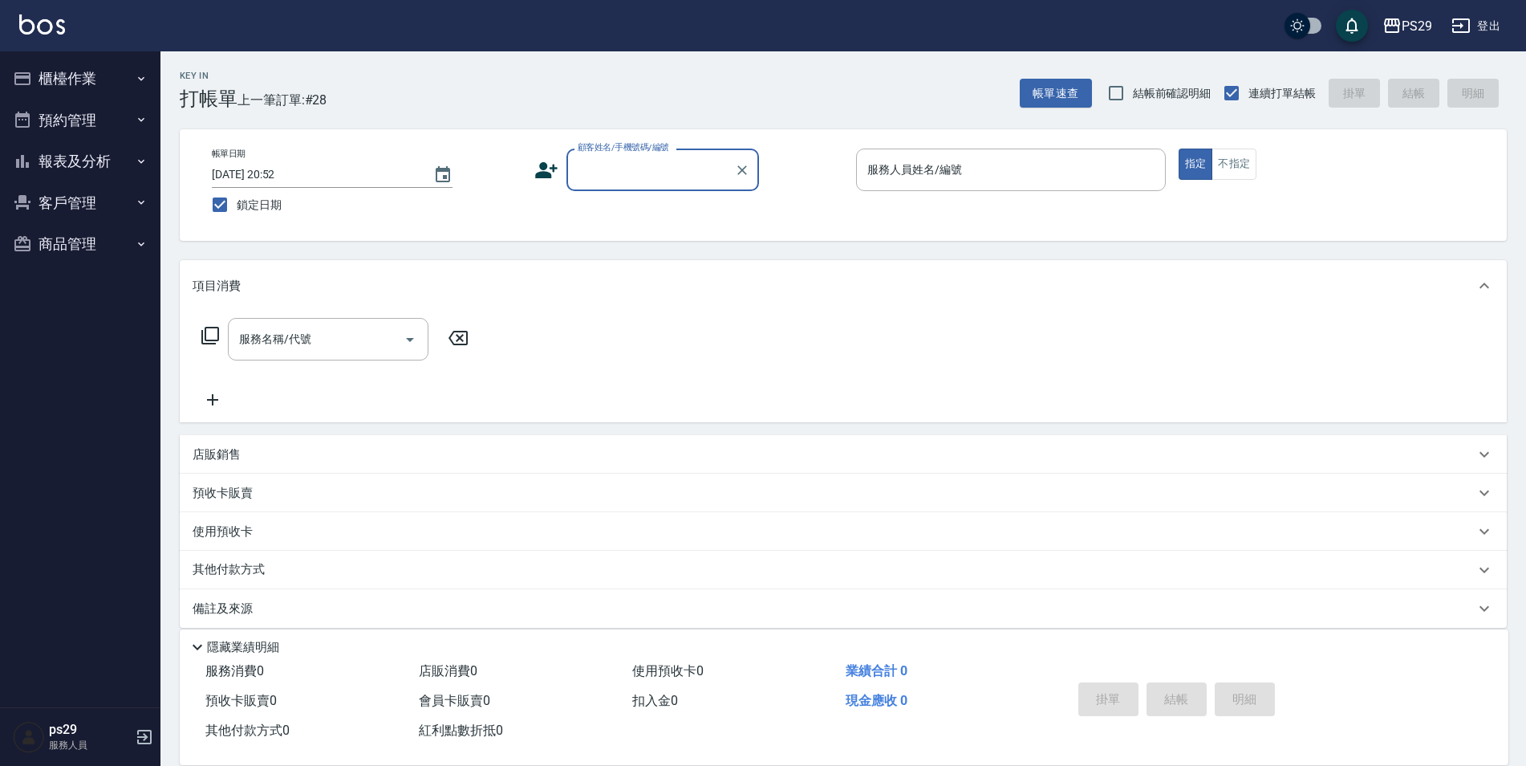
click at [135, 159] on icon "button" at bounding box center [141, 161] width 13 height 13
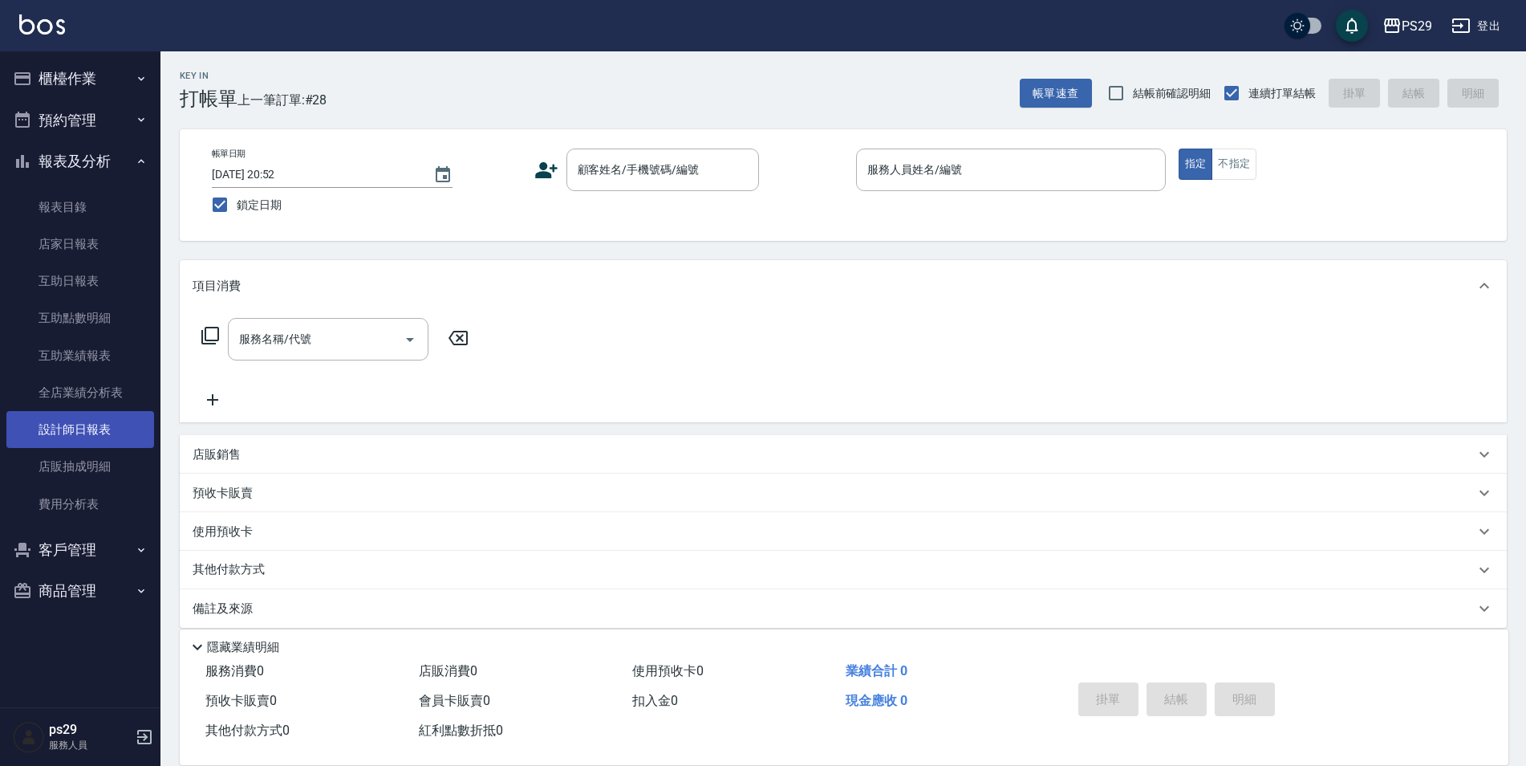
click at [93, 430] on link "設計師日報表" at bounding box center [80, 429] width 148 height 37
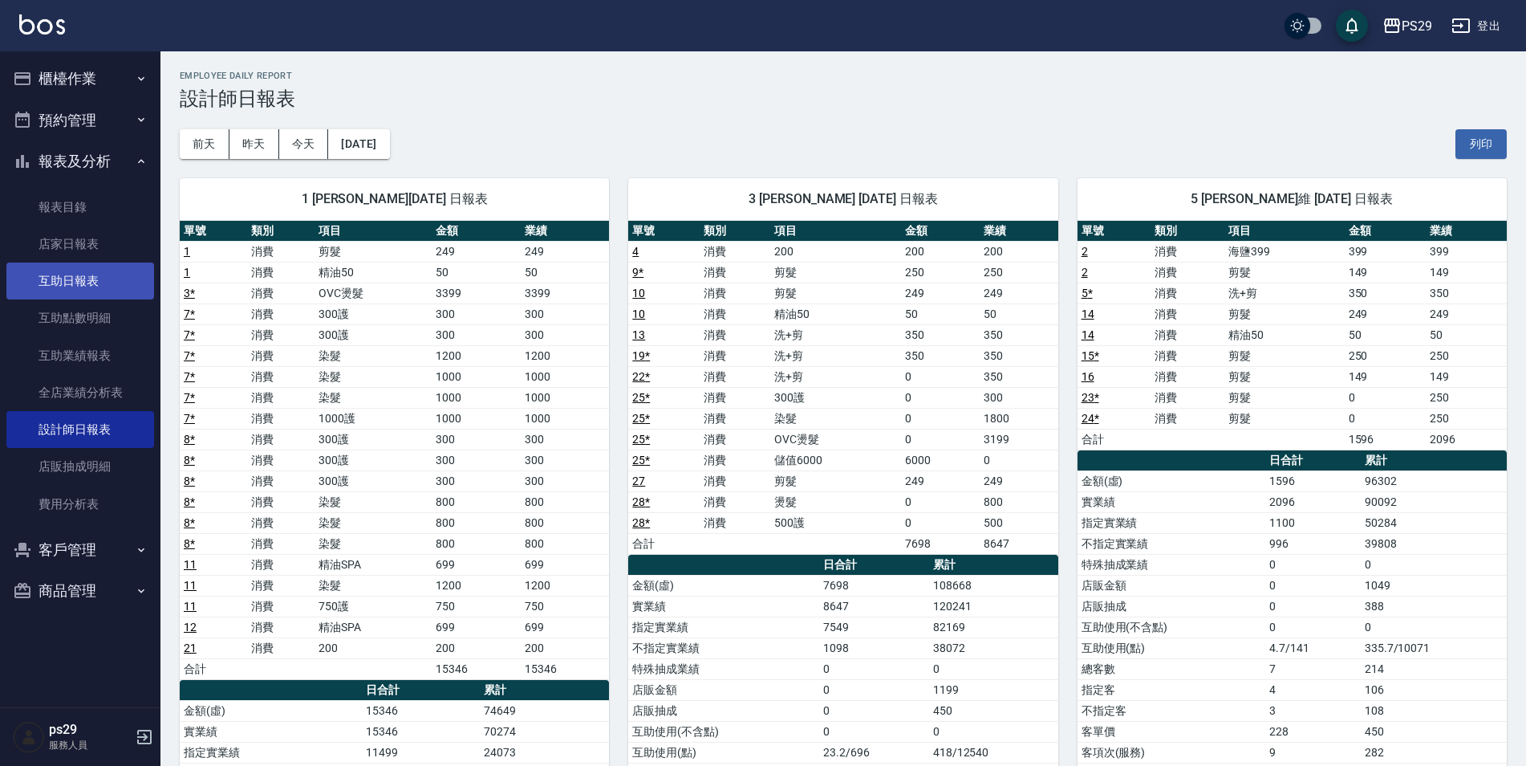
click at [95, 274] on link "互助日報表" at bounding box center [80, 280] width 148 height 37
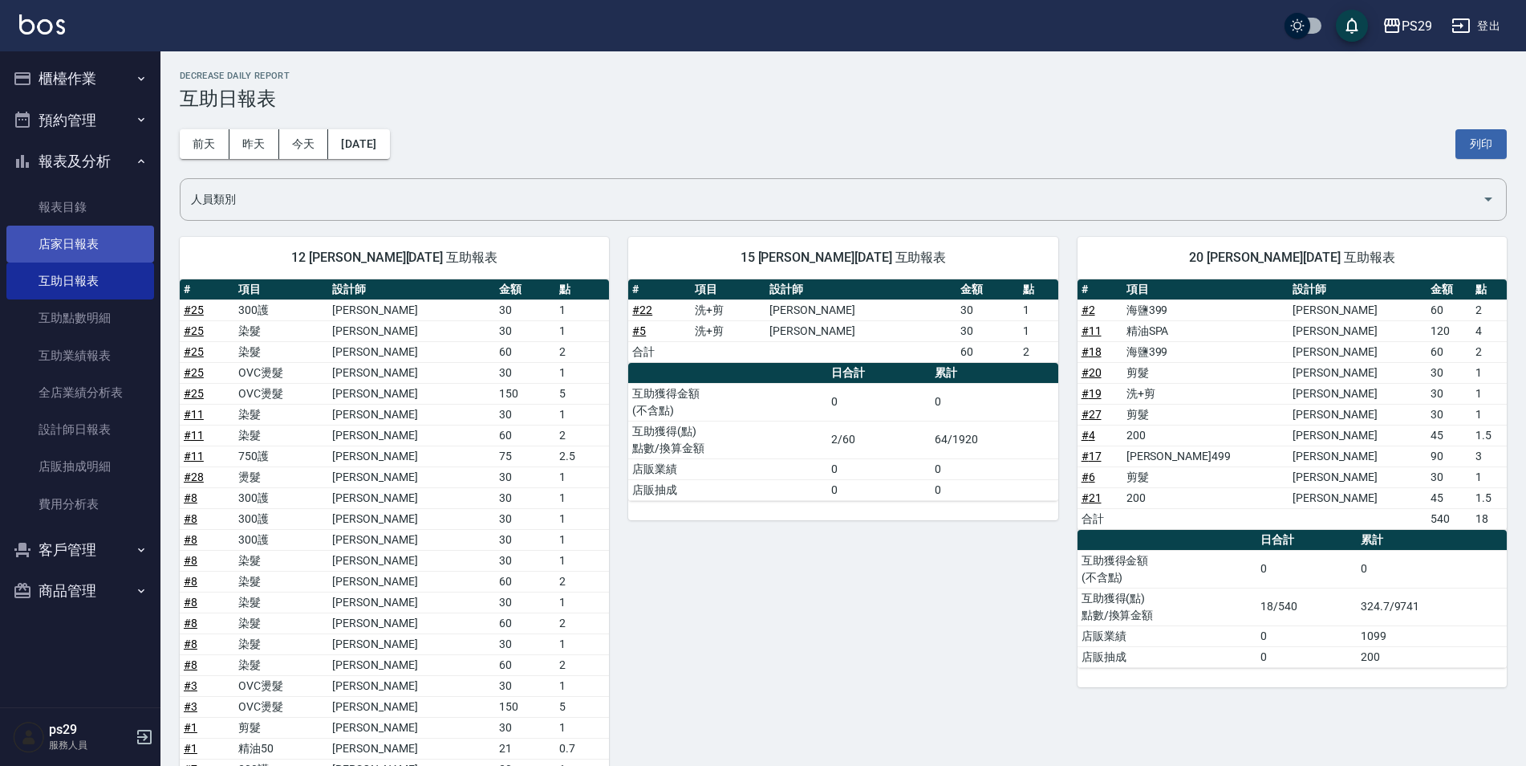
click at [91, 242] on link "店家日報表" at bounding box center [80, 244] width 148 height 37
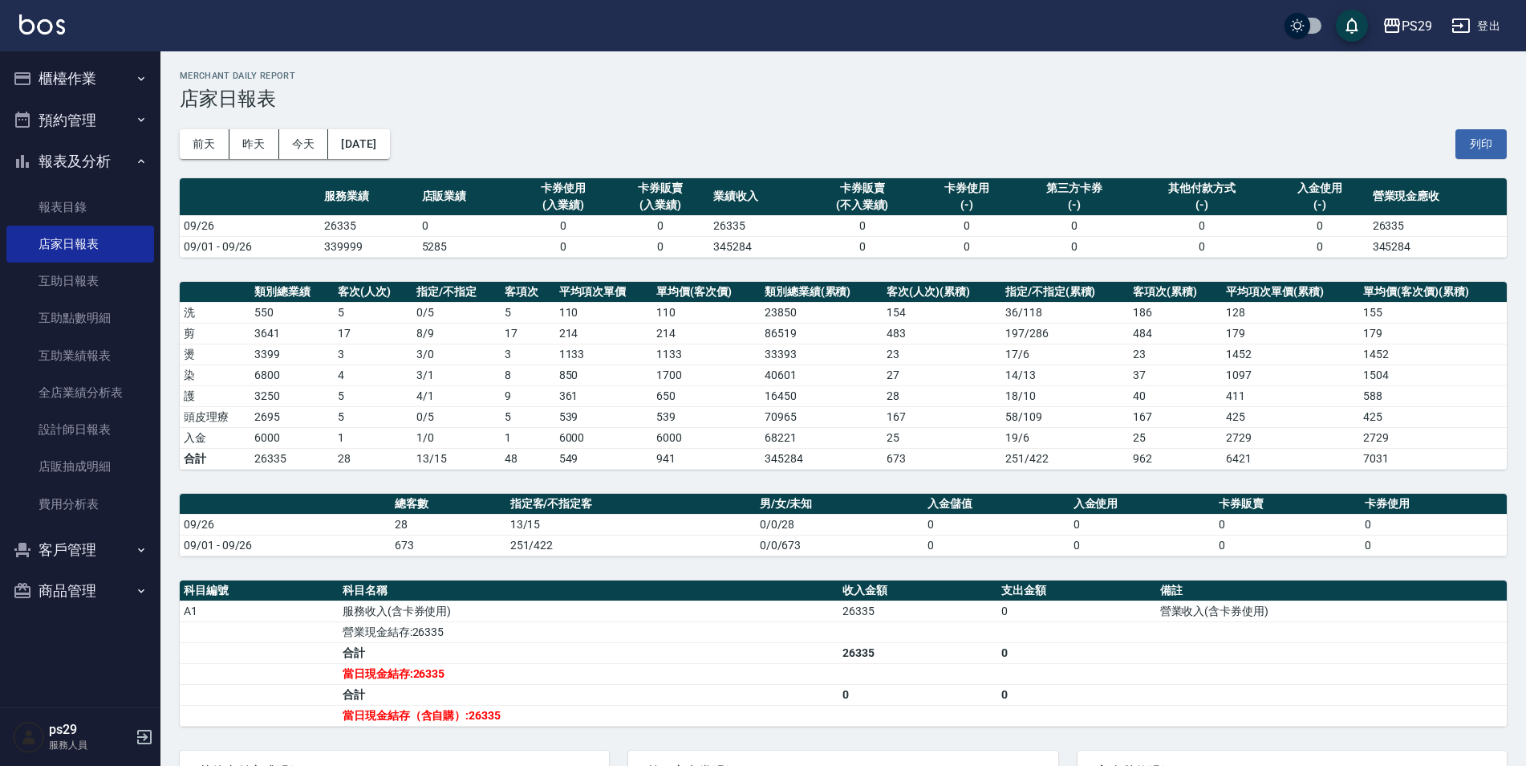
scroll to position [161, 0]
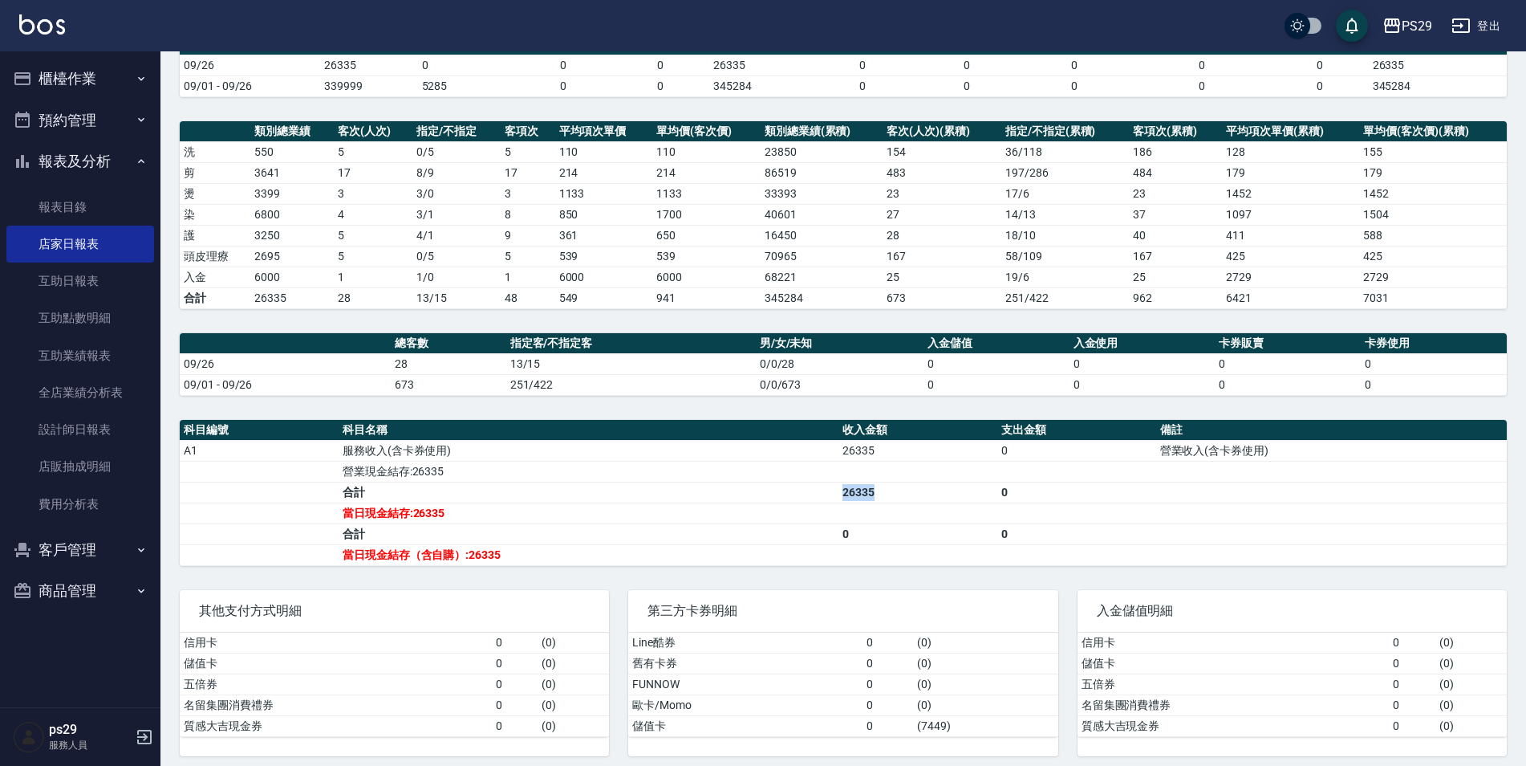
drag, startPoint x: 818, startPoint y: 482, endPoint x: 891, endPoint y: 494, distance: 73.9
click at [891, 494] on tr "合計 26335 0" at bounding box center [843, 492] width 1327 height 21
click at [891, 496] on td "26335" at bounding box center [918, 492] width 159 height 21
click at [396, 461] on td "營業現金結存:26335" at bounding box center [589, 471] width 500 height 21
click at [438, 490] on td "合計" at bounding box center [589, 492] width 500 height 21
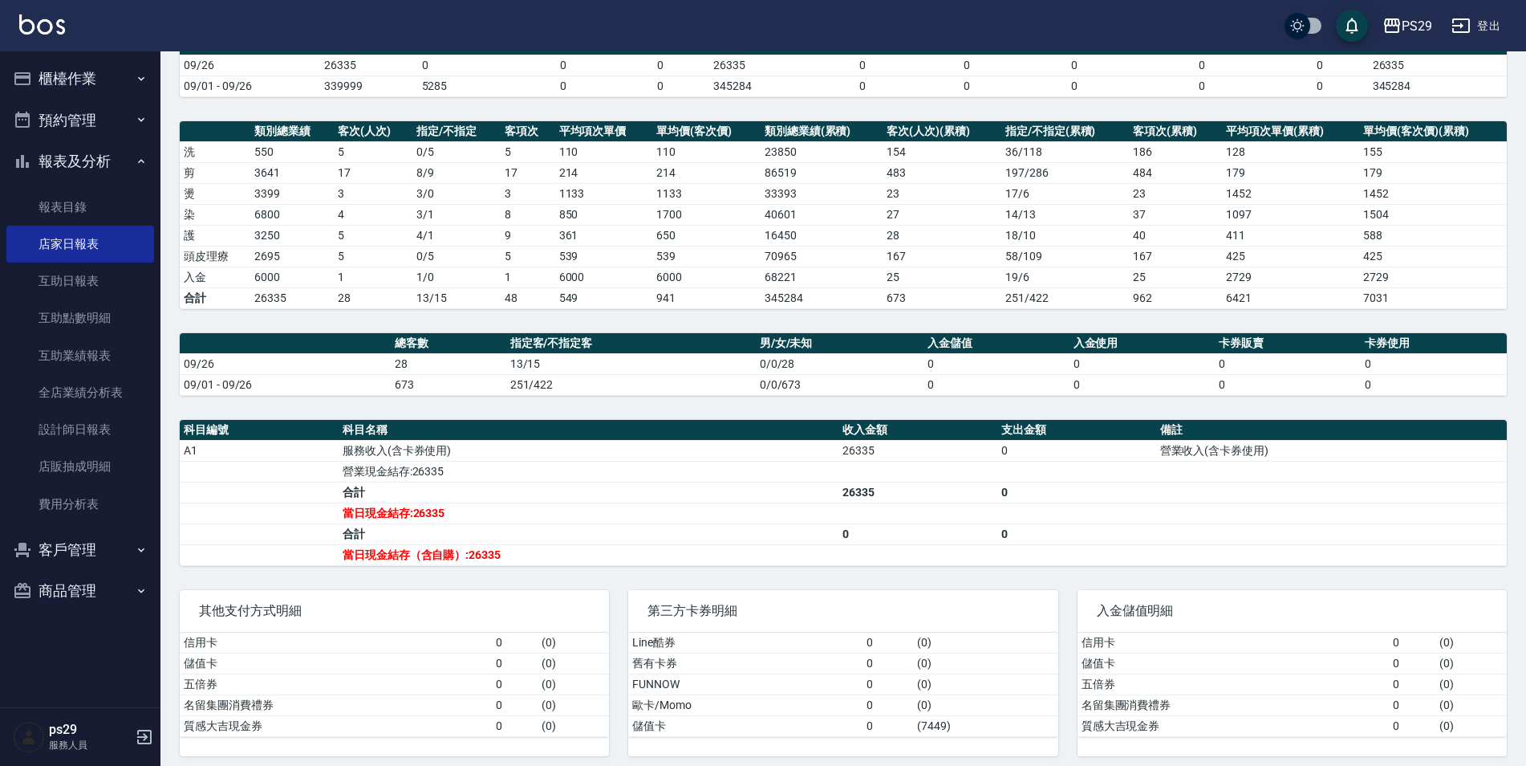
drag, startPoint x: 550, startPoint y: 487, endPoint x: 767, endPoint y: 486, distance: 217.5
click at [765, 487] on td "合計" at bounding box center [589, 492] width 500 height 21
click at [848, 487] on td "26335" at bounding box center [918, 492] width 159 height 21
drag, startPoint x: 846, startPoint y: 471, endPoint x: 946, endPoint y: 457, distance: 101.2
click at [946, 457] on tbody "A1 服務收入(含卡券使用) 26335 0 營業收入(含卡券使用) 營業現金結存:26335 合計 26335 0 當日現金結存:26335 合計 0 0 …" at bounding box center [843, 502] width 1327 height 125
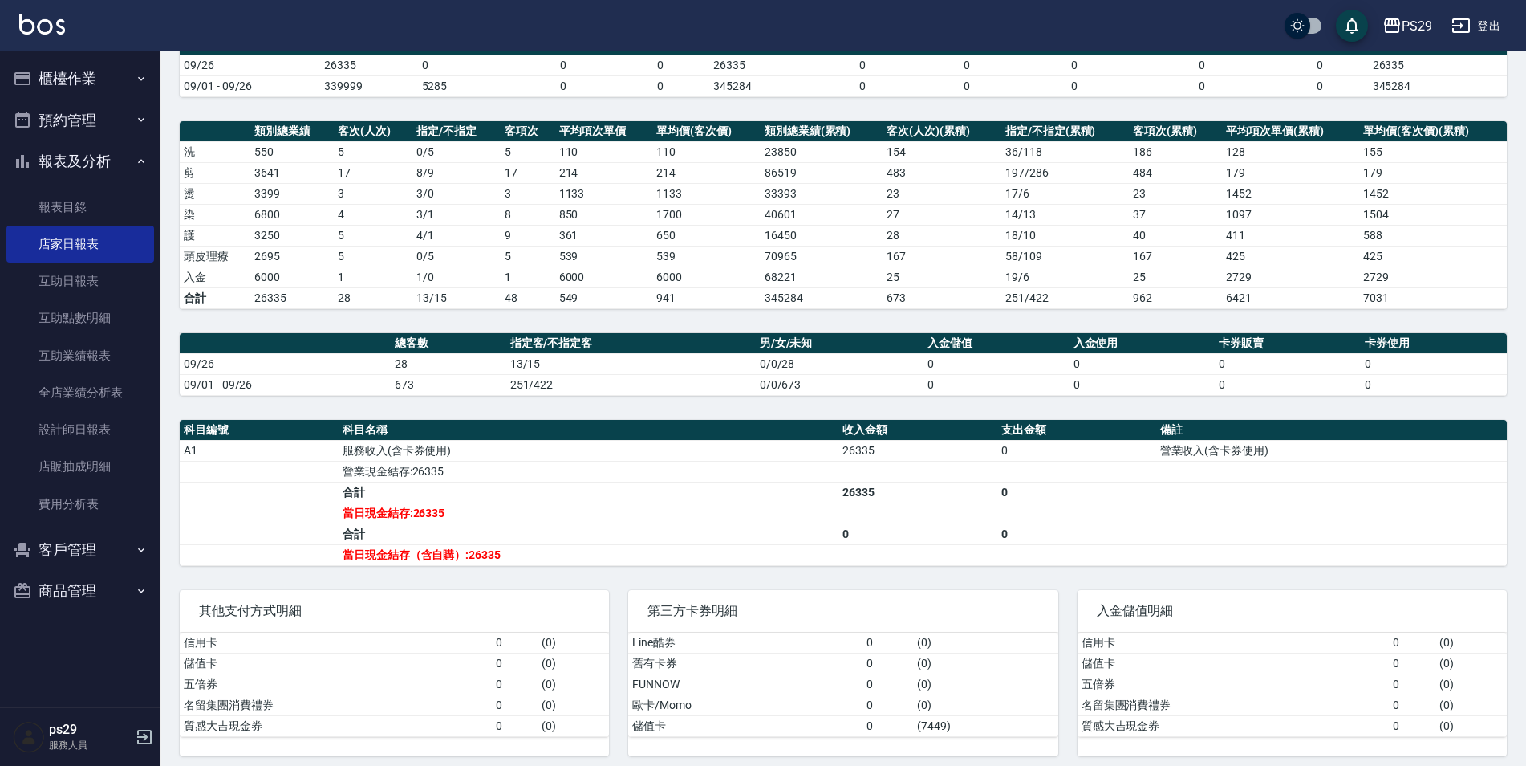
drag, startPoint x: 946, startPoint y: 457, endPoint x: 749, endPoint y: 489, distance: 199.9
click at [749, 489] on td "合計" at bounding box center [589, 492] width 500 height 21
drag, startPoint x: 731, startPoint y: 486, endPoint x: 862, endPoint y: 482, distance: 130.9
click at [862, 482] on tr "合計 26335 0" at bounding box center [843, 492] width 1327 height 21
drag, startPoint x: 332, startPoint y: 254, endPoint x: 346, endPoint y: 250, distance: 14.2
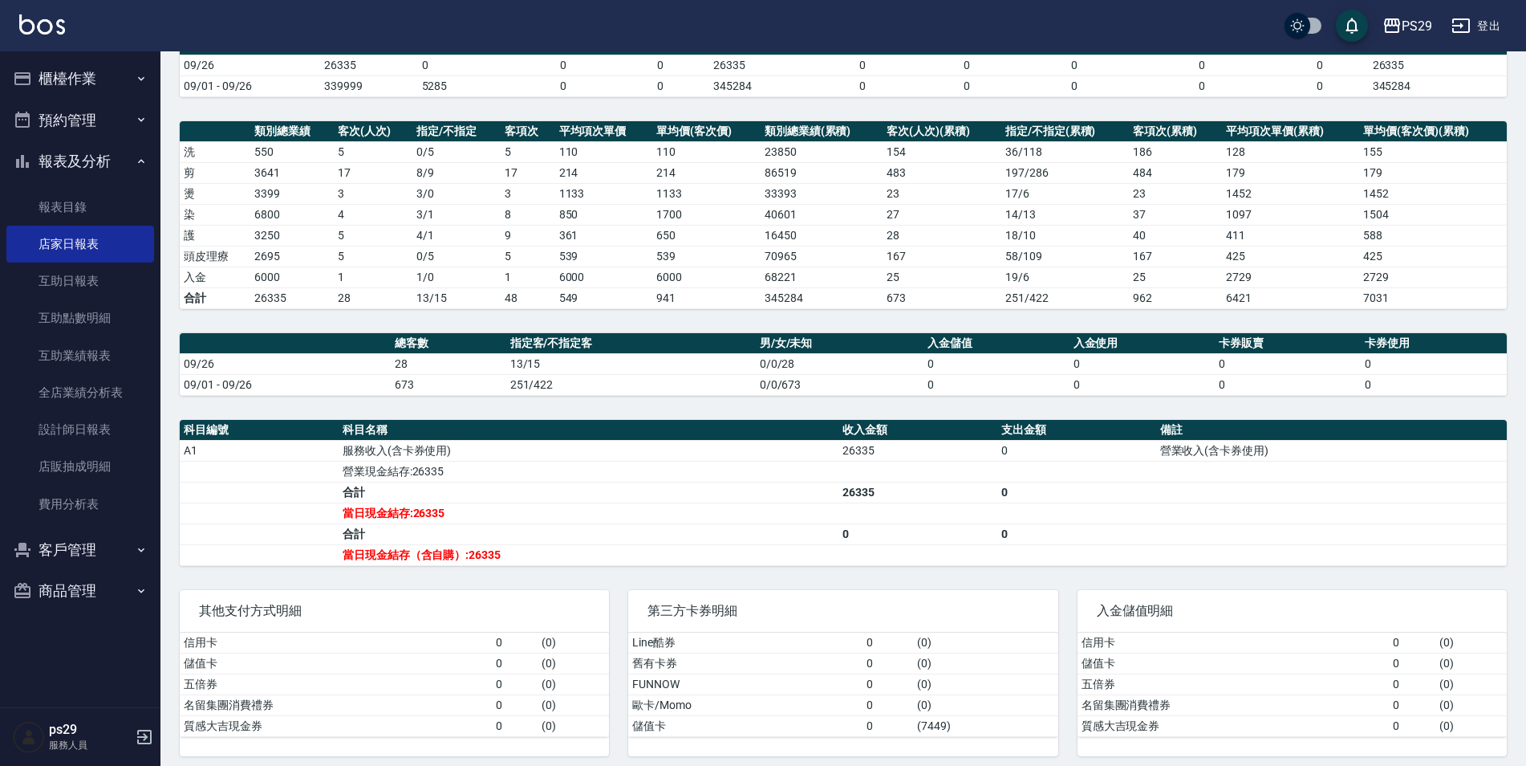
click at [340, 251] on tr "頭皮理療 2695 5 0 / 5 5 539 539 70965 167 58 / 109 167 425 425" at bounding box center [843, 256] width 1327 height 21
click at [347, 254] on td "5" at bounding box center [373, 256] width 79 height 21
drag, startPoint x: 284, startPoint y: 264, endPoint x: 330, endPoint y: 274, distance: 46.7
click at [330, 274] on tbody "洗 550 5 0 / 5 5 110 110 23850 154 36 / 118 186 128 155 剪 3641 17 8 / 9 17 214 2…" at bounding box center [843, 224] width 1327 height 167
drag, startPoint x: 330, startPoint y: 274, endPoint x: 259, endPoint y: 278, distance: 70.8
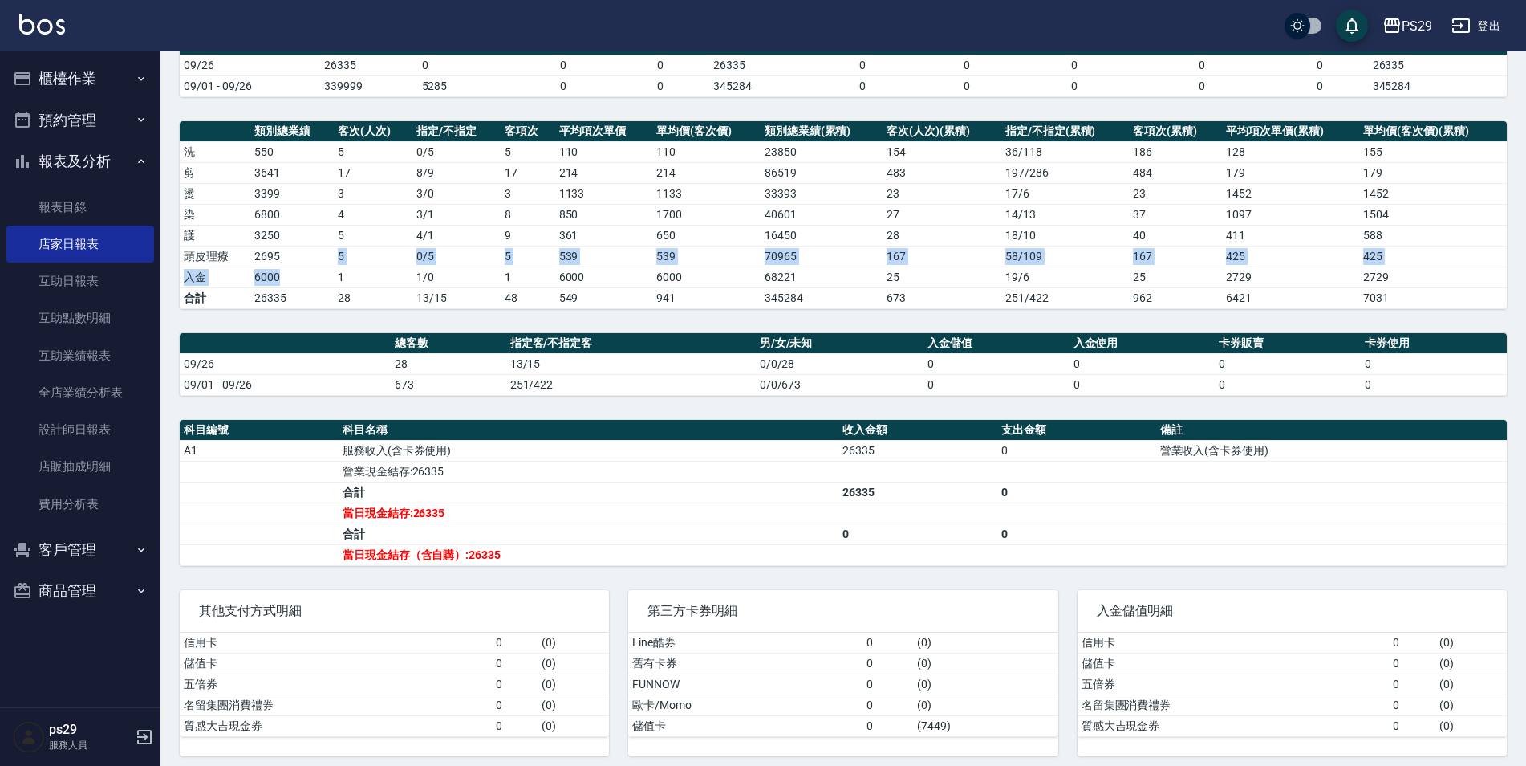
click at [259, 278] on td "6000" at bounding box center [291, 276] width 83 height 21
drag, startPoint x: 216, startPoint y: 272, endPoint x: 313, endPoint y: 282, distance: 97.6
click at [313, 282] on tr "入金 6000 1 1 / 0 1 6000 6000 68221 25 19 / 6 25 2729 2729" at bounding box center [843, 276] width 1327 height 21
click at [64, 18] on img at bounding box center [42, 24] width 46 height 20
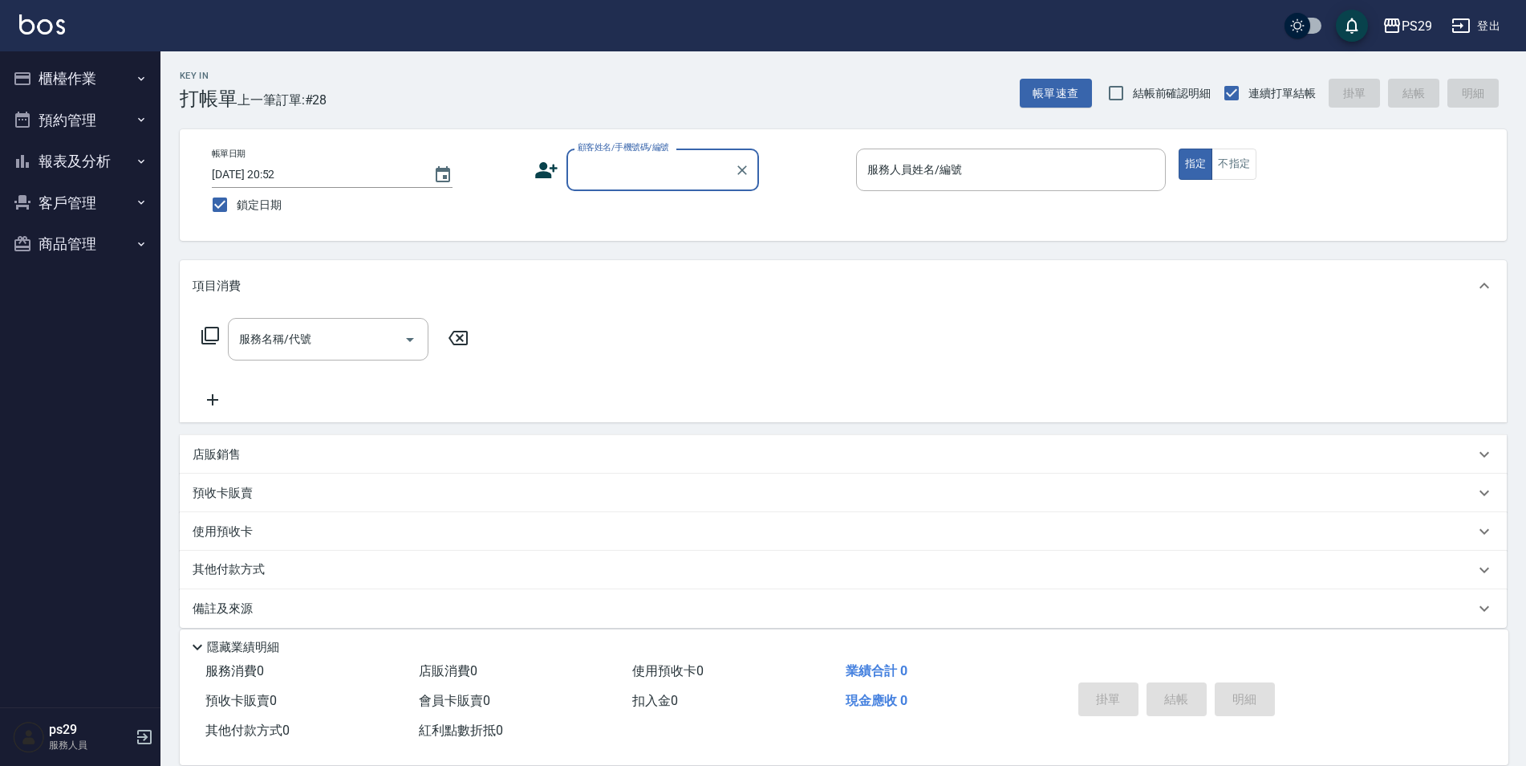
click at [63, 162] on button "報表及分析" at bounding box center [80, 161] width 148 height 42
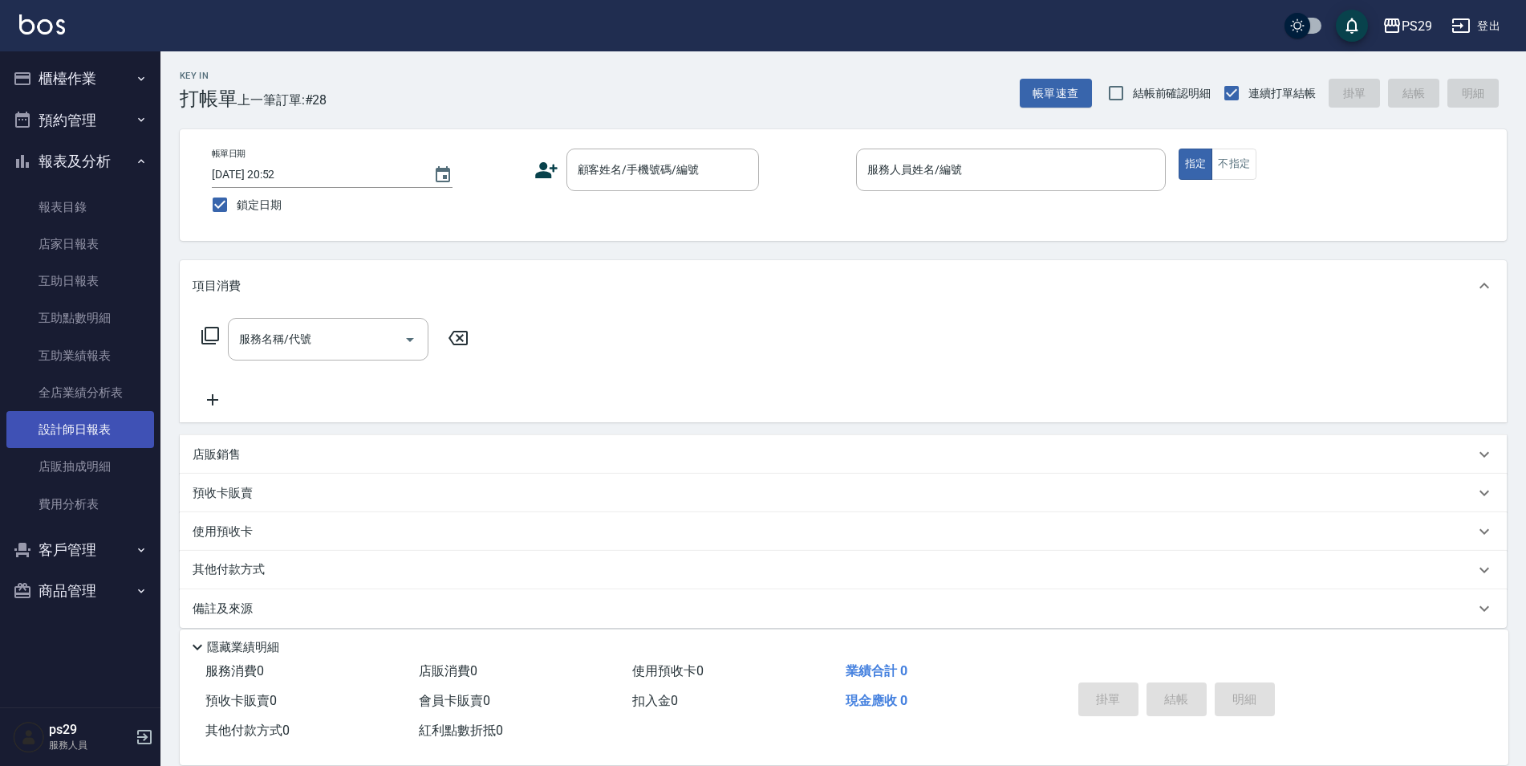
click at [102, 447] on link "設計師日報表" at bounding box center [80, 429] width 148 height 37
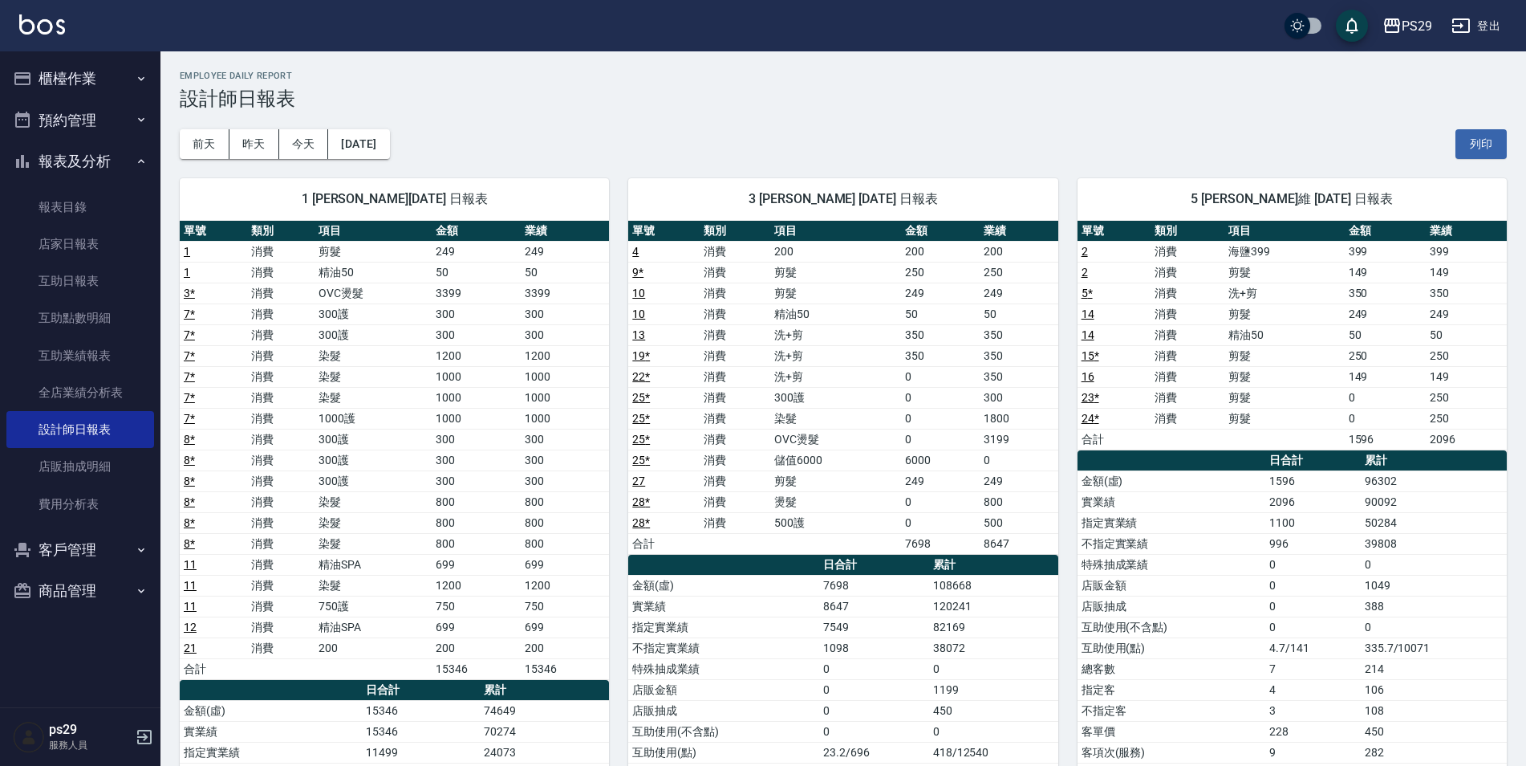
scroll to position [161, 0]
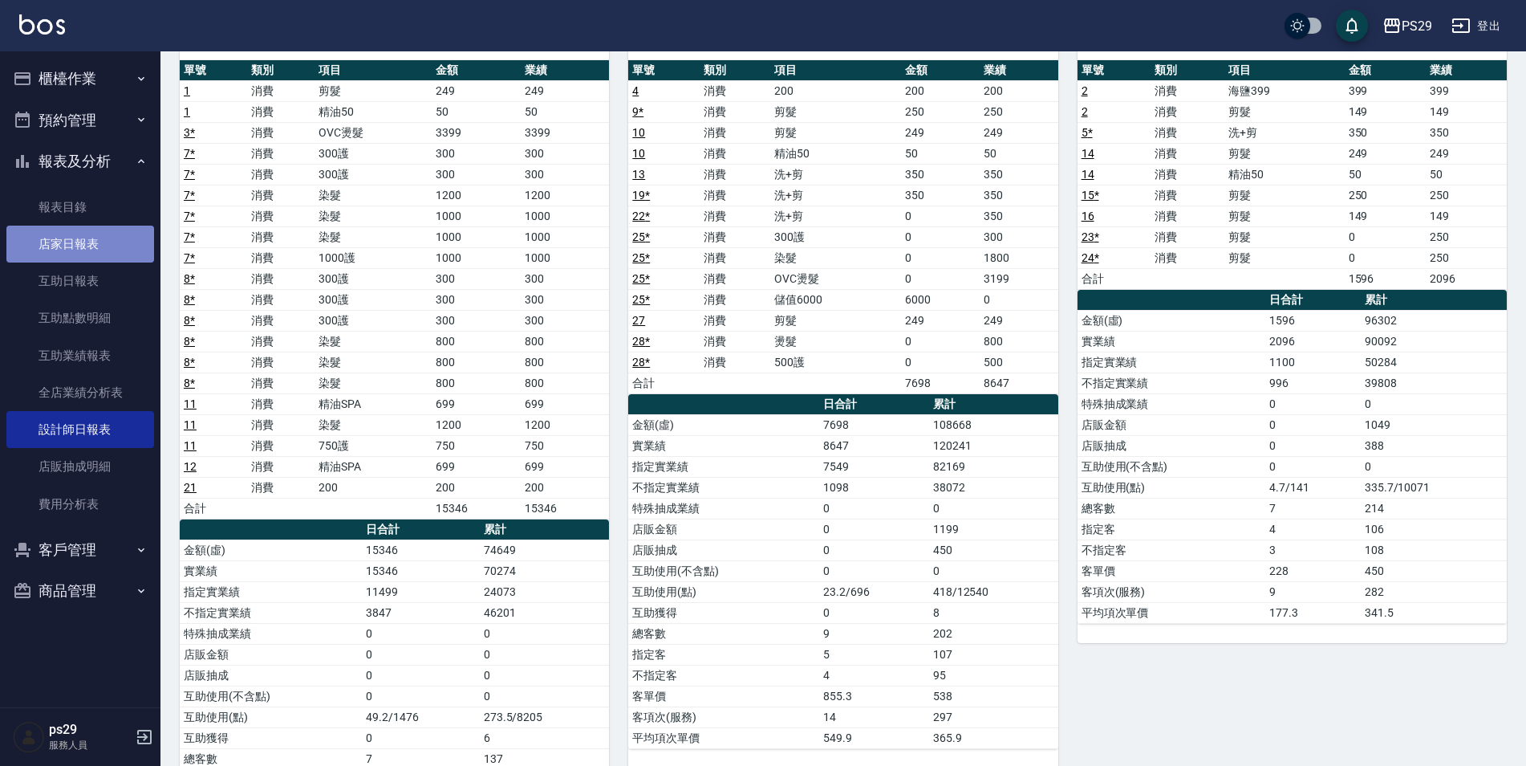
click at [43, 228] on link "店家日報表" at bounding box center [80, 244] width 148 height 37
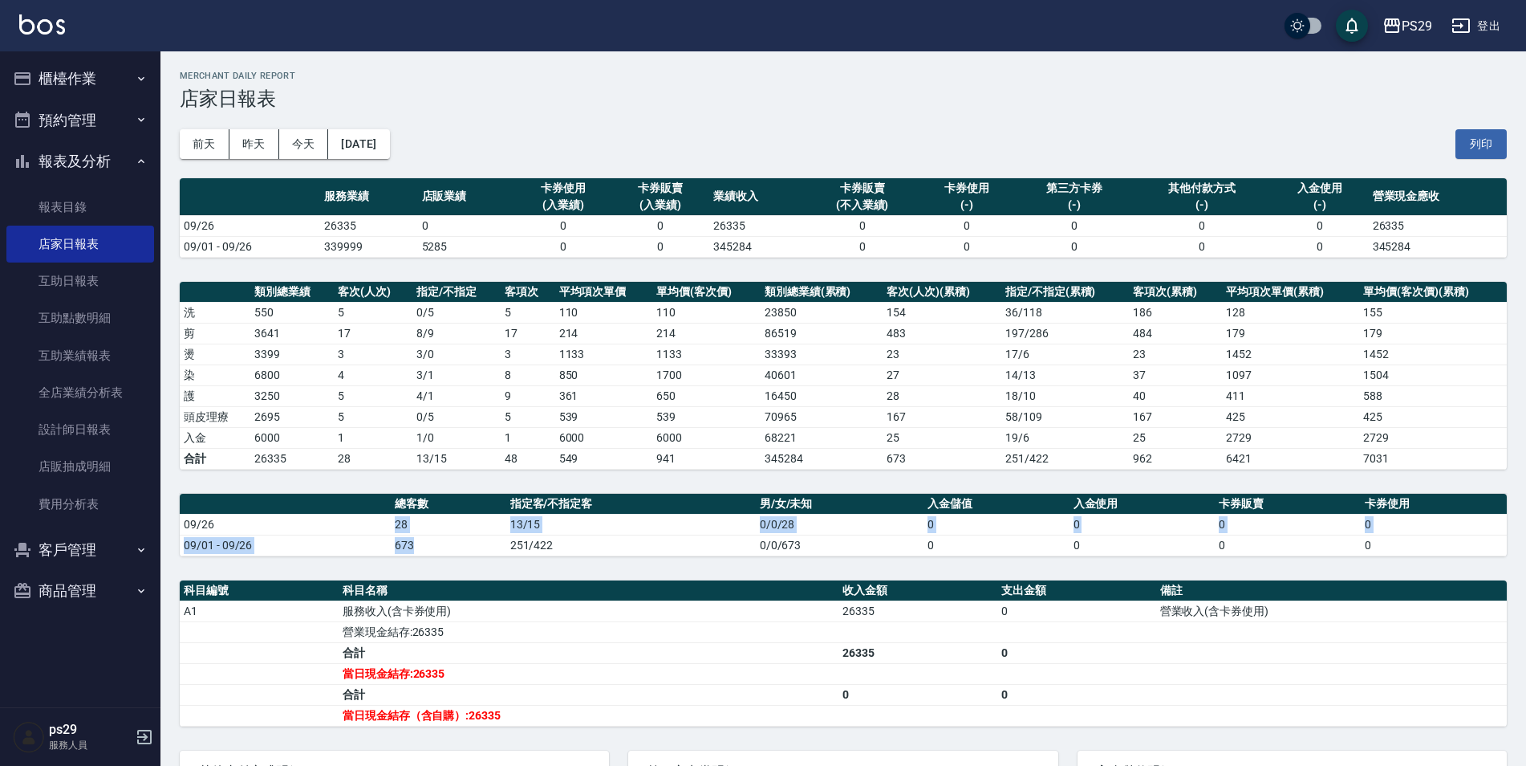
drag, startPoint x: 374, startPoint y: 529, endPoint x: 457, endPoint y: 555, distance: 87.6
click at [457, 555] on table "總客數 指定客/不指定客 男/女/未知 入金儲值 入金使用 卡券販賣 卡券使用 09/26 28 13/15 0/0/28 0 0 0 0 09/01 - 0…" at bounding box center [843, 525] width 1327 height 63
drag, startPoint x: 457, startPoint y: 555, endPoint x: 482, endPoint y: 605, distance: 55.3
click at [486, 595] on th "科目名稱" at bounding box center [589, 590] width 500 height 21
click at [504, 703] on td "合計" at bounding box center [589, 694] width 500 height 21
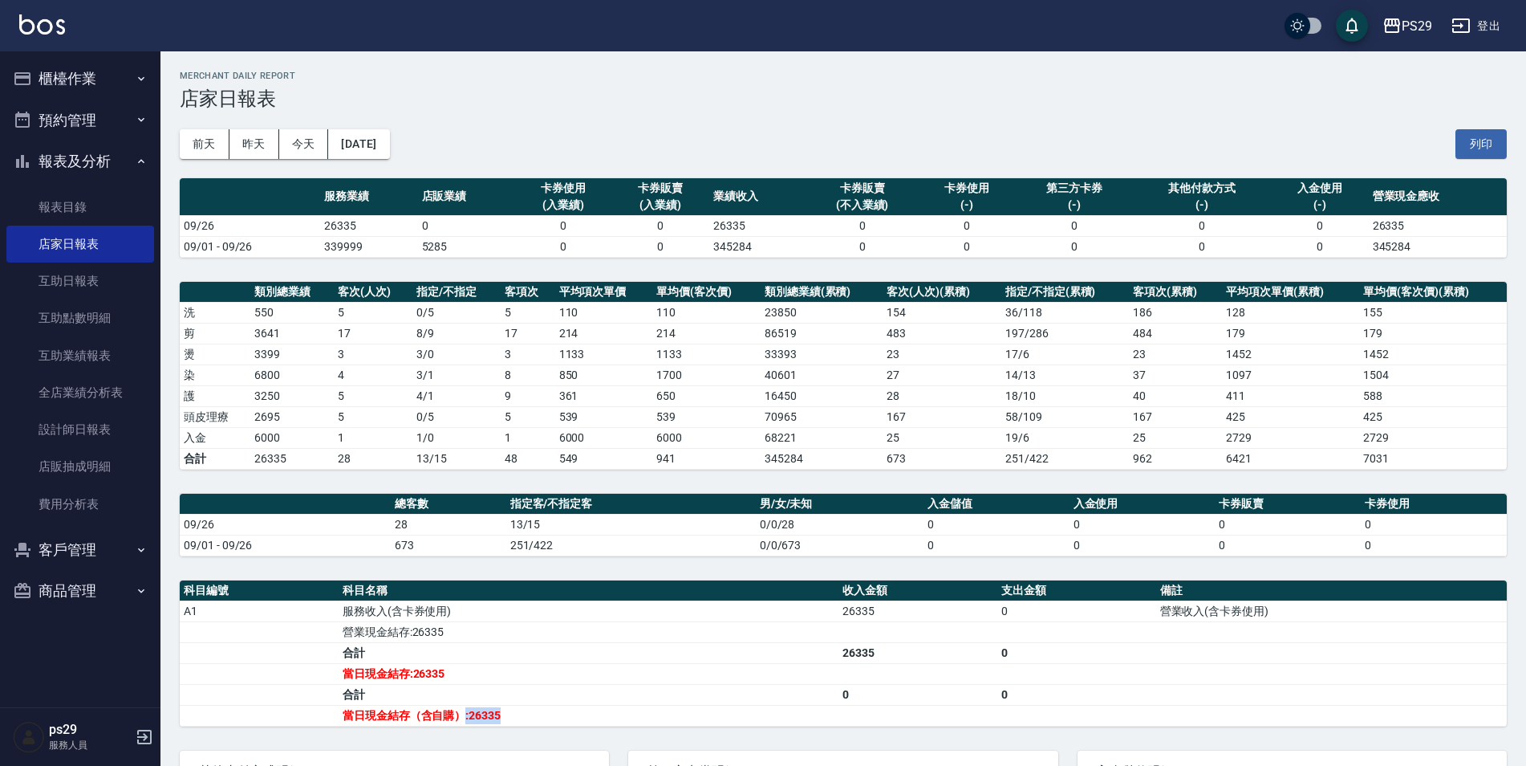
drag, startPoint x: 466, startPoint y: 710, endPoint x: 547, endPoint y: 713, distance: 80.3
click at [547, 713] on td "當日現金結存（含自購）:26335" at bounding box center [589, 715] width 500 height 21
drag, startPoint x: 547, startPoint y: 713, endPoint x: 575, endPoint y: 710, distance: 29.1
click at [547, 713] on td "當日現金結存（含自購）:26335" at bounding box center [589, 715] width 500 height 21
click at [898, 630] on td "a dense table" at bounding box center [918, 631] width 159 height 21
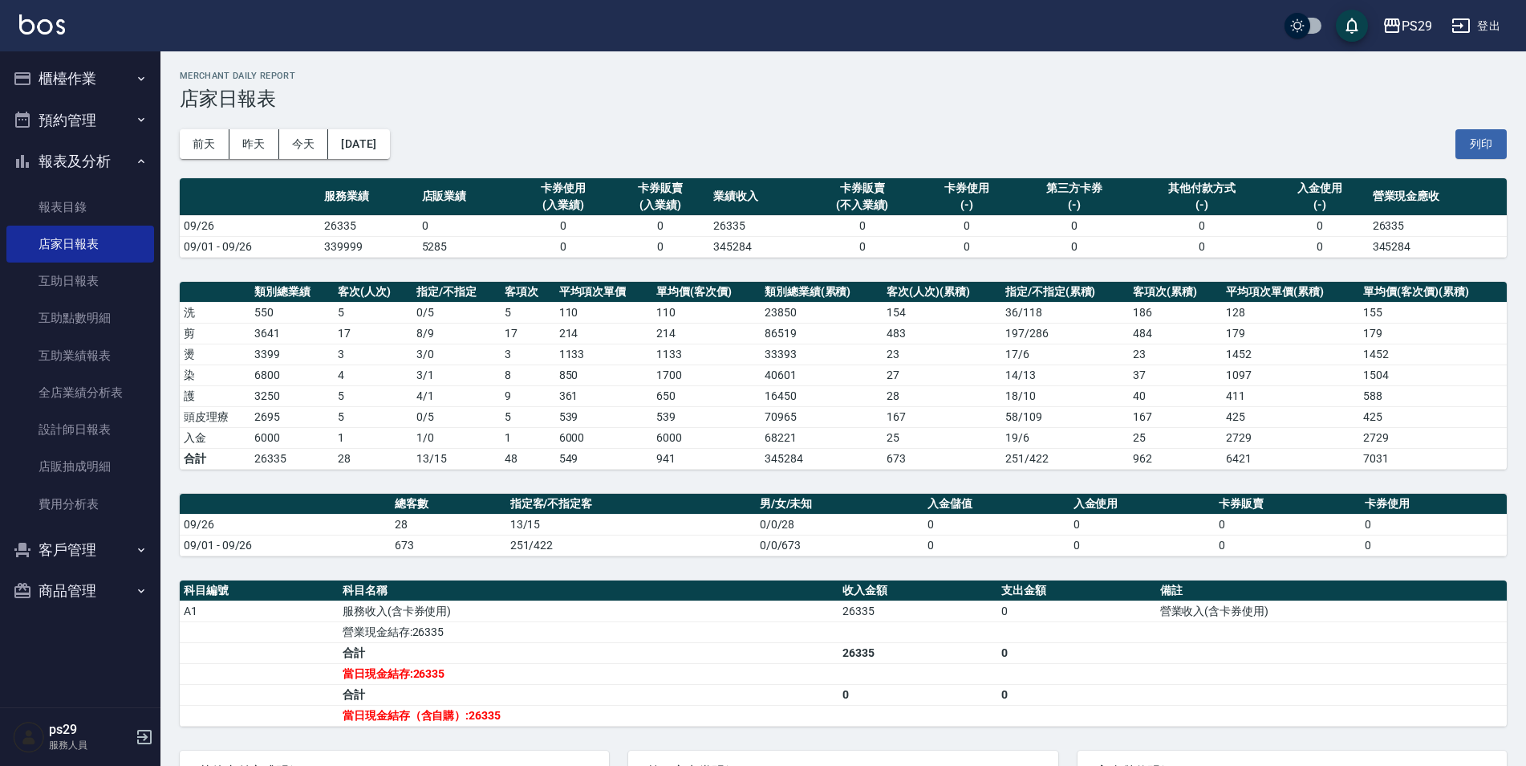
click at [845, 638] on td "a dense table" at bounding box center [918, 631] width 159 height 21
drag, startPoint x: 635, startPoint y: 647, endPoint x: 841, endPoint y: 640, distance: 206.4
click at [841, 640] on tr "營業現金結存:26335" at bounding box center [843, 631] width 1327 height 21
click at [841, 639] on td "a dense table" at bounding box center [918, 631] width 159 height 21
drag, startPoint x: 327, startPoint y: 420, endPoint x: 347, endPoint y: 416, distance: 19.7
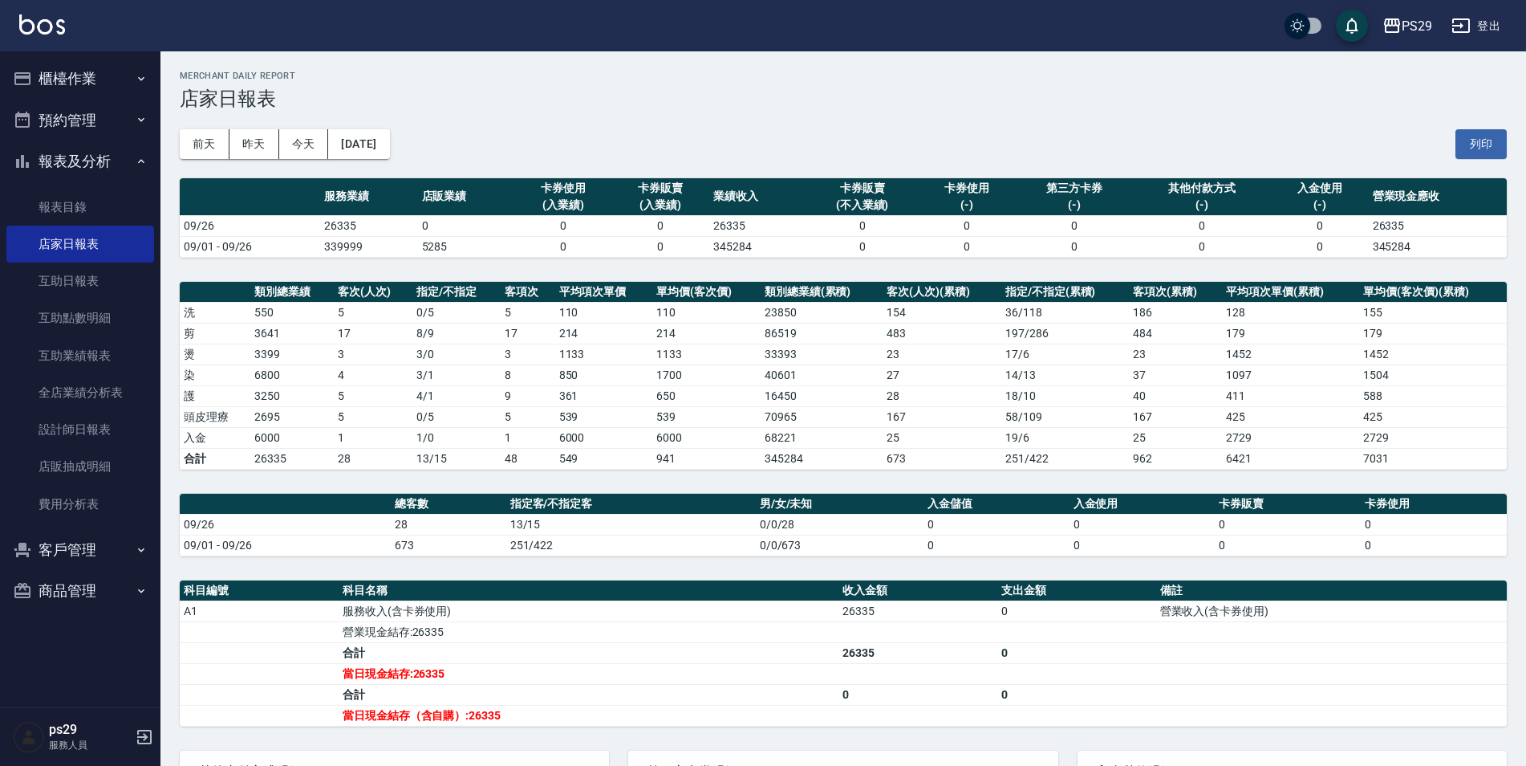
click at [341, 417] on tr "頭皮理療 2695 5 0 / 5 5 539 539 70965 167 58 / 109 167 425 425" at bounding box center [843, 416] width 1327 height 21
click at [347, 416] on td "5" at bounding box center [373, 416] width 79 height 21
drag, startPoint x: 347, startPoint y: 416, endPoint x: 319, endPoint y: 413, distance: 28.3
click at [319, 413] on tr "頭皮理療 2695 5 0 / 5 5 539 539 70965 167 58 / 109 167 425 425" at bounding box center [843, 416] width 1327 height 21
drag, startPoint x: 226, startPoint y: 445, endPoint x: 308, endPoint y: 424, distance: 85.3
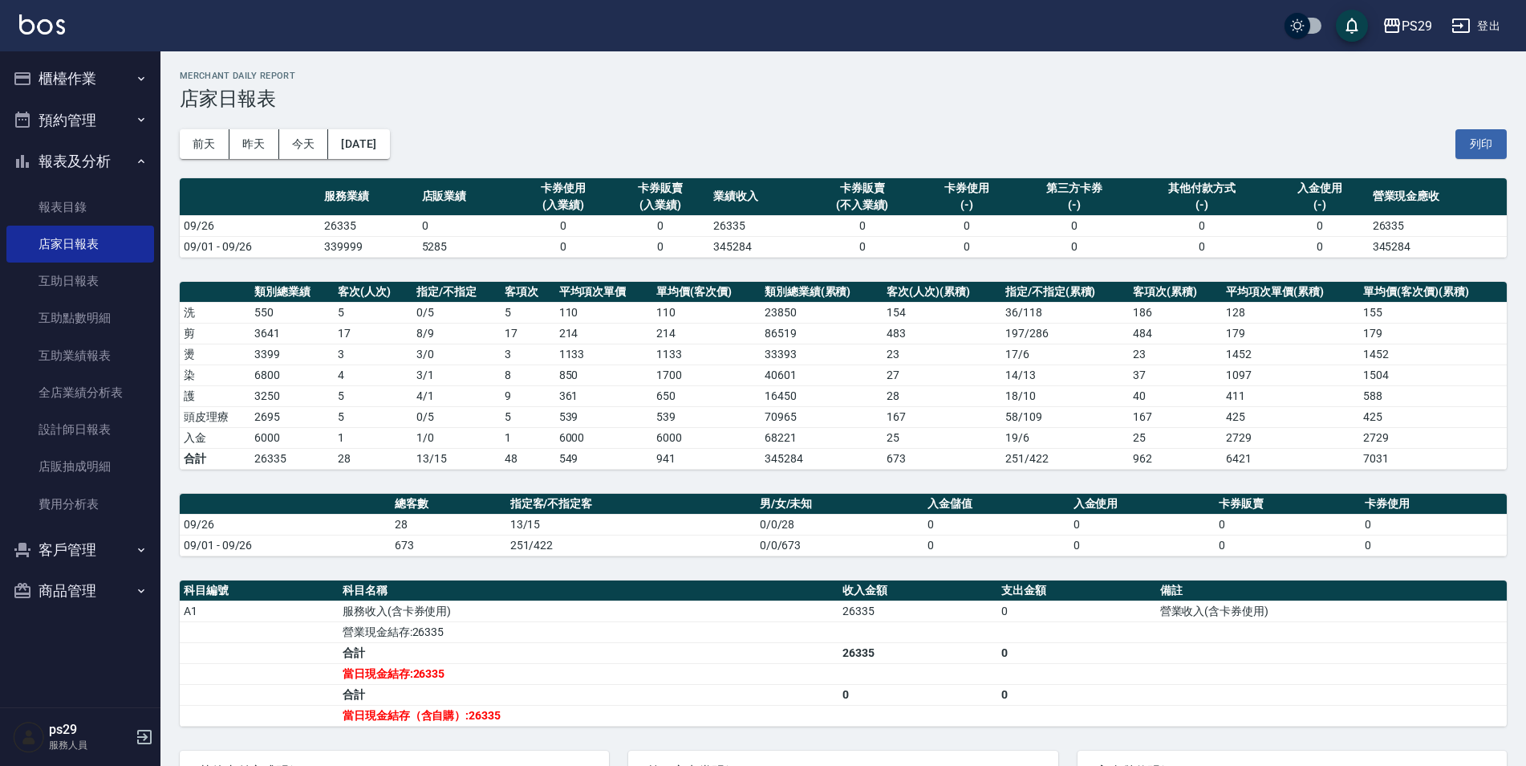
click at [308, 424] on tbody "洗 550 5 0 / 5 5 110 110 23850 154 36 / 118 186 128 155 剪 3641 17 8 / 9 17 214 2…" at bounding box center [843, 385] width 1327 height 167
click at [307, 429] on td "6000" at bounding box center [291, 437] width 83 height 21
click at [304, 432] on td "6000" at bounding box center [291, 437] width 83 height 21
click at [104, 285] on link "互助日報表" at bounding box center [80, 280] width 148 height 37
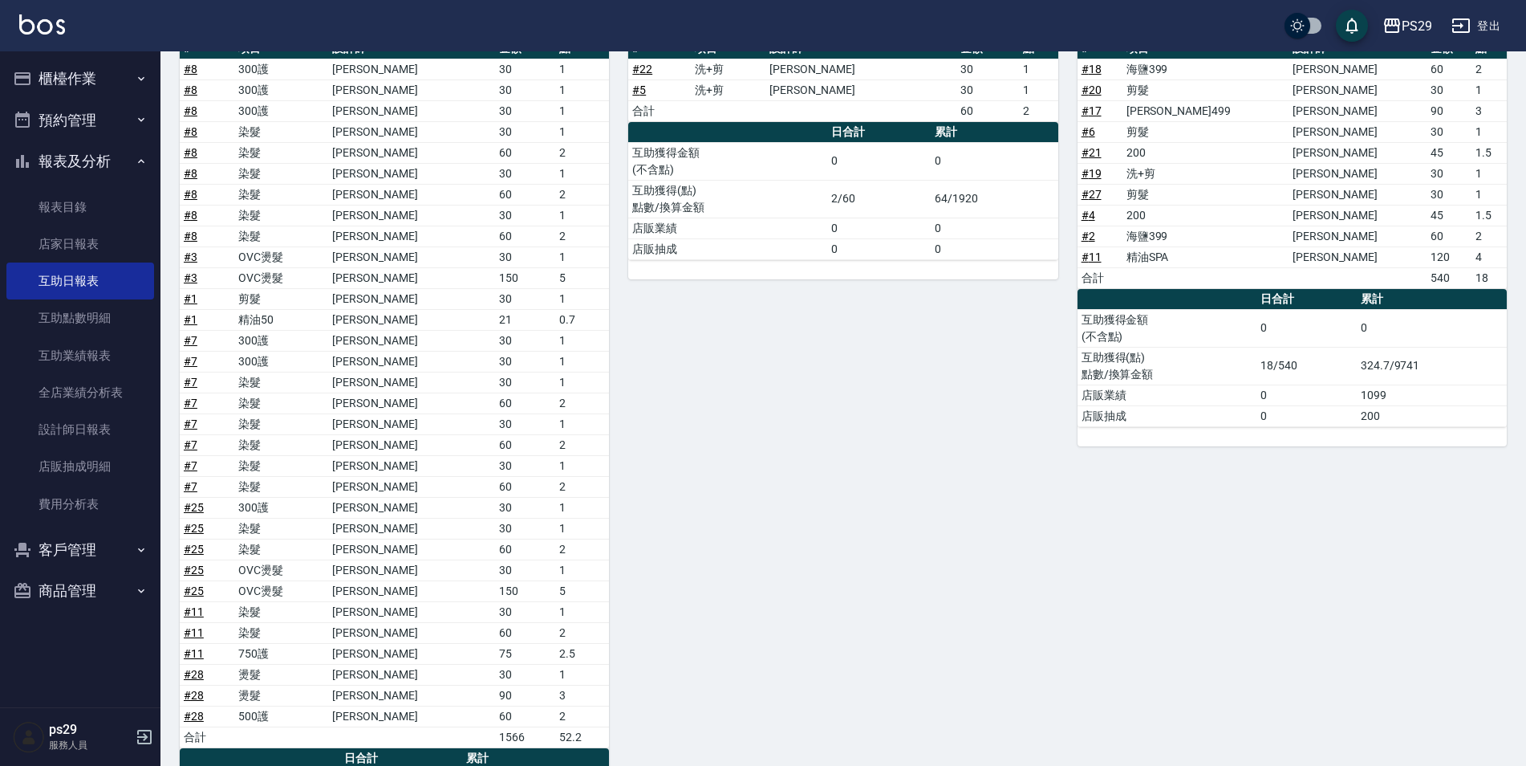
scroll to position [482, 0]
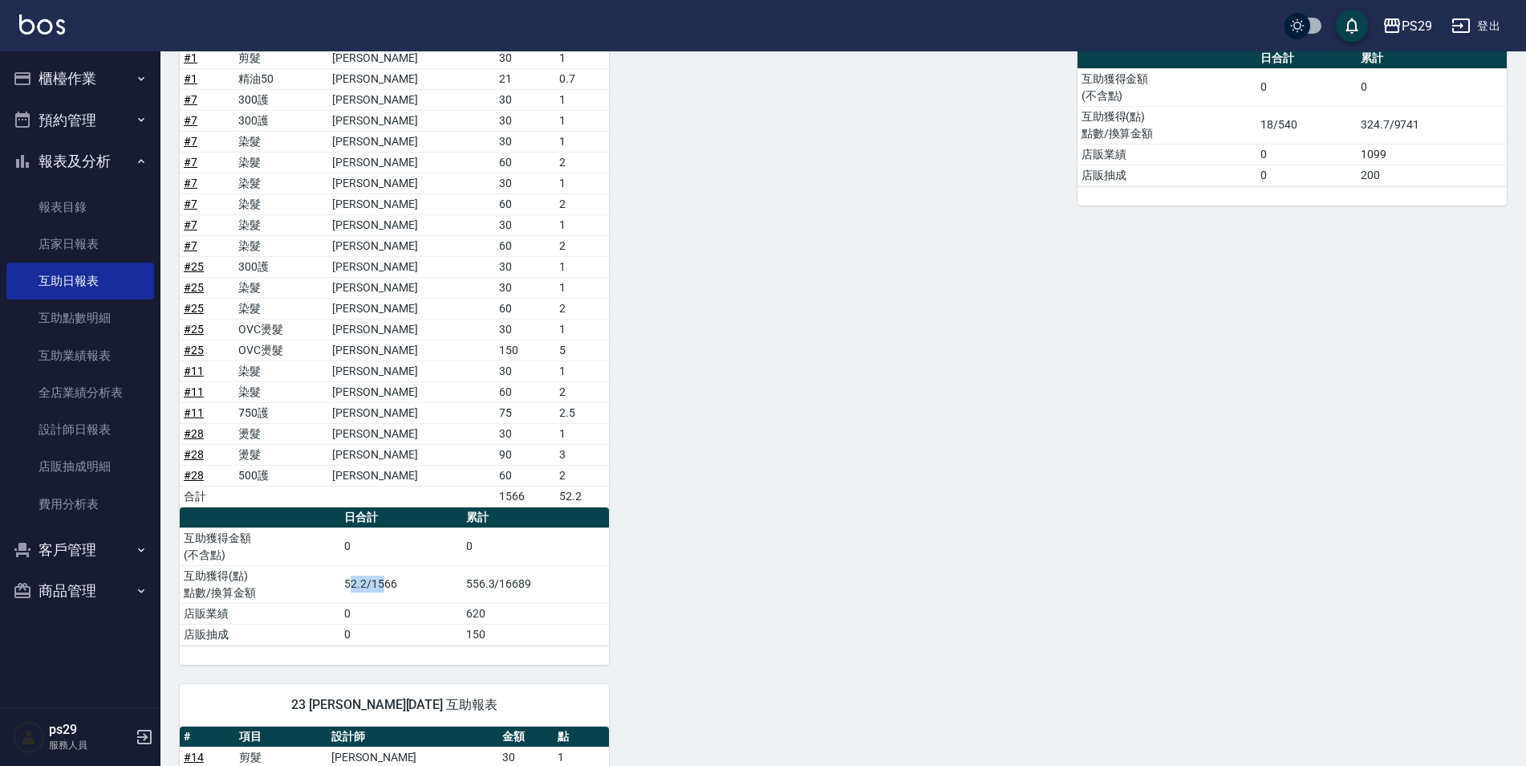
drag, startPoint x: 350, startPoint y: 588, endPoint x: 384, endPoint y: 591, distance: 34.6
click at [384, 591] on td "52.2/1566" at bounding box center [401, 584] width 122 height 38
drag, startPoint x: 384, startPoint y: 591, endPoint x: 370, endPoint y: 598, distance: 16.2
click at [370, 598] on td "52.2/1566" at bounding box center [401, 584] width 122 height 38
click at [91, 258] on link "店家日報表" at bounding box center [80, 244] width 148 height 37
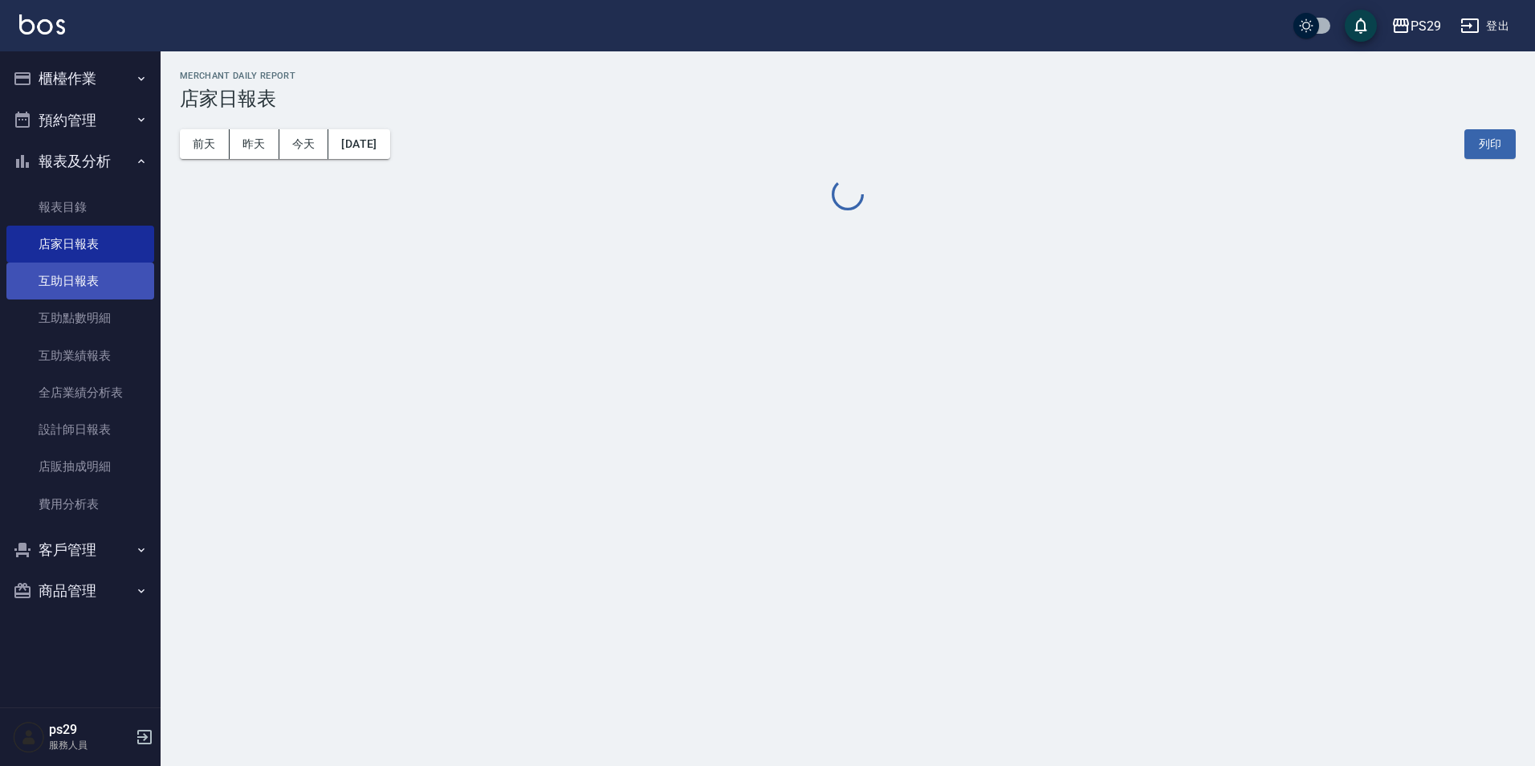
click at [108, 297] on link "互助日報表" at bounding box center [80, 280] width 148 height 37
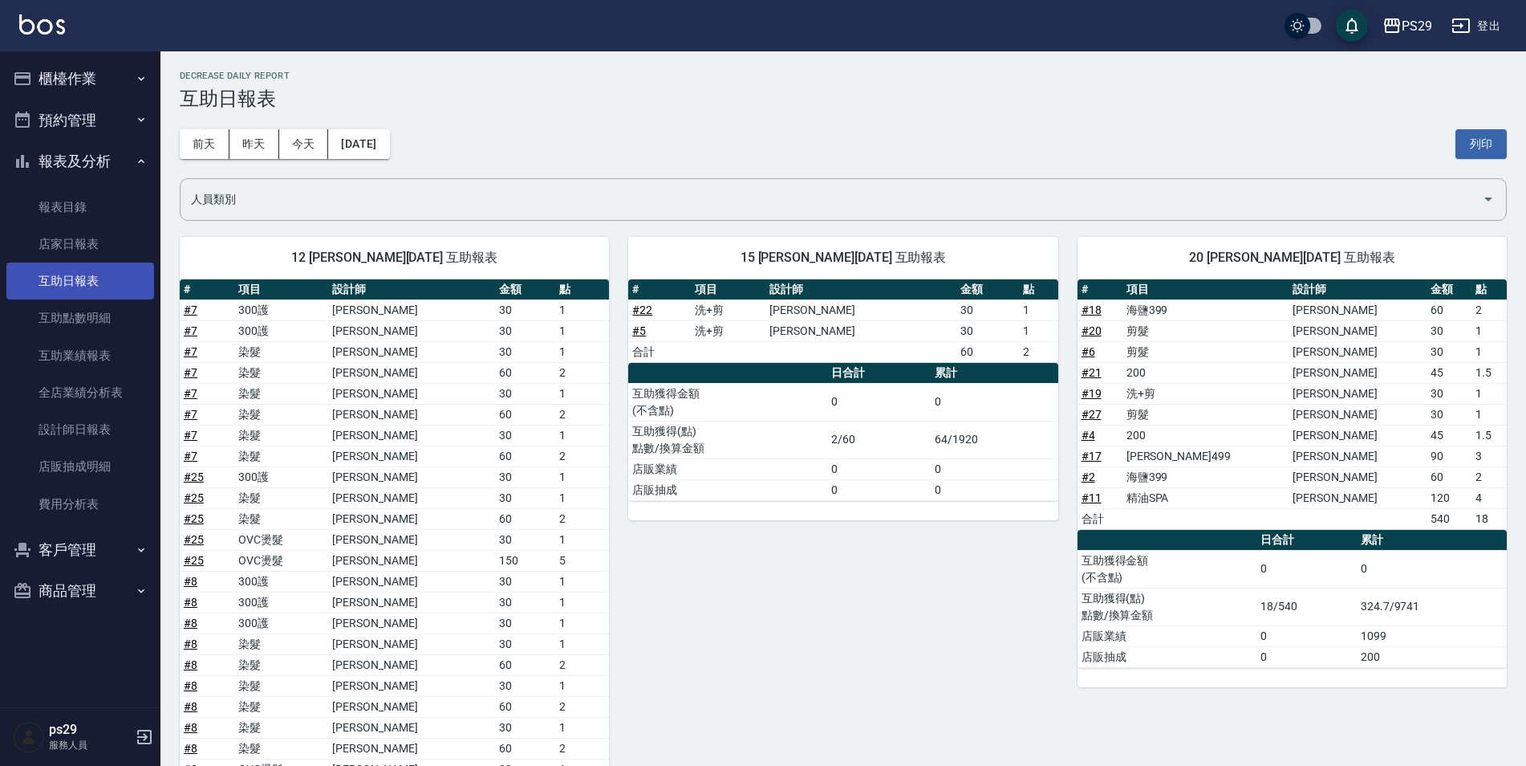
click at [110, 279] on link "互助日報表" at bounding box center [80, 280] width 148 height 37
